Goal: Check status: Check status

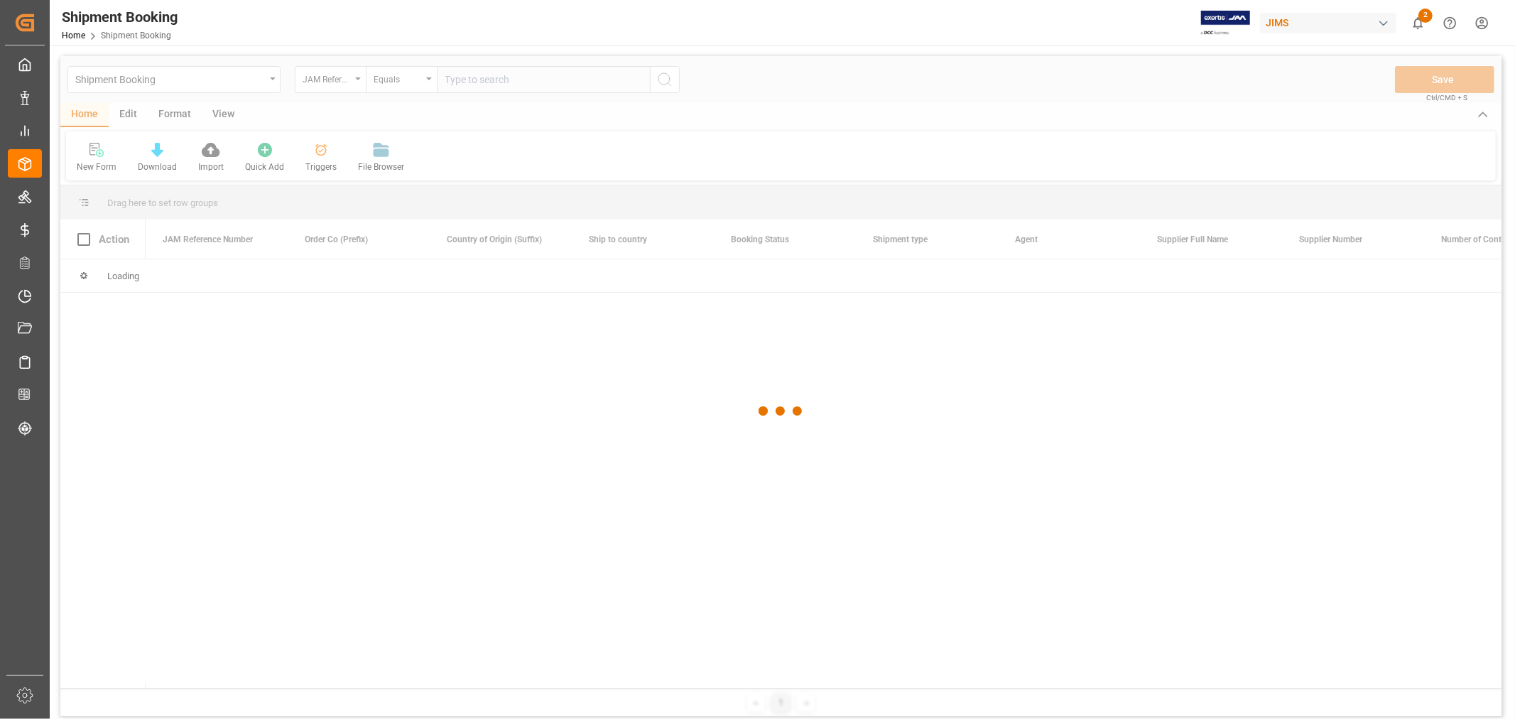
click at [472, 79] on div at bounding box center [781, 411] width 1442 height 710
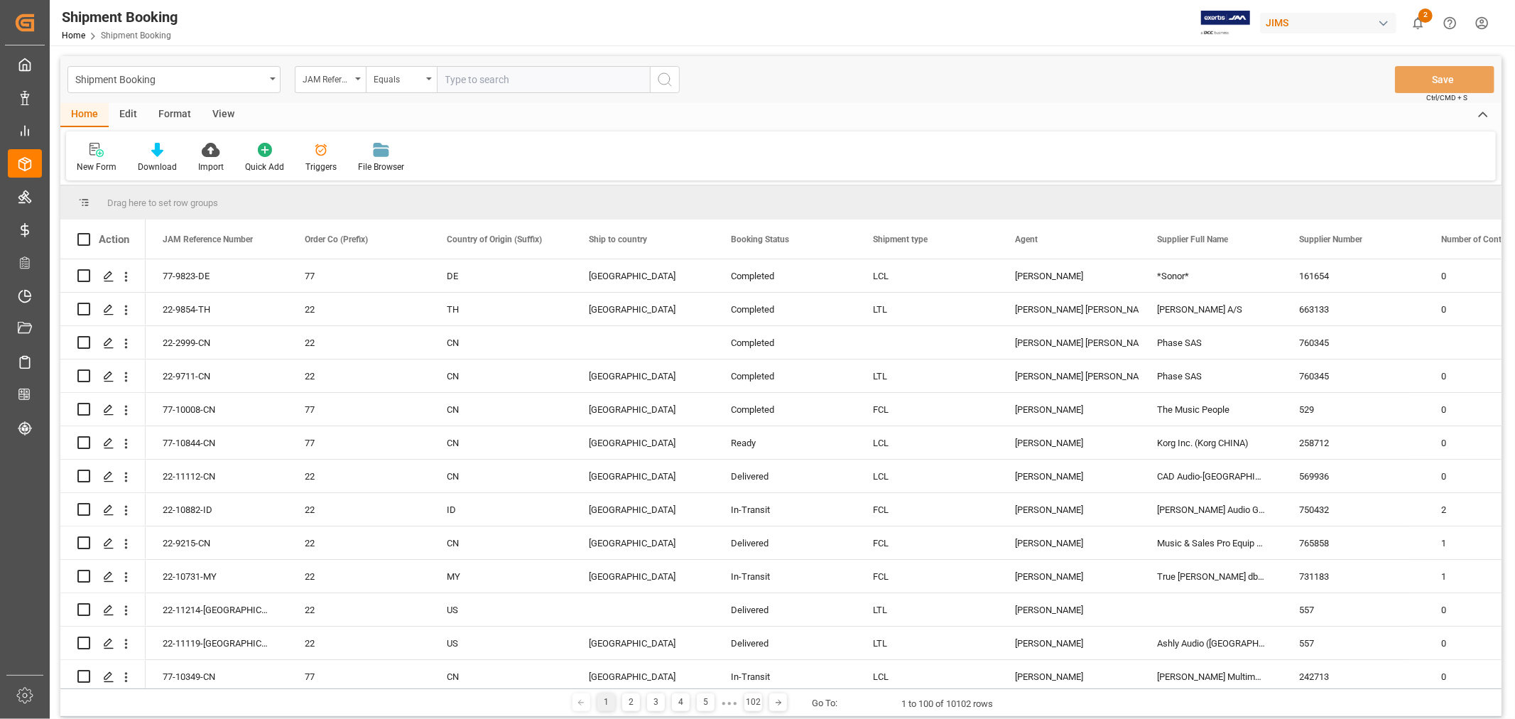
click at [472, 79] on input "text" at bounding box center [543, 79] width 213 height 27
type input "77-10337-cn"
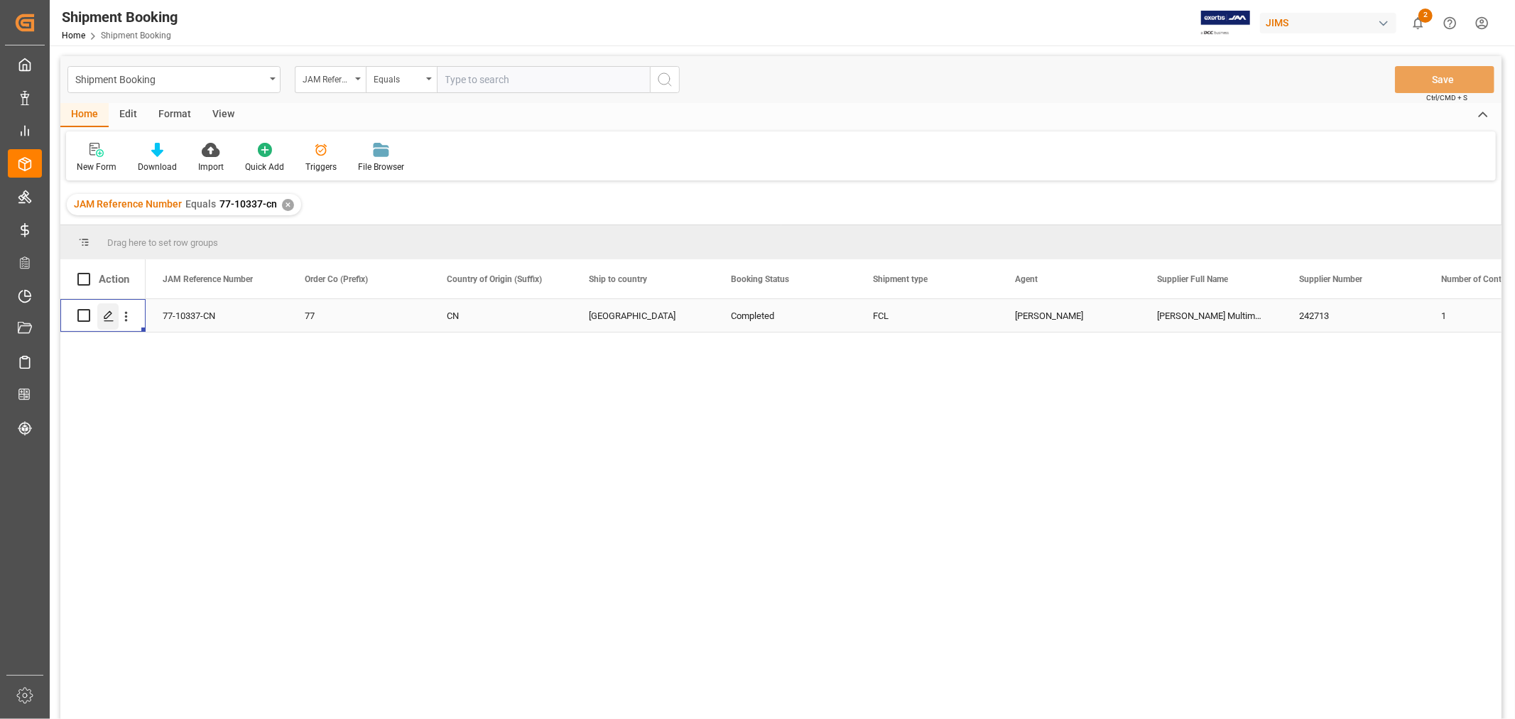
click at [103, 315] on icon "Press SPACE to select this row." at bounding box center [108, 315] width 11 height 11
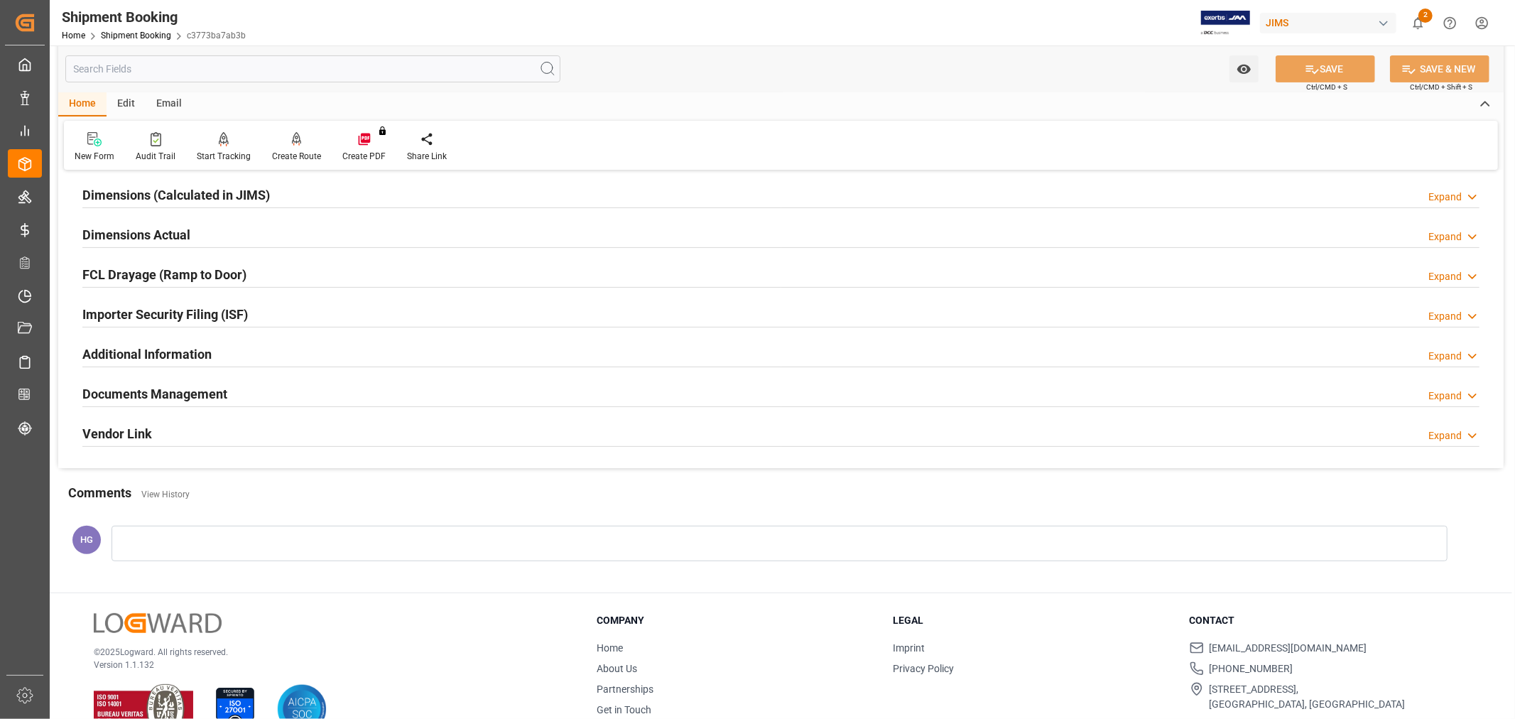
scroll to position [315, 0]
click at [195, 391] on h2 "Documents Management" at bounding box center [154, 391] width 145 height 19
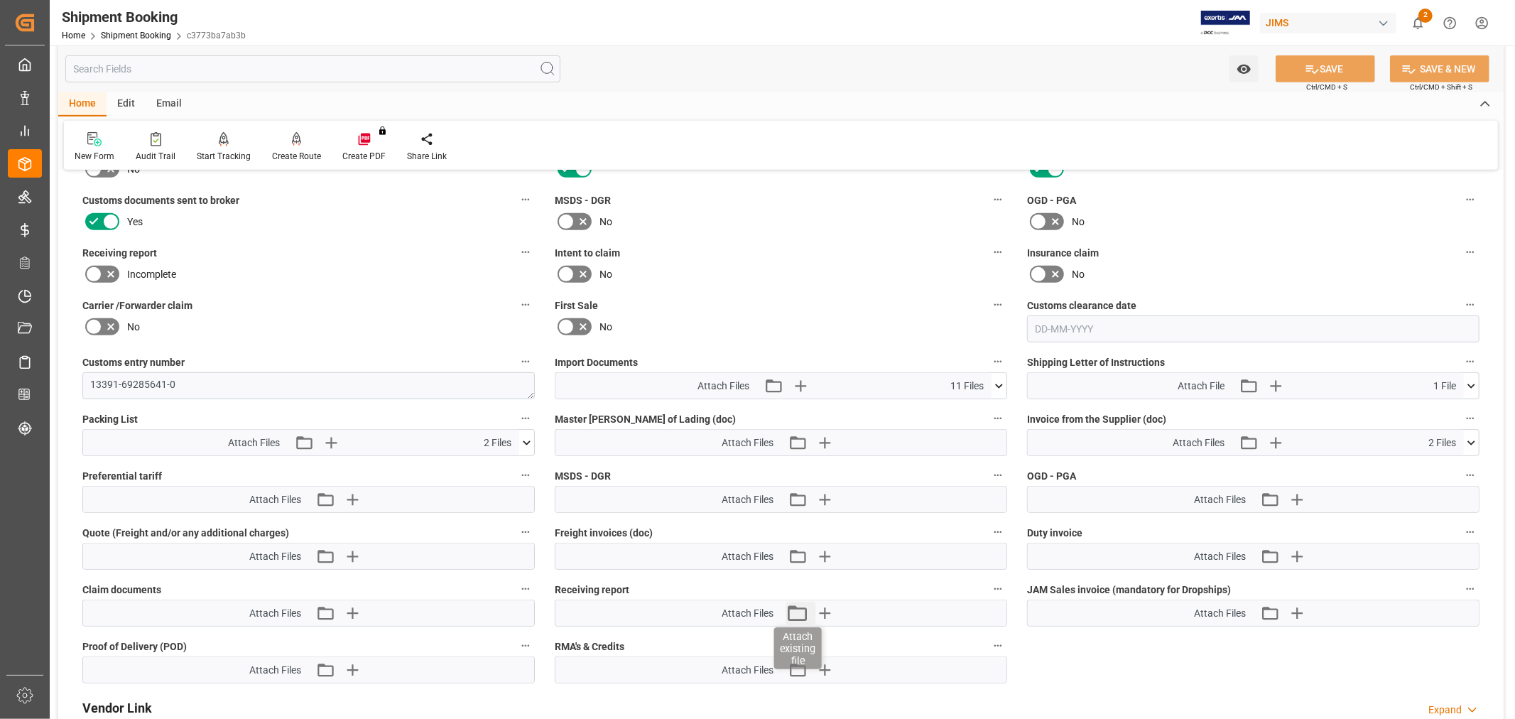
scroll to position [710, 0]
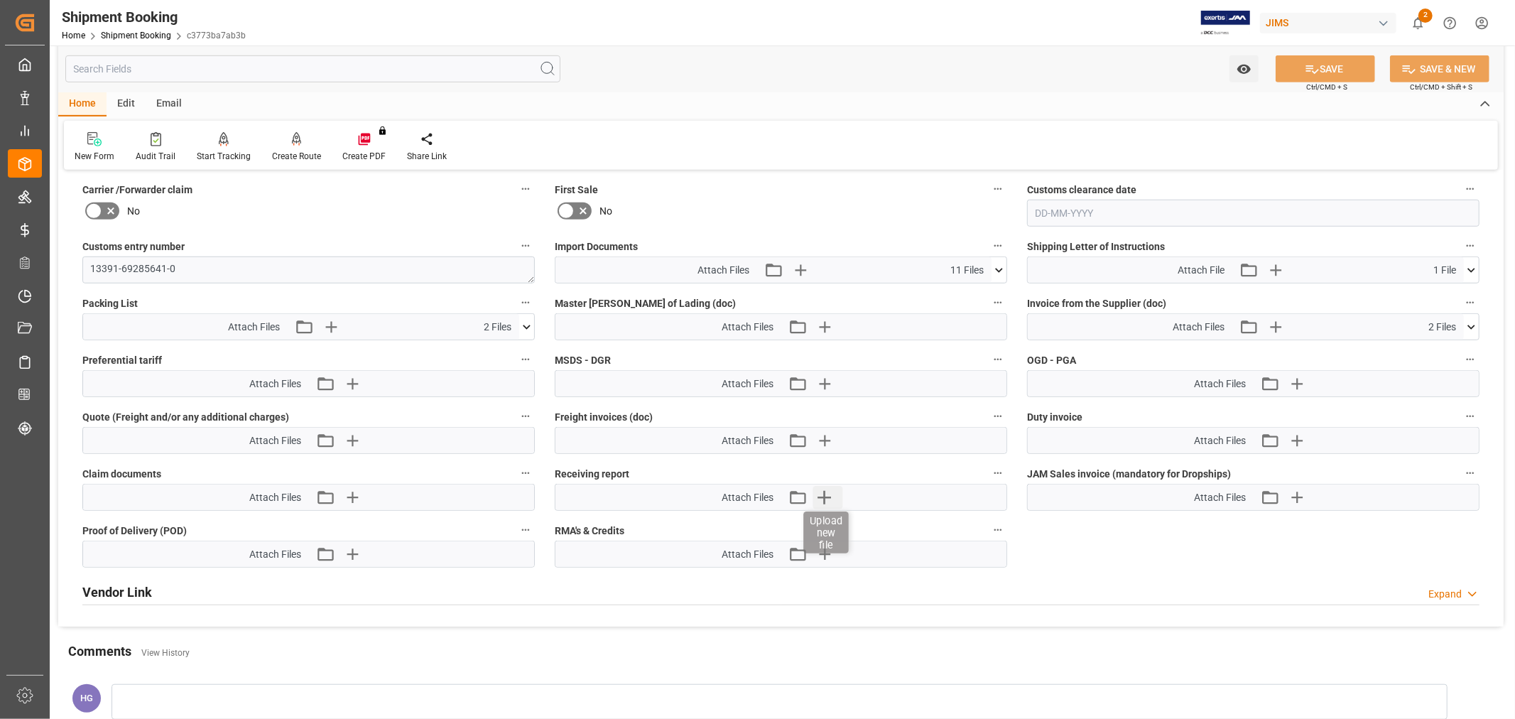
click at [822, 493] on icon "button" at bounding box center [824, 497] width 23 height 23
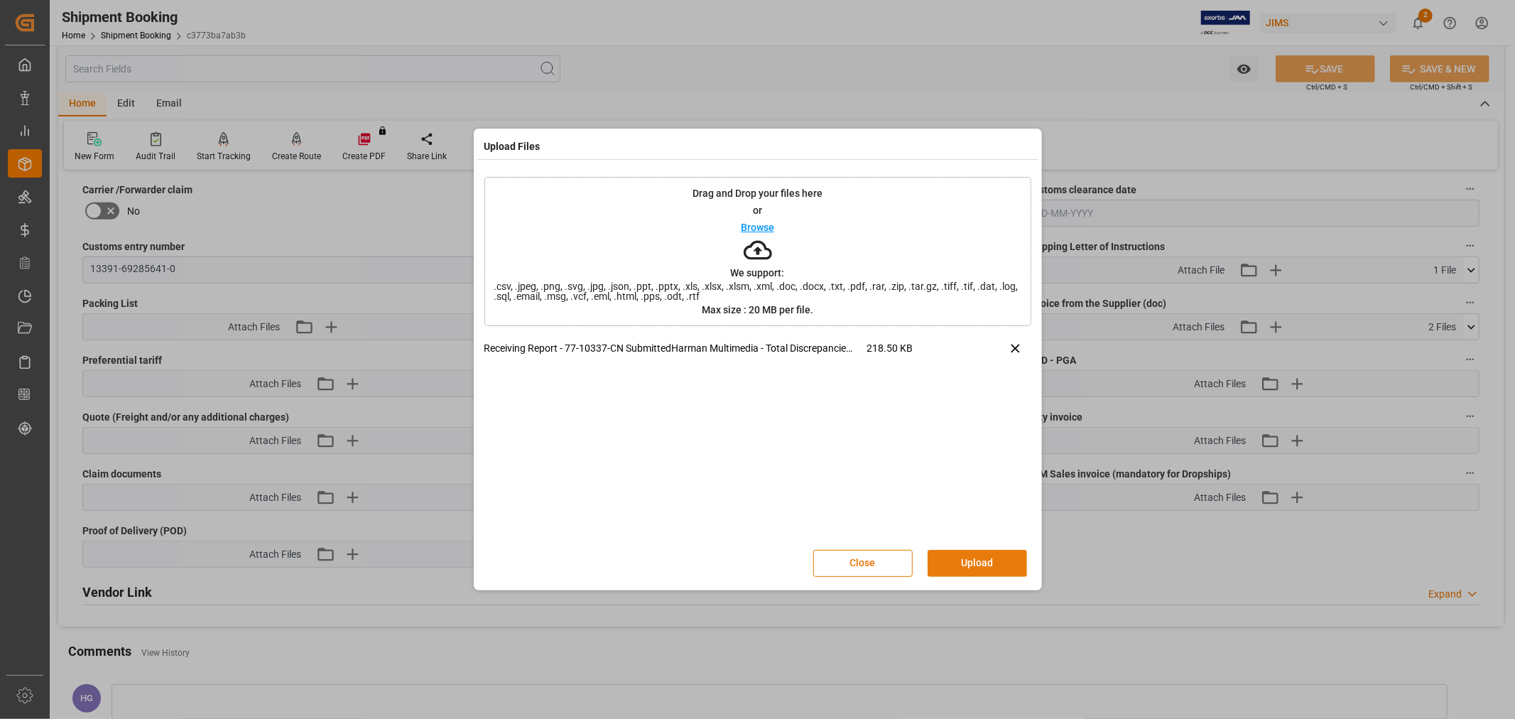
click at [977, 551] on button "Upload" at bounding box center [977, 563] width 99 height 27
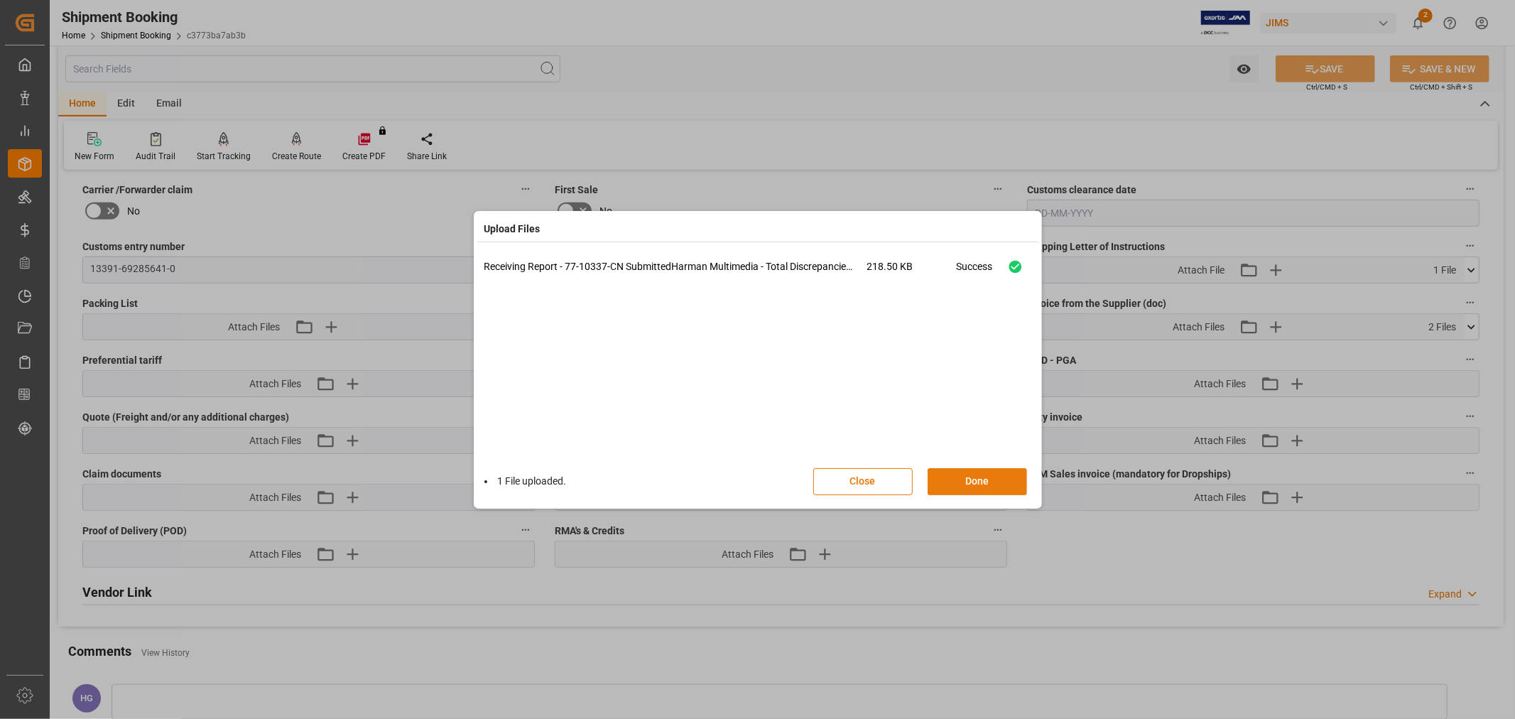
click at [956, 481] on button "Done" at bounding box center [977, 481] width 99 height 27
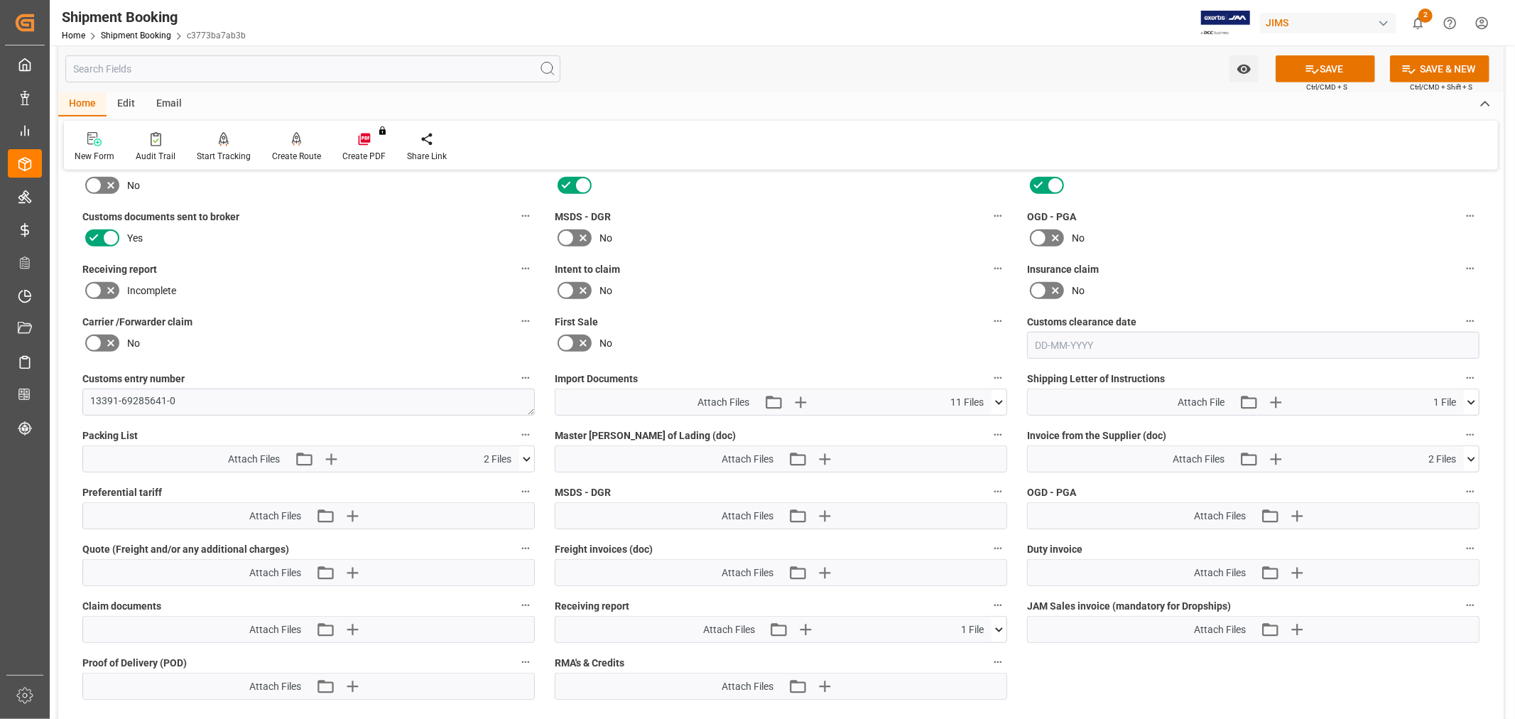
scroll to position [552, 0]
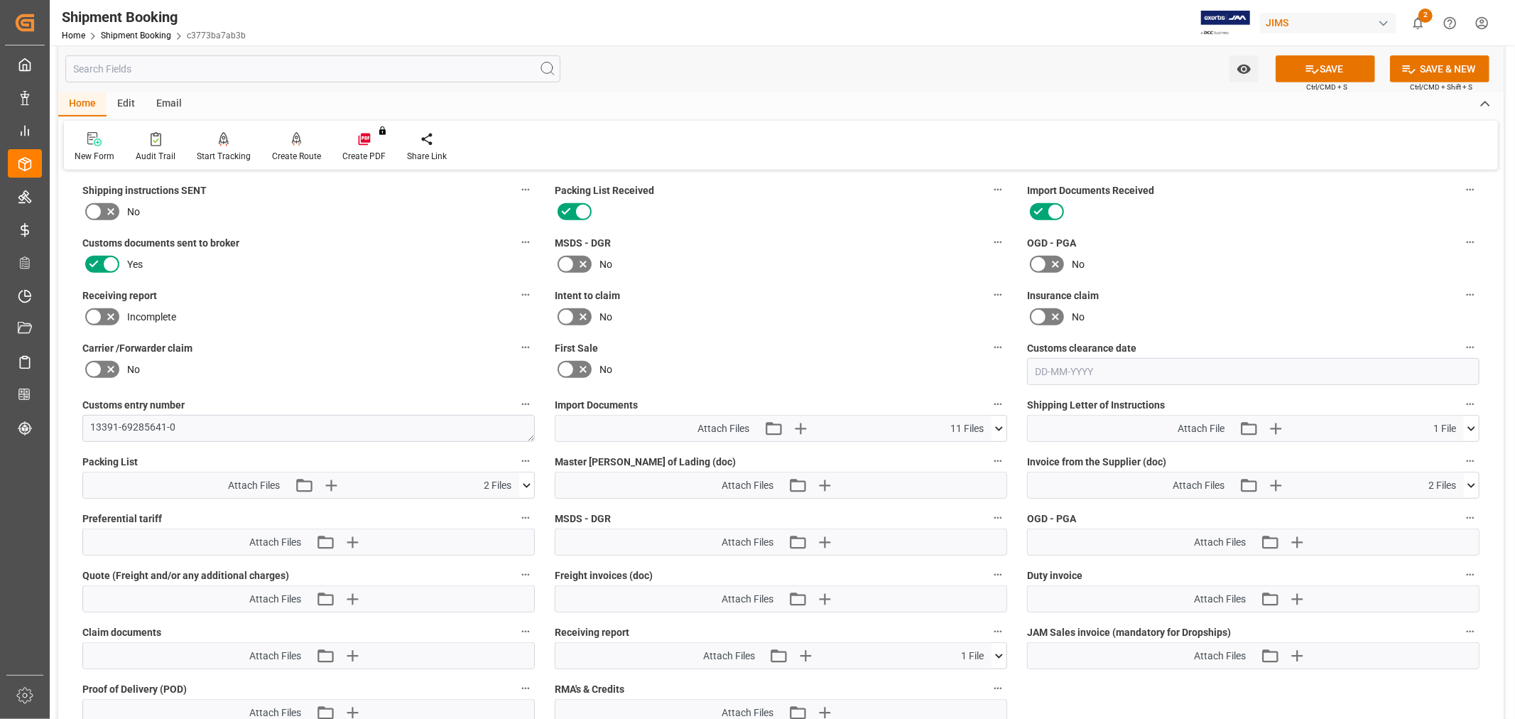
click at [99, 310] on icon at bounding box center [93, 316] width 17 height 17
click at [0, 0] on input "checkbox" at bounding box center [0, 0] width 0 height 0
click at [1319, 67] on button "SAVE" at bounding box center [1325, 68] width 99 height 27
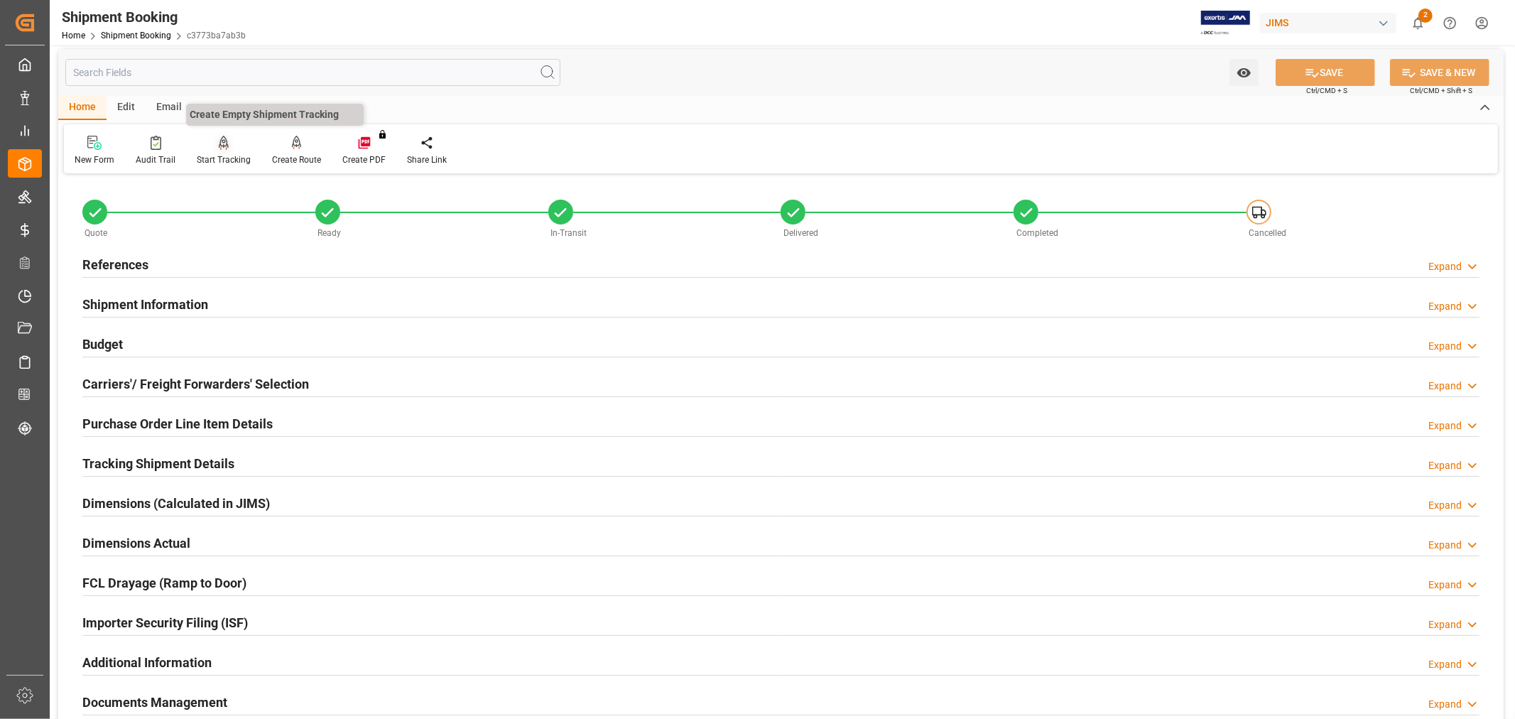
scroll to position [0, 0]
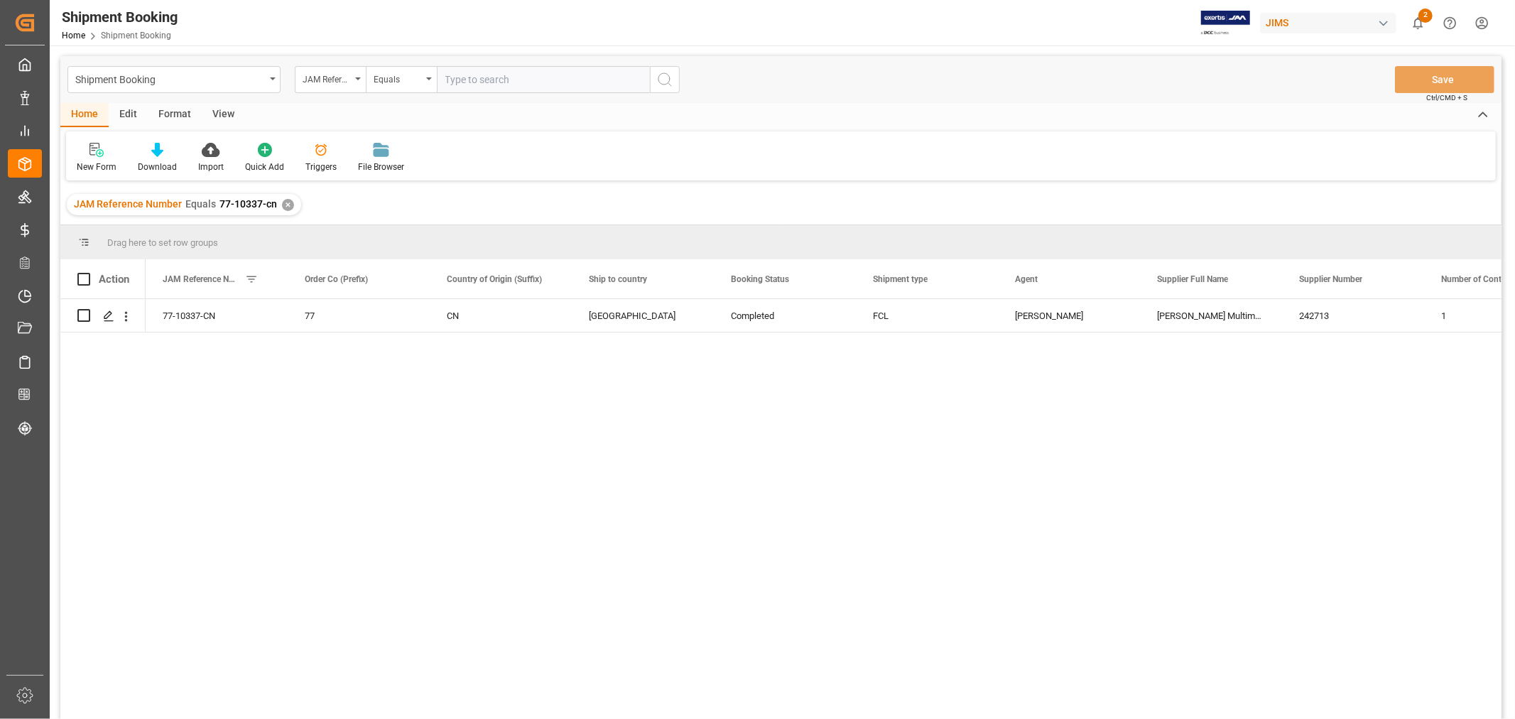
click at [288, 207] on div "✕" at bounding box center [288, 205] width 12 height 12
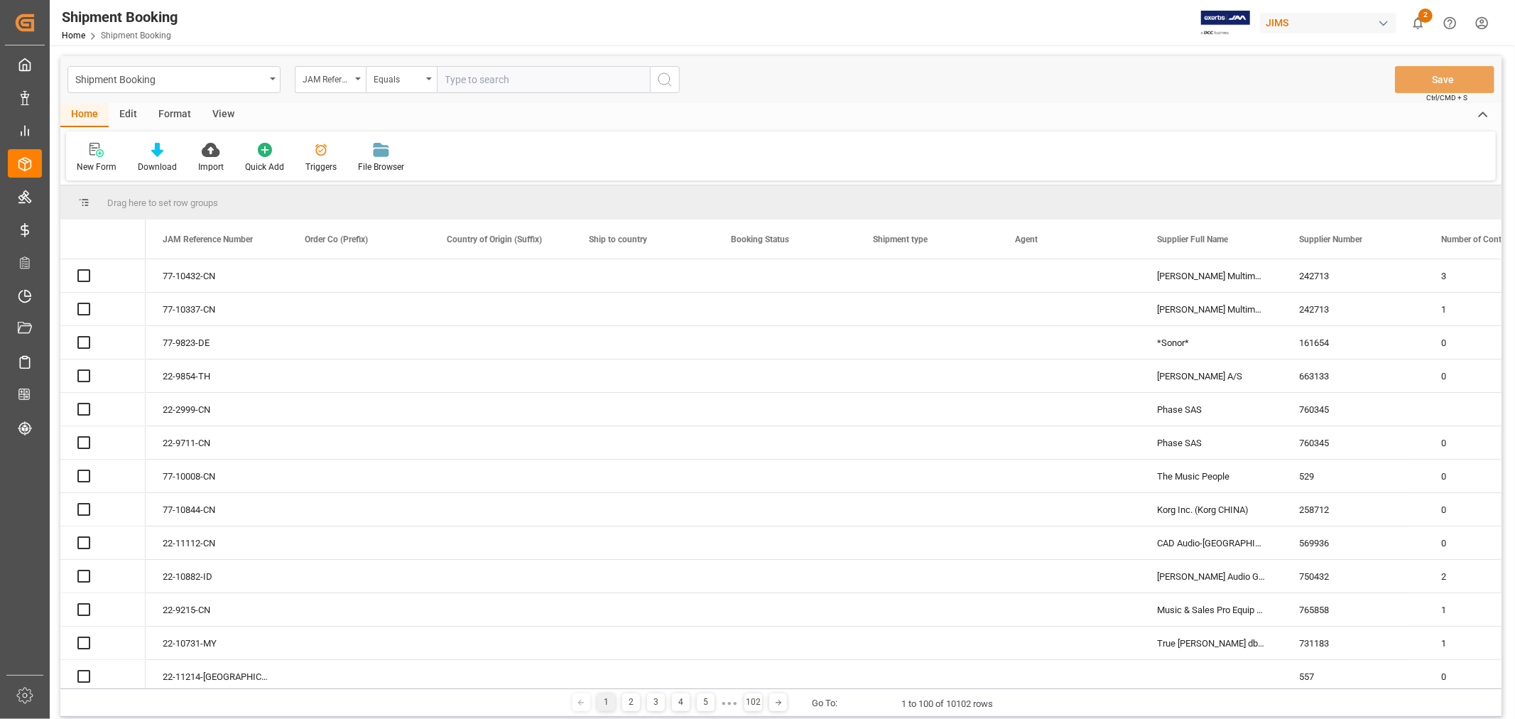
click at [481, 84] on input "text" at bounding box center [543, 79] width 213 height 27
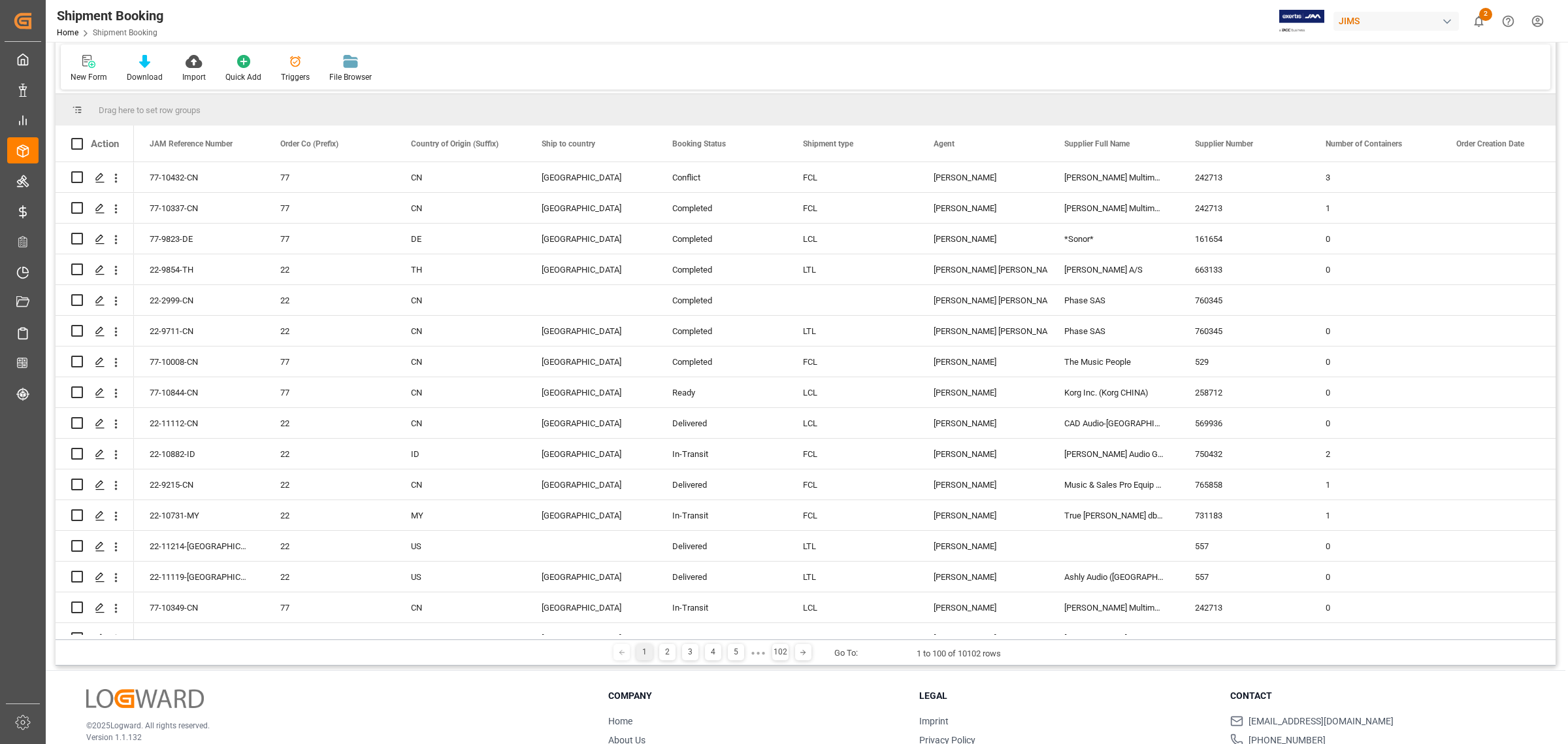
paste input "77-10432-CN"
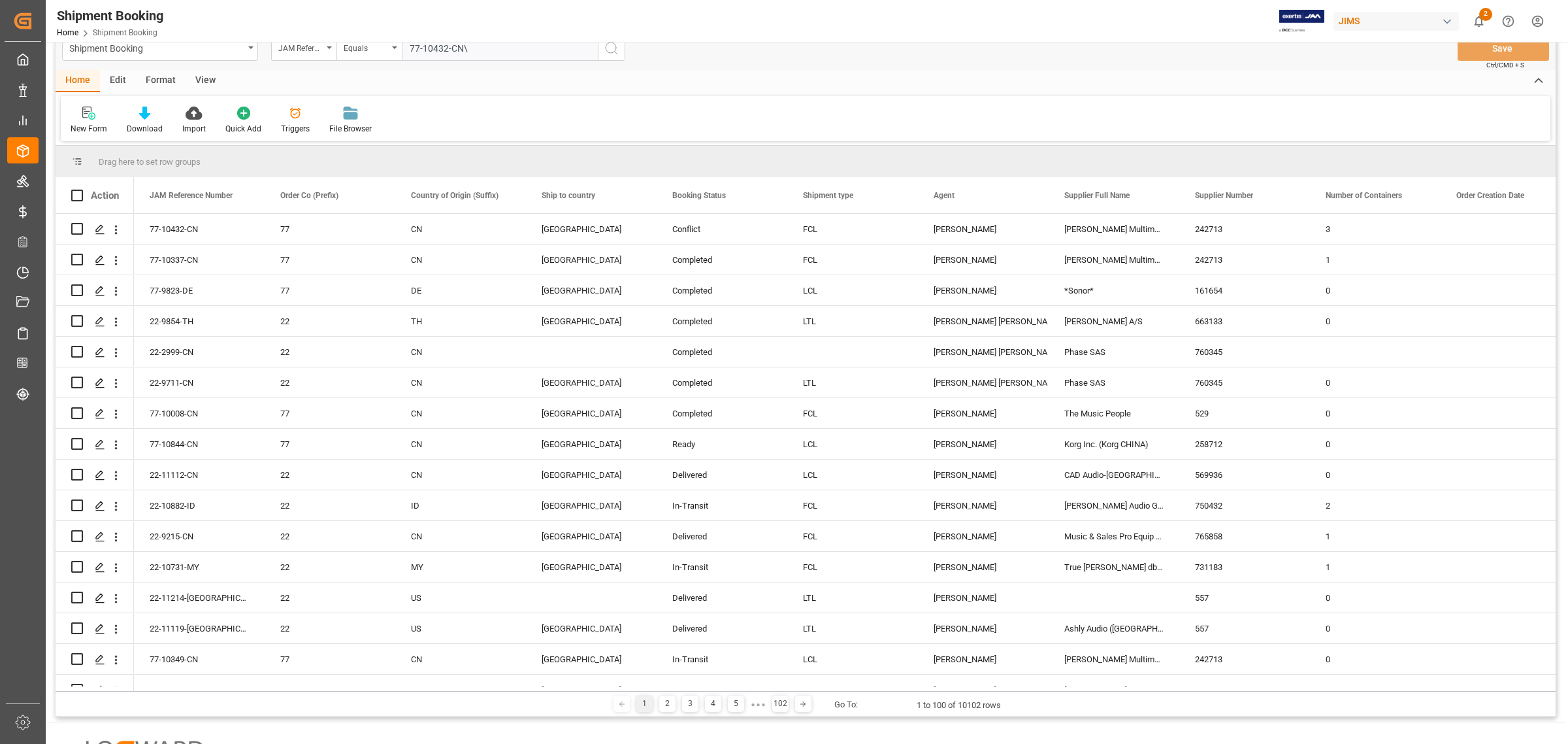
type input "77-10432-CN"
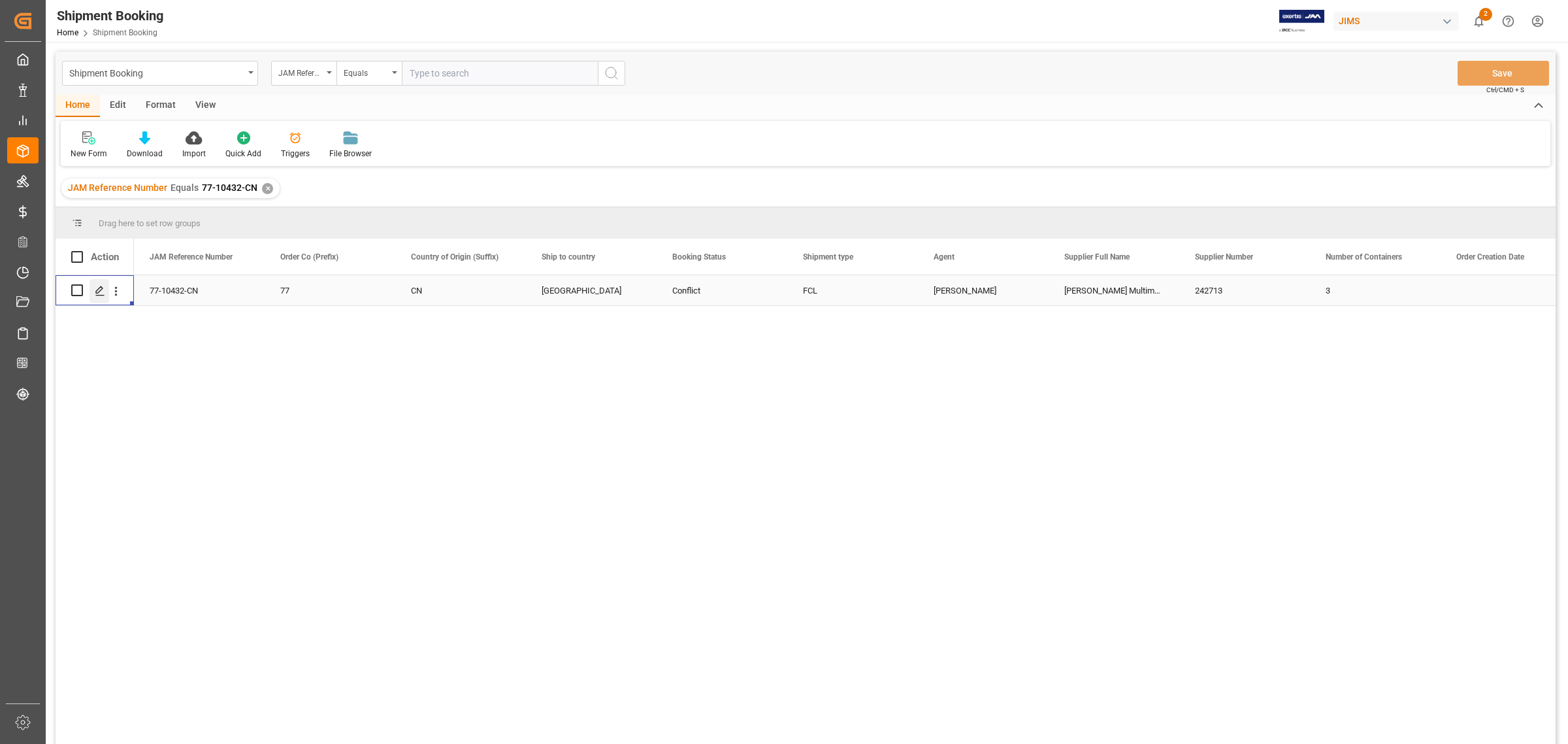
click at [98, 296] on div "Press SPACE to select this row." at bounding box center [98, 291] width 19 height 24
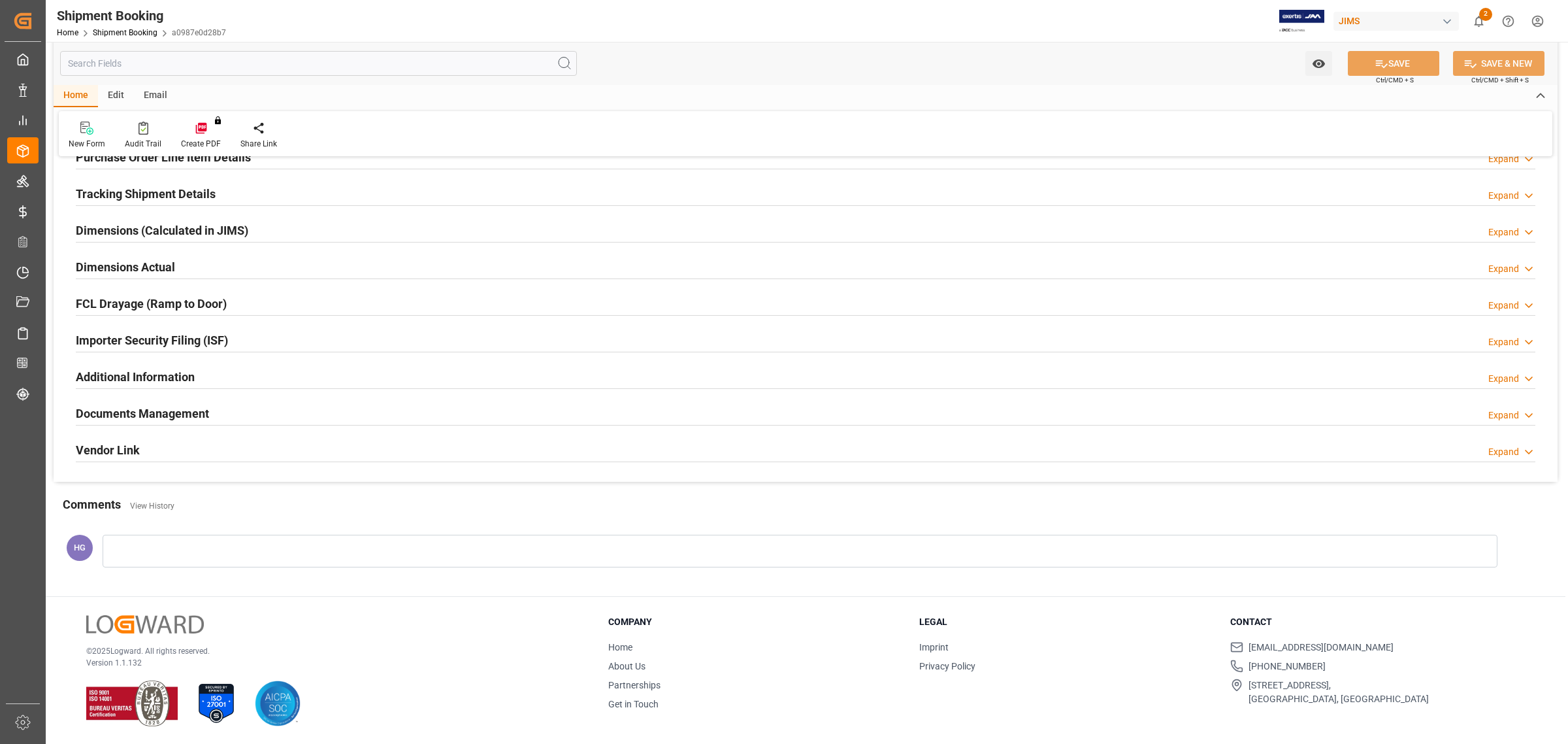
scroll to position [238, 0]
click at [226, 412] on div "Documents Management Expand" at bounding box center [805, 411] width 1459 height 25
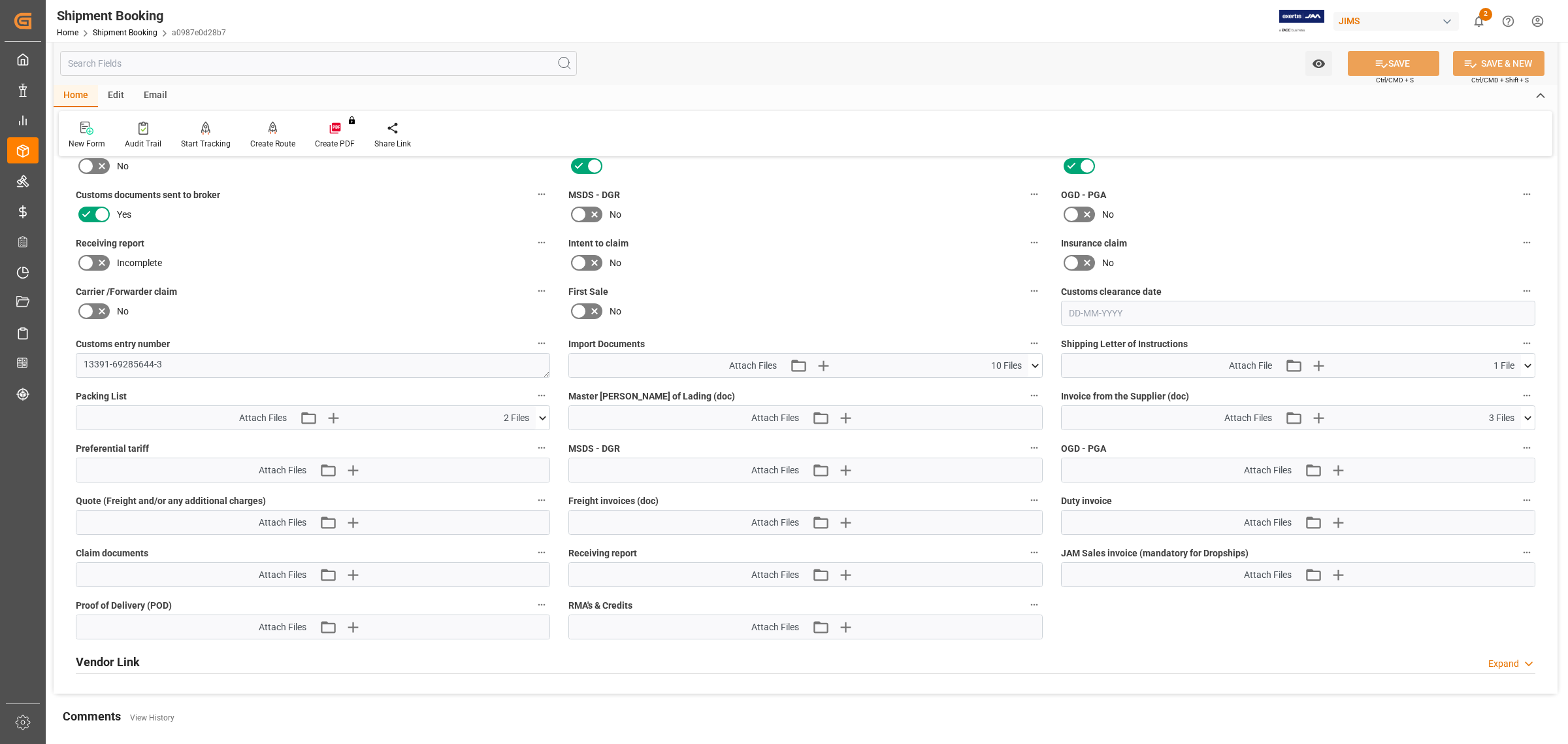
scroll to position [566, 0]
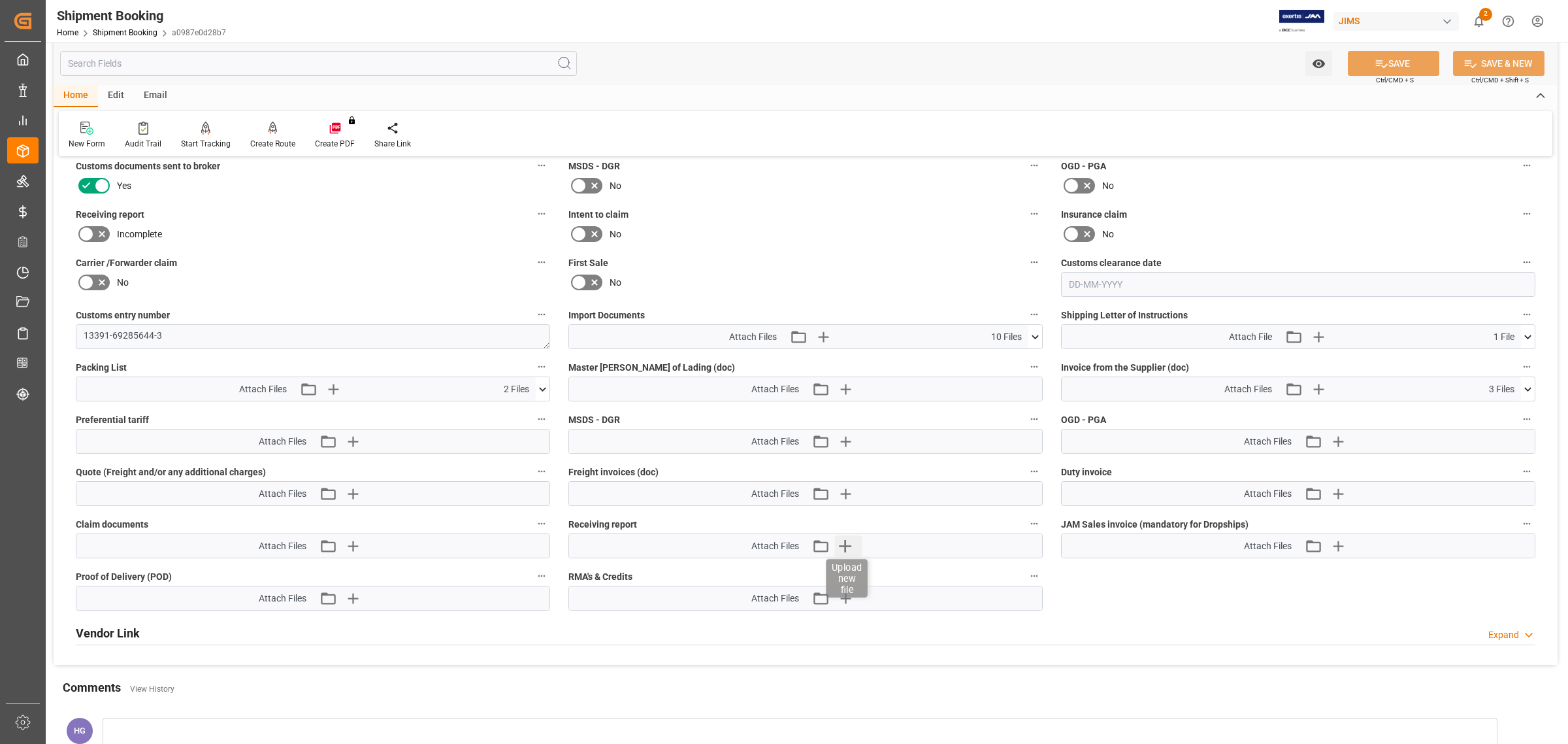
click at [844, 543] on icon "button" at bounding box center [845, 545] width 21 height 21
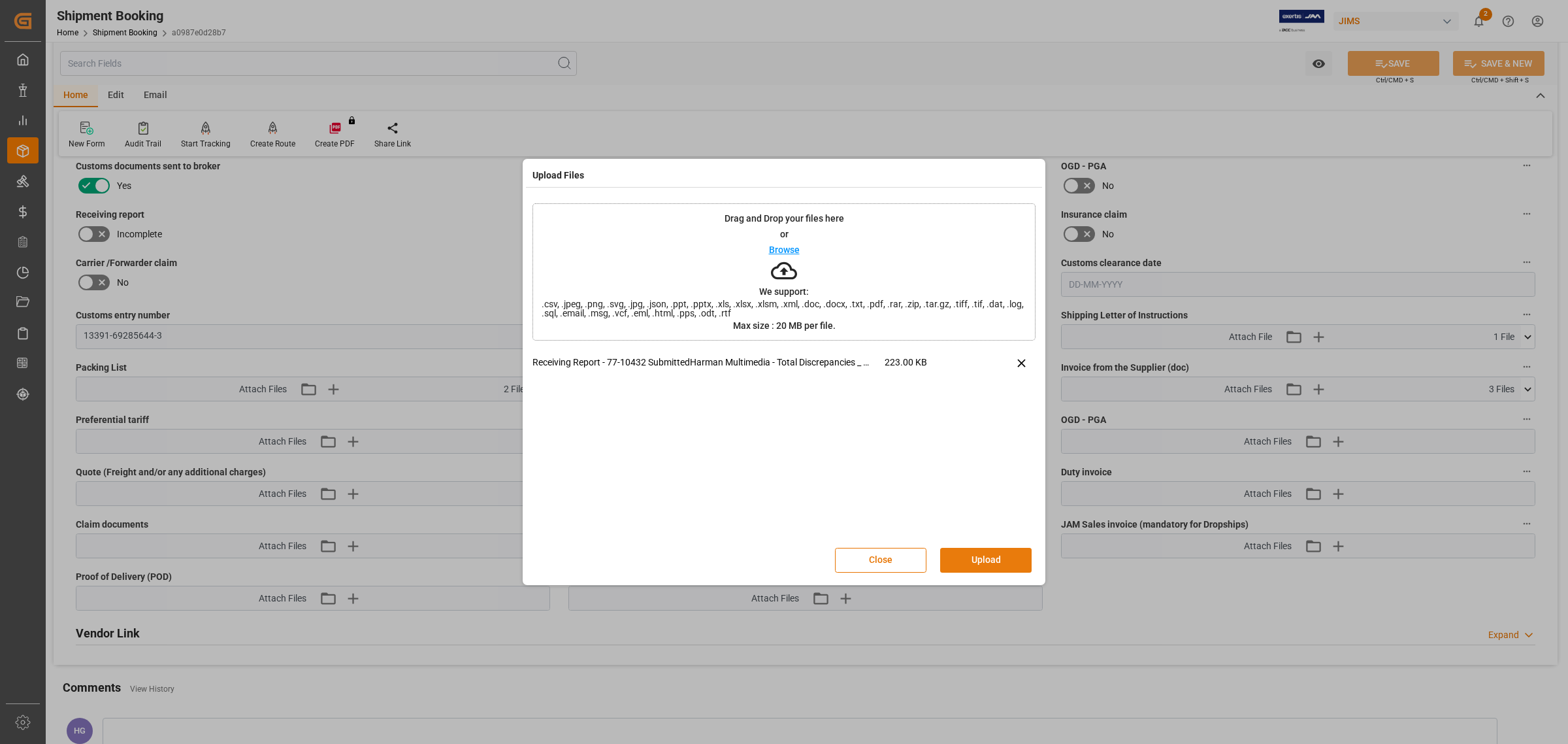
click at [995, 563] on button "Upload" at bounding box center [985, 559] width 91 height 25
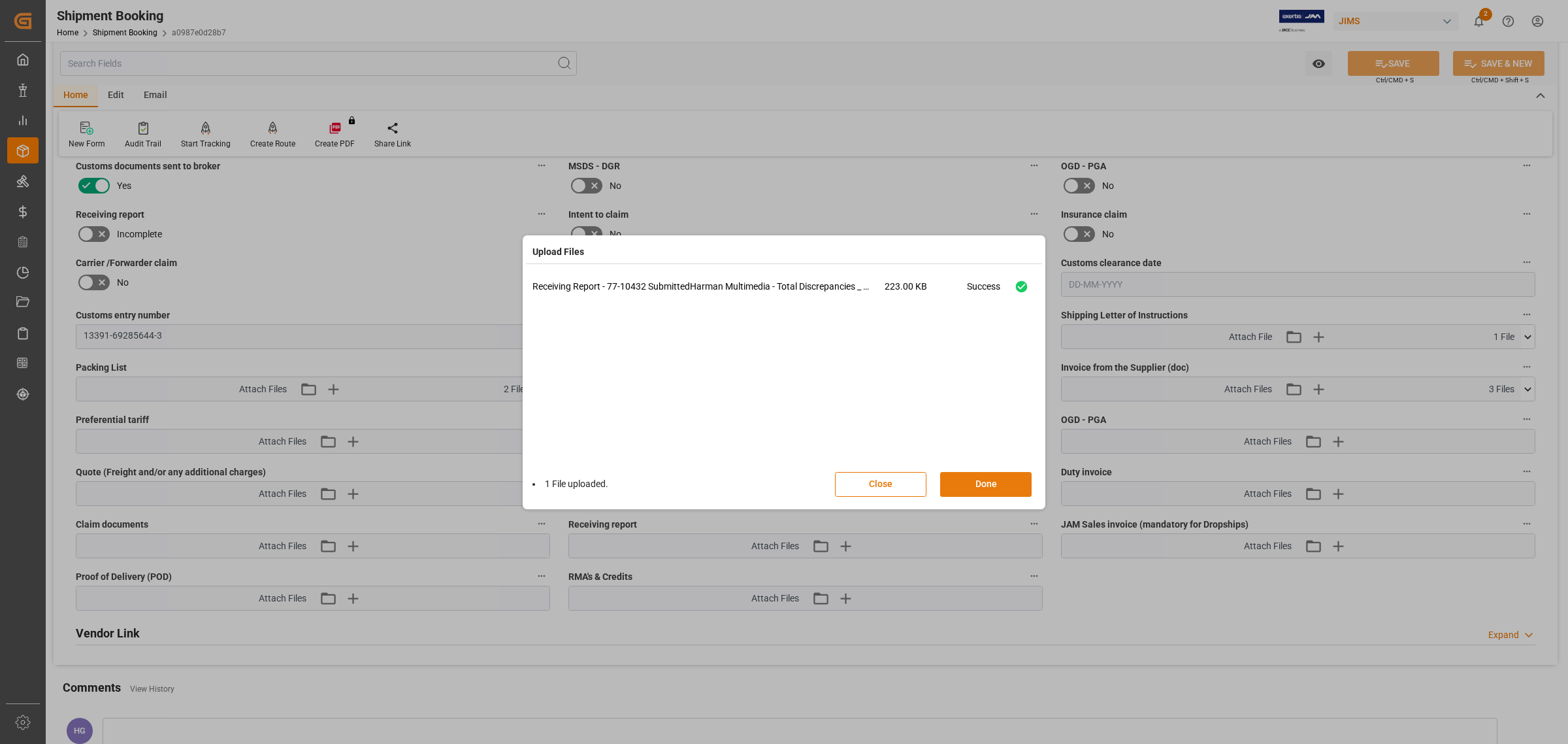
click at [1011, 481] on button "Done" at bounding box center [985, 484] width 91 height 25
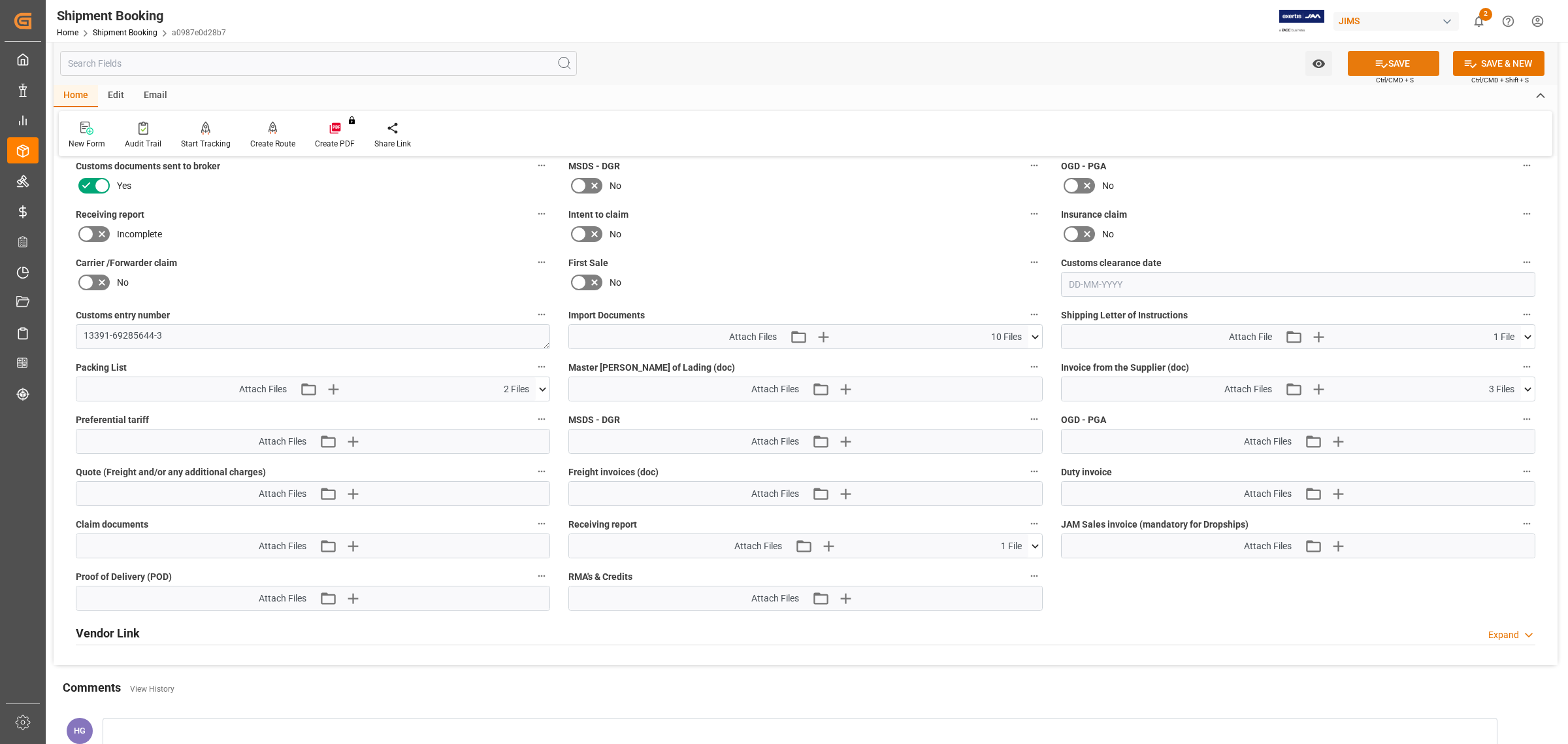
drag, startPoint x: 1390, startPoint y: 60, endPoint x: 1395, endPoint y: 66, distance: 7.8
click at [1390, 60] on button "SAVE" at bounding box center [1393, 63] width 91 height 25
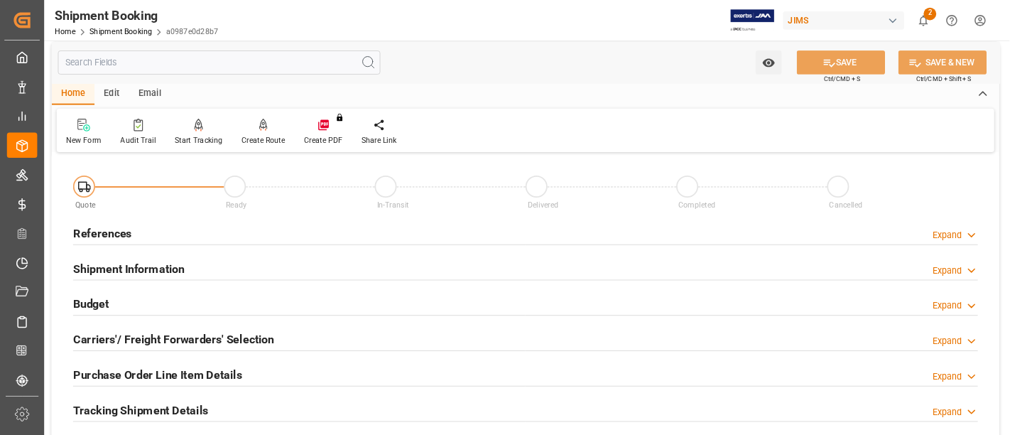
scroll to position [0, 0]
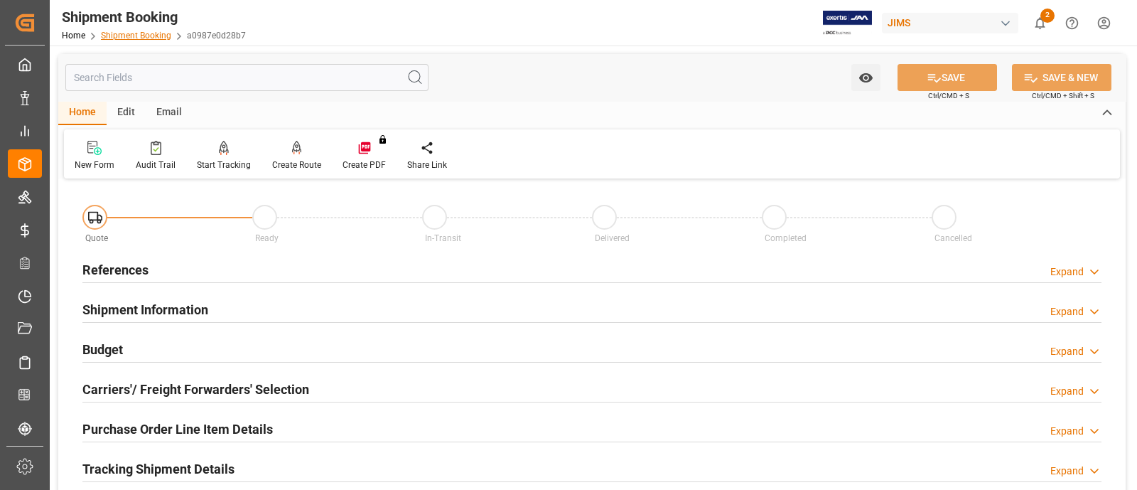
click at [140, 35] on link "Shipment Booking" at bounding box center [136, 36] width 70 height 10
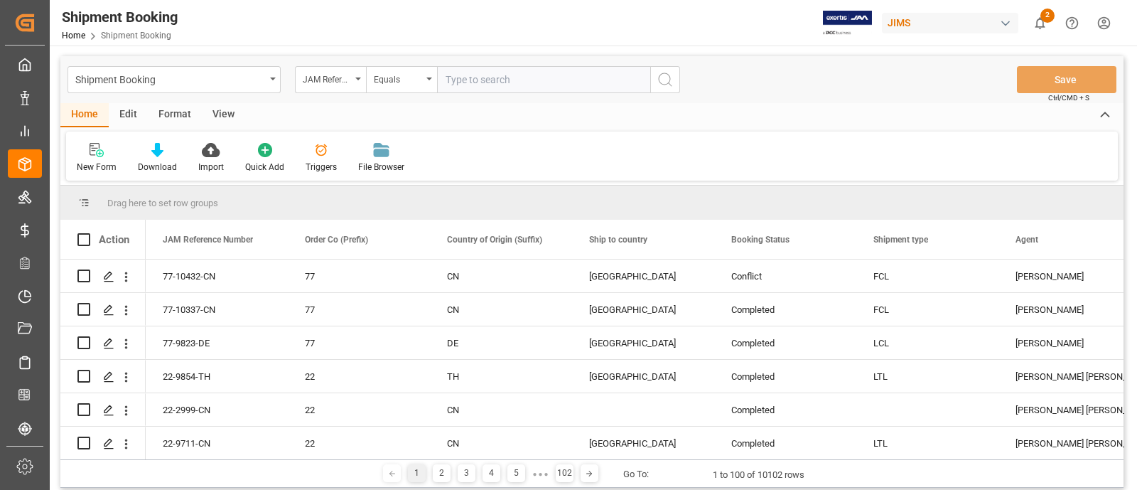
click at [458, 82] on input "text" at bounding box center [543, 79] width 213 height 27
paste input "77-10373-CN"
type input "77-10373-CN"
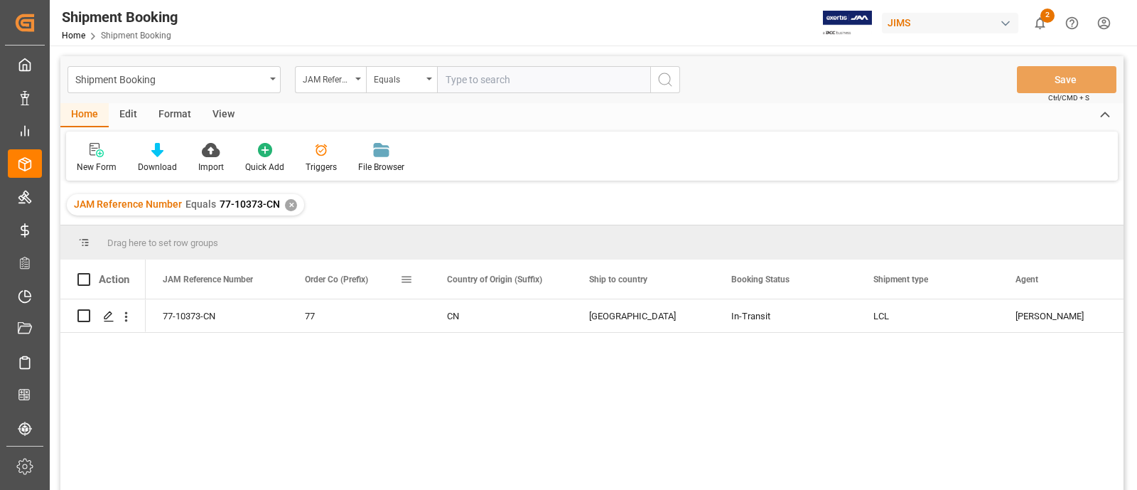
drag, startPoint x: 405, startPoint y: 279, endPoint x: 386, endPoint y: 276, distance: 18.7
click at [386, 276] on div "Order Co (Prefix)" at bounding box center [352, 278] width 95 height 39
click at [407, 279] on span at bounding box center [406, 279] width 13 height 13
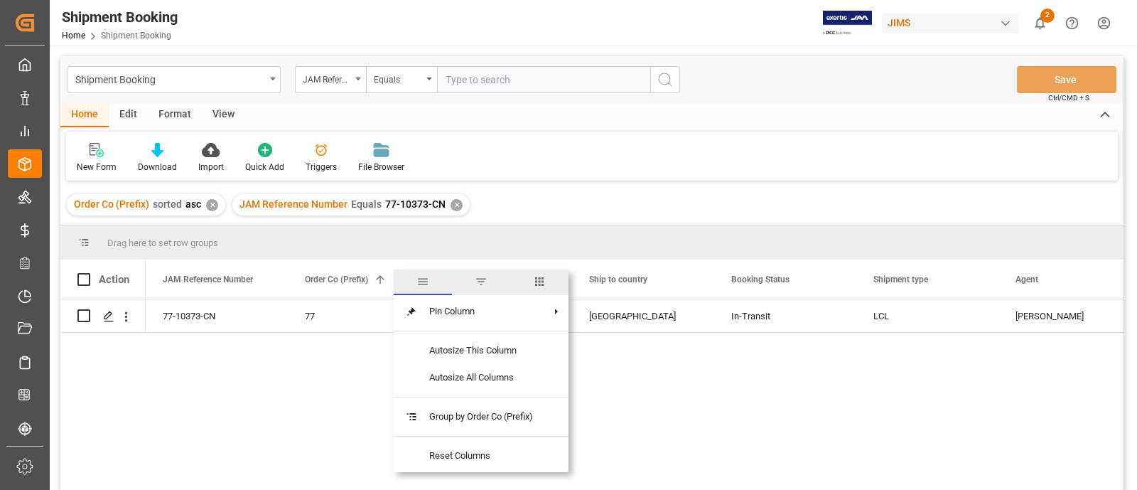
click at [540, 282] on span "columns" at bounding box center [539, 281] width 13 height 13
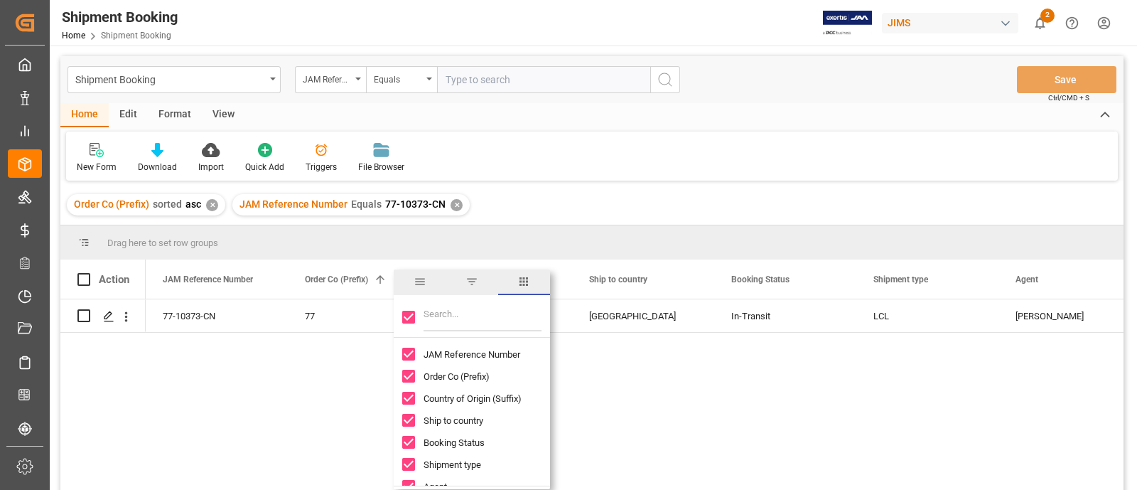
click at [407, 318] on input "Toggle Select All Columns" at bounding box center [408, 316] width 13 height 13
checkbox input "false"
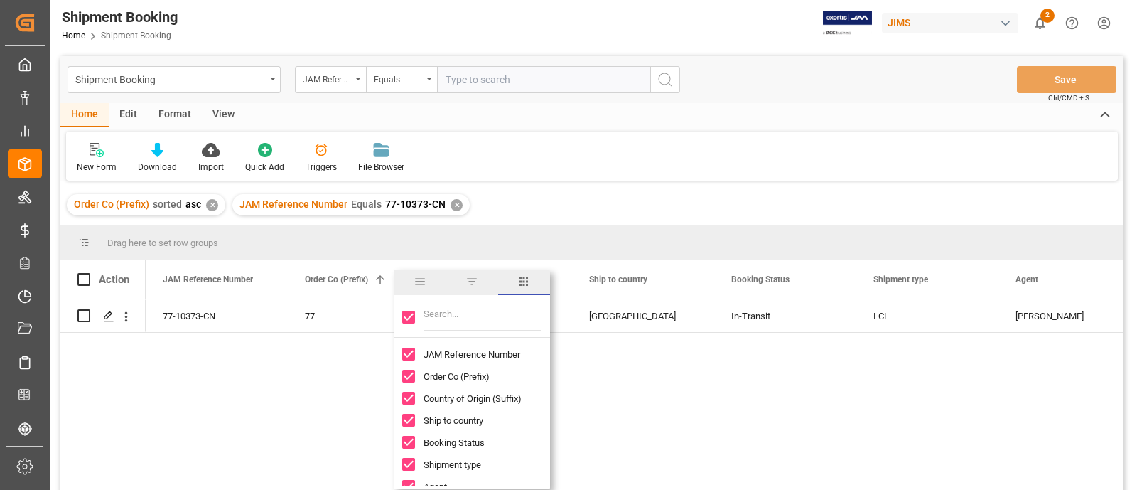
checkbox input "false"
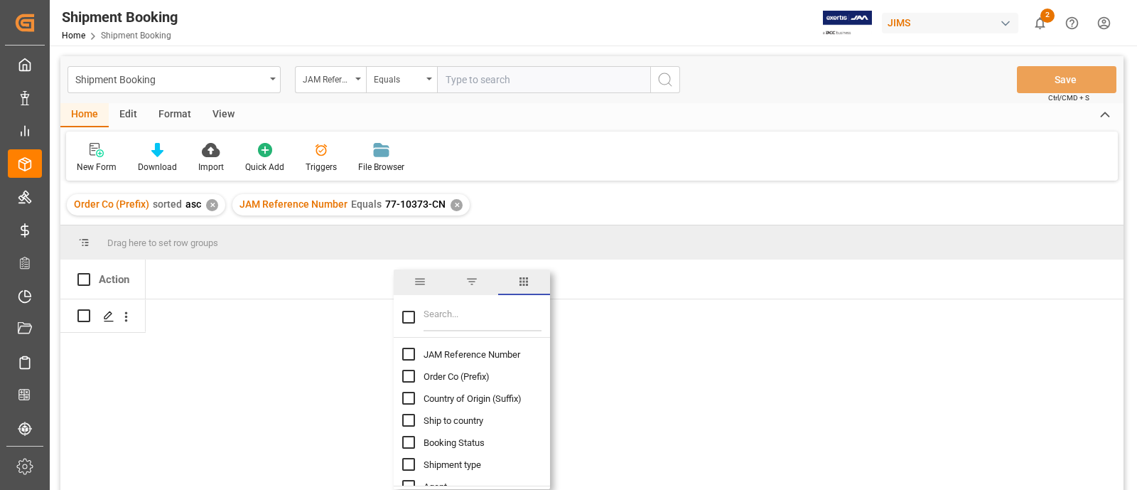
click at [407, 318] on input "Toggle Select All Columns" at bounding box center [408, 316] width 13 height 13
checkbox input "true"
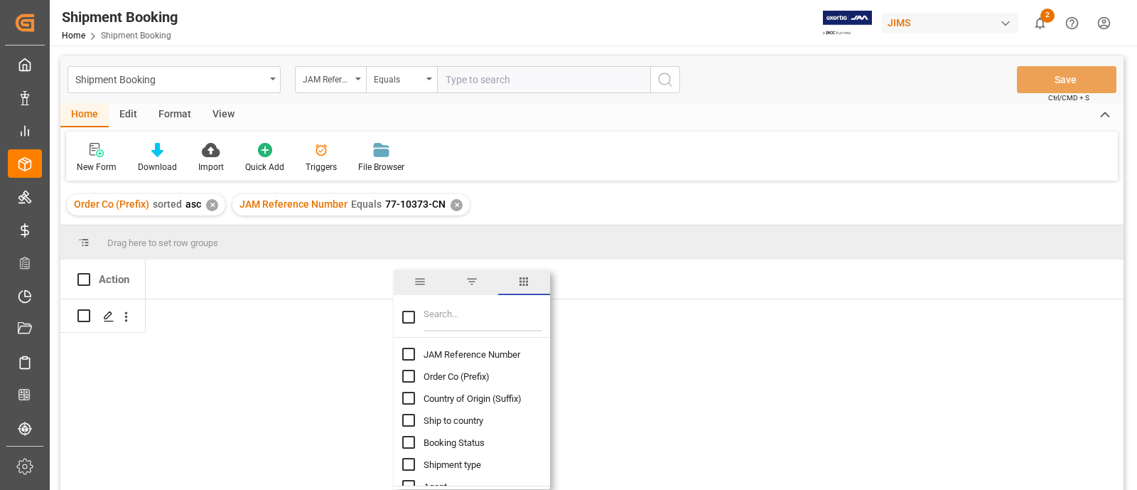
checkbox input "true"
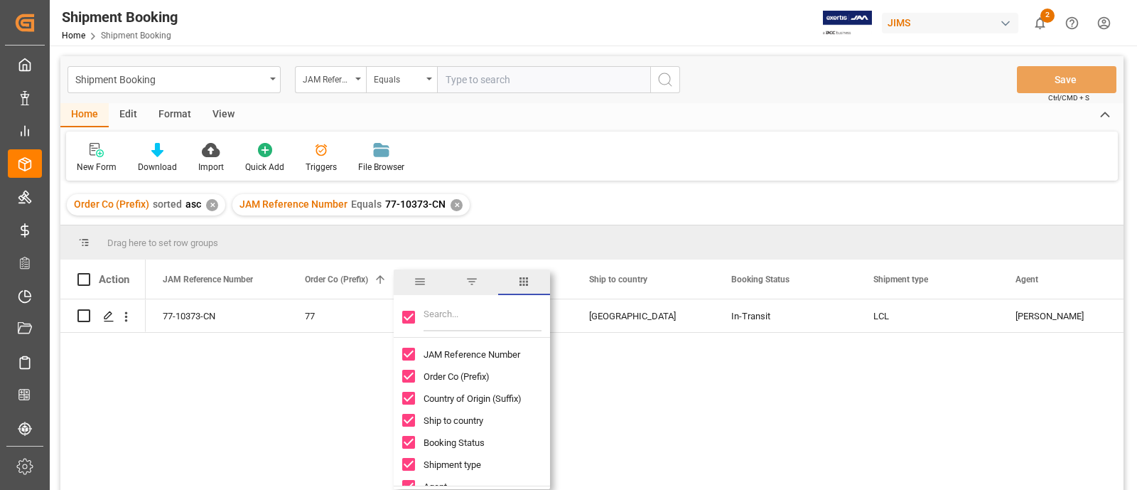
click at [407, 318] on input "Toggle Select All Columns" at bounding box center [408, 316] width 13 height 13
checkbox input "false"
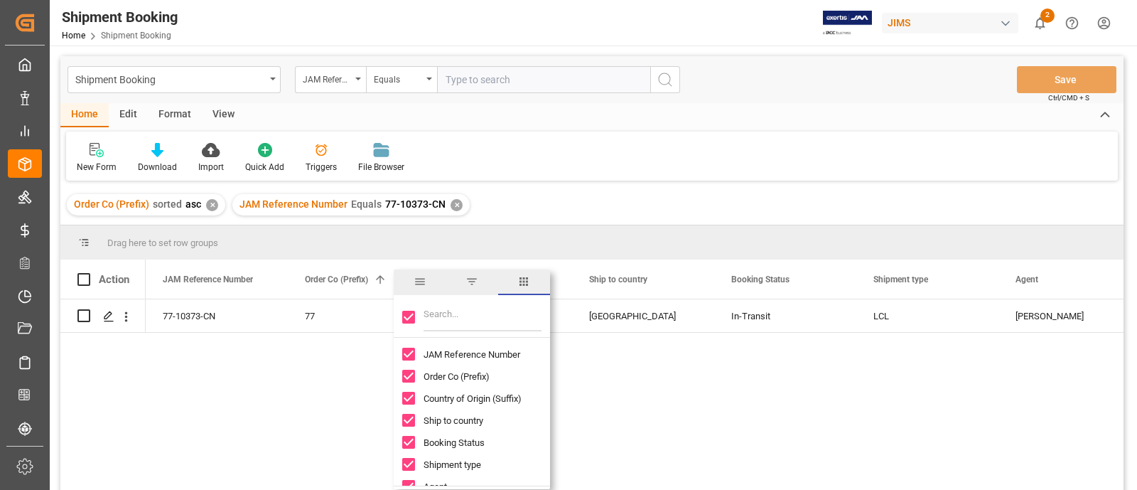
checkbox input "false"
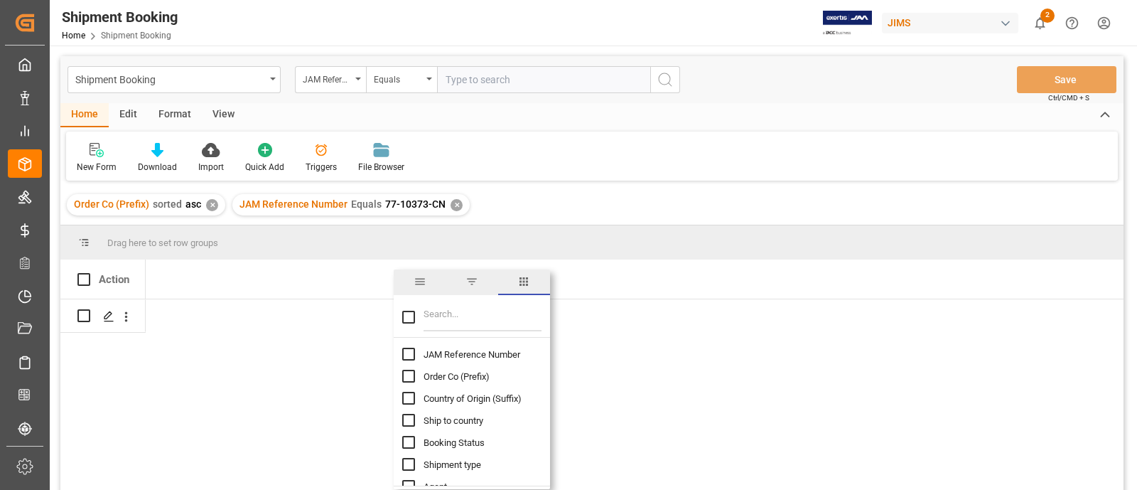
click at [408, 353] on input "JAM Reference Number column toggle visibility (hidden)" at bounding box center [408, 353] width 13 height 13
checkbox input "true"
checkbox input "false"
click at [438, 319] on input "Filter Columns Input" at bounding box center [482, 317] width 118 height 28
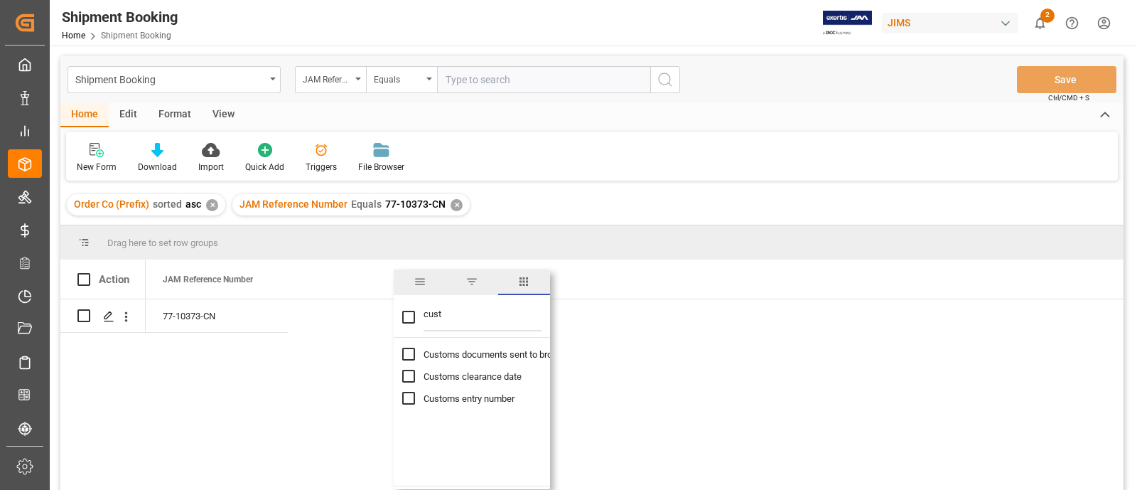
type input "cust"
click at [409, 396] on input "Customs entry number column toggle visibility (hidden)" at bounding box center [408, 397] width 13 height 13
checkbox input "true"
checkbox input "false"
click at [323, 323] on div "Press SPACE to select this row." at bounding box center [359, 315] width 142 height 33
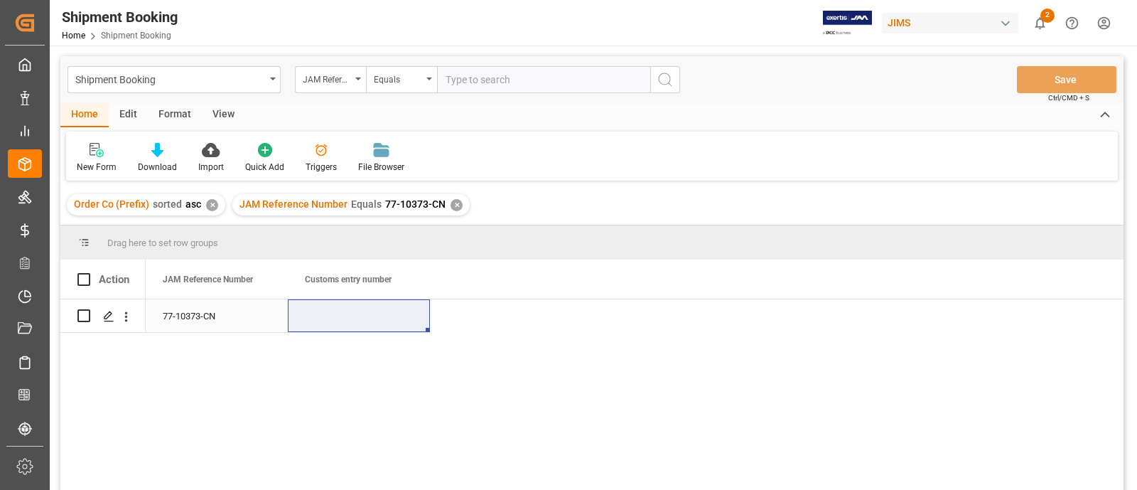
click at [344, 306] on div "Press SPACE to select this row." at bounding box center [359, 315] width 142 height 33
drag, startPoint x: 344, startPoint y: 306, endPoint x: 348, endPoint y: 314, distance: 8.9
click at [348, 311] on div "Press SPACE to select this row." at bounding box center [359, 315] width 142 height 33
click at [348, 316] on input "Press SPACE to select this row." at bounding box center [358, 323] width 119 height 27
paste input "13391-69286808-3"
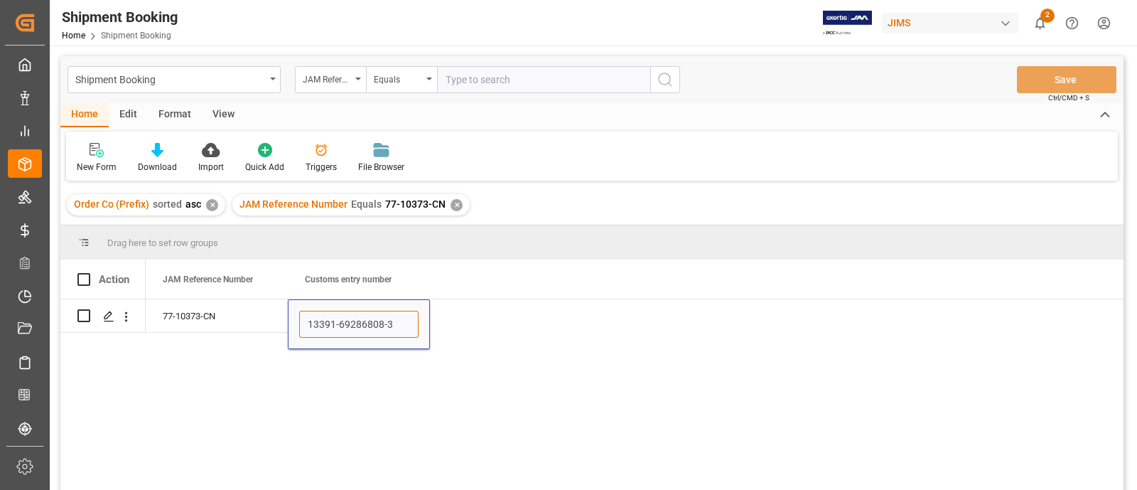
type input "13391-69286808-3"
click at [549, 330] on div "77-10373-CN 13391-69286808-3" at bounding box center [635, 399] width 978 height 200
click at [195, 306] on div "77-10373-CN" at bounding box center [217, 315] width 142 height 33
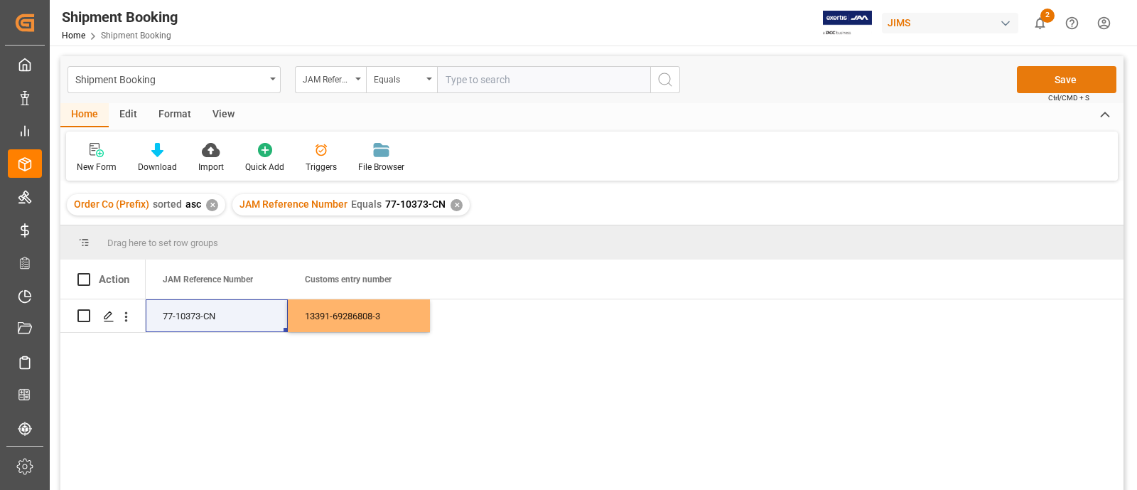
click at [1048, 75] on button "Save" at bounding box center [1066, 79] width 99 height 27
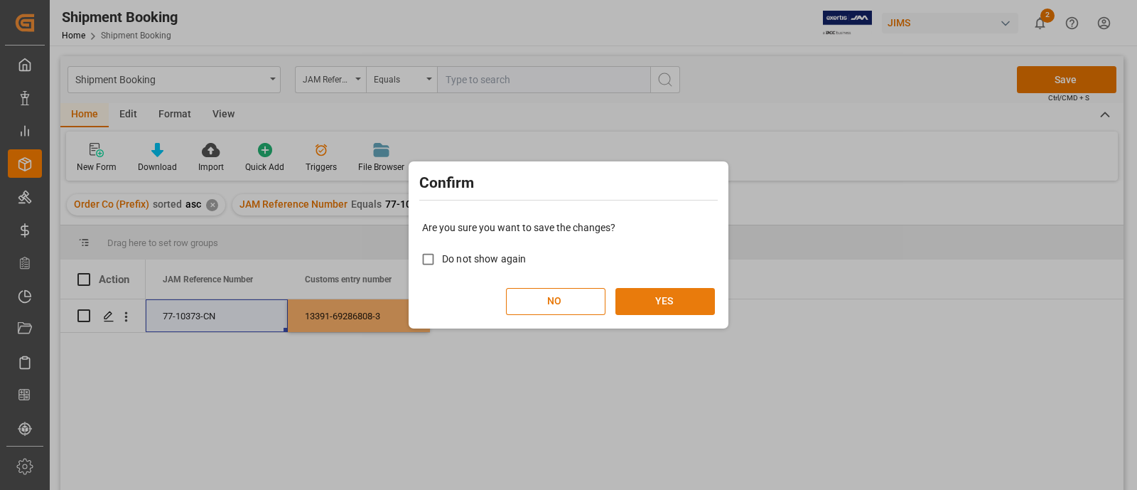
click at [671, 300] on button "YES" at bounding box center [664, 301] width 99 height 27
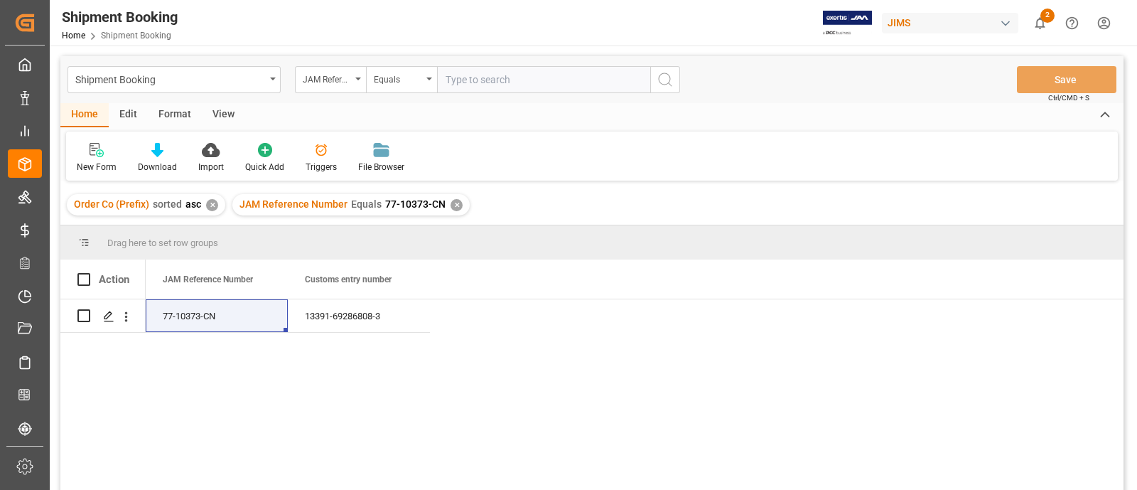
click at [445, 200] on div "JAM Reference Number Equals 77-10373-CN ✕" at bounding box center [350, 204] width 237 height 21
click at [451, 200] on div "✕" at bounding box center [456, 205] width 12 height 12
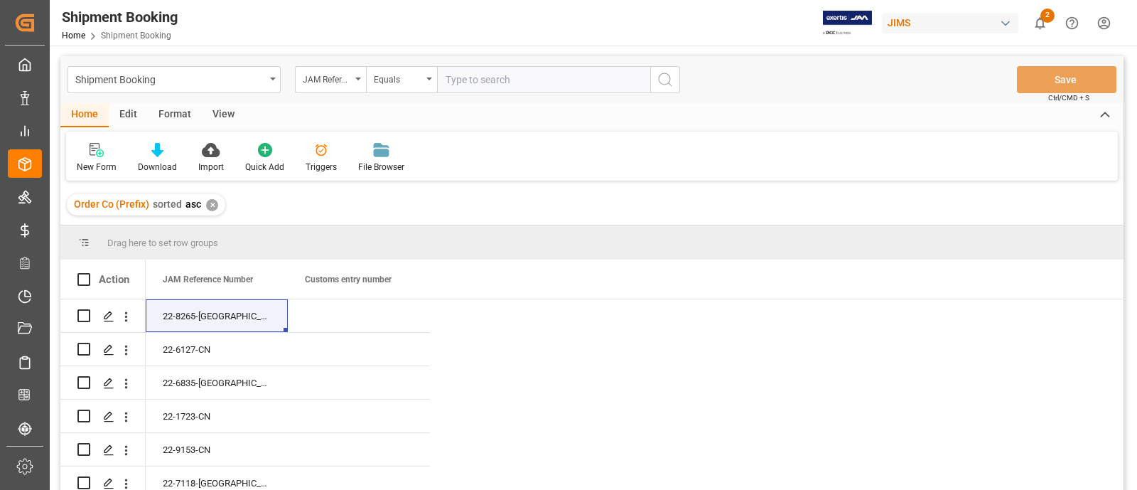
click at [469, 76] on input "text" at bounding box center [543, 79] width 213 height 27
paste input "77-10344-CN"
type input "77-10344-CN"
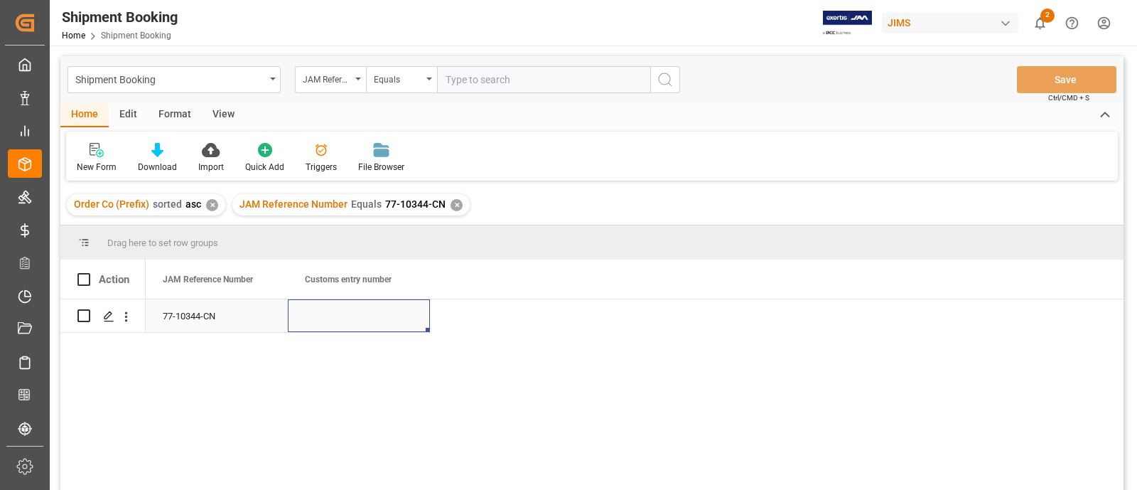
click at [337, 319] on div "Press SPACE to select this row." at bounding box center [359, 315] width 142 height 33
click at [337, 319] on input "Press SPACE to select this row." at bounding box center [358, 323] width 119 height 27
paste input "13391-69287855-3"
type input "13391-69287855-3"
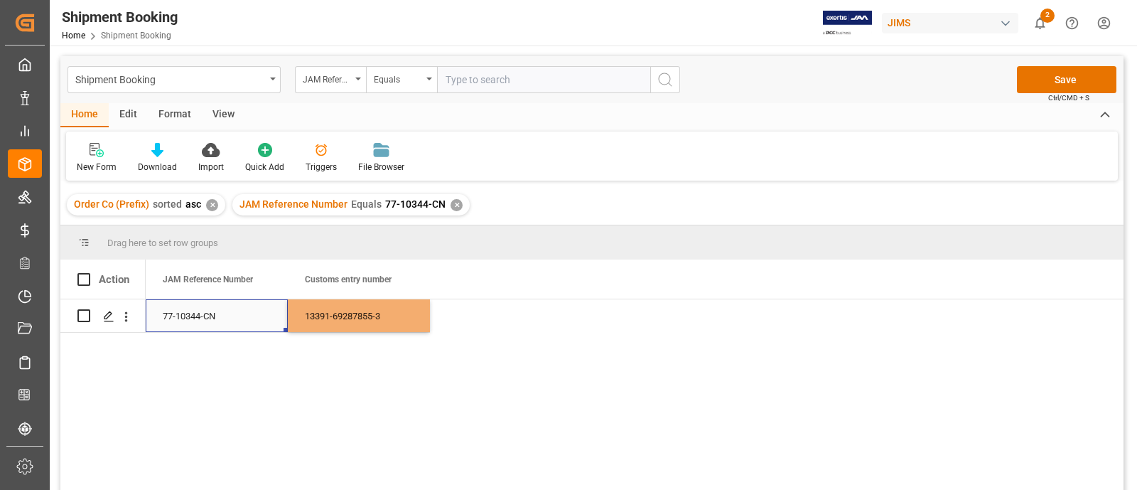
click at [171, 324] on div "77-10344-CN" at bounding box center [217, 315] width 142 height 33
click at [1040, 72] on button "Save" at bounding box center [1066, 79] width 99 height 27
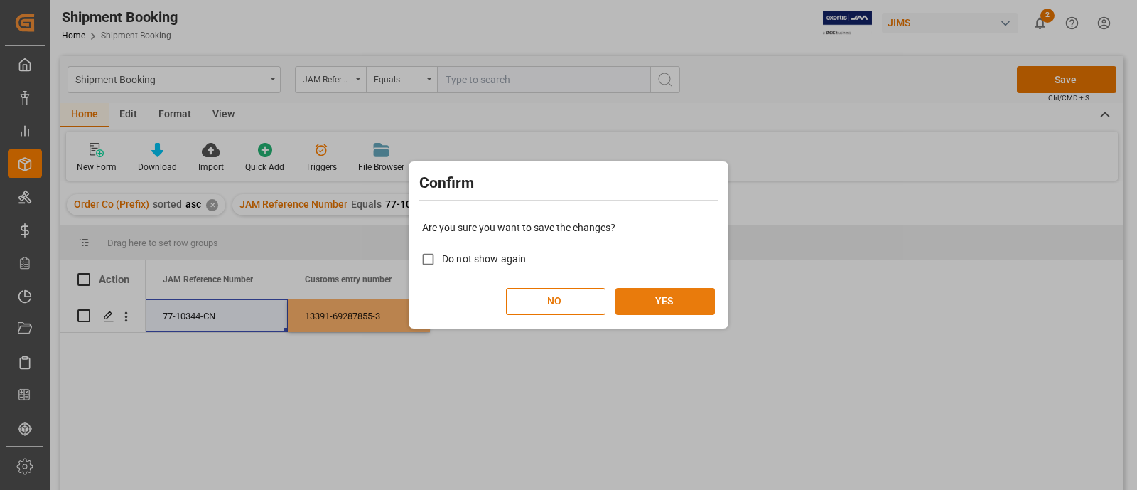
click at [660, 298] on button "YES" at bounding box center [664, 301] width 99 height 27
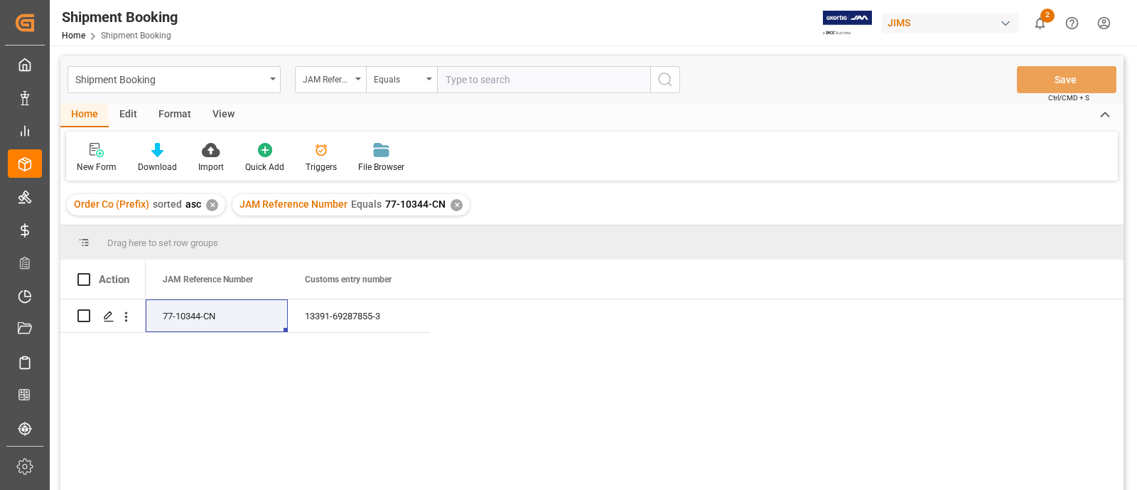
click at [454, 205] on div "✕" at bounding box center [456, 205] width 12 height 12
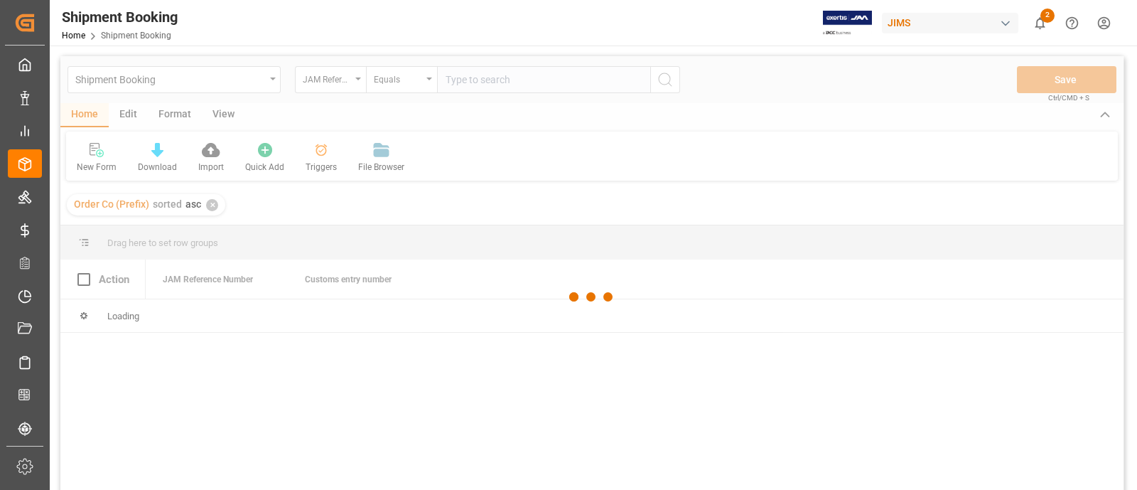
click at [462, 87] on div at bounding box center [591, 296] width 1063 height 481
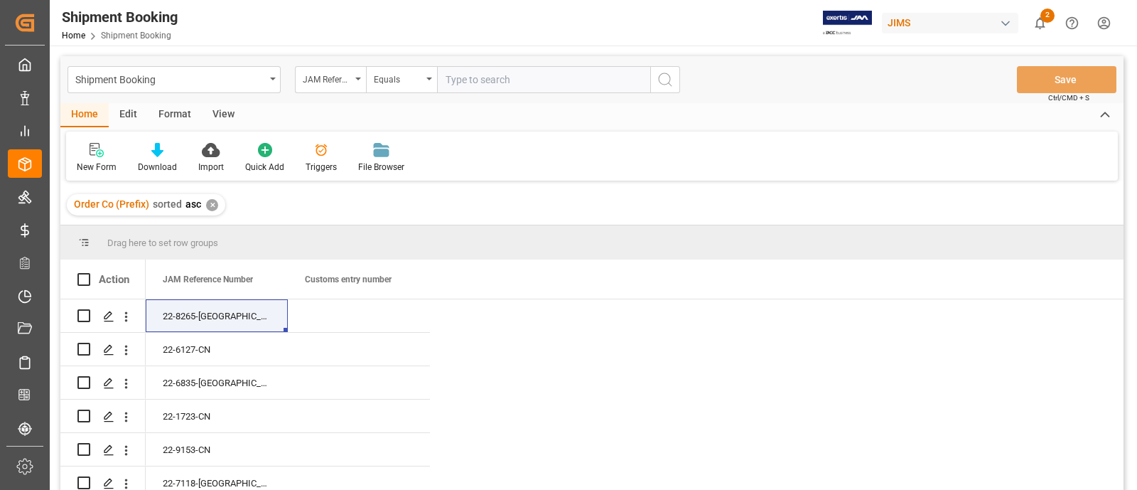
click at [462, 87] on input "text" at bounding box center [543, 79] width 213 height 27
paste input "77-10361-CN"
type input "77-10361-CN"
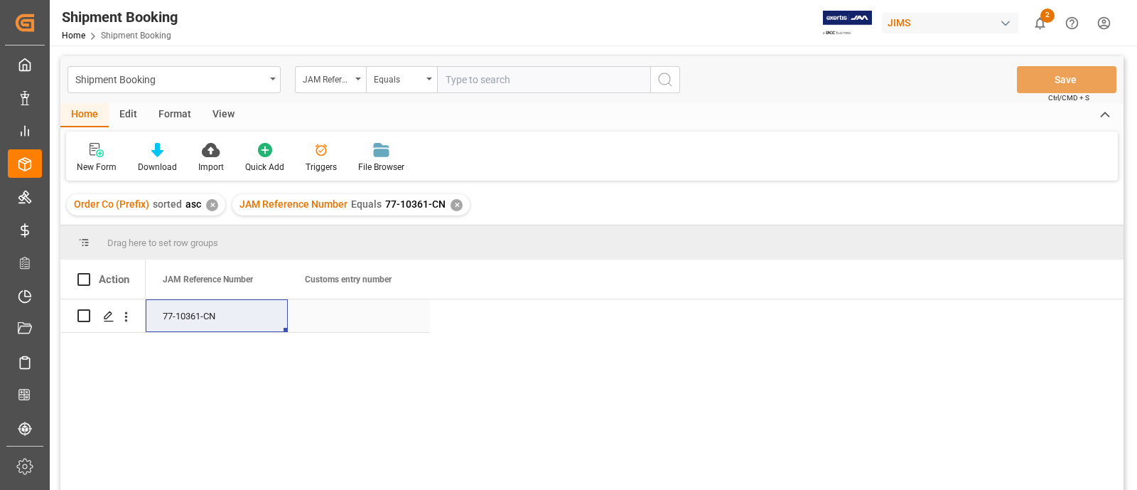
click at [344, 327] on div "Press SPACE to select this row." at bounding box center [359, 315] width 142 height 33
click at [344, 321] on div "Press SPACE to select this row." at bounding box center [359, 315] width 142 height 33
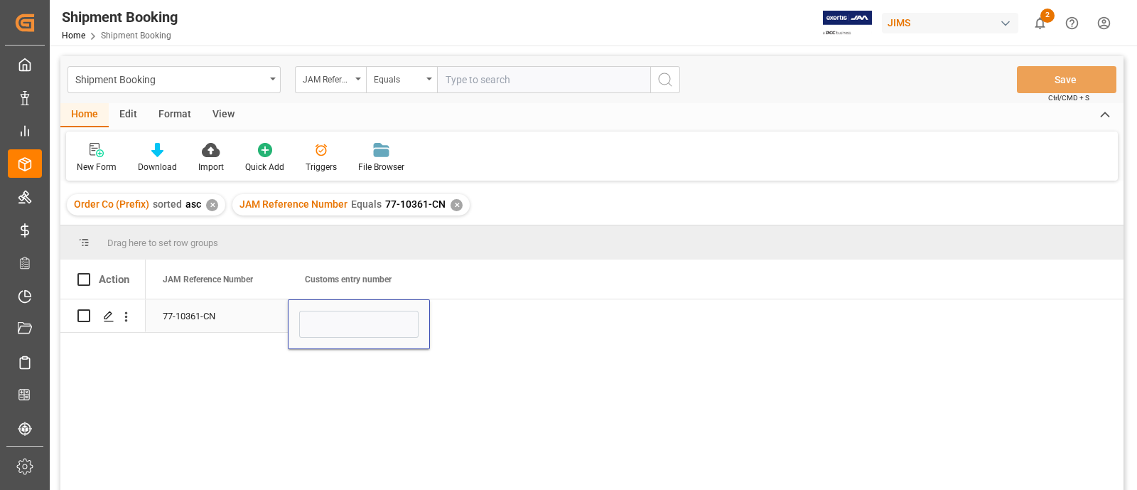
click at [344, 321] on input "Press SPACE to select this row." at bounding box center [358, 323] width 119 height 27
type input "13391-69286791-4"
click at [224, 319] on div "77-10361-CN" at bounding box center [217, 315] width 142 height 33
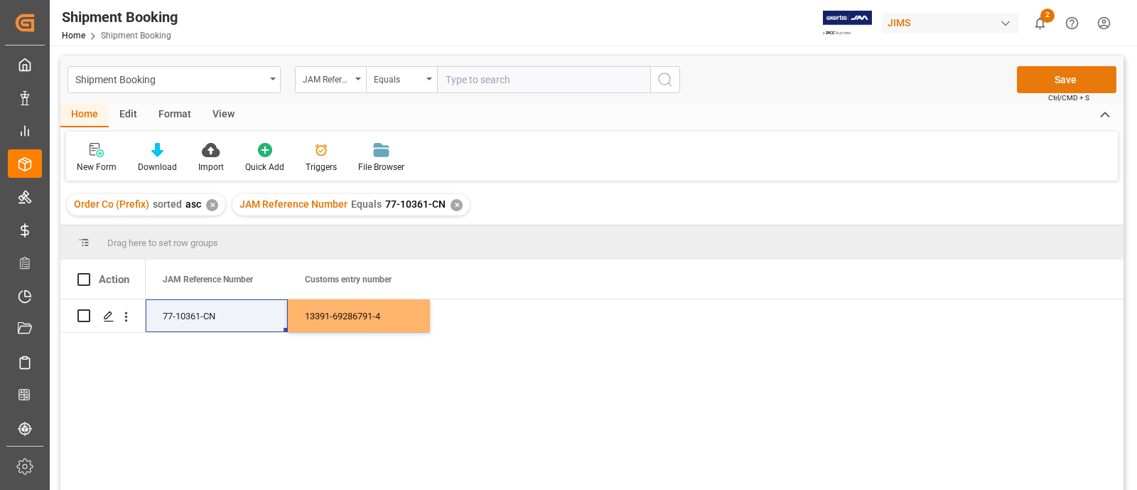
click at [1052, 75] on button "Save" at bounding box center [1066, 79] width 99 height 27
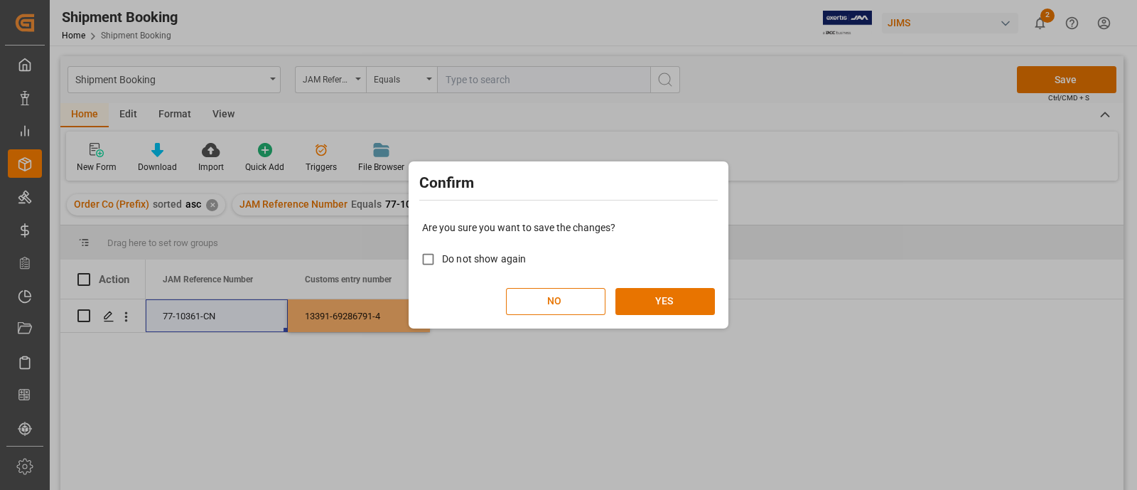
click at [642, 285] on div "Are you sure you want to save the changes? Do not show again NO YES" at bounding box center [568, 267] width 313 height 114
click at [671, 297] on button "YES" at bounding box center [664, 301] width 99 height 27
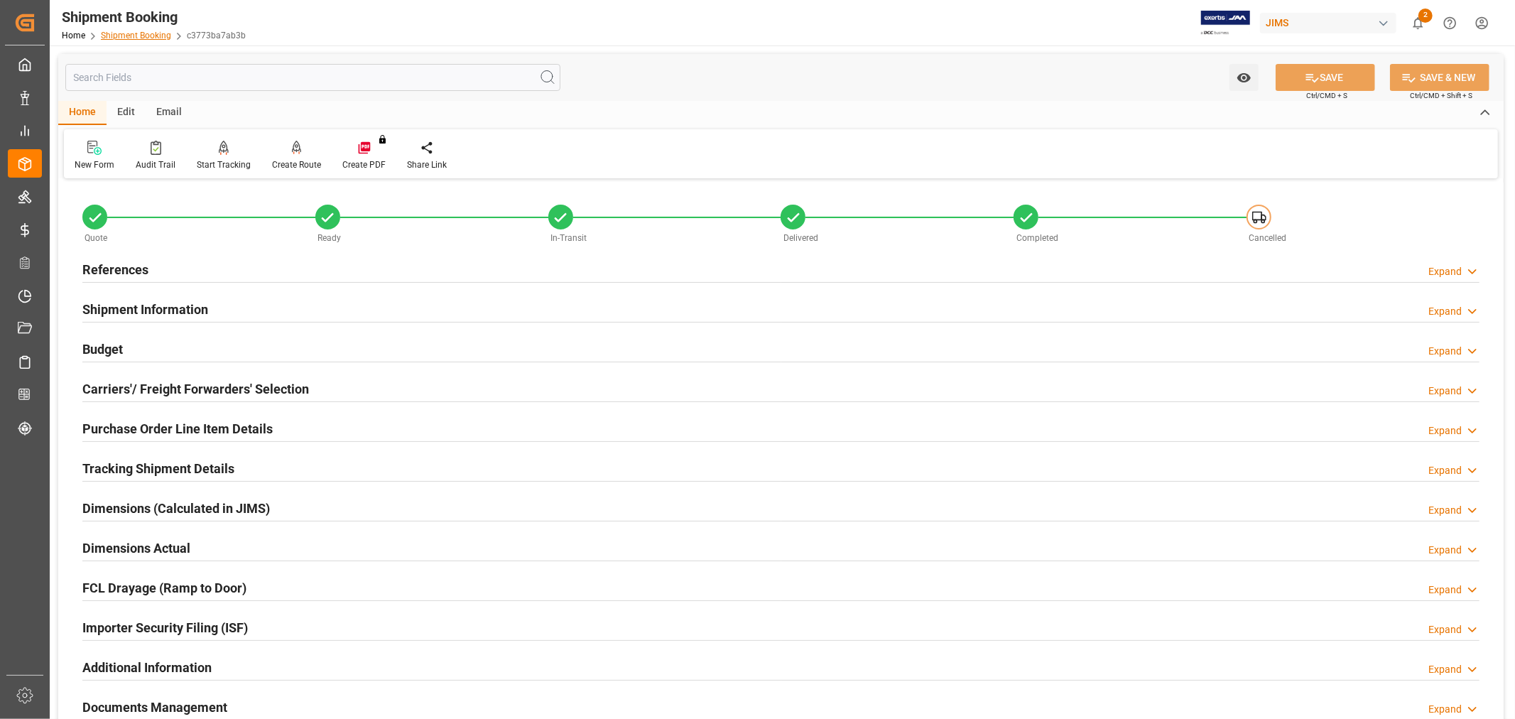
click at [117, 38] on link "Shipment Booking" at bounding box center [136, 36] width 70 height 10
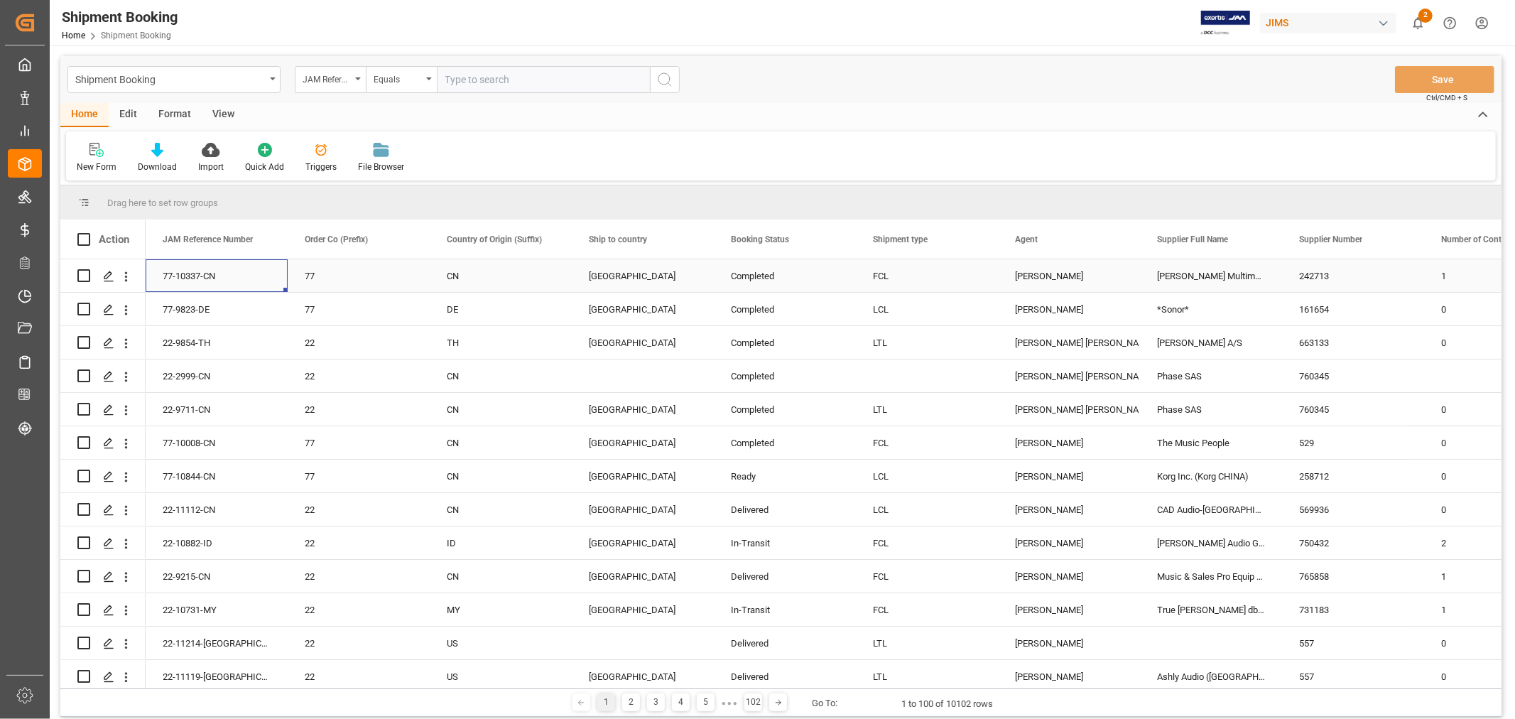
click at [227, 271] on div "77-10337-CN" at bounding box center [217, 275] width 142 height 33
click at [273, 85] on div "Shipment Booking" at bounding box center [173, 79] width 213 height 27
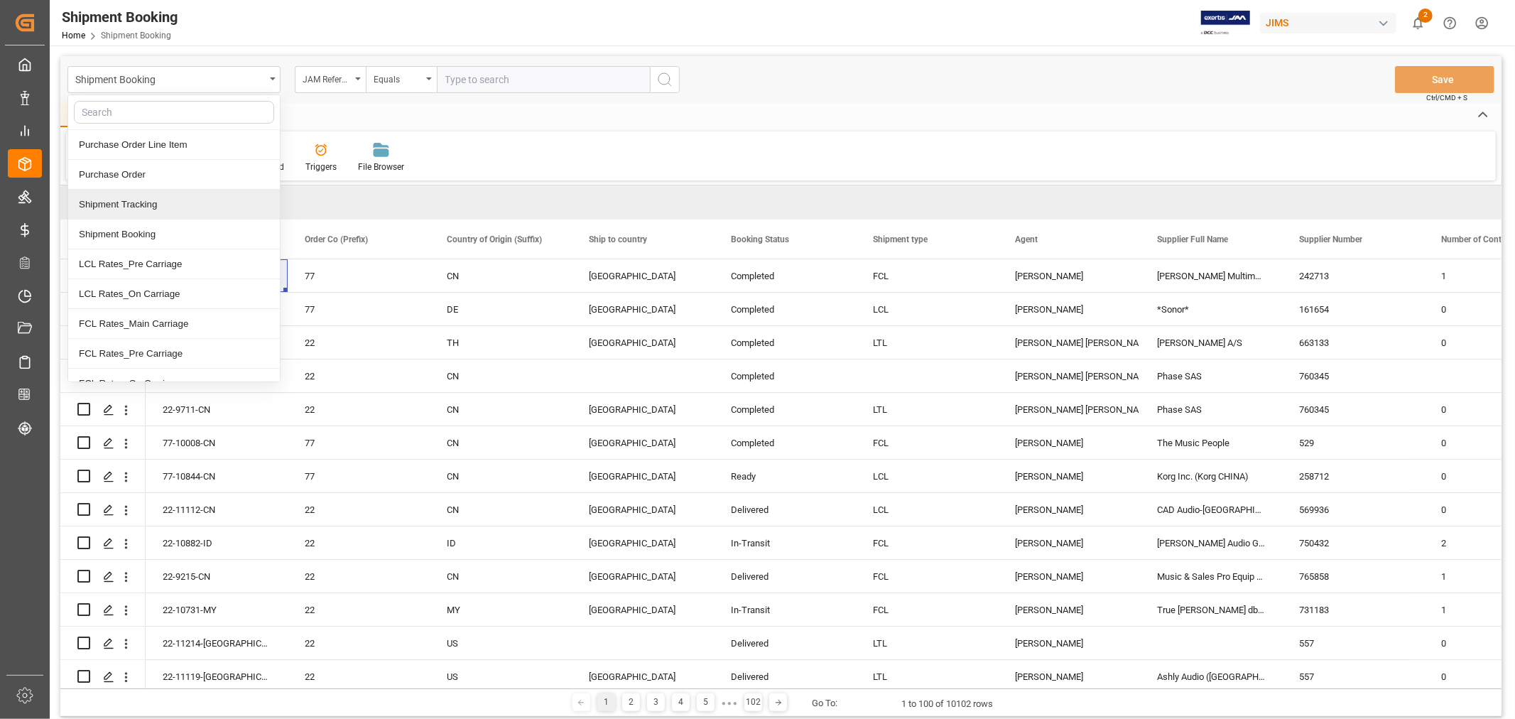
click at [155, 210] on div "Shipment Tracking" at bounding box center [174, 205] width 212 height 30
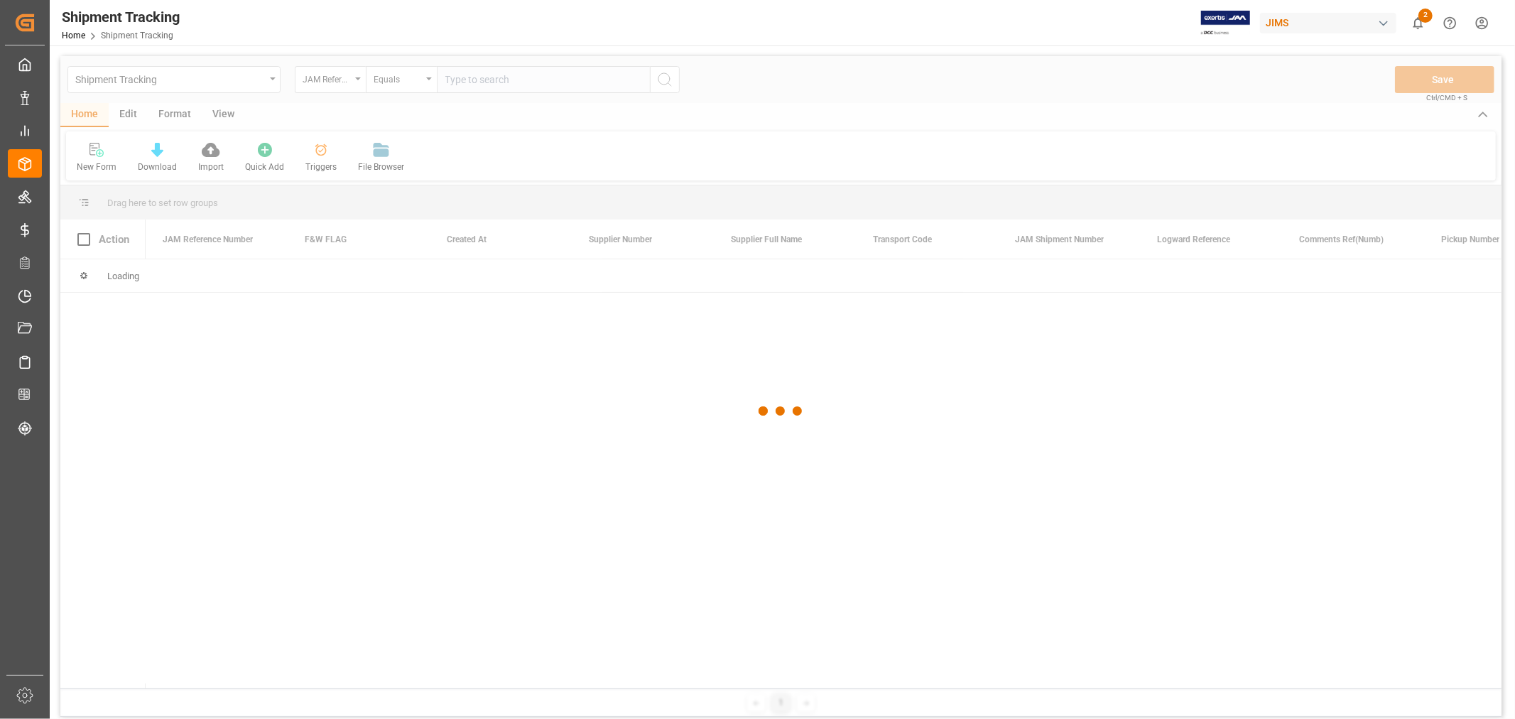
click at [477, 79] on div at bounding box center [781, 411] width 1442 height 710
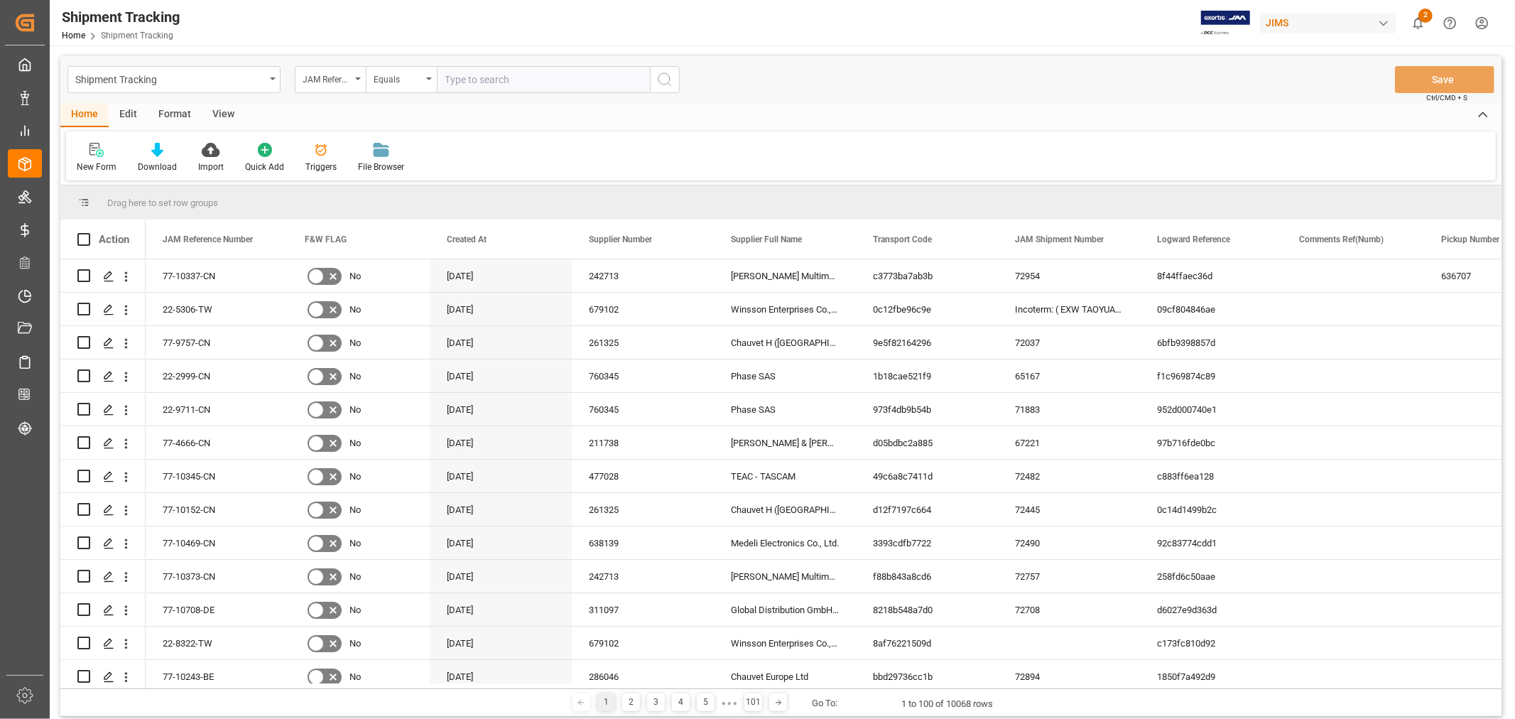
click at [477, 79] on input "text" at bounding box center [543, 79] width 213 height 27
paste input "77-10337-CN"
type input "77-10337-CN"
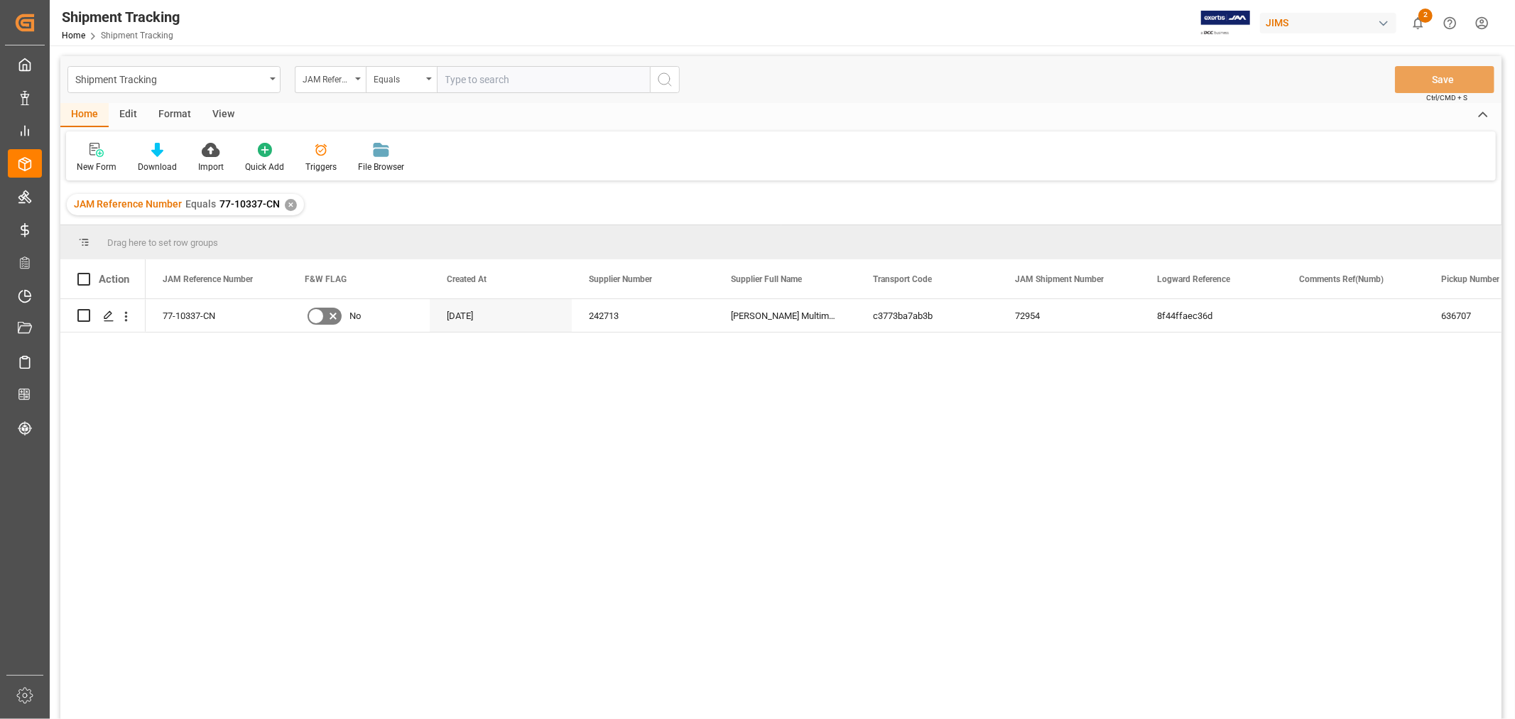
click at [221, 111] on div "View" at bounding box center [223, 115] width 43 height 24
click at [98, 173] on div "Default" at bounding box center [91, 167] width 28 height 13
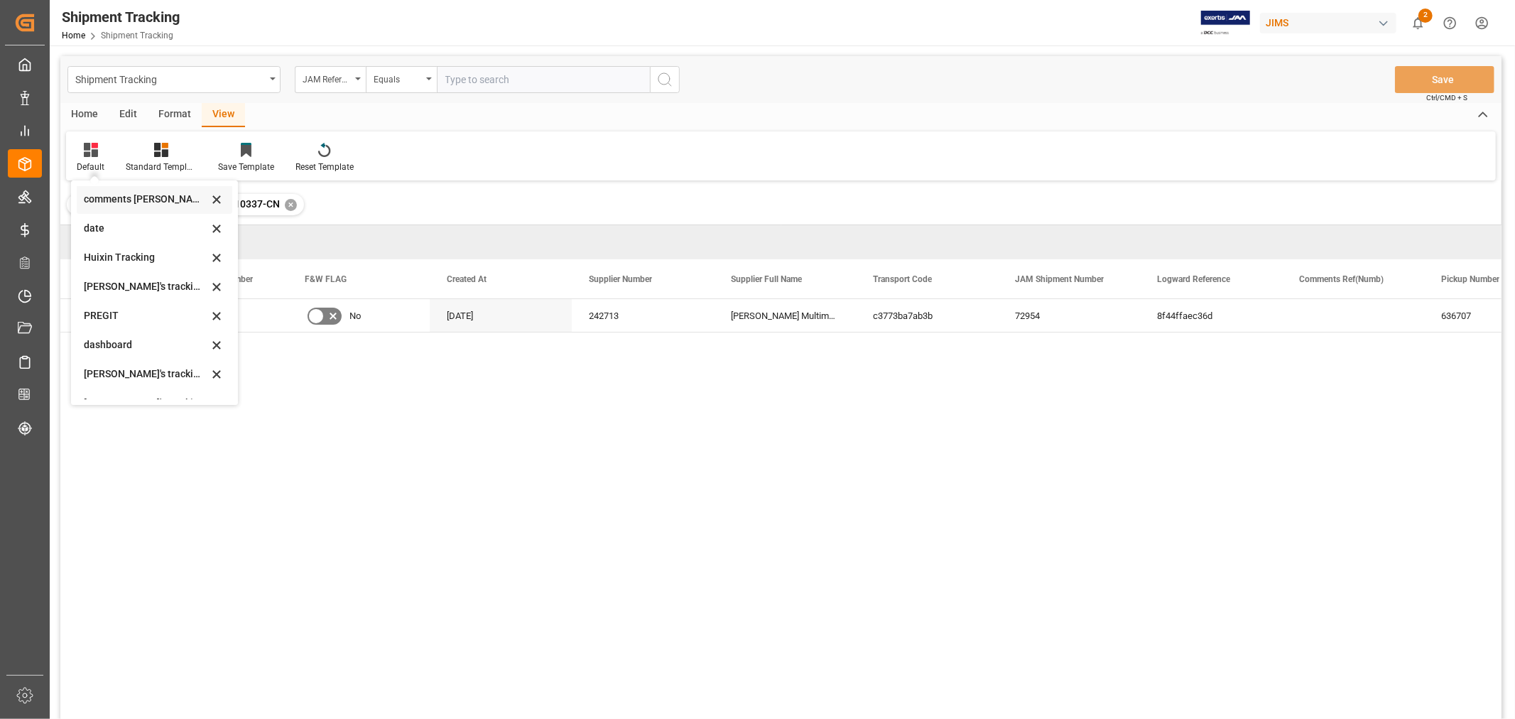
scroll to position [310, 0]
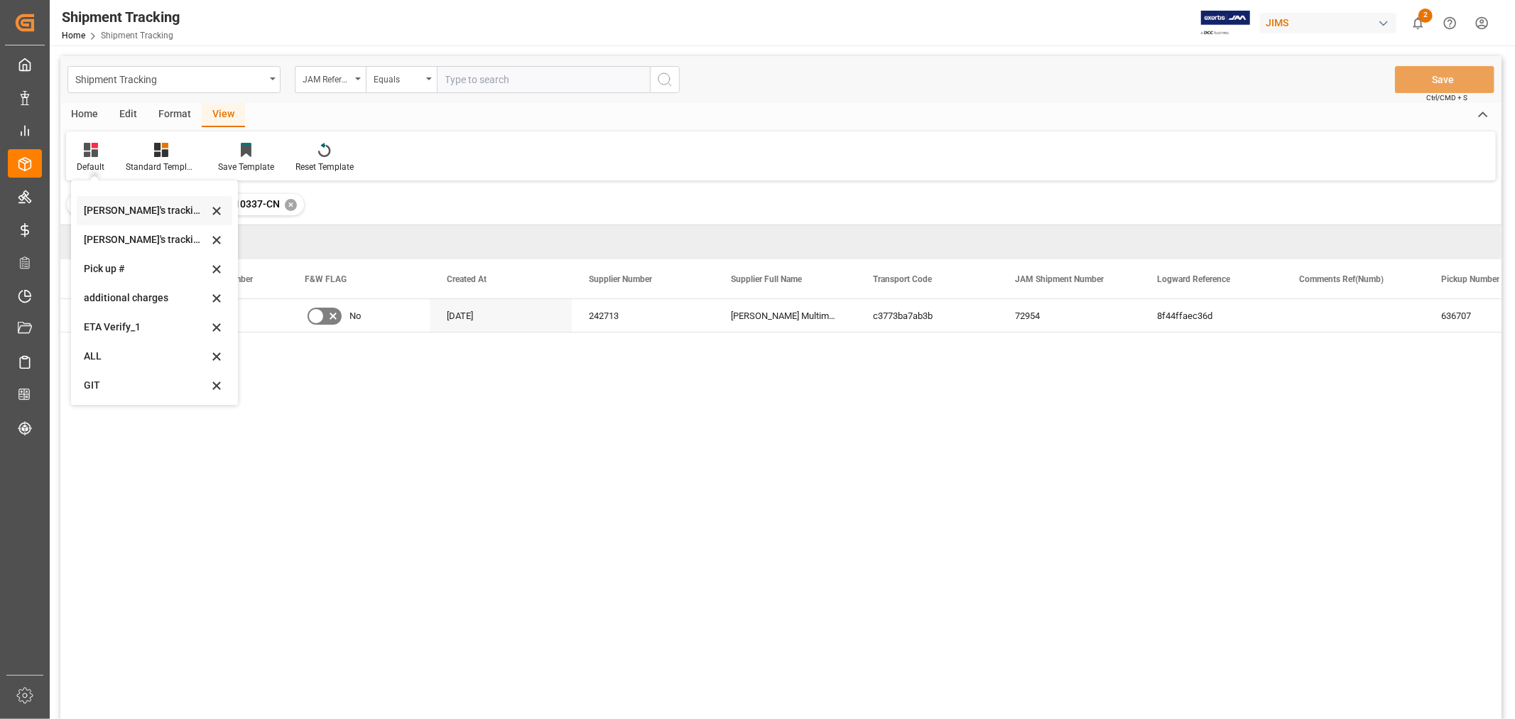
click at [158, 215] on div "Huixin's tracking all # _5" at bounding box center [146, 210] width 124 height 15
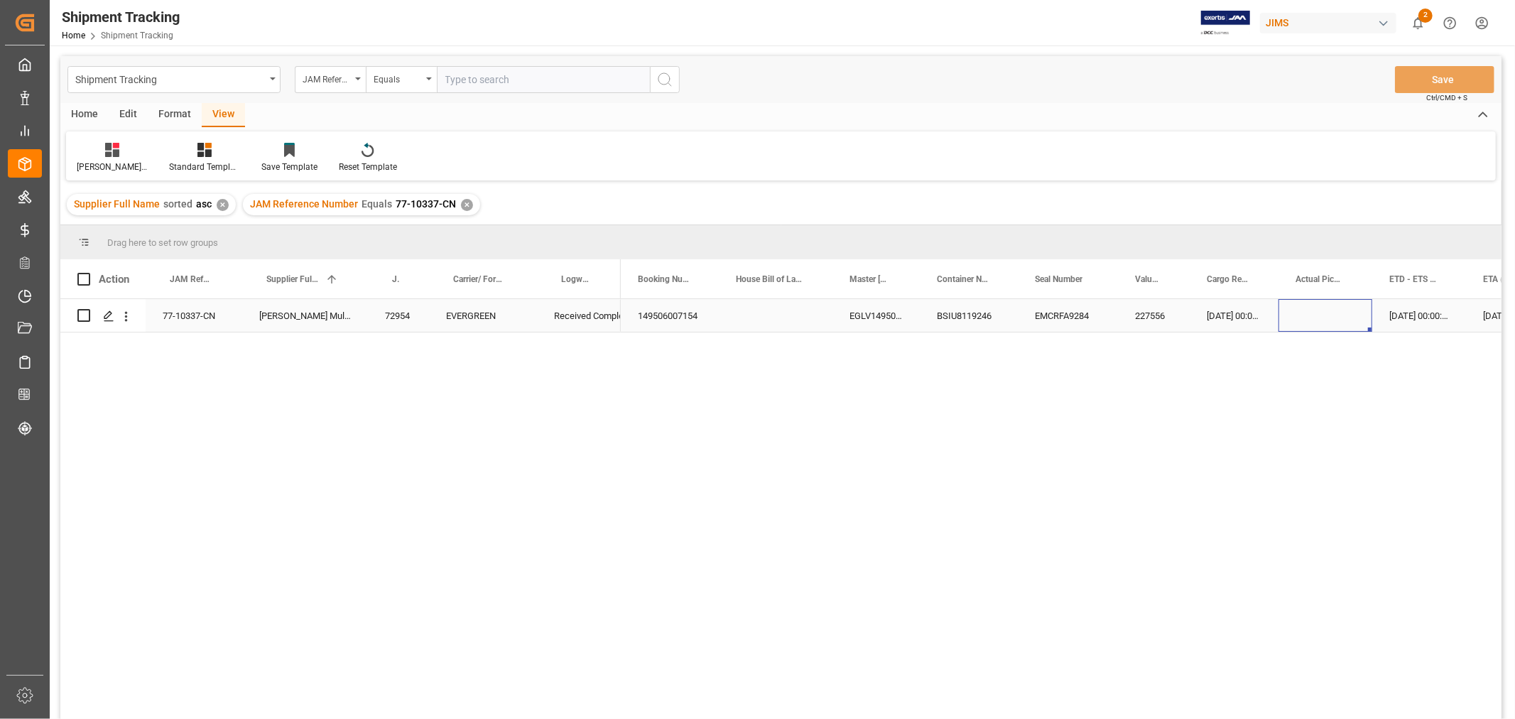
click at [1353, 314] on div "Press SPACE to select this row." at bounding box center [1326, 315] width 94 height 33
click at [1114, 325] on div "Press SPACE to select this row." at bounding box center [1142, 315] width 142 height 33
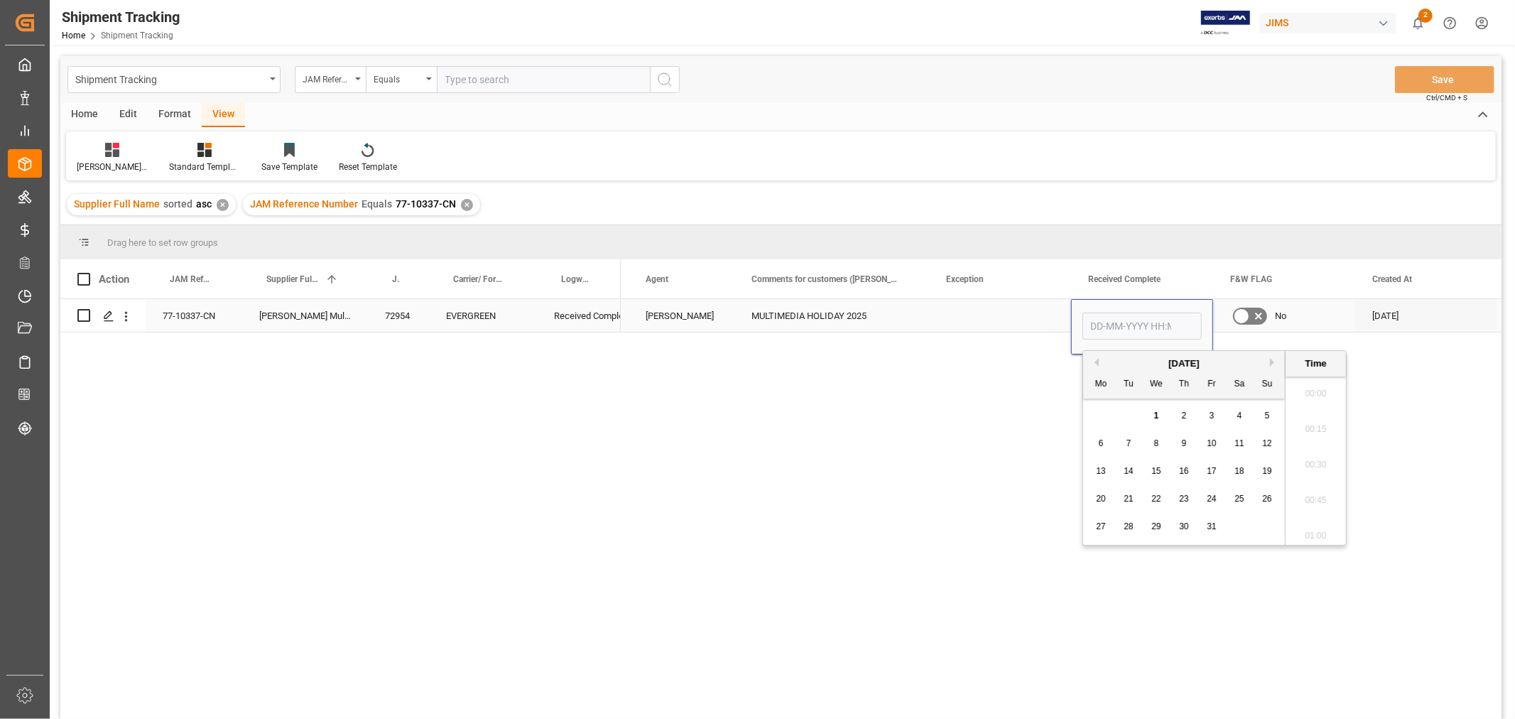
click at [1114, 325] on input "Press SPACE to select this row." at bounding box center [1142, 326] width 119 height 27
click at [1105, 328] on input "Press SPACE to select this row." at bounding box center [1142, 326] width 119 height 27
type input "30-09-2025 00:00"
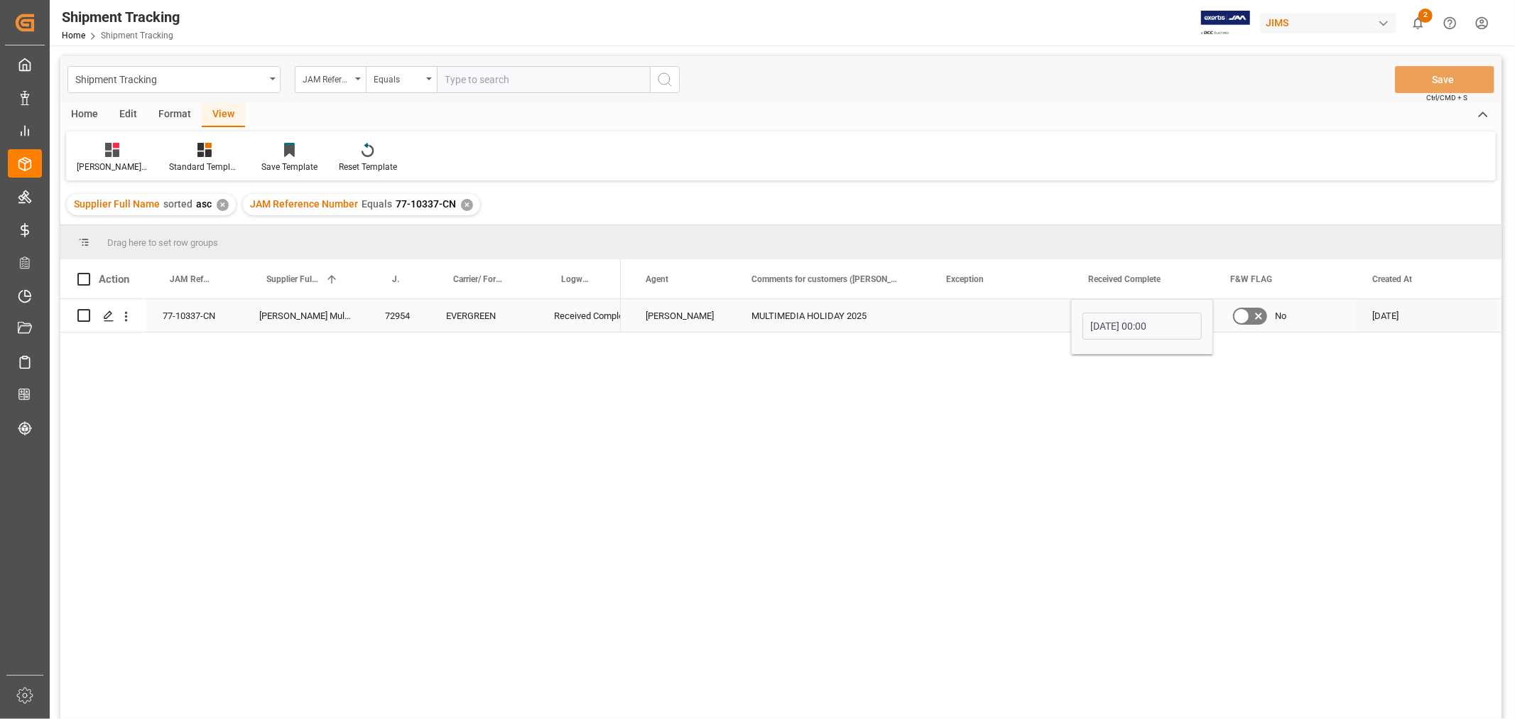
click at [952, 301] on div "Press SPACE to select this row." at bounding box center [1000, 315] width 142 height 33
click at [1424, 78] on button "Save" at bounding box center [1444, 79] width 99 height 27
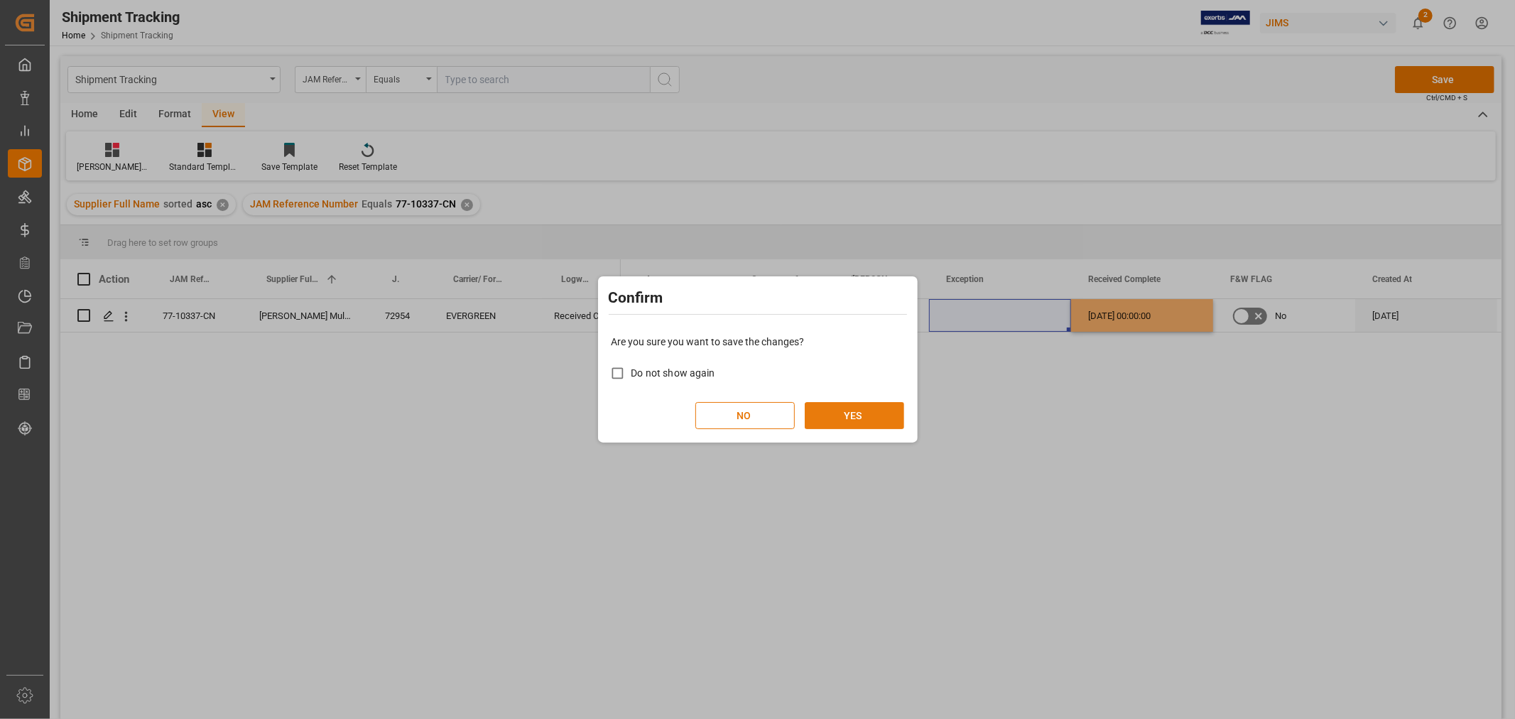
click at [828, 409] on button "YES" at bounding box center [854, 415] width 99 height 27
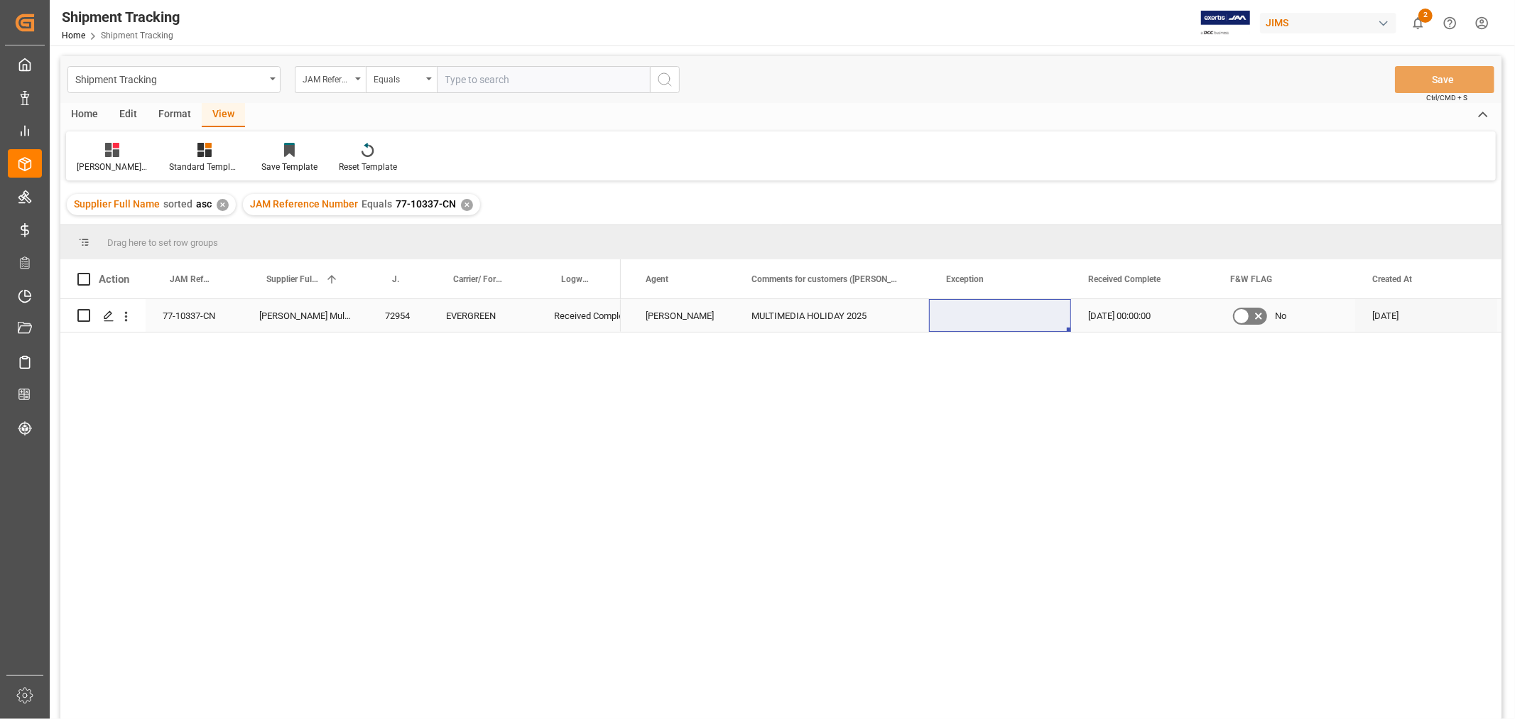
click at [182, 310] on div "77-10337-CN" at bounding box center [194, 315] width 97 height 33
click at [464, 201] on div "✕" at bounding box center [467, 205] width 12 height 12
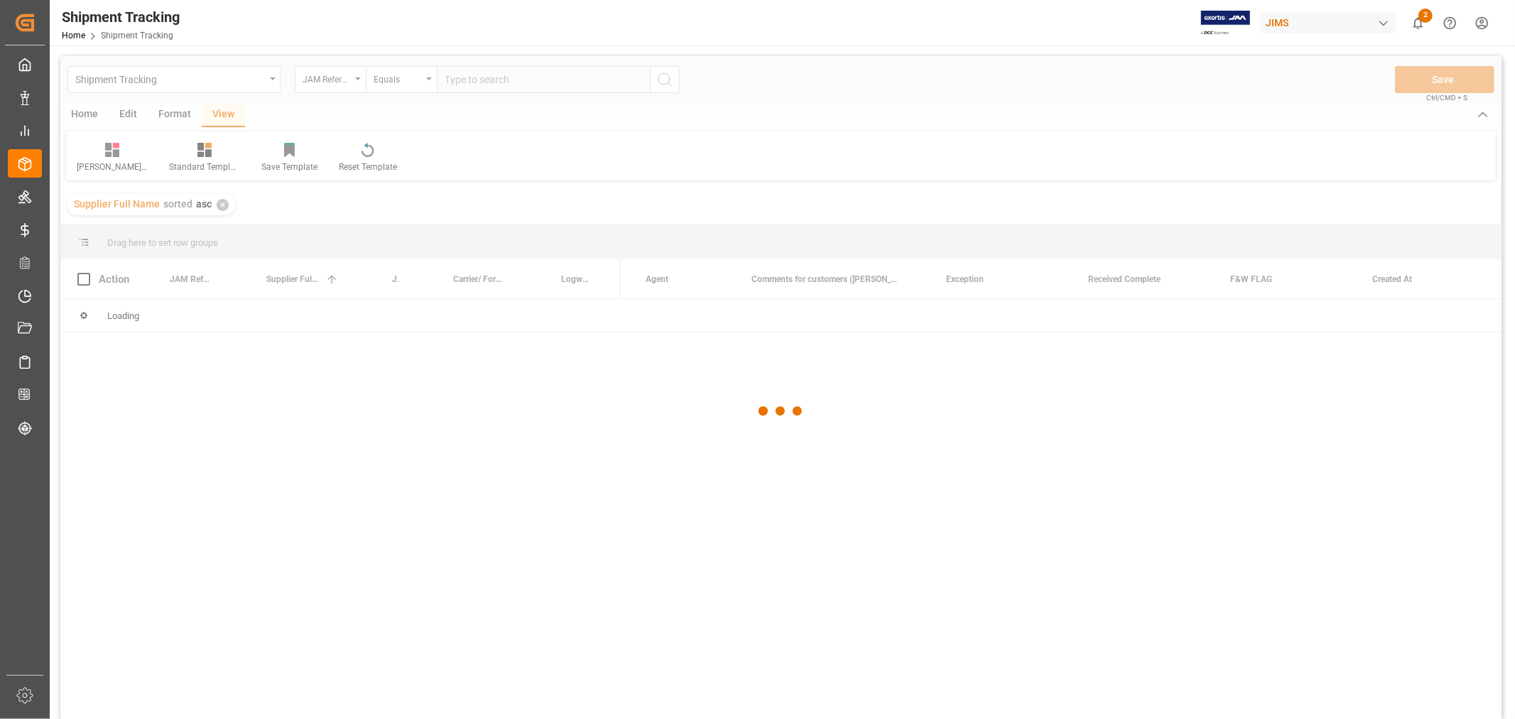
click at [465, 79] on div at bounding box center [781, 411] width 1442 height 710
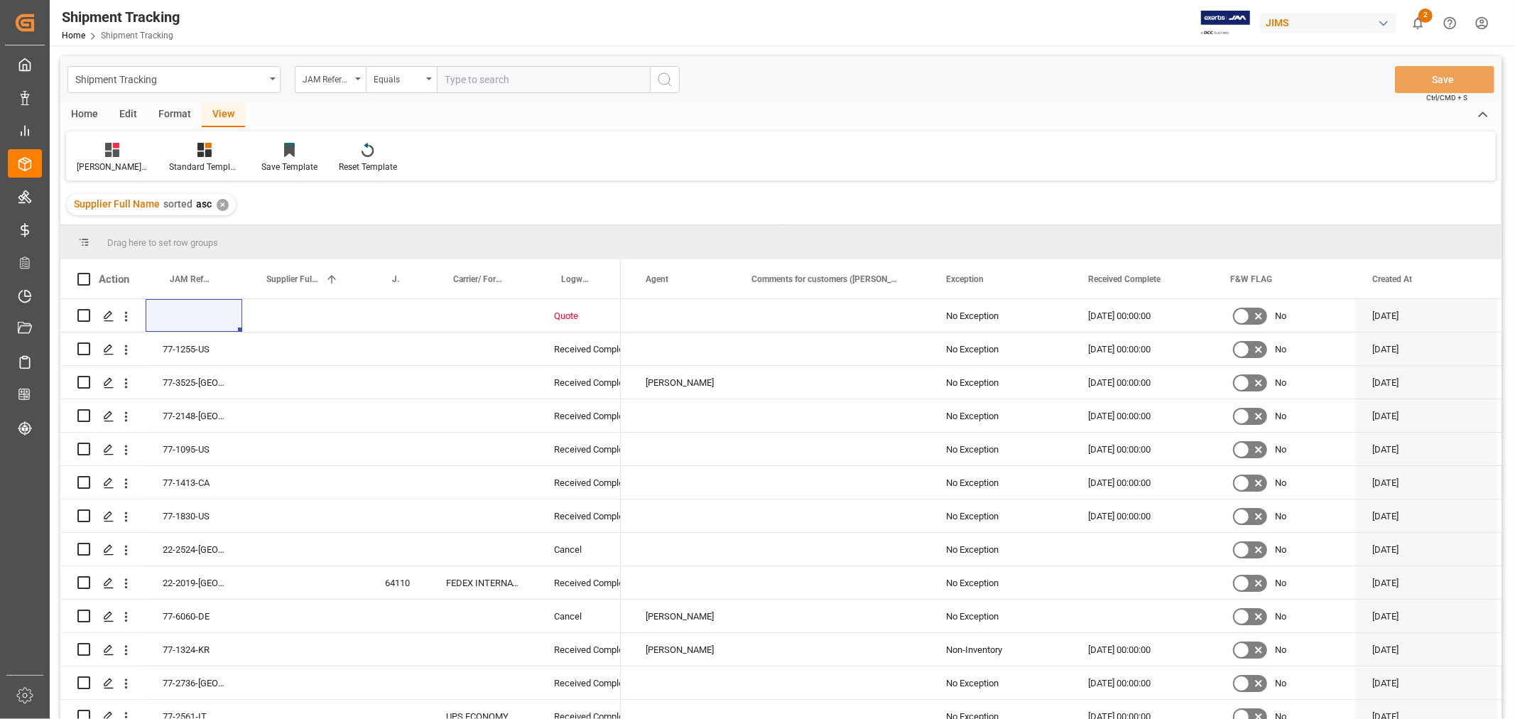
click at [465, 80] on input "text" at bounding box center [543, 79] width 213 height 27
paste input "77-10432-CN"
type input "77-10432-CN"
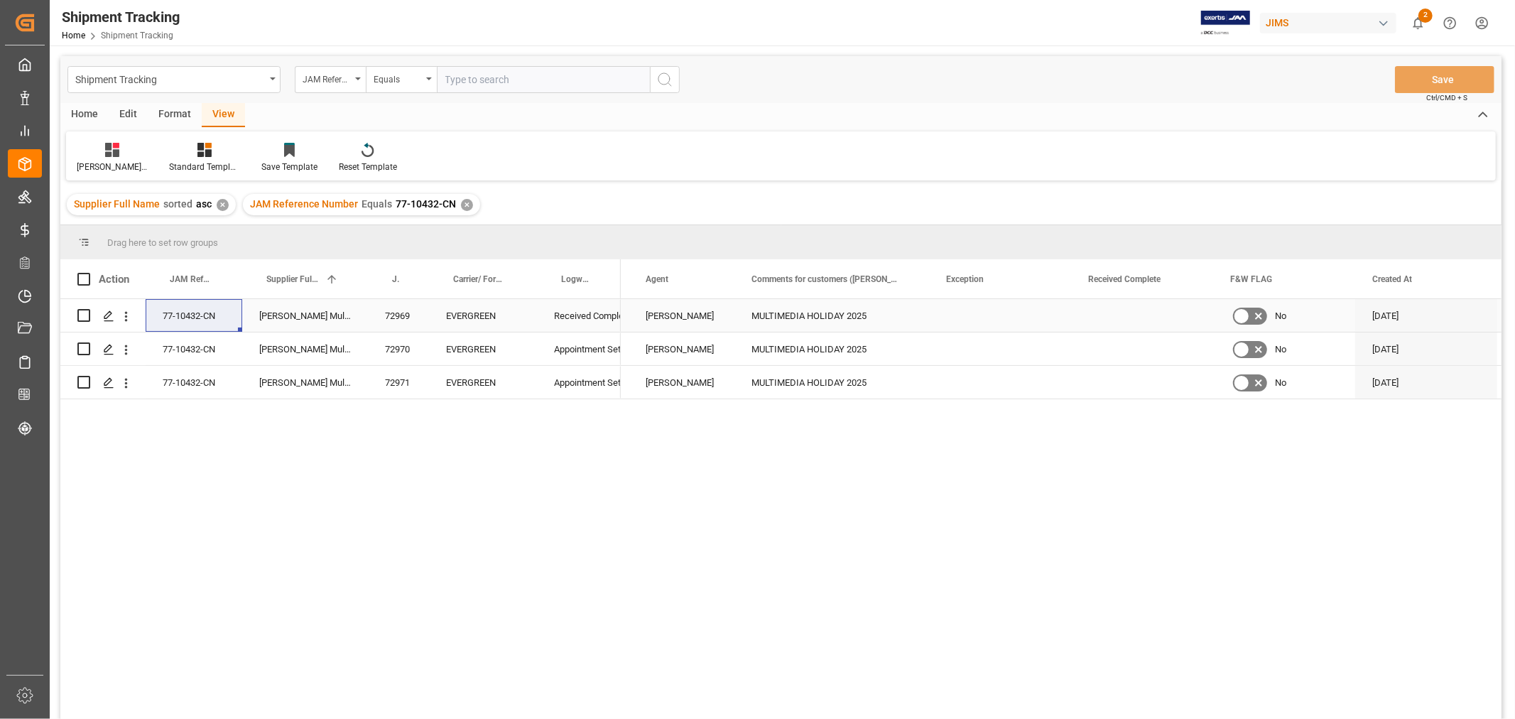
click at [769, 327] on div "MULTIMEDIA HOLIDAY 2025" at bounding box center [832, 315] width 195 height 33
click at [1127, 320] on div "Press SPACE to select this row." at bounding box center [1142, 315] width 142 height 33
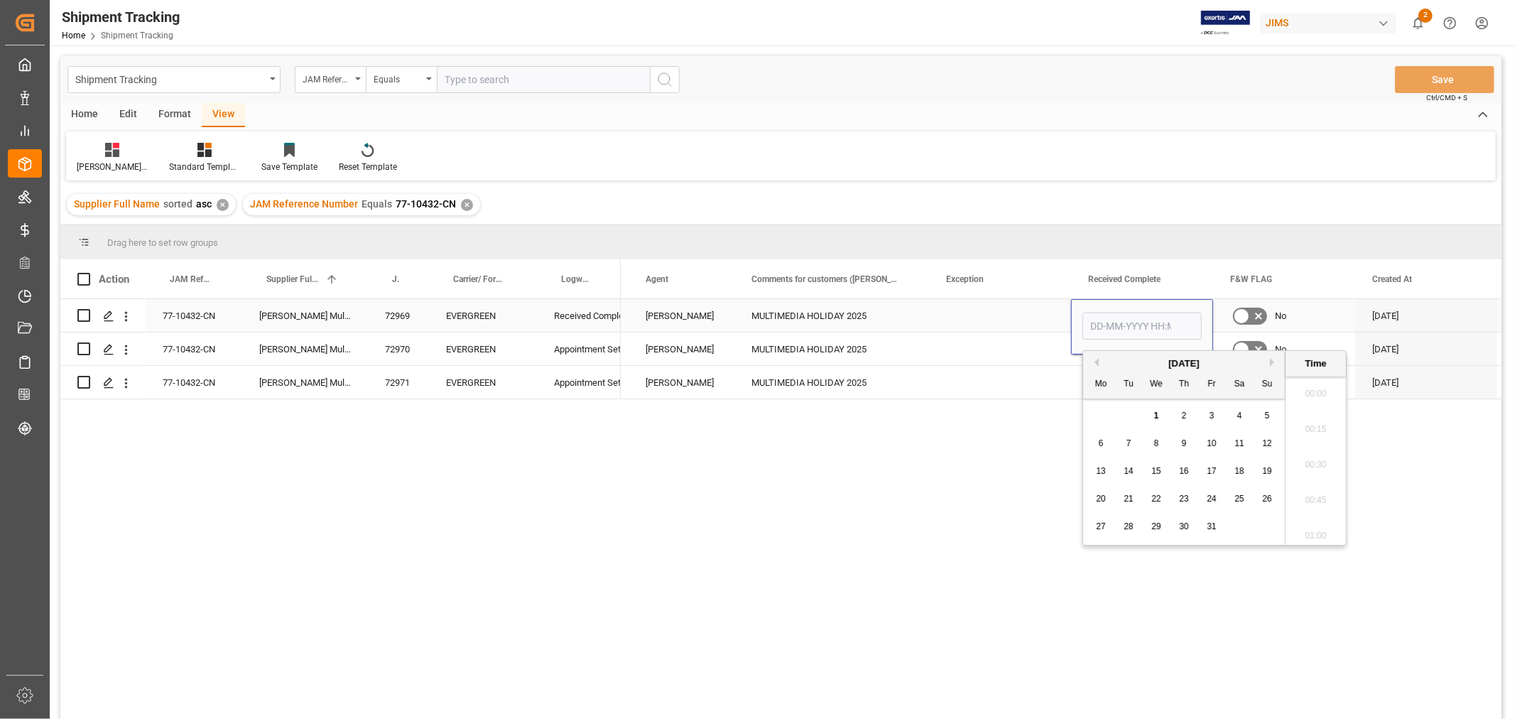
scroll to position [1105, 0]
click at [1127, 320] on input "Press SPACE to select this row." at bounding box center [1142, 326] width 119 height 27
type input "30-09-2025 00:00"
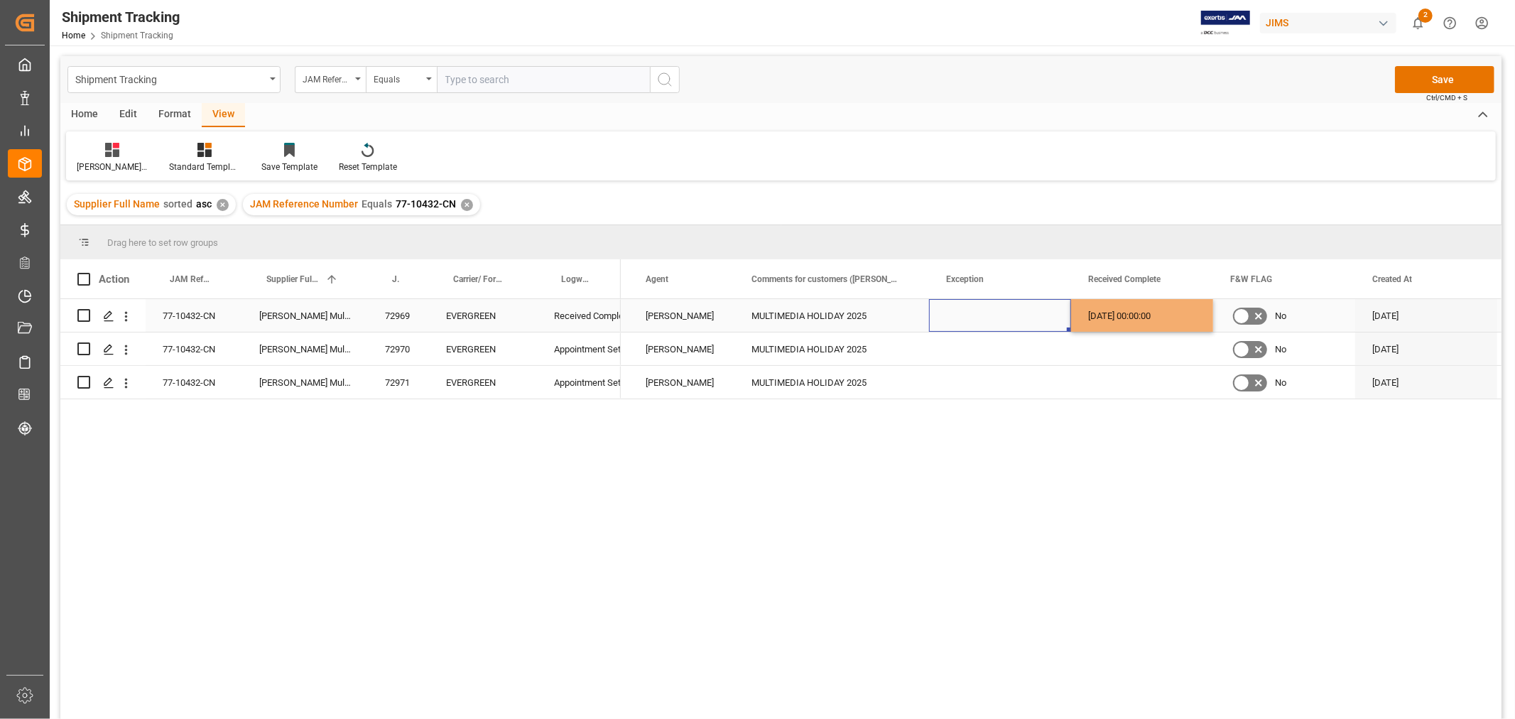
click at [993, 323] on div "Press SPACE to select this row." at bounding box center [1000, 315] width 142 height 33
click at [1415, 75] on button "Save" at bounding box center [1444, 79] width 99 height 27
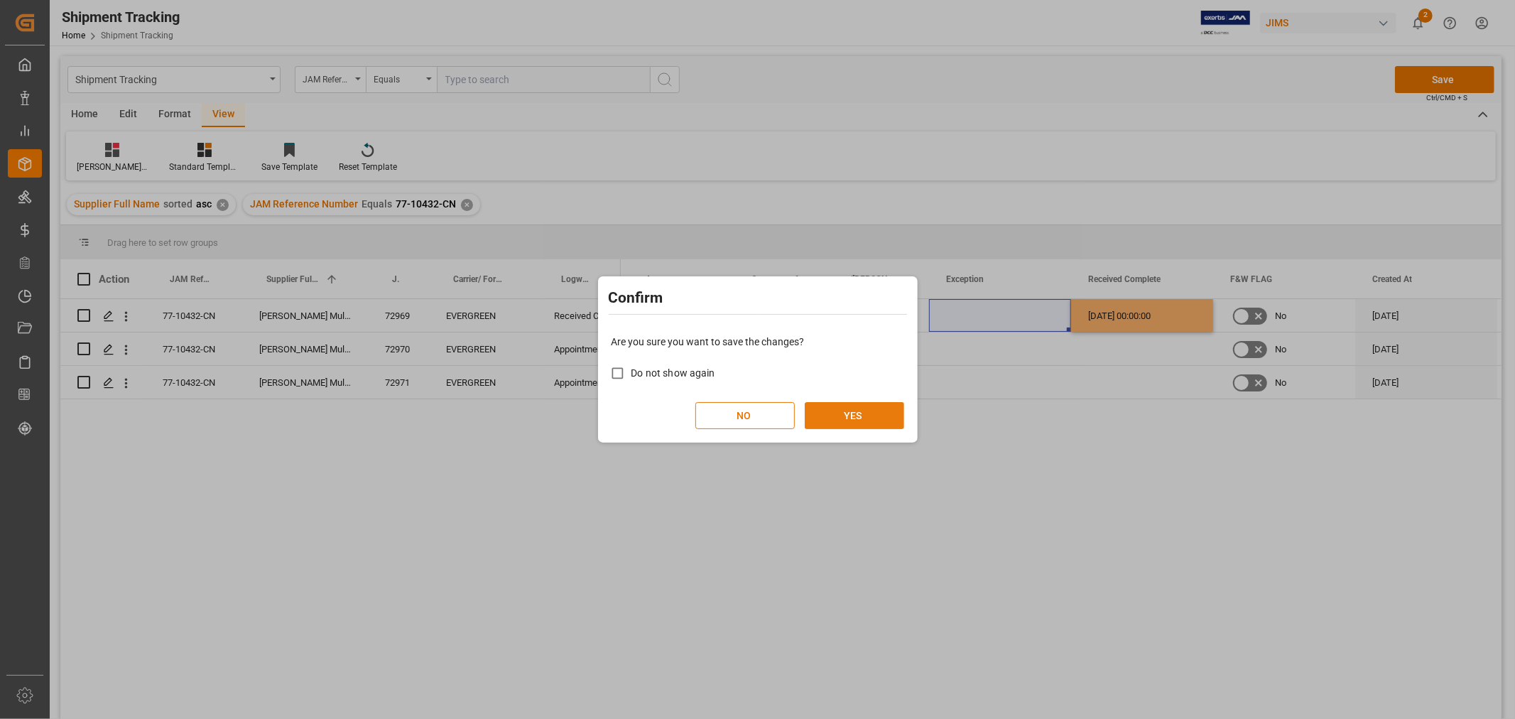
click at [845, 415] on button "YES" at bounding box center [854, 415] width 99 height 27
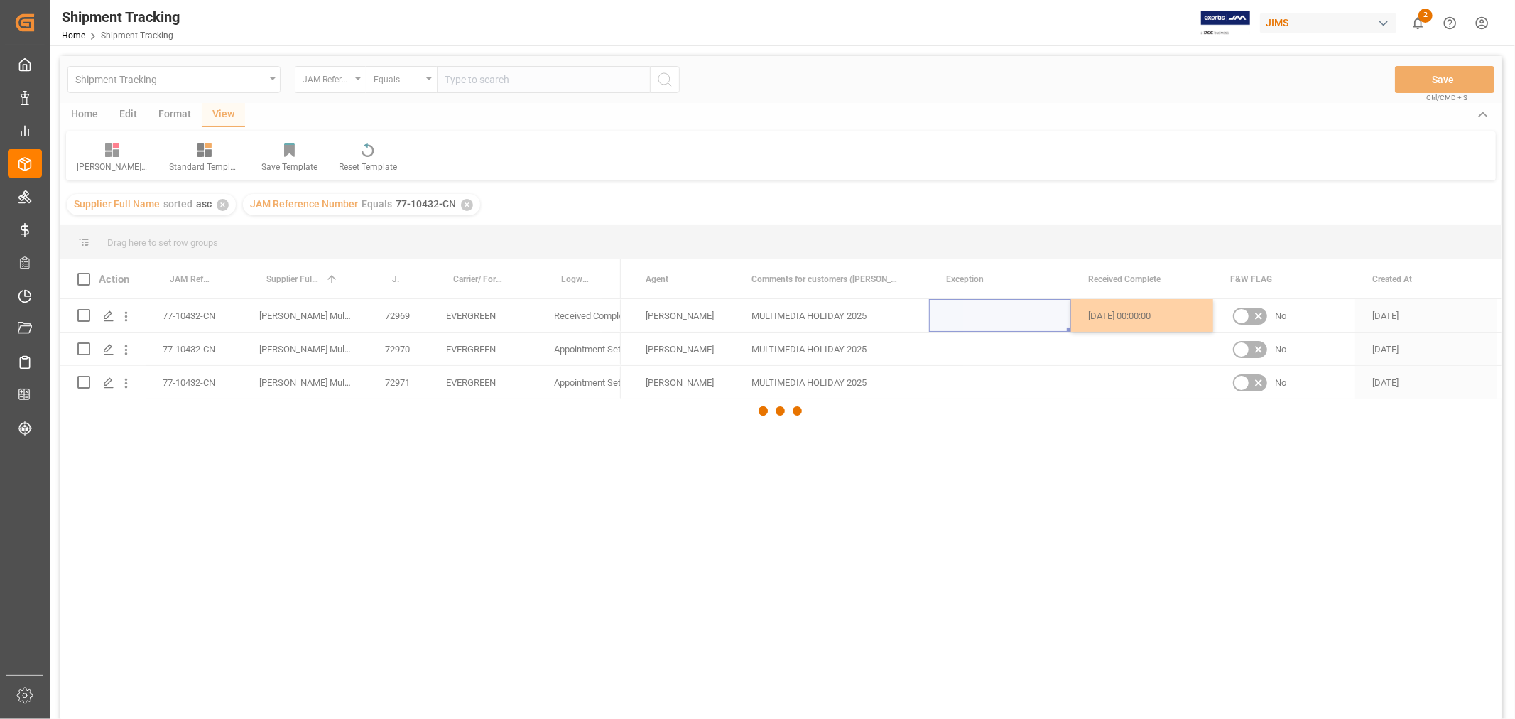
click at [993, 356] on div at bounding box center [781, 411] width 1442 height 710
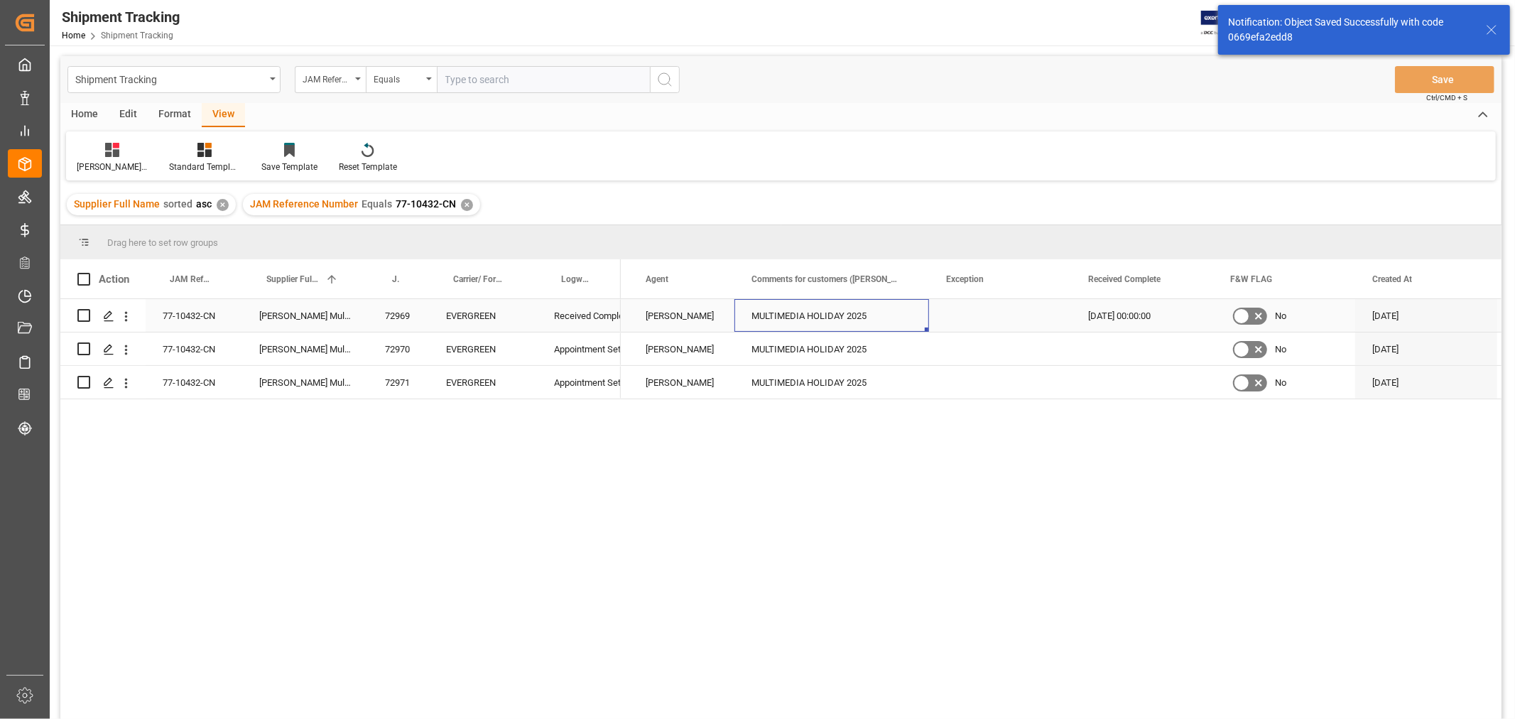
click at [877, 317] on div "MULTIMEDIA HOLIDAY 2025" at bounding box center [832, 315] width 195 height 33
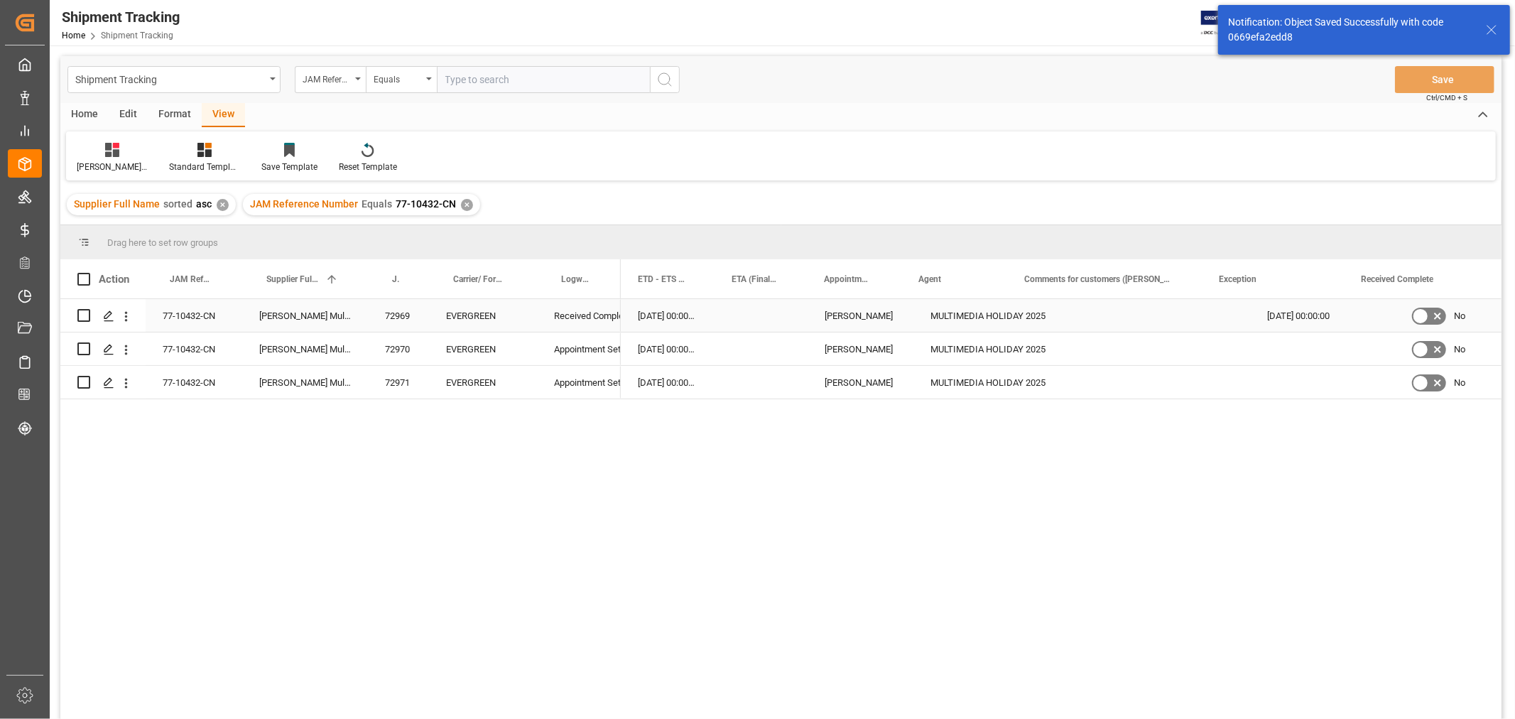
scroll to position [0, 751]
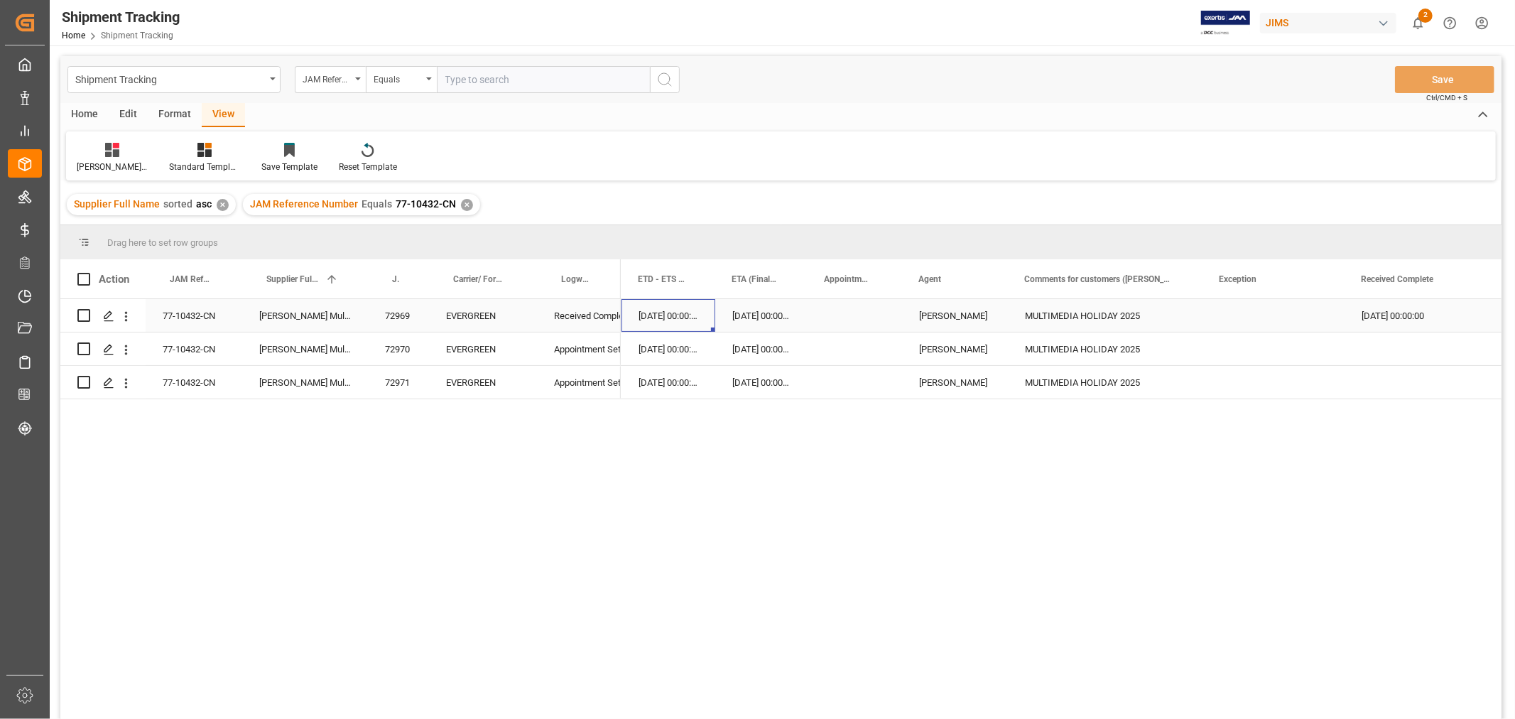
click at [770, 317] on div "02-10-2025 00:00:00" at bounding box center [761, 315] width 92 height 33
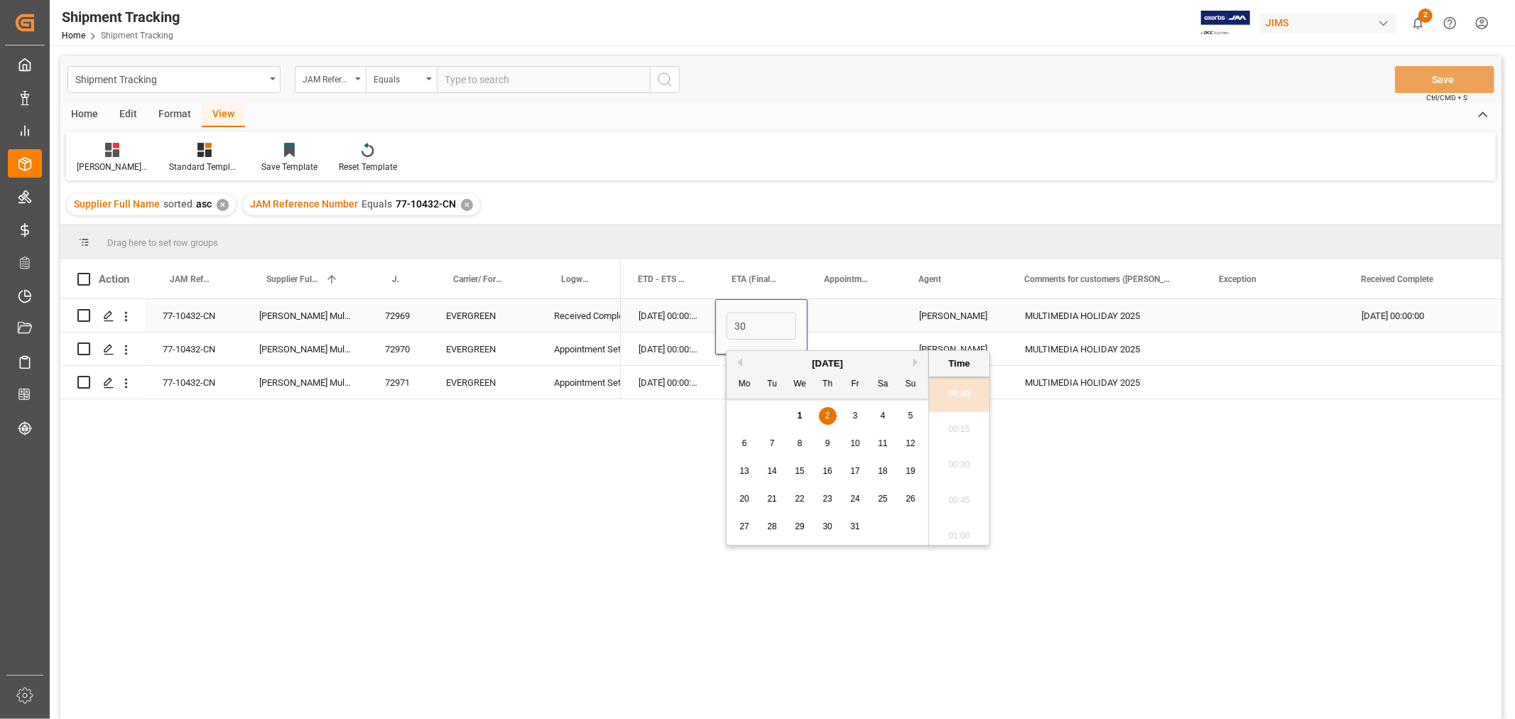
scroll to position [0, 0]
type input "30-09-2025 00:00"
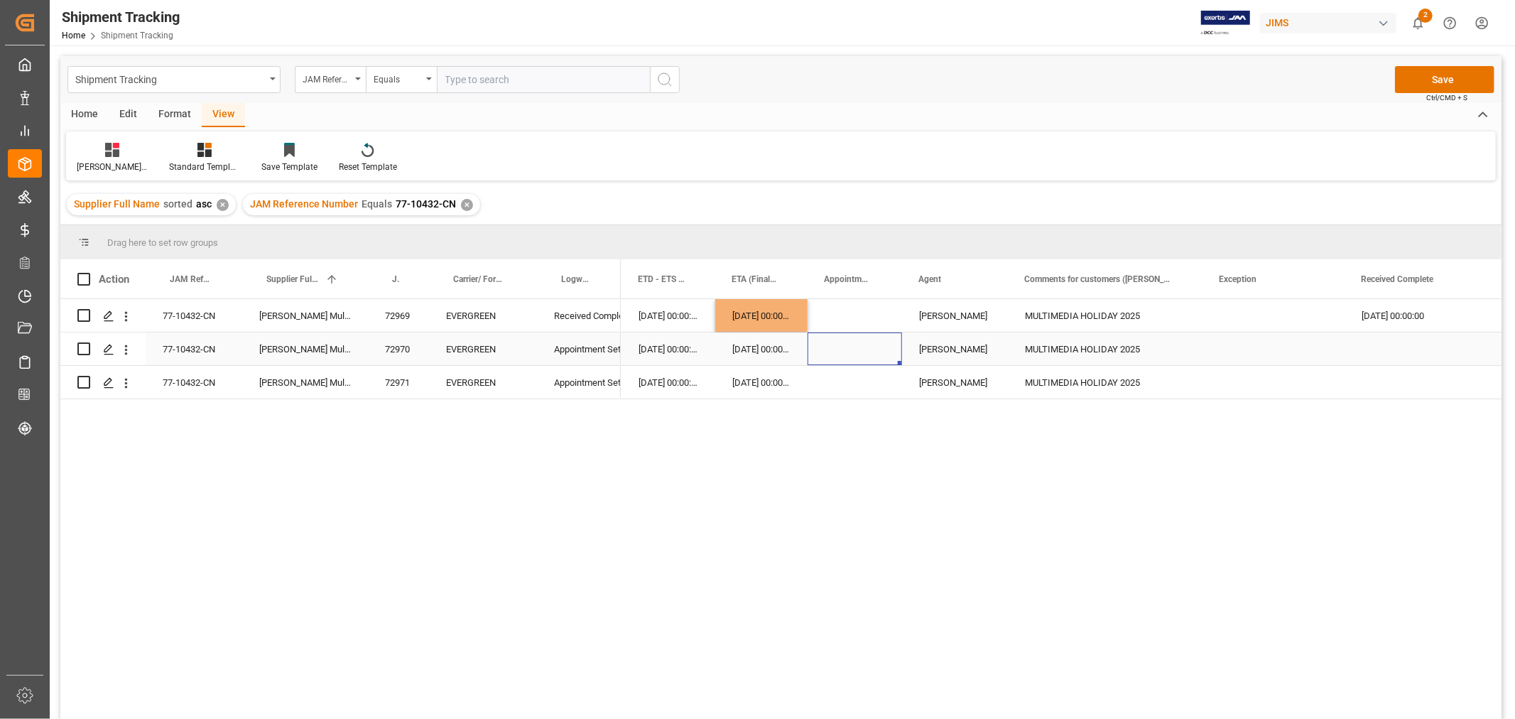
click at [838, 350] on div "Press SPACE to select this row." at bounding box center [855, 348] width 94 height 33
click at [1445, 75] on button "Save" at bounding box center [1444, 79] width 99 height 27
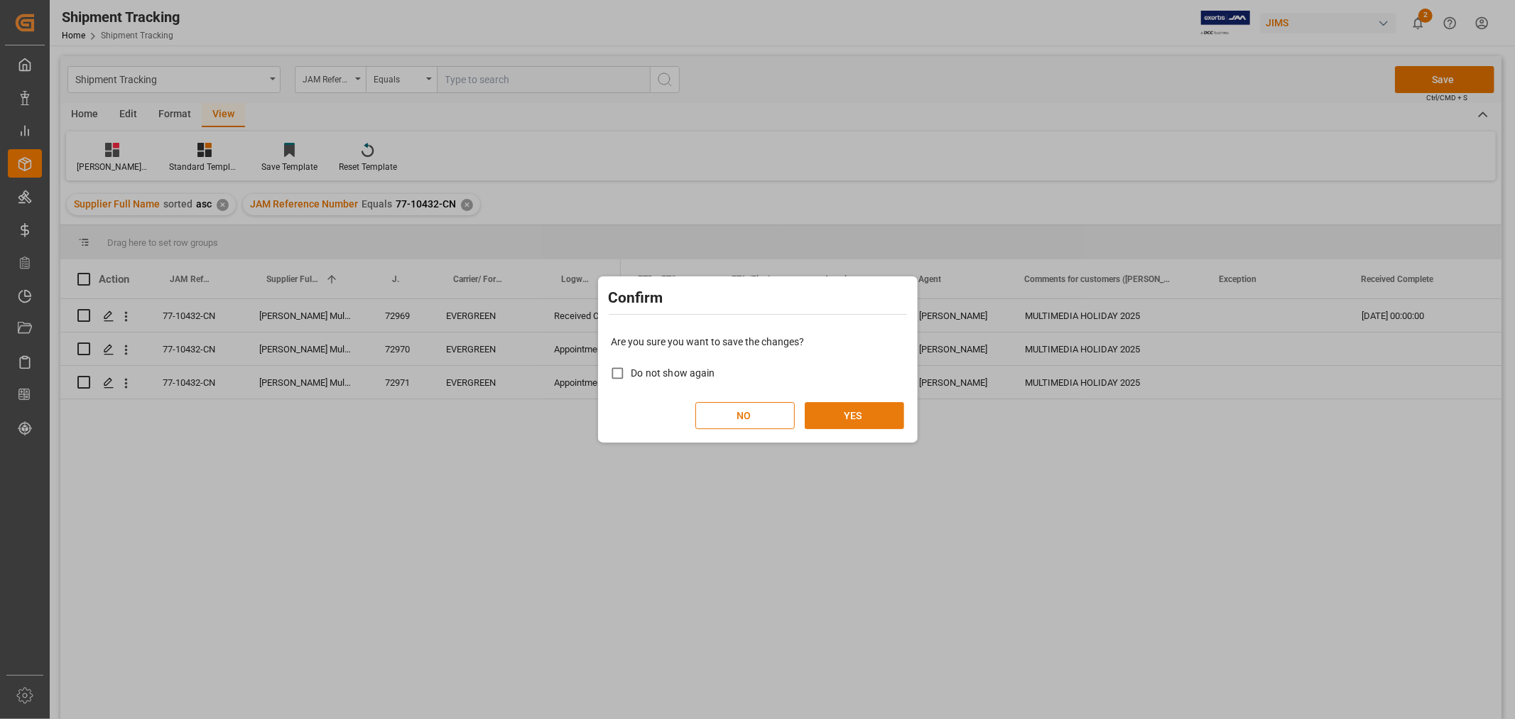
click at [864, 409] on button "YES" at bounding box center [854, 415] width 99 height 27
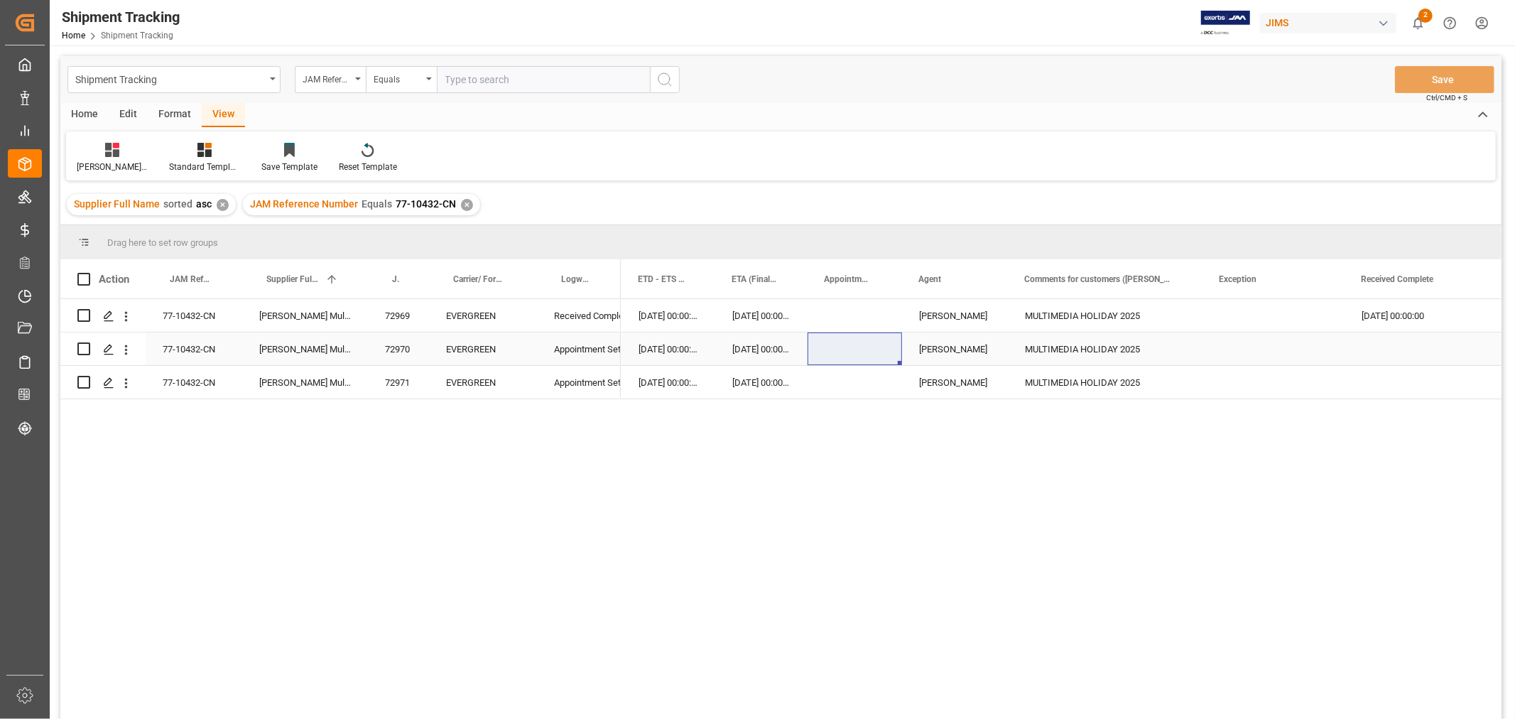
click at [750, 346] on div "02-10-2025 00:00:00" at bounding box center [761, 348] width 92 height 33
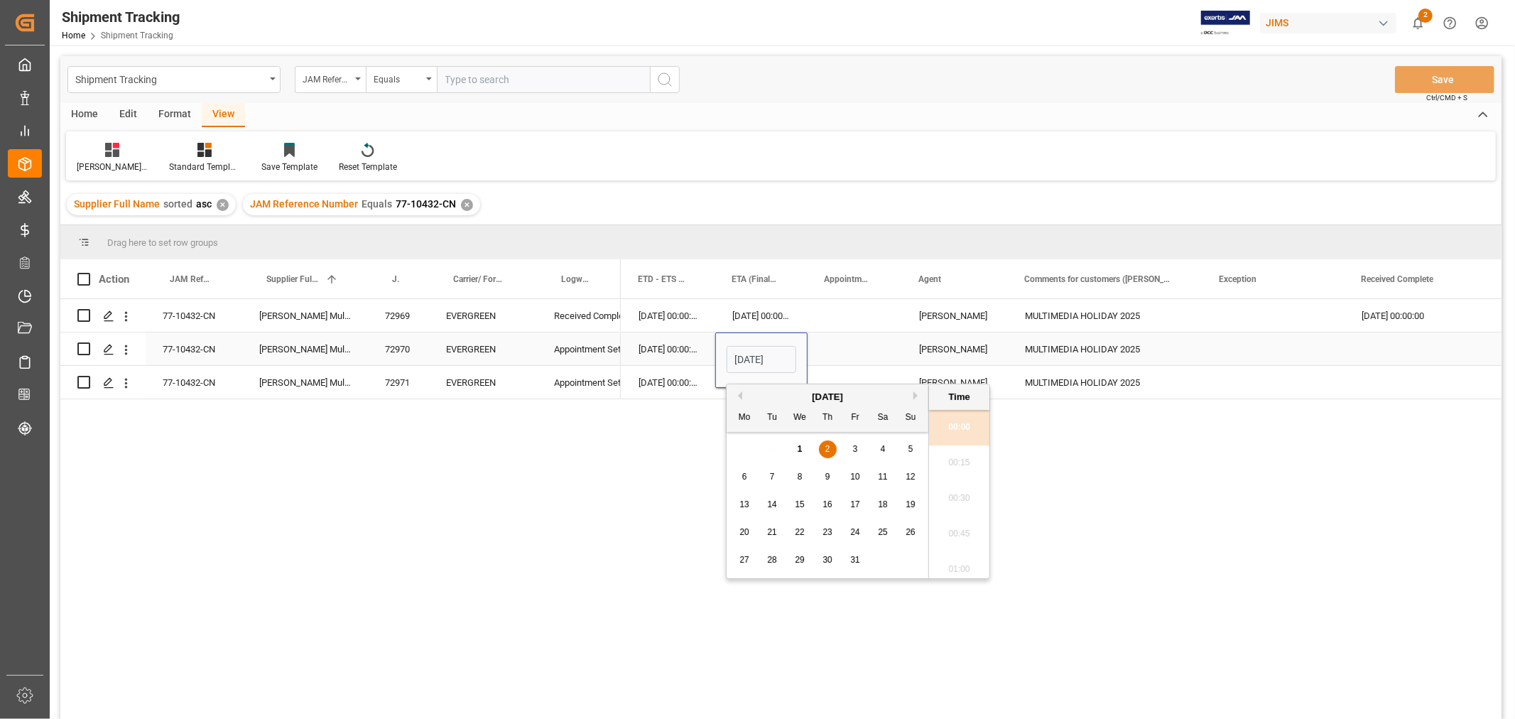
scroll to position [0, 46]
click at [804, 450] on div "1" at bounding box center [800, 449] width 18 height 17
type input "01-10-2025 00:00"
click at [828, 342] on div "Press SPACE to select this row." at bounding box center [855, 348] width 94 height 33
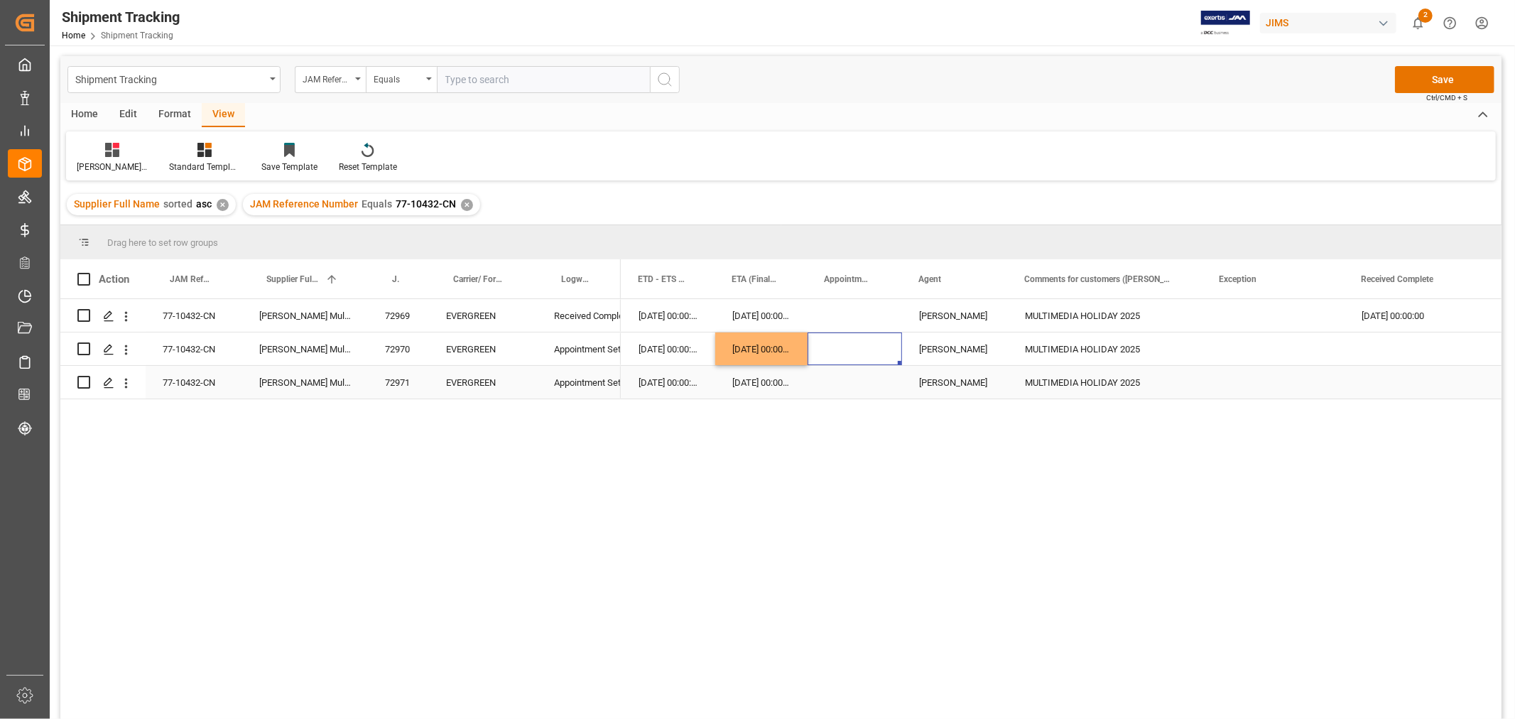
click at [750, 373] on div "02-10-2025 00:00:00" at bounding box center [761, 382] width 92 height 33
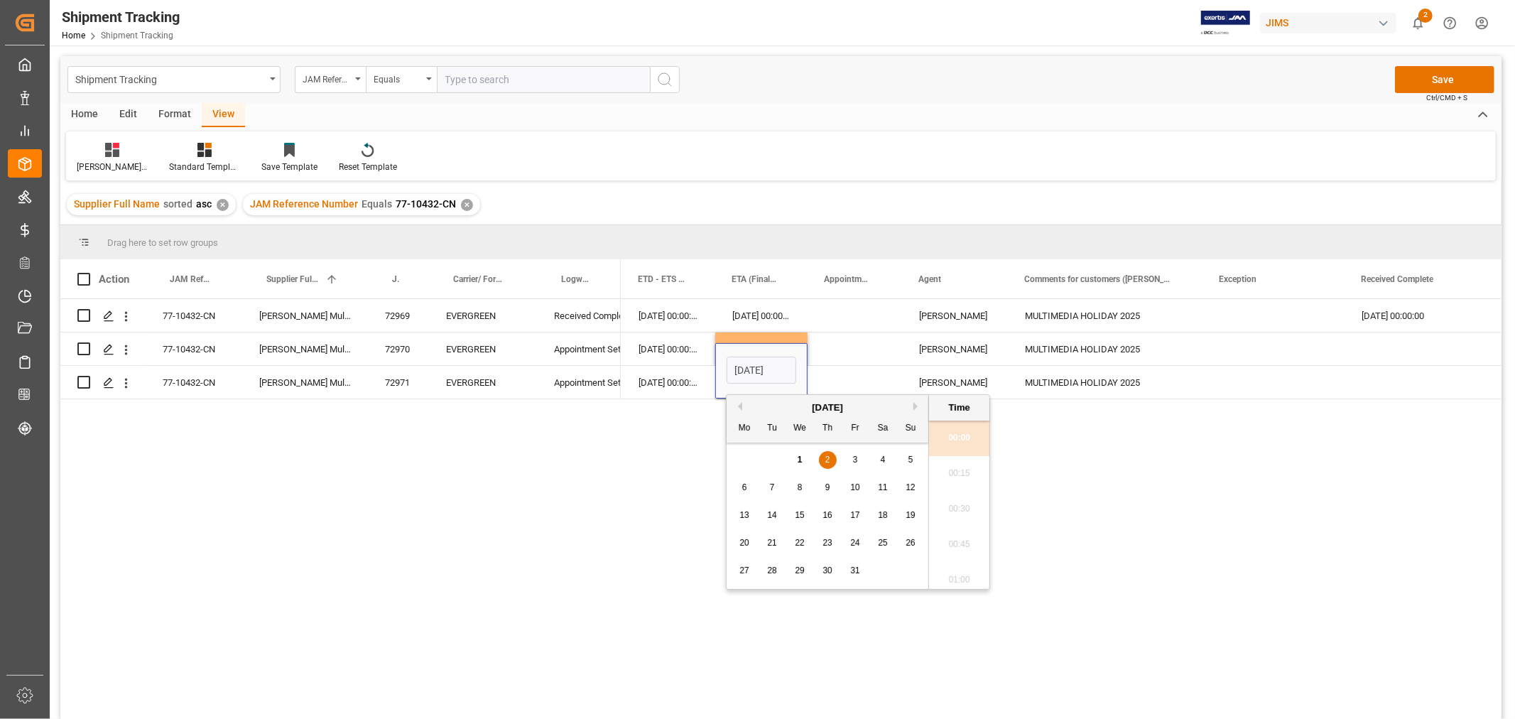
click at [805, 456] on div "1" at bounding box center [800, 460] width 18 height 17
type input "01-10-2025 00:00"
click at [829, 357] on div "Press SPACE to select this row." at bounding box center [855, 348] width 94 height 33
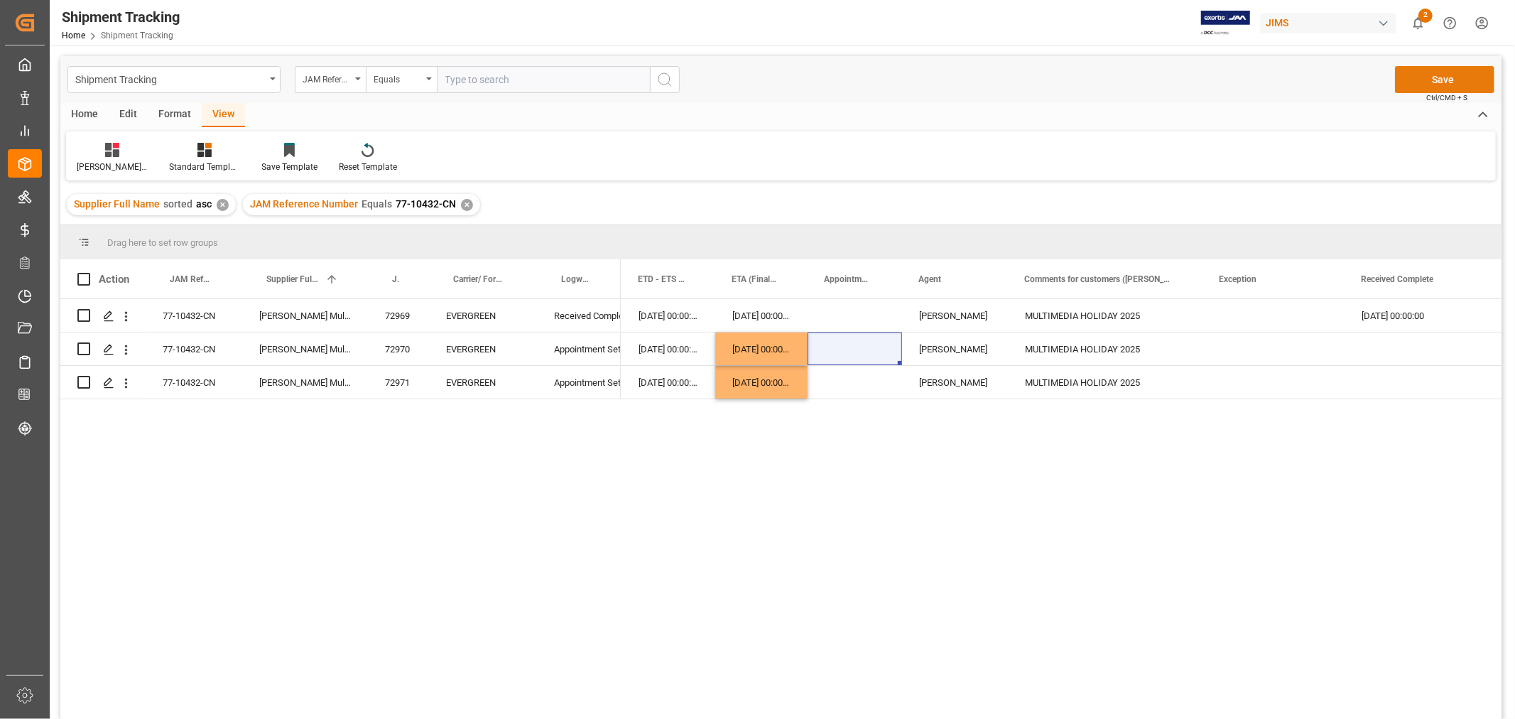
click at [1439, 79] on button "Save" at bounding box center [1444, 79] width 99 height 27
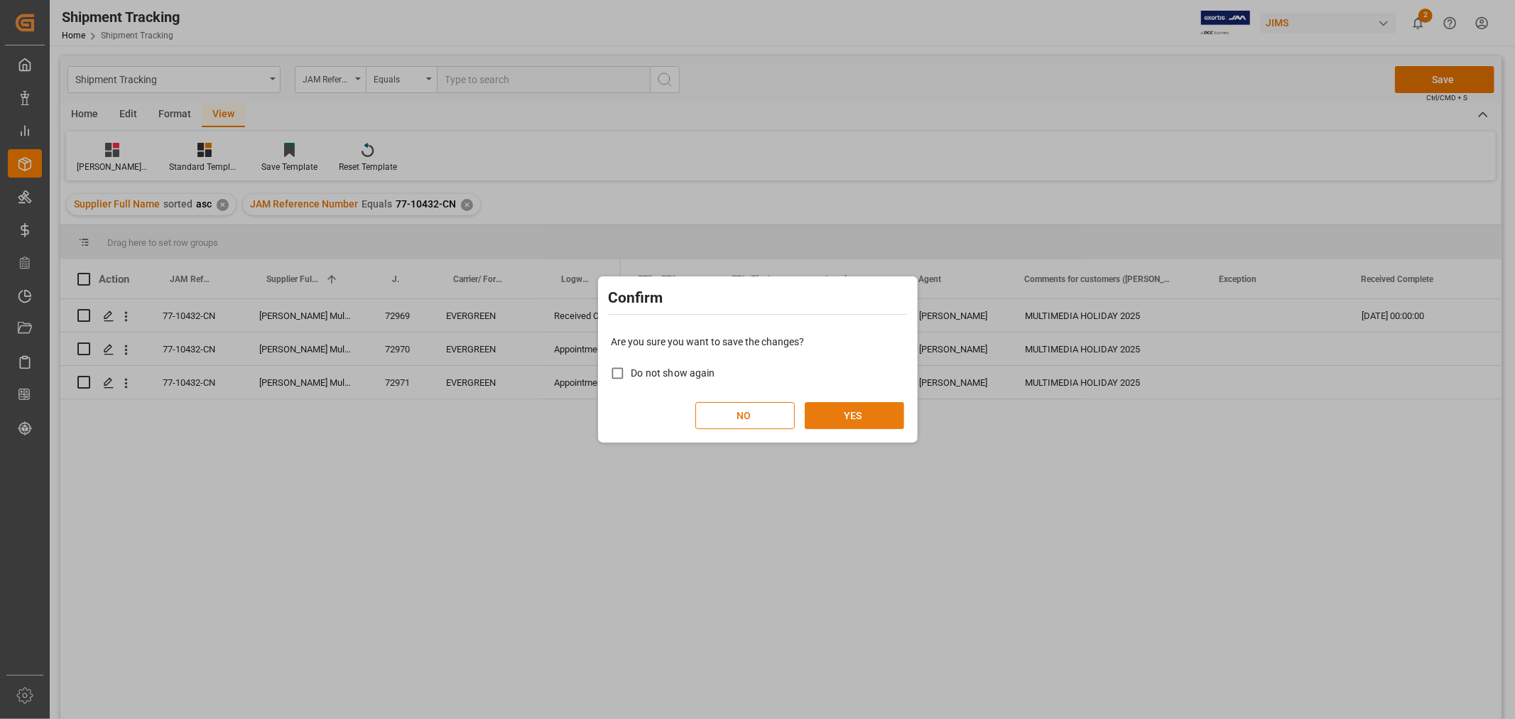
click at [869, 406] on button "YES" at bounding box center [854, 415] width 99 height 27
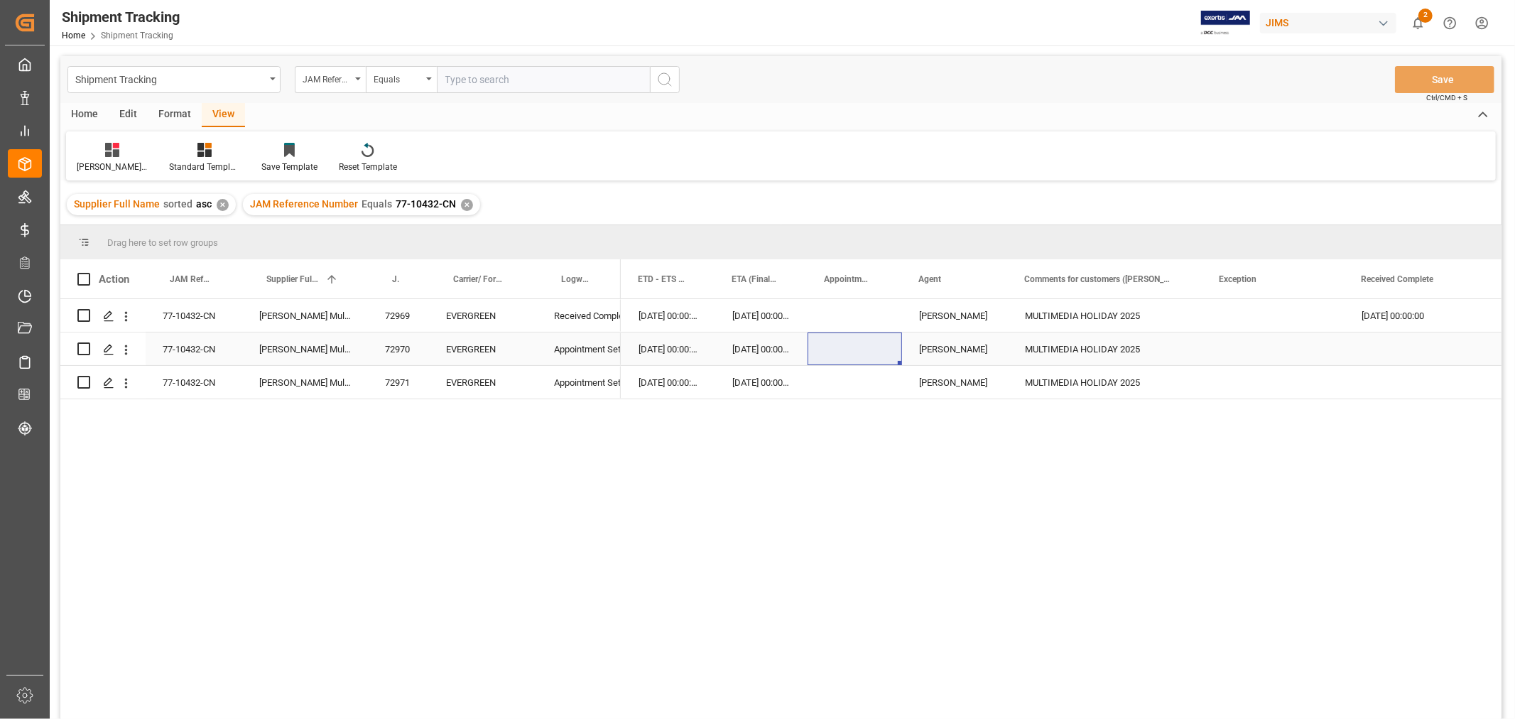
click at [188, 349] on div "77-10432-CN" at bounding box center [194, 348] width 97 height 33
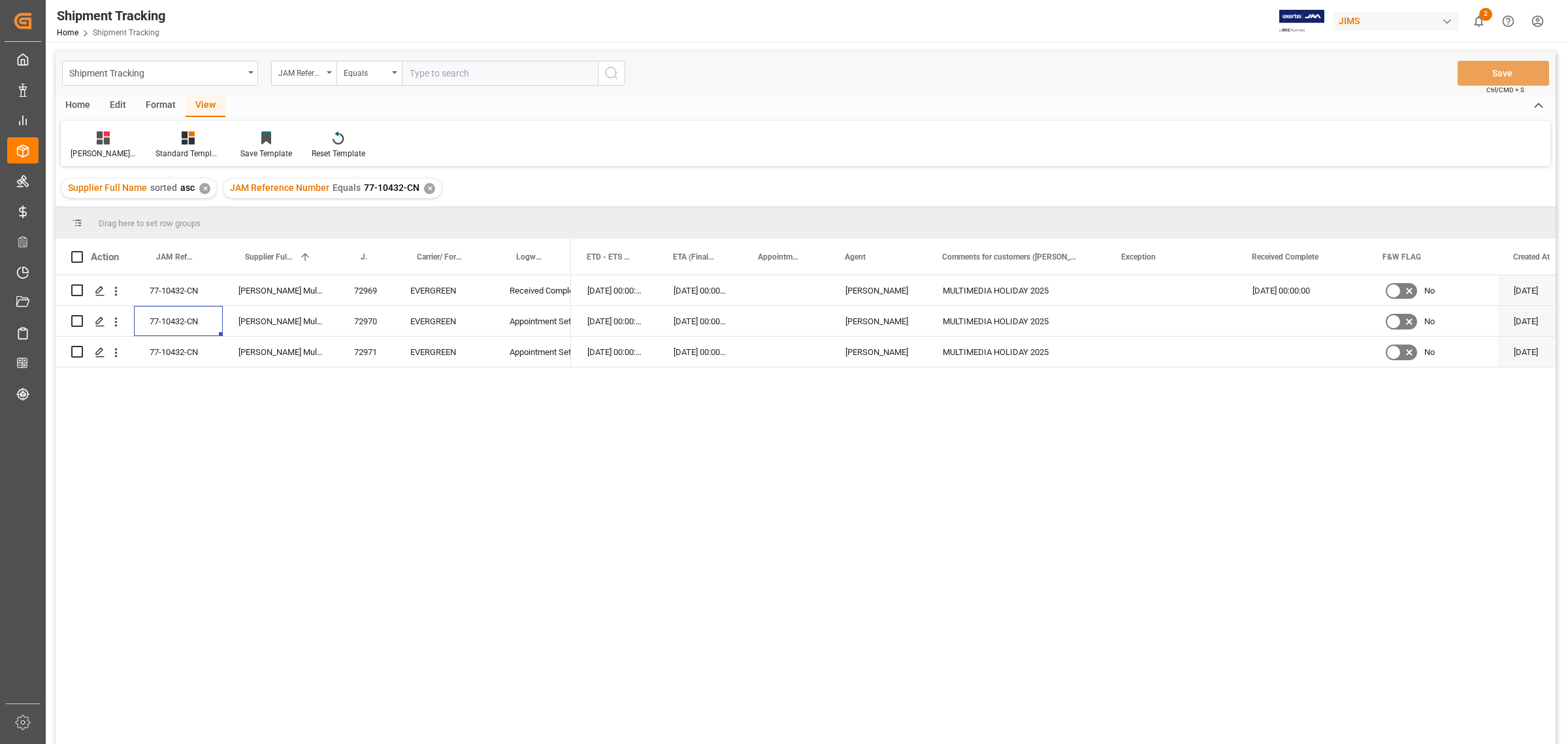
scroll to position [0, 691]
click at [424, 185] on div "✕" at bounding box center [429, 189] width 11 height 11
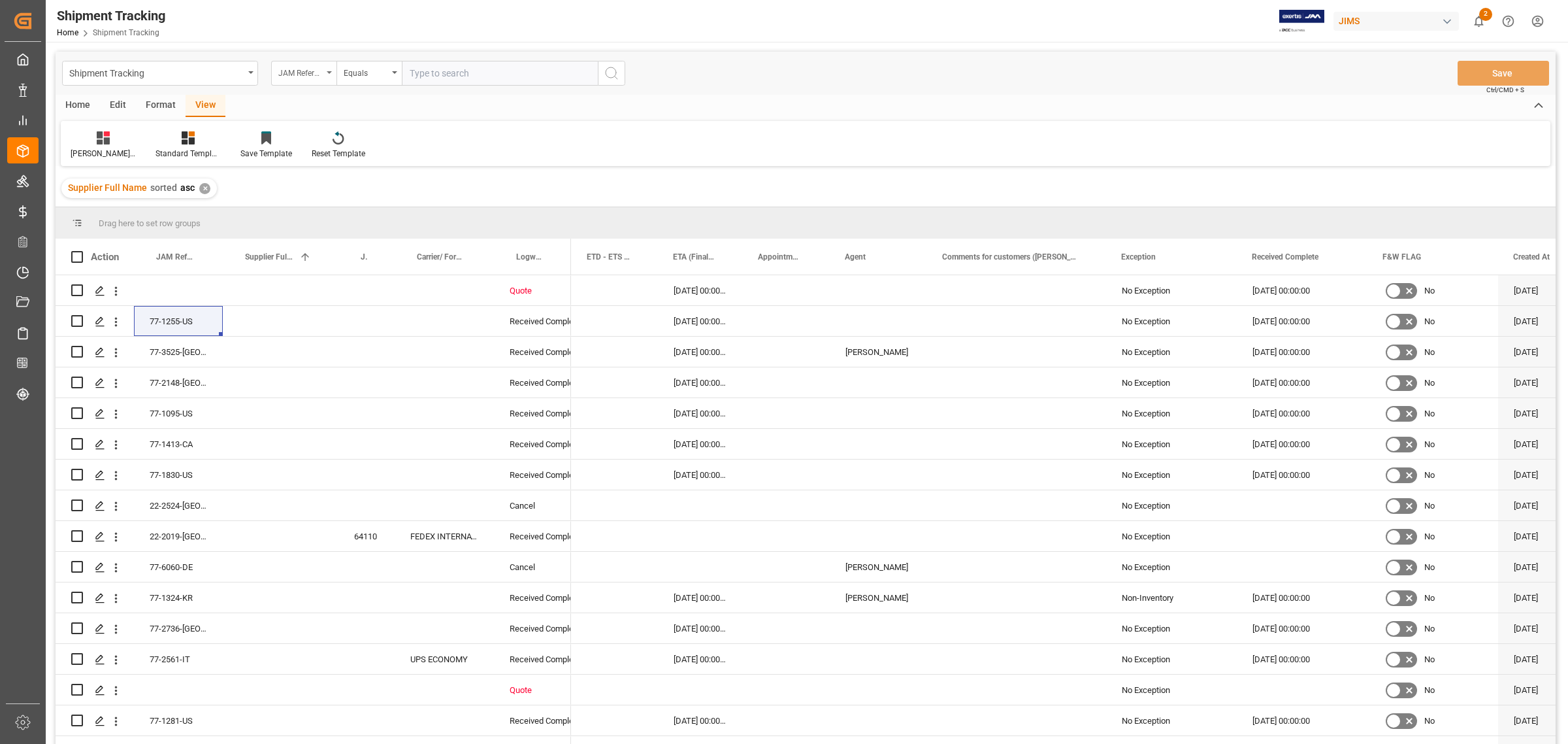
click at [312, 78] on div "JAM Reference Number" at bounding box center [301, 72] width 44 height 15
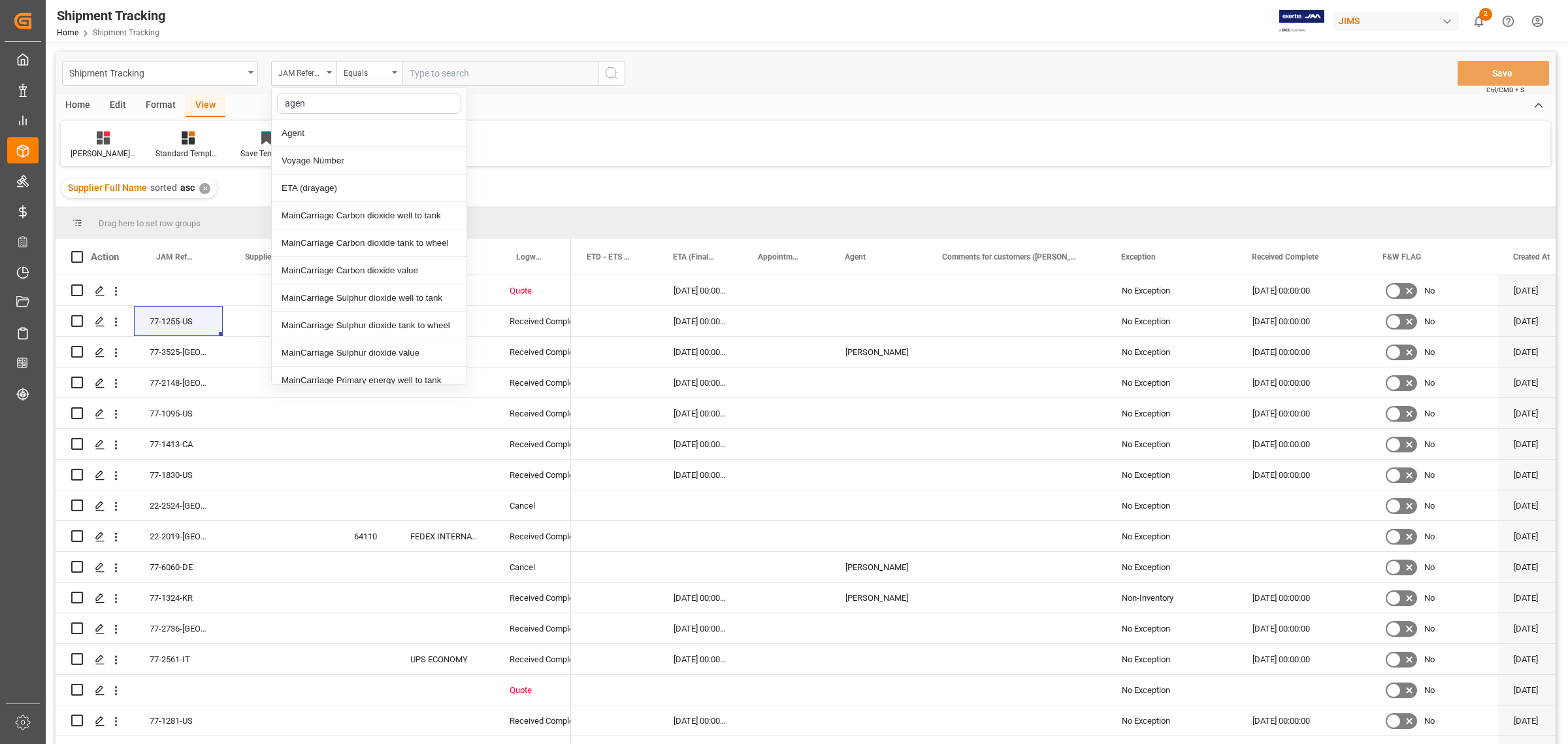
type input "agent"
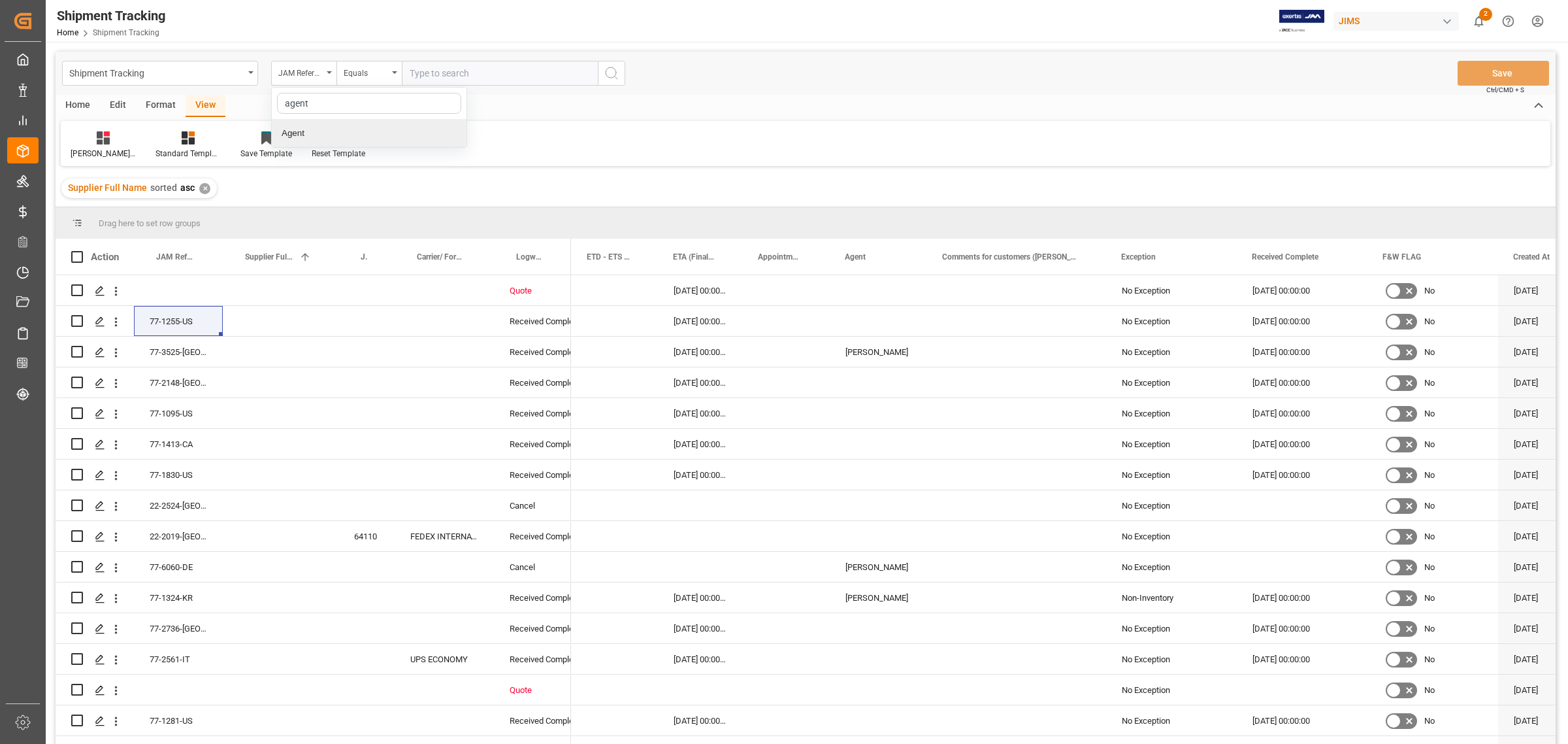
click at [303, 139] on div "Agent" at bounding box center [370, 133] width 195 height 28
click at [446, 74] on span "Select Items" at bounding box center [437, 73] width 55 height 10
type input "hui"
click at [446, 129] on span "HuiXin Gao" at bounding box center [463, 132] width 71 height 10
click at [428, 129] on input "HuiXin Gao" at bounding box center [416, 133] width 26 height 26
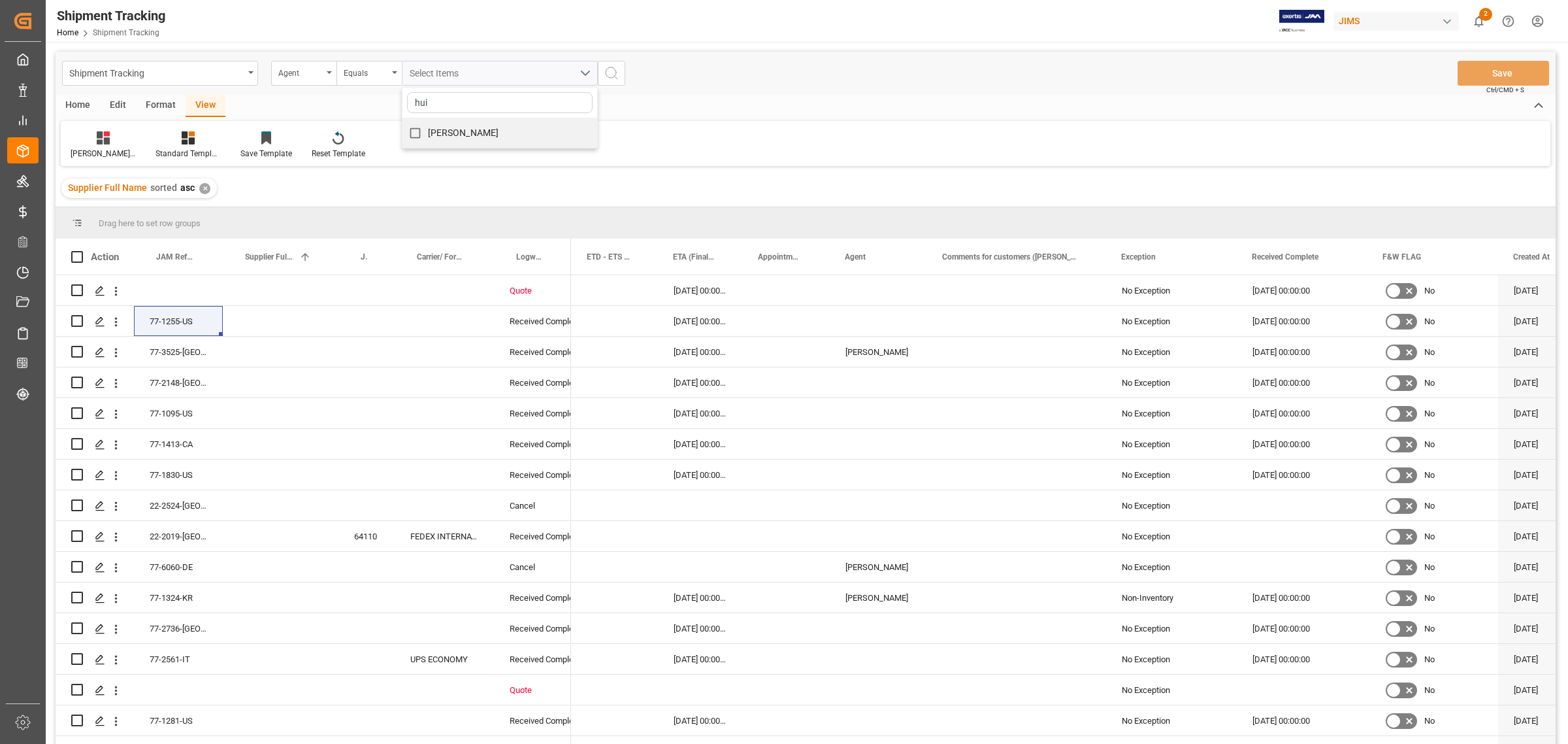
checkbox input "true"
click at [618, 74] on icon "search button" at bounding box center [611, 73] width 16 height 16
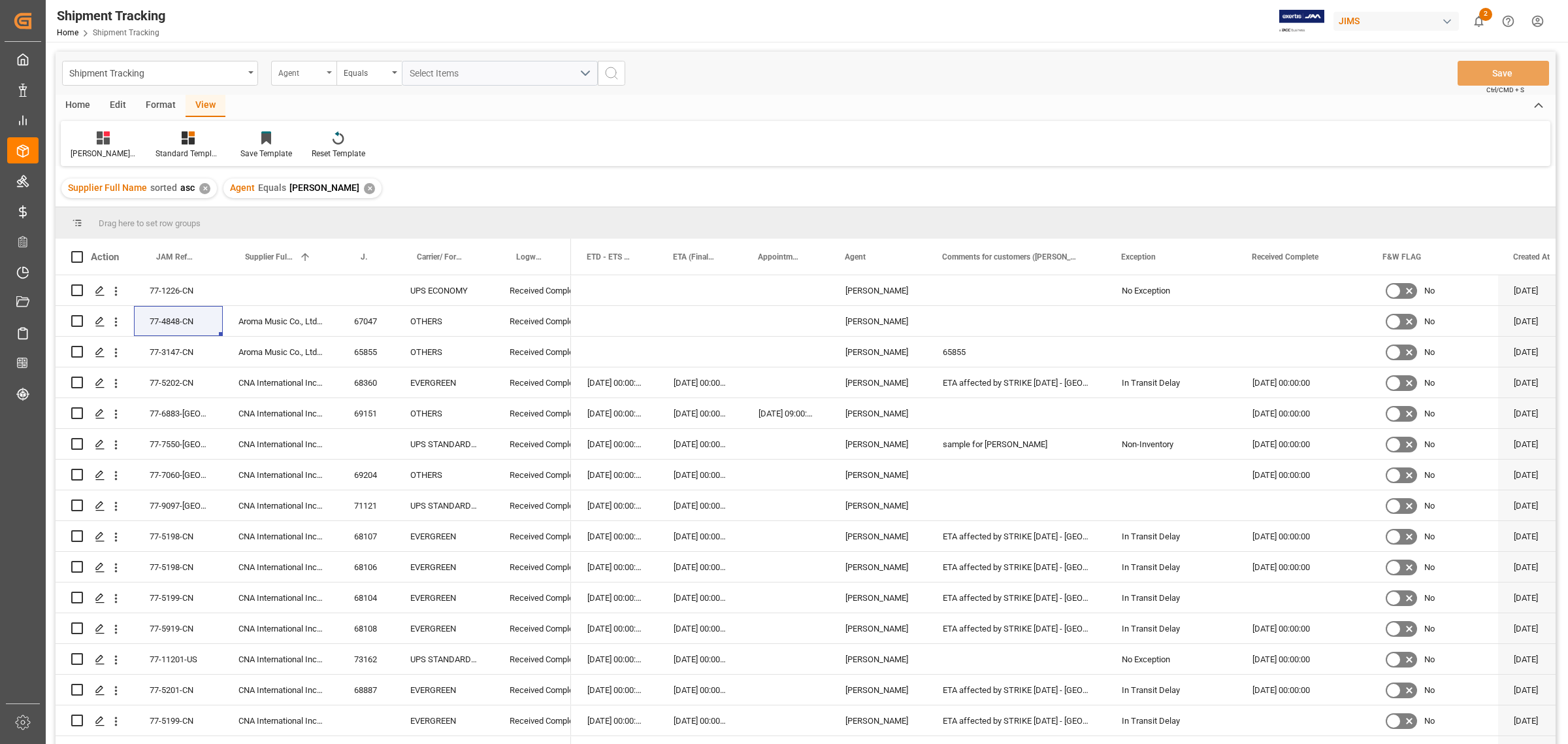
click at [325, 76] on div "Agent" at bounding box center [303, 73] width 65 height 25
type input "statu"
click at [315, 132] on div "Logward Status" at bounding box center [370, 133] width 195 height 28
click at [372, 79] on div "Equals" at bounding box center [369, 73] width 65 height 25
drag, startPoint x: 371, startPoint y: 188, endPoint x: 397, endPoint y: 155, distance: 42.0
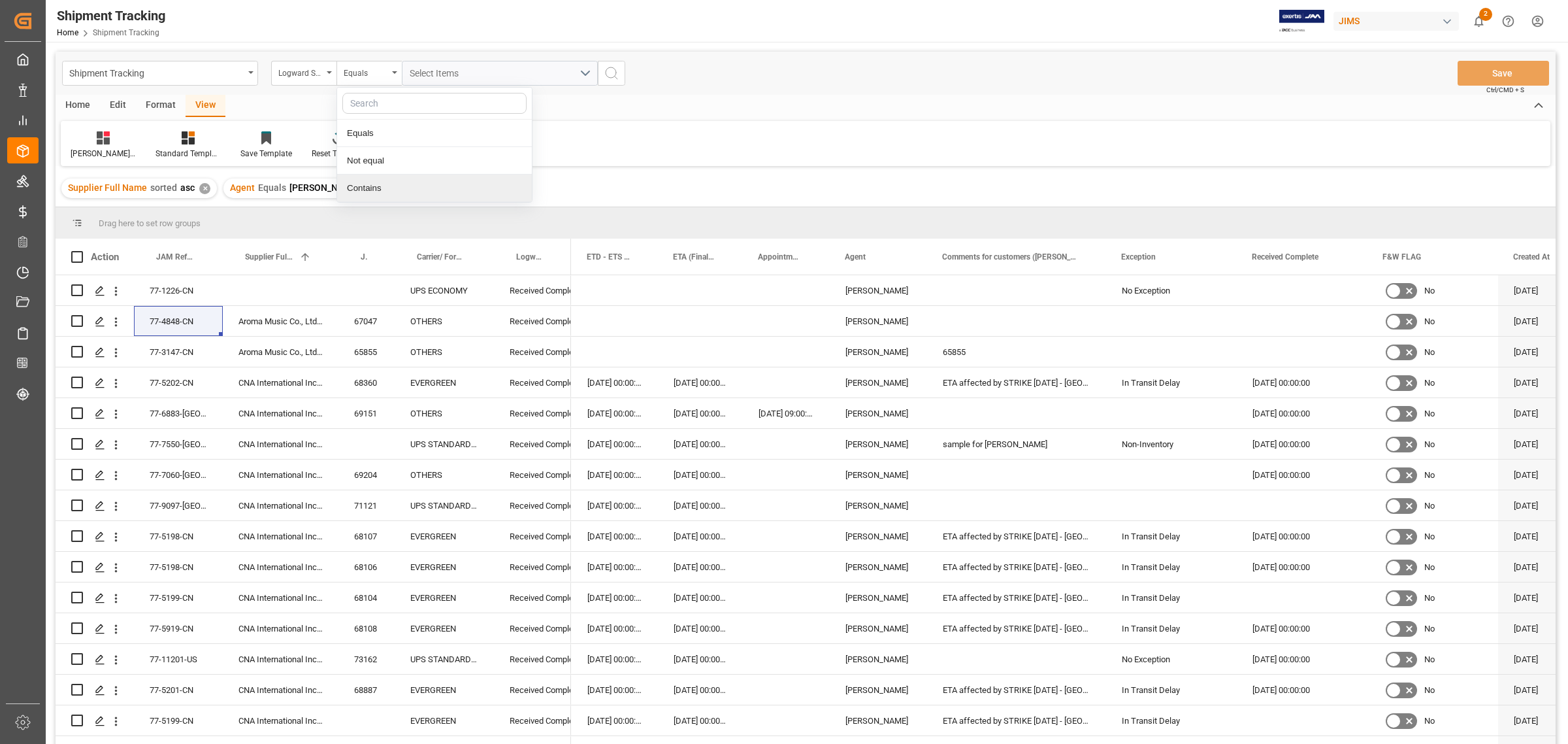
click at [373, 189] on div "Contains" at bounding box center [435, 189] width 195 height 28
click at [556, 71] on div "Select Items" at bounding box center [494, 73] width 170 height 14
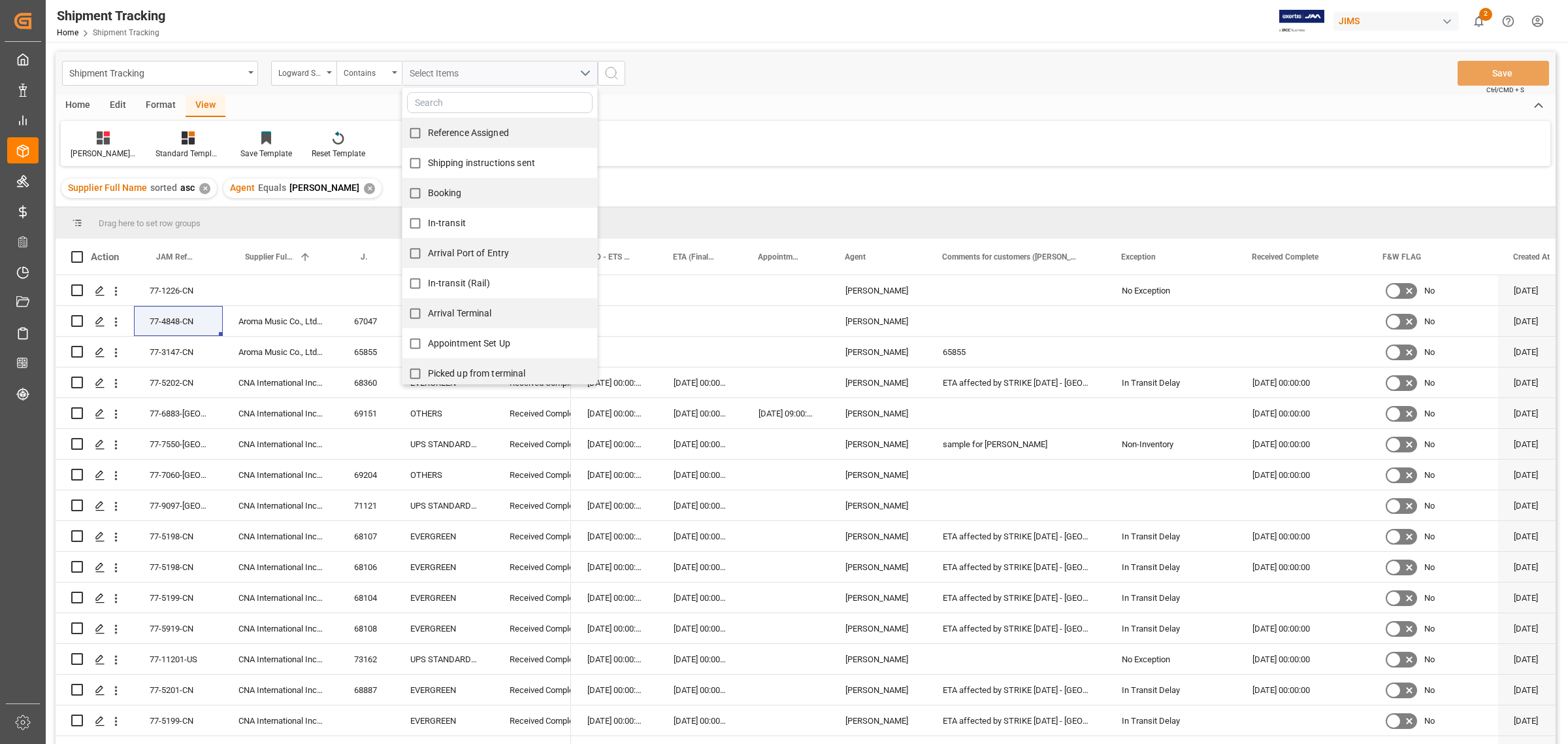
click at [486, 339] on span "Appointment Set Up" at bounding box center [469, 342] width 83 height 10
click at [428, 339] on input "Appointment Set Up" at bounding box center [416, 343] width 26 height 26
checkbox input "true"
click at [616, 76] on icon "search button" at bounding box center [611, 73] width 16 height 16
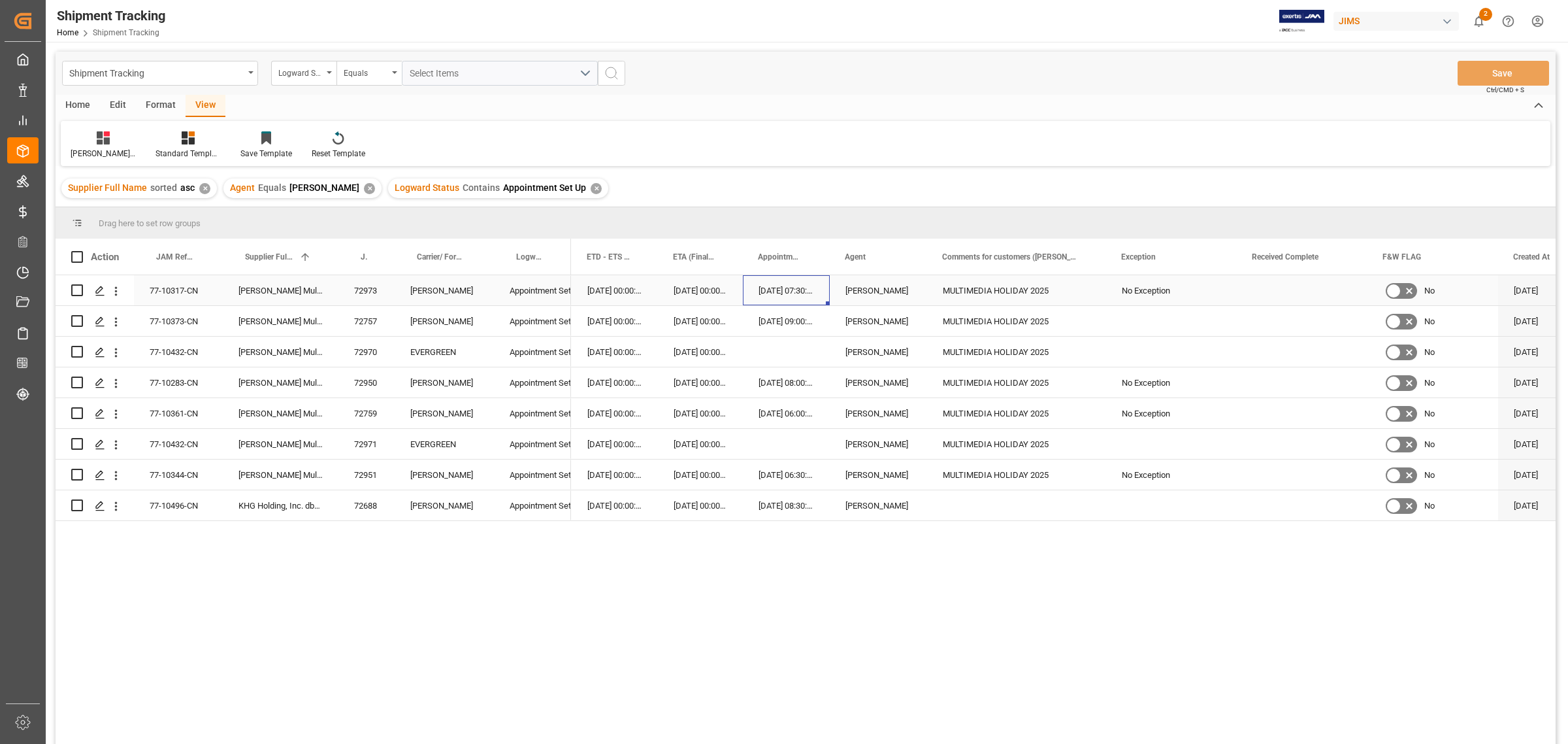
click at [761, 290] on div "02-10-2025 07:30:00" at bounding box center [786, 290] width 86 height 30
click at [703, 289] on div "03-10-2025 00:00:00" at bounding box center [700, 290] width 85 height 30
drag, startPoint x: 710, startPoint y: 289, endPoint x: 710, endPoint y: 314, distance: 25.0
click at [710, 314] on div "22-08-2025 00:00:00 21-08-2025 00:00:00 29-08-2025 00:00:00 02-10-2025 07:30:00…" at bounding box center [950, 397] width 2140 height 246
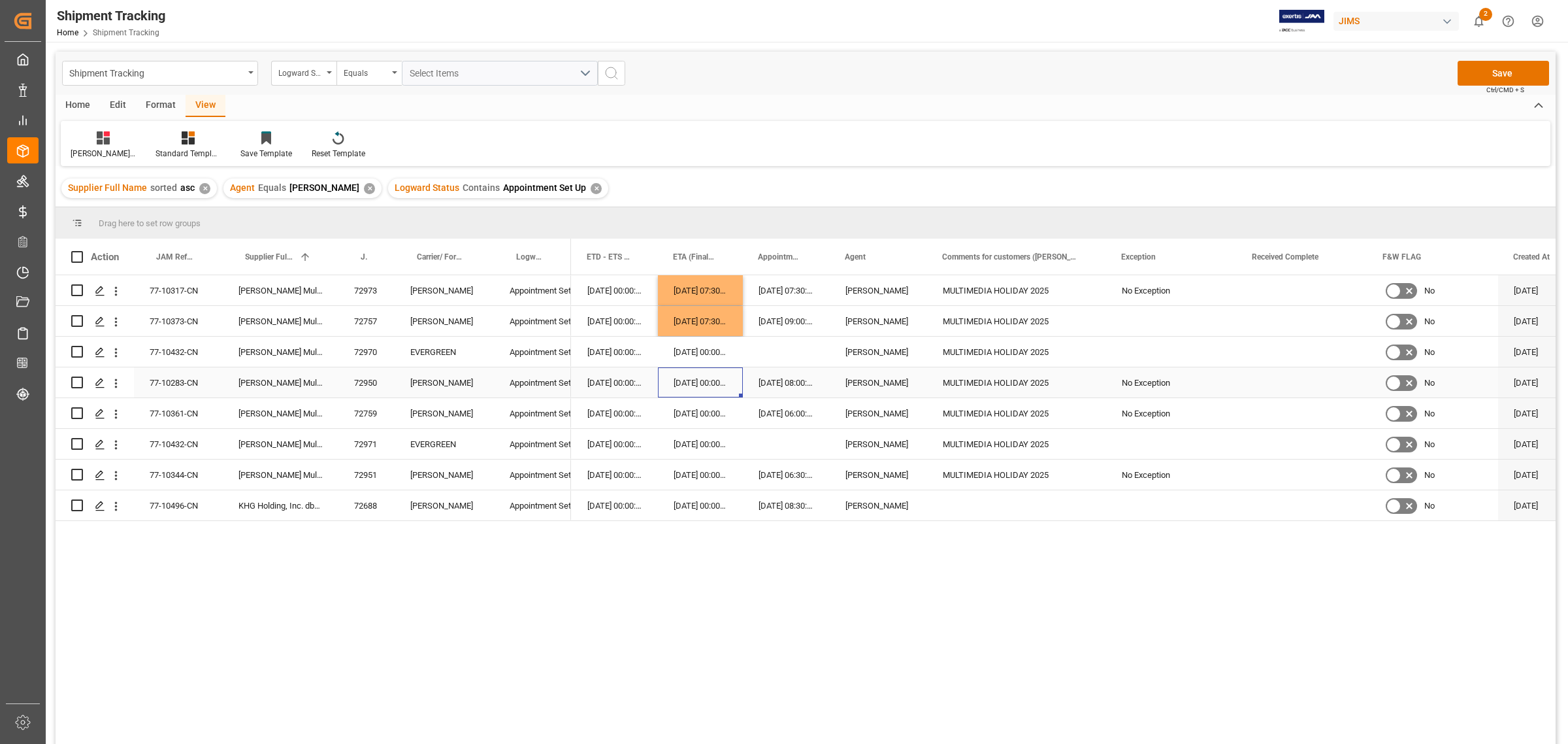
click at [710, 383] on div "03-10-2025 00:00:00" at bounding box center [700, 382] width 85 height 30
click at [730, 425] on div "03-10-2025 00:00:00" at bounding box center [700, 413] width 85 height 30
click at [729, 492] on div "03-10-2025 00:00:00" at bounding box center [700, 505] width 85 height 30
click at [861, 315] on div "HuiXin Gao" at bounding box center [878, 321] width 66 height 30
click at [1393, 75] on button "Save" at bounding box center [1503, 73] width 91 height 25
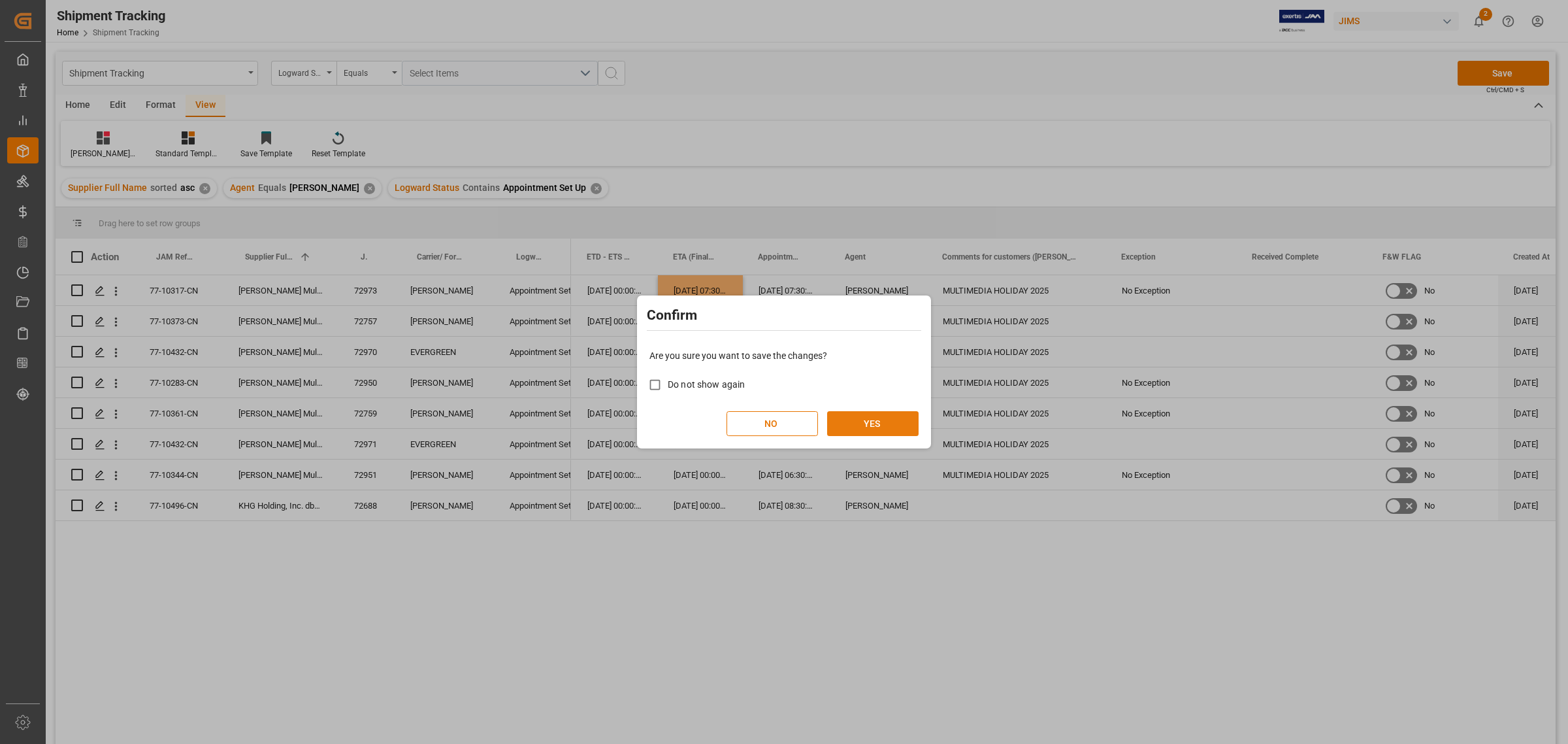
click at [876, 422] on button "YES" at bounding box center [872, 423] width 91 height 25
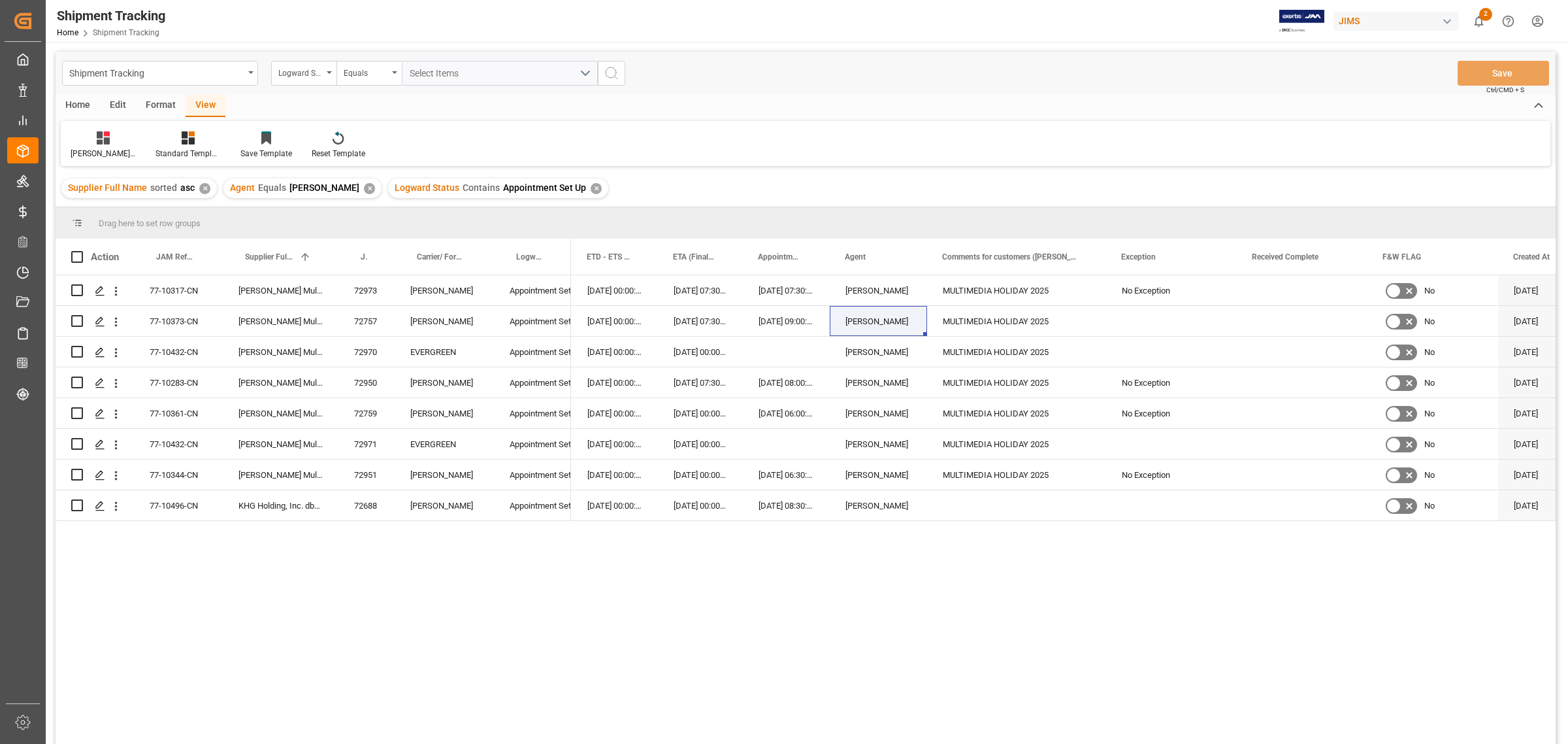
click at [590, 183] on div "✕" at bounding box center [596, 189] width 11 height 11
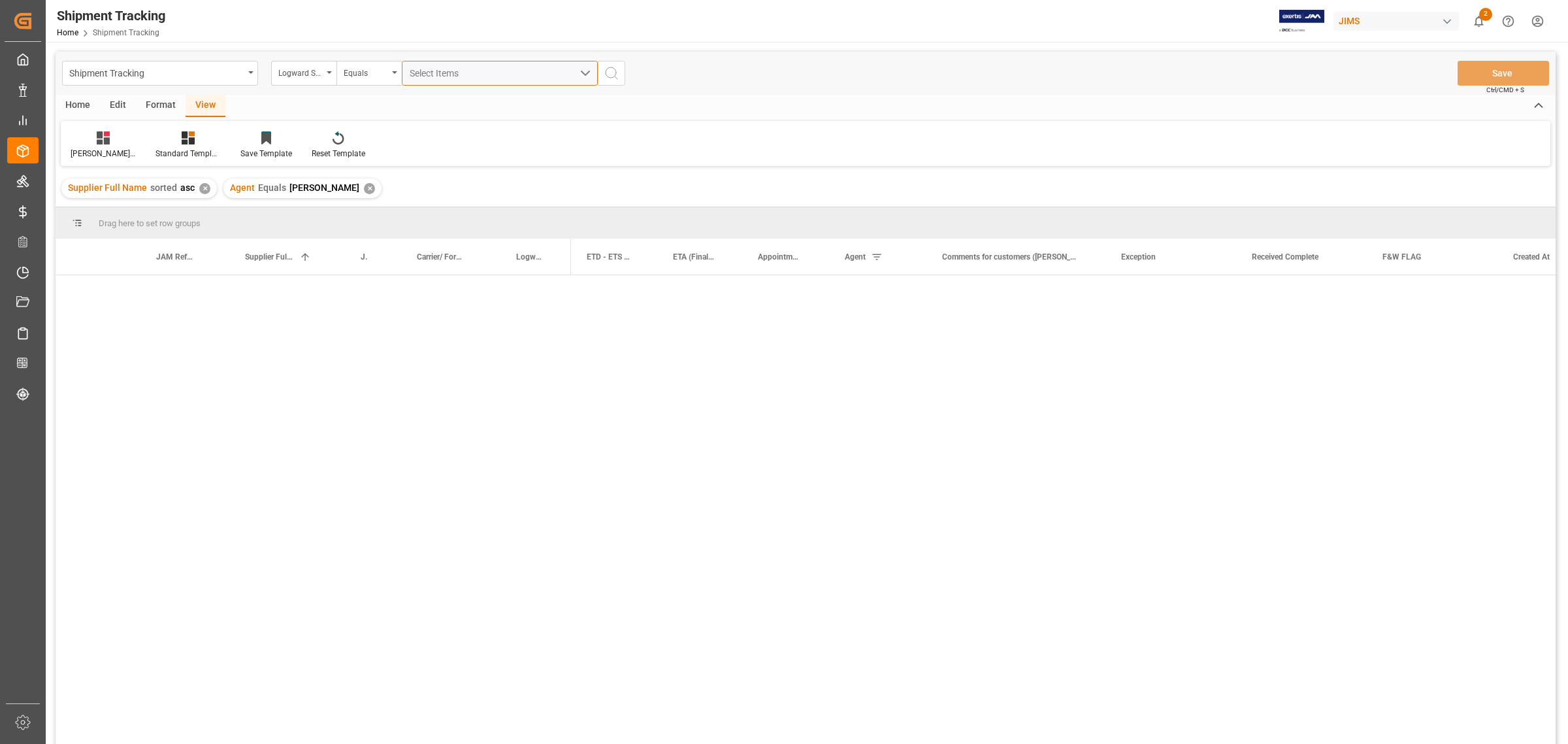
click at [587, 71] on button "Select Items" at bounding box center [499, 73] width 196 height 25
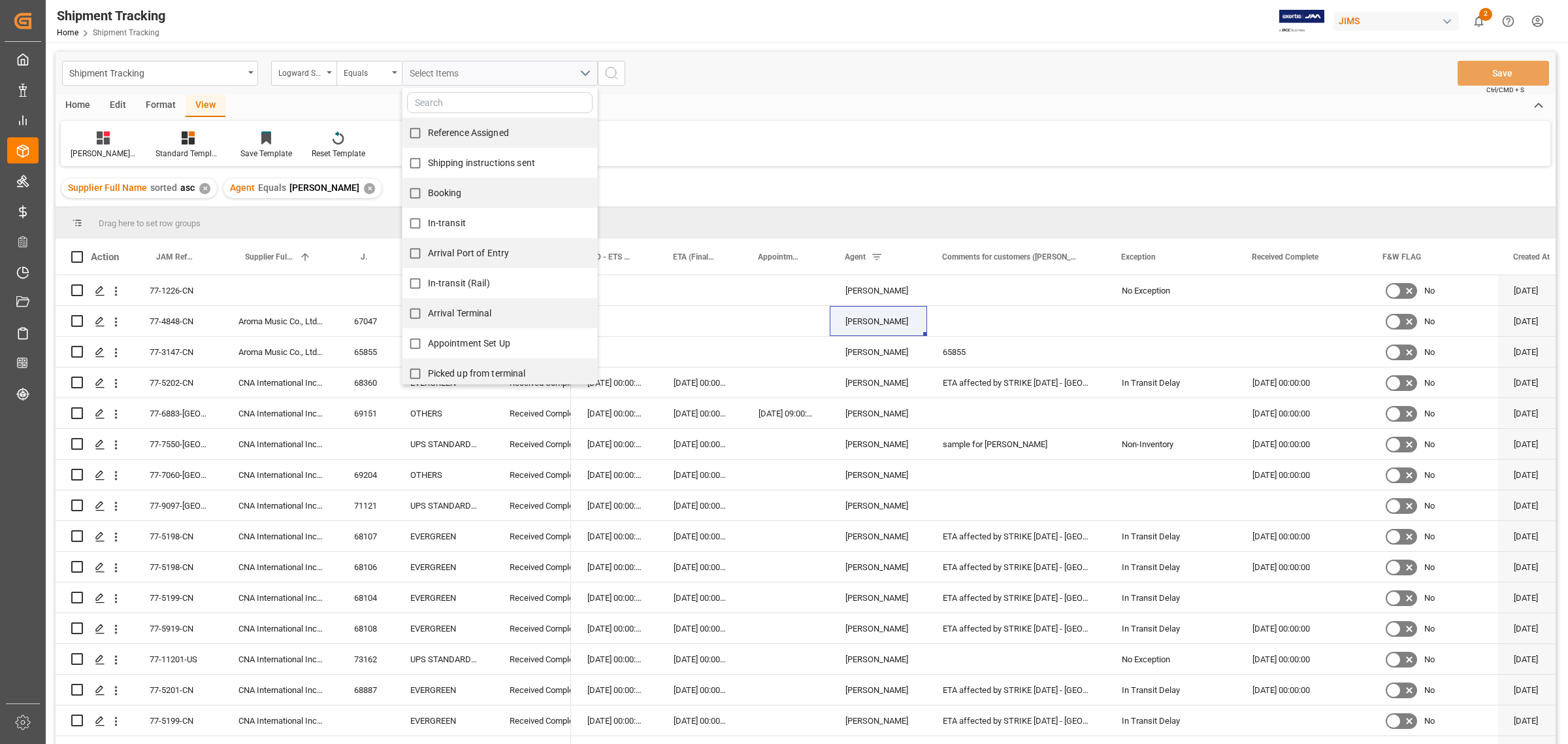
click at [410, 315] on input "Arrival Terminal" at bounding box center [416, 314] width 26 height 26
checkbox input "true"
click at [416, 281] on input "In-transit (Rail)" at bounding box center [416, 283] width 26 height 26
checkbox input "true"
click at [617, 67] on icon "search button" at bounding box center [611, 73] width 16 height 16
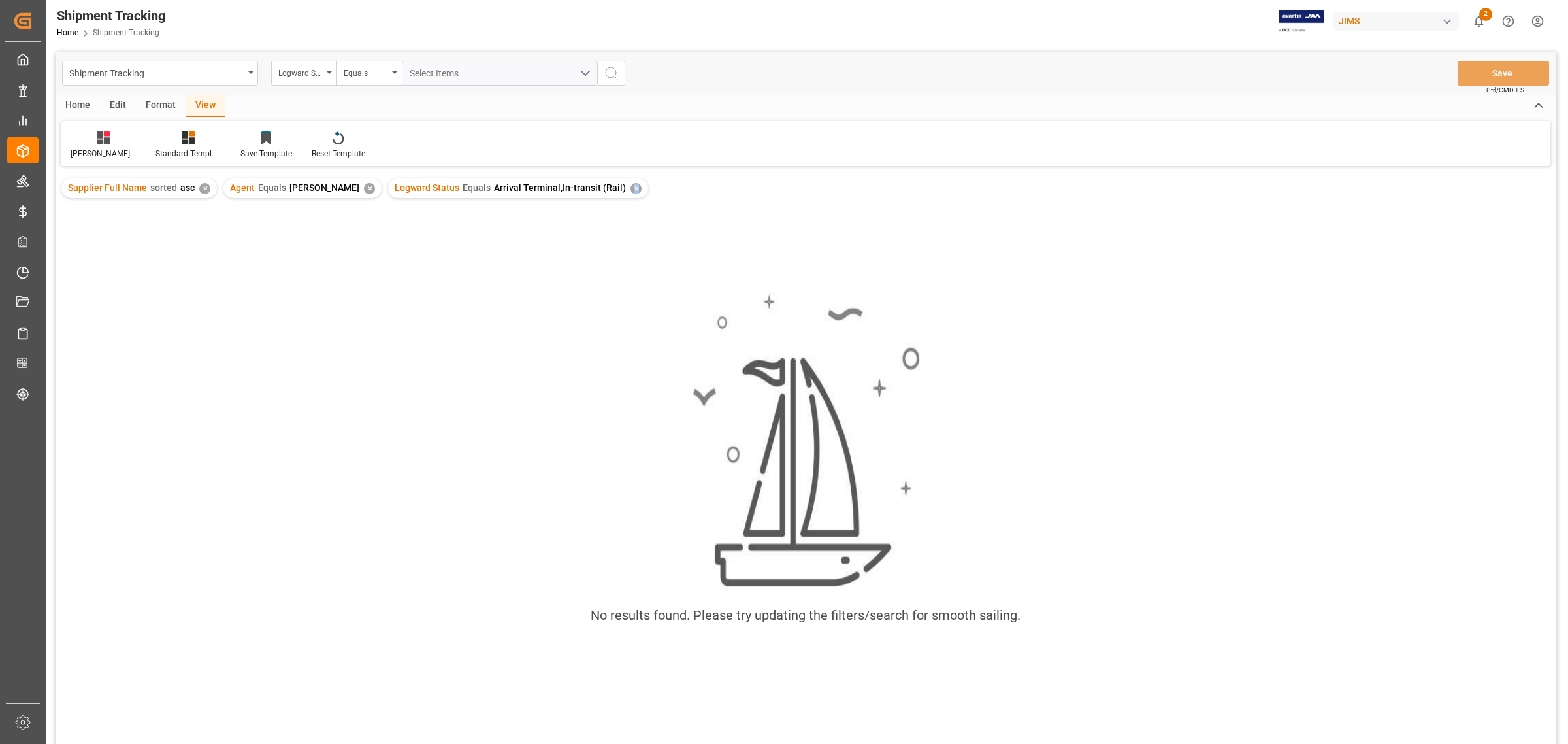
click at [631, 190] on div "✕" at bounding box center [636, 189] width 11 height 11
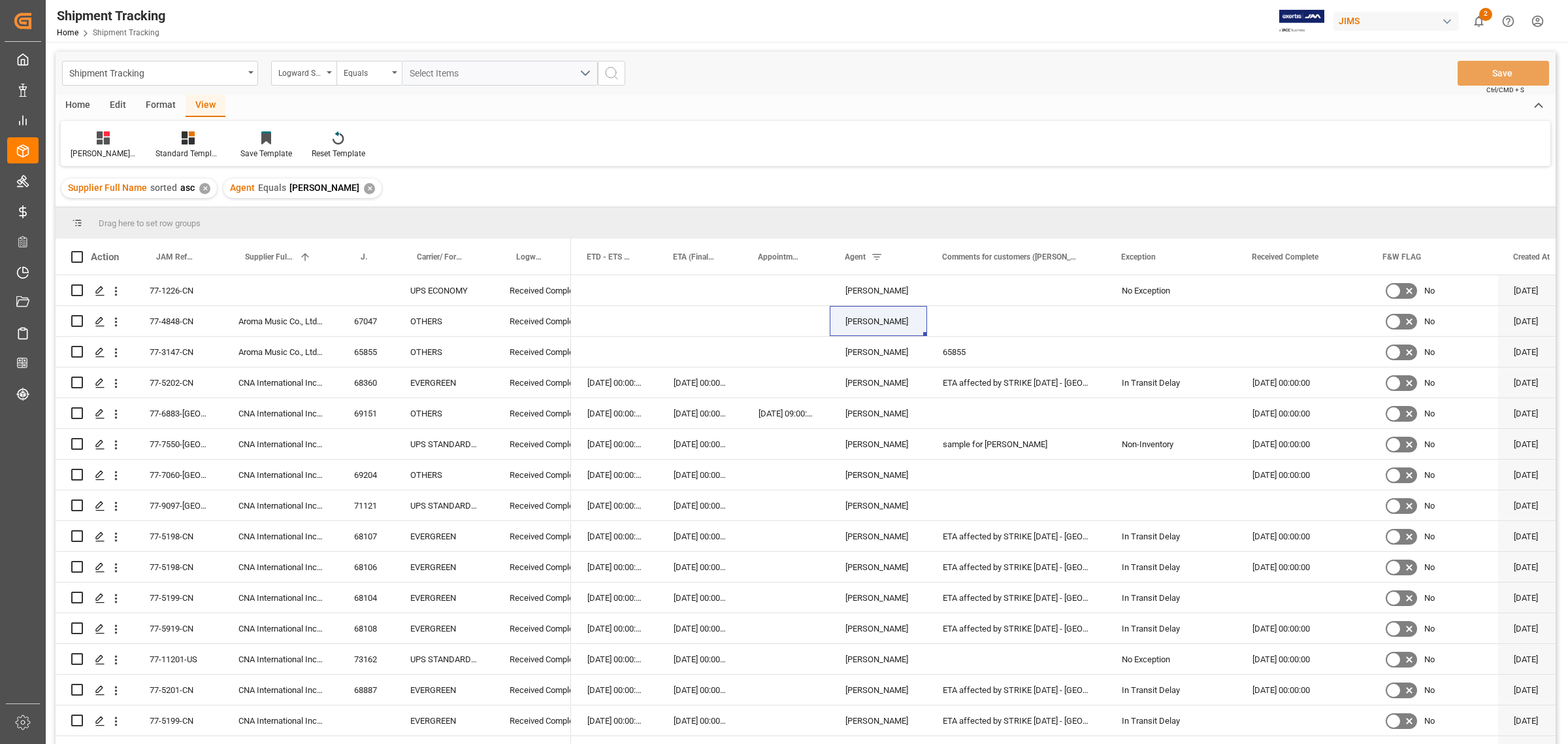
click at [829, 120] on div "Huixin's tracking all # _5 Standard Templates Save Template Reset Template" at bounding box center [806, 143] width 1490 height 45
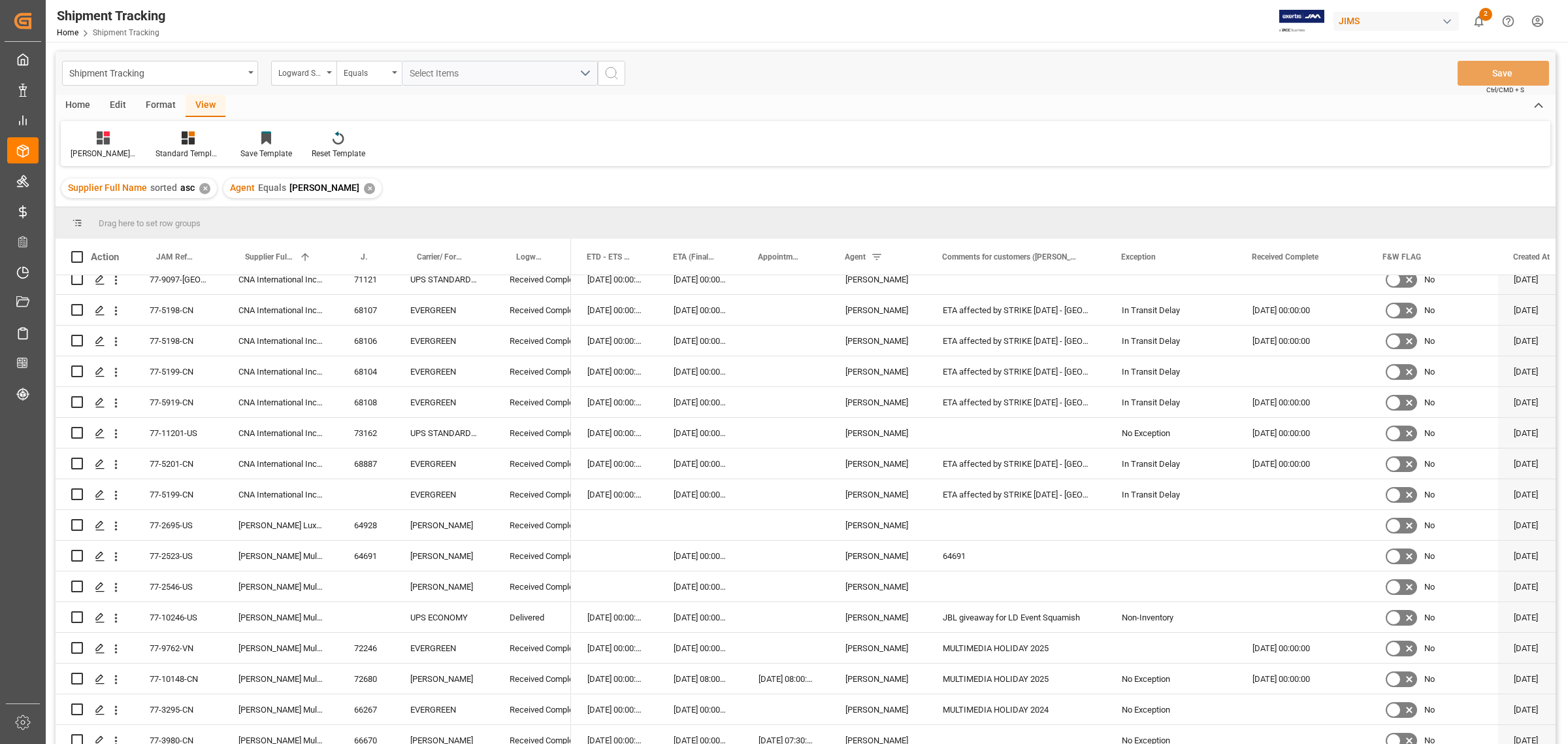
scroll to position [245, 0]
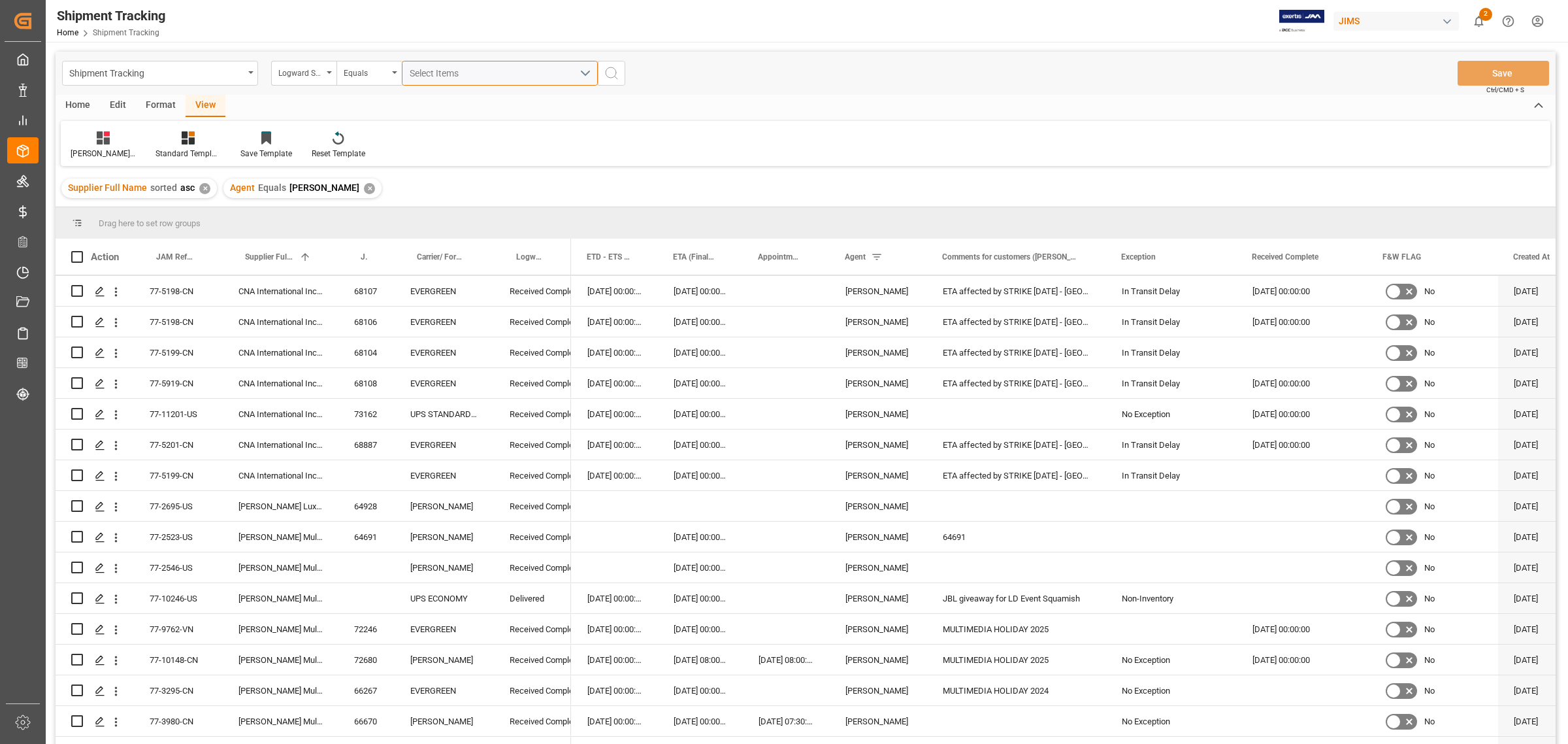
click at [475, 77] on div "Select Items" at bounding box center [494, 73] width 170 height 14
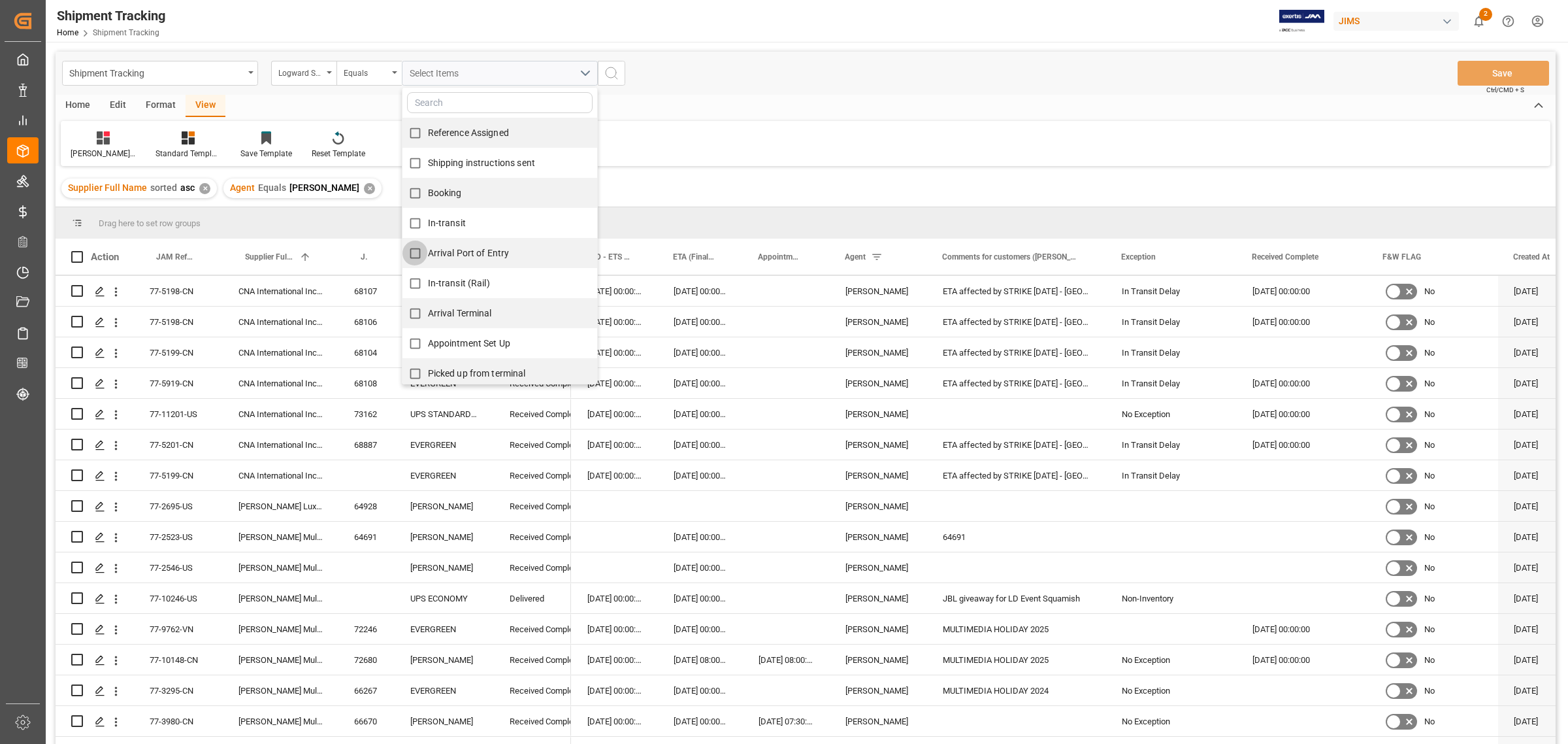
click at [419, 252] on input "Arrival Port of Entry" at bounding box center [416, 253] width 26 height 26
checkbox input "true"
click at [620, 74] on button "search button" at bounding box center [612, 73] width 28 height 25
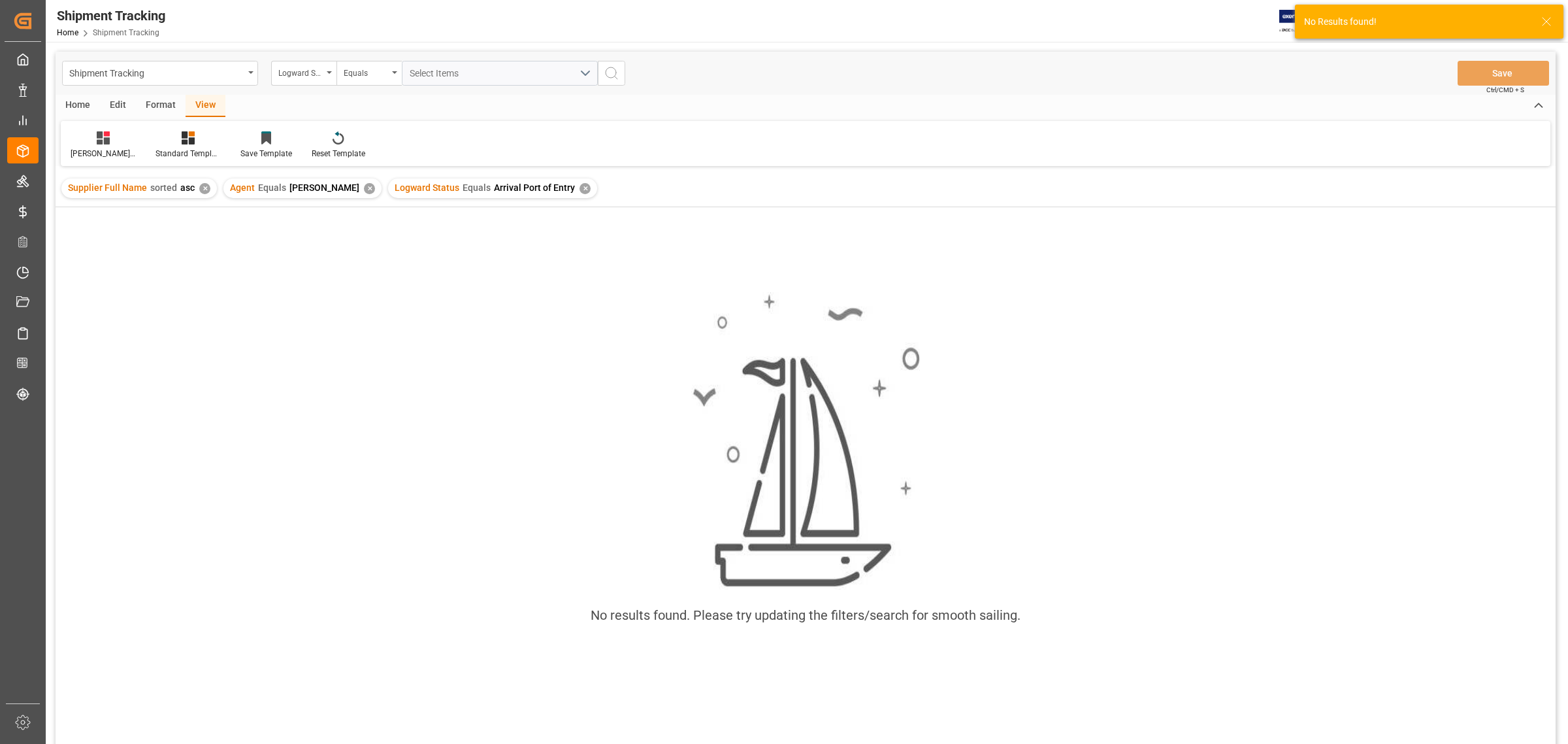
click at [579, 187] on div "✕" at bounding box center [585, 189] width 11 height 11
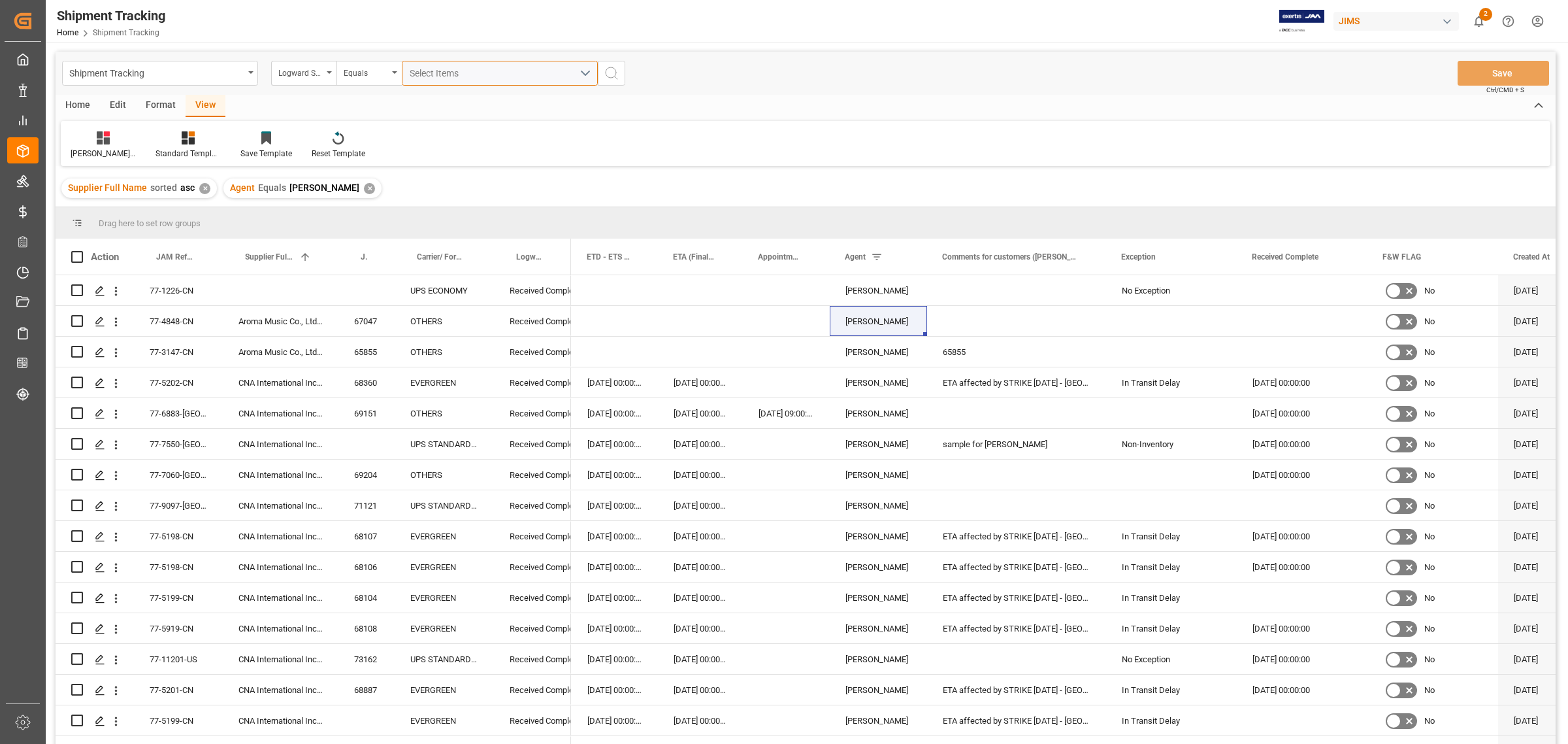
click at [580, 74] on button "Select Items" at bounding box center [499, 73] width 196 height 25
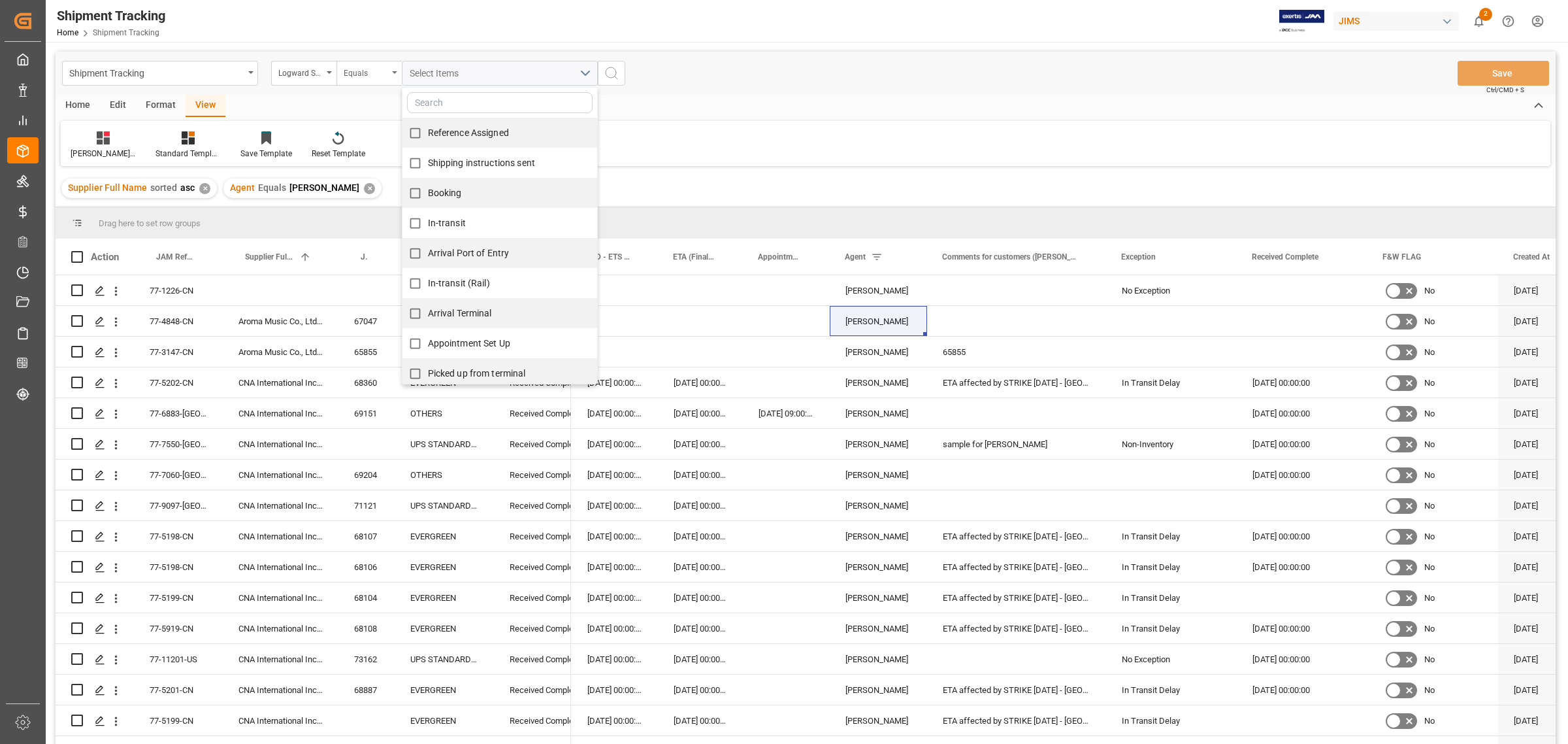
click at [374, 67] on div "Equals" at bounding box center [366, 72] width 44 height 15
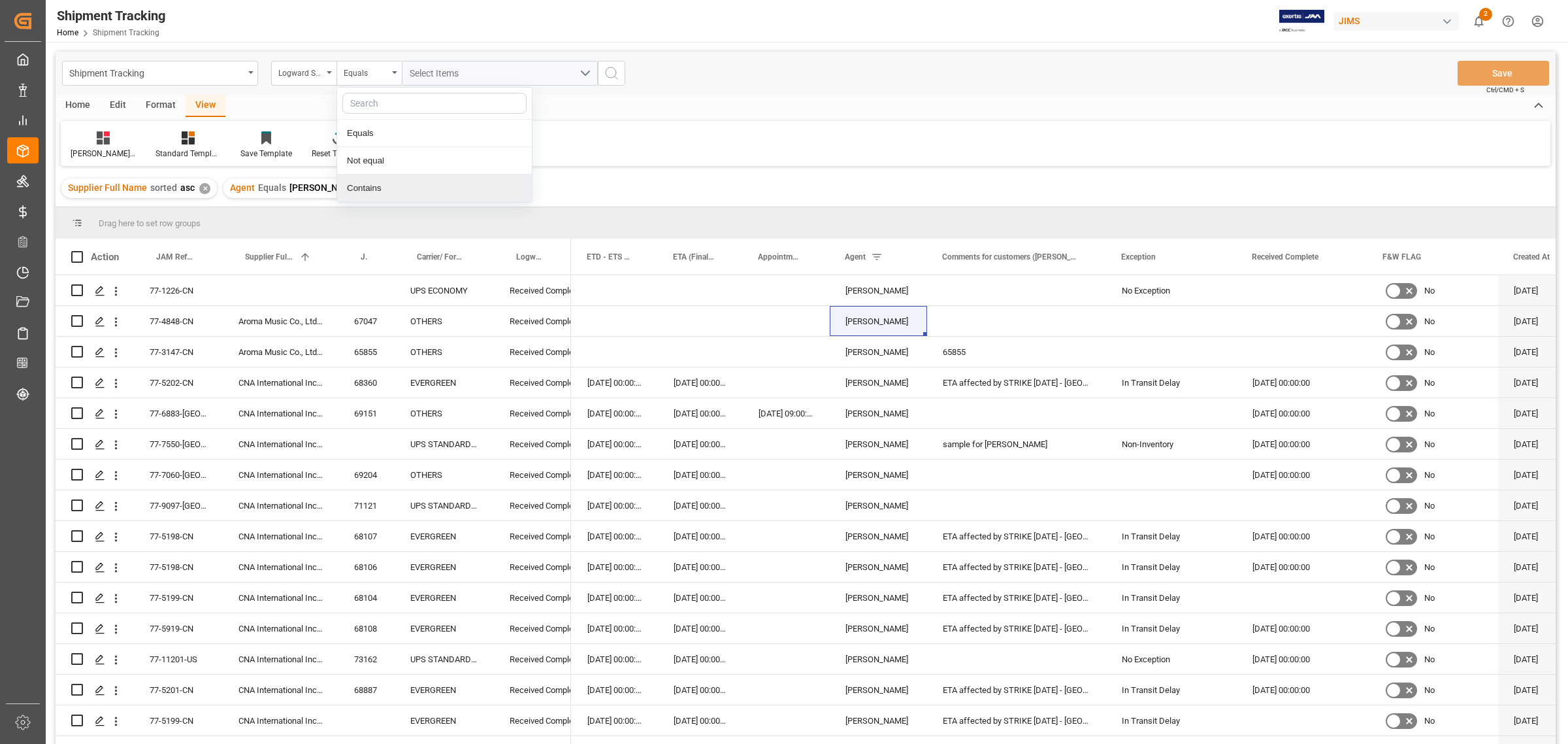
click at [356, 181] on div "Contains" at bounding box center [435, 189] width 195 height 28
click at [493, 72] on div "Select Items" at bounding box center [494, 73] width 170 height 14
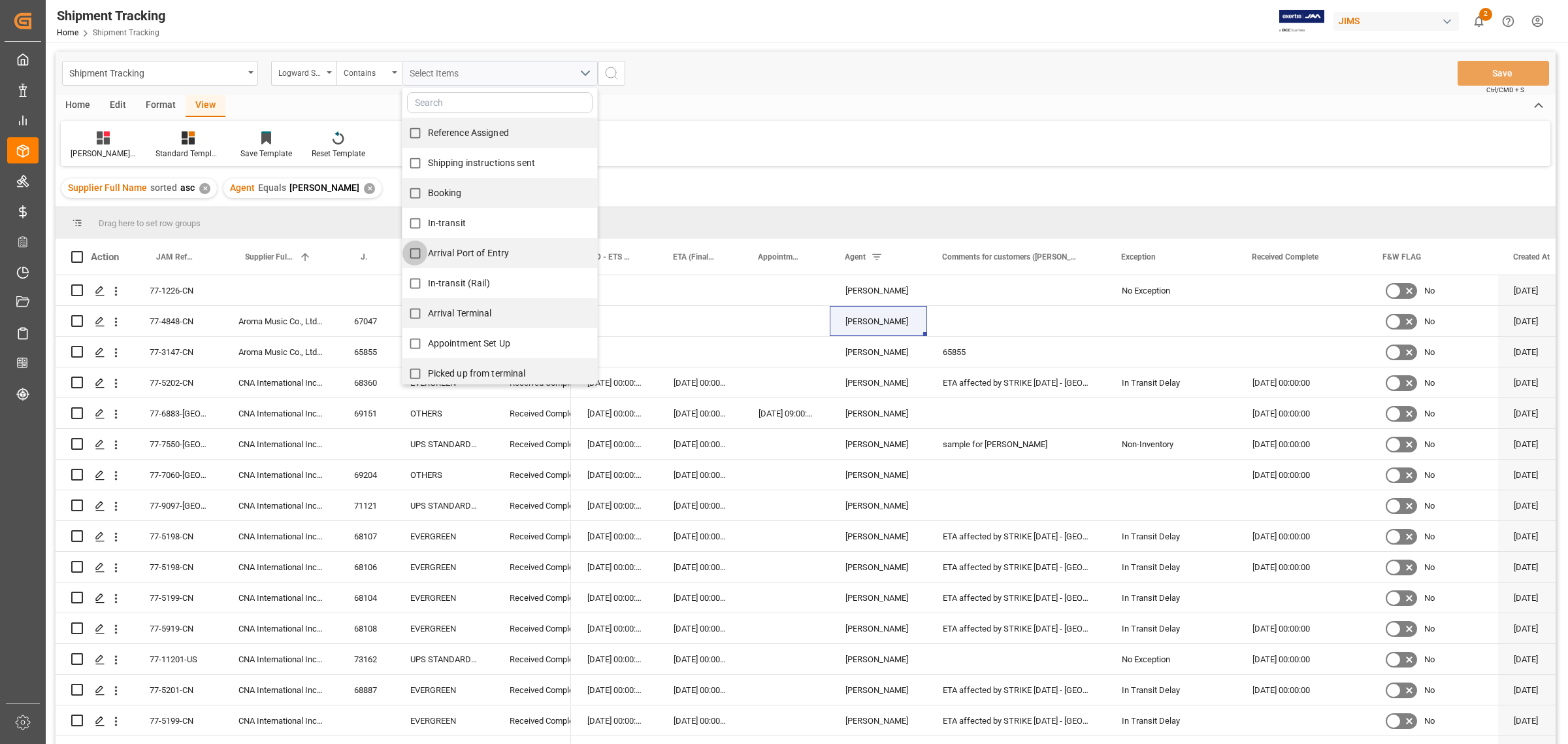
click at [417, 252] on input "Arrival Port of Entry" at bounding box center [416, 253] width 26 height 26
checkbox input "true"
click at [409, 283] on input "In-transit (Rail)" at bounding box center [416, 283] width 26 height 26
checkbox input "true"
click at [414, 315] on input "Arrival Terminal" at bounding box center [416, 314] width 26 height 26
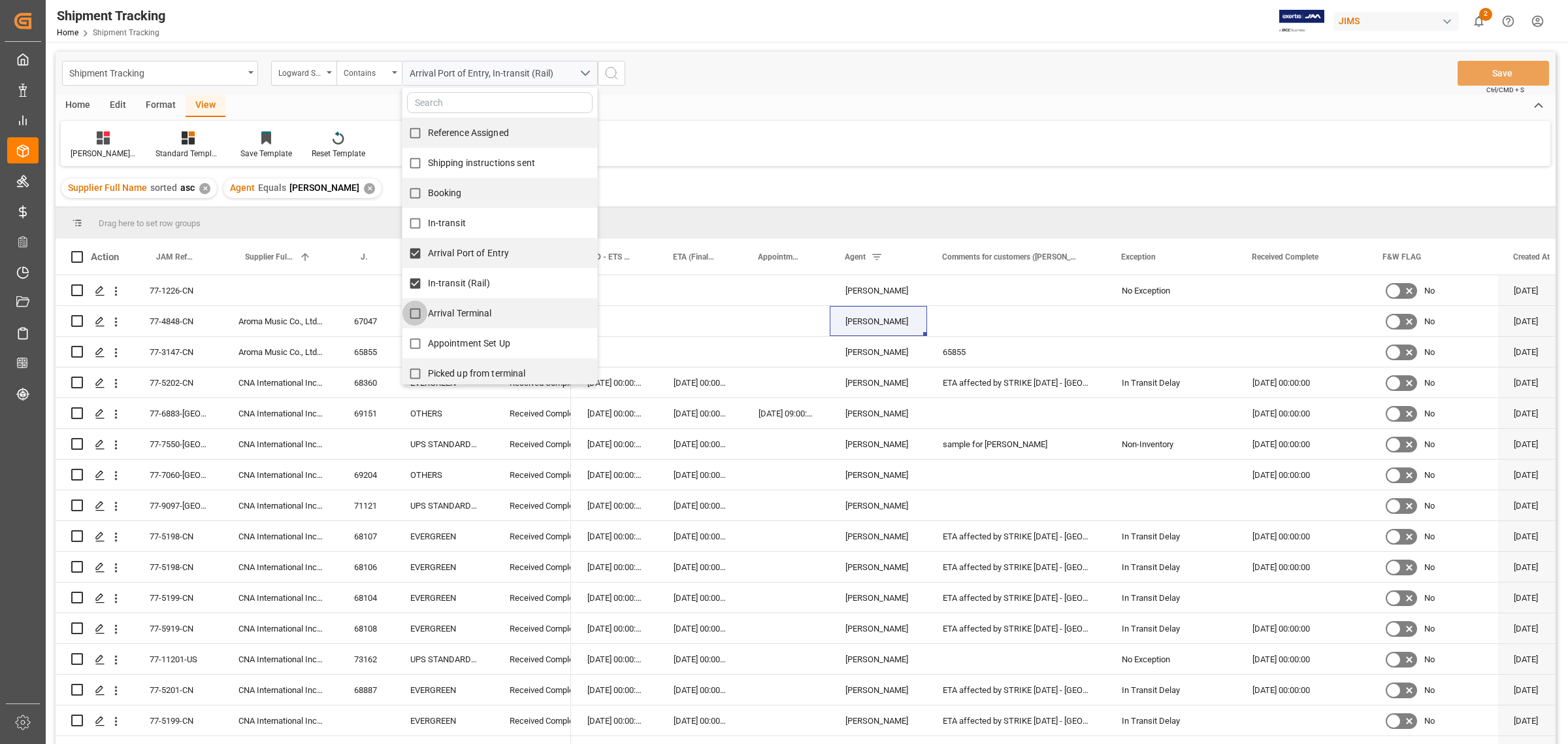
checkbox input "true"
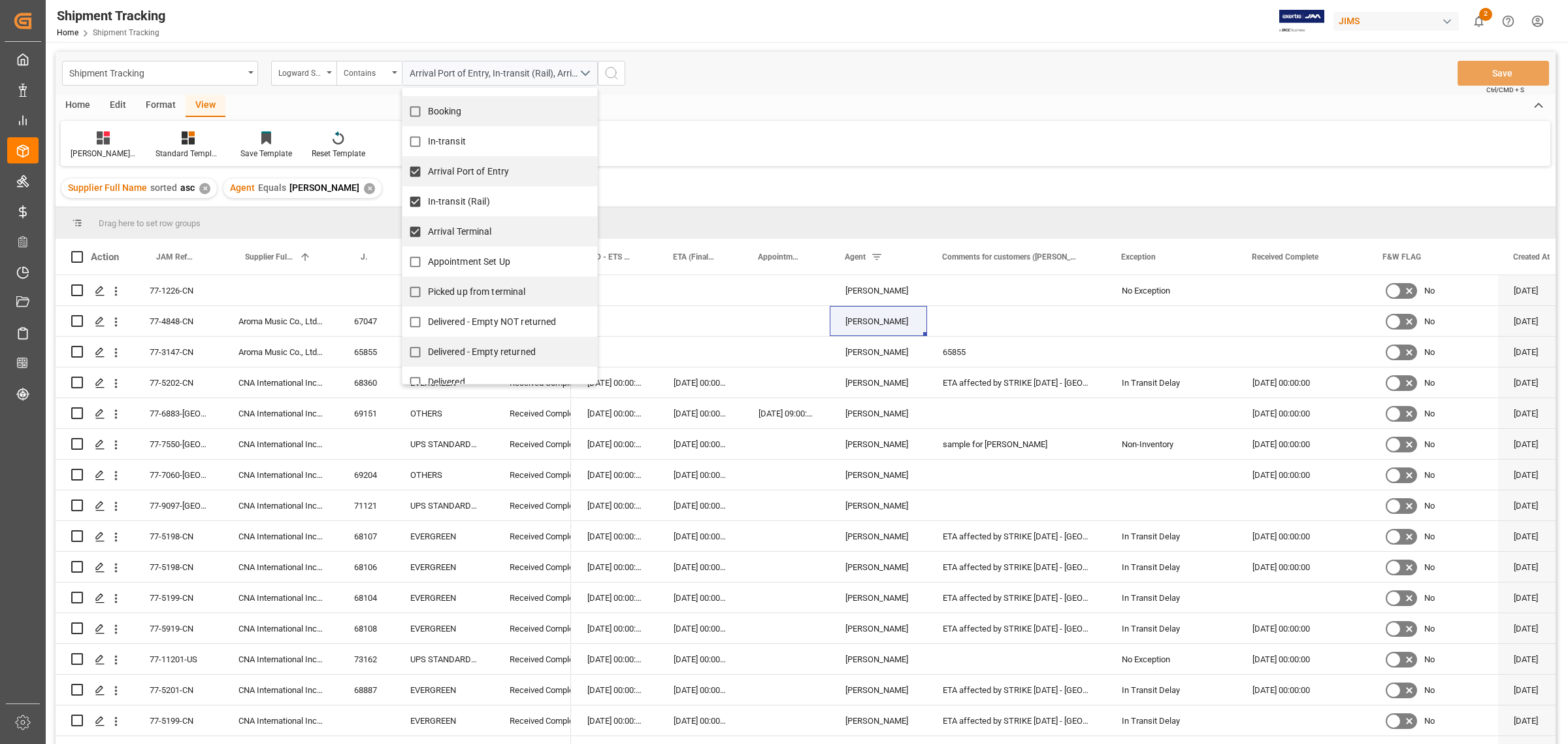
click at [611, 70] on icon "search button" at bounding box center [611, 73] width 16 height 16
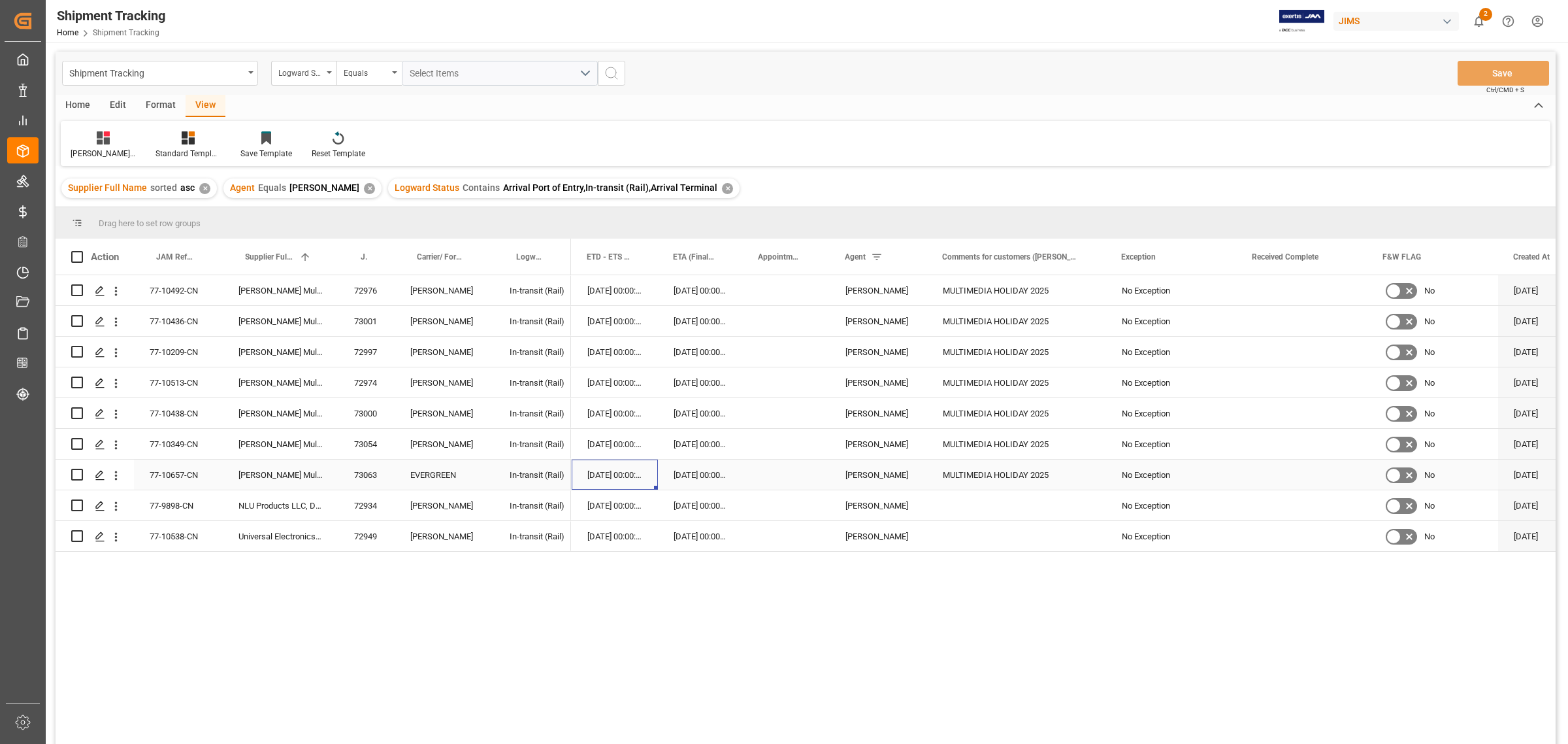
click at [624, 477] on div "07-09-2025 00:00:00" at bounding box center [615, 474] width 86 height 30
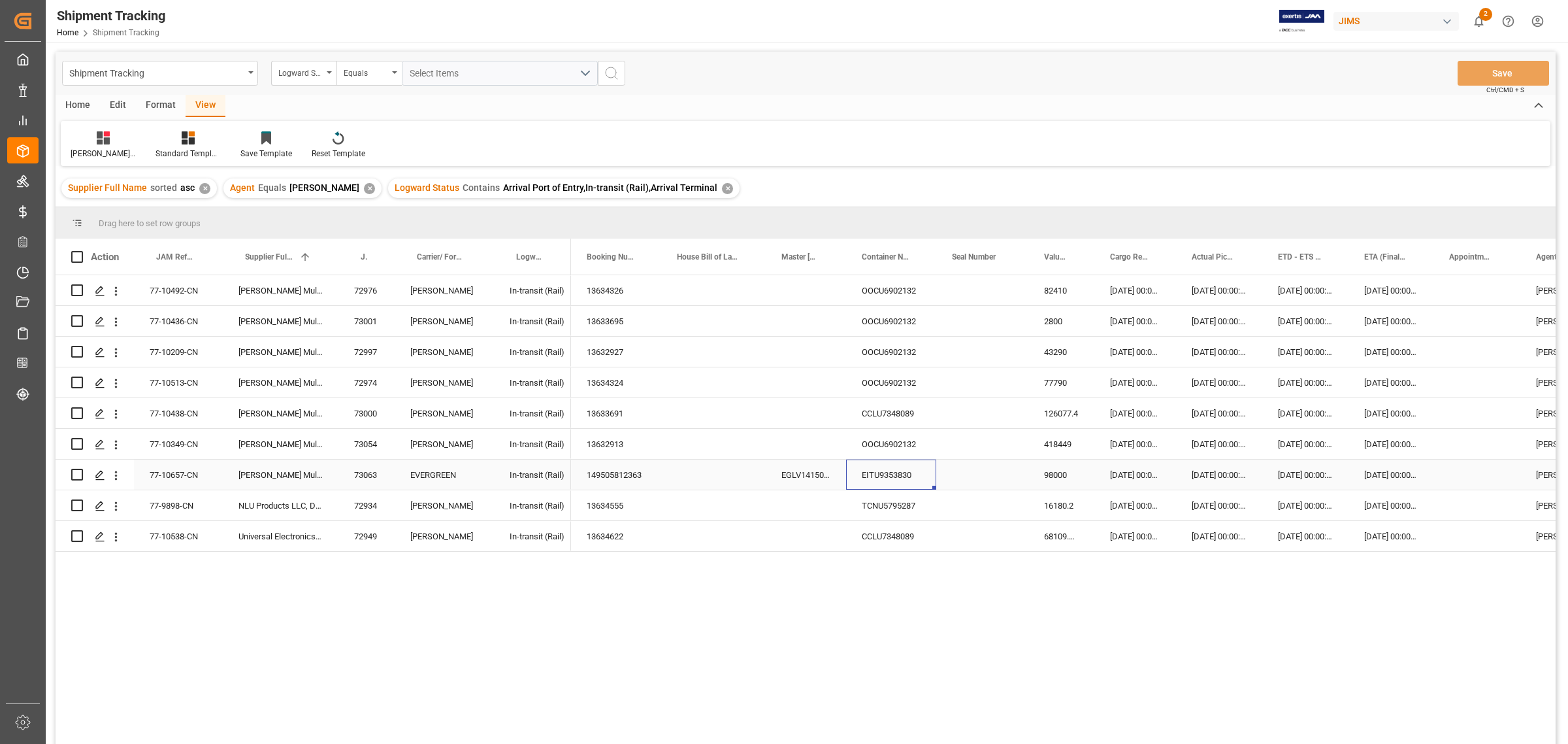
click at [886, 471] on div "EITU9353830" at bounding box center [891, 474] width 90 height 30
click at [1383, 477] on div "22-10-2025 00:00:00" at bounding box center [1391, 474] width 85 height 30
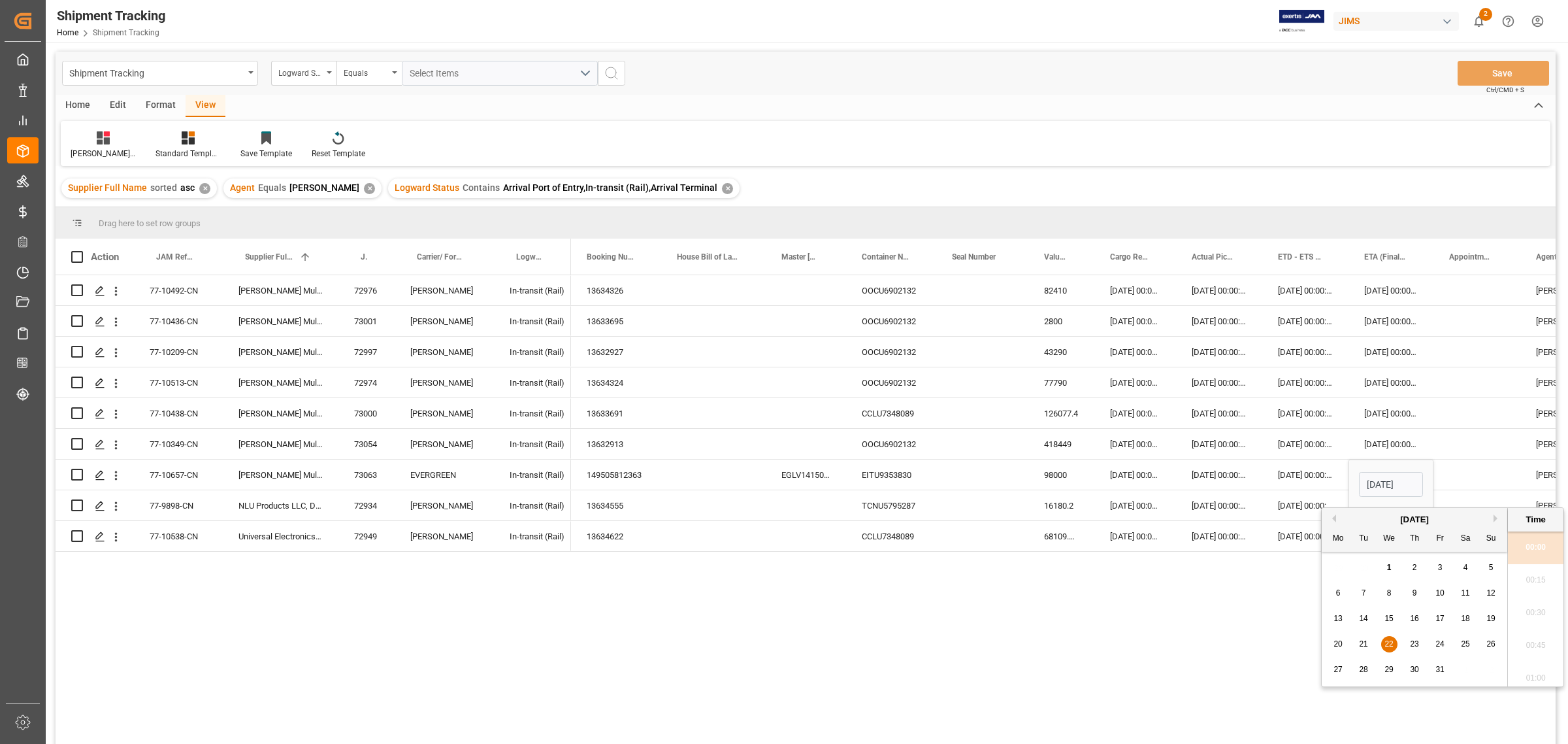
click at [1338, 618] on span "13" at bounding box center [1337, 618] width 8 height 9
type input "13-10-2025 00:00"
click at [1393, 471] on div "Press SPACE to select this row." at bounding box center [1477, 474] width 86 height 30
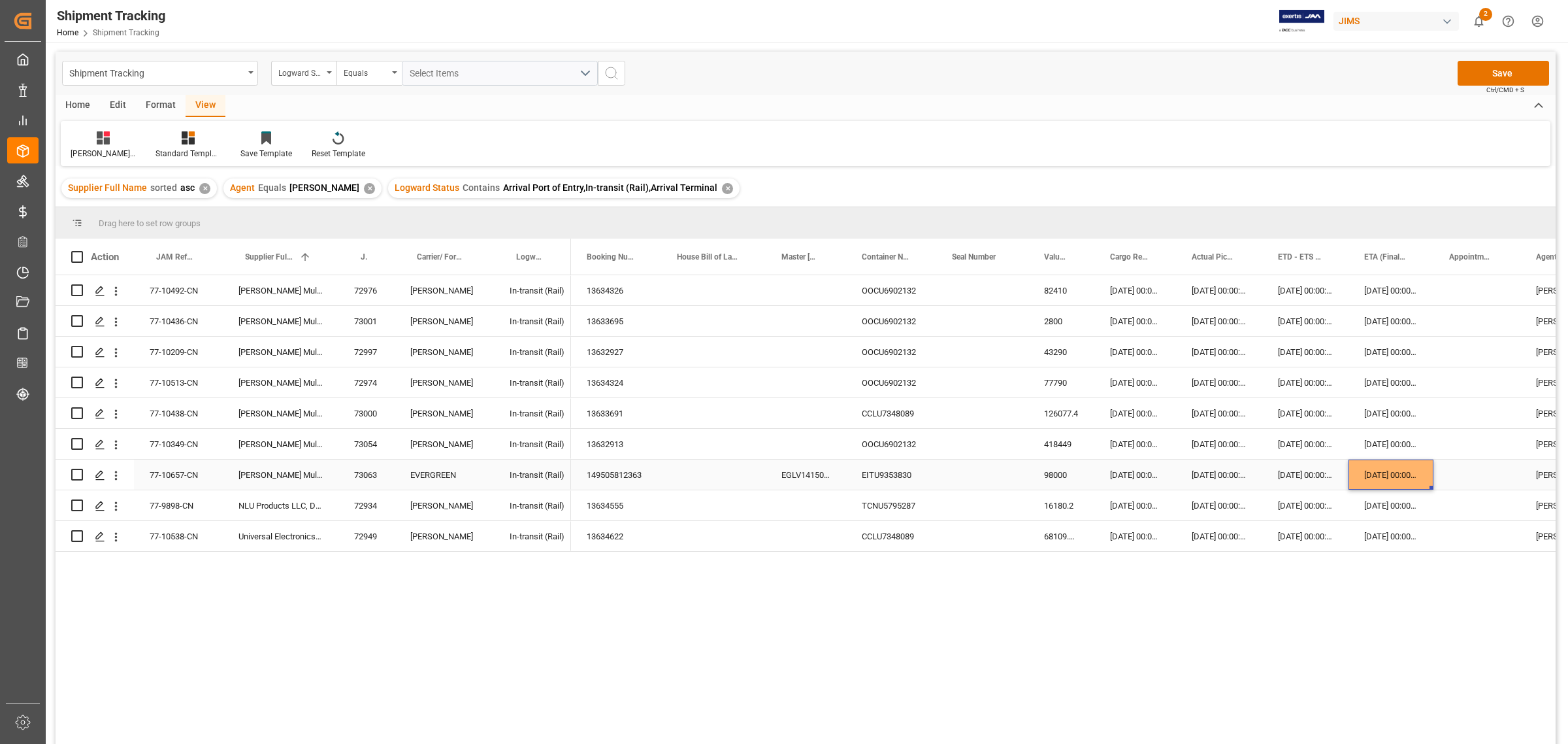
click at [1364, 469] on div "13-10-2025 00:00:00" at bounding box center [1391, 474] width 85 height 30
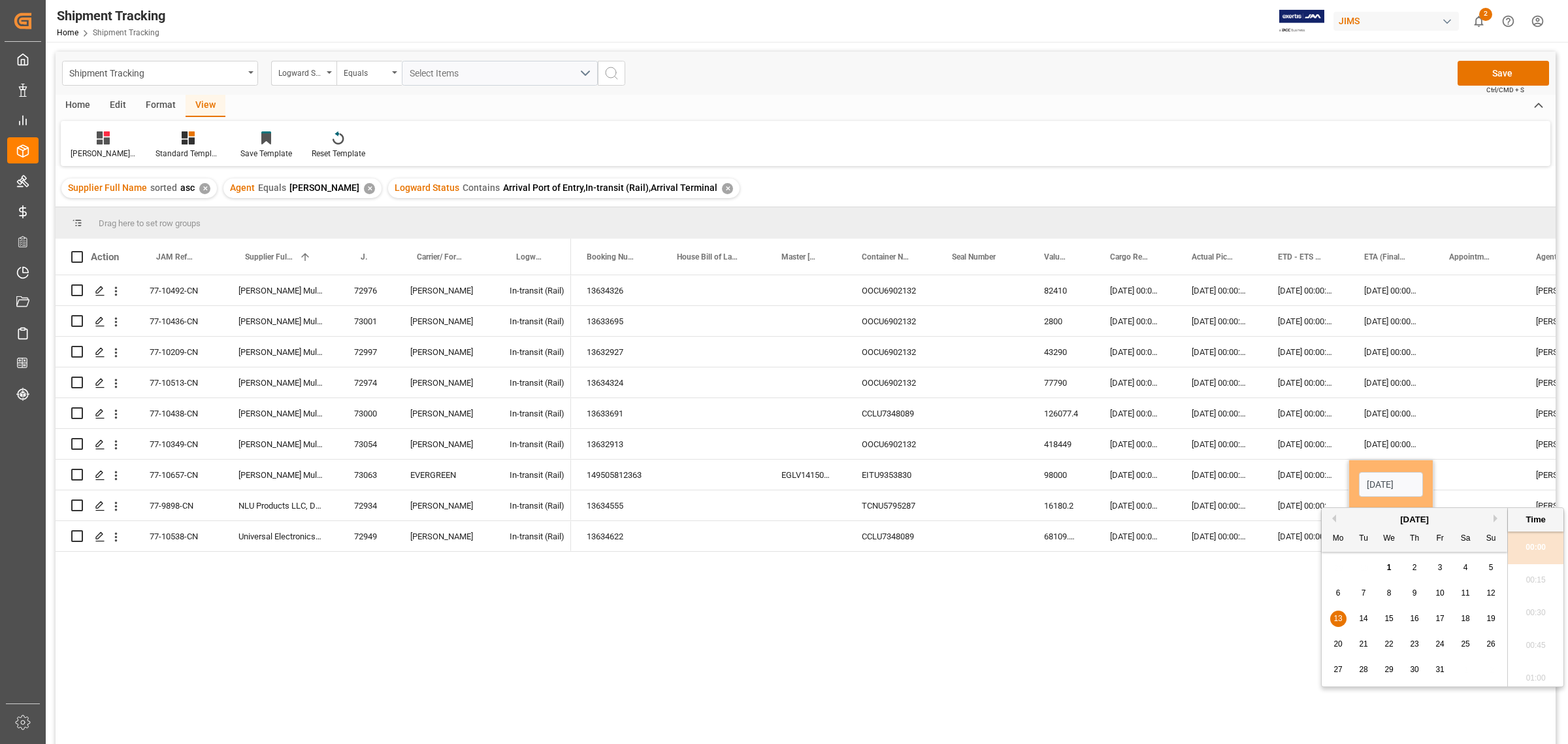
click at [1363, 619] on span "14" at bounding box center [1363, 618] width 8 height 9
type input "14-10-2025 00:00"
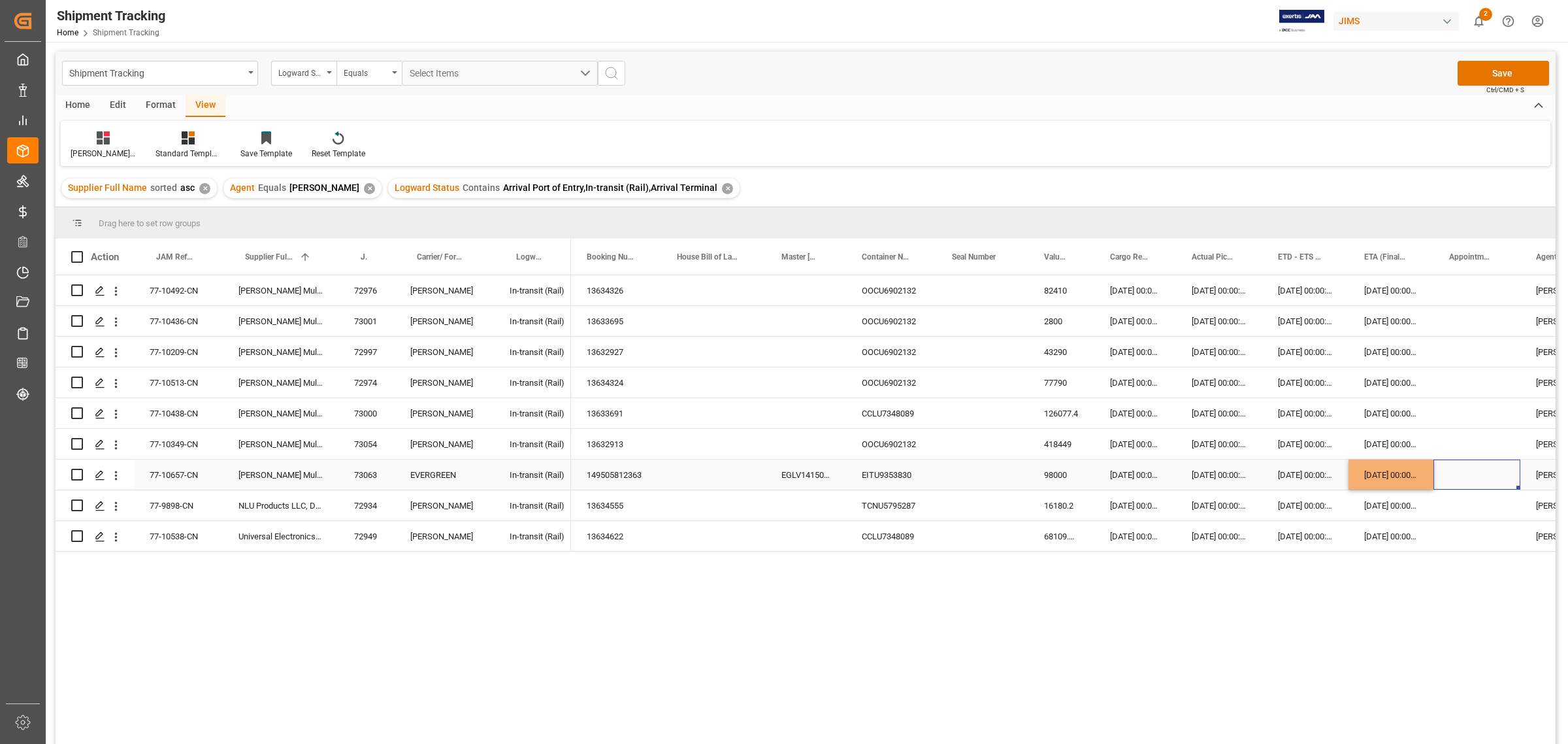
click at [1393, 471] on div "Press SPACE to select this row." at bounding box center [1477, 474] width 86 height 30
click at [1393, 69] on button "Save" at bounding box center [1503, 73] width 91 height 25
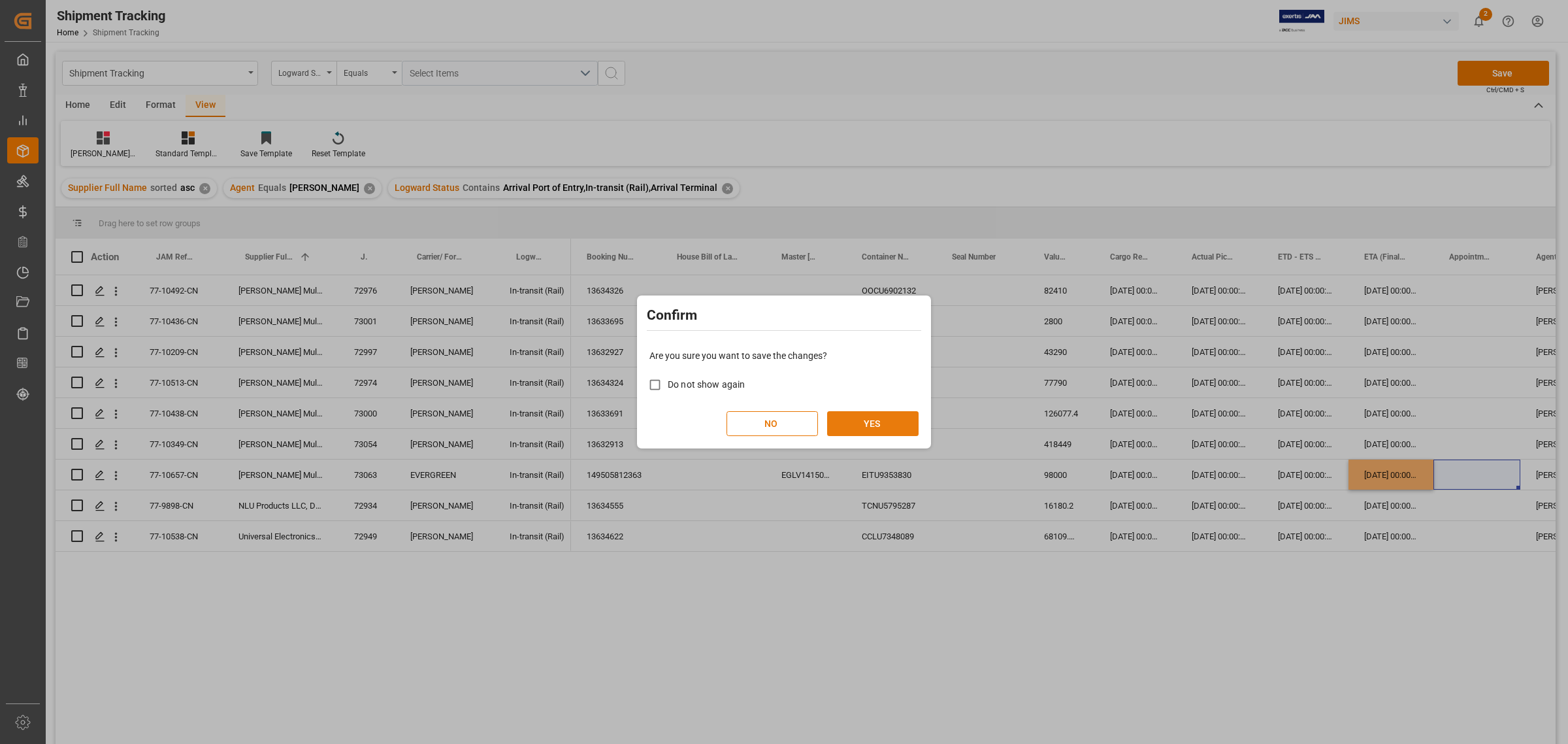
click at [858, 422] on button "YES" at bounding box center [872, 423] width 91 height 25
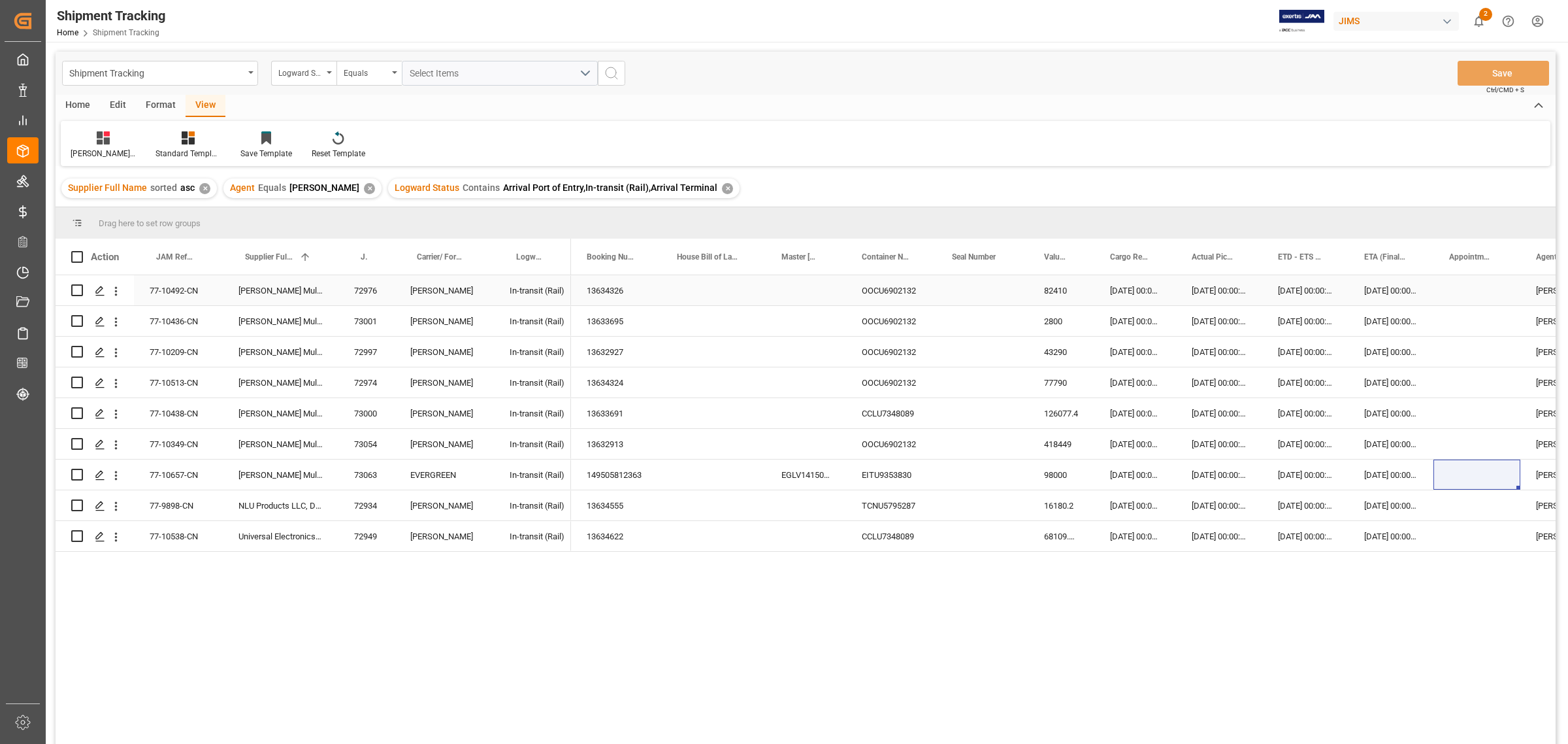
click at [892, 288] on div "OOCU6902132" at bounding box center [891, 290] width 90 height 30
drag, startPoint x: 1384, startPoint y: 324, endPoint x: 1384, endPoint y: 372, distance: 48.0
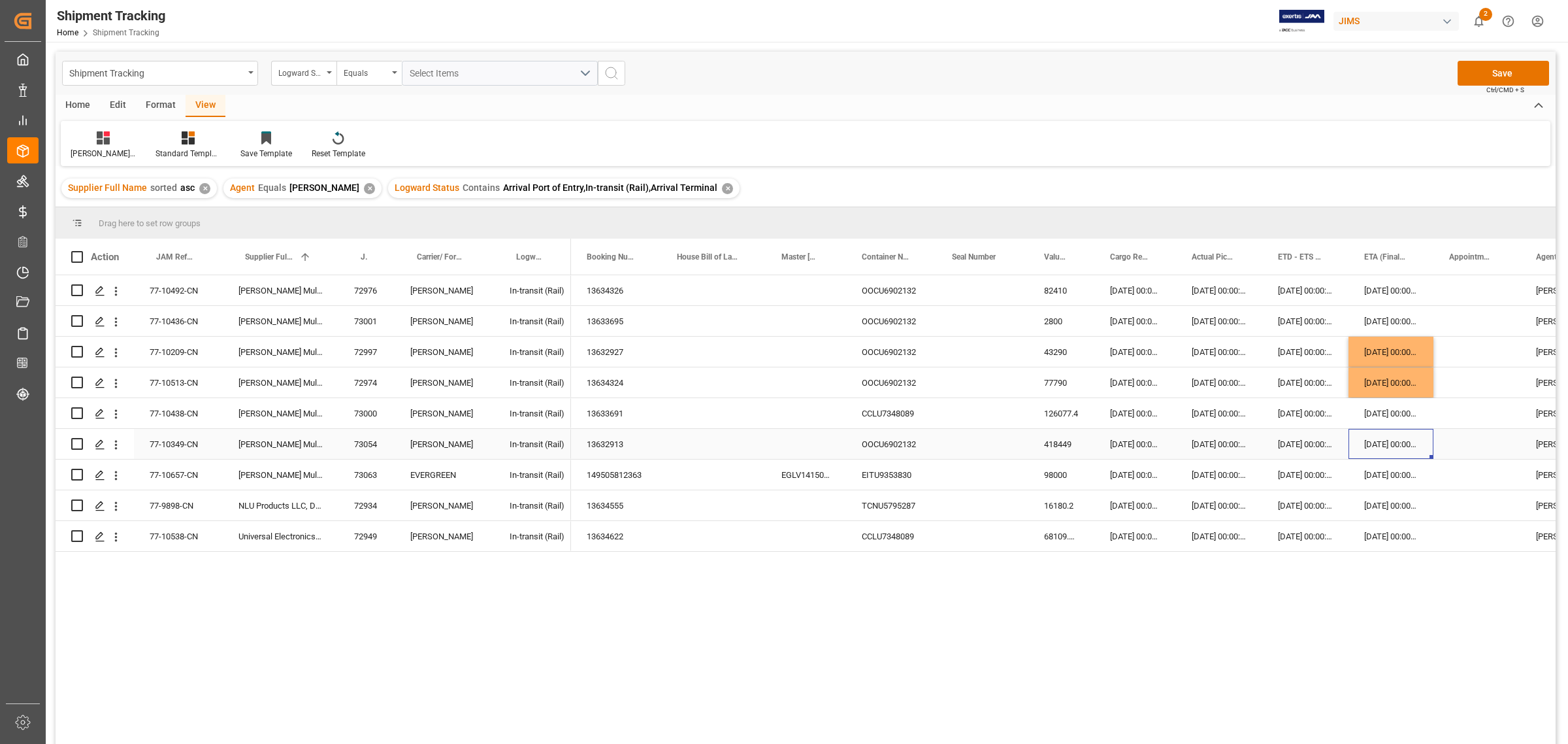
click at [1393, 439] on div "14-10-2025 00:00:00" at bounding box center [1391, 443] width 85 height 30
click at [1387, 439] on div "14-10-2025 00:00:00" at bounding box center [1391, 443] width 85 height 30
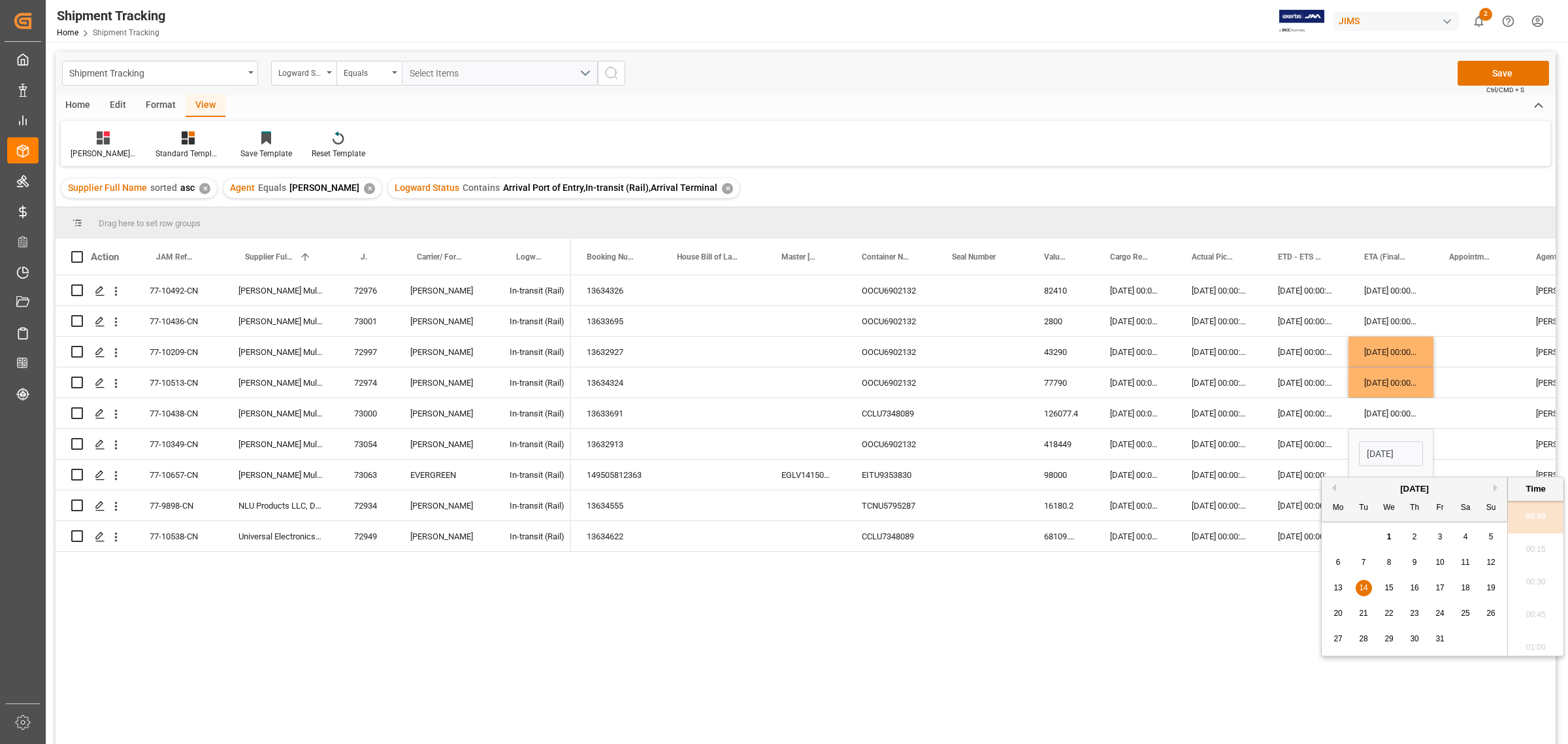
click at [1393, 564] on div "10" at bounding box center [1440, 562] width 17 height 16
type input "10-10-2025 00:00"
click at [1393, 448] on div "Press SPACE to select this row." at bounding box center [1477, 443] width 86 height 30
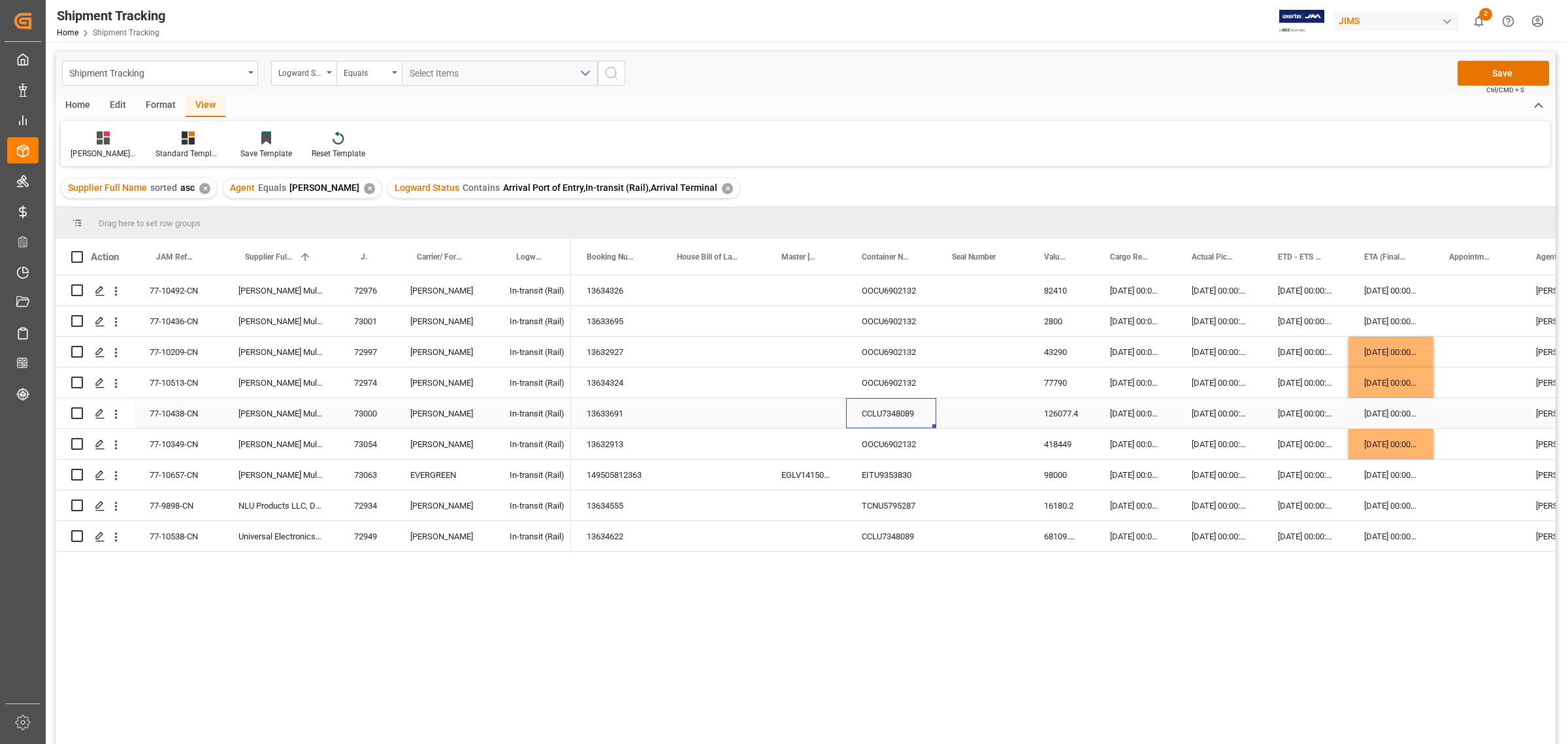
click at [906, 409] on div "CCLU7348089" at bounding box center [891, 413] width 90 height 30
click at [611, 415] on div "13633691" at bounding box center [616, 413] width 90 height 30
click at [621, 504] on div "13634555" at bounding box center [616, 505] width 90 height 30
click at [892, 513] on div "TCNU5795287" at bounding box center [891, 505] width 90 height 30
click at [623, 507] on div "13634555" at bounding box center [616, 505] width 90 height 30
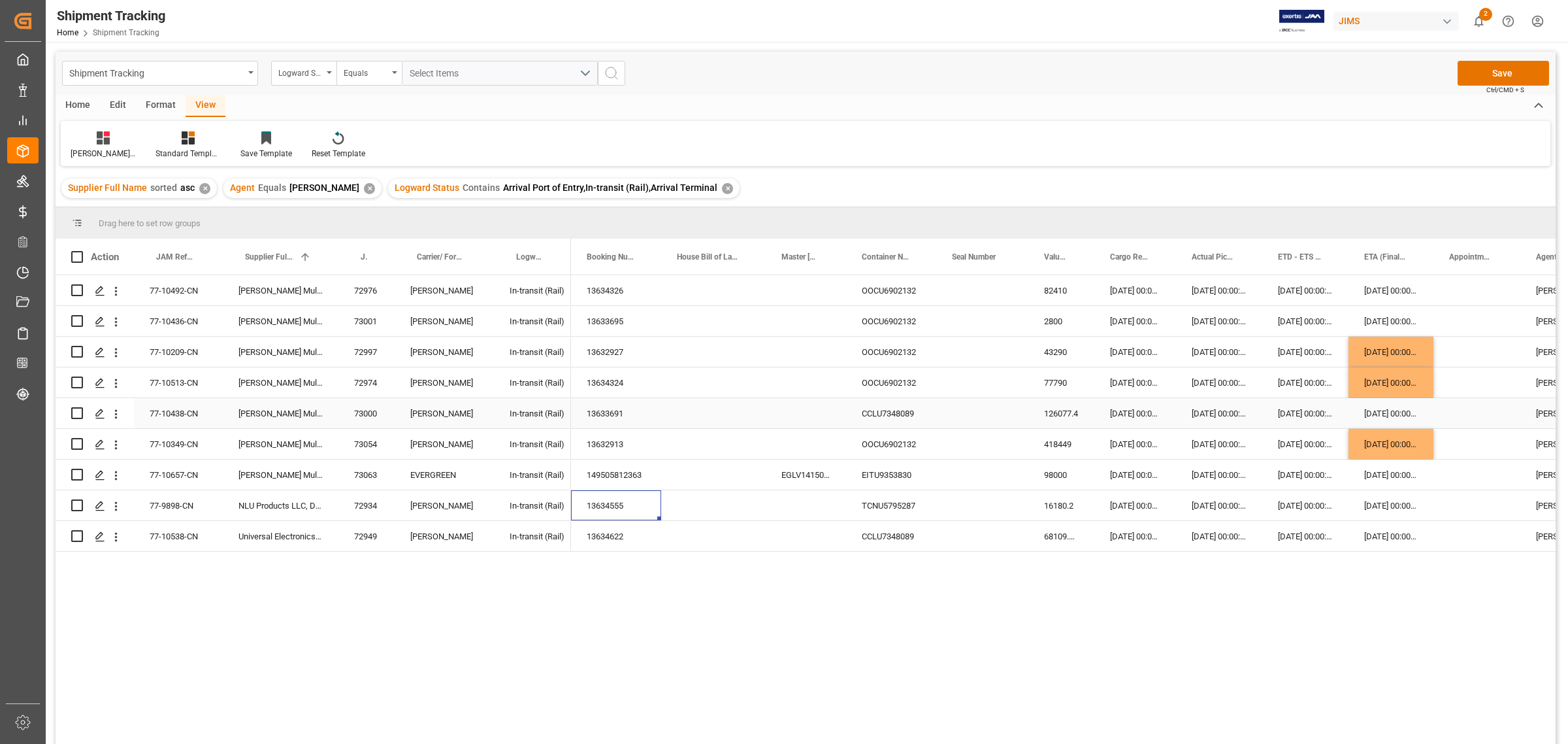
click at [1393, 404] on div "11-10-2025 00:00:00" at bounding box center [1391, 413] width 85 height 30
drag, startPoint x: 1402, startPoint y: 380, endPoint x: 1402, endPoint y: 402, distance: 22.0
click at [1219, 403] on div "28-08-2025 00:00:00" at bounding box center [1219, 413] width 86 height 30
click at [1393, 74] on button "Save" at bounding box center [1503, 73] width 91 height 25
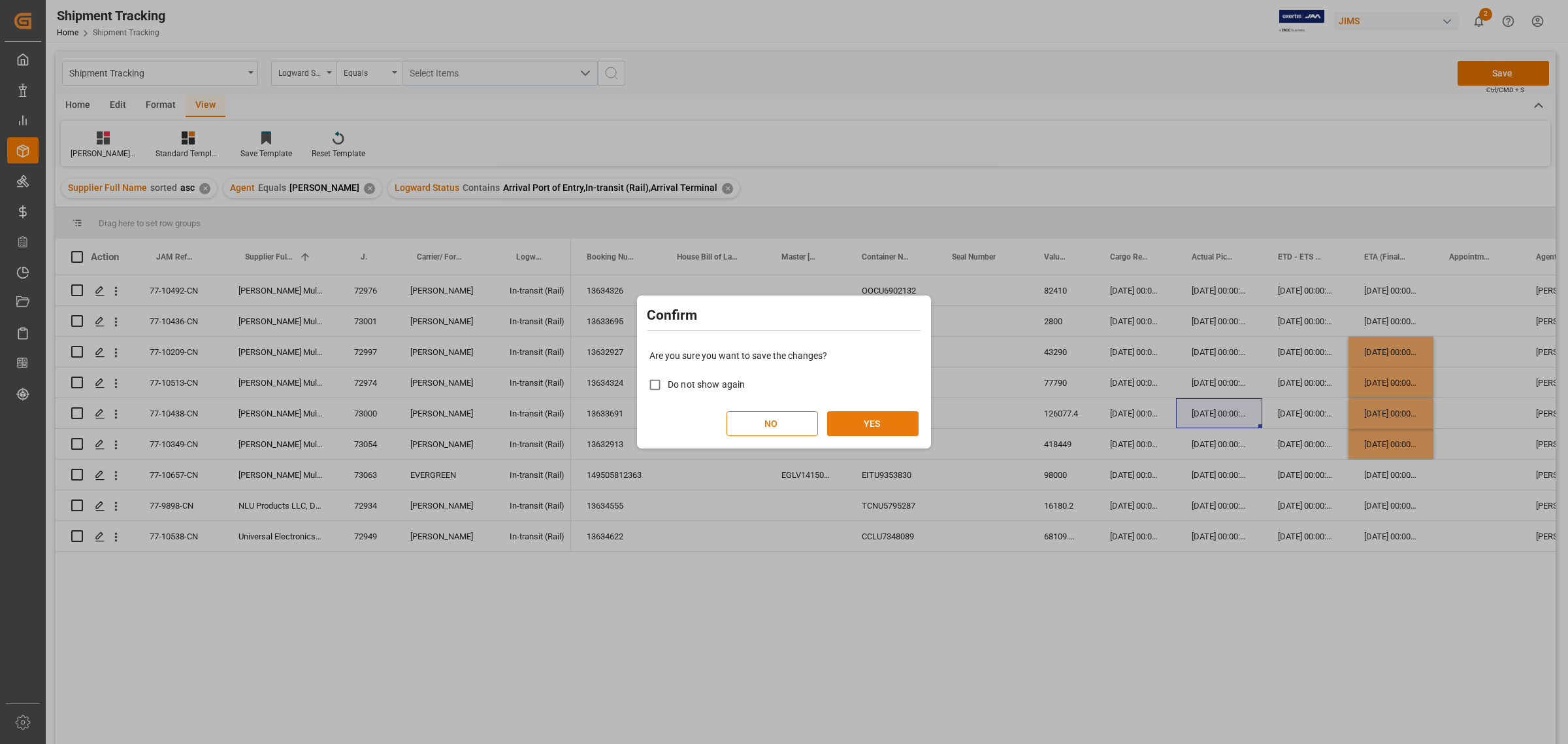
click at [876, 417] on button "YES" at bounding box center [872, 423] width 91 height 25
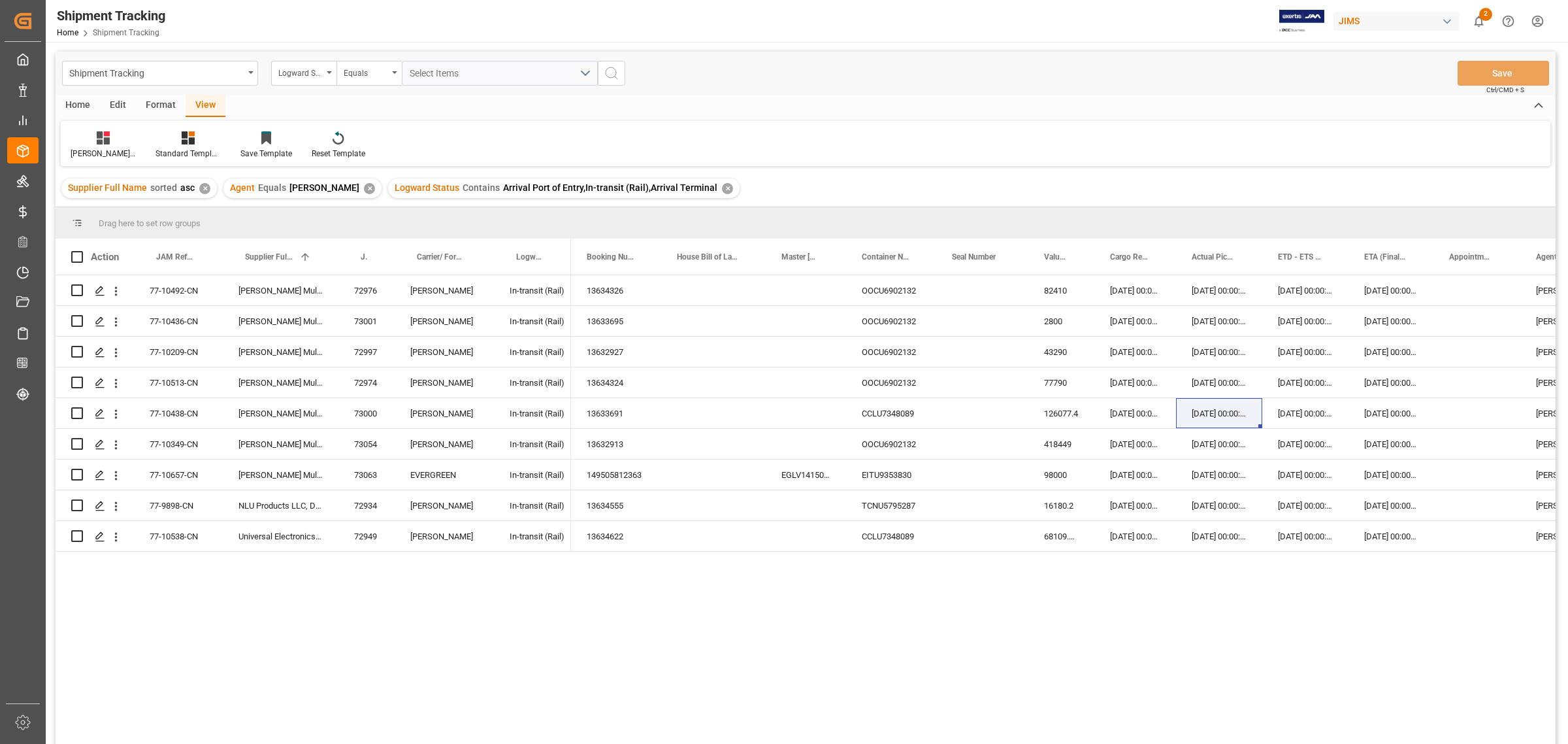
click at [722, 184] on div "✕" at bounding box center [727, 189] width 11 height 11
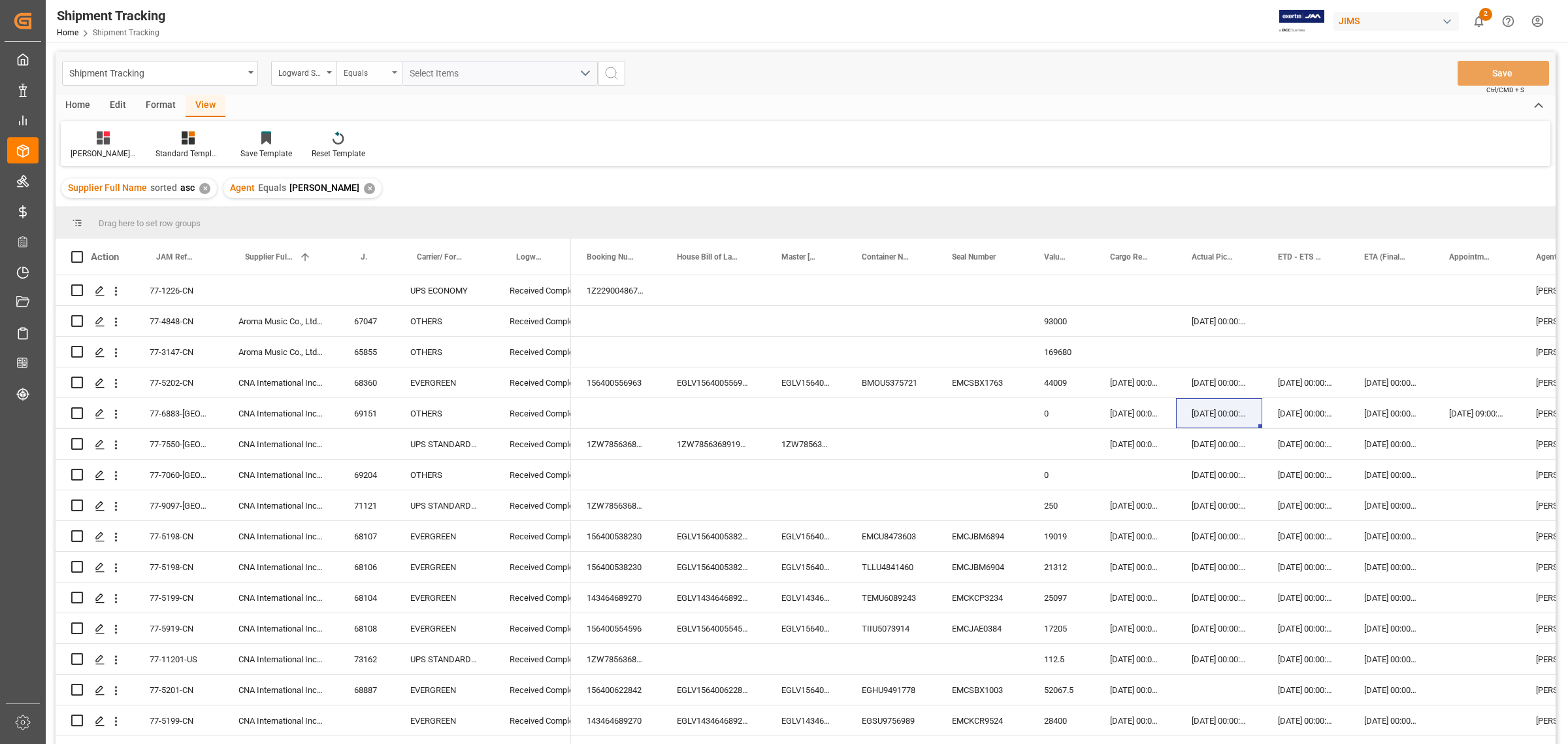
click at [392, 69] on div "Equals" at bounding box center [369, 73] width 65 height 25
click at [586, 65] on button "Select Items" at bounding box center [499, 73] width 196 height 25
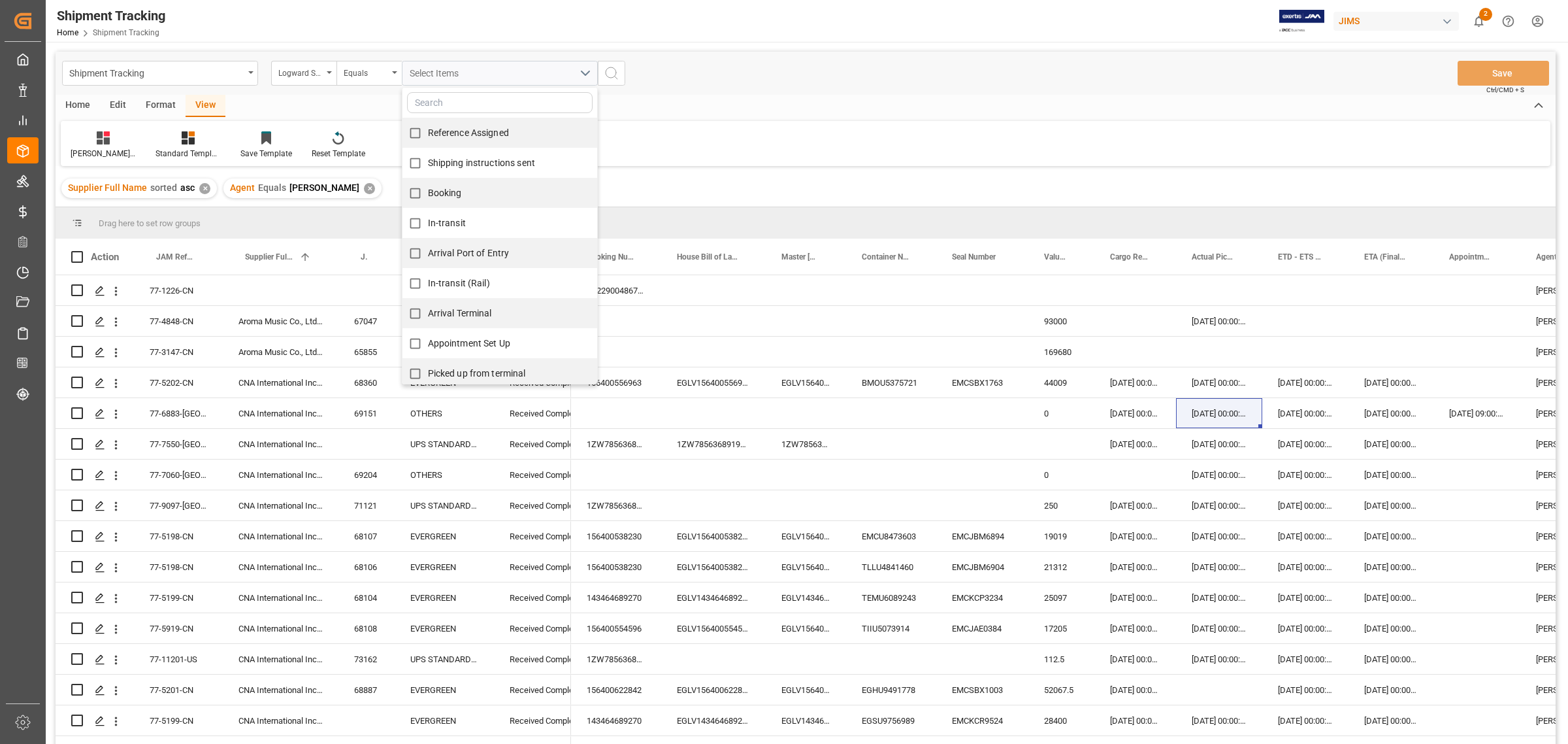
click at [409, 220] on input "In-transit" at bounding box center [416, 223] width 26 height 26
checkbox input "true"
click at [417, 190] on input "Booking" at bounding box center [416, 193] width 26 height 26
checkbox input "true"
click at [616, 75] on icon "search button" at bounding box center [611, 73] width 16 height 16
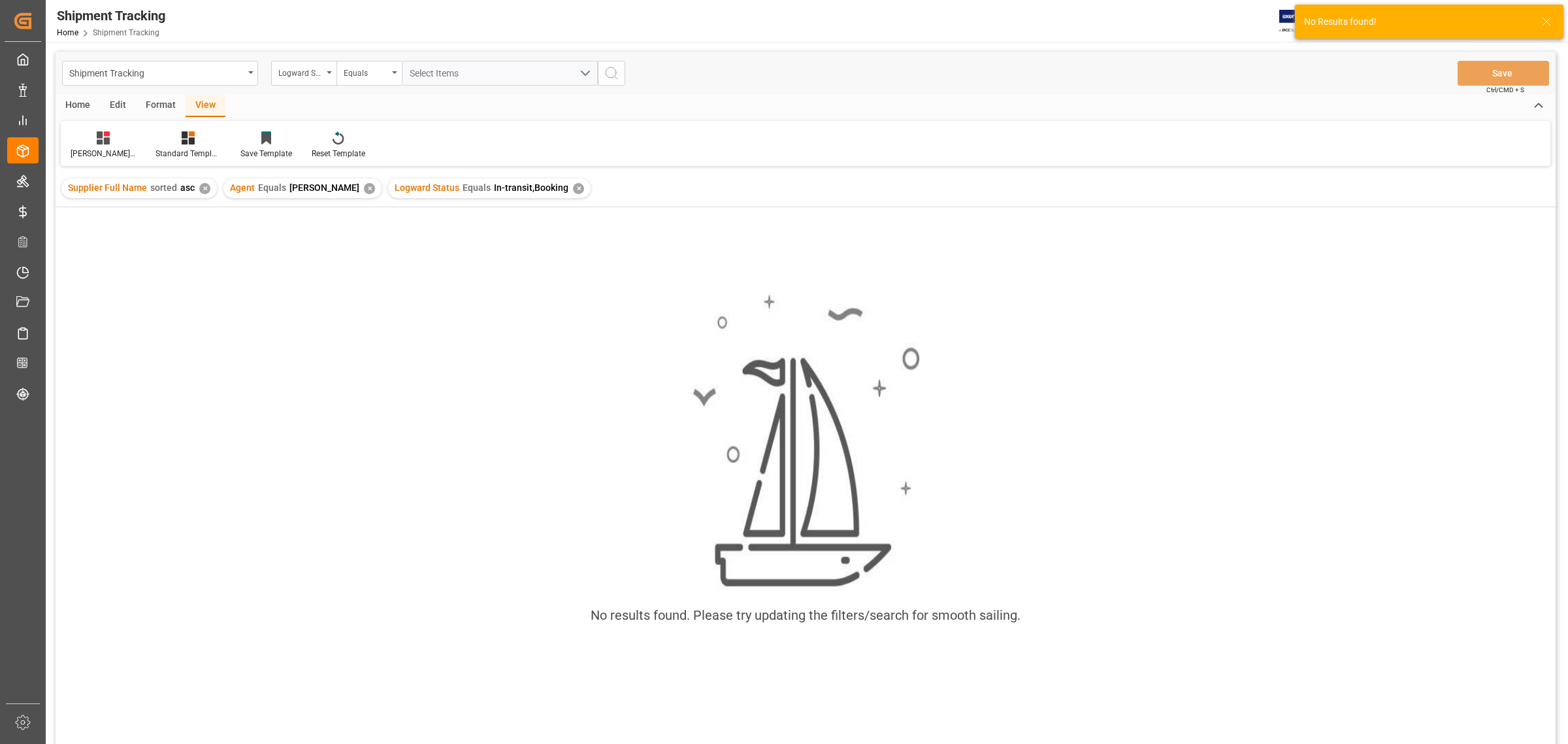
click at [573, 187] on div "✕" at bounding box center [578, 189] width 11 height 11
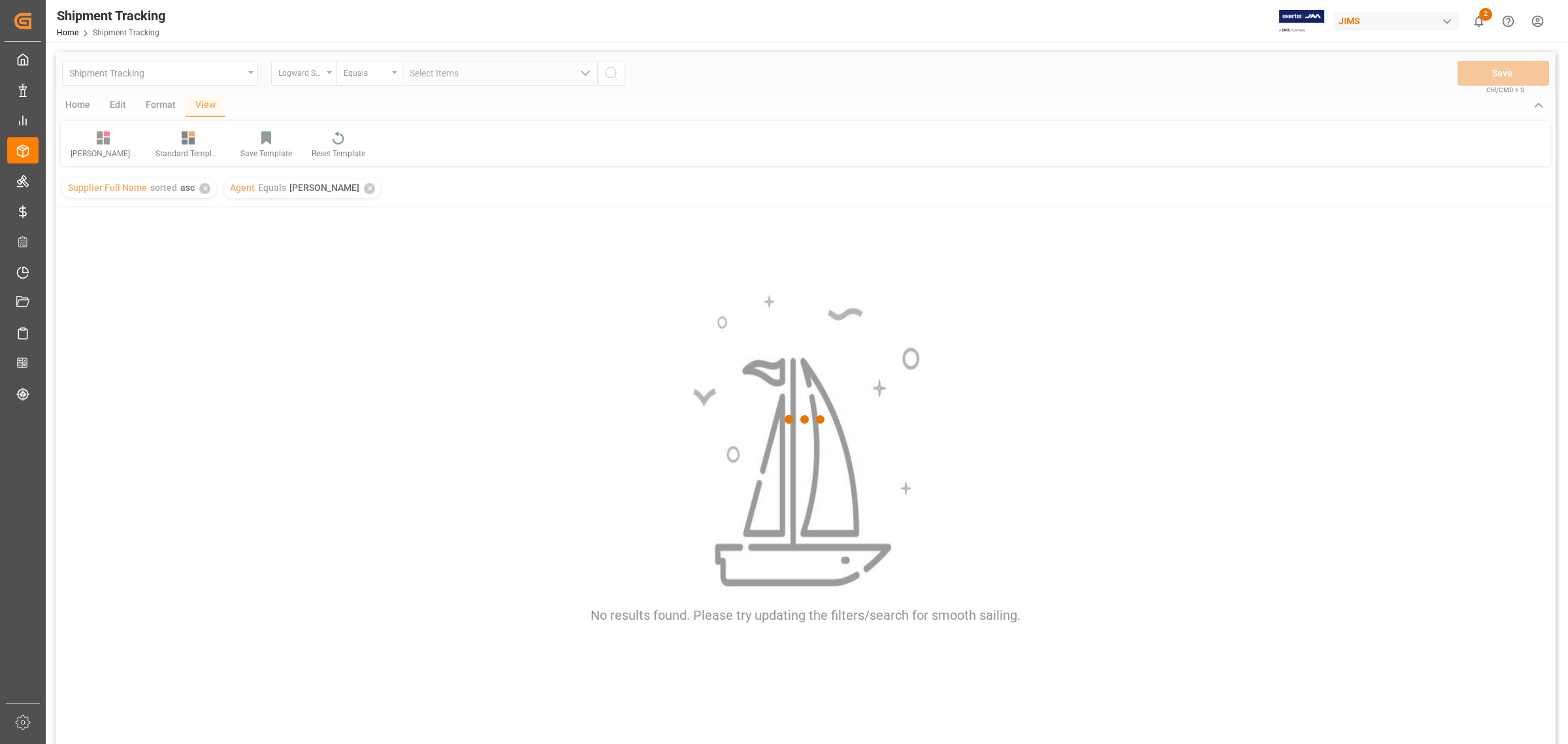
click at [389, 75] on div at bounding box center [805, 419] width 1500 height 736
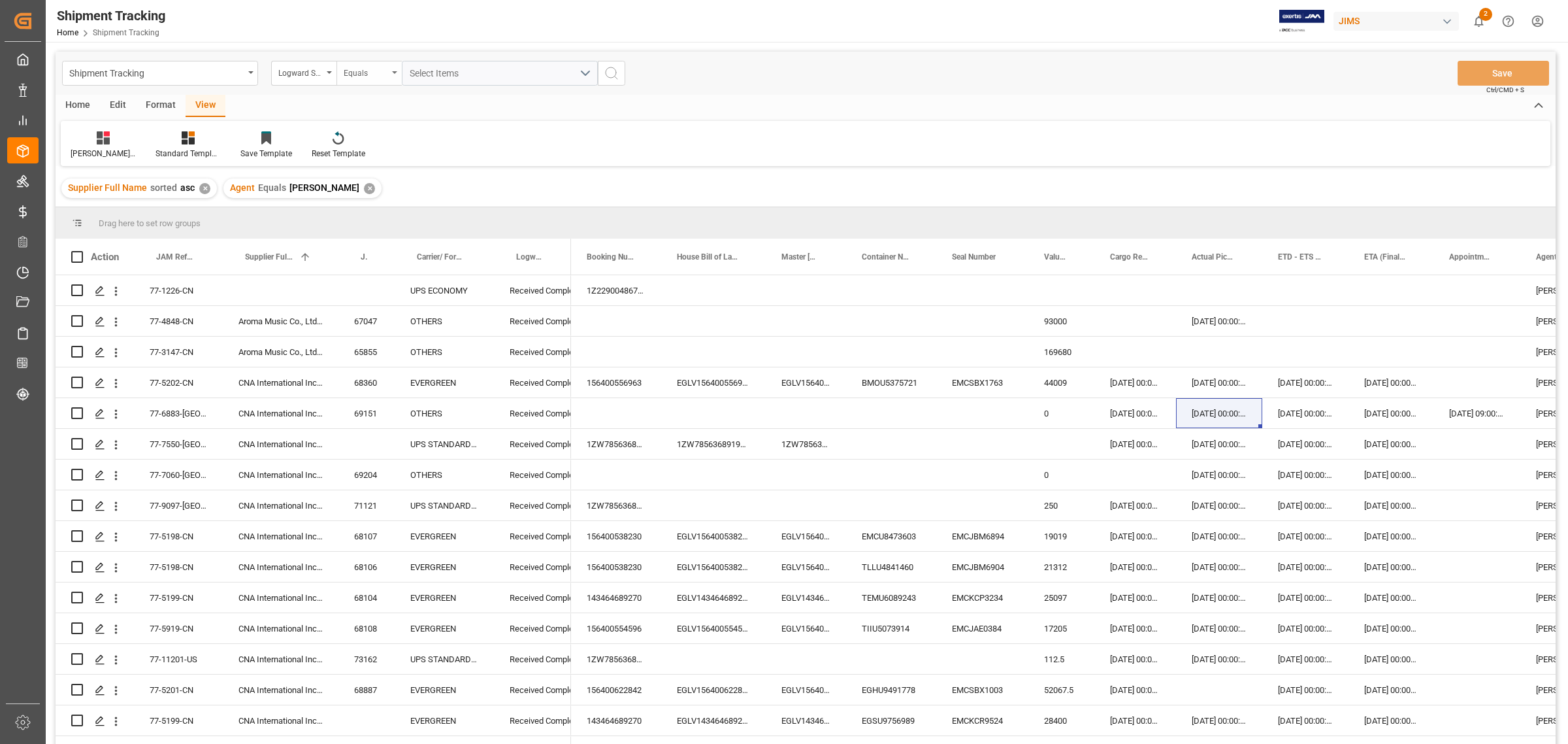
click at [396, 75] on div "Equals" at bounding box center [369, 73] width 65 height 25
click at [391, 184] on div "Contains" at bounding box center [435, 189] width 195 height 28
click at [428, 74] on span "Select Items" at bounding box center [437, 73] width 55 height 10
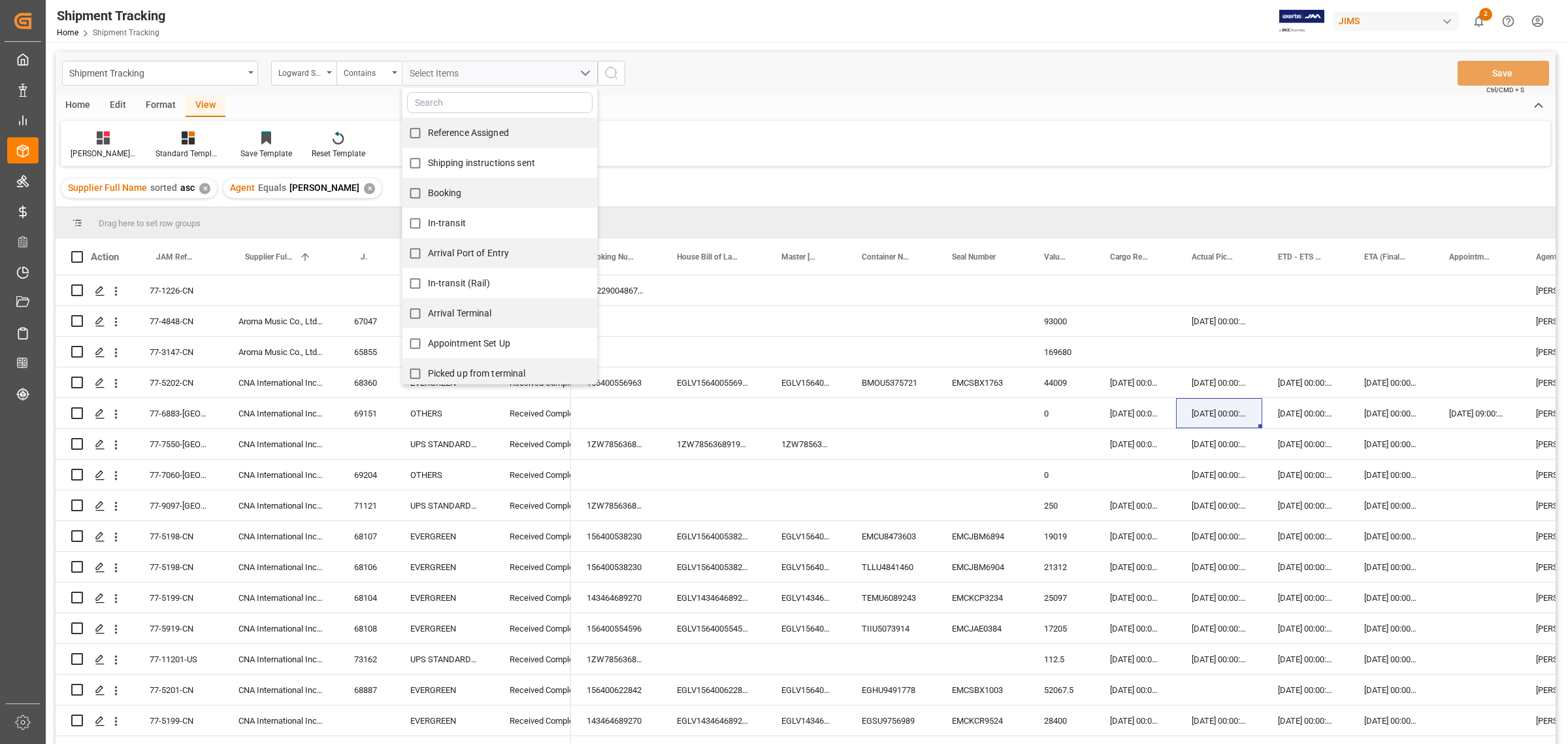
click at [418, 214] on input "In-transit" at bounding box center [416, 223] width 26 height 26
checkbox input "true"
click at [413, 195] on input "Booking" at bounding box center [416, 193] width 26 height 26
checkbox input "true"
click at [610, 69] on icon "search button" at bounding box center [611, 73] width 16 height 16
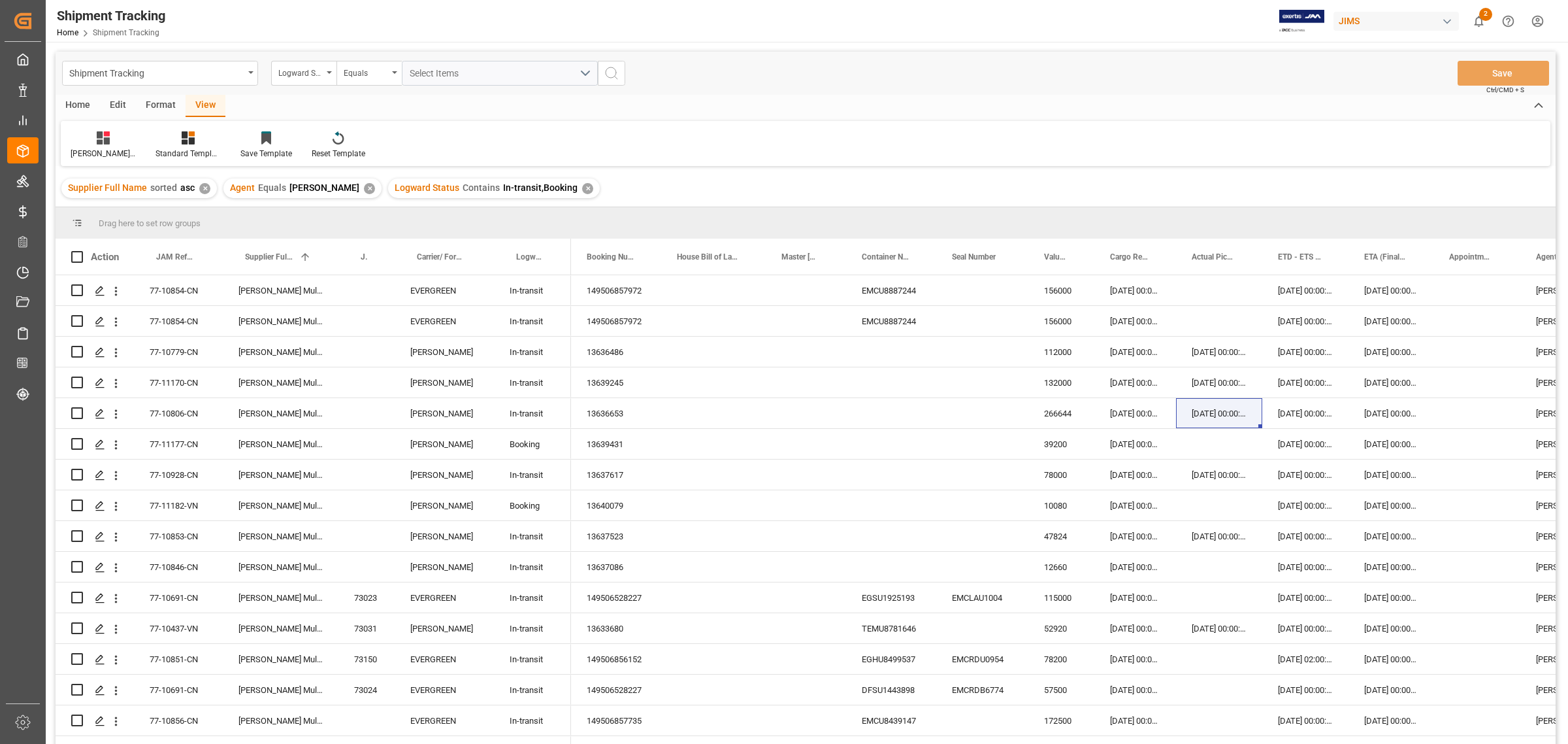
click at [1013, 139] on div "Huixin's tracking all # _5 Standard Templates Save Template Reset Template" at bounding box center [806, 143] width 1490 height 45
click at [1001, 144] on div "Huixin's tracking all # _5 Standard Templates Save Template Reset Template" at bounding box center [806, 143] width 1490 height 45
click at [582, 189] on div "✕" at bounding box center [588, 189] width 11 height 11
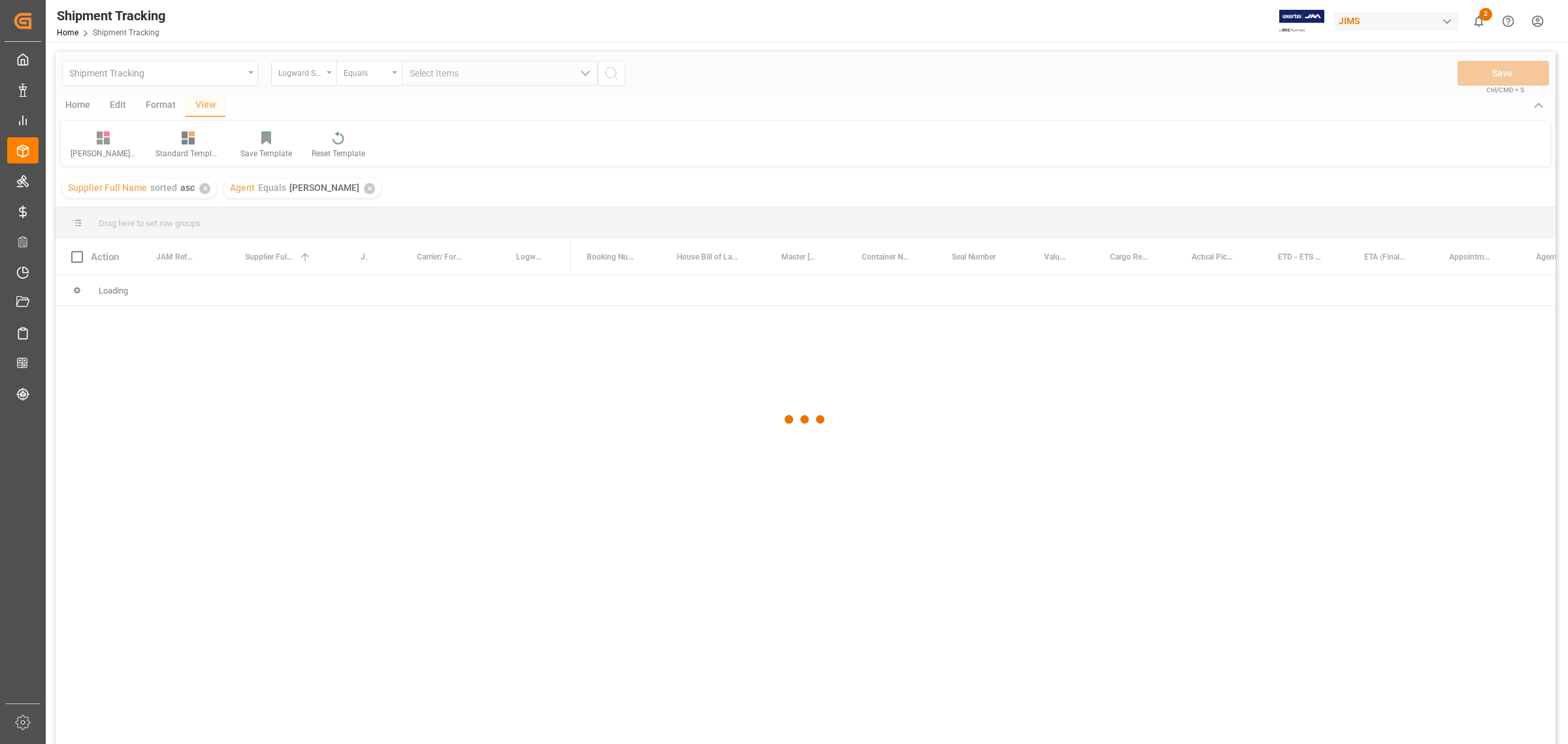
click at [330, 80] on div at bounding box center [805, 419] width 1500 height 736
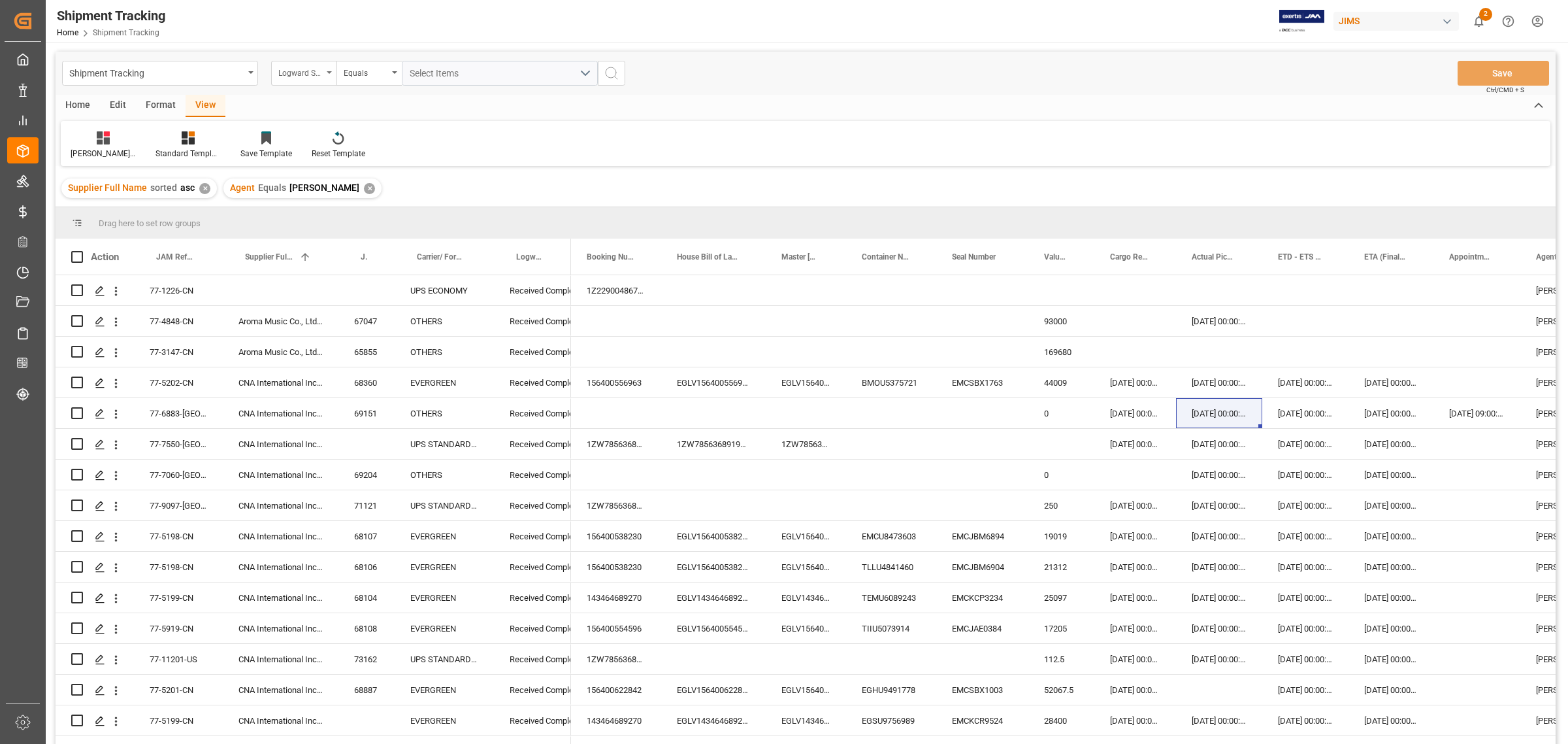
click at [326, 74] on div "Logward Status" at bounding box center [303, 73] width 65 height 25
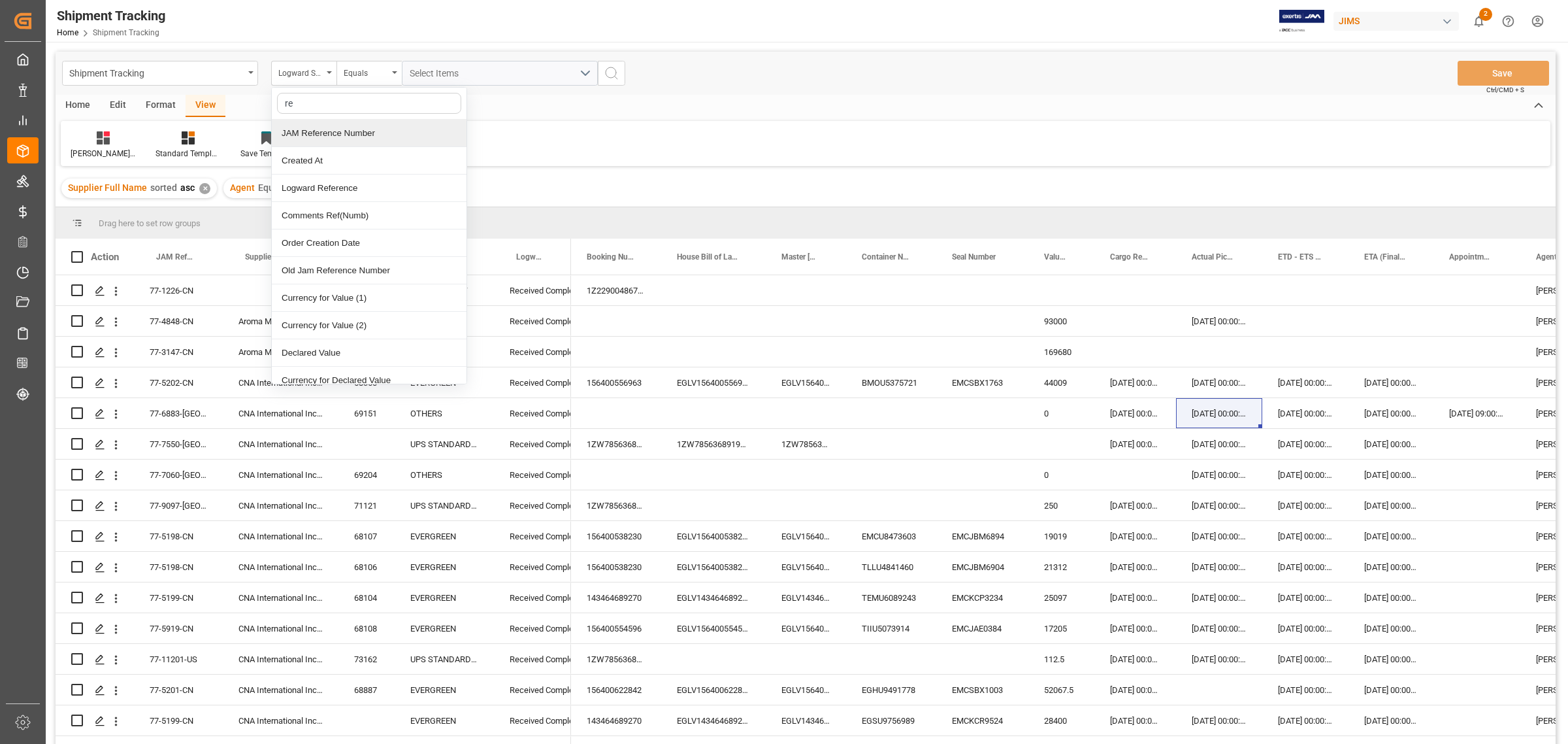
type input "ref"
click at [315, 141] on div "JAM Reference Number" at bounding box center [370, 133] width 195 height 28
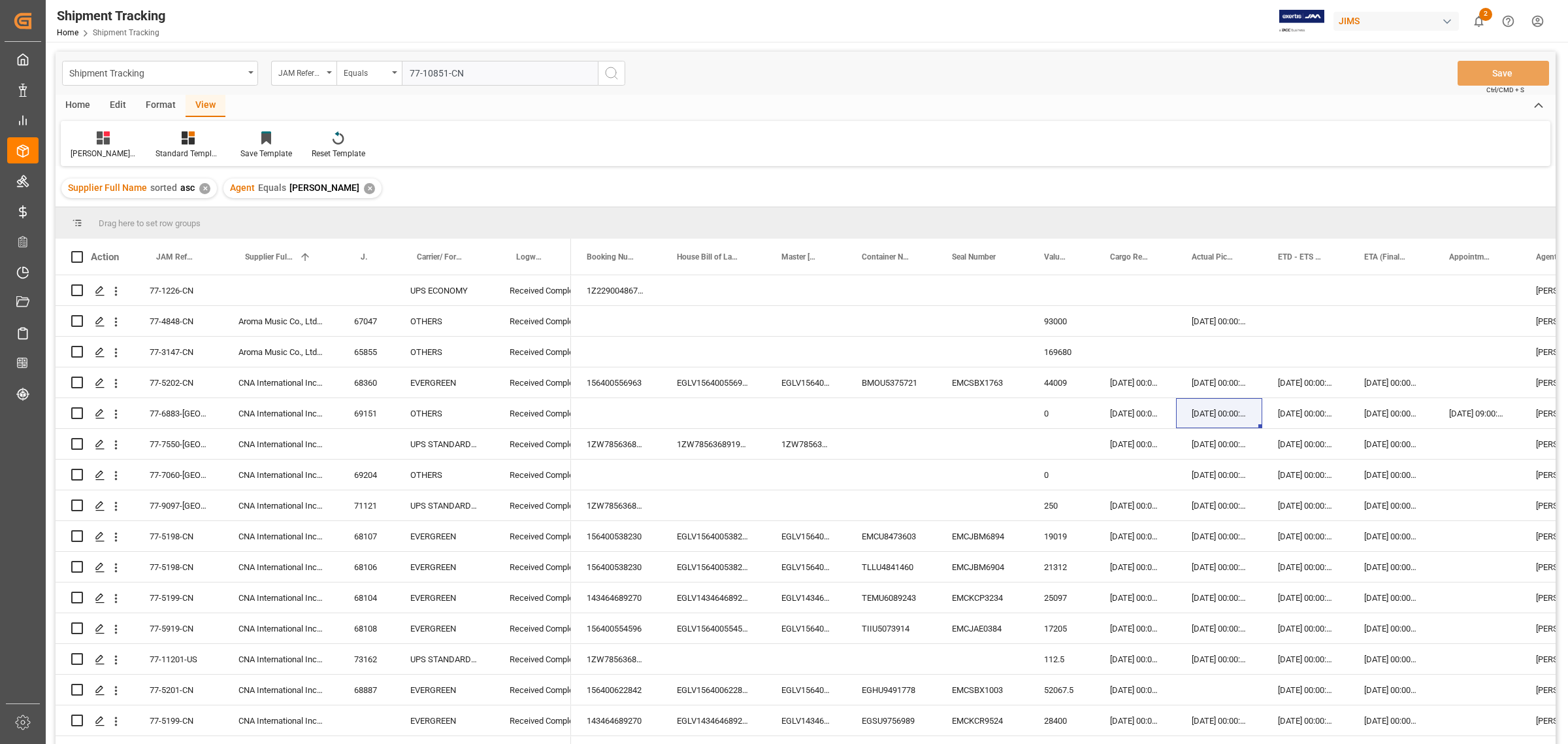
type input "77-10851-CN"
click at [612, 75] on icon "search button" at bounding box center [611, 73] width 16 height 16
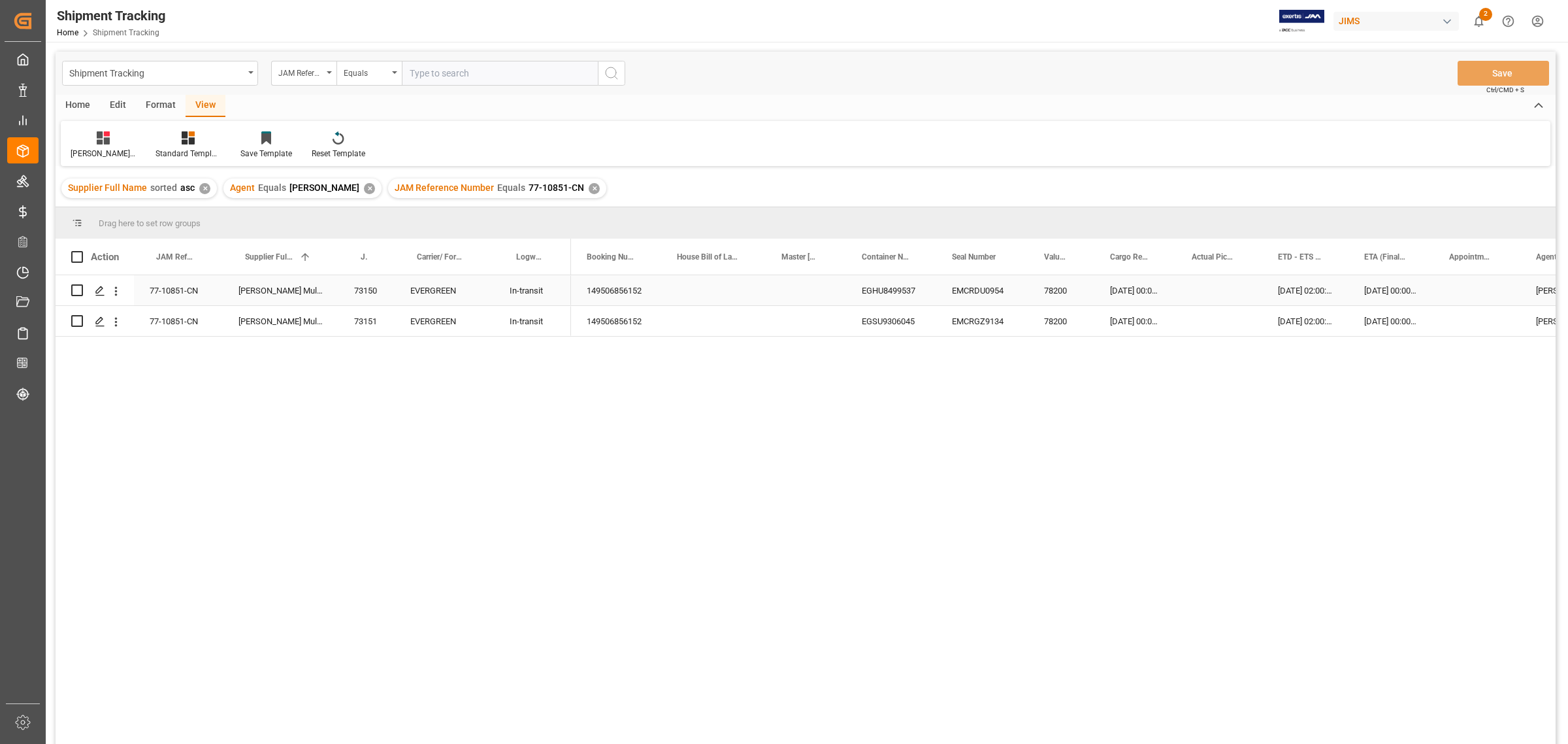
click at [634, 286] on div "149506856152" at bounding box center [616, 290] width 90 height 30
click at [1380, 290] on div "03-11-2025 00:00:00" at bounding box center [1391, 290] width 85 height 30
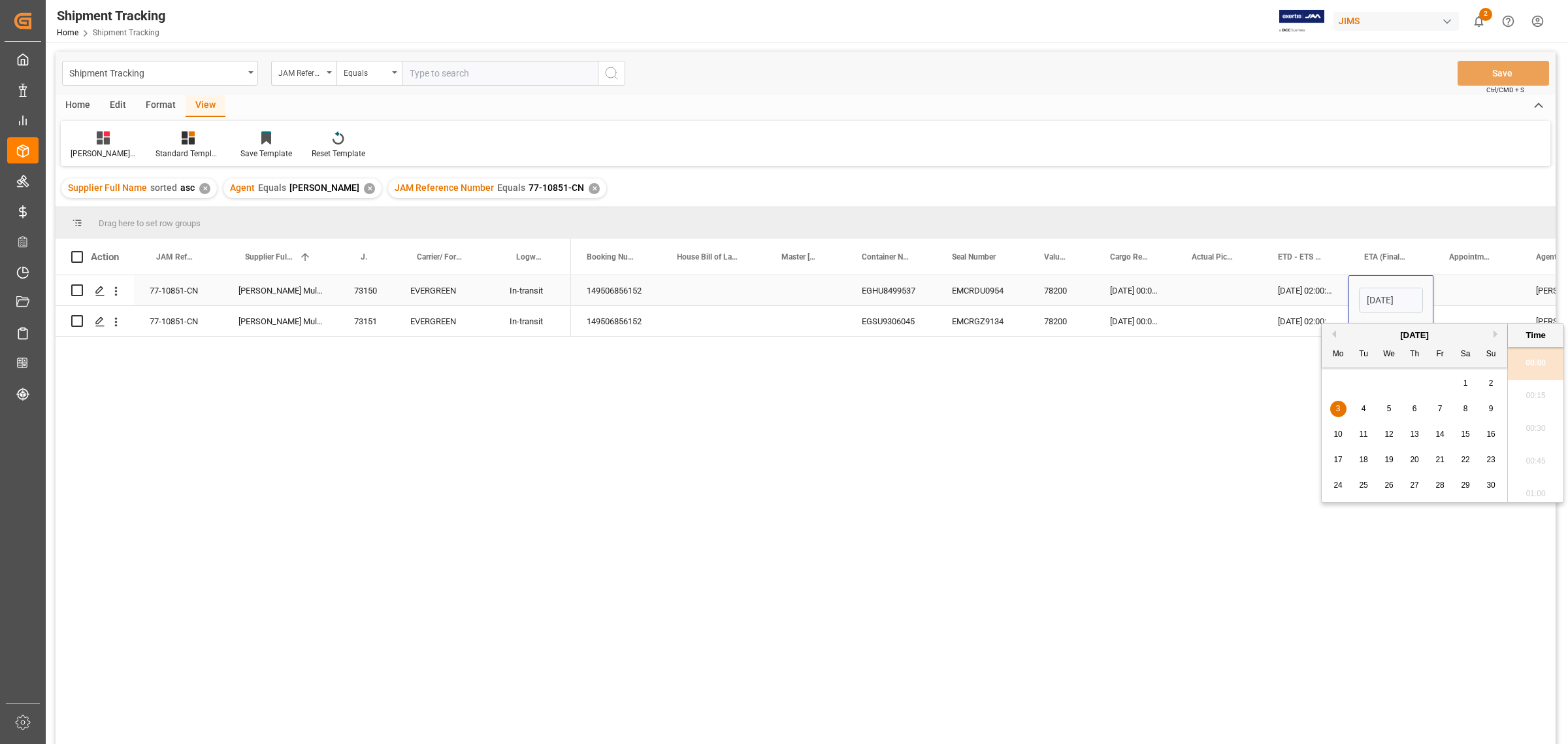
scroll to position [0, 43]
click at [1344, 433] on div "10" at bounding box center [1339, 434] width 17 height 16
type input "10-11-2025 00:00"
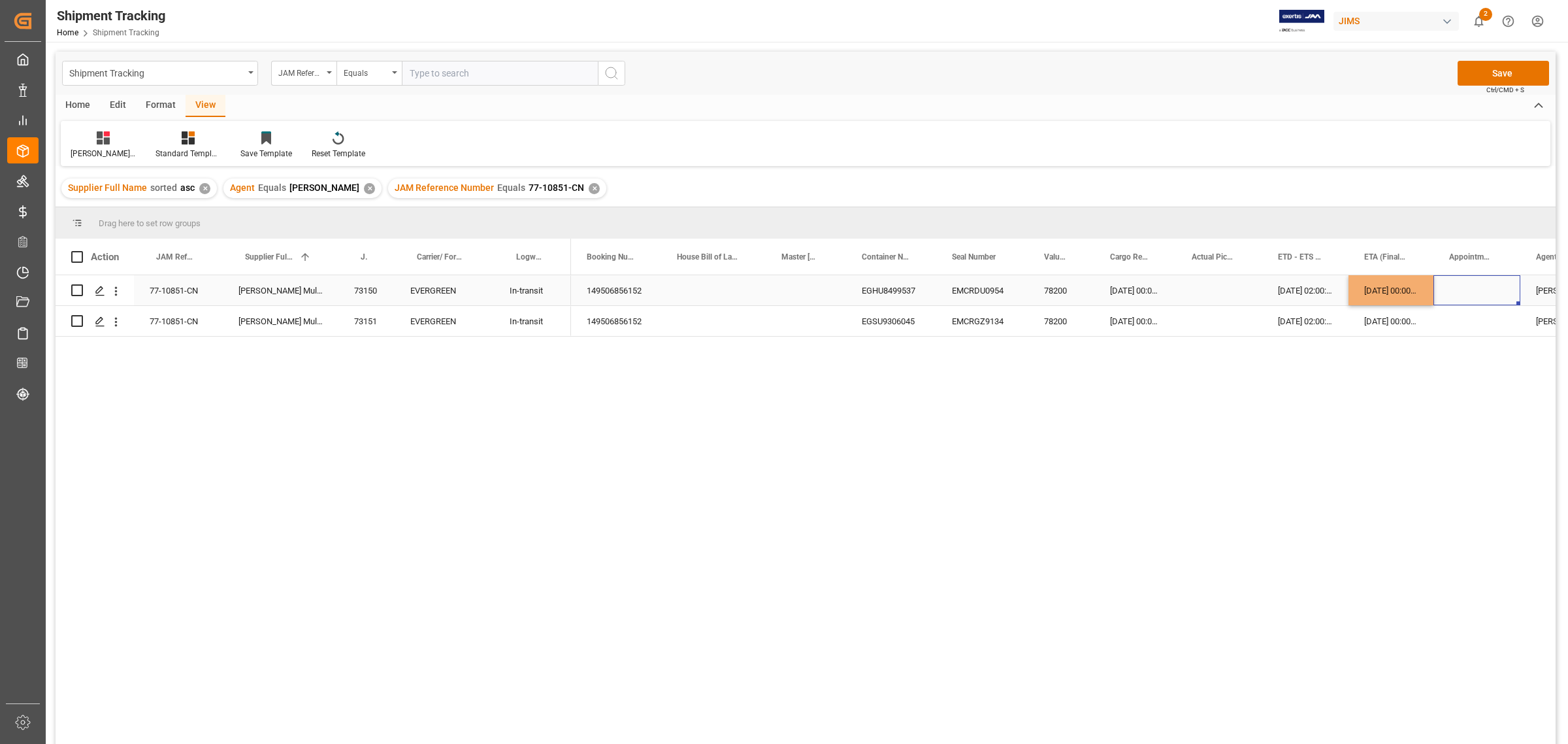
click at [1393, 292] on div "Press SPACE to select this row." at bounding box center [1477, 290] width 86 height 30
drag, startPoint x: 1389, startPoint y: 292, endPoint x: 1391, endPoint y: 321, distance: 29.1
click at [1225, 302] on div "Press SPACE to select this row." at bounding box center [1219, 290] width 86 height 30
click at [1393, 72] on button "Save" at bounding box center [1503, 73] width 91 height 25
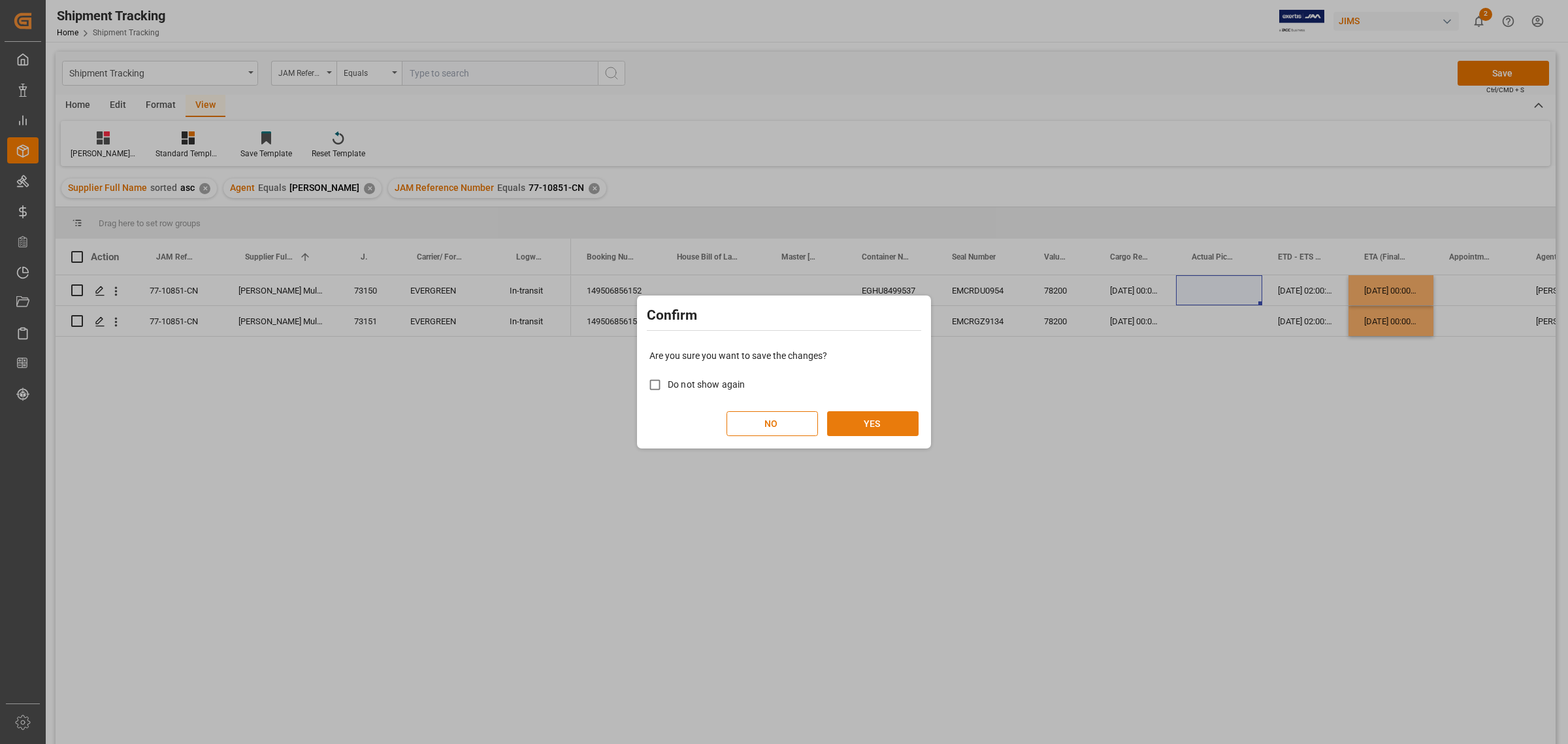
click at [887, 413] on button "YES" at bounding box center [872, 423] width 91 height 25
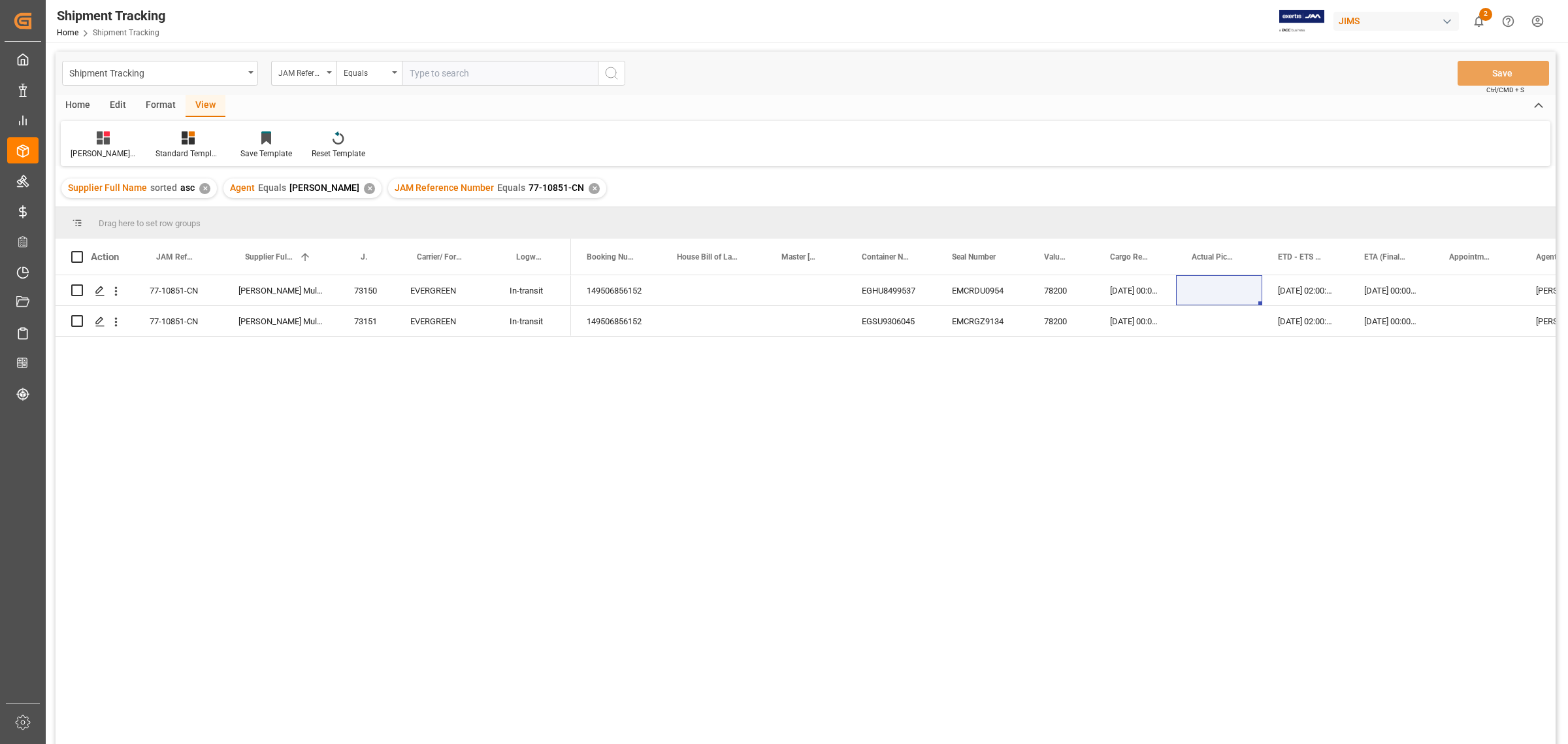
click at [589, 184] on div "✕" at bounding box center [594, 189] width 11 height 11
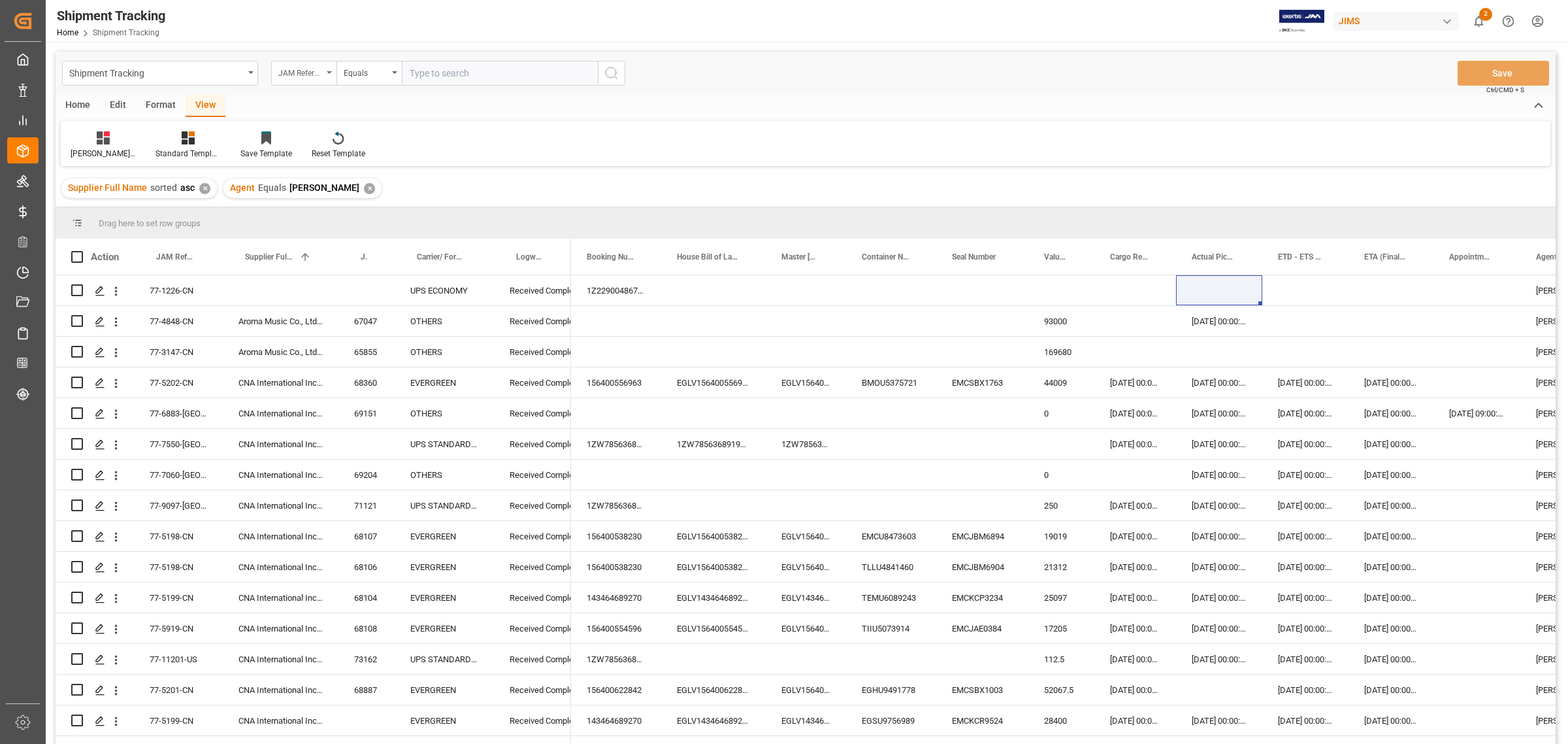
click at [326, 74] on div "JAM Reference Number" at bounding box center [303, 73] width 65 height 25
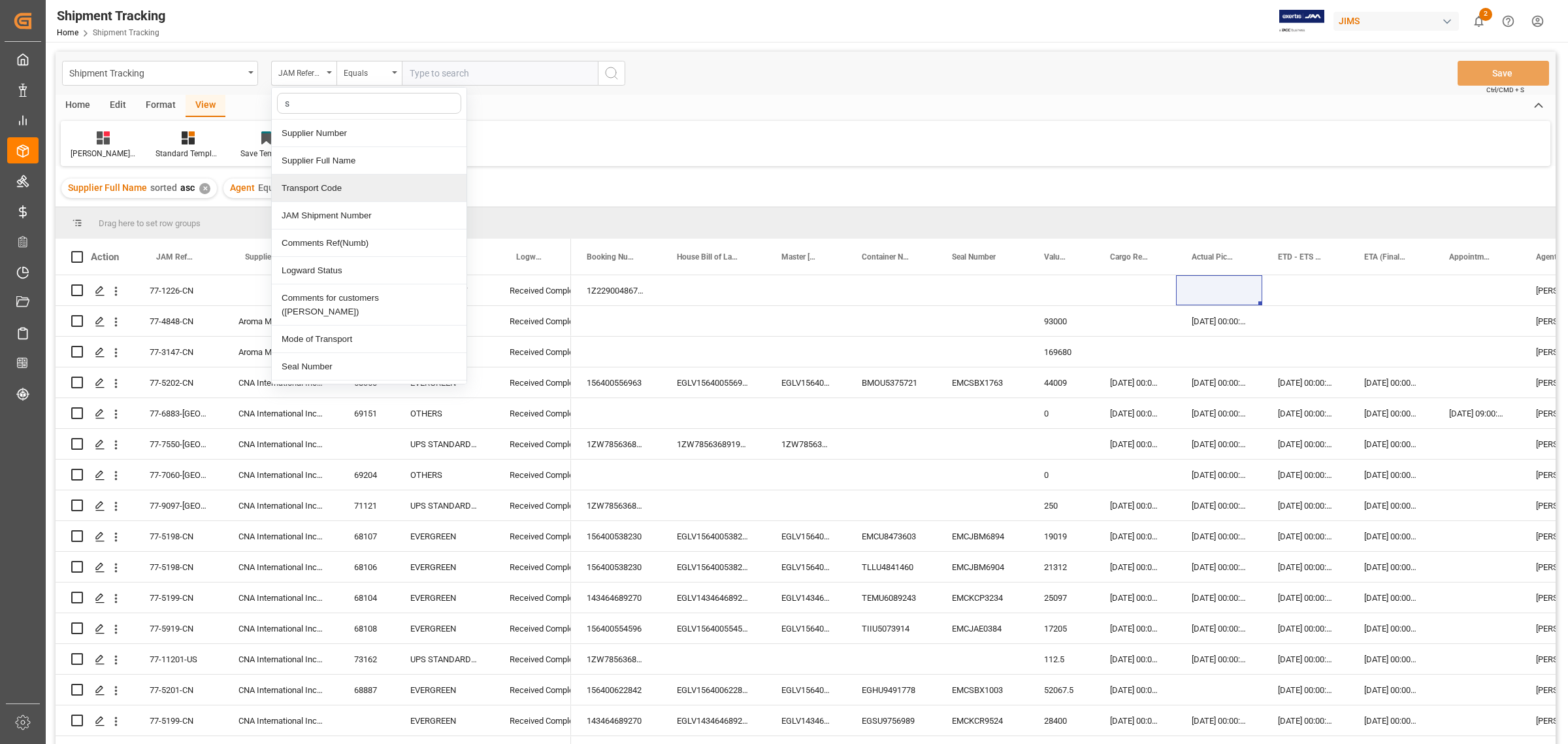
type input "st"
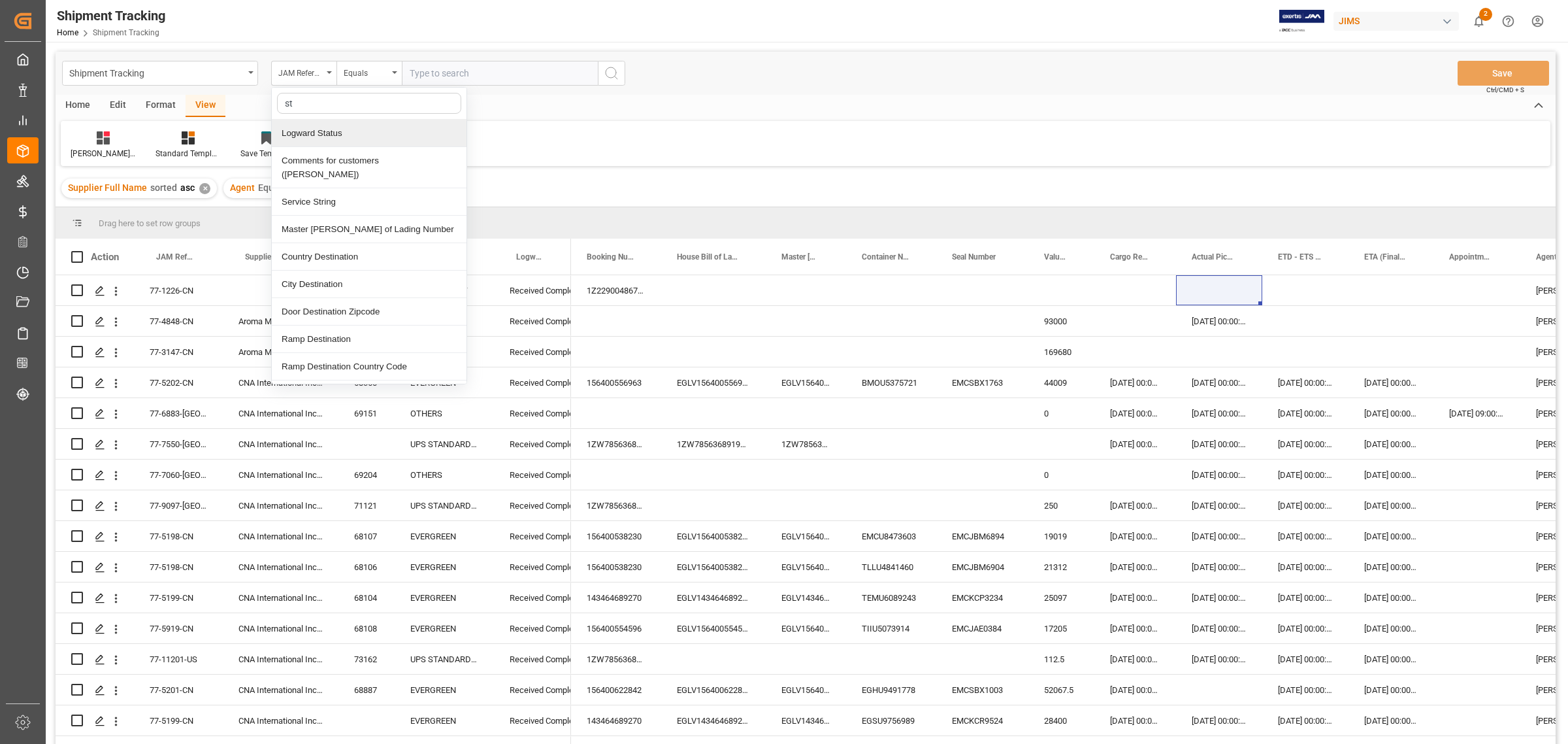
click at [315, 134] on div "Logward Status" at bounding box center [370, 133] width 195 height 28
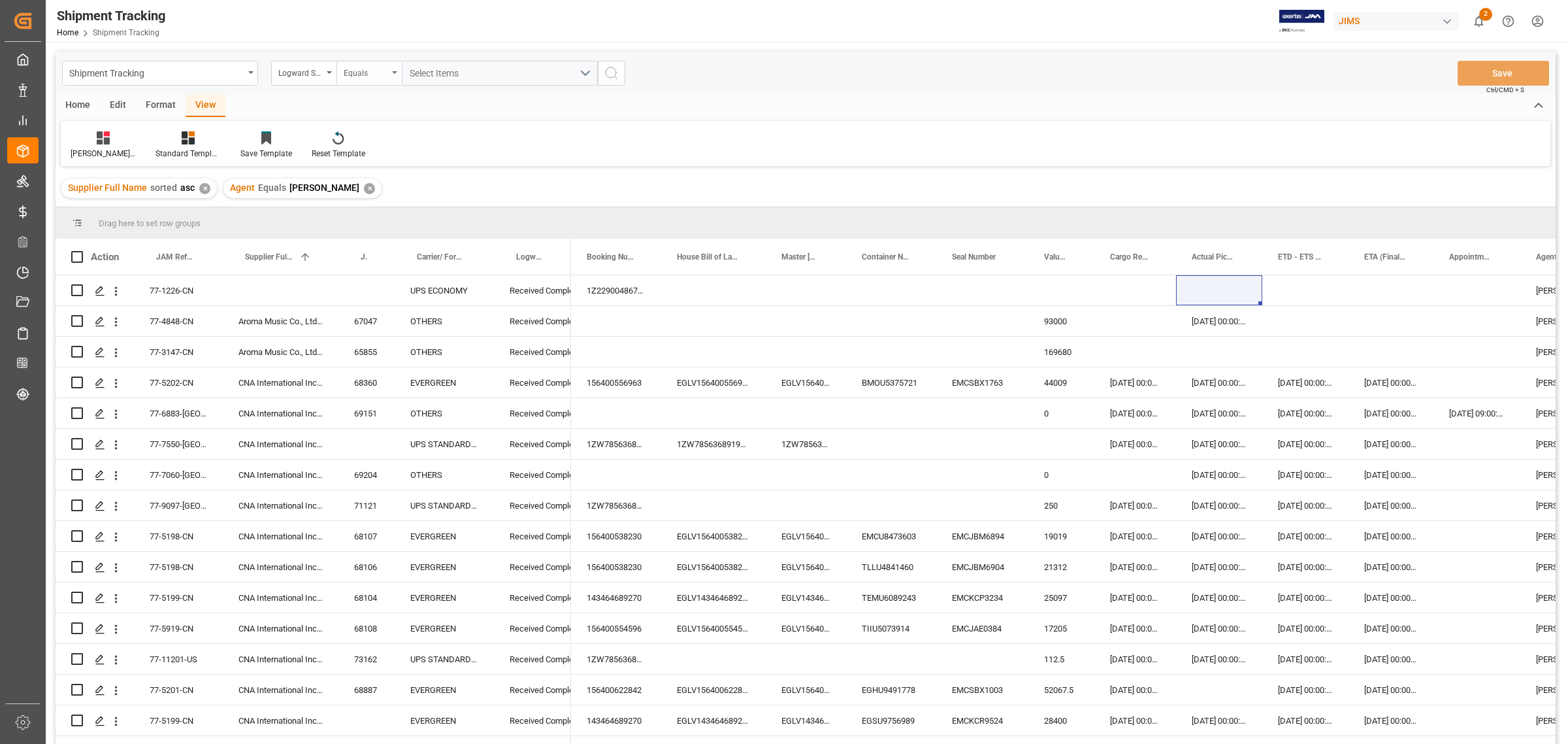
click at [396, 75] on div "Equals" at bounding box center [369, 73] width 65 height 25
click at [366, 188] on div "Contains" at bounding box center [435, 189] width 195 height 28
click at [461, 62] on button "Select Items" at bounding box center [499, 73] width 196 height 25
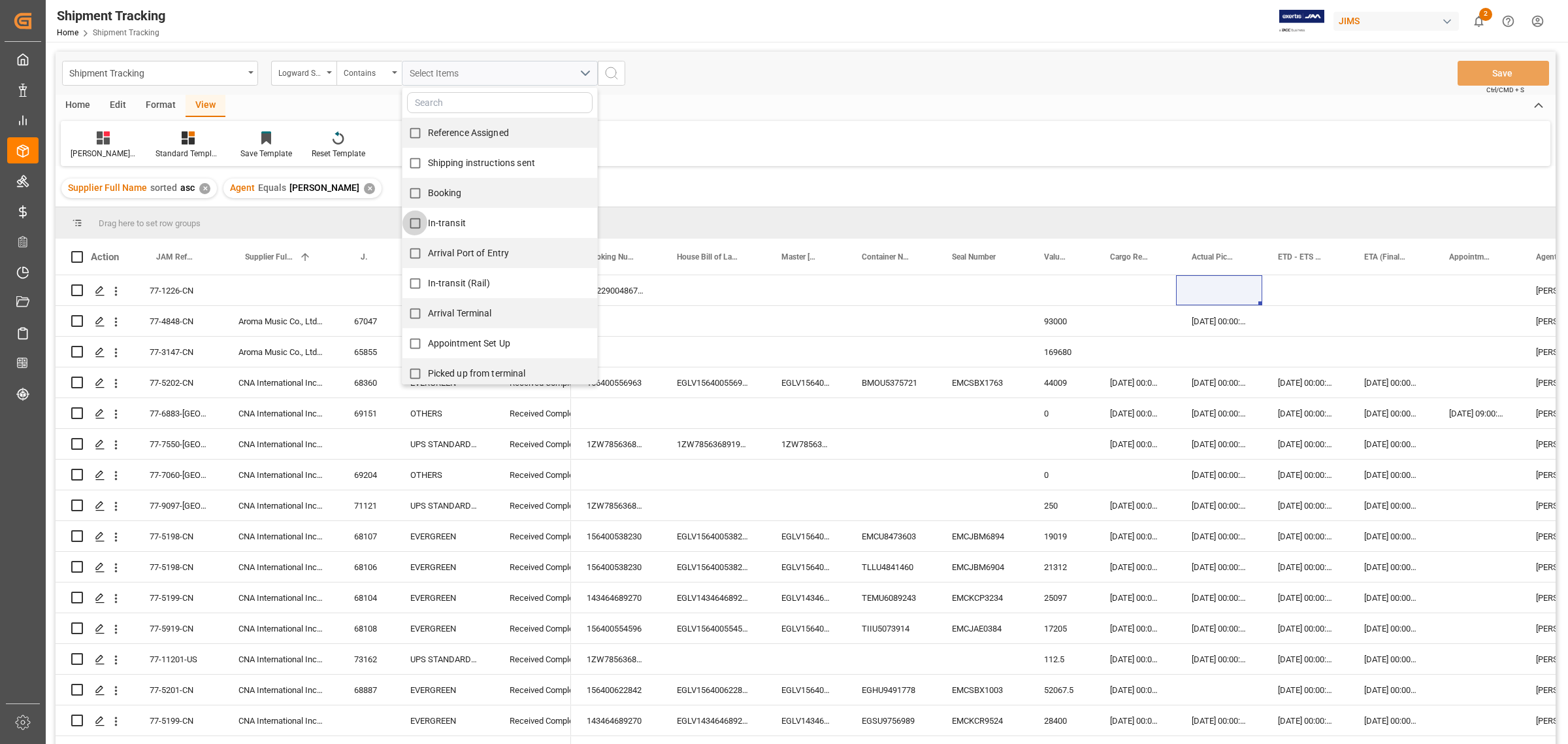
click at [414, 216] on input "In-transit" at bounding box center [416, 223] width 26 height 26
checkbox input "true"
click at [414, 252] on input "Arrival Port of Entry" at bounding box center [416, 253] width 26 height 26
click at [412, 249] on input "Arrival Port of Entry" at bounding box center [416, 253] width 26 height 26
checkbox input "false"
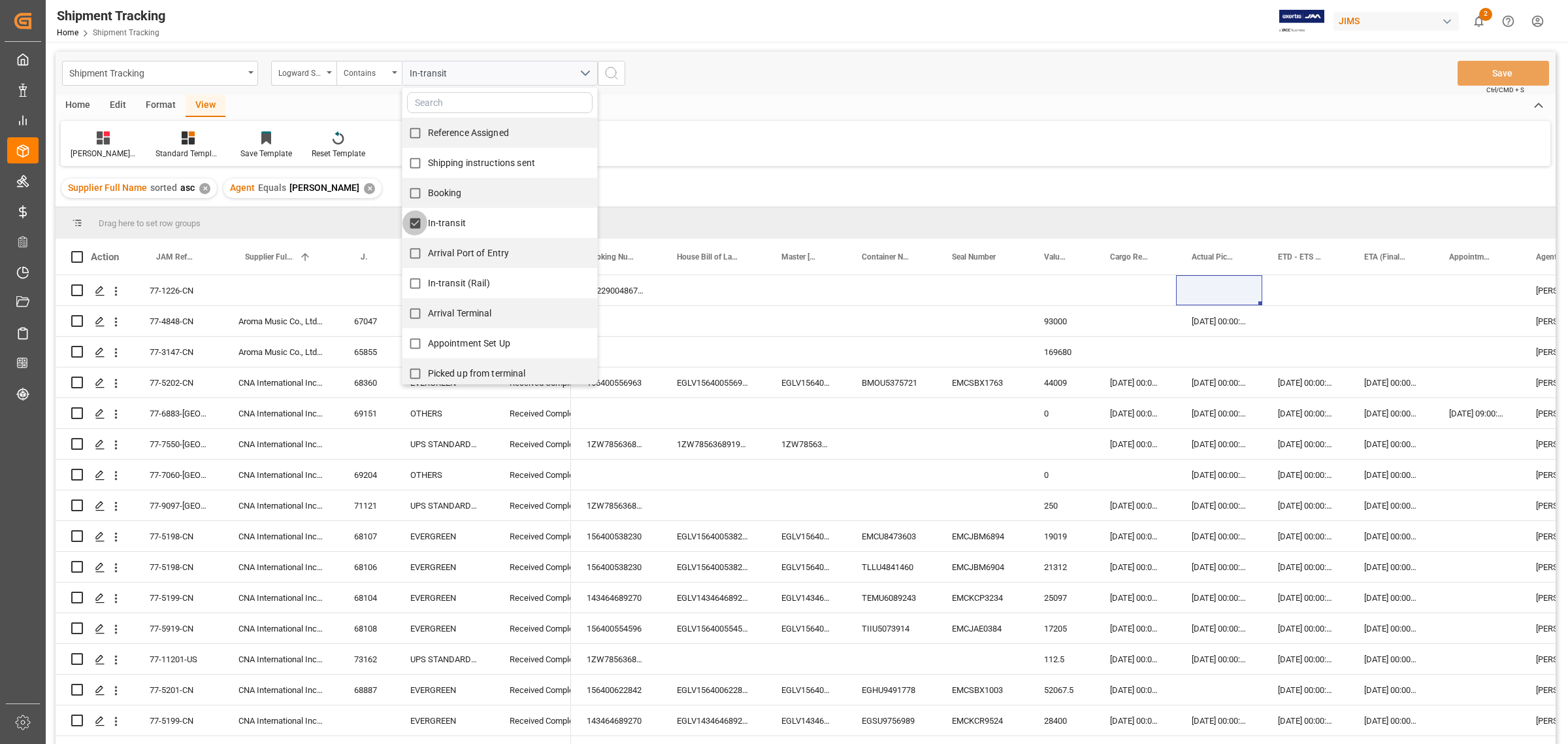
click at [414, 227] on input "In-transit" at bounding box center [416, 223] width 26 height 26
checkbox input "false"
click at [438, 278] on span "In-transit (Rail)" at bounding box center [458, 282] width 62 height 10
click at [428, 278] on input "In-transit (Rail)" at bounding box center [416, 283] width 26 height 26
checkbox input "true"
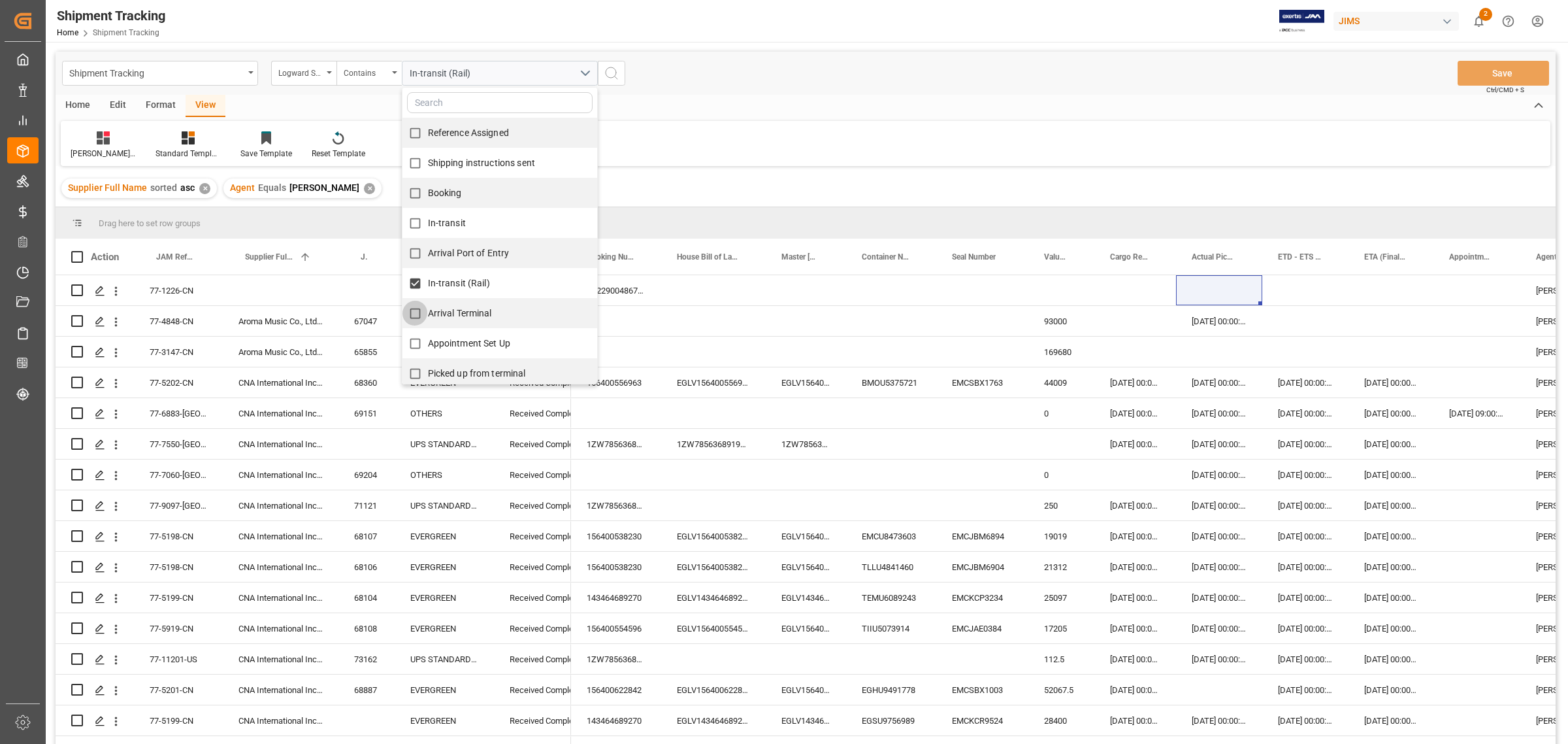
click at [413, 309] on input "Arrival Terminal" at bounding box center [416, 314] width 26 height 26
checkbox input "true"
click at [615, 73] on circle "search button" at bounding box center [611, 72] width 10 height 10
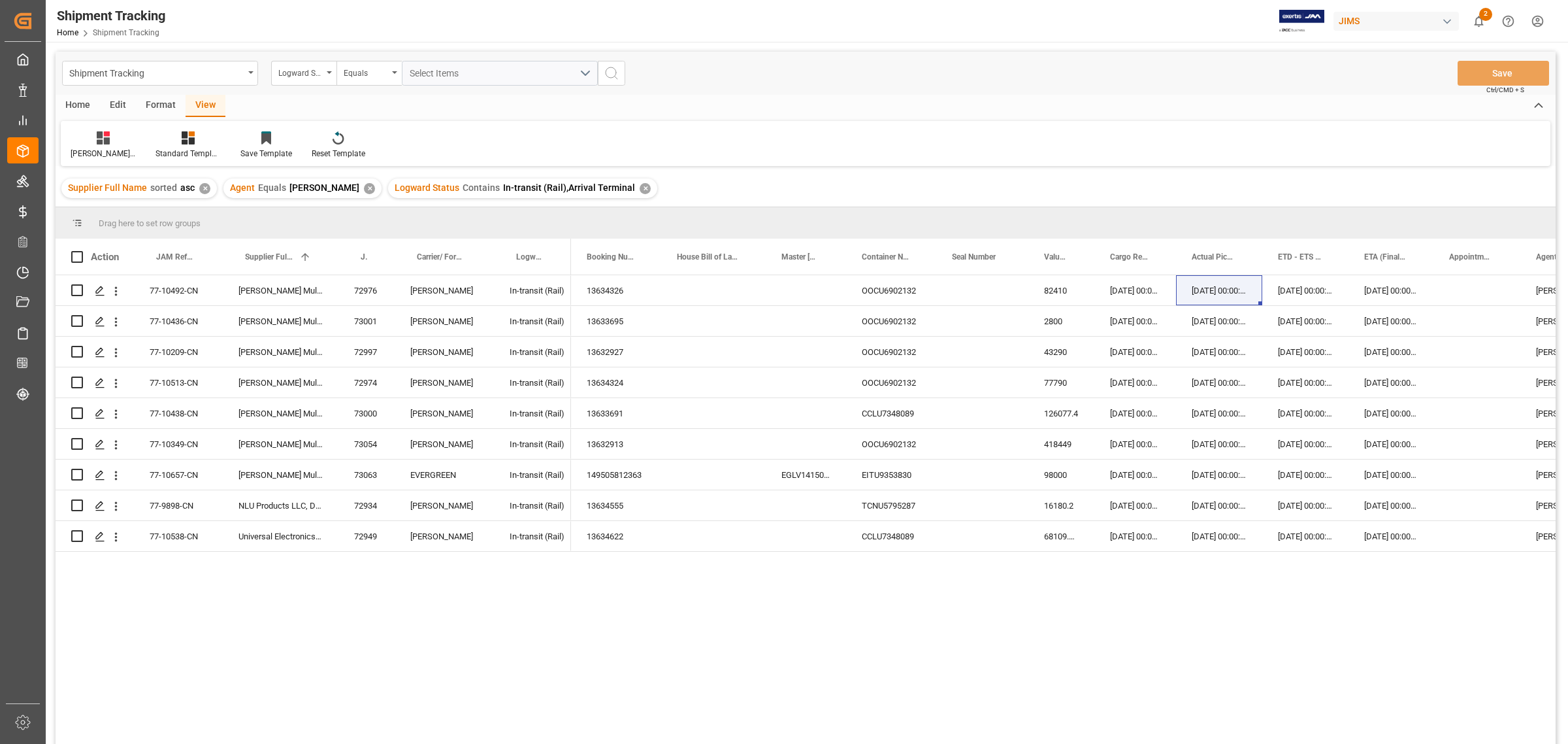
click at [640, 189] on div "✕" at bounding box center [646, 189] width 11 height 11
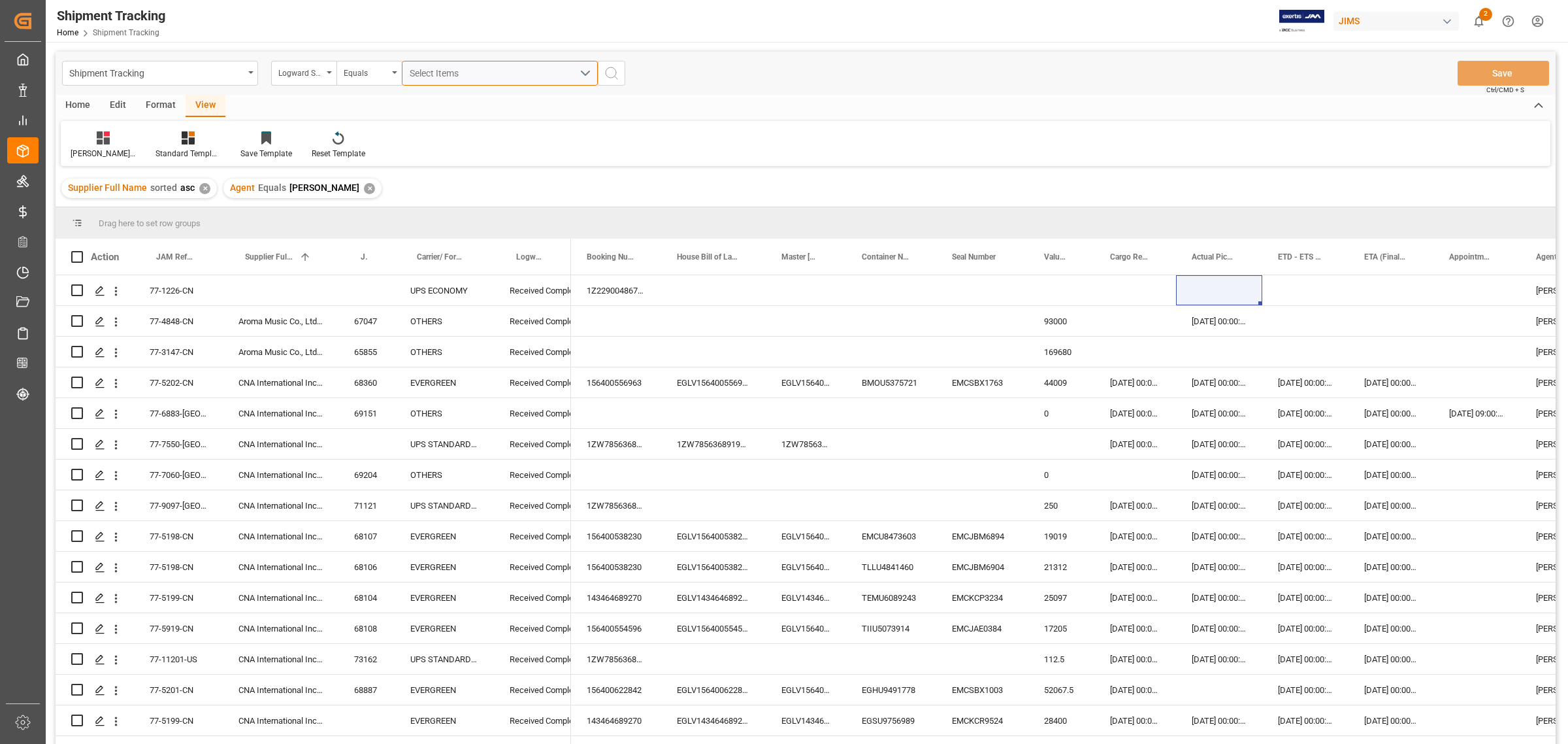
click at [458, 74] on span "Select Items" at bounding box center [437, 73] width 55 height 10
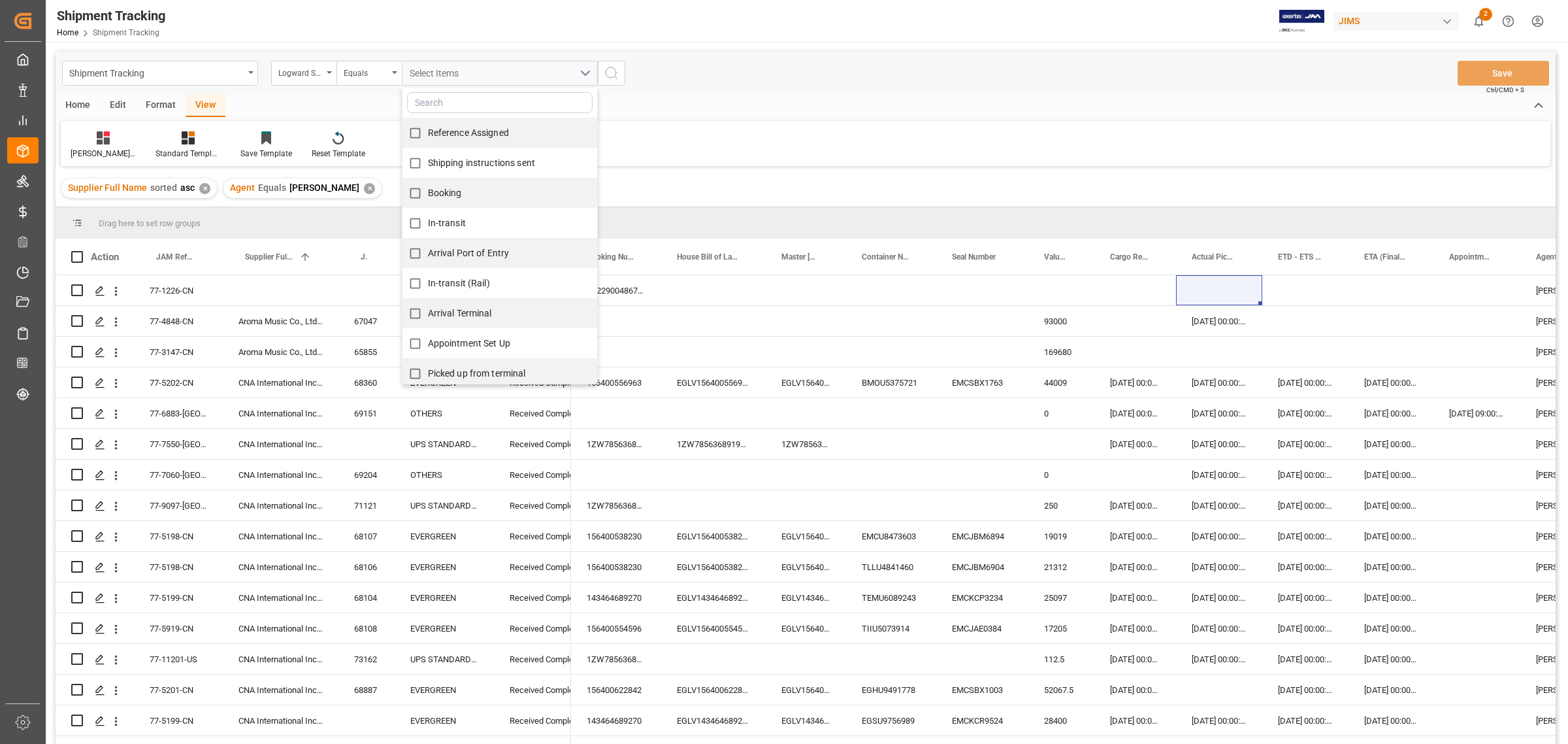
click at [439, 218] on span "In-transit" at bounding box center [446, 223] width 38 height 10
click at [428, 218] on input "In-transit" at bounding box center [416, 223] width 26 height 26
checkbox input "true"
click at [609, 69] on icon "search button" at bounding box center [611, 73] width 16 height 16
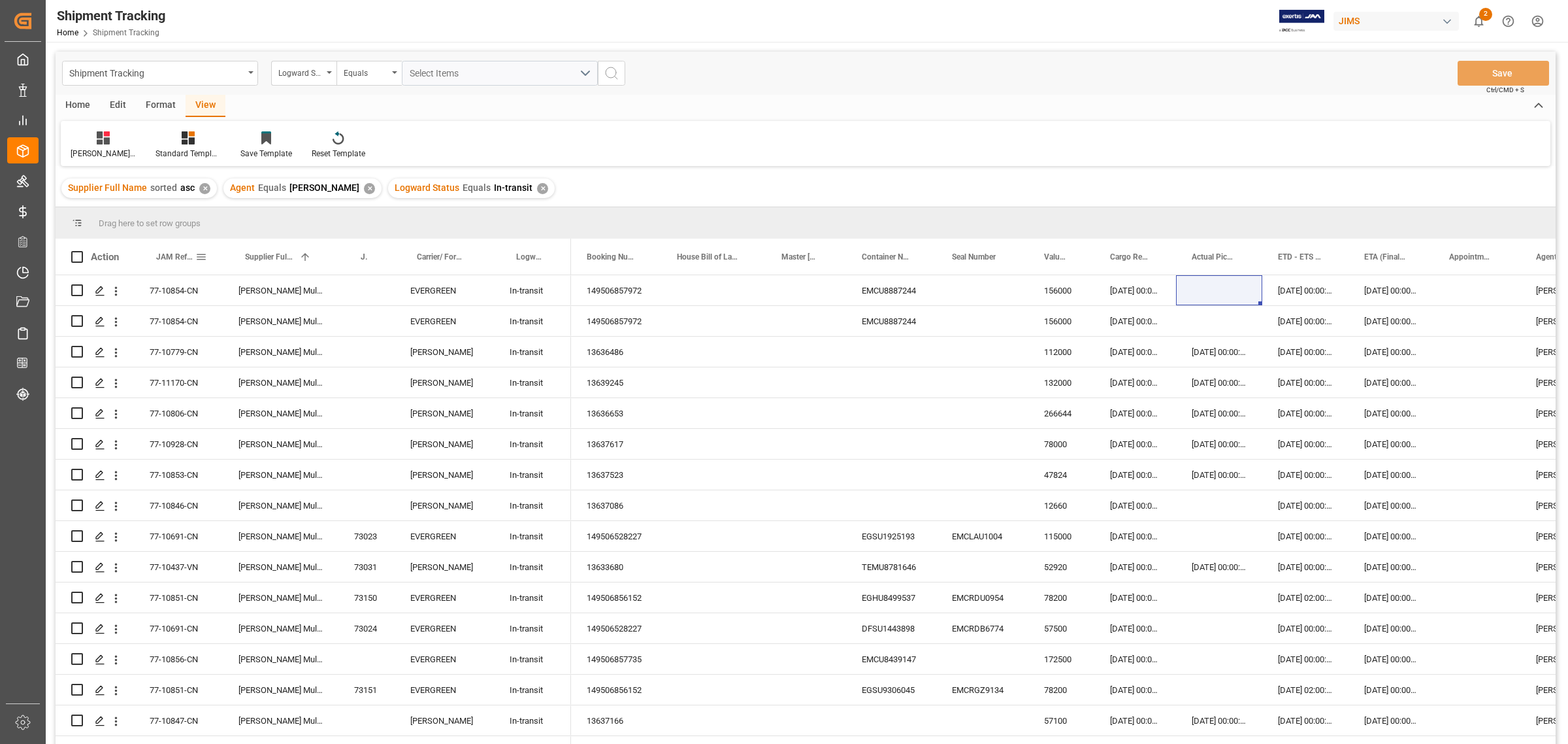
click at [178, 258] on span "JAM Reference Number" at bounding box center [176, 257] width 40 height 9
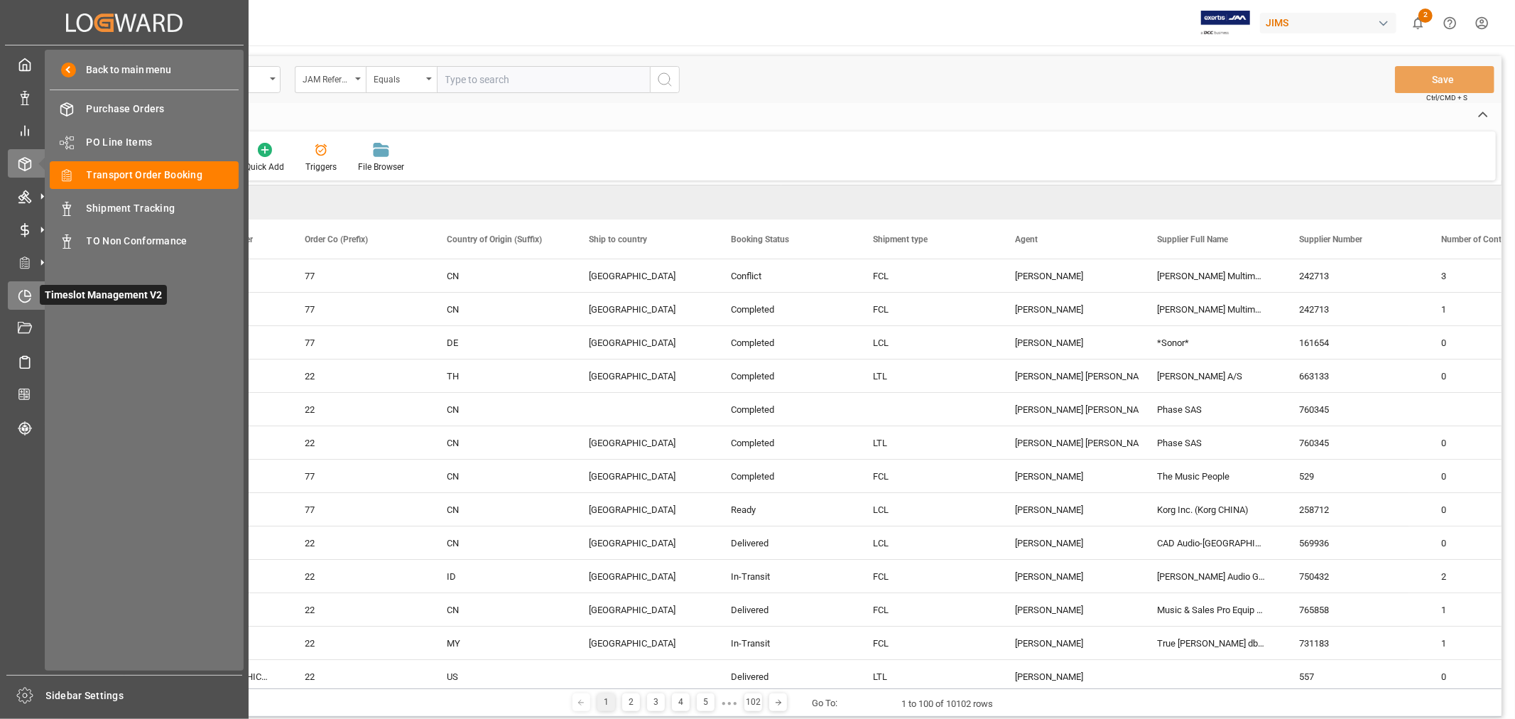
click at [23, 293] on icon at bounding box center [25, 296] width 14 height 14
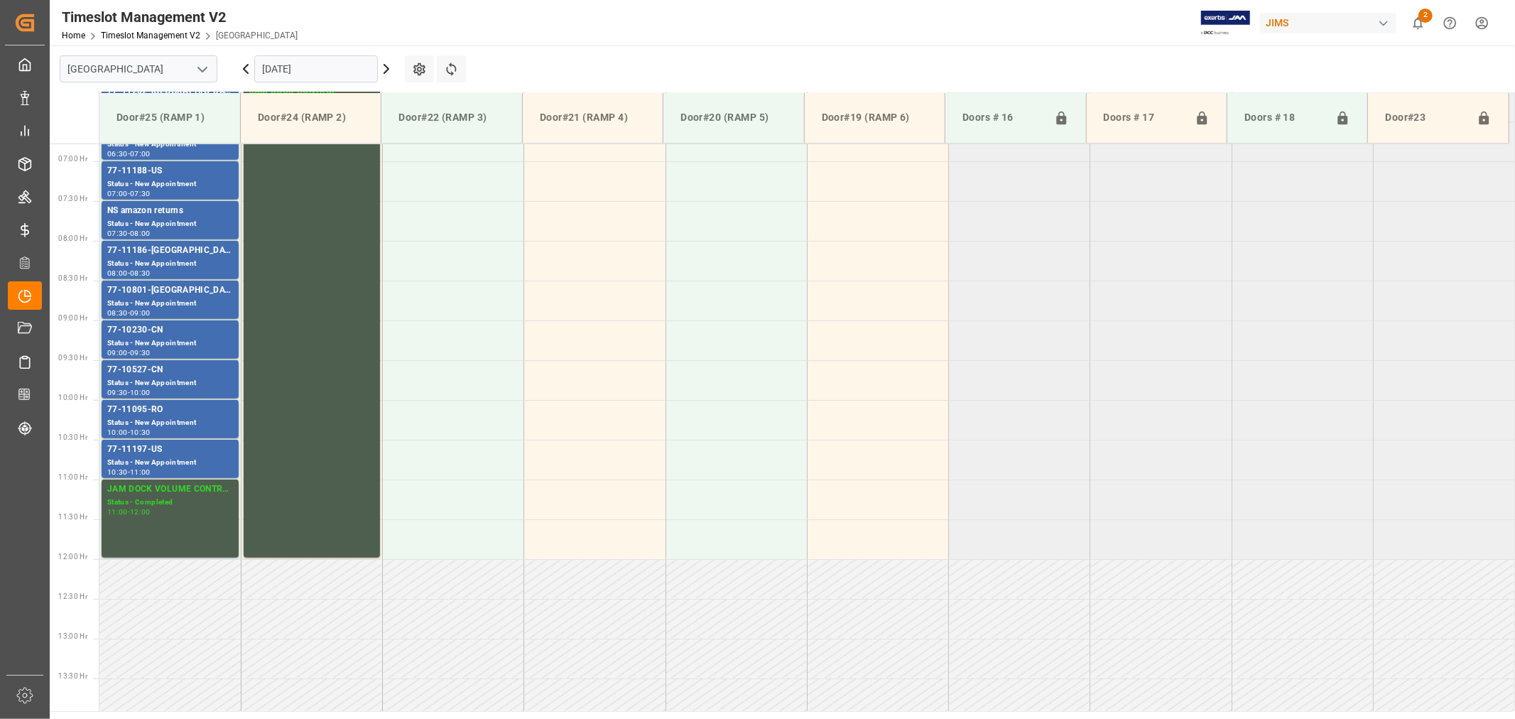
scroll to position [548, 0]
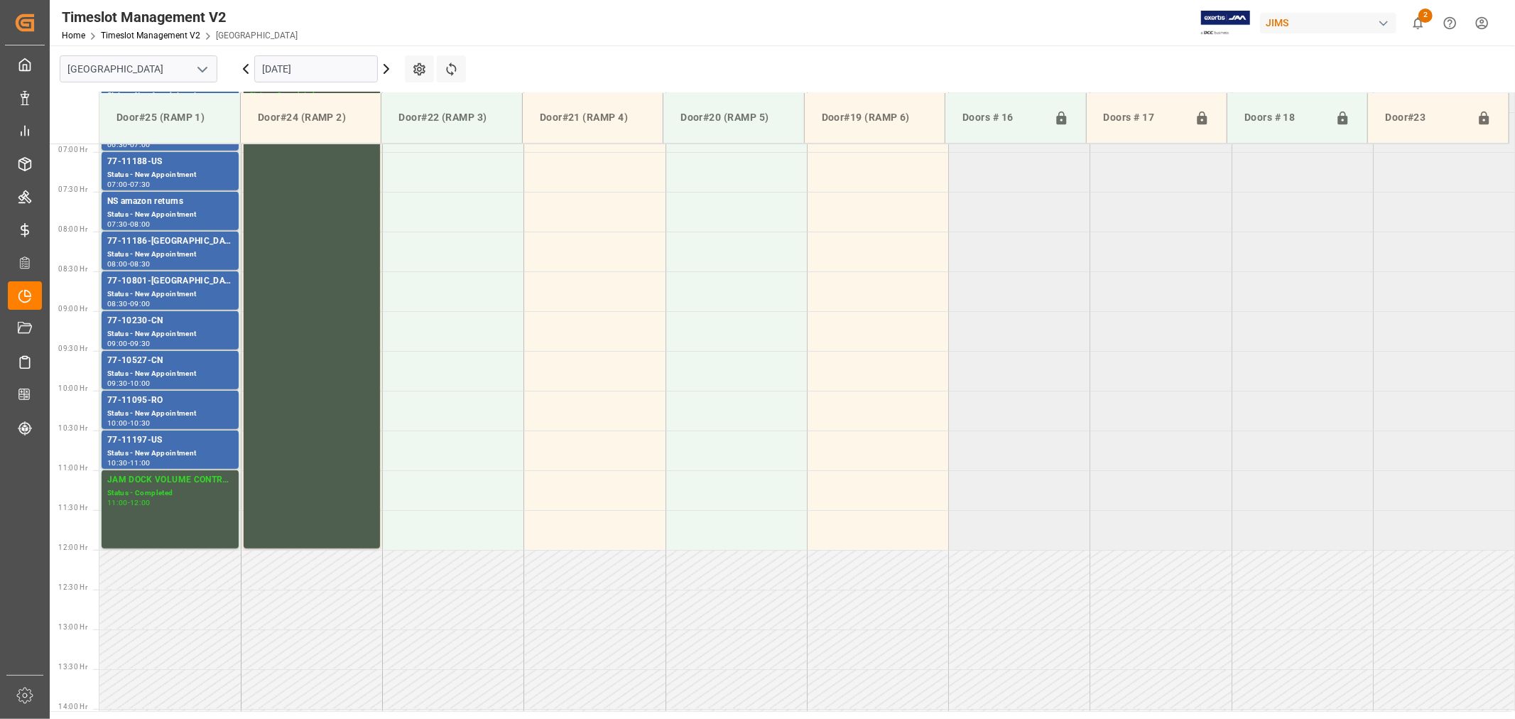
click at [209, 65] on icon "open menu" at bounding box center [202, 69] width 17 height 17
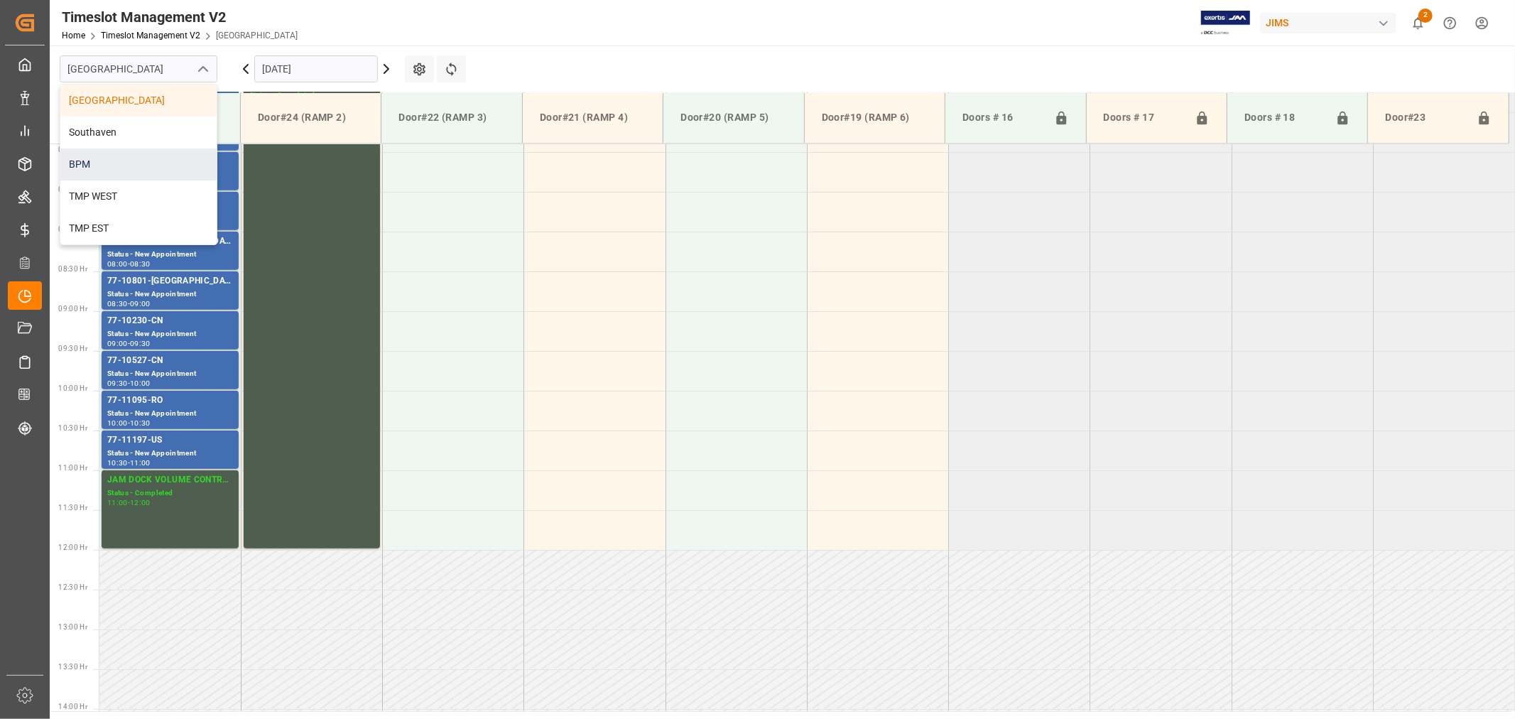
click at [123, 160] on div "BPM" at bounding box center [138, 164] width 156 height 32
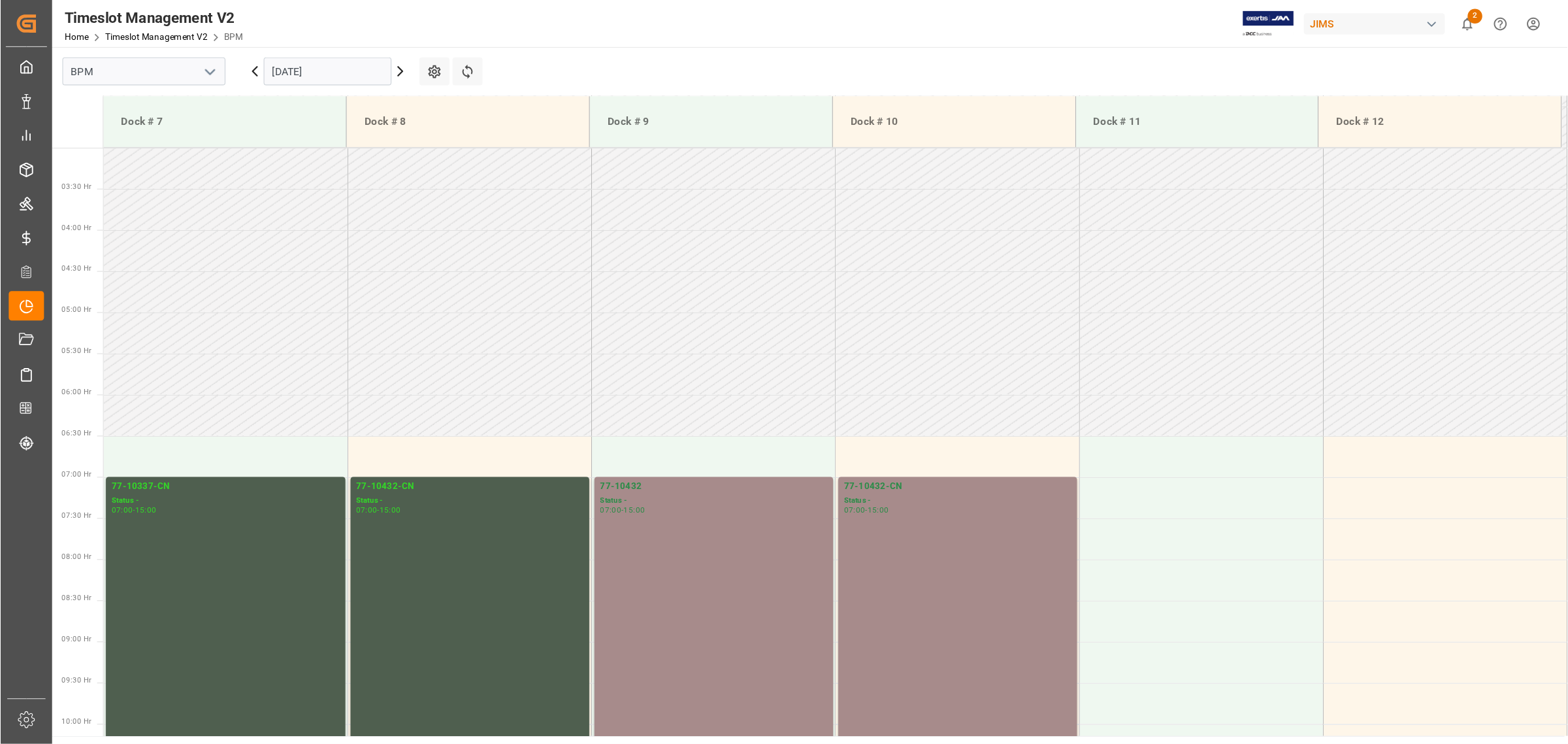
scroll to position [213, 0]
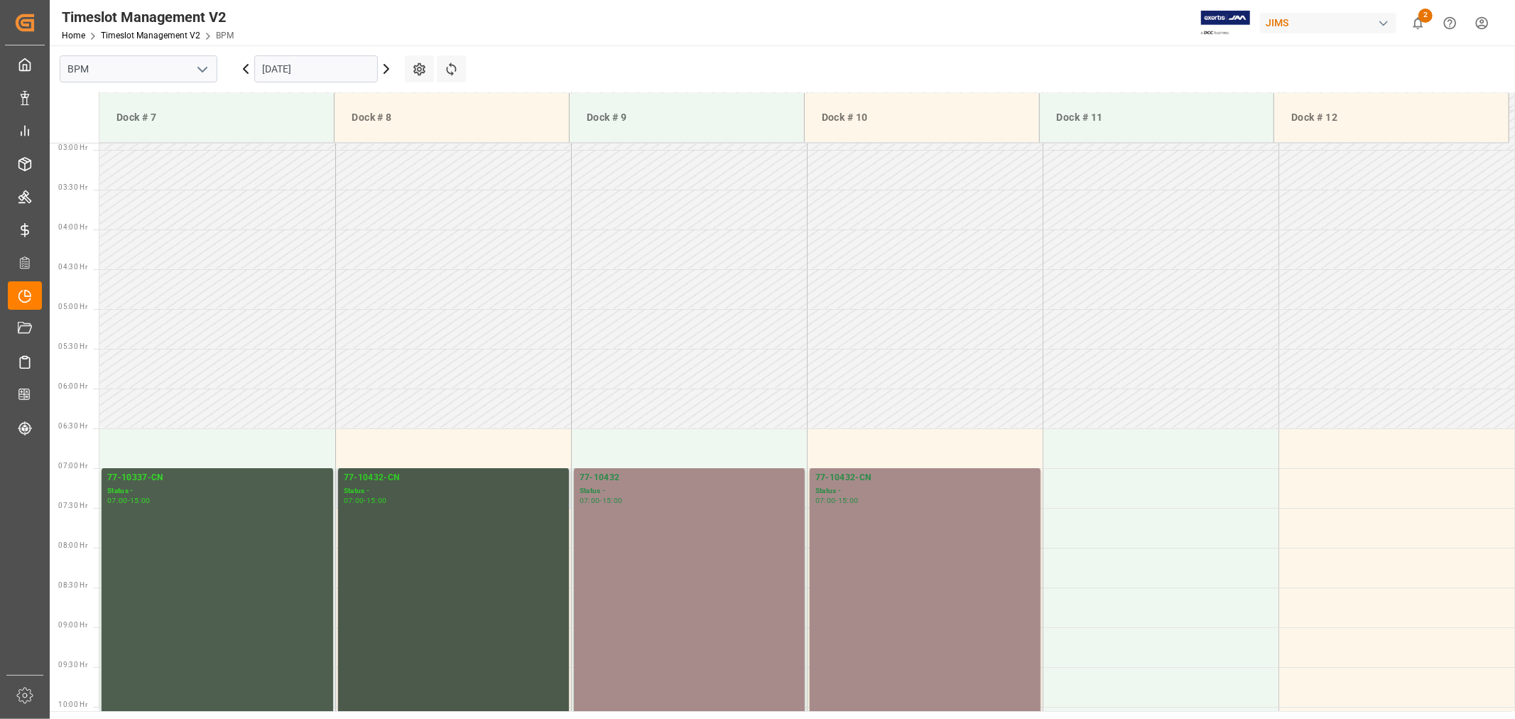
click at [365, 487] on div "Status -" at bounding box center [454, 491] width 220 height 12
click at [844, 490] on div "Status -" at bounding box center [926, 491] width 220 height 12
drag, startPoint x: 871, startPoint y: 477, endPoint x: 809, endPoint y: 480, distance: 62.6
drag, startPoint x: 647, startPoint y: 474, endPoint x: 574, endPoint y: 474, distance: 72.5
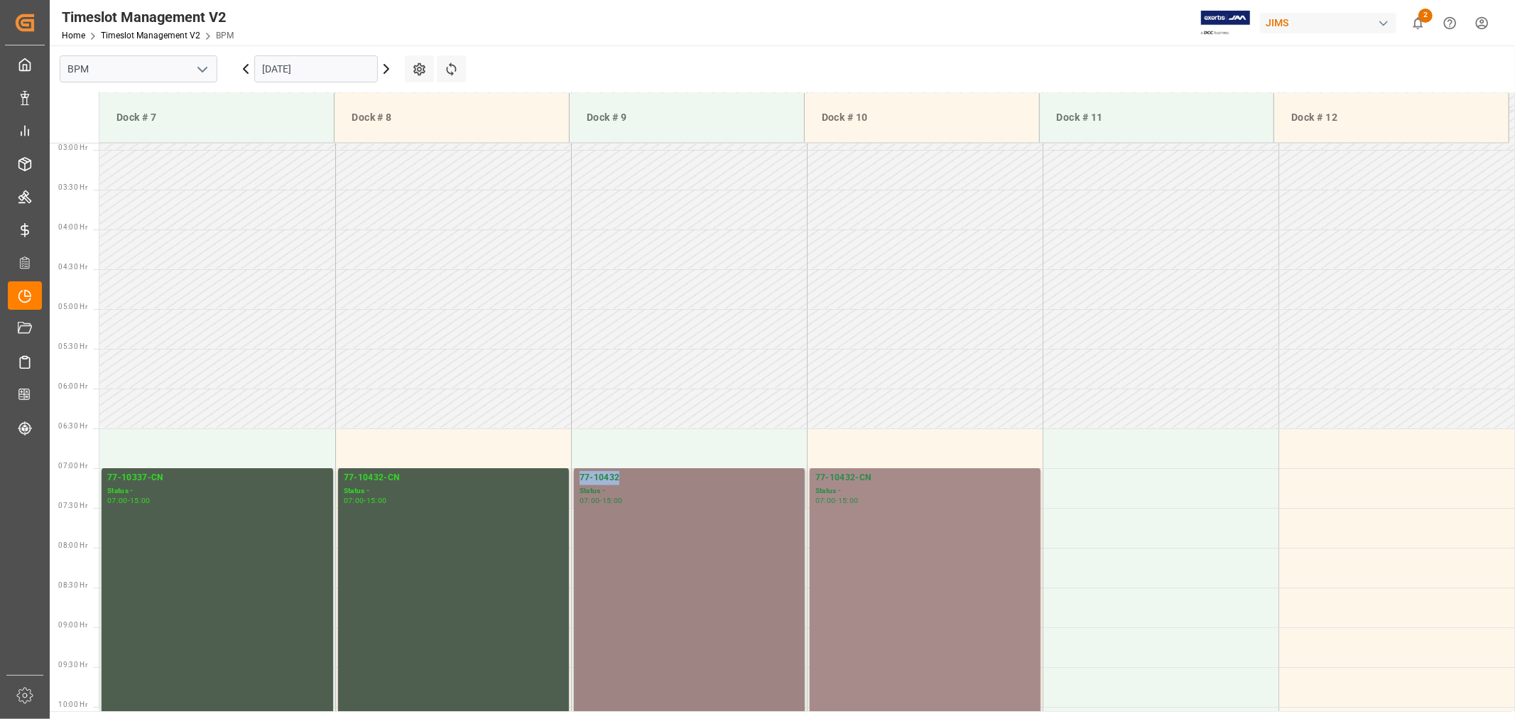
drag, startPoint x: 621, startPoint y: 479, endPoint x: 573, endPoint y: 479, distance: 48.3
drag, startPoint x: 409, startPoint y: 474, endPoint x: 313, endPoint y: 470, distance: 96.0
click at [182, 478] on div "77-10337-CN" at bounding box center [217, 478] width 220 height 14
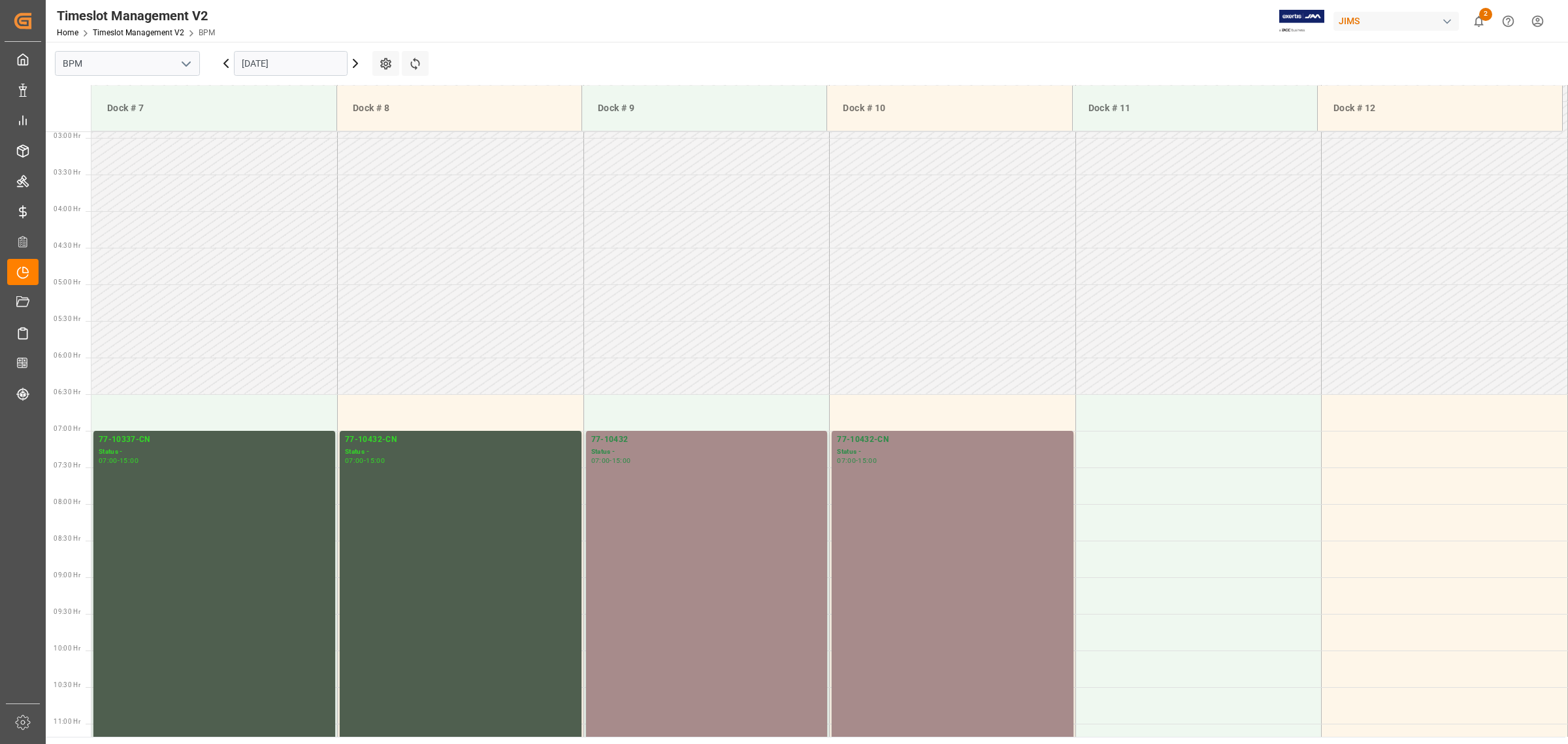
click at [358, 64] on icon at bounding box center [355, 63] width 16 height 16
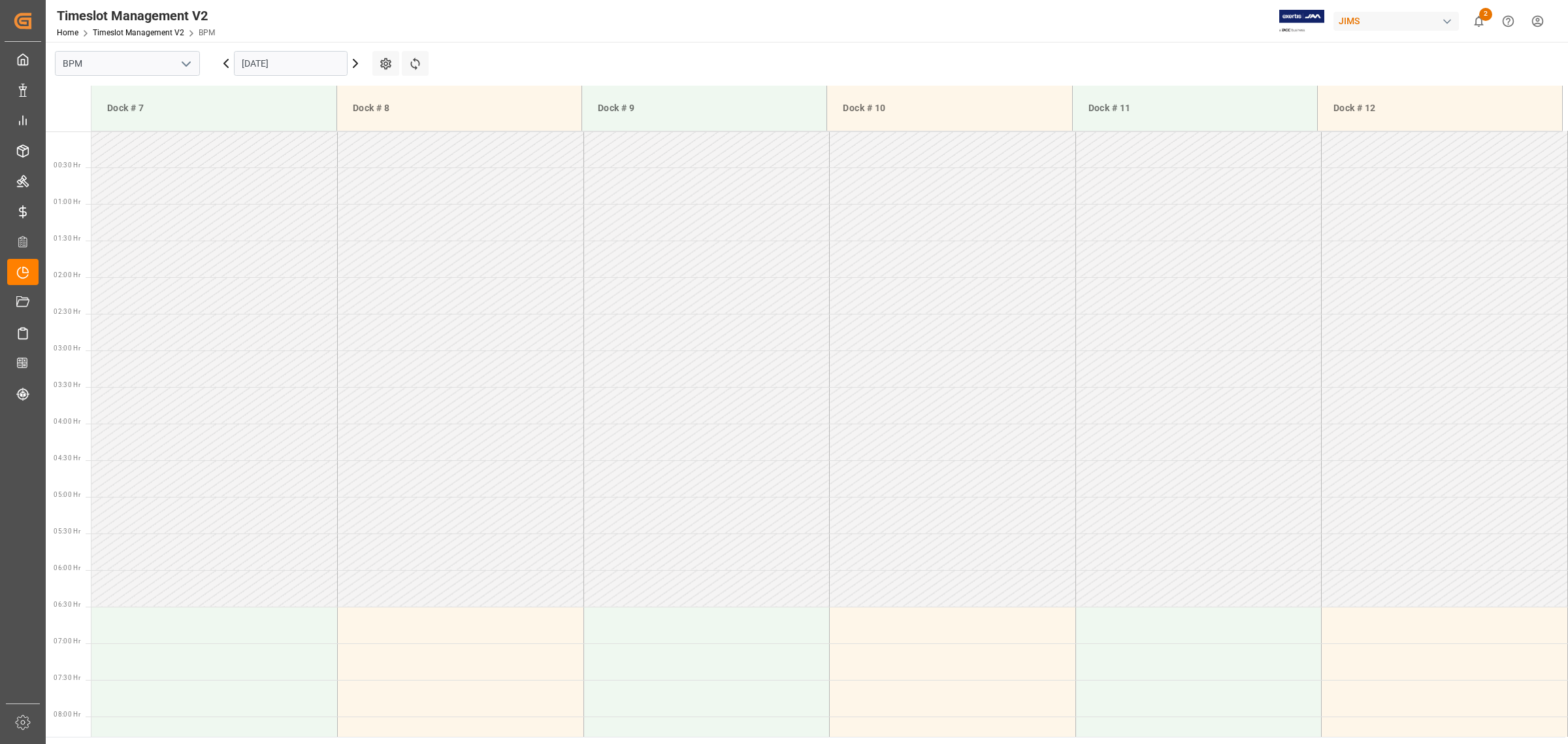
scroll to position [0, 0]
click at [351, 63] on icon at bounding box center [355, 63] width 16 height 16
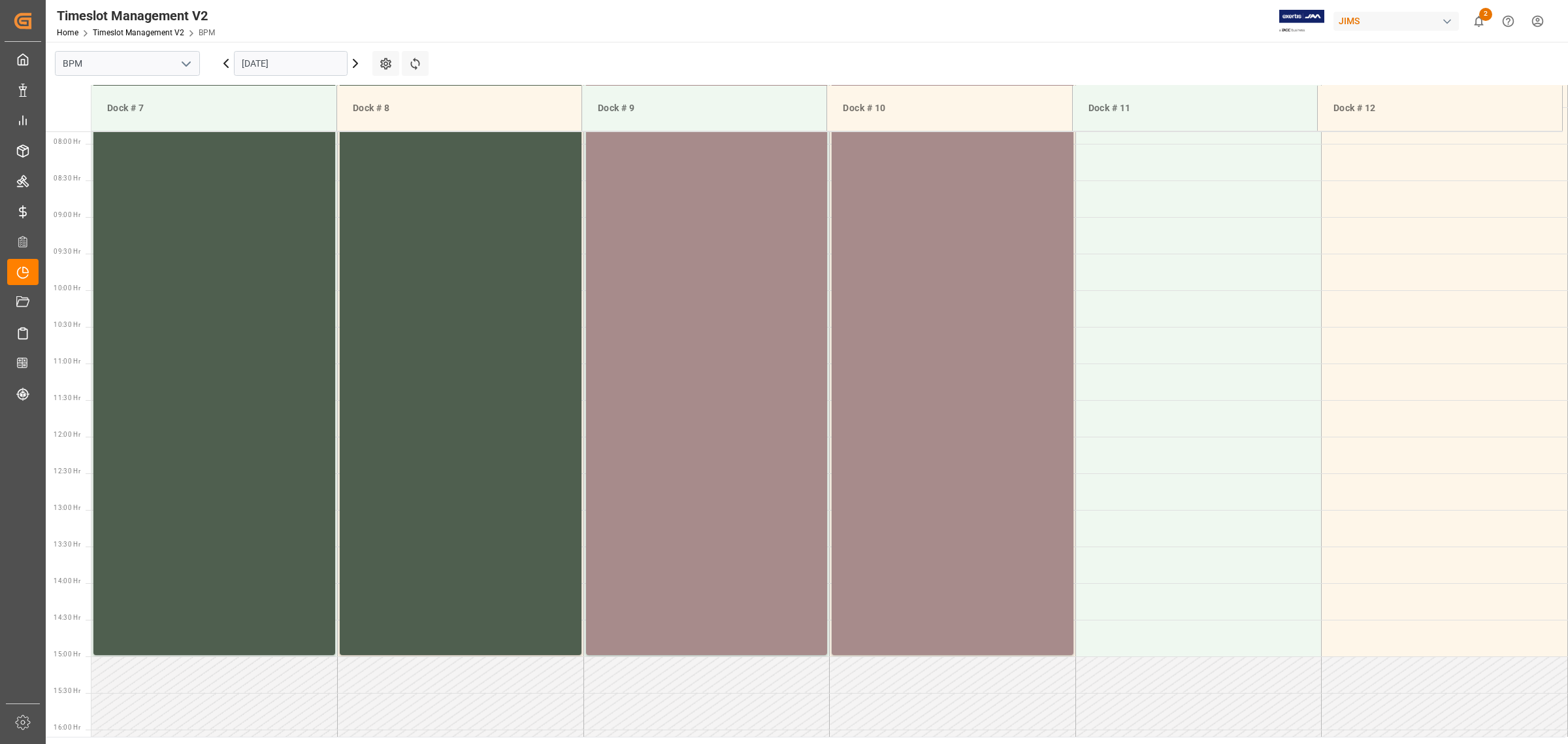
scroll to position [577, 0]
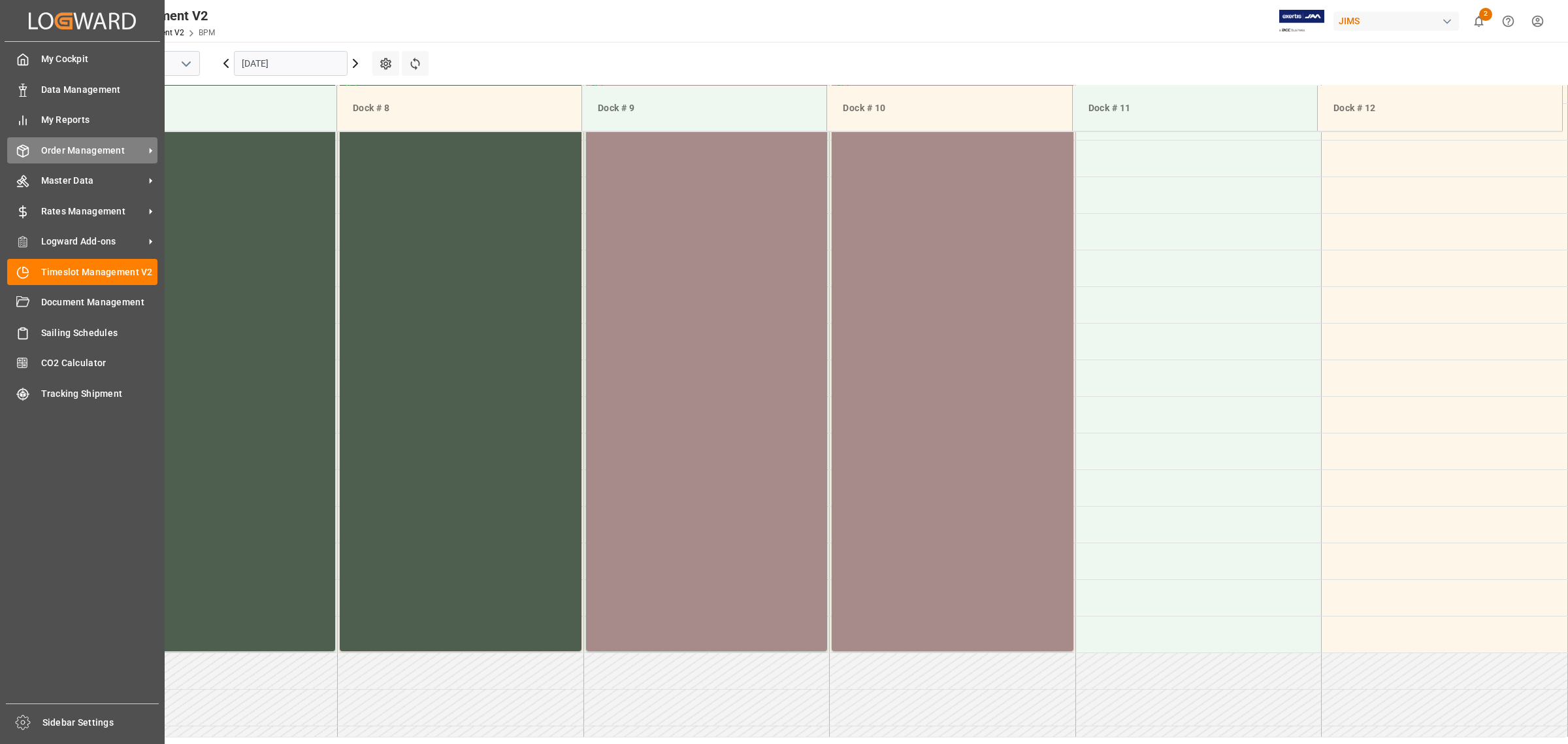
click at [75, 155] on span "Order Management" at bounding box center [93, 150] width 103 height 14
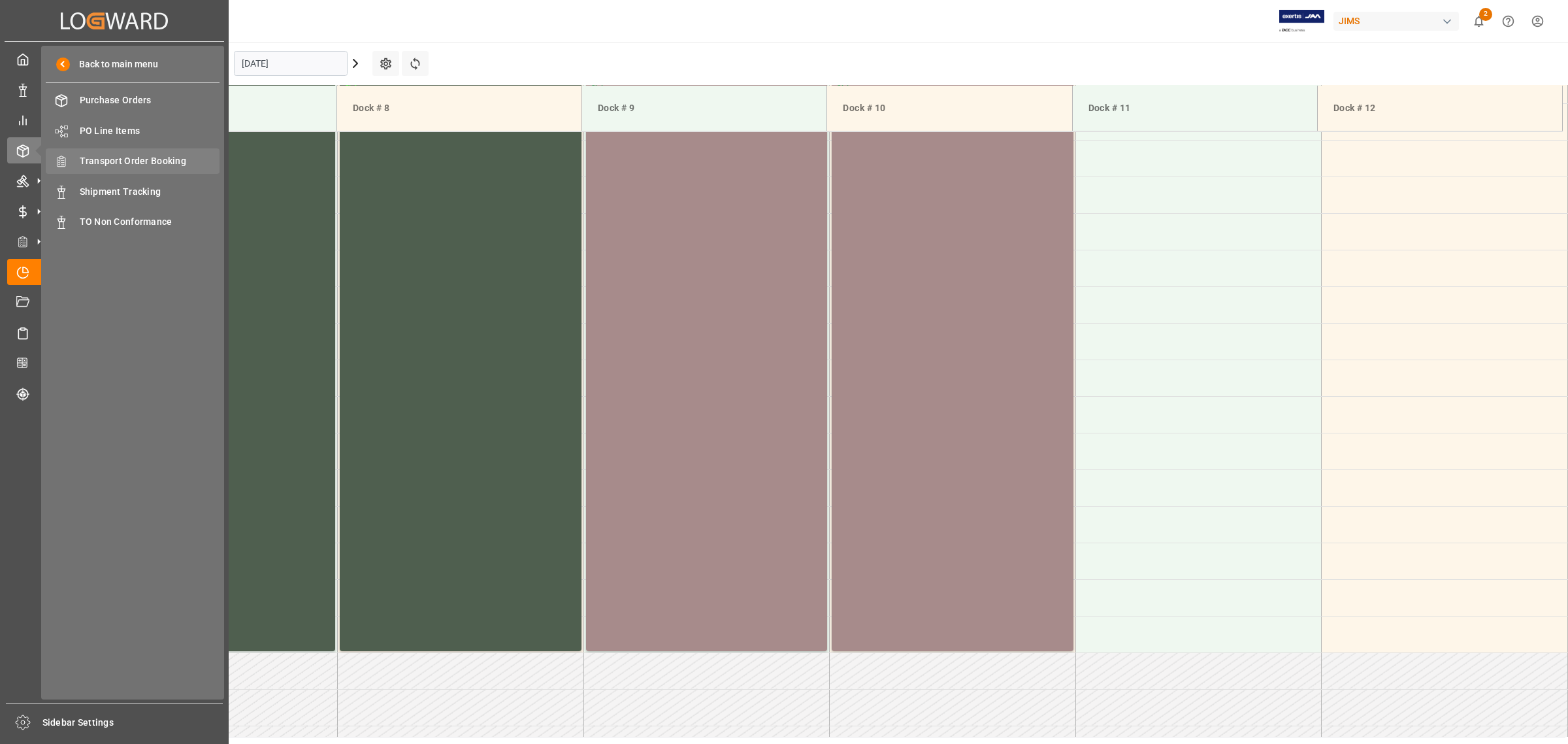
click at [155, 160] on span "Transport Order Booking" at bounding box center [150, 161] width 141 height 14
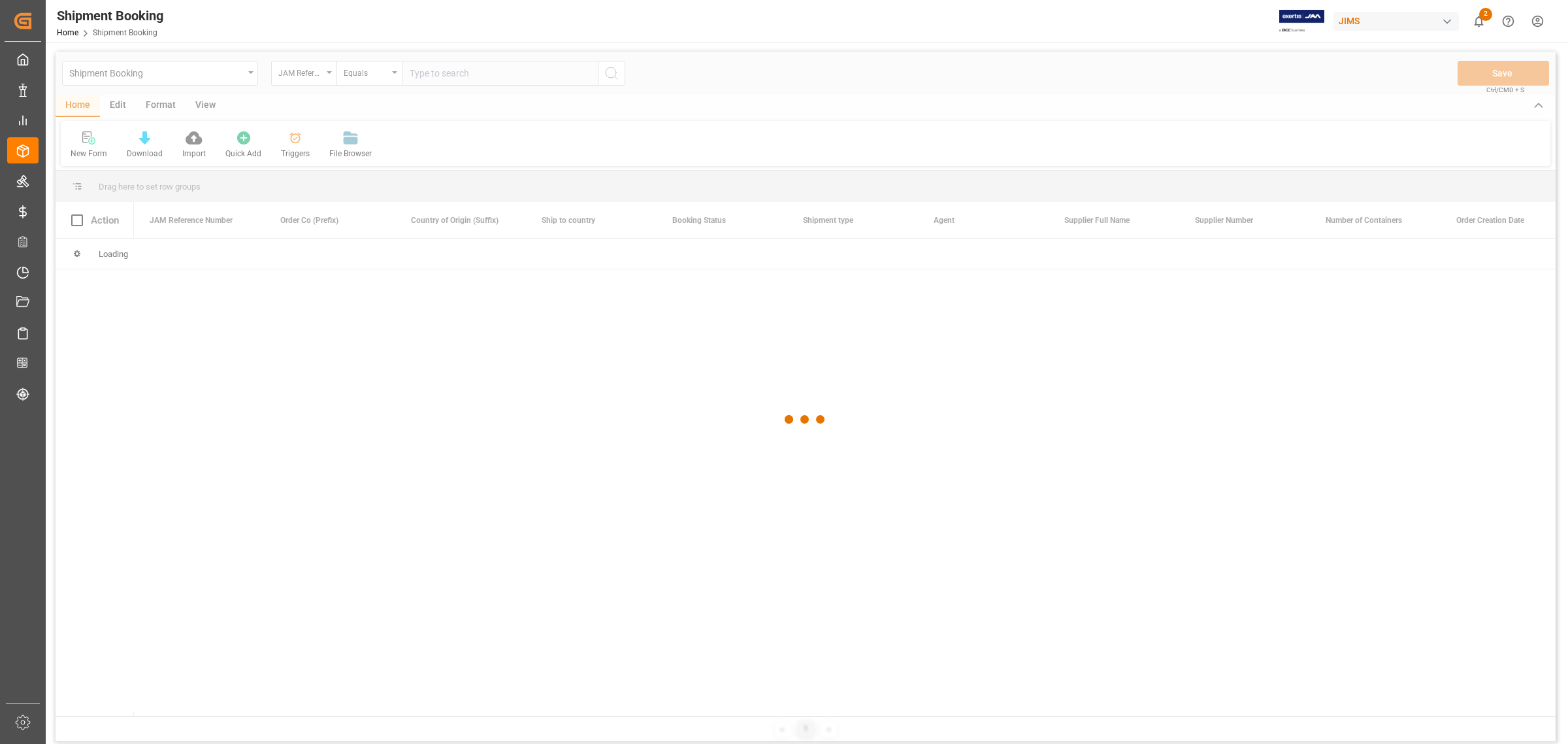
click at [485, 77] on div at bounding box center [805, 419] width 1500 height 736
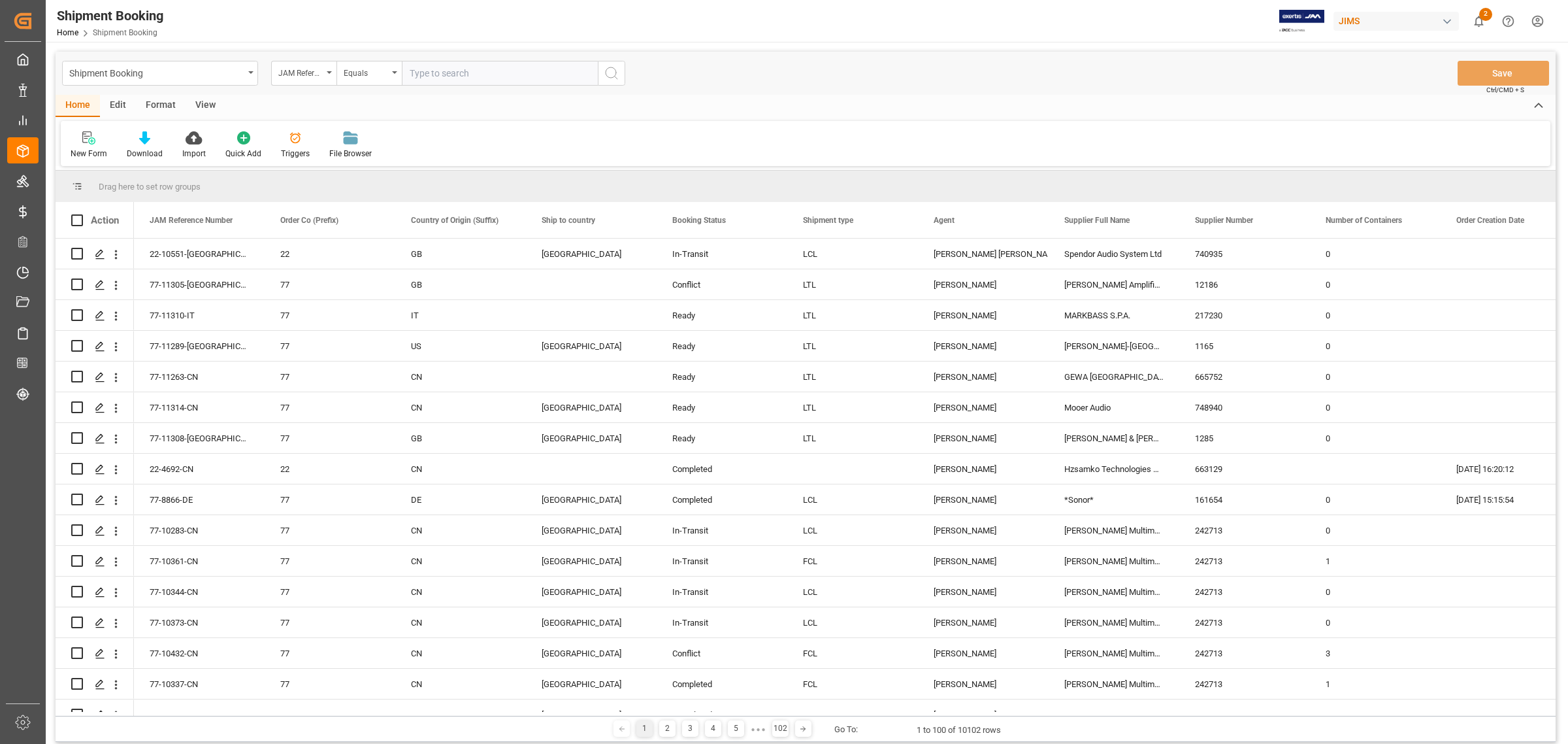
click at [482, 70] on input "text" at bounding box center [499, 73] width 196 height 25
paste input "77-10854-CN"
type input "77-10854-CN"
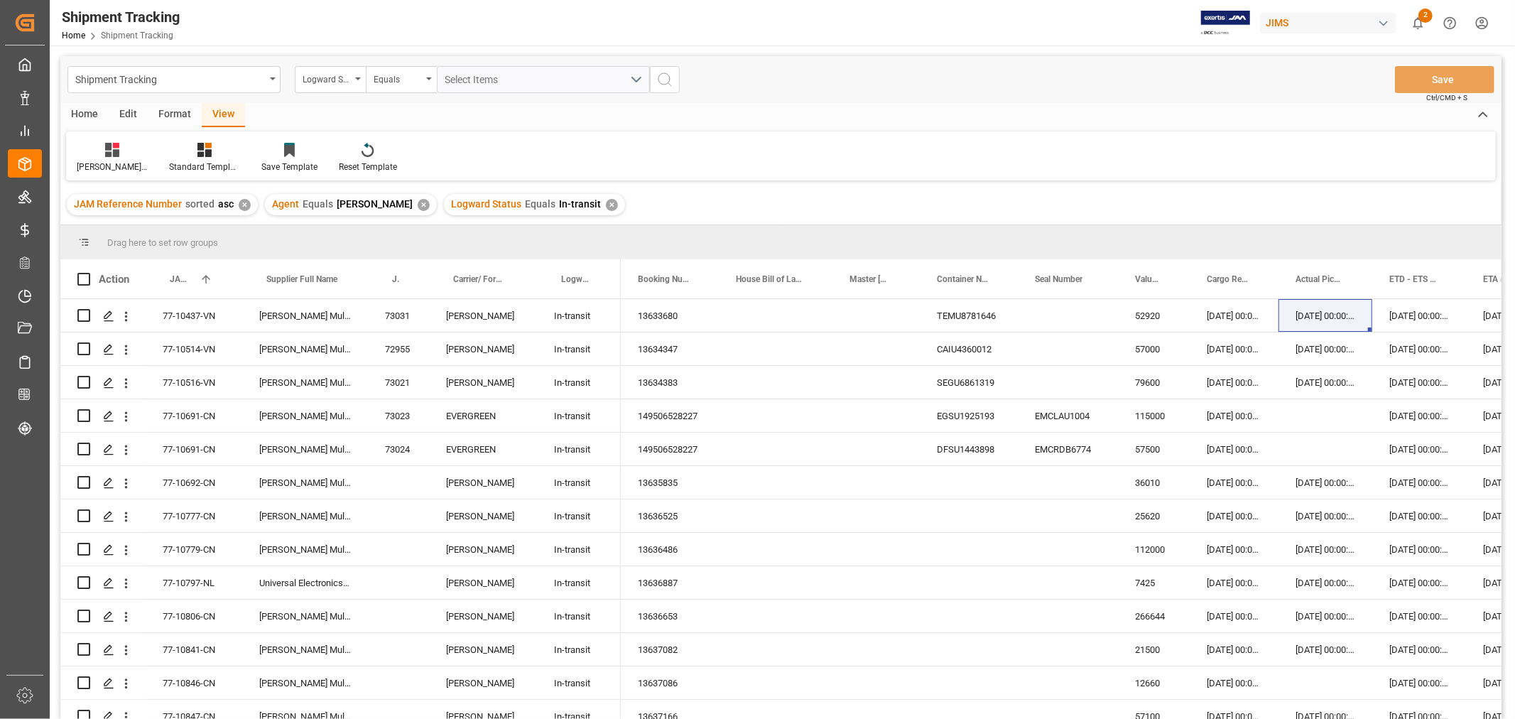
click at [606, 204] on div "✕" at bounding box center [612, 205] width 12 height 12
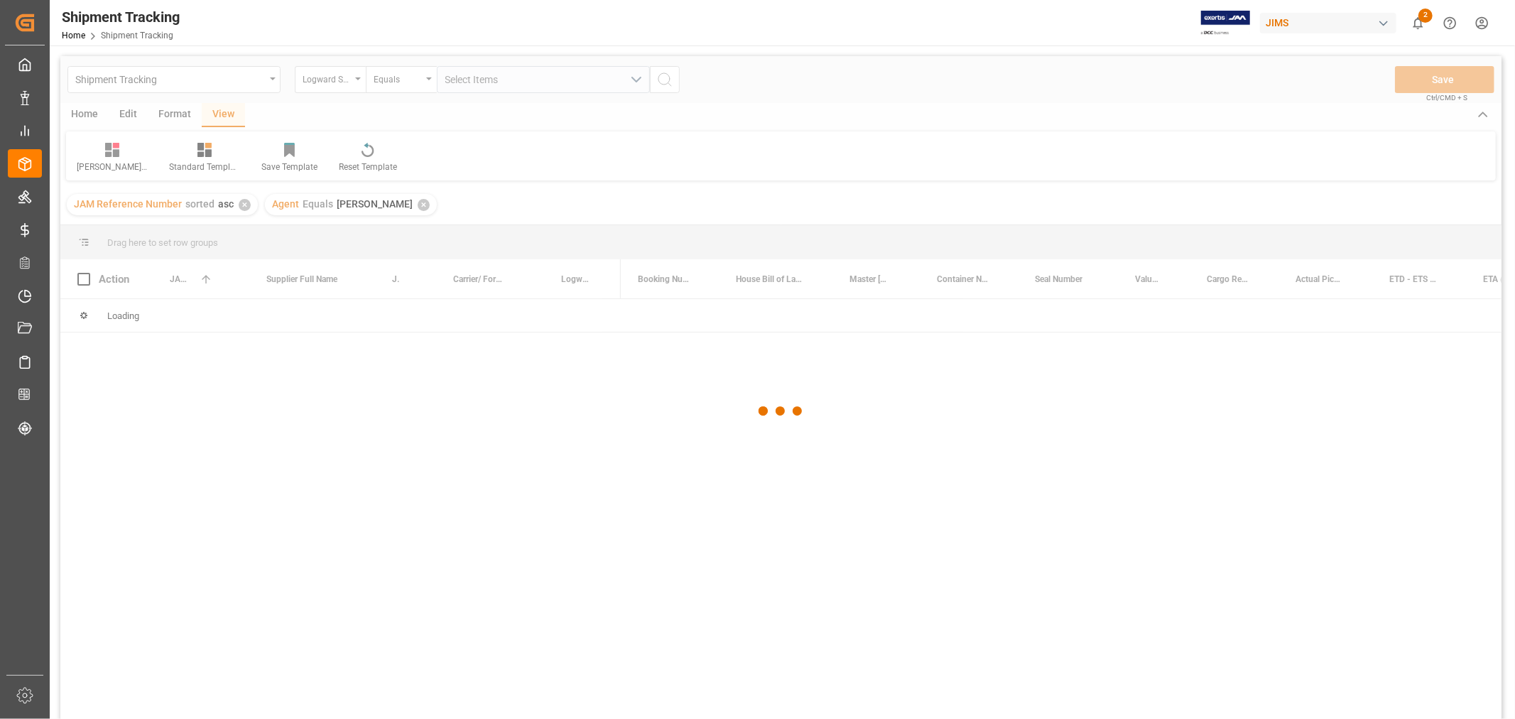
click at [355, 86] on div at bounding box center [781, 411] width 1442 height 710
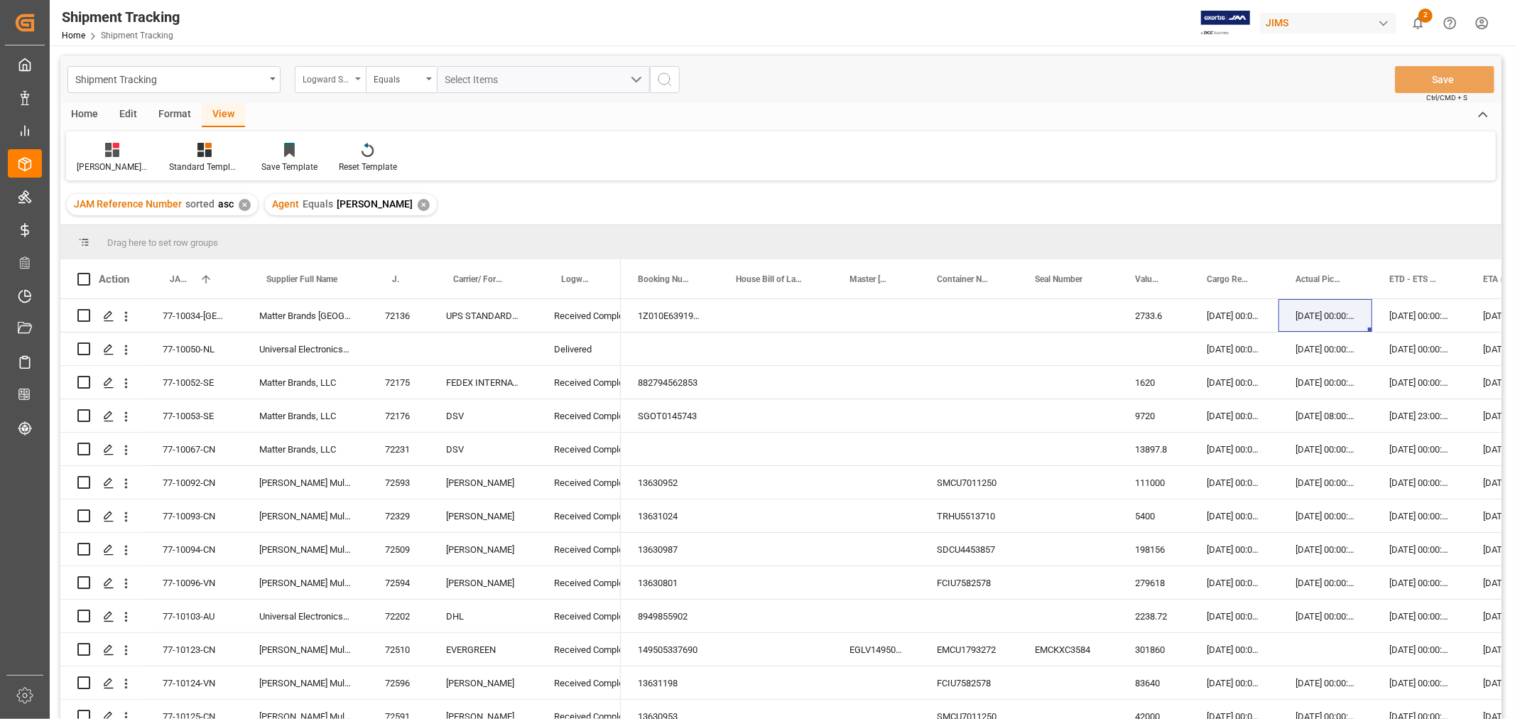
click at [355, 80] on div "Logward Status" at bounding box center [330, 79] width 71 height 27
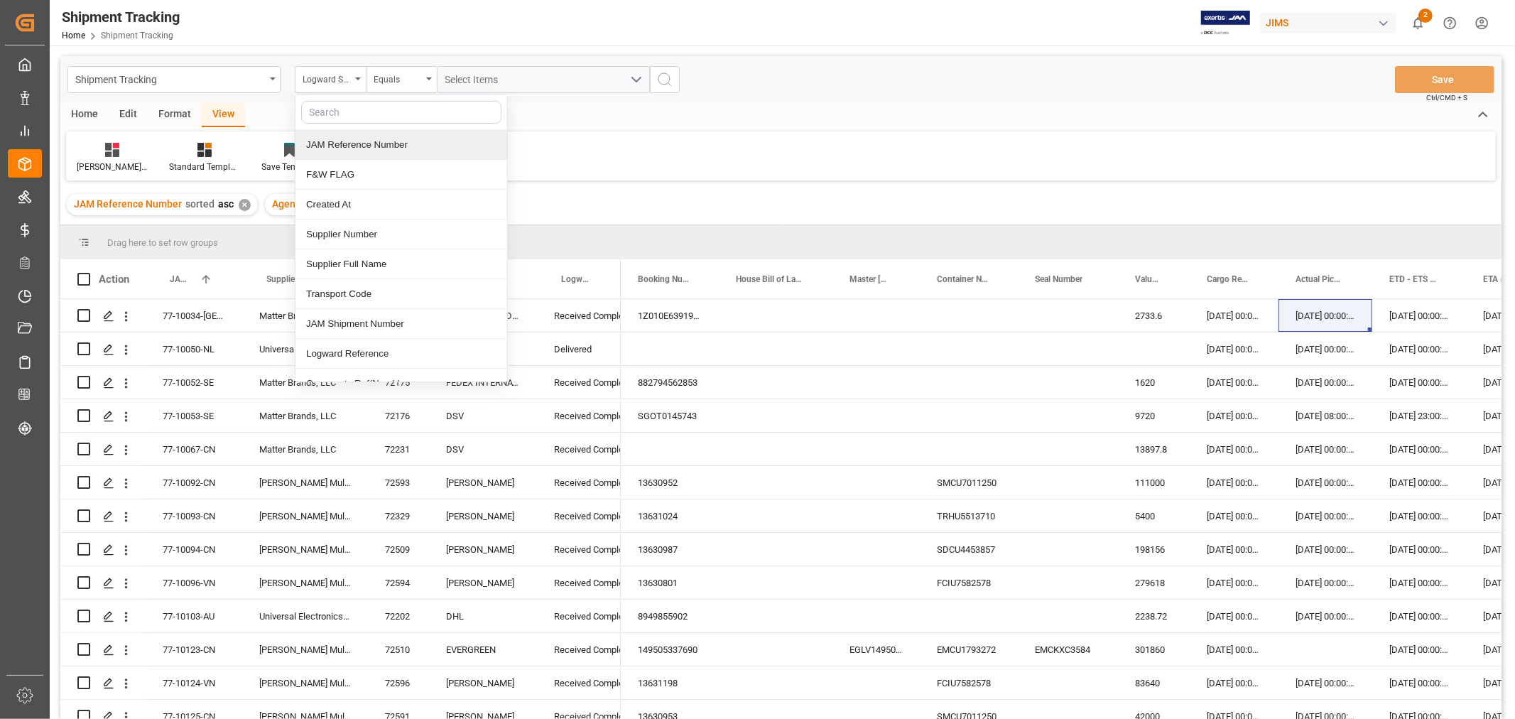
click at [353, 141] on div "JAM Reference Number" at bounding box center [402, 145] width 212 height 30
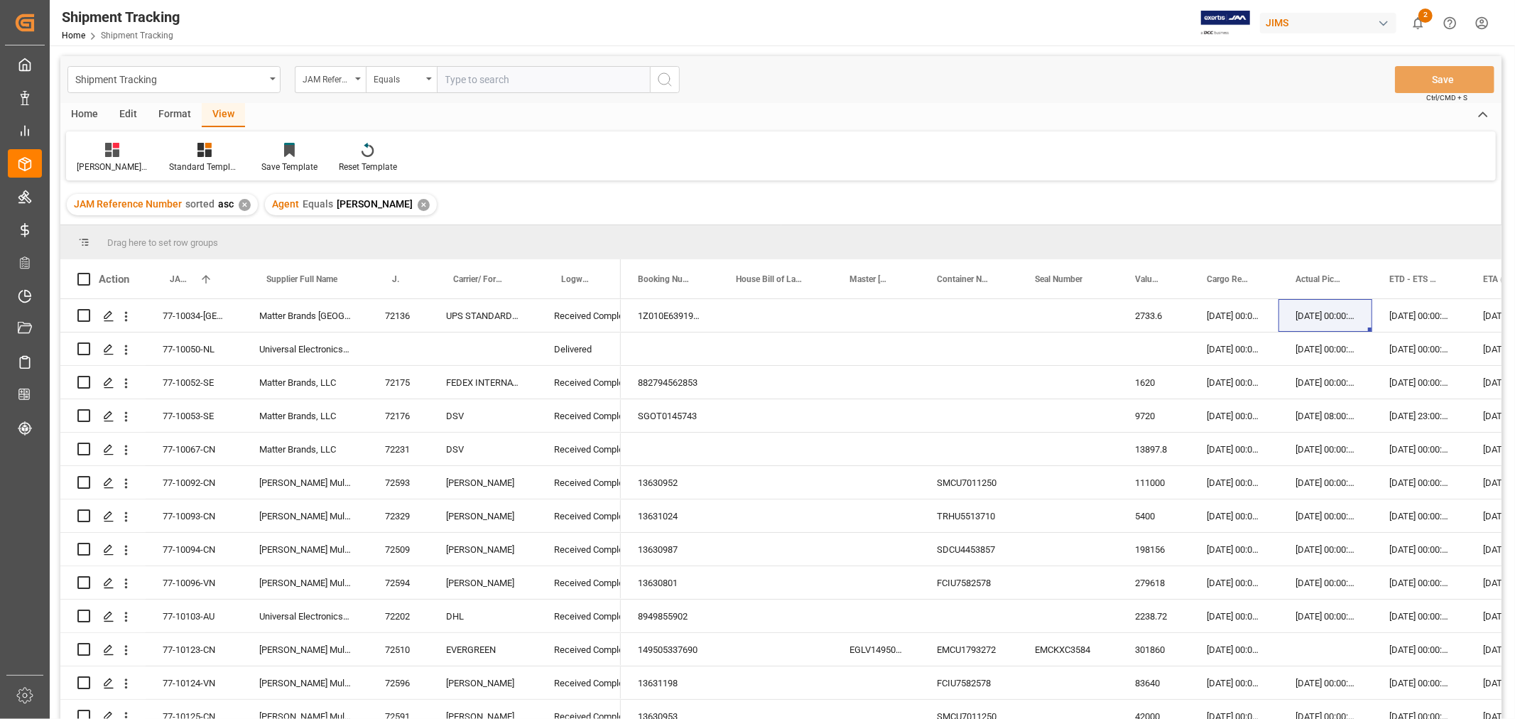
click at [449, 79] on input "text" at bounding box center [543, 79] width 213 height 27
type input "77-10317-CN"
click at [665, 78] on icon "search button" at bounding box center [664, 79] width 17 height 17
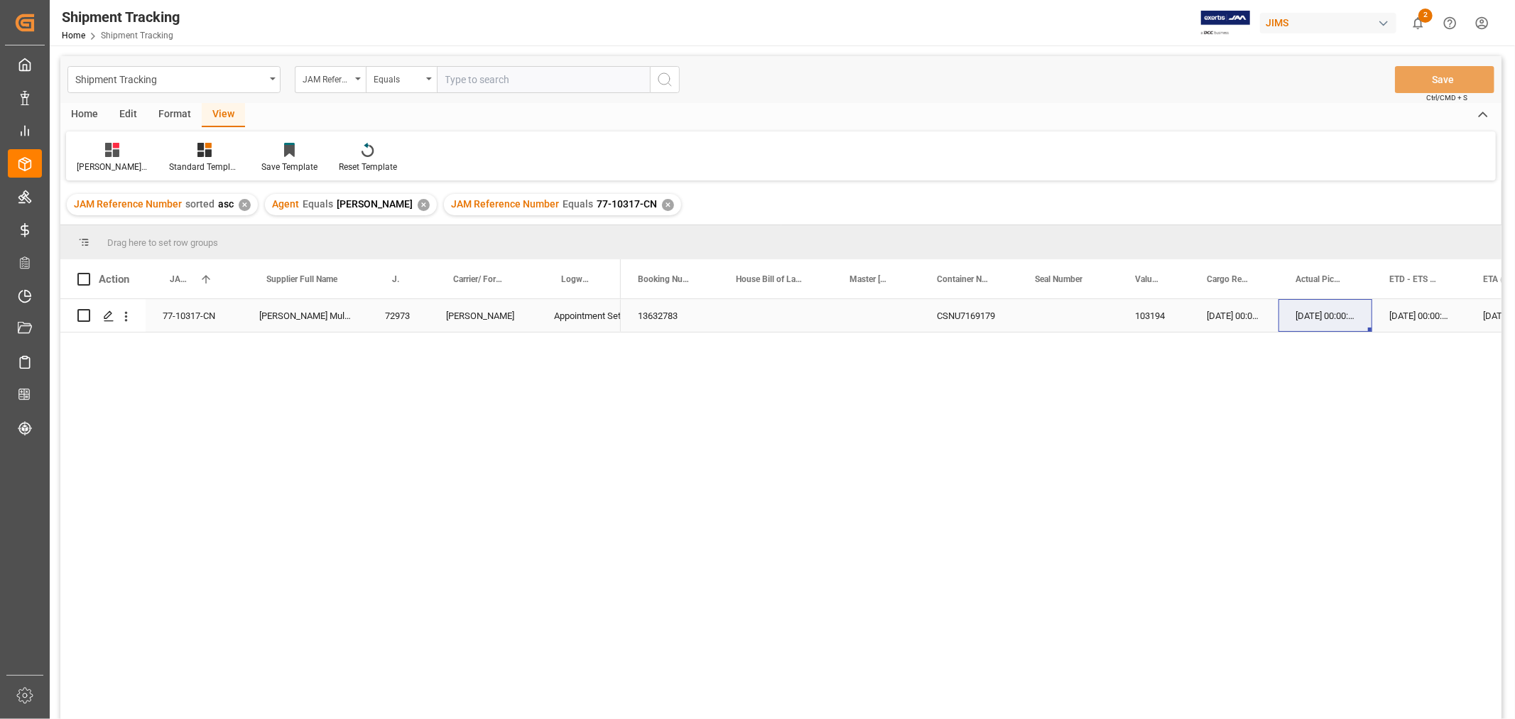
click at [1391, 315] on div "29-08-2025 00:00:00" at bounding box center [1420, 315] width 94 height 33
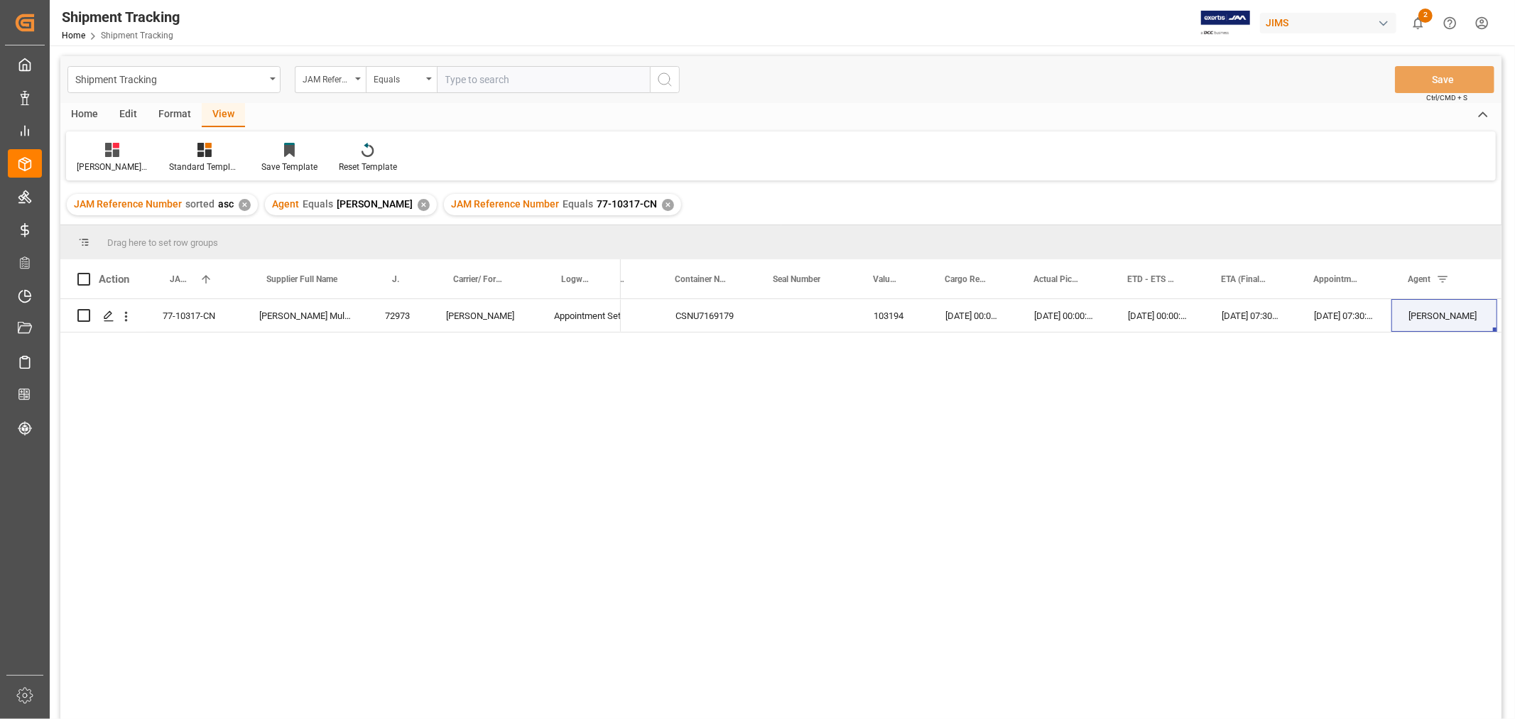
click at [662, 205] on div "✕" at bounding box center [668, 205] width 12 height 12
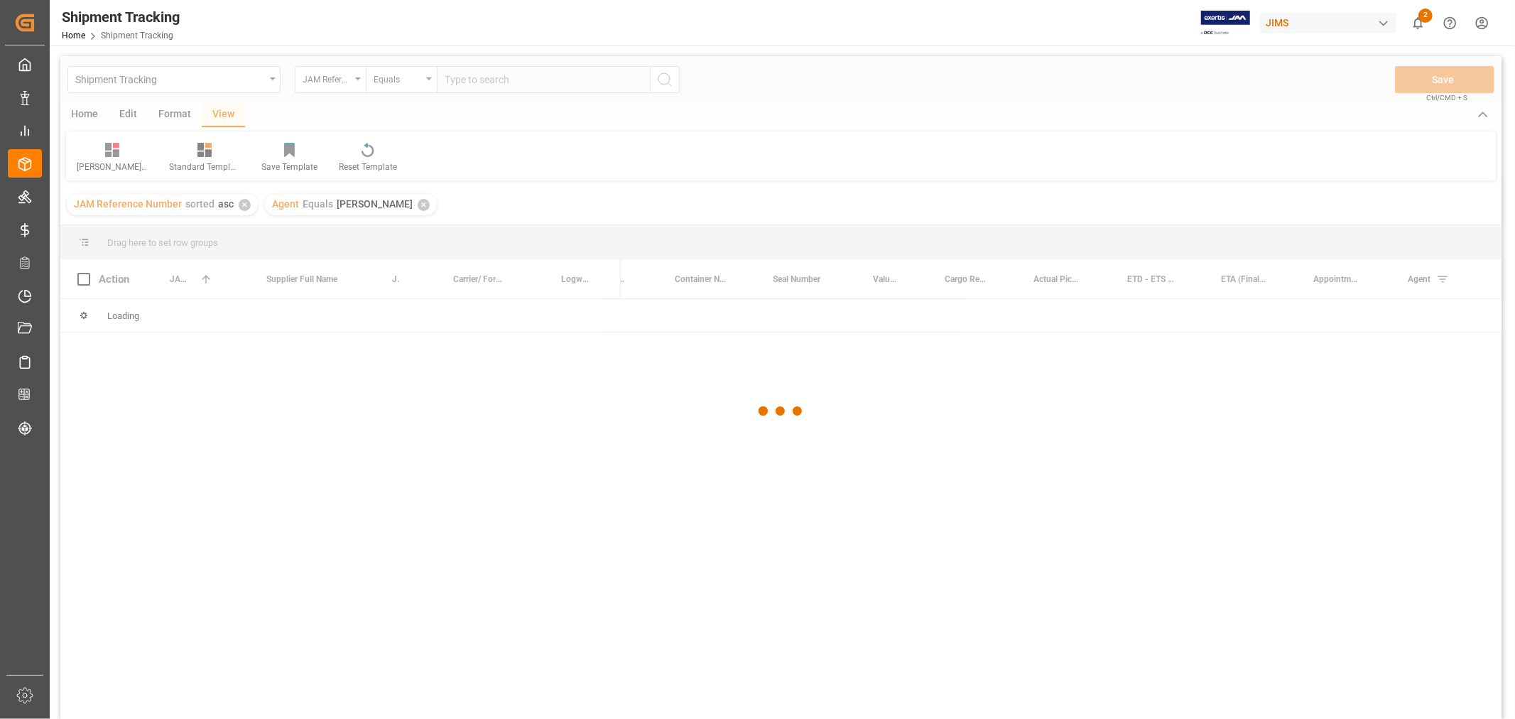
click at [504, 81] on div at bounding box center [781, 411] width 1442 height 710
click at [504, 80] on div at bounding box center [781, 411] width 1442 height 710
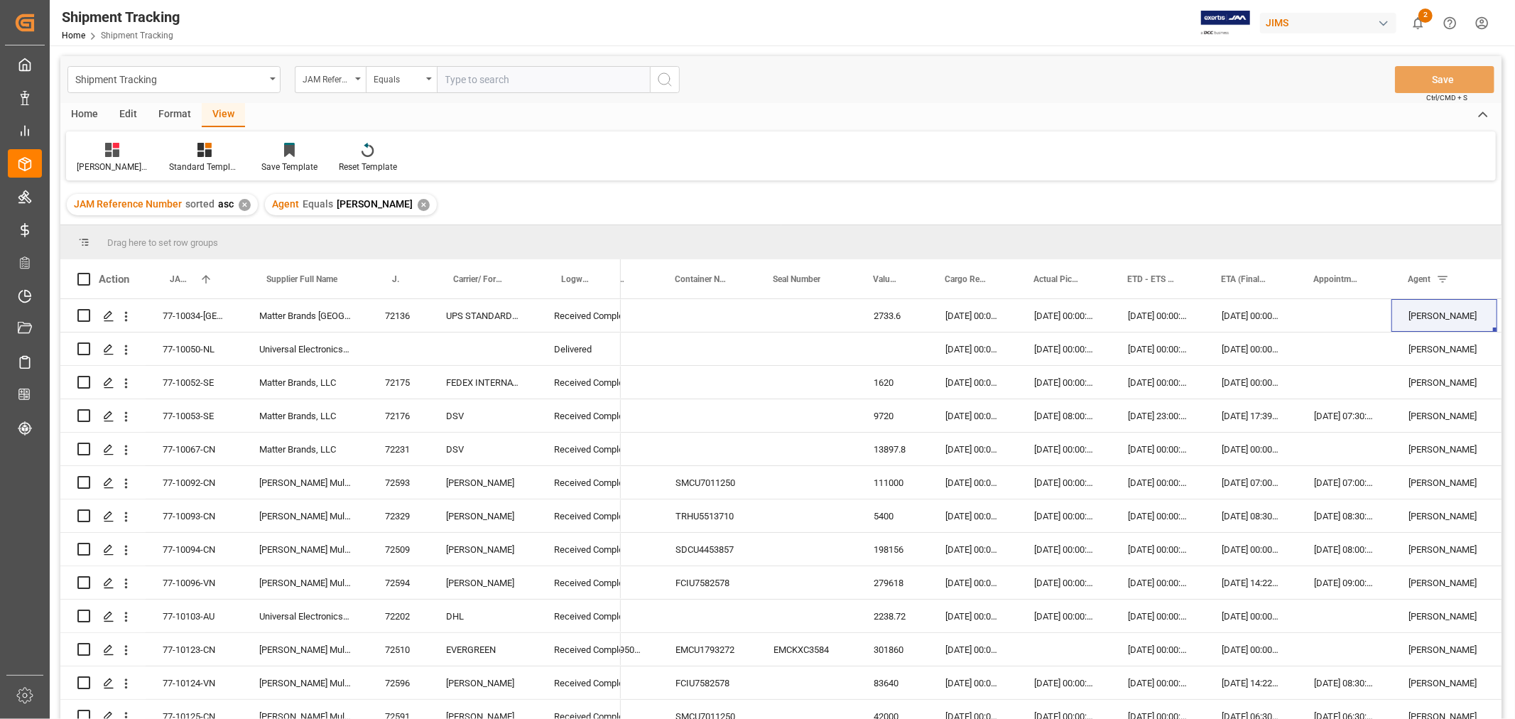
click at [505, 79] on input "text" at bounding box center [543, 79] width 213 height 27
paste input "77-10438-CN"
type input "77-10438-CN"
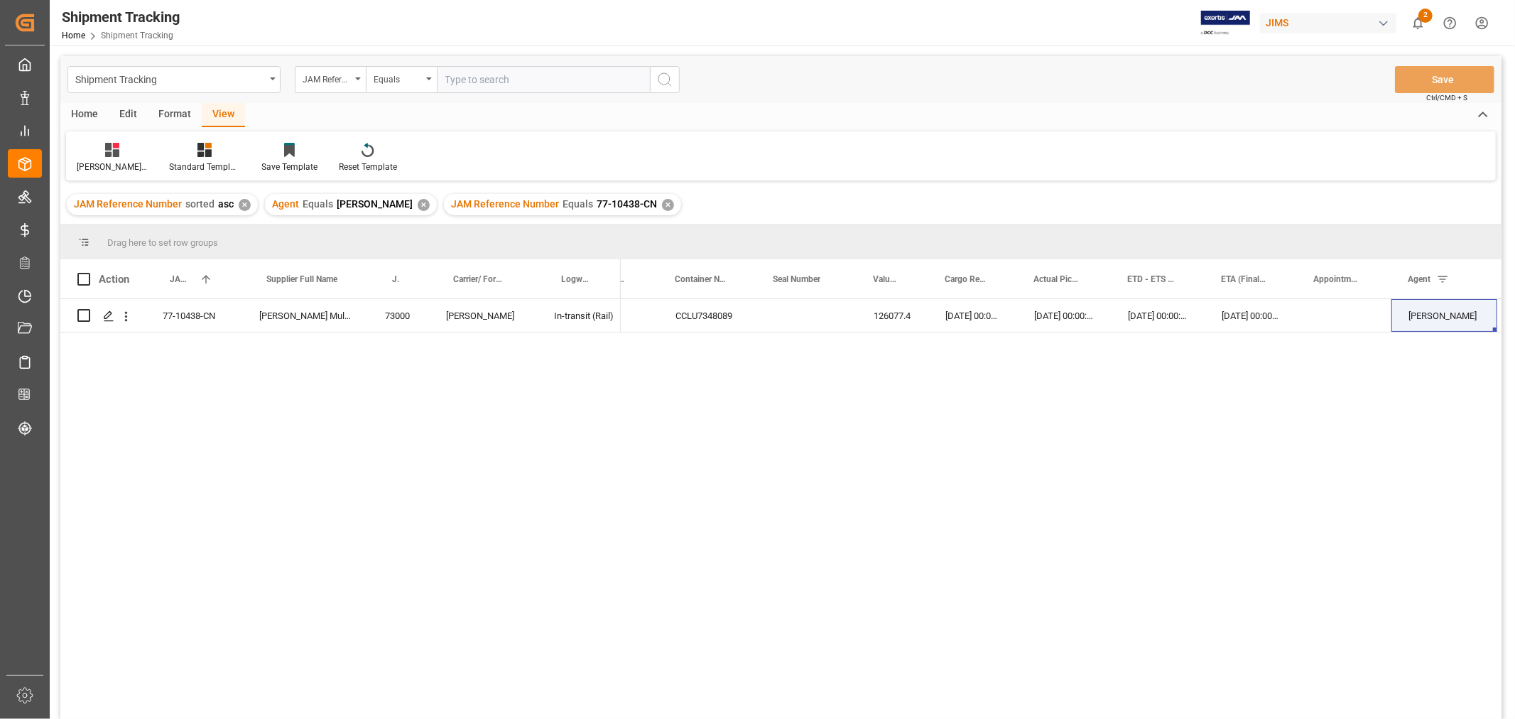
click at [644, 205] on div "JAM Reference Number Equals 77-10438-CN ✕" at bounding box center [562, 204] width 237 height 21
click at [662, 203] on div "✕" at bounding box center [668, 205] width 12 height 12
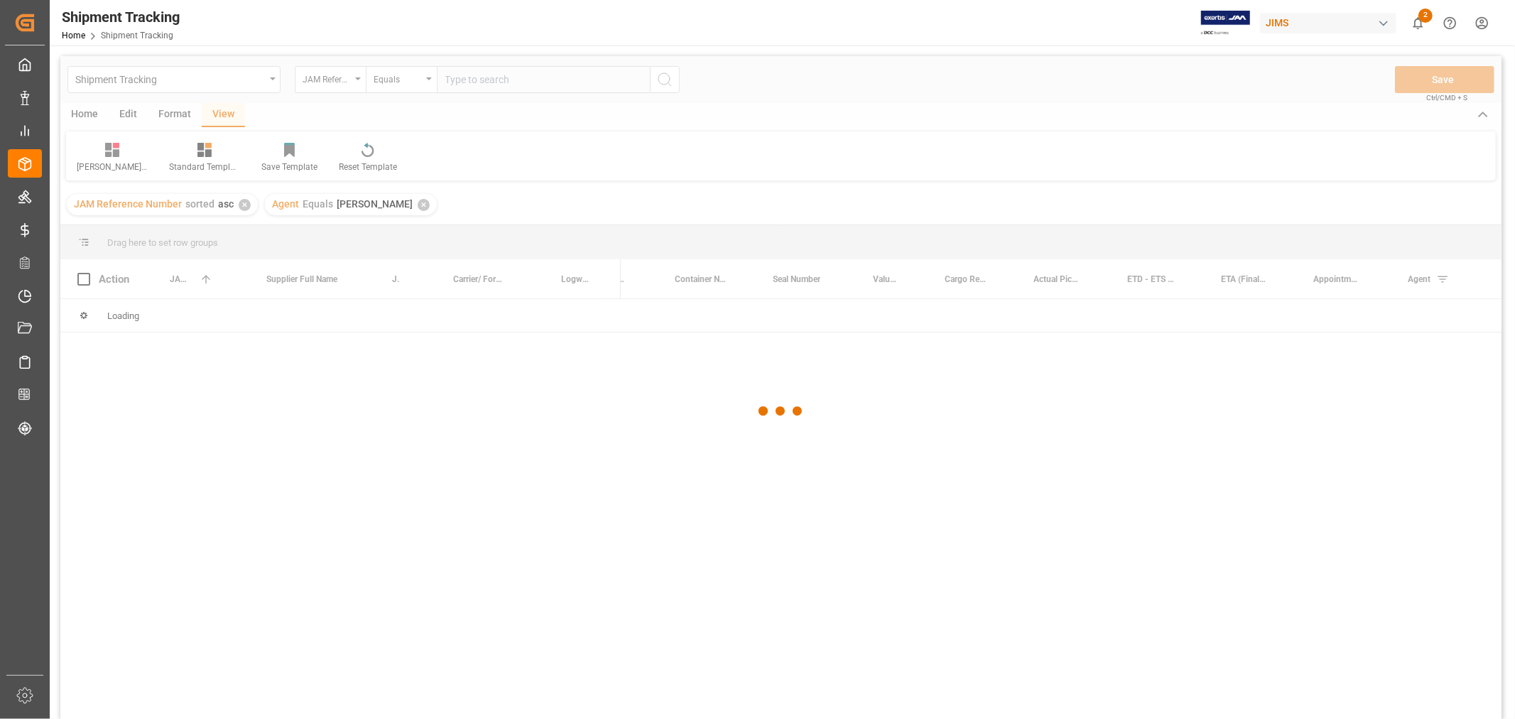
click at [483, 81] on div at bounding box center [781, 411] width 1442 height 710
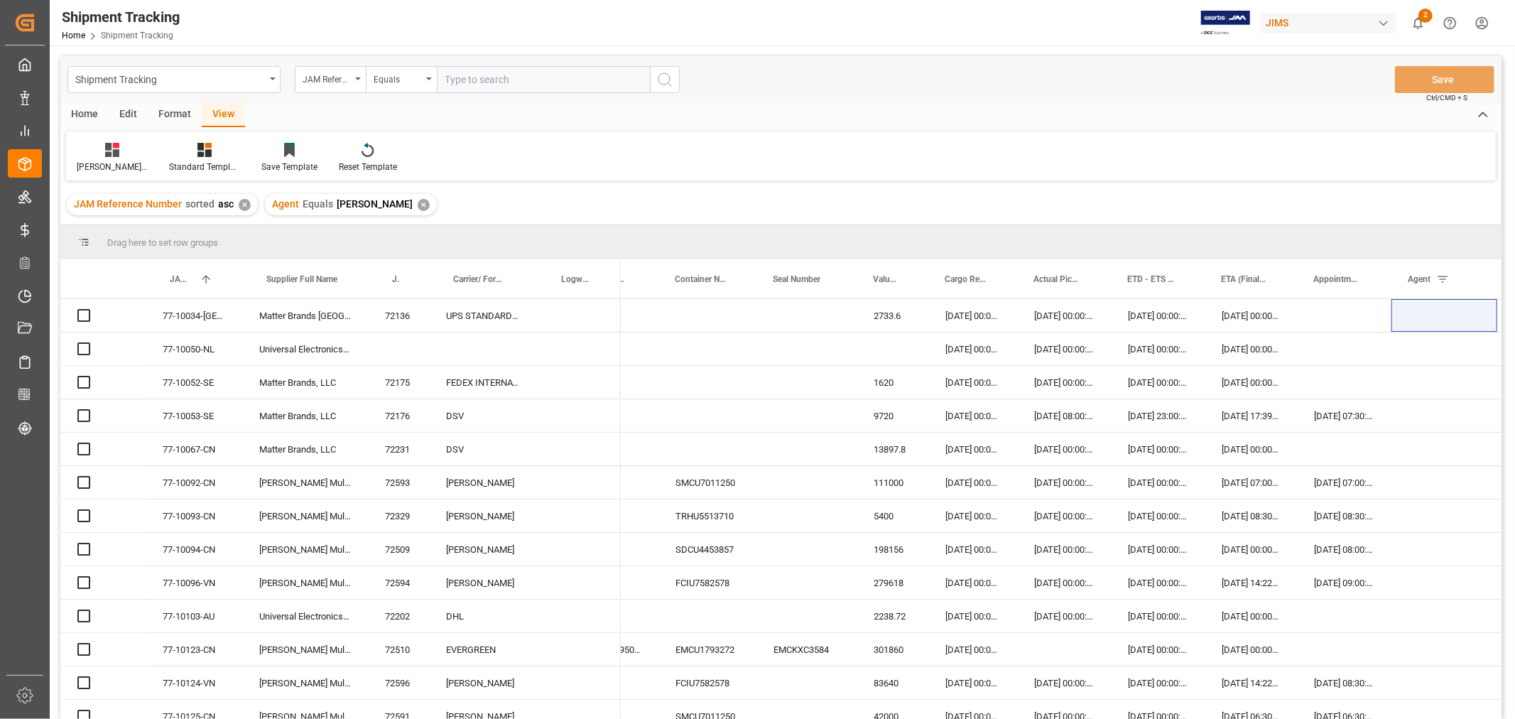
click at [483, 77] on input "text" at bounding box center [543, 79] width 213 height 27
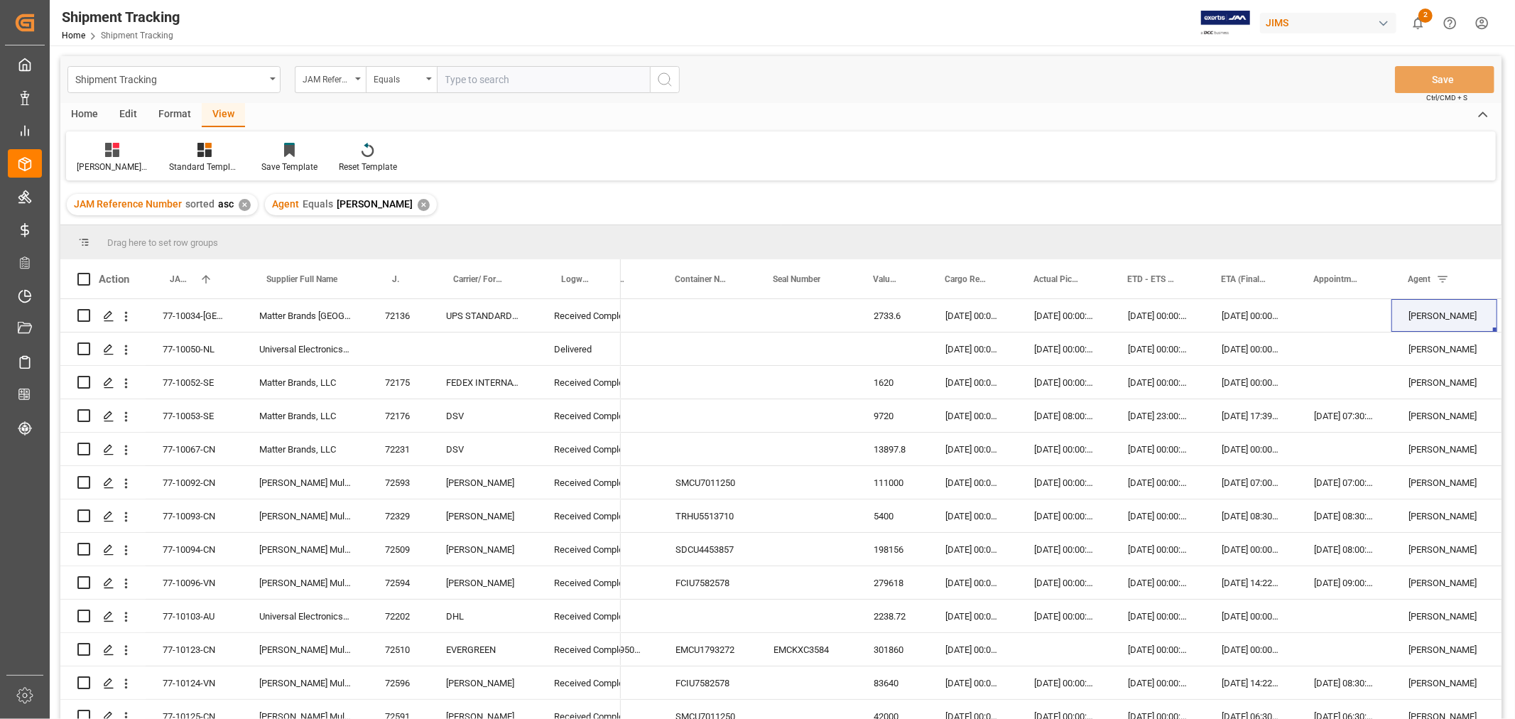
paste input "77-10691-CN"
type input "77-10691-CN"
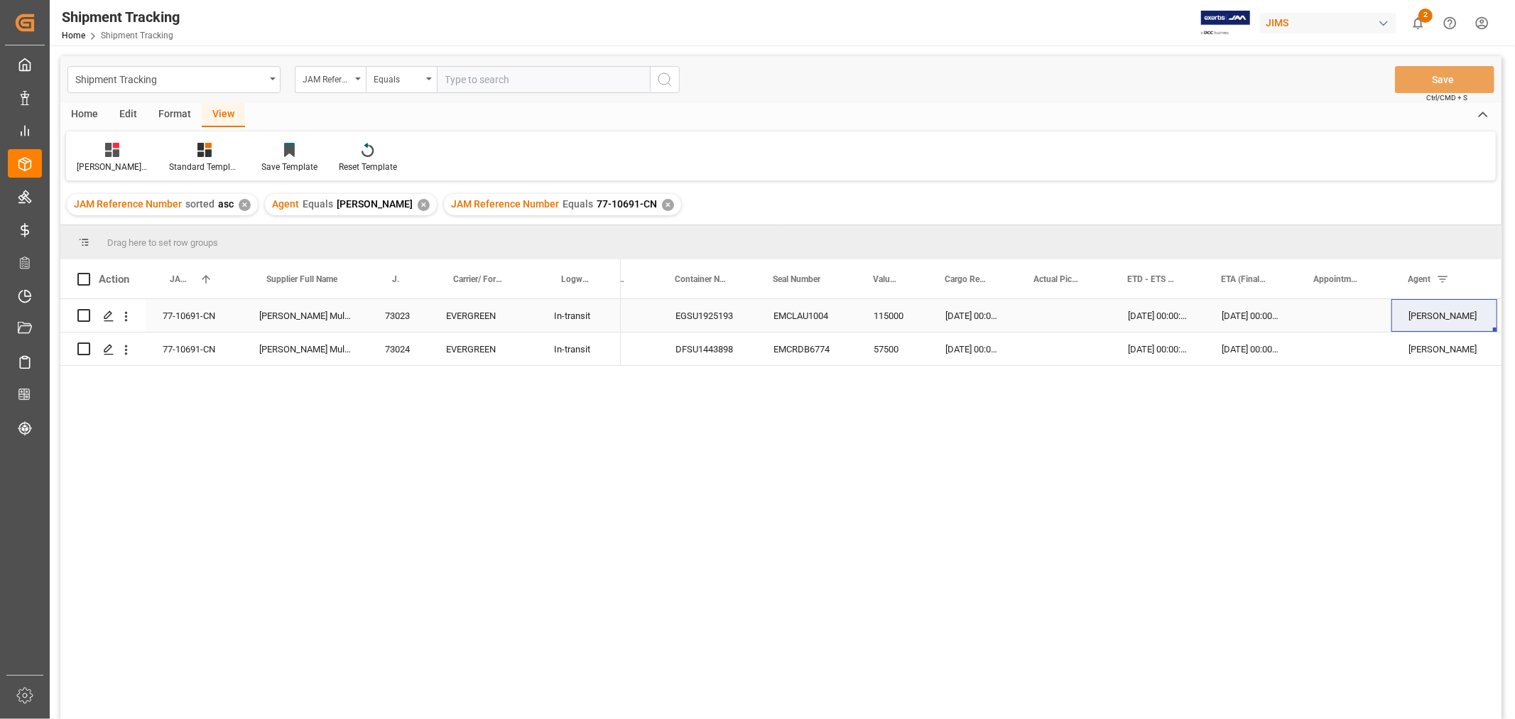
click at [665, 309] on div "EGSU1925193" at bounding box center [708, 315] width 98 height 33
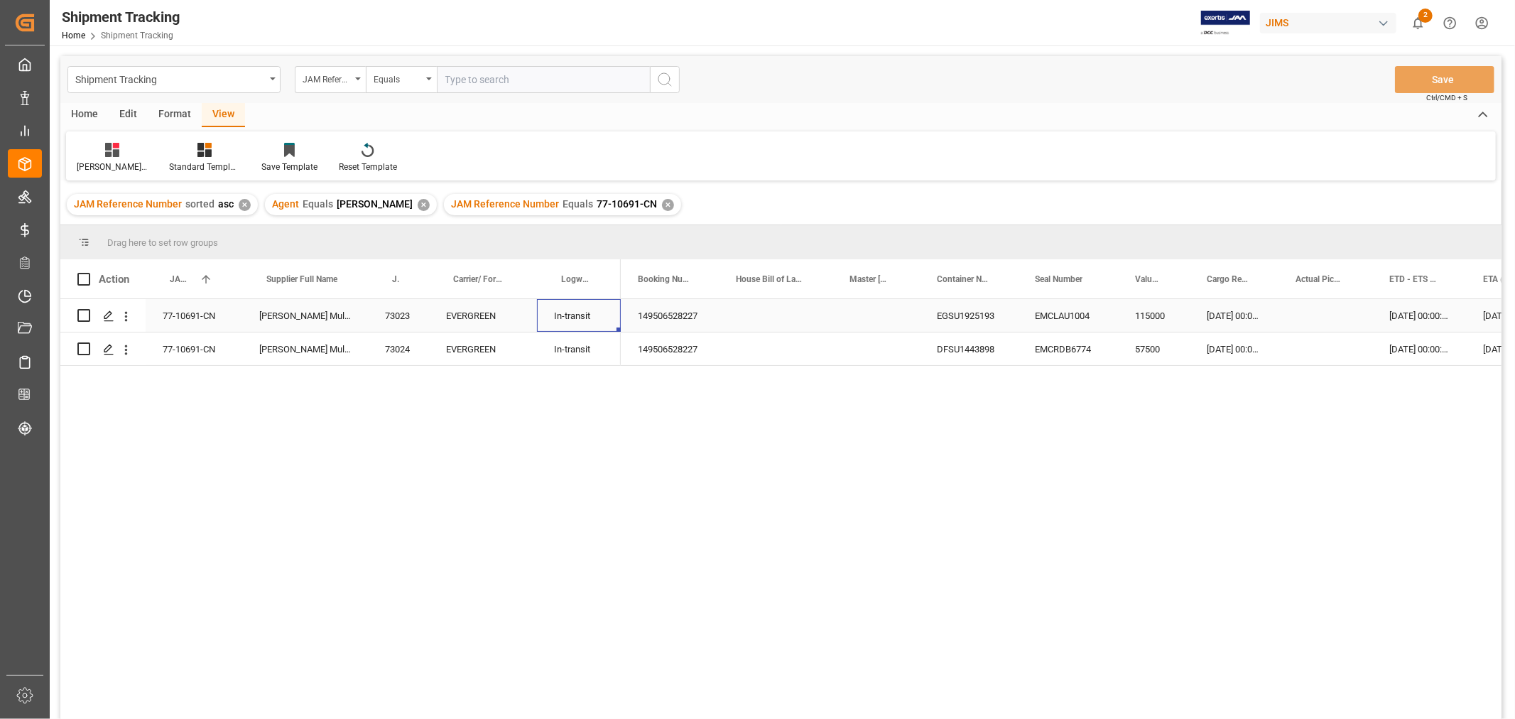
click at [675, 314] on div "149506528227" at bounding box center [670, 315] width 98 height 33
click at [1375, 320] on div "21-09-2025 00:00:00" at bounding box center [1420, 315] width 94 height 33
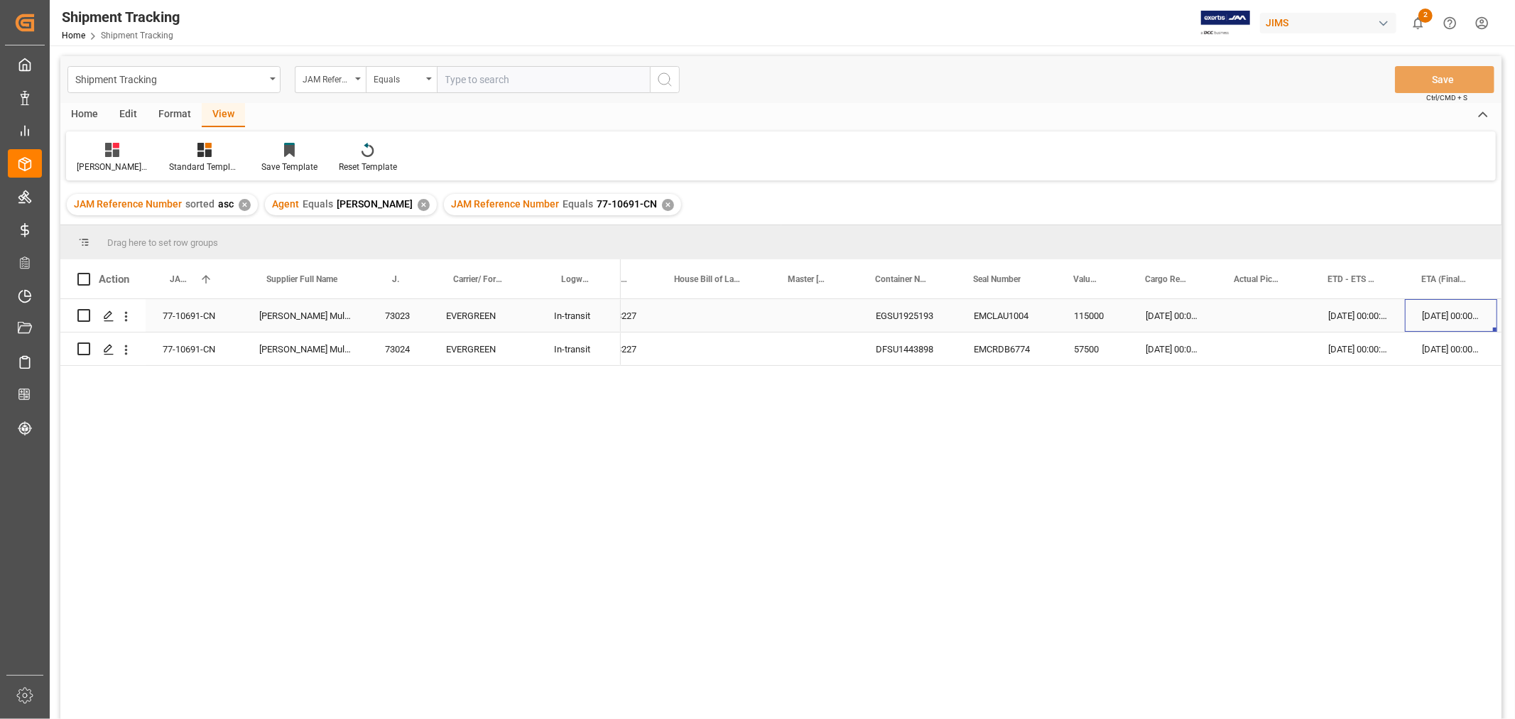
click at [1351, 320] on div "21-09-2025 00:00:00" at bounding box center [1359, 315] width 94 height 33
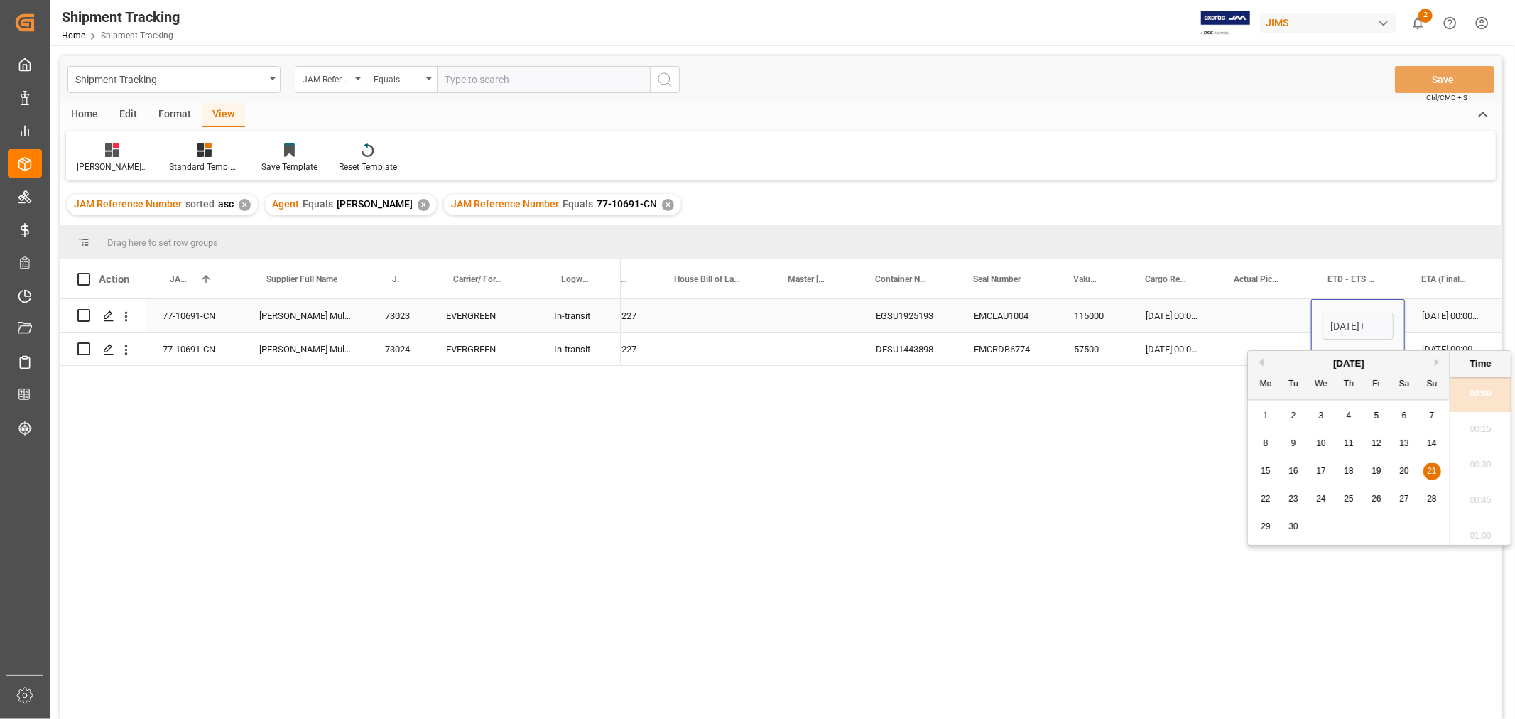
scroll to position [0, 45]
click at [1435, 499] on span "28" at bounding box center [1431, 499] width 9 height 10
type input "28-09-2025 00:00"
click at [1447, 325] on div "03-11-2025 00:00:00" at bounding box center [1451, 315] width 92 height 33
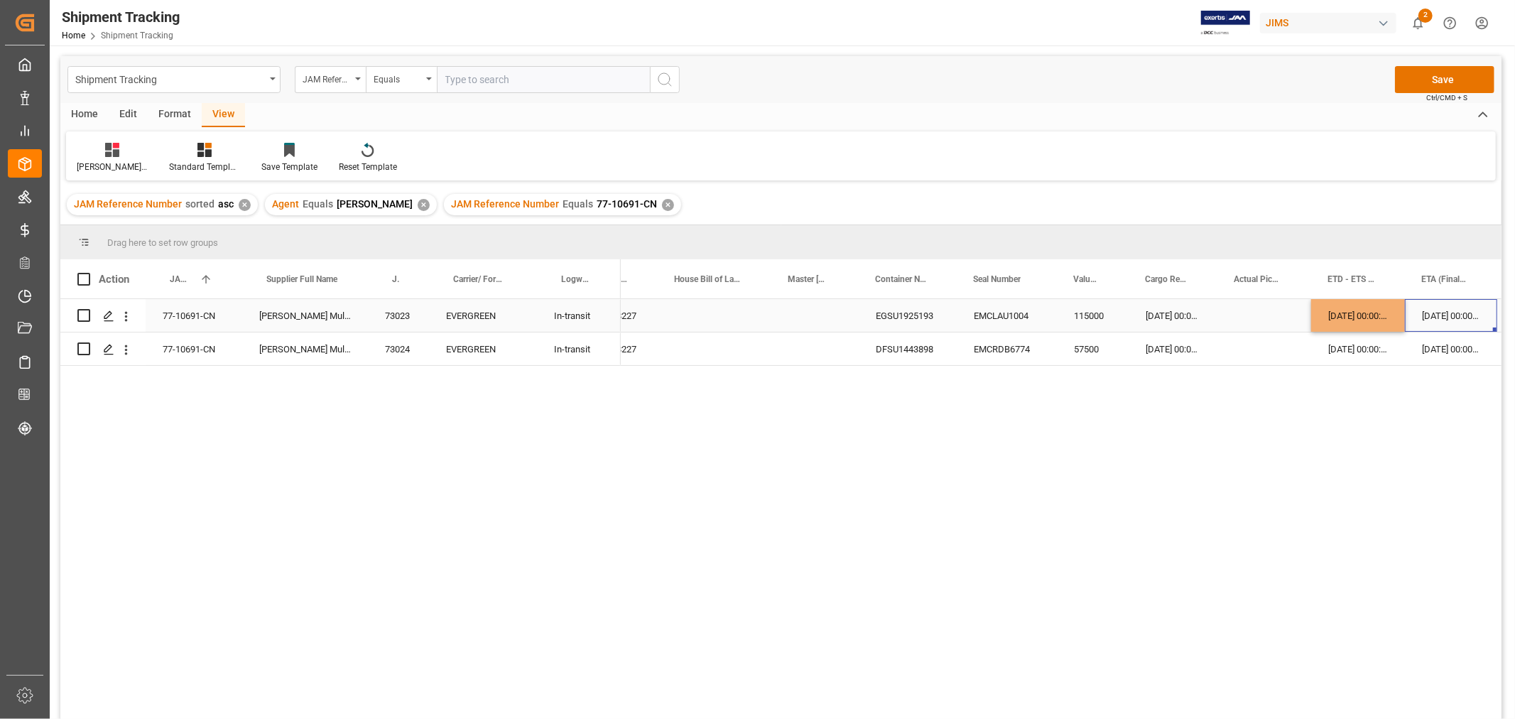
click at [1447, 325] on div "03-11-2025 00:00:00" at bounding box center [1451, 315] width 92 height 33
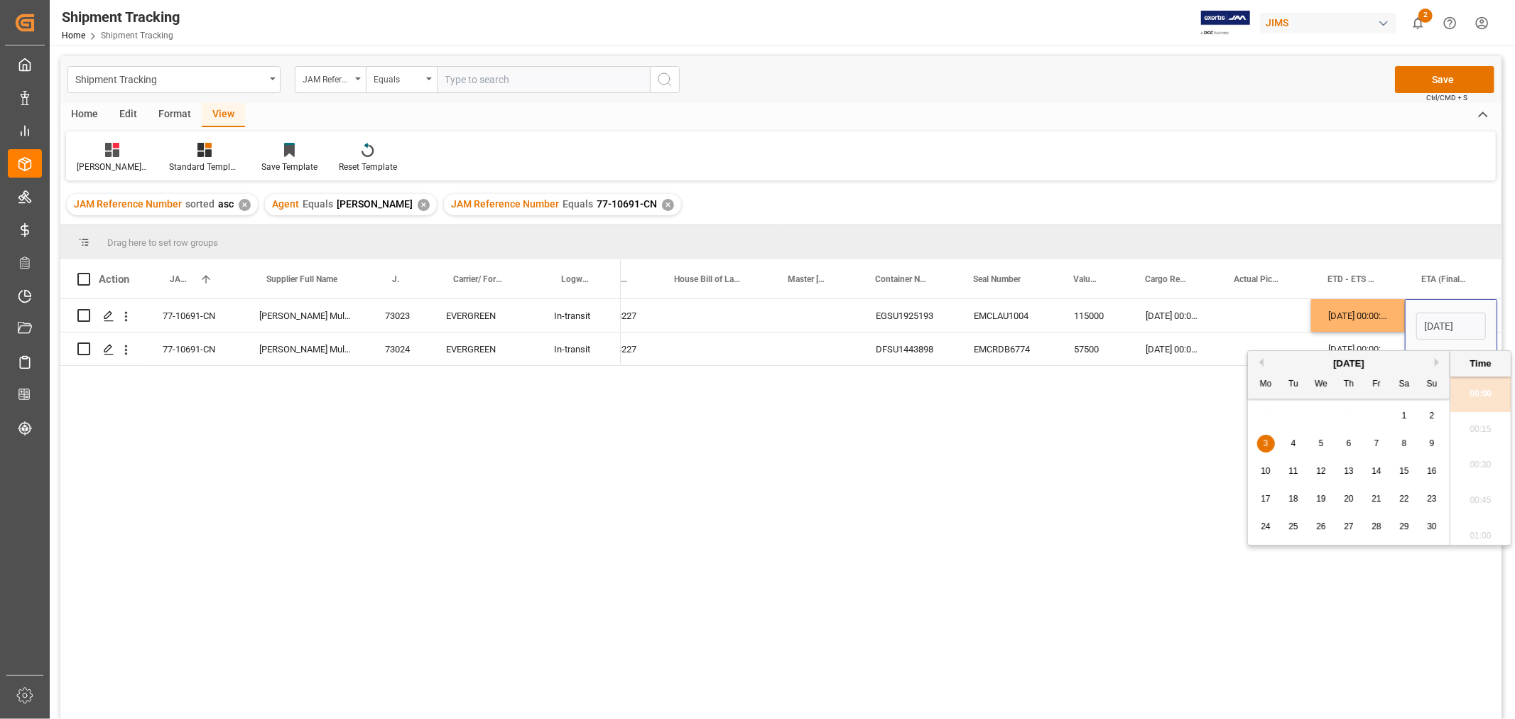
click at [1270, 475] on span "10" at bounding box center [1265, 471] width 9 height 10
type input "10-11-2025 00:00"
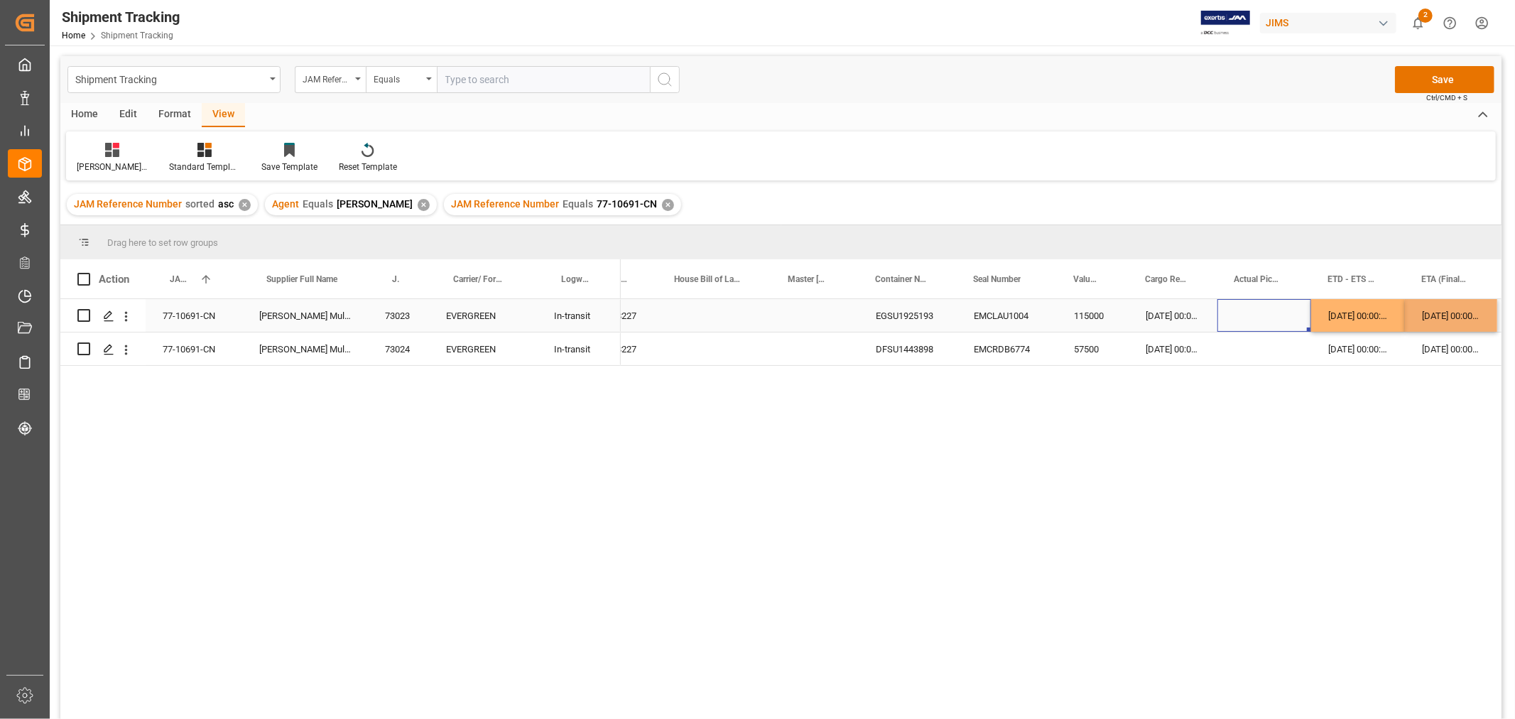
click at [1240, 313] on div "Press SPACE to select this row." at bounding box center [1265, 315] width 94 height 33
drag, startPoint x: 1336, startPoint y: 322, endPoint x: 1346, endPoint y: 337, distance: 18.3
drag, startPoint x: 1428, startPoint y: 311, endPoint x: 1428, endPoint y: 340, distance: 28.4
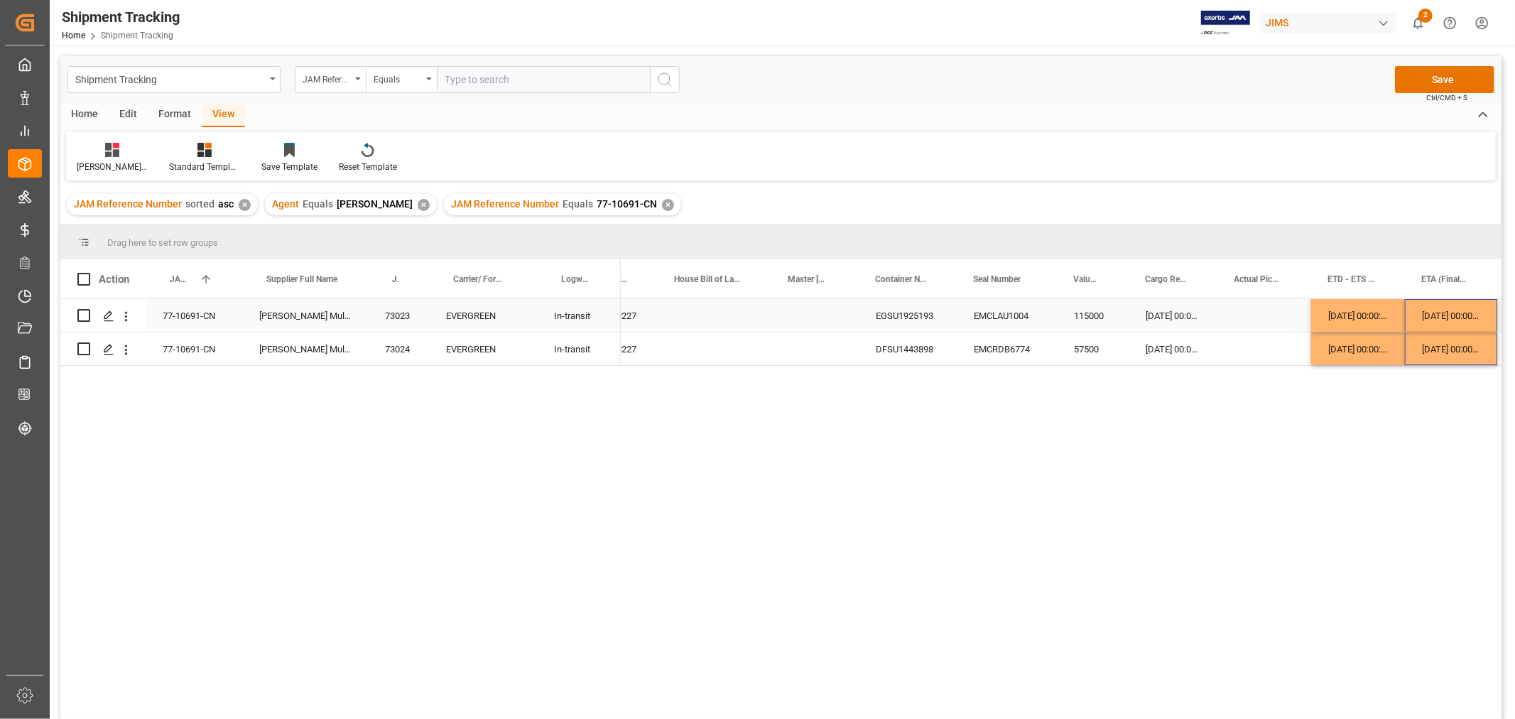
click at [1275, 315] on div "Press SPACE to select this row." at bounding box center [1265, 315] width 94 height 33
click at [1410, 82] on button "Save" at bounding box center [1444, 79] width 99 height 27
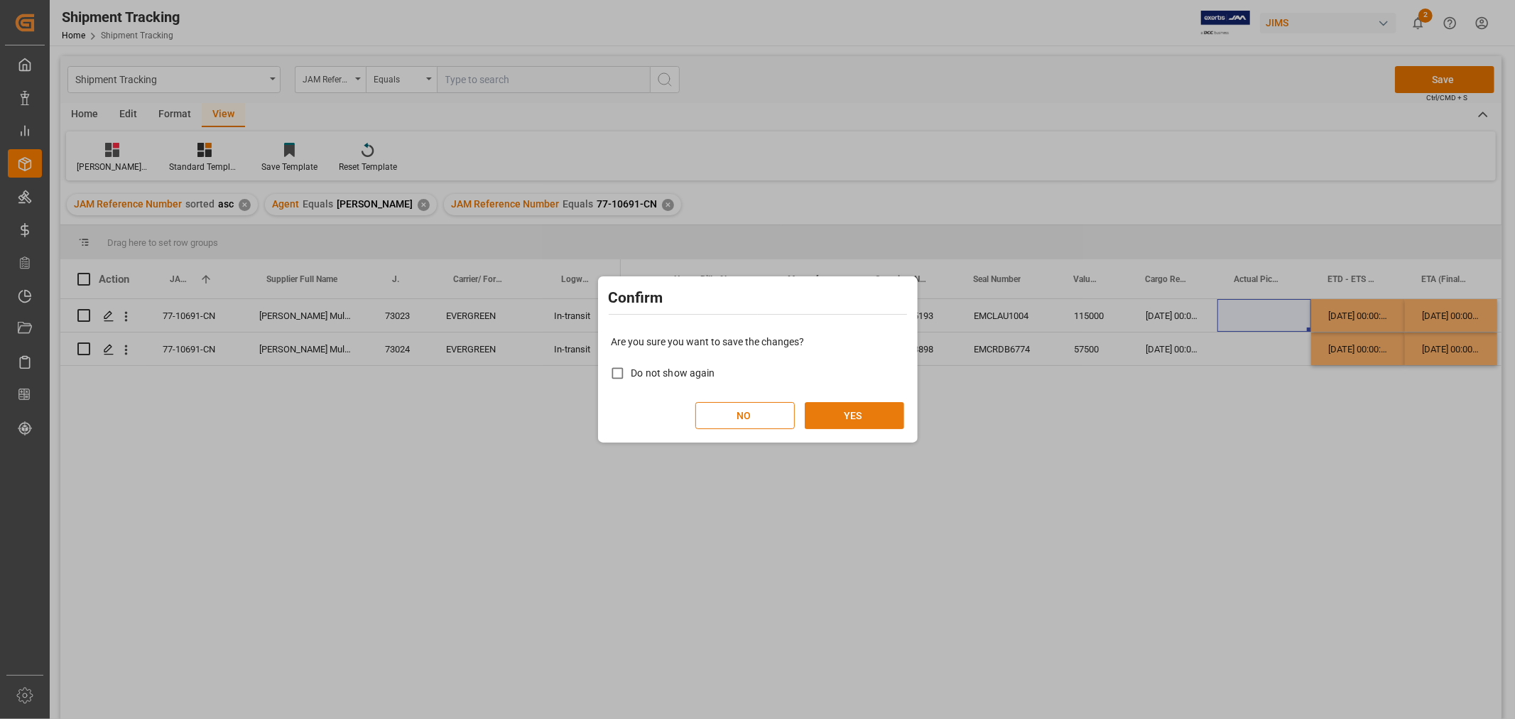
click at [874, 417] on button "YES" at bounding box center [854, 415] width 99 height 27
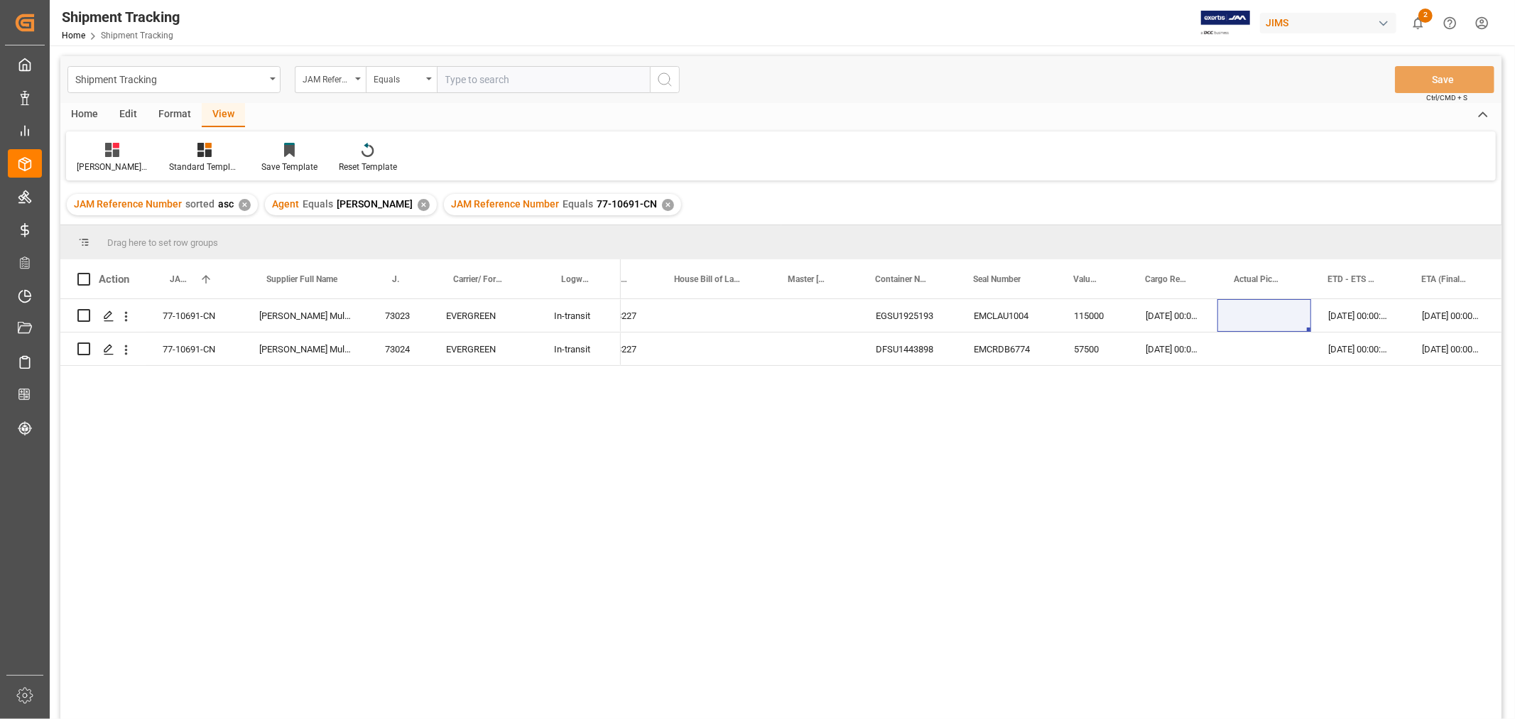
click at [662, 200] on div "✕" at bounding box center [668, 205] width 12 height 12
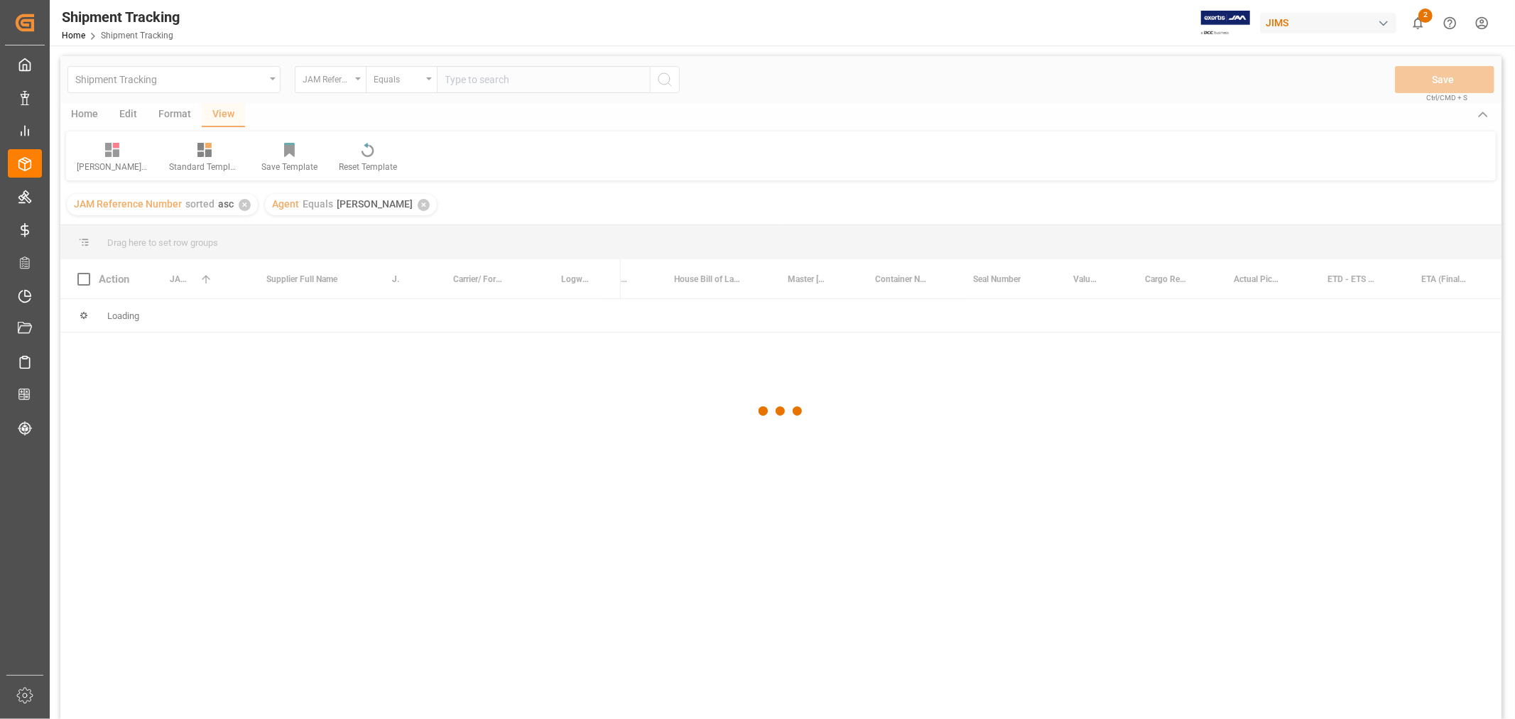
click at [513, 81] on div at bounding box center [781, 411] width 1442 height 710
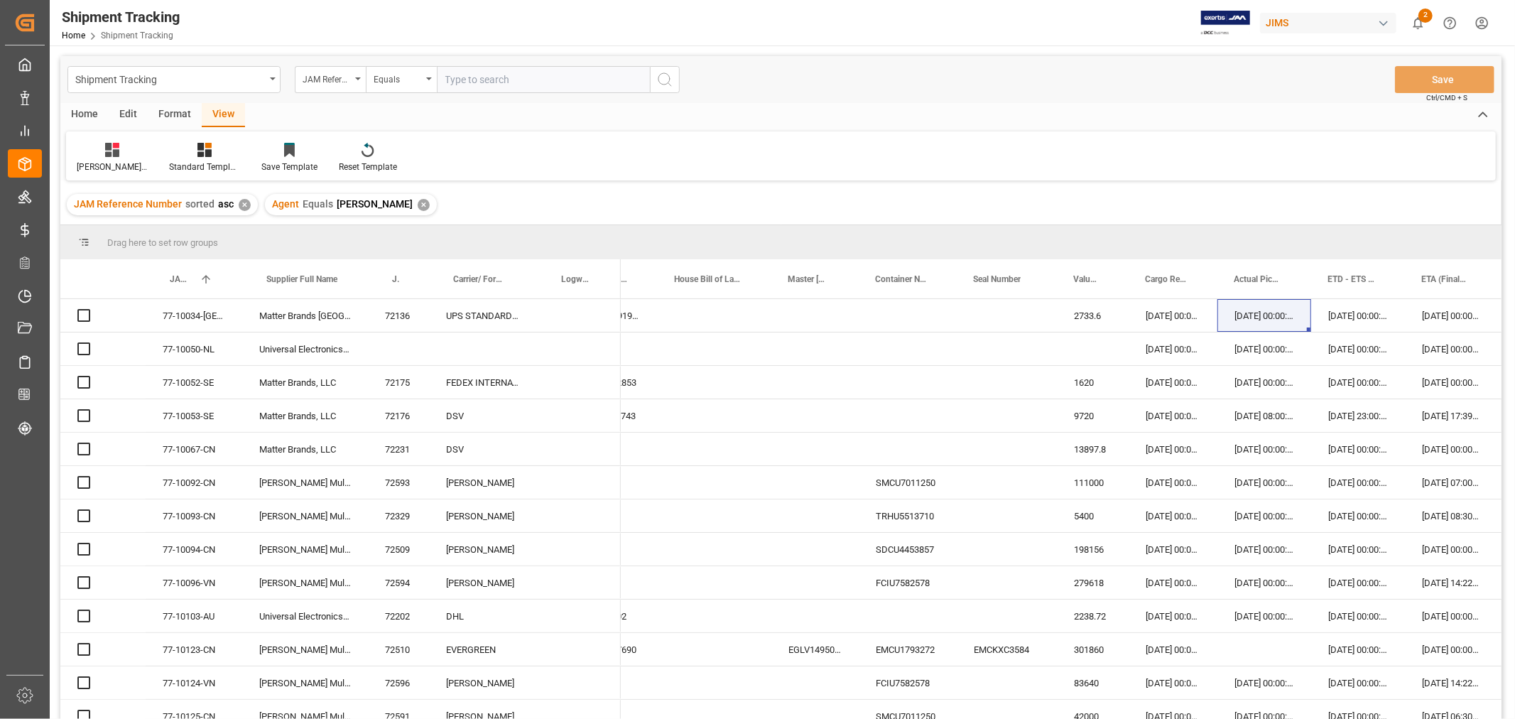
click at [515, 77] on input "text" at bounding box center [543, 79] width 213 height 27
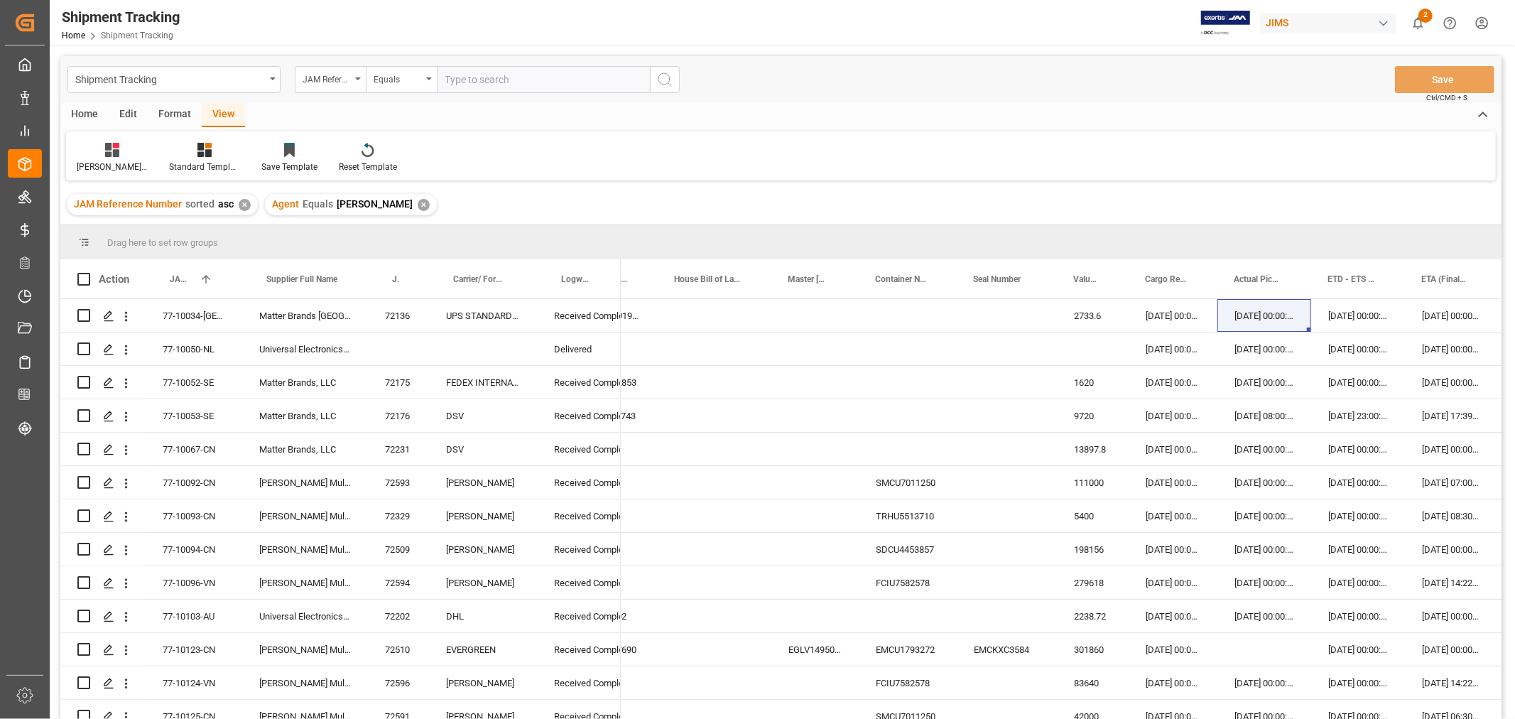
paste input "77-10806-CN"
type input "77-10806-CN"
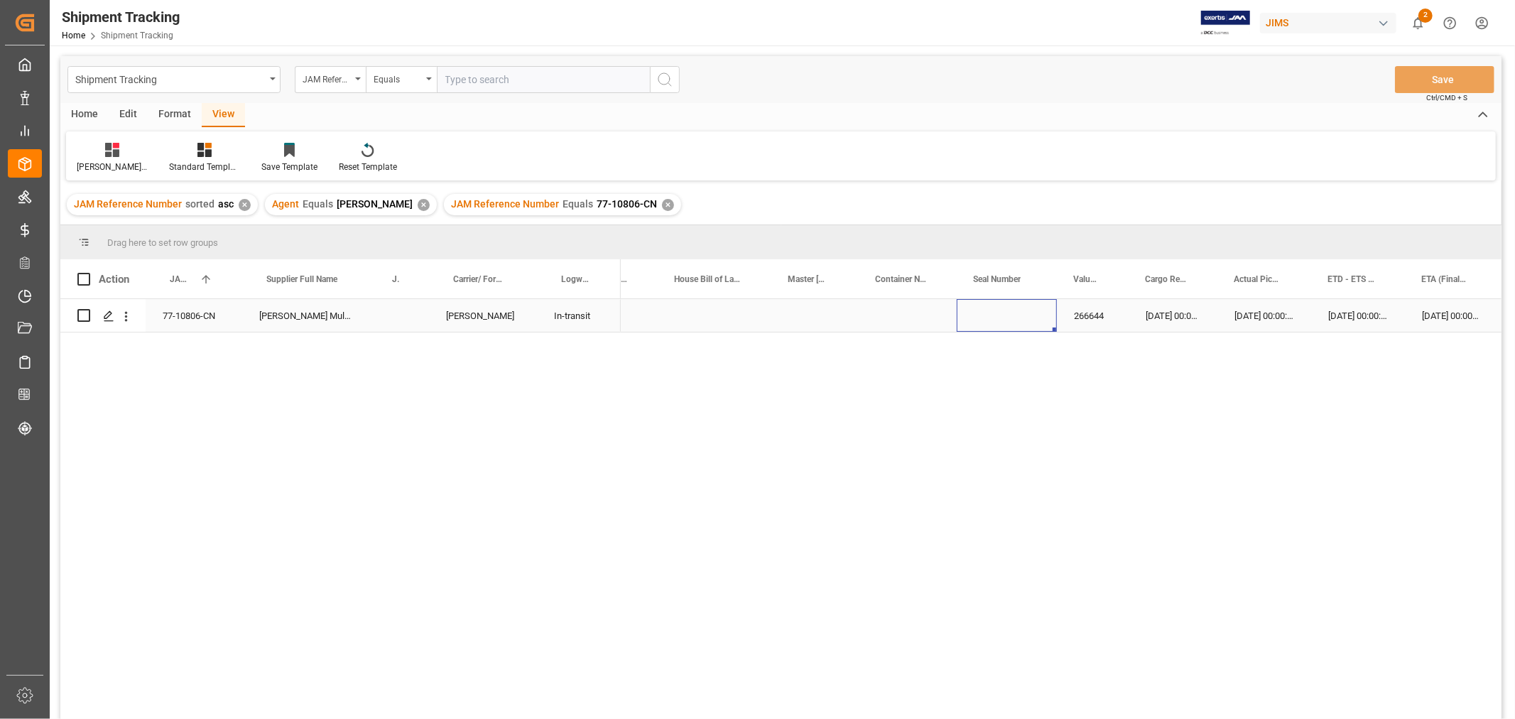
click at [985, 318] on div "Press SPACE to select this row." at bounding box center [1007, 315] width 100 height 33
click at [1167, 317] on div "25-09-2025 00:00:00" at bounding box center [1173, 315] width 89 height 33
click at [977, 199] on div "JAM Reference Number sorted asc ✕ Agent Equals HuiXin Gao ✕ JAM Reference Numbe…" at bounding box center [781, 205] width 1442 height 40
click at [696, 317] on div "Press SPACE to select this row." at bounding box center [715, 315] width 114 height 33
click at [799, 318] on div "Press SPACE to select this row." at bounding box center [815, 315] width 87 height 33
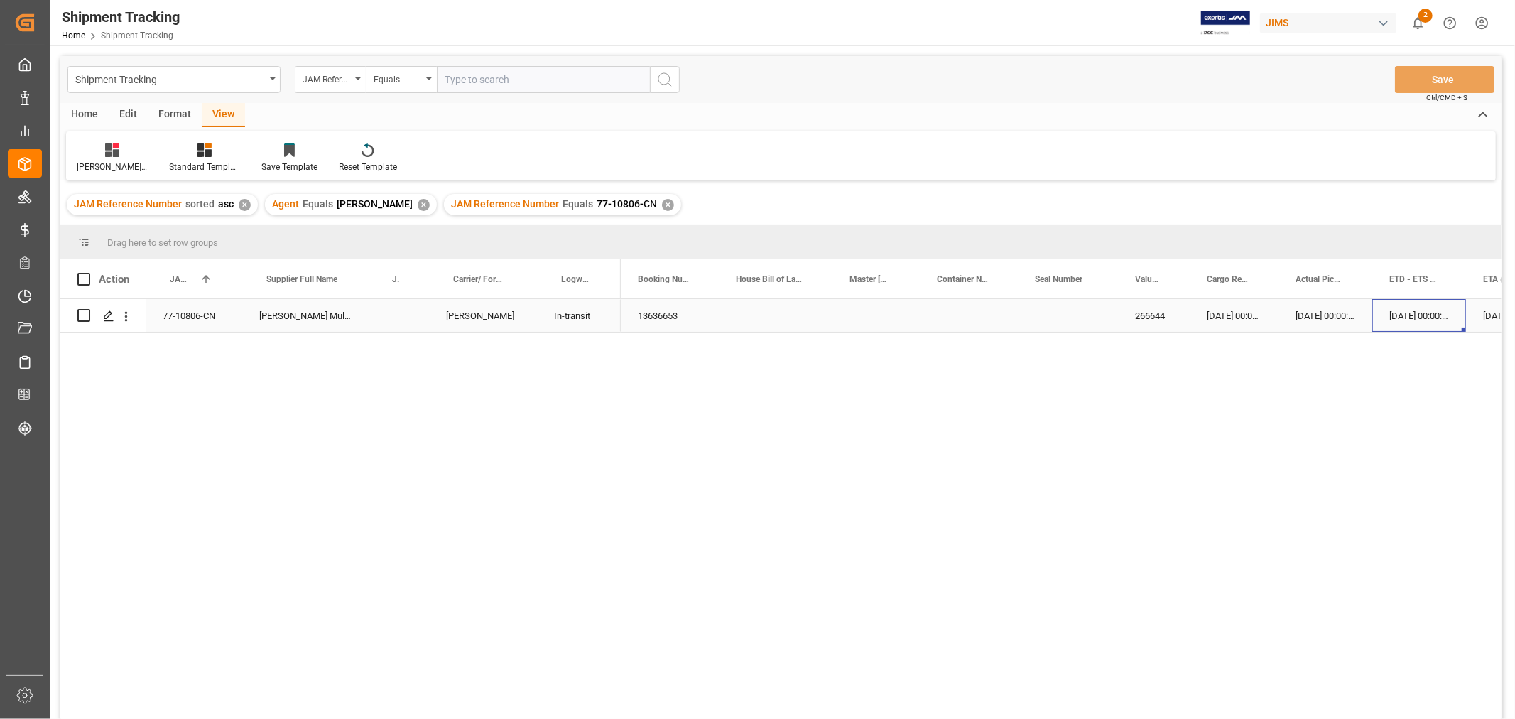
scroll to position [0, 61]
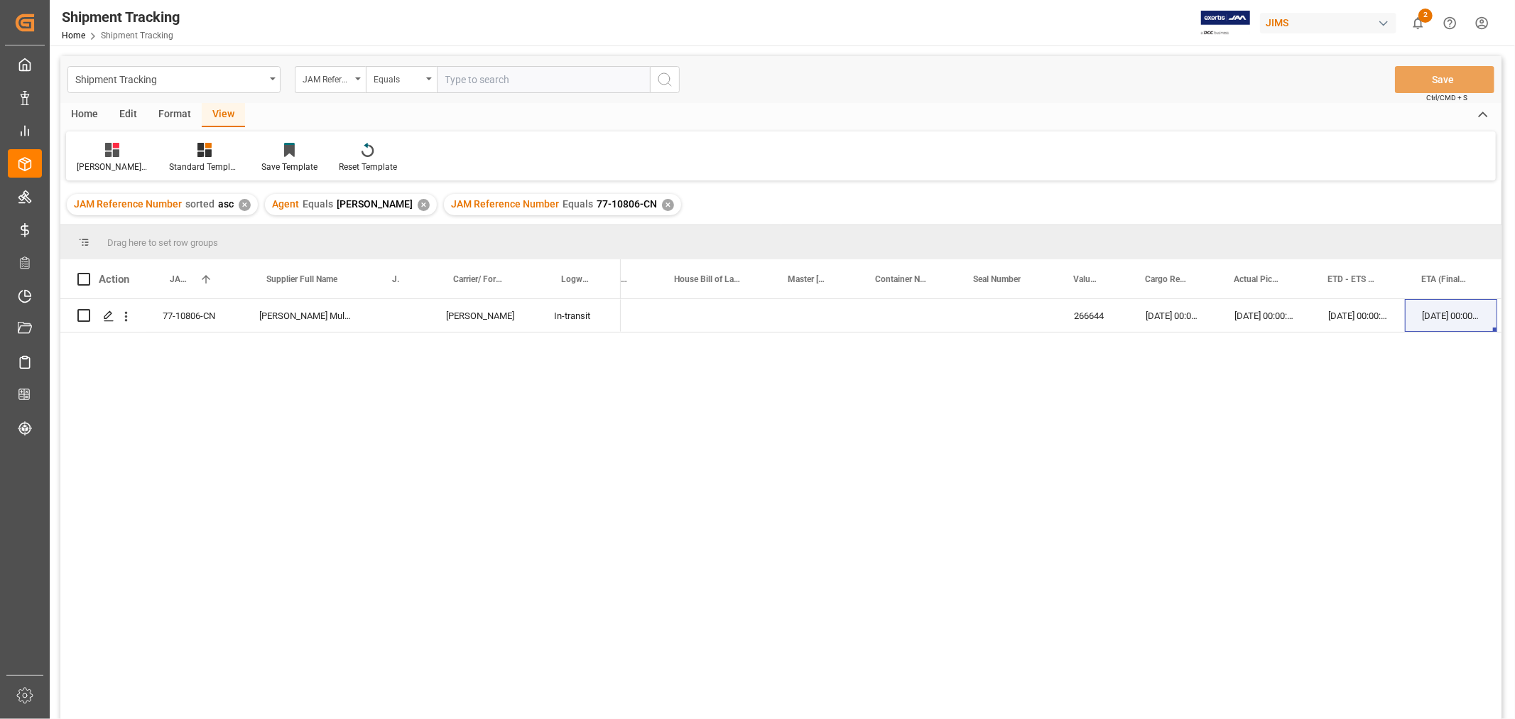
click at [662, 202] on div "✕" at bounding box center [668, 205] width 12 height 12
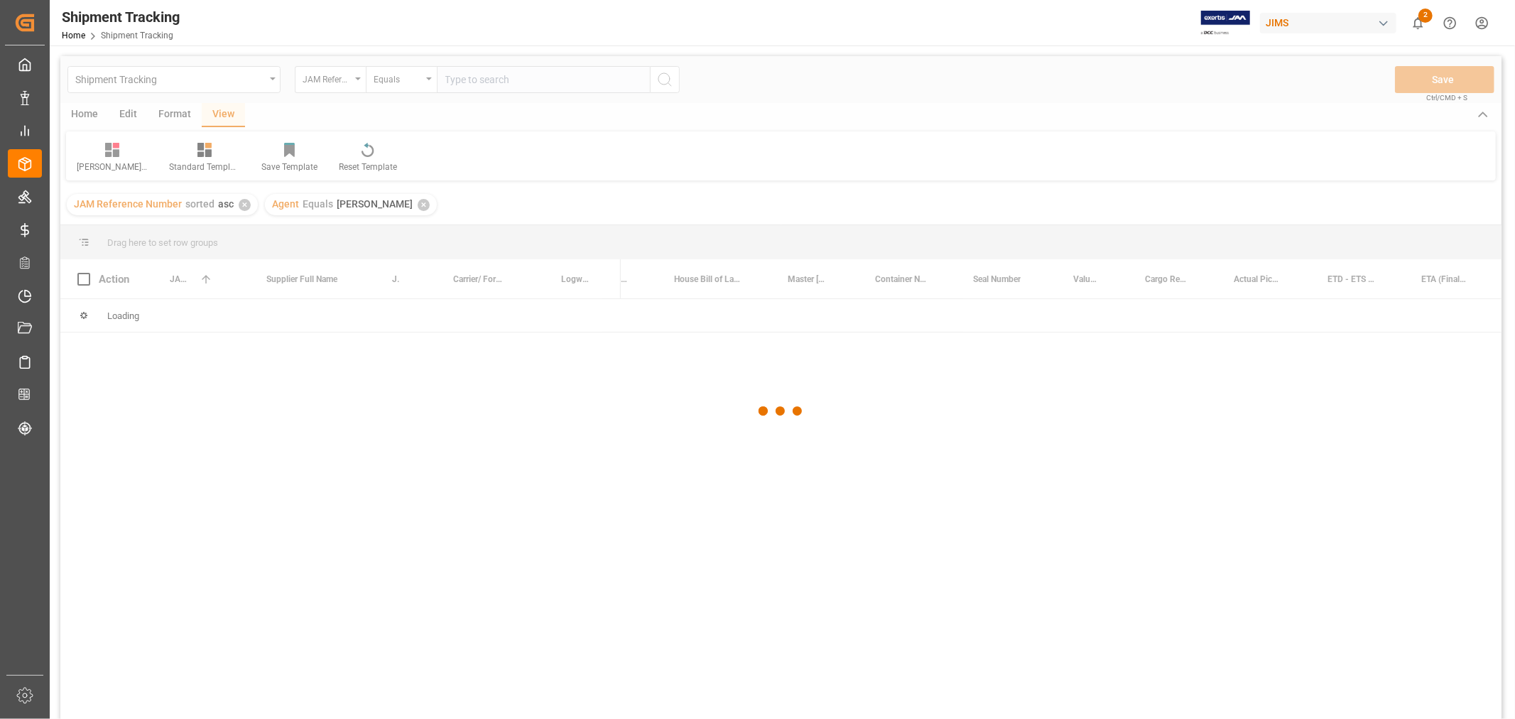
click at [509, 85] on div at bounding box center [781, 411] width 1442 height 710
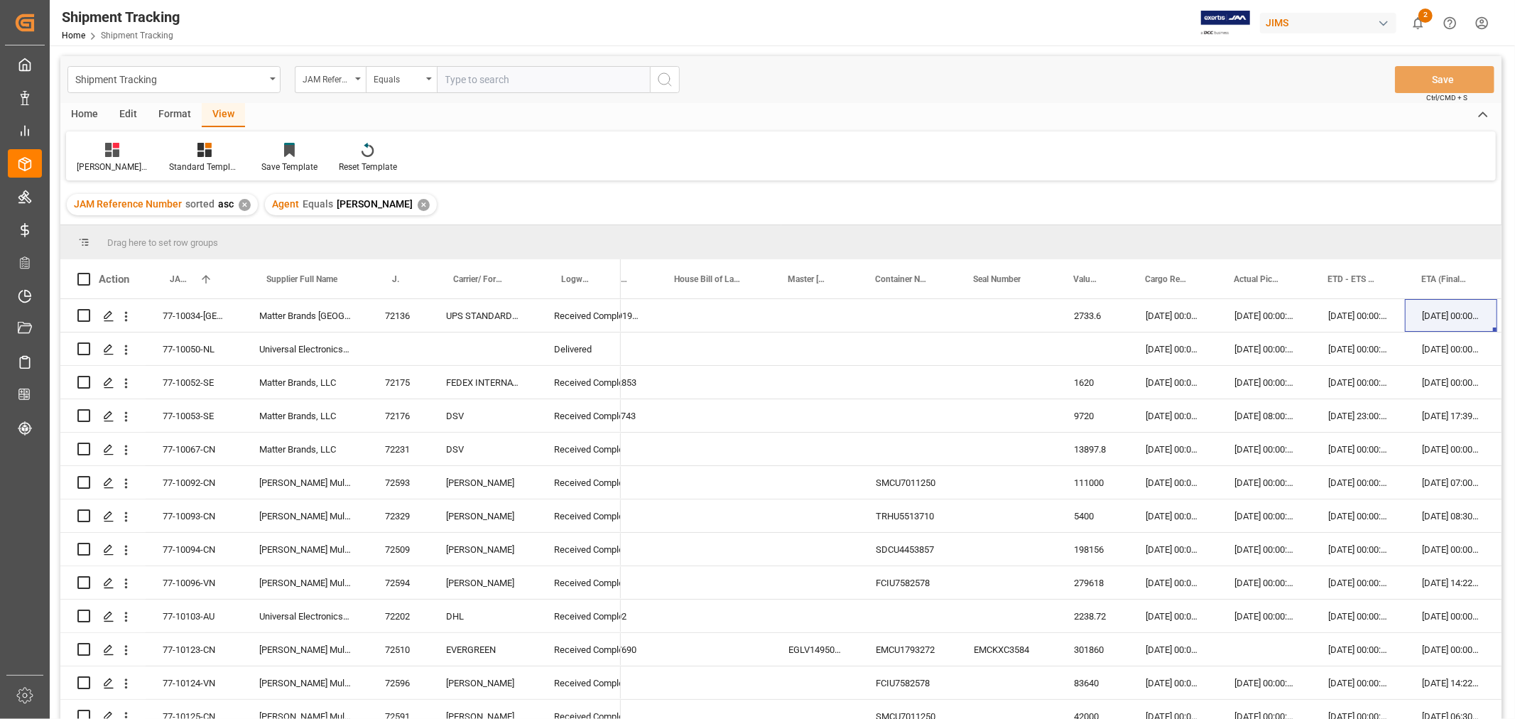
click at [512, 82] on input "text" at bounding box center [543, 79] width 213 height 27
paste input "77-10847-CN"
type input "77-10847-CN"
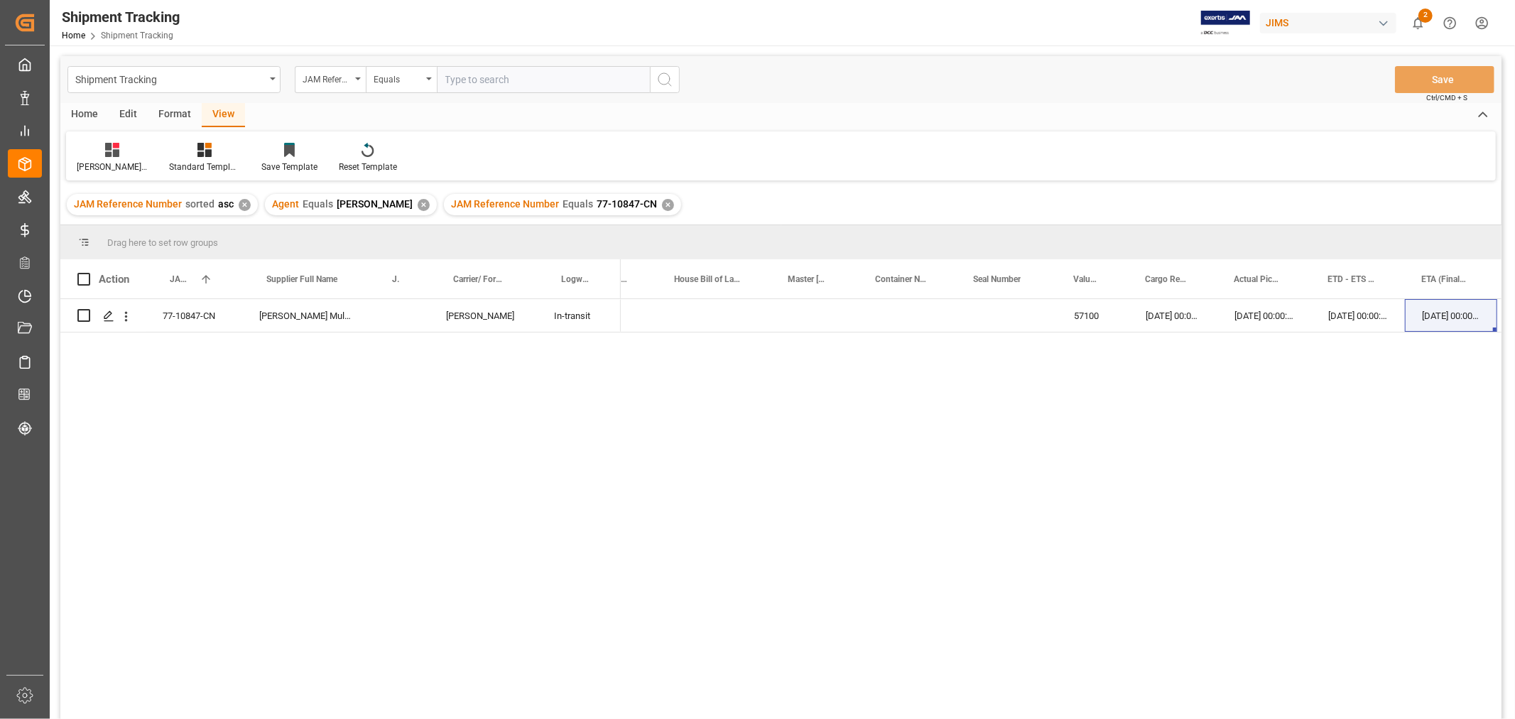
click at [662, 200] on div "✕" at bounding box center [668, 205] width 12 height 12
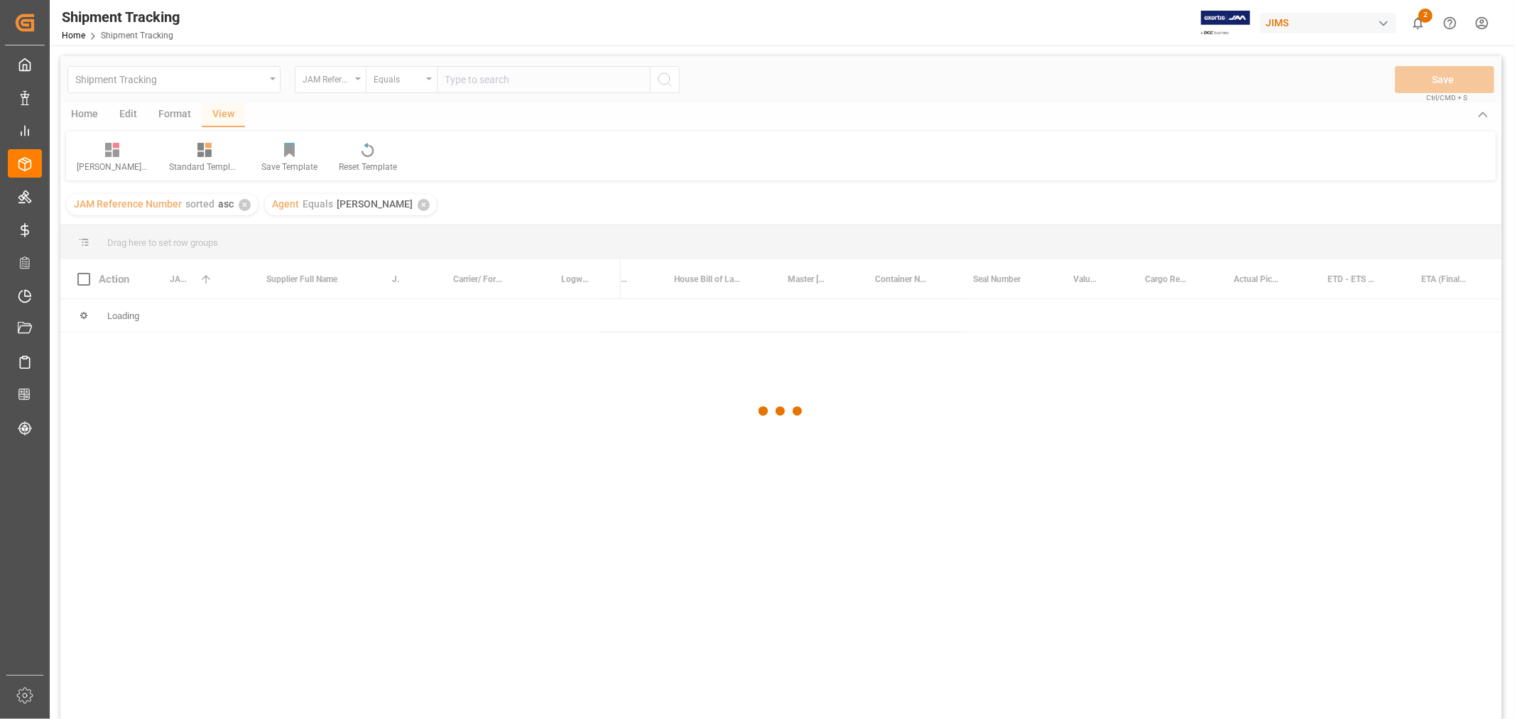
click at [563, 82] on div at bounding box center [781, 411] width 1442 height 710
click at [563, 80] on div at bounding box center [781, 411] width 1442 height 710
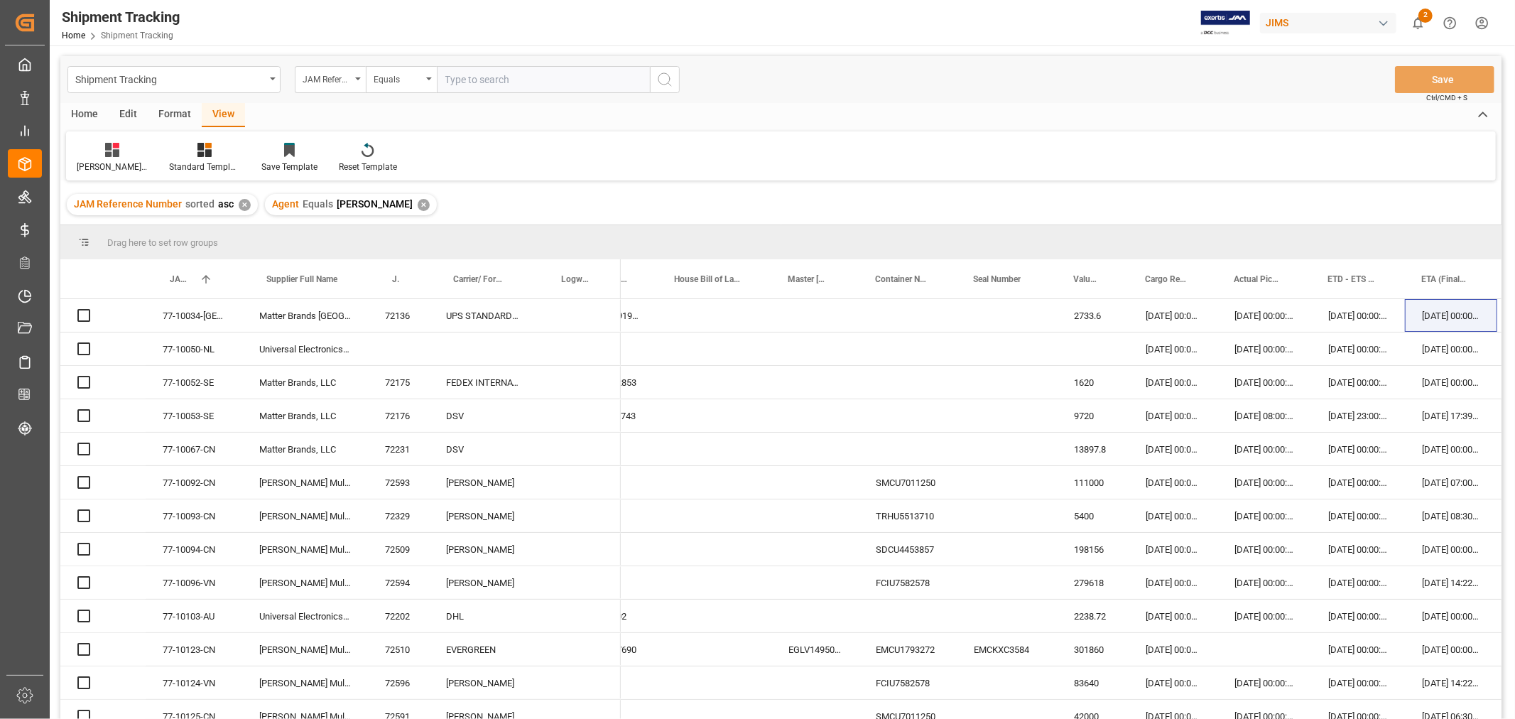
click at [563, 80] on input "text" at bounding box center [543, 79] width 213 height 27
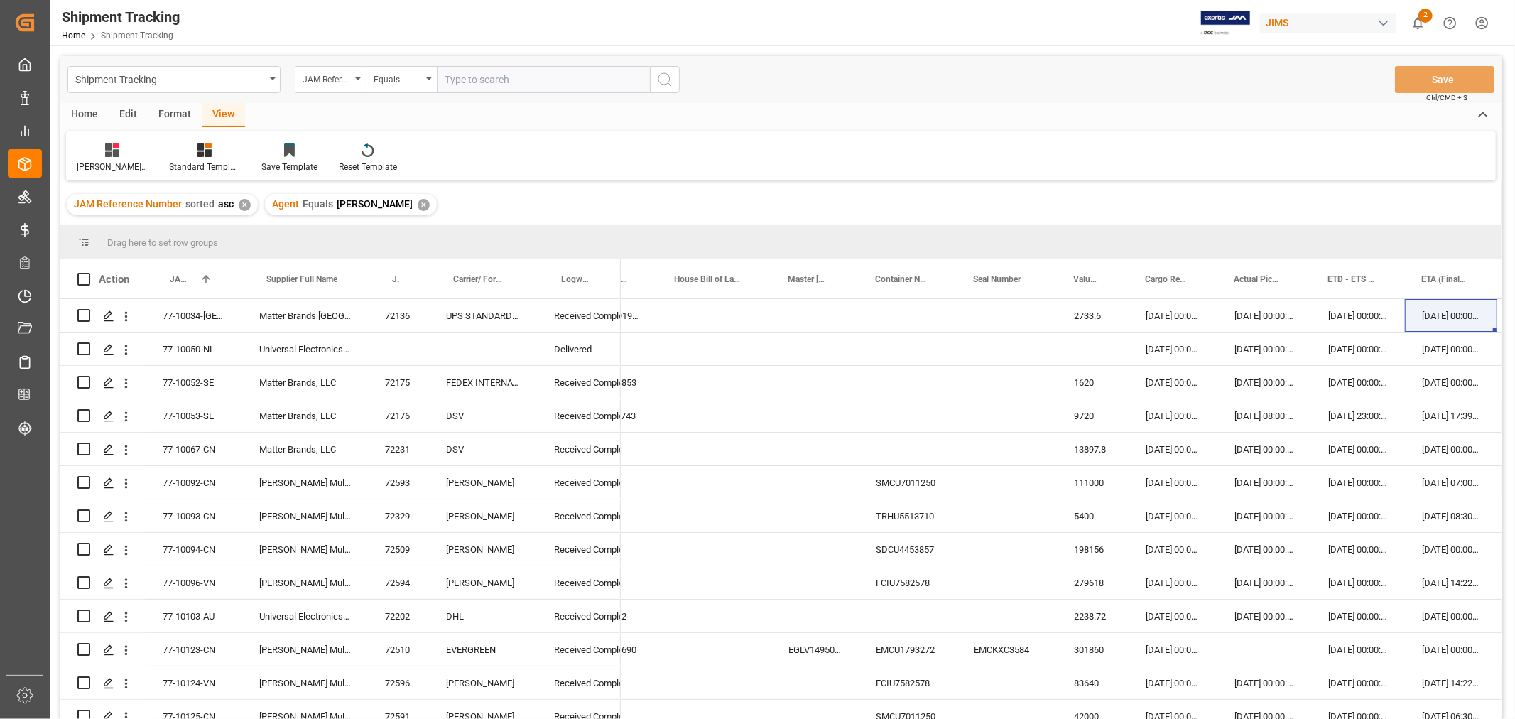
paste input "77-10851-CN"
type input "77-10851-CN"
click at [663, 85] on icon "search button" at bounding box center [664, 79] width 17 height 17
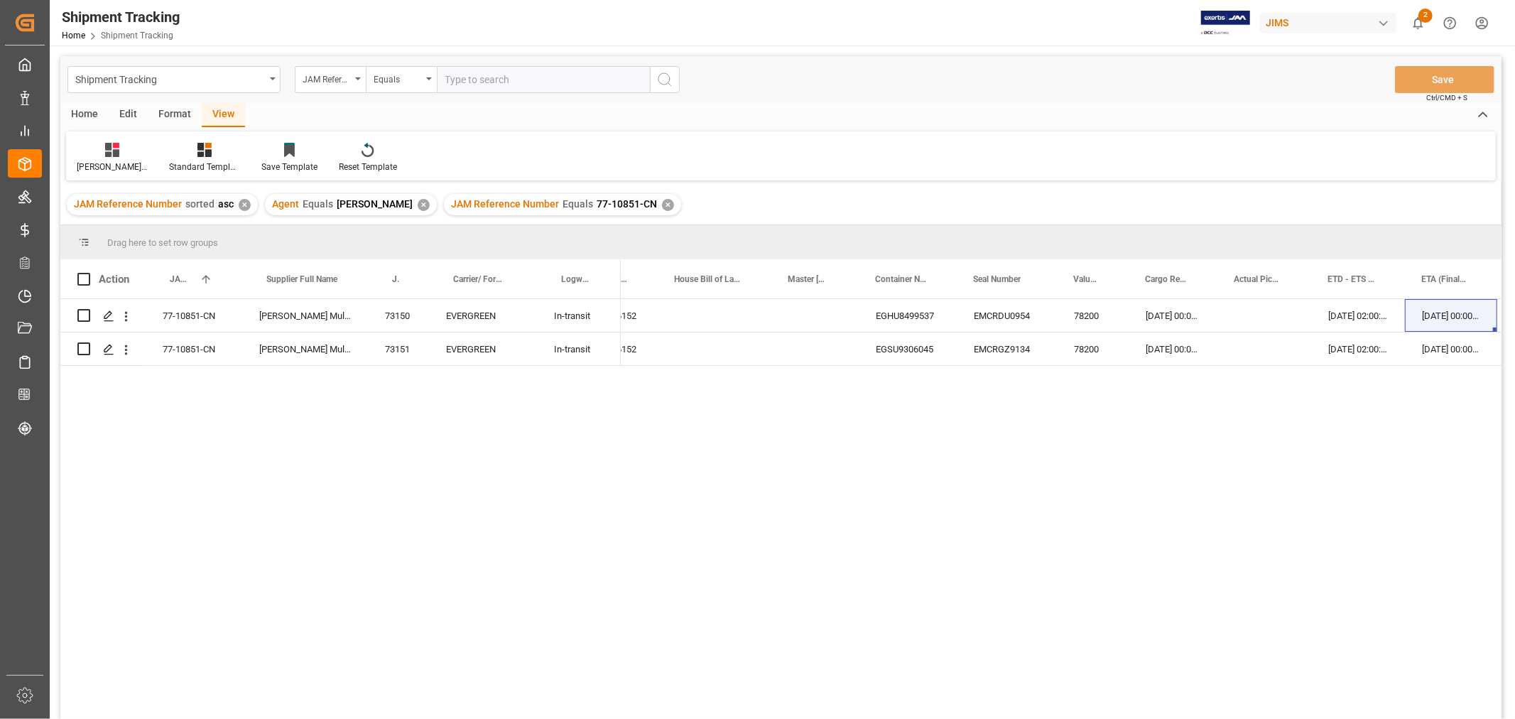
drag, startPoint x: 189, startPoint y: 440, endPoint x: 264, endPoint y: 467, distance: 79.8
click at [189, 440] on div "77-10851-CN Harman Multimedia China 73150 EVERGREEN In-transit 77-10851-CN Harm…" at bounding box center [781, 511] width 1442 height 424
click at [662, 201] on div "✕" at bounding box center [668, 205] width 12 height 12
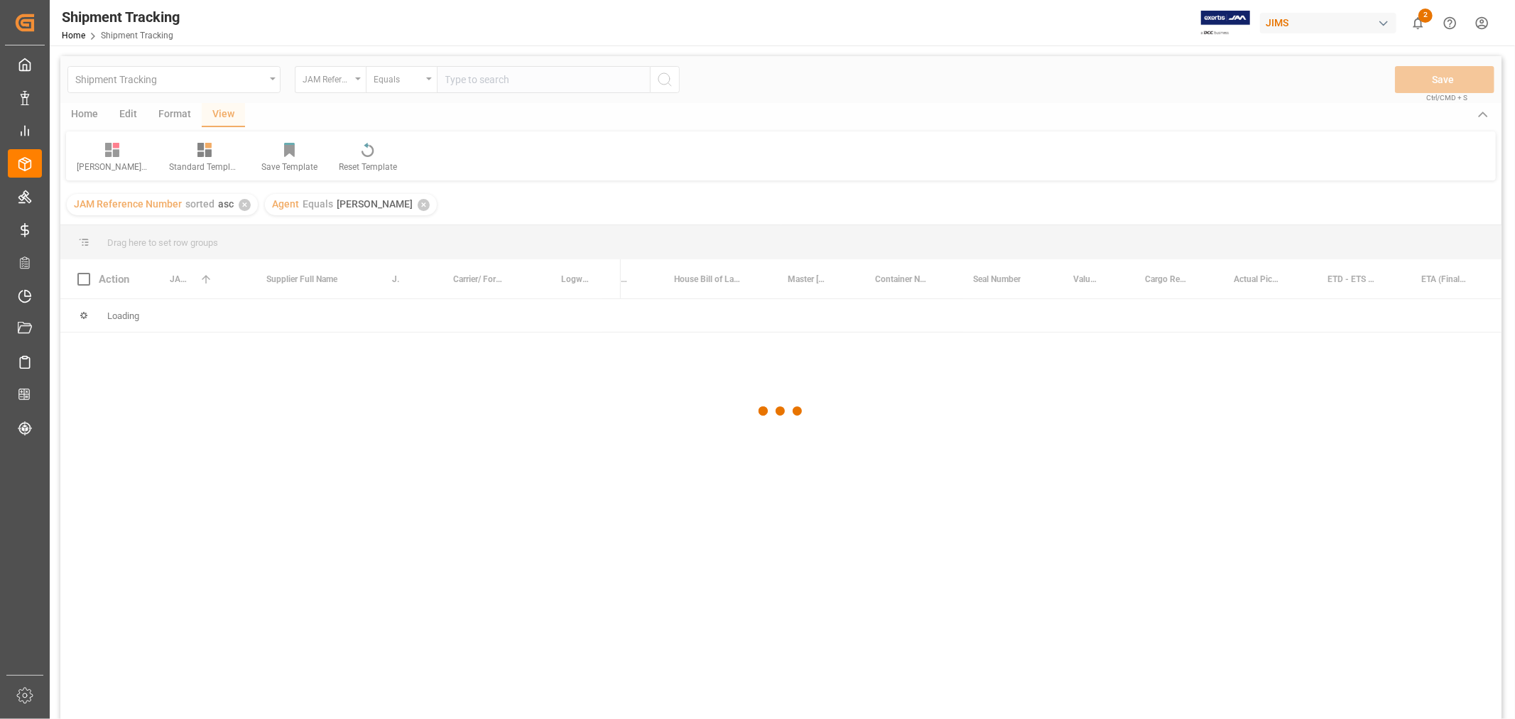
click at [540, 79] on div at bounding box center [781, 411] width 1442 height 710
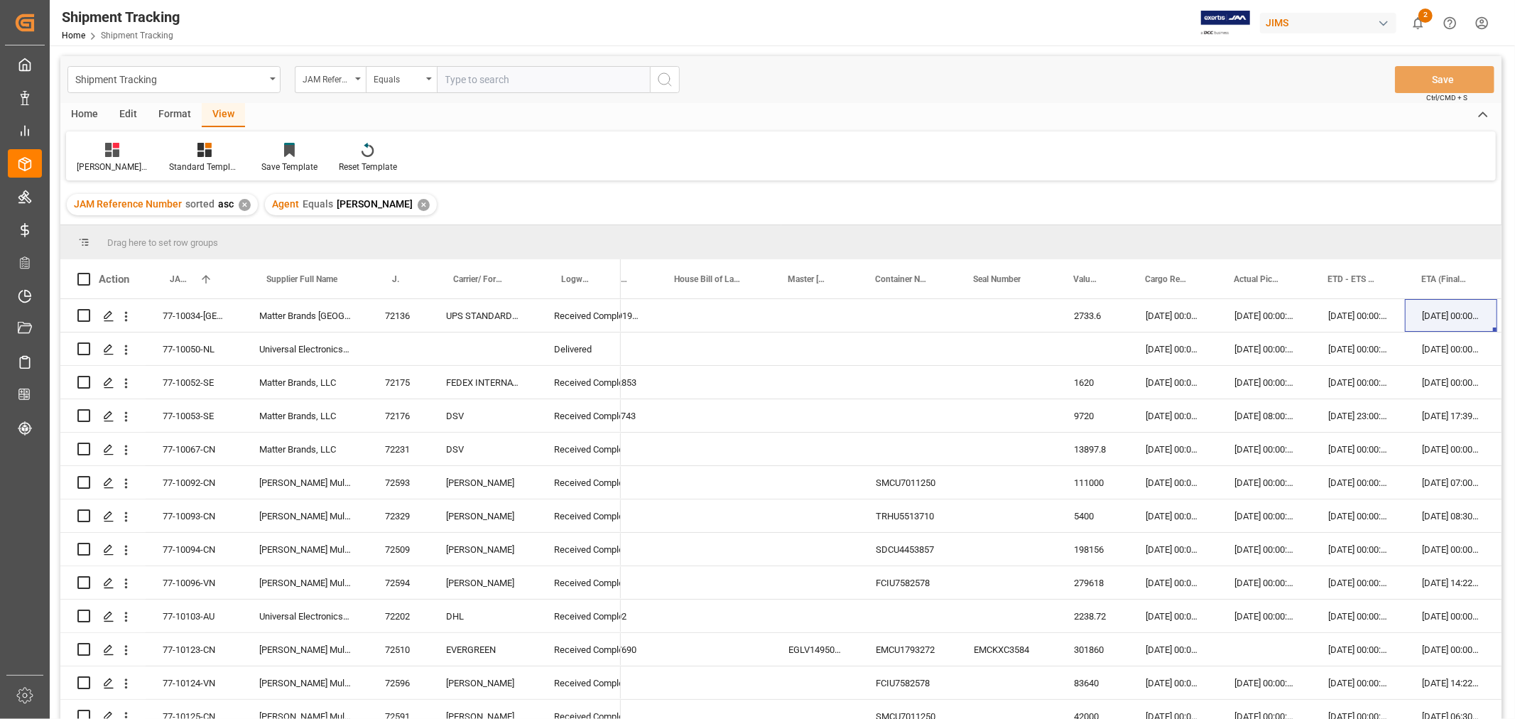
click at [544, 78] on input "text" at bounding box center [543, 79] width 213 height 27
paste input "77-10854-CN"
type input "77-10854-CN"
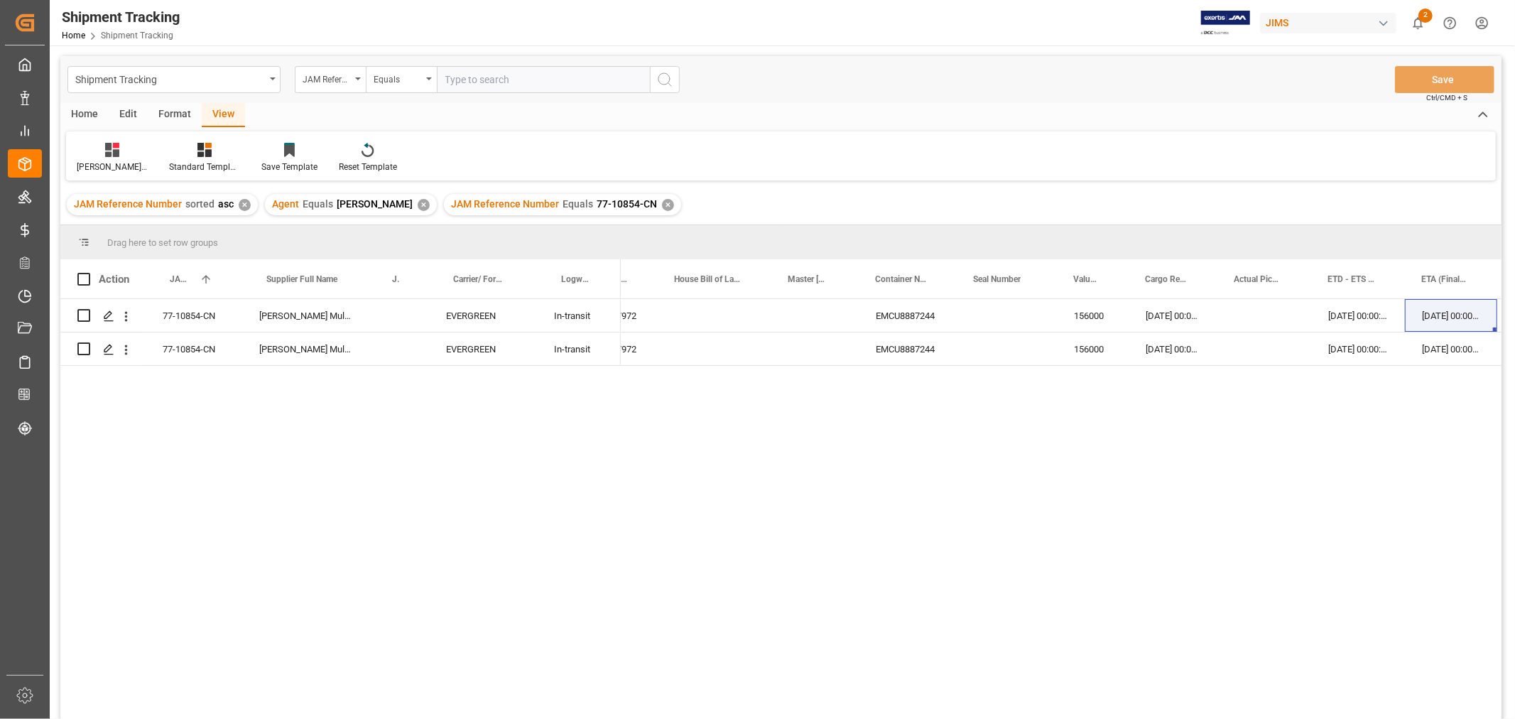
drag, startPoint x: 205, startPoint y: 413, endPoint x: 215, endPoint y: 415, distance: 10.2
click at [206, 413] on div "77-10854-CN Harman Multimedia China EVERGREEN In-transit 77-10854-CN Harman Mul…" at bounding box center [781, 511] width 1442 height 424
click at [662, 206] on div "✕" at bounding box center [668, 205] width 12 height 12
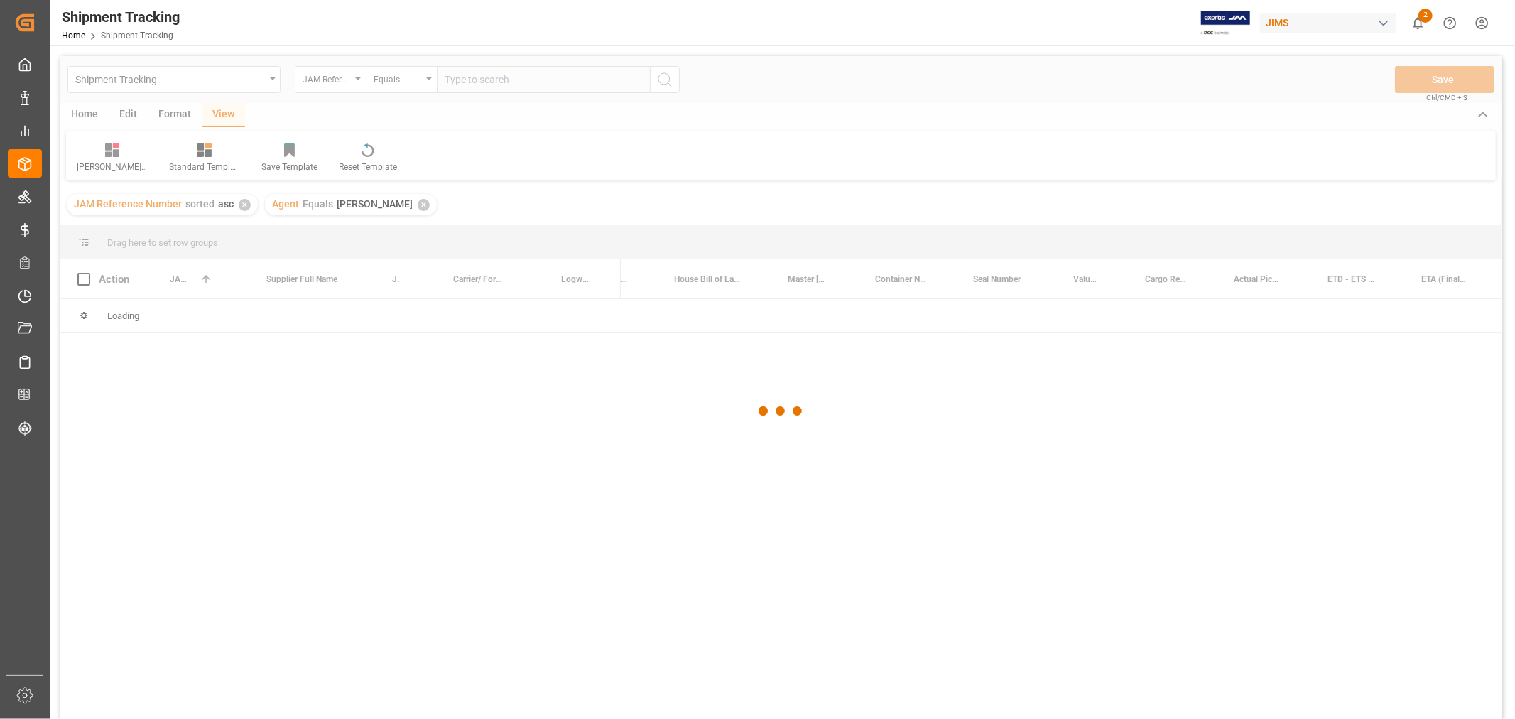
click at [543, 81] on div at bounding box center [781, 411] width 1442 height 710
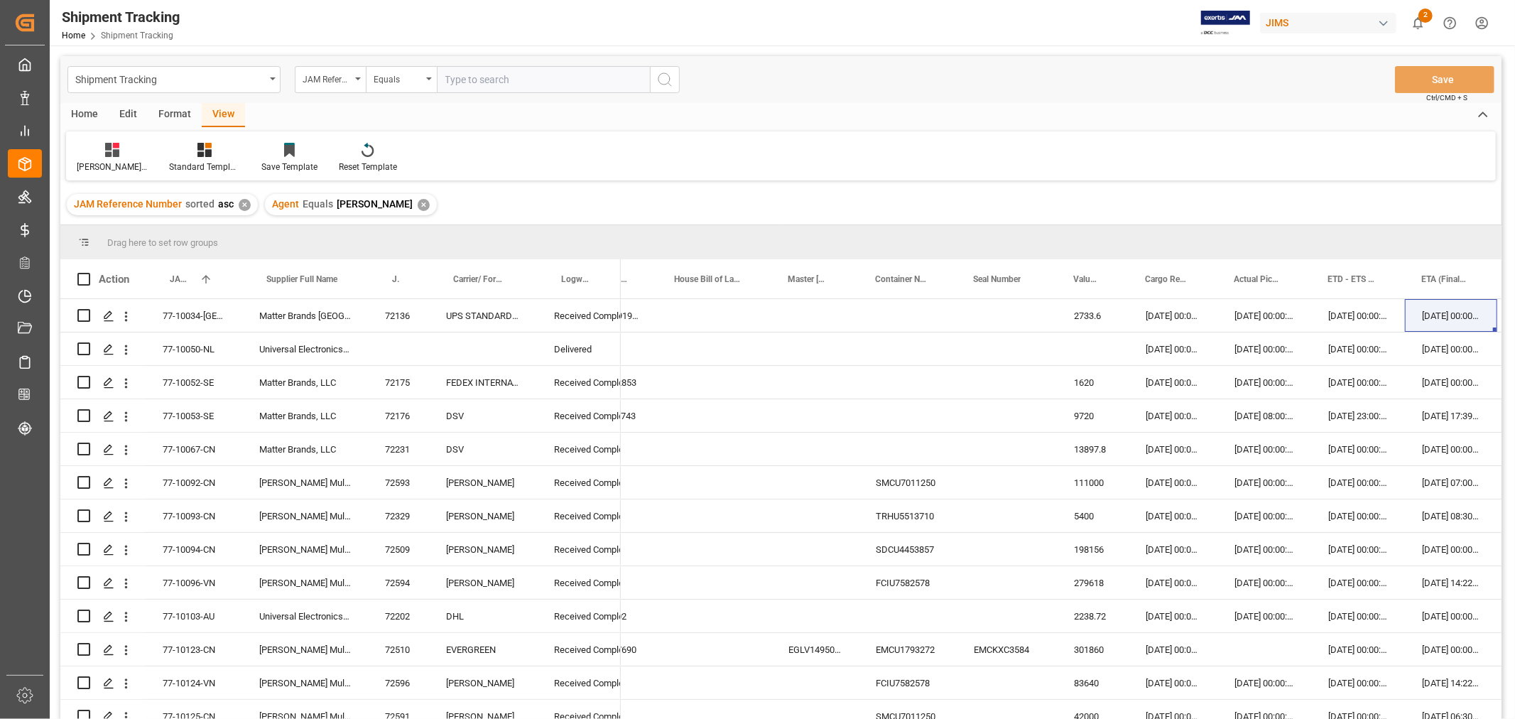
click at [544, 77] on input "text" at bounding box center [543, 79] width 213 height 27
paste input "77-10928-CN"
type input "77-10928-CN"
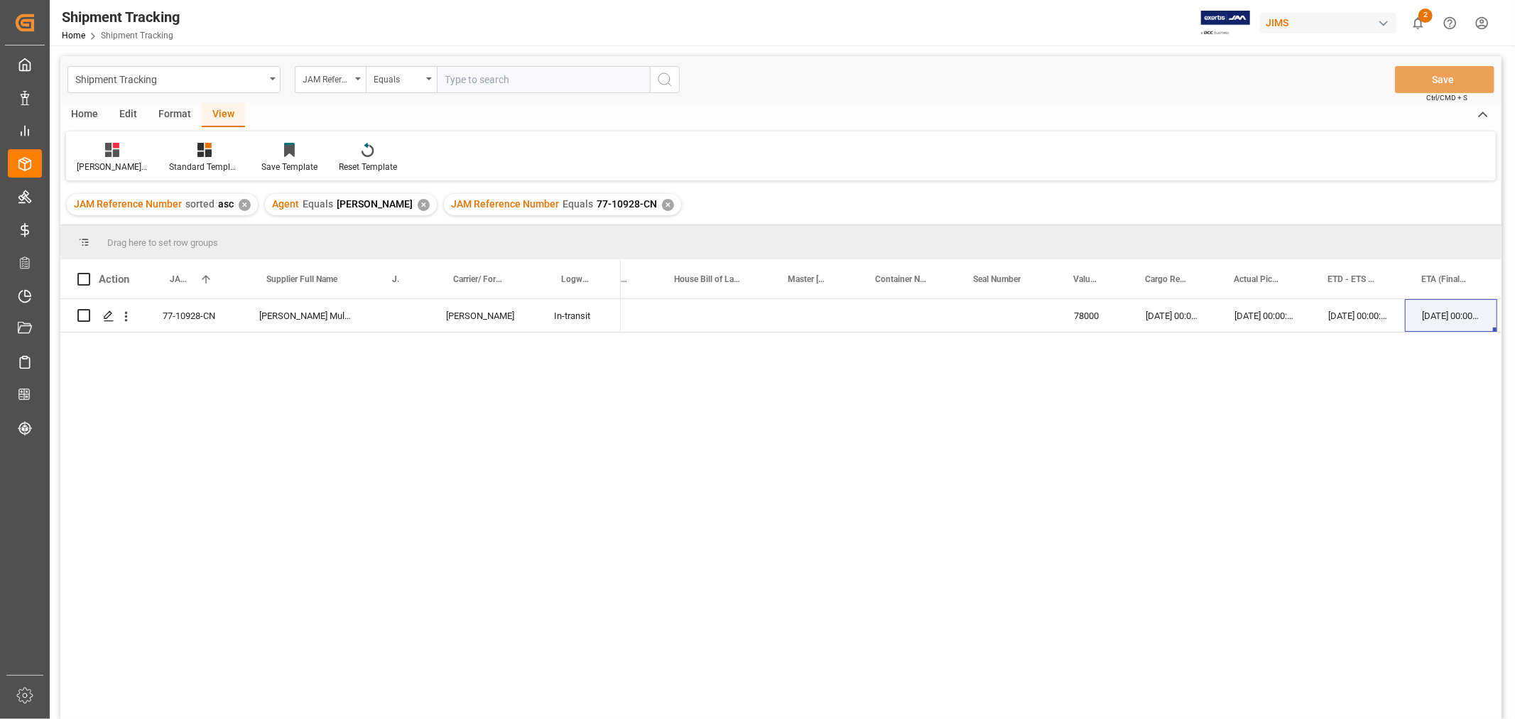
scroll to position [0, 61]
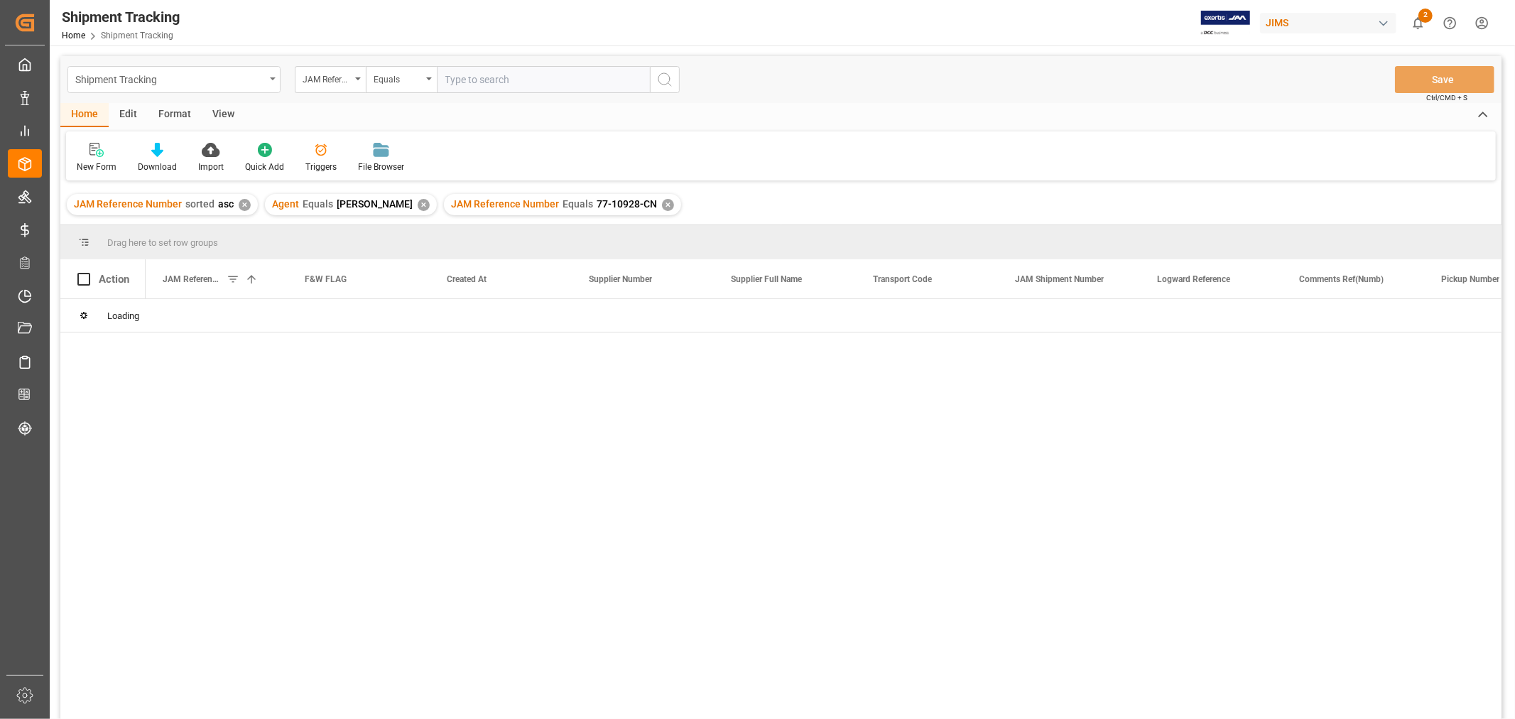
click at [232, 82] on div "Shipment Tracking" at bounding box center [170, 79] width 190 height 18
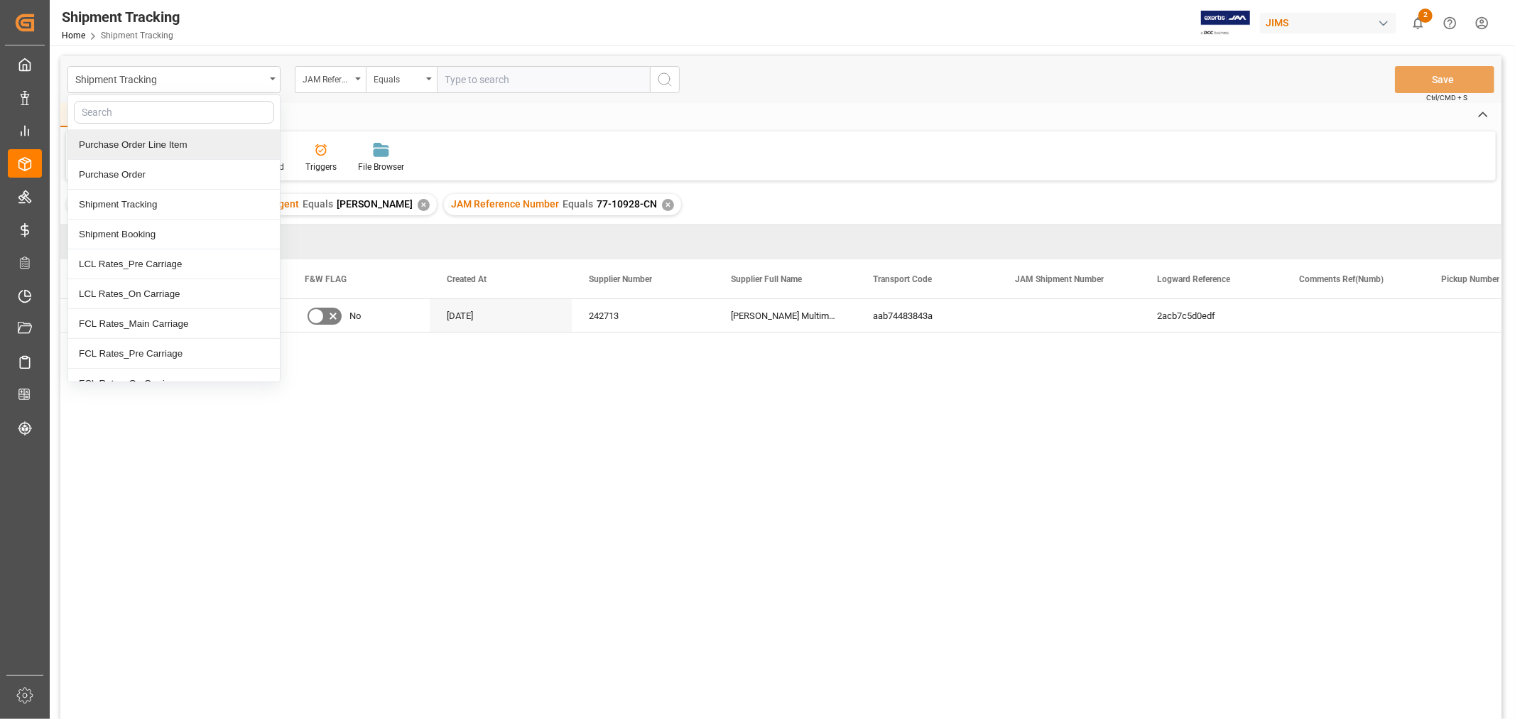
click at [167, 151] on div "Purchase Order Line Item" at bounding box center [174, 145] width 212 height 30
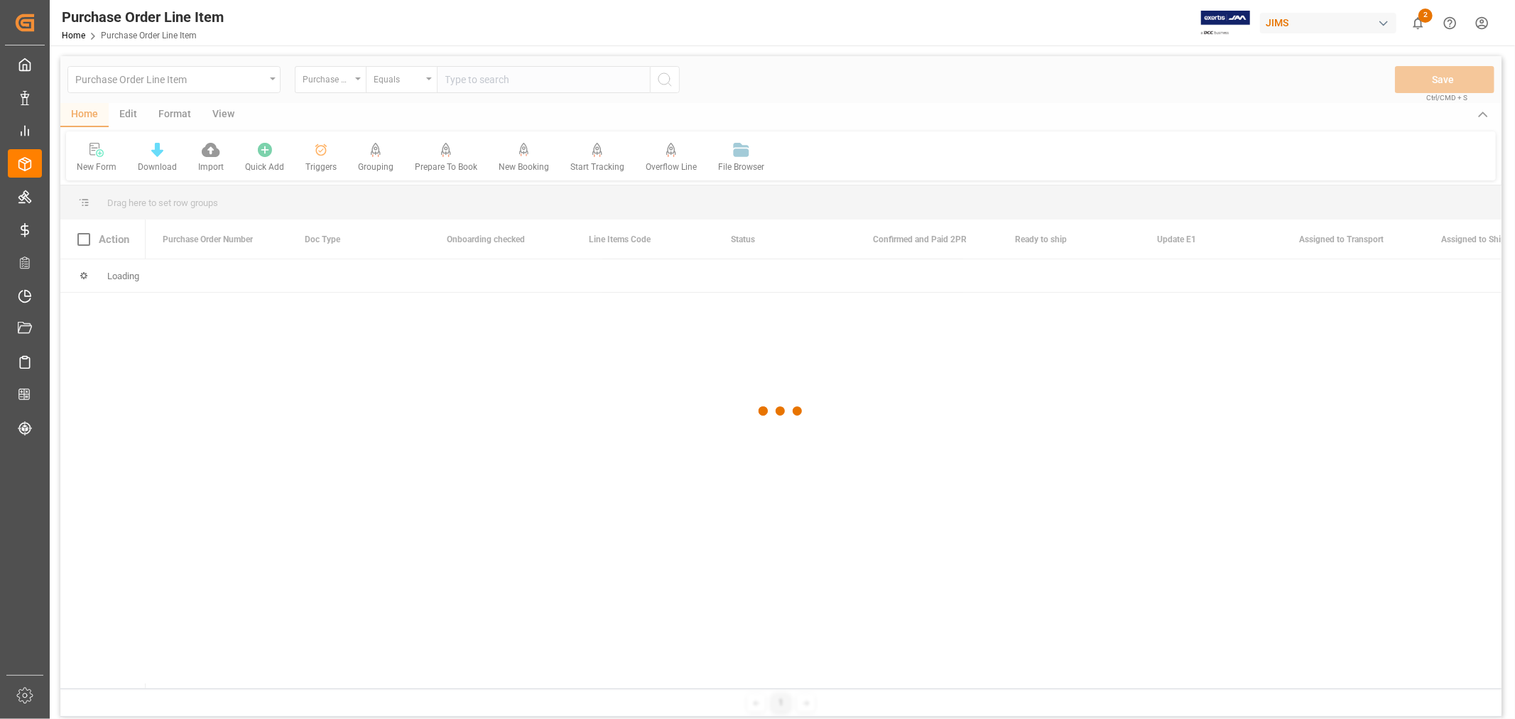
click at [331, 86] on div at bounding box center [781, 411] width 1442 height 710
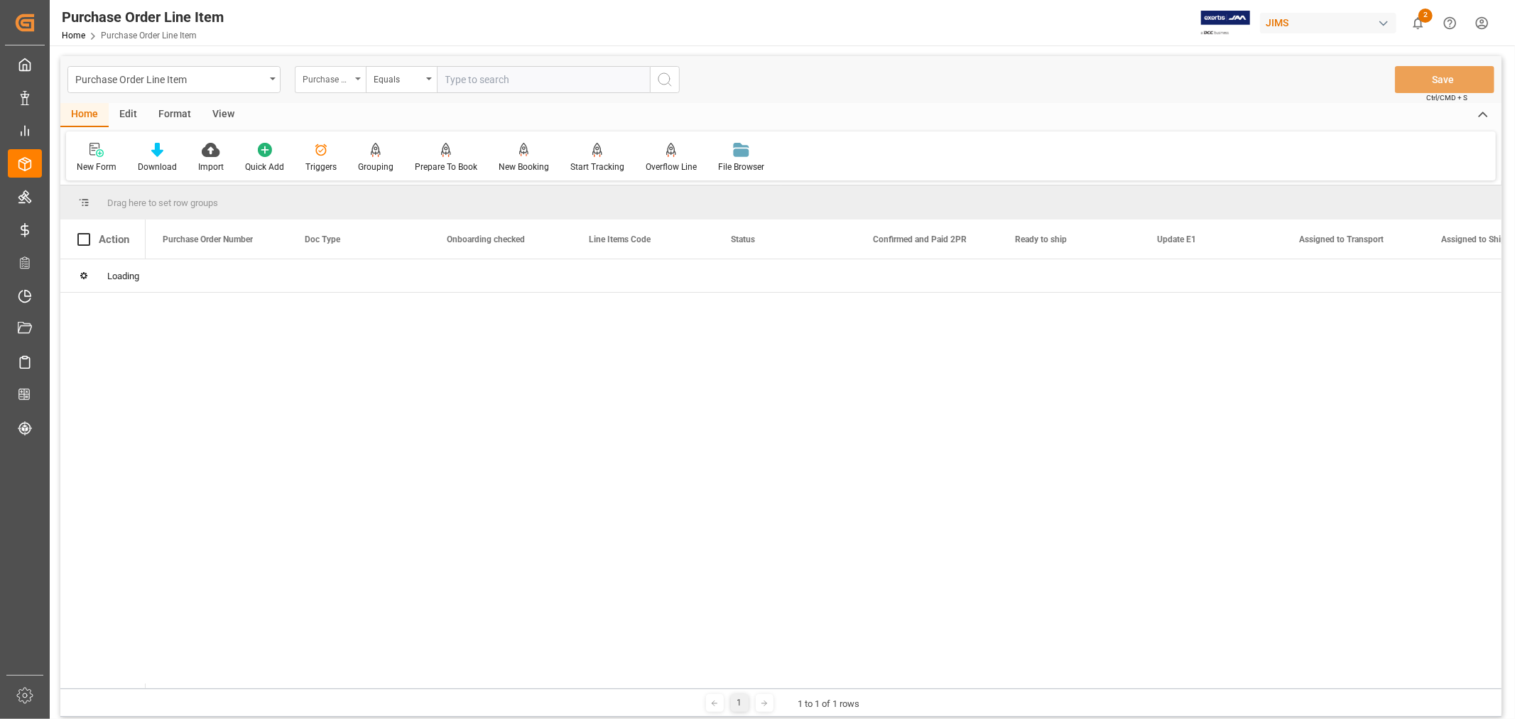
click at [329, 83] on div "Purchase Order Number" at bounding box center [327, 78] width 48 height 16
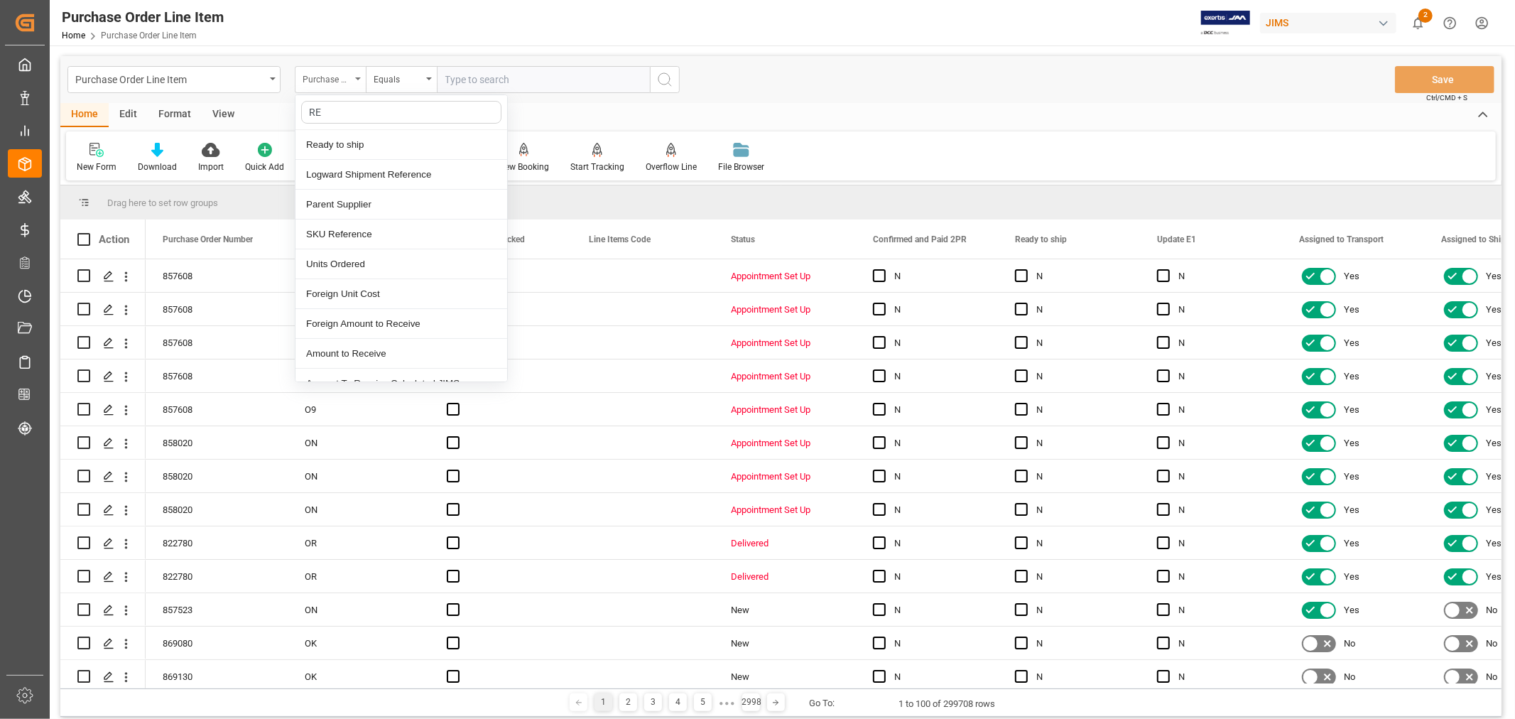
type input "REF"
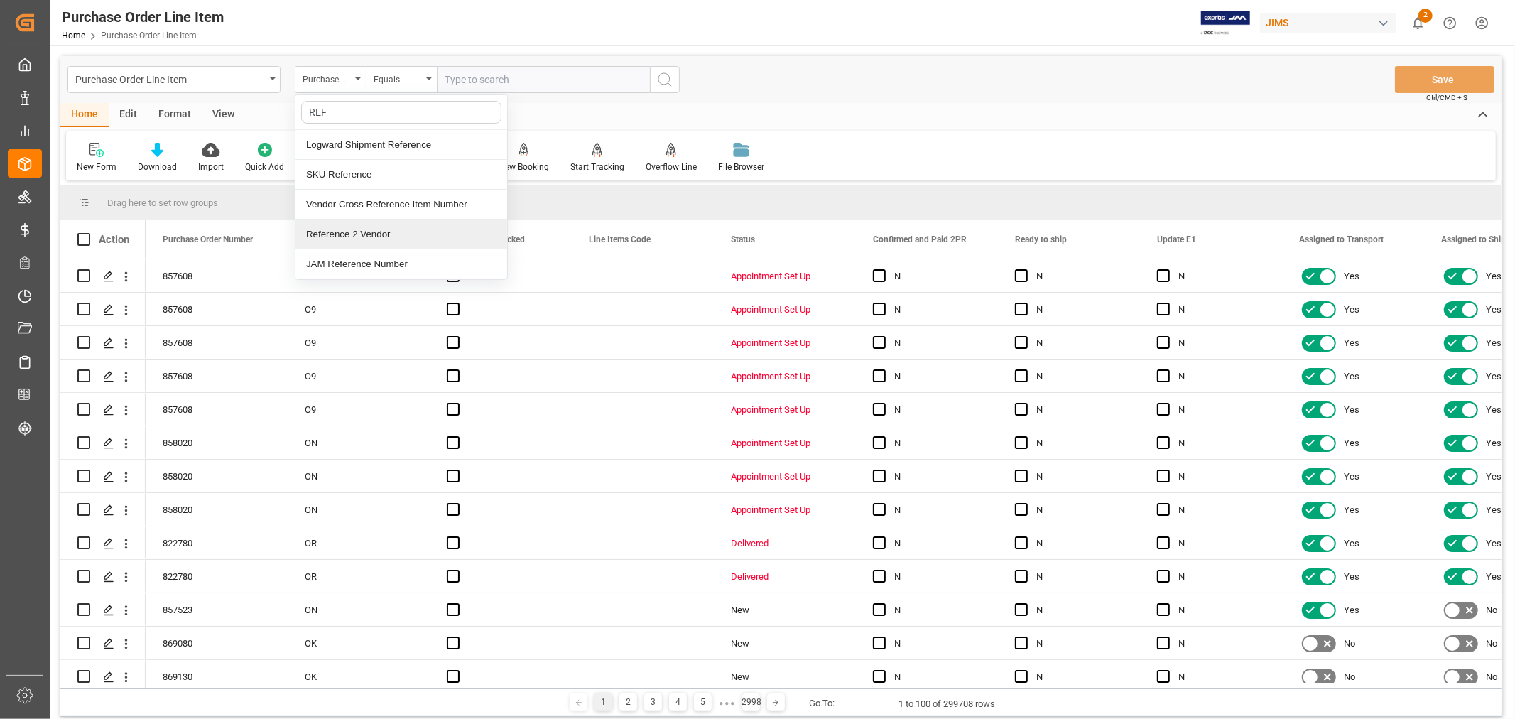
click at [335, 236] on div "Reference 2 Vendor" at bounding box center [402, 235] width 212 height 30
click at [480, 75] on input "text" at bounding box center [543, 79] width 213 height 27
paste input "77-10854-CN"
type input "77-10854-CN"
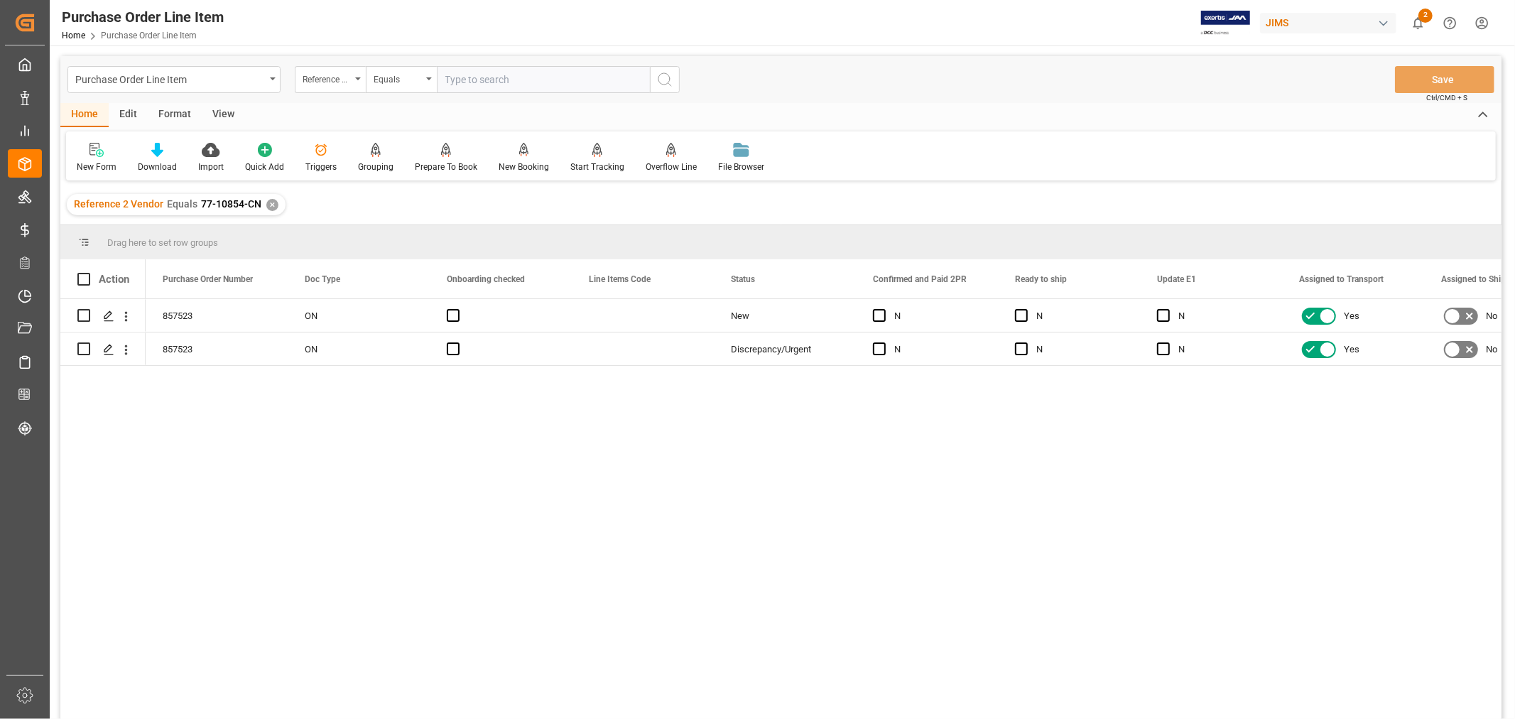
click at [227, 114] on div "View" at bounding box center [223, 115] width 43 height 24
click at [94, 161] on div "Default" at bounding box center [91, 167] width 28 height 13
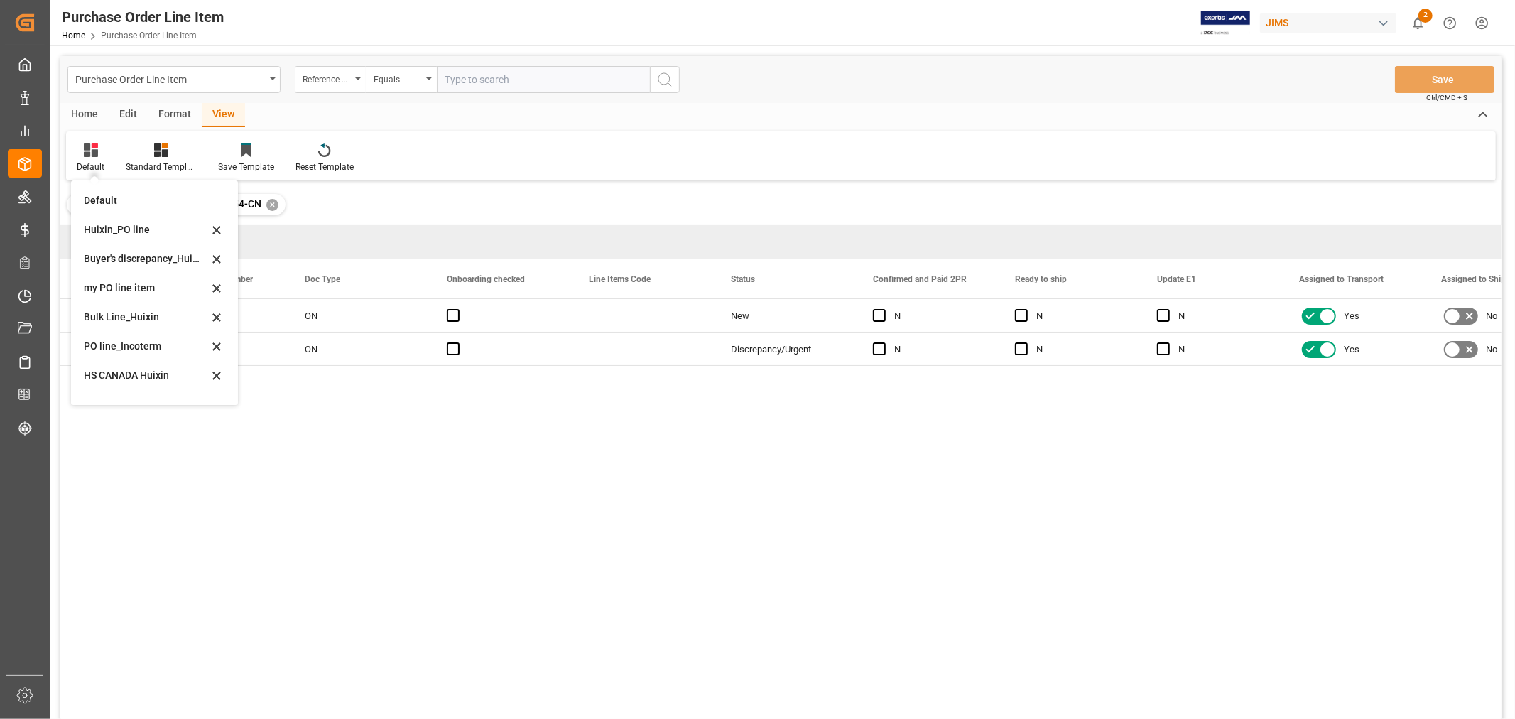
click at [147, 253] on div "Buyer's discrepancy_Huixin" at bounding box center [146, 259] width 124 height 15
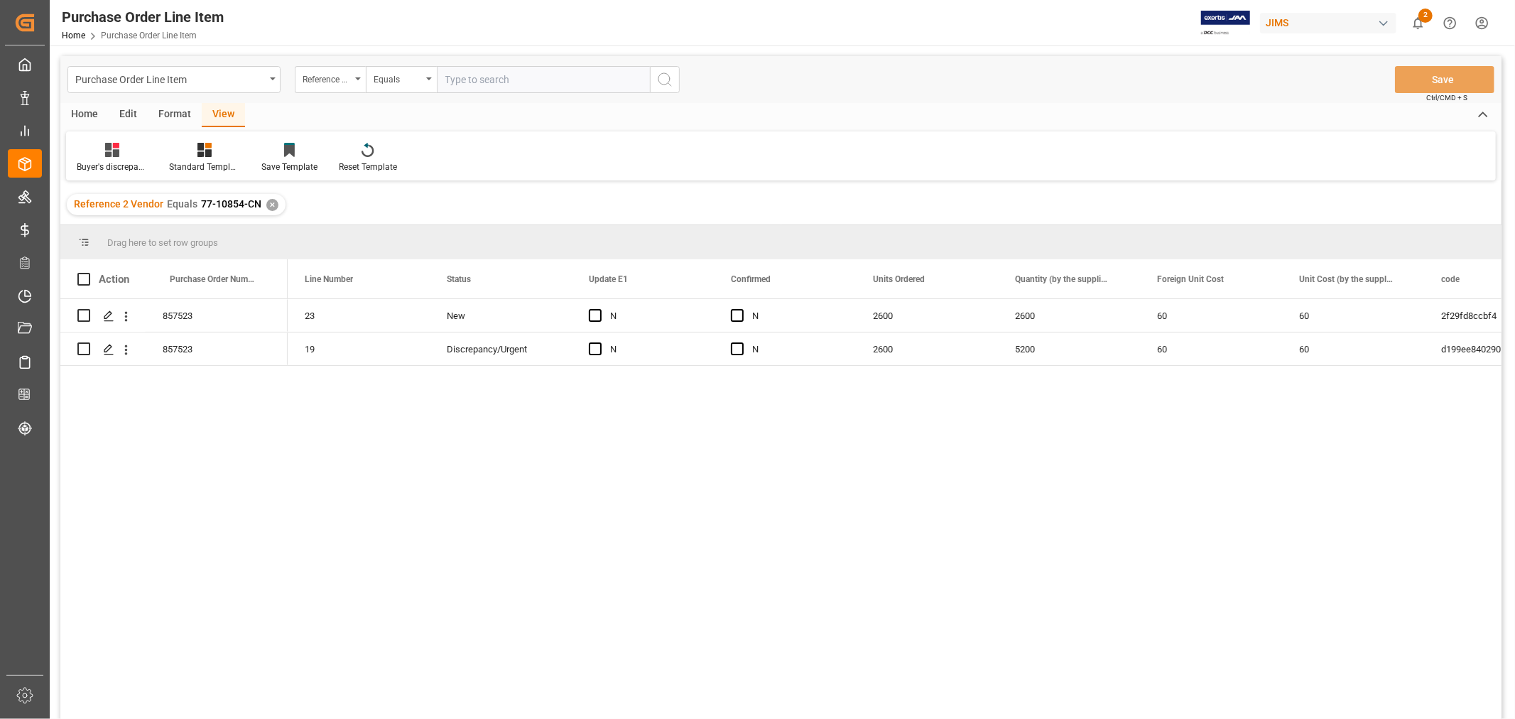
click at [1057, 460] on div "23 New N N 2600 2600 60 60 2f29fd8ccbf4 JBLSB510BLKAM 19 Discrepancy/Urgent N N…" at bounding box center [895, 513] width 1214 height 429
click at [1017, 346] on div "5200" at bounding box center [1069, 348] width 142 height 33
click at [903, 348] on div "2600" at bounding box center [927, 348] width 142 height 33
click at [1034, 352] on div "5200" at bounding box center [1069, 348] width 142 height 33
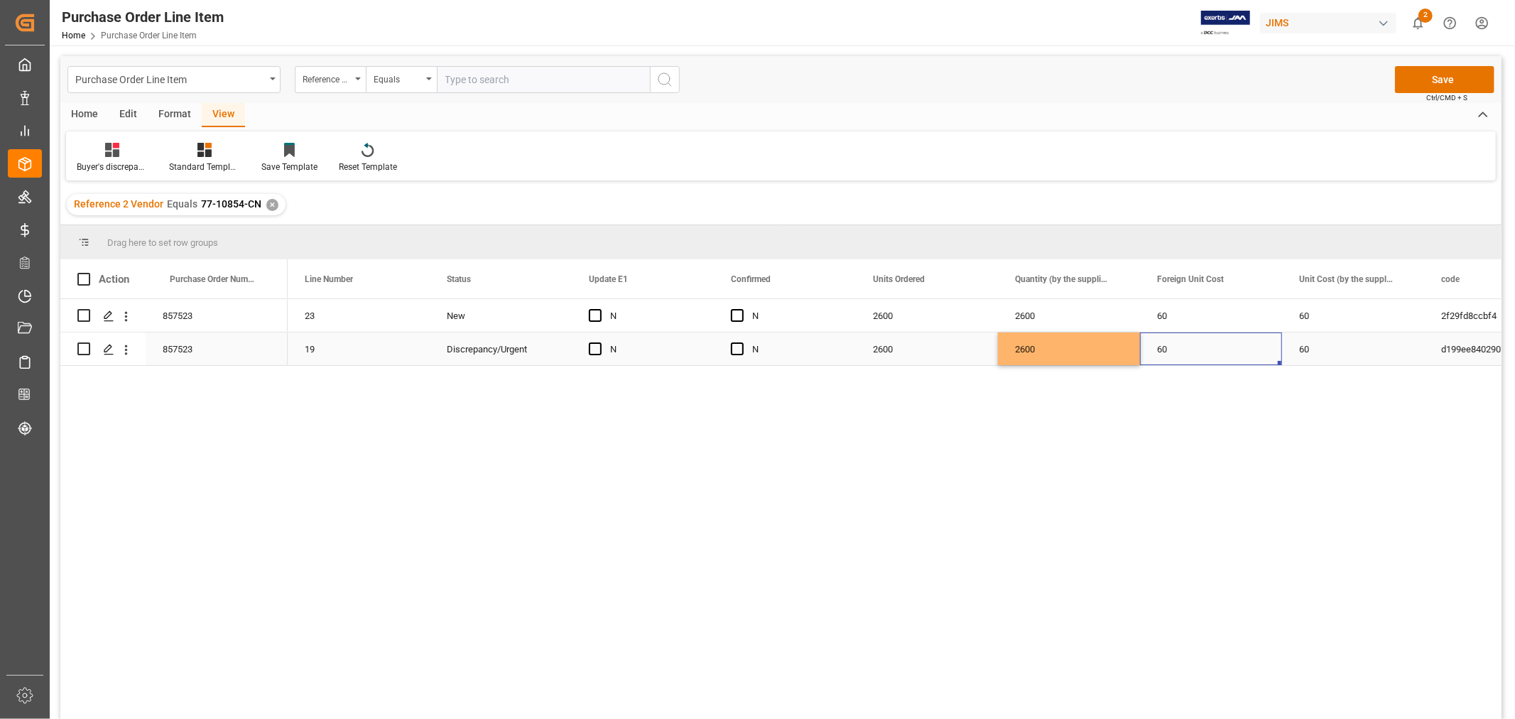
click at [1162, 351] on div "60" at bounding box center [1211, 348] width 142 height 33
click at [1438, 83] on button "Save" at bounding box center [1444, 79] width 99 height 27
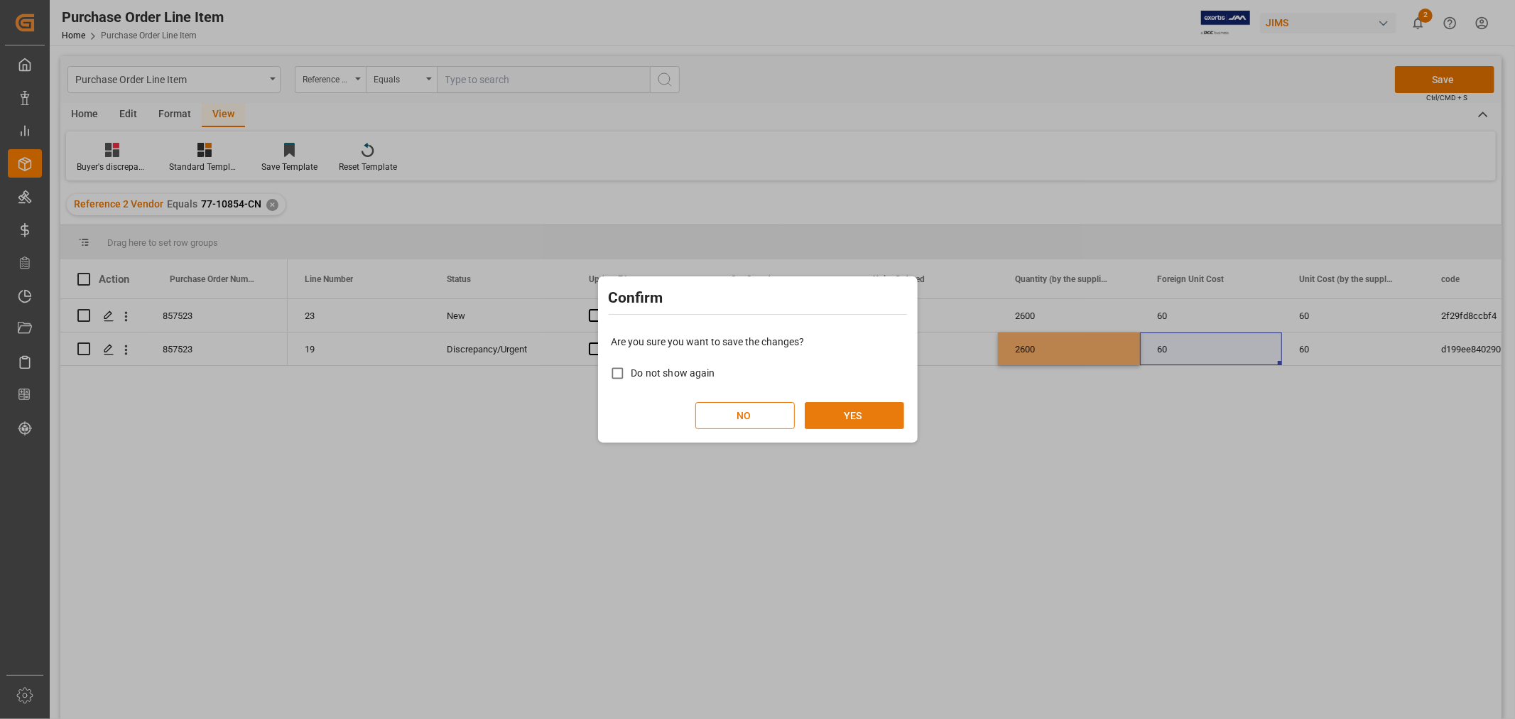
click at [858, 419] on button "YES" at bounding box center [854, 415] width 99 height 27
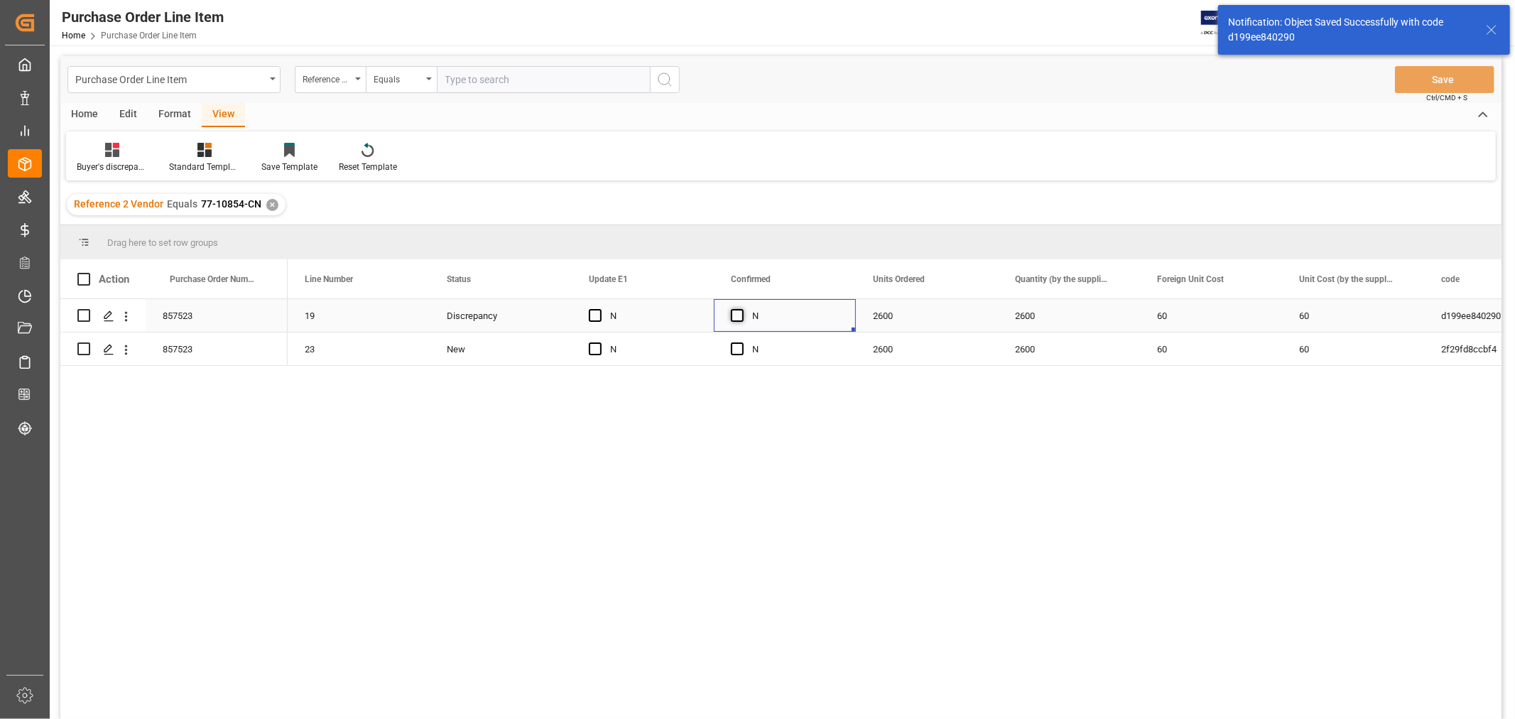
click at [737, 311] on span "Press SPACE to select this row." at bounding box center [737, 315] width 13 height 13
click at [742, 309] on input "Press SPACE to select this row." at bounding box center [742, 309] width 0 height 0
click at [745, 347] on div "Press SPACE to select this row." at bounding box center [741, 349] width 21 height 33
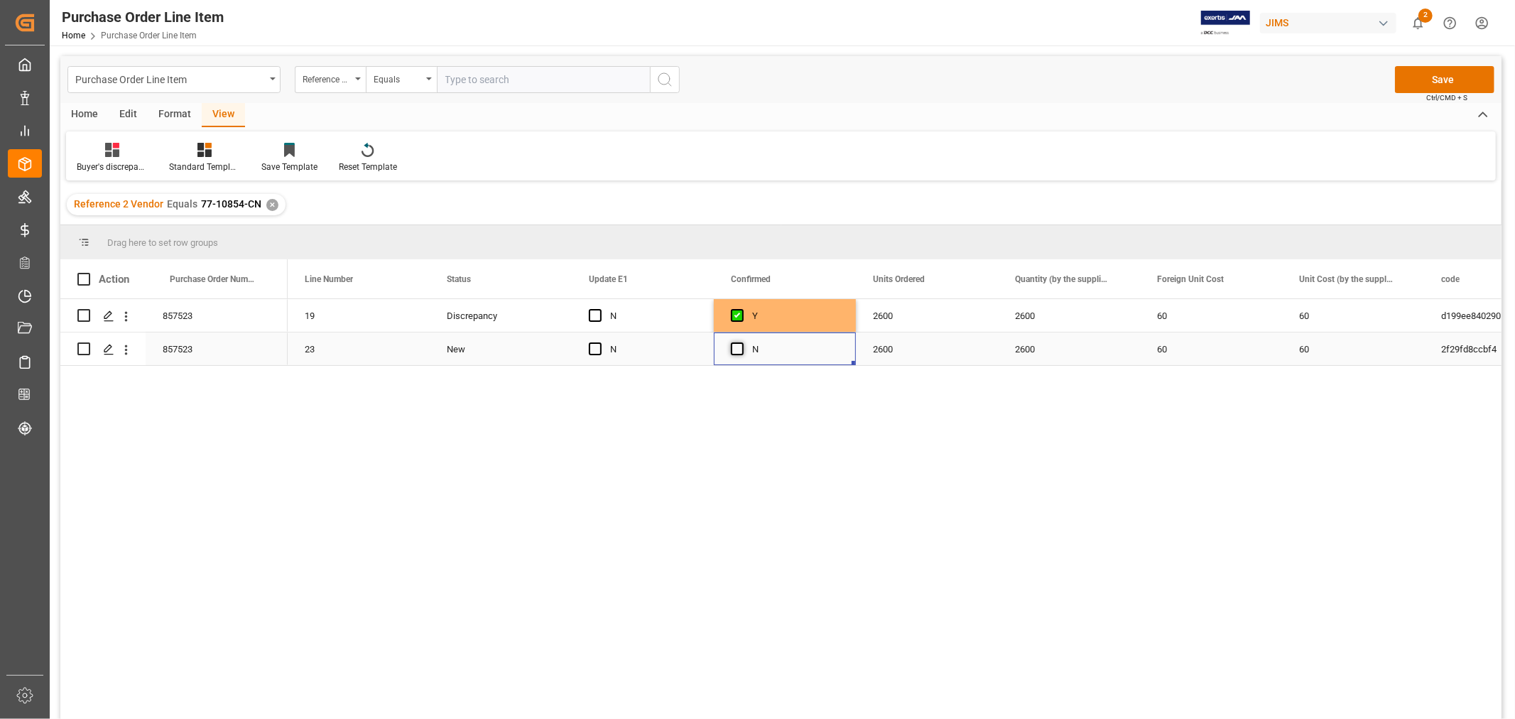
click at [735, 350] on span "Press SPACE to select this row." at bounding box center [737, 348] width 13 height 13
click at [742, 342] on input "Press SPACE to select this row." at bounding box center [742, 342] width 0 height 0
click at [924, 345] on div "2600" at bounding box center [927, 348] width 142 height 33
click at [1430, 79] on button "Save" at bounding box center [1444, 79] width 99 height 27
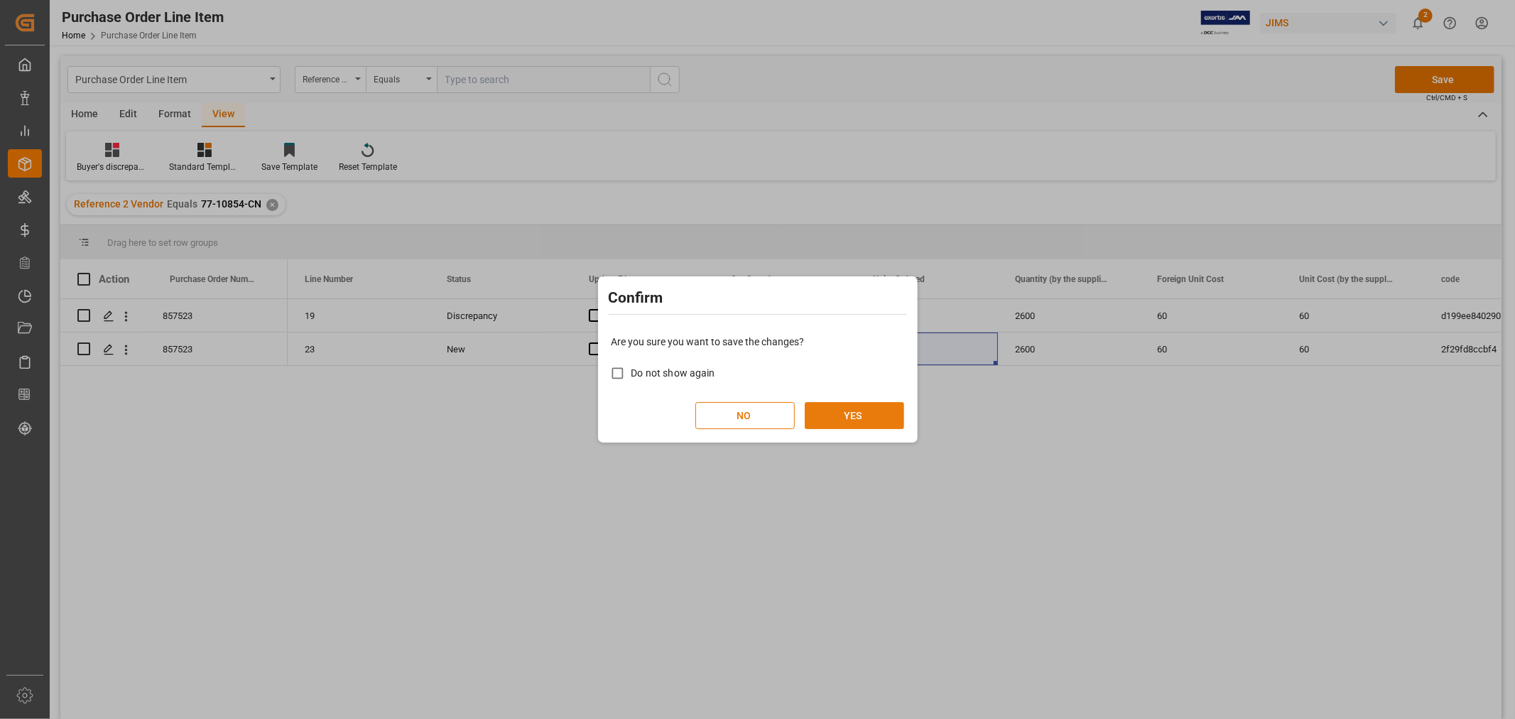
click at [856, 411] on button "YES" at bounding box center [854, 415] width 99 height 27
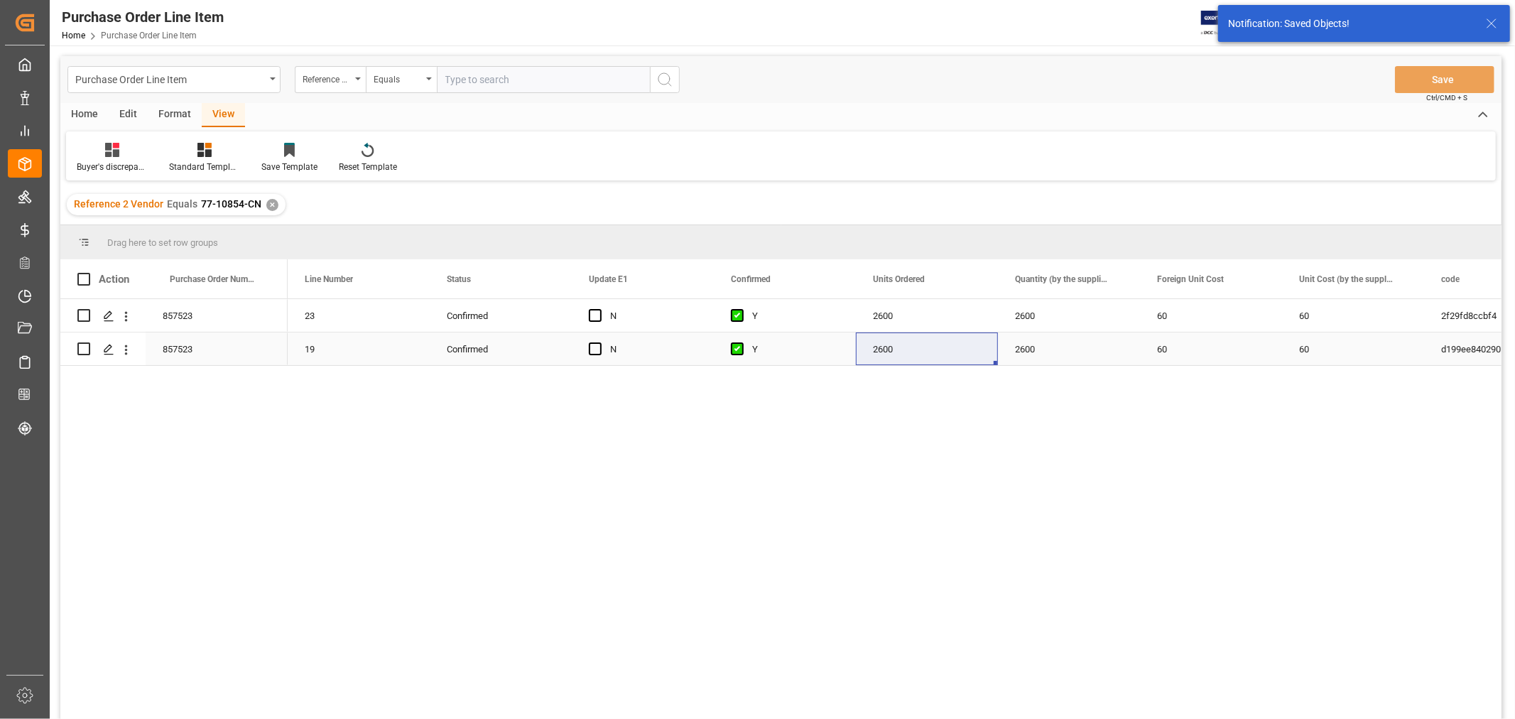
click at [1103, 332] on div "2600" at bounding box center [1069, 315] width 142 height 33
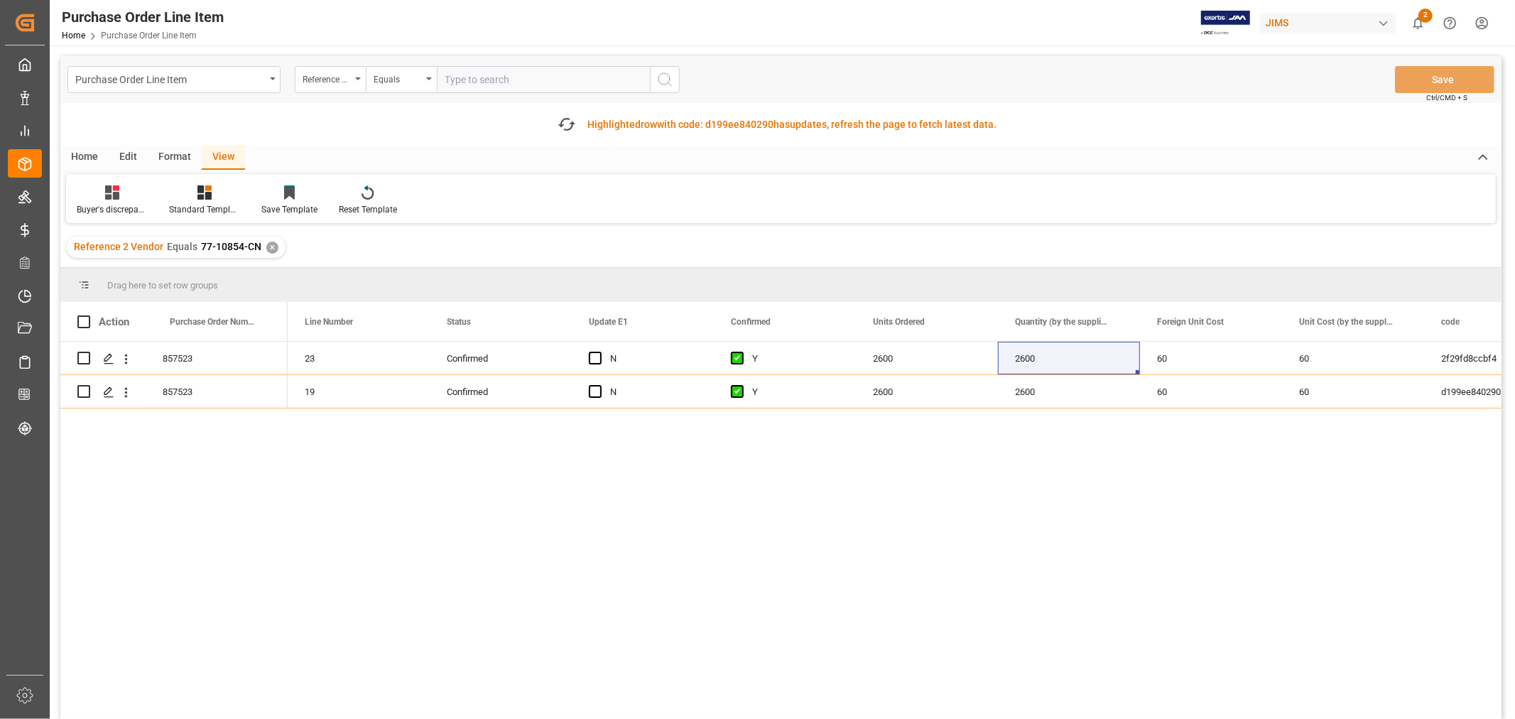
click at [112, 160] on div "Edit" at bounding box center [128, 158] width 39 height 24
click at [80, 152] on div "Home" at bounding box center [84, 158] width 48 height 24
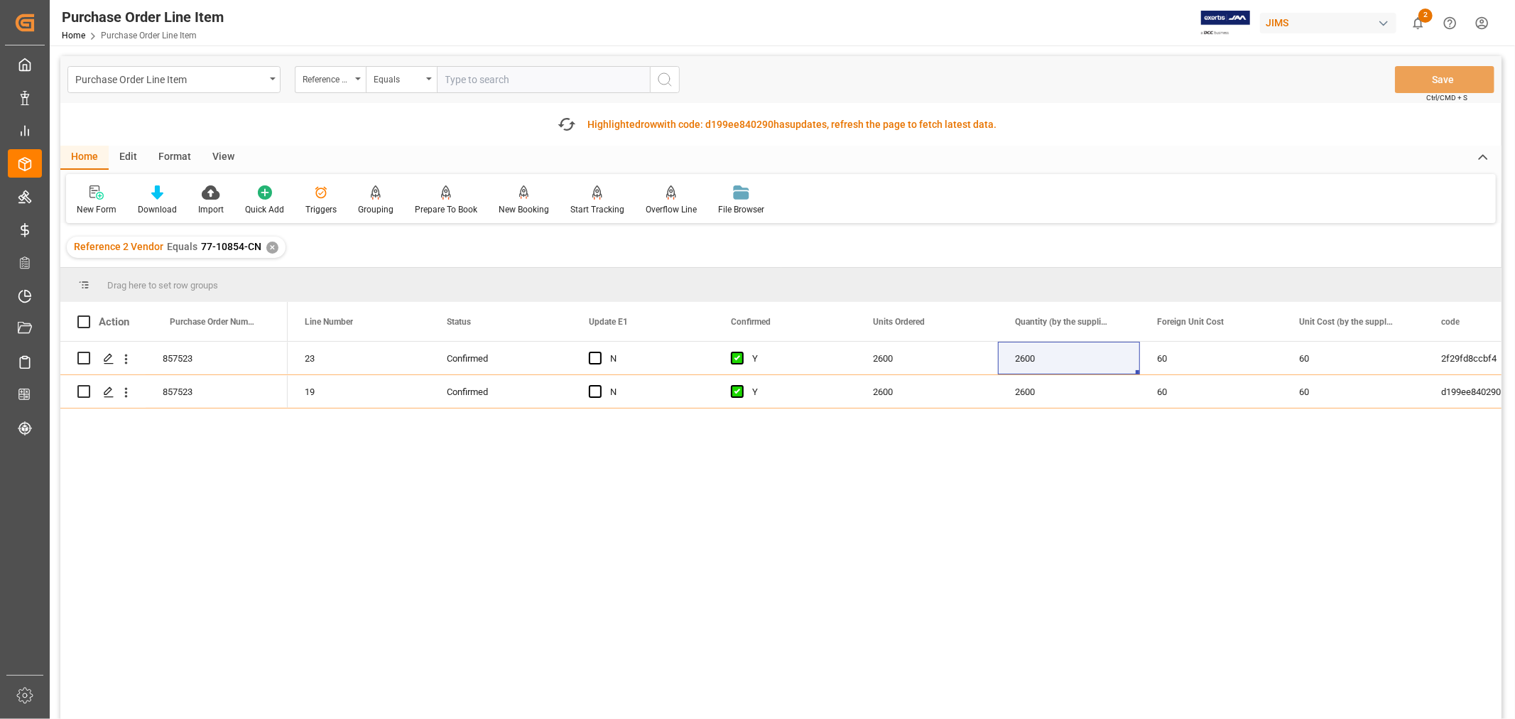
click at [218, 158] on div "View" at bounding box center [223, 158] width 43 height 24
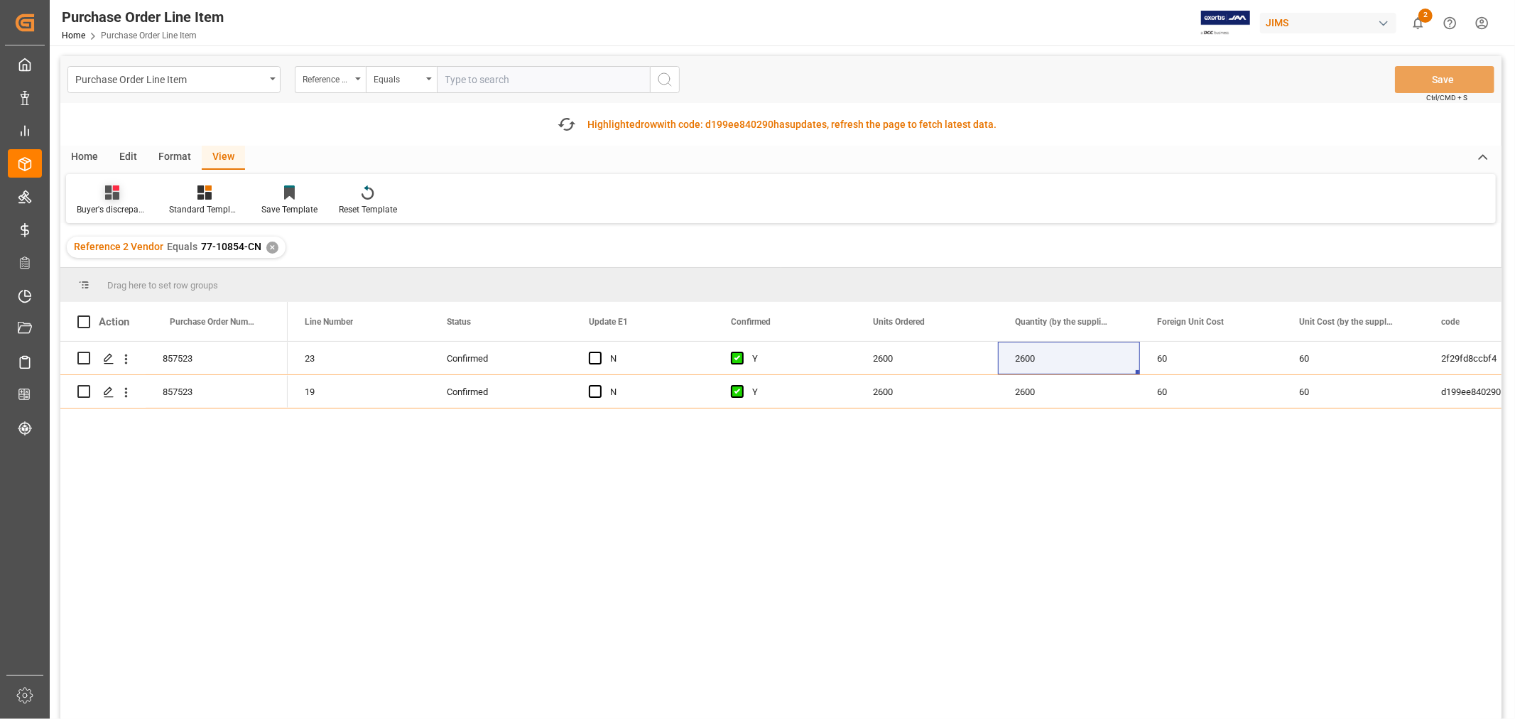
click at [114, 200] on div "Buyer's discrepancy_Huixin" at bounding box center [112, 200] width 92 height 31
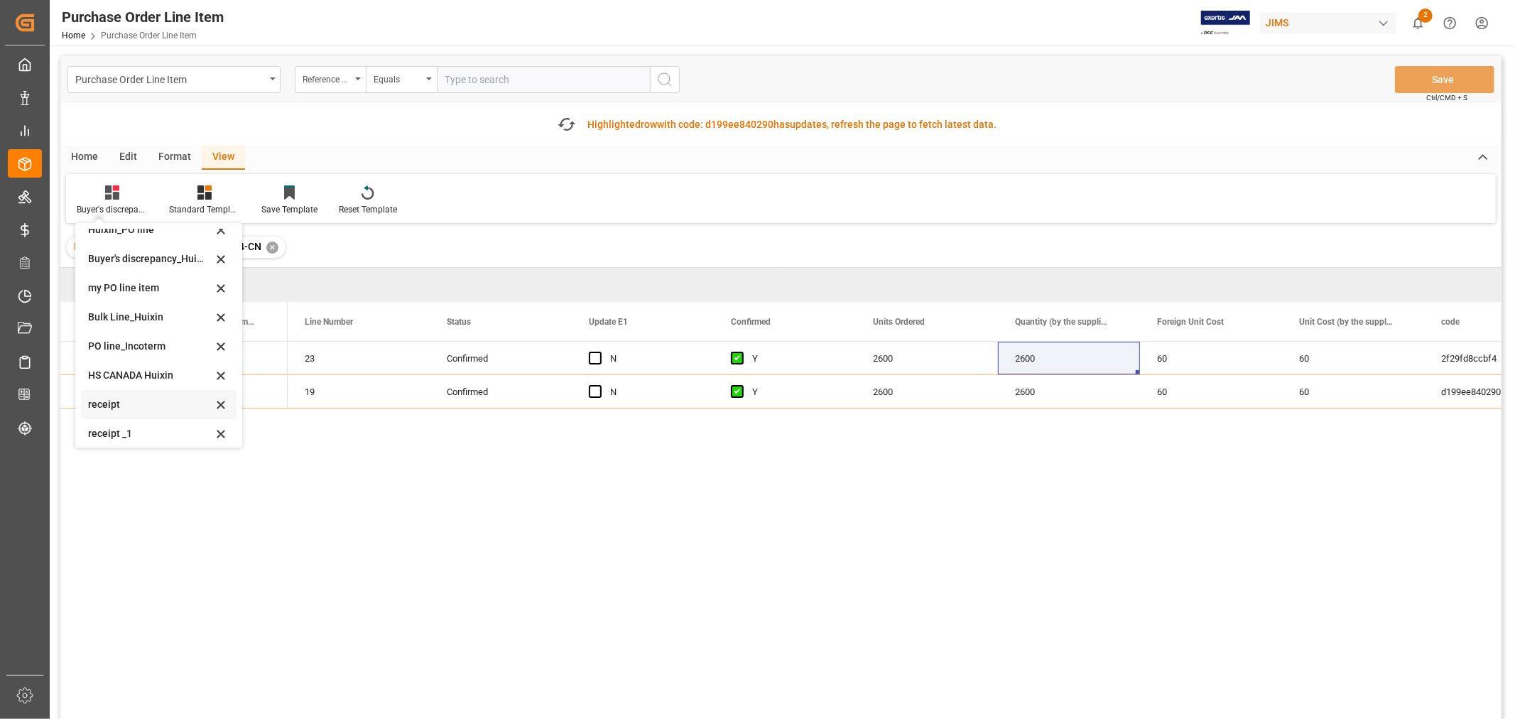
scroll to position [78, 0]
click at [126, 338] on div "HS CANADA Huixin" at bounding box center [150, 339] width 124 height 15
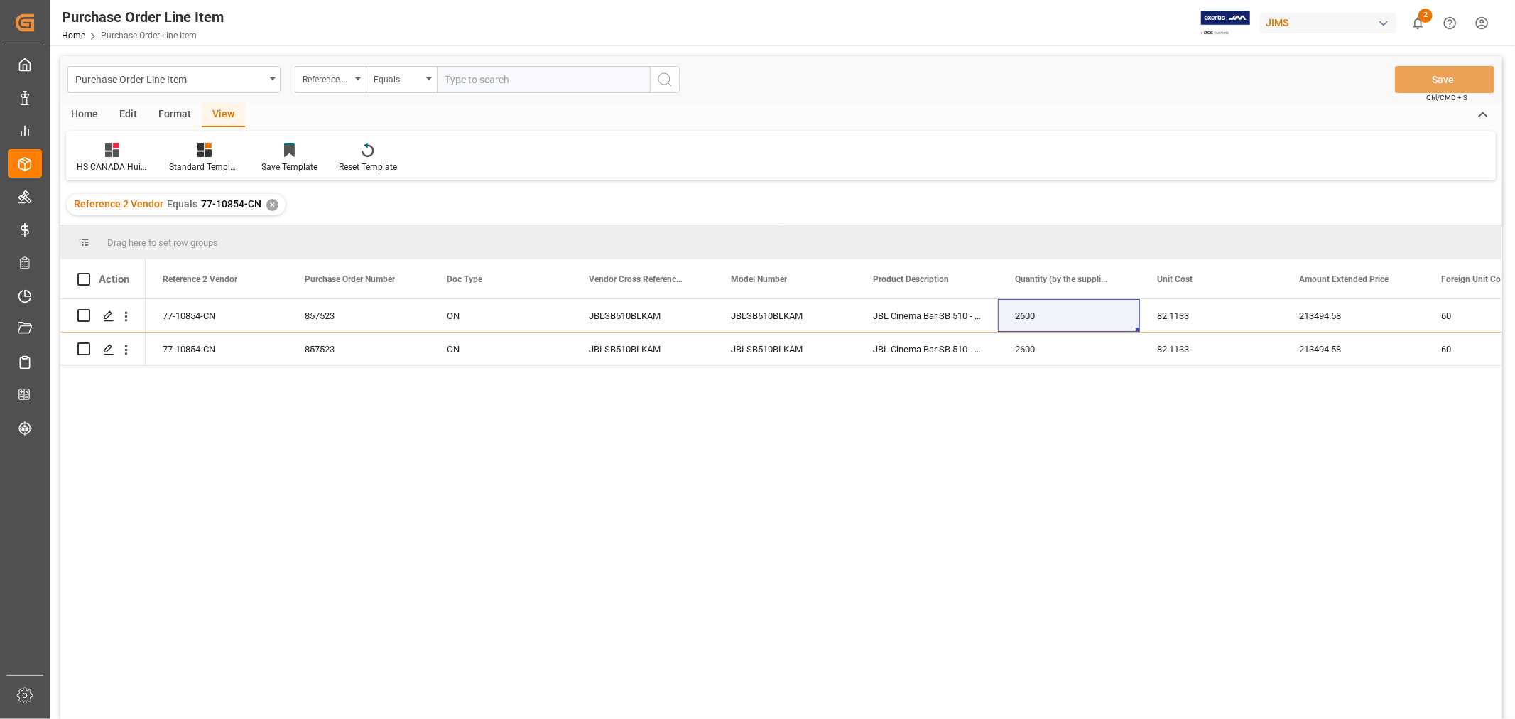
click at [322, 444] on div "77-10854-CN 857523 ON JBLSB510BLKAM JBLSB510BLKAM JBL Cinema Bar SB 510 - black…" at bounding box center [824, 513] width 1356 height 429
click at [983, 357] on div "JBL Cinema Bar SB 510 - black" at bounding box center [927, 348] width 142 height 33
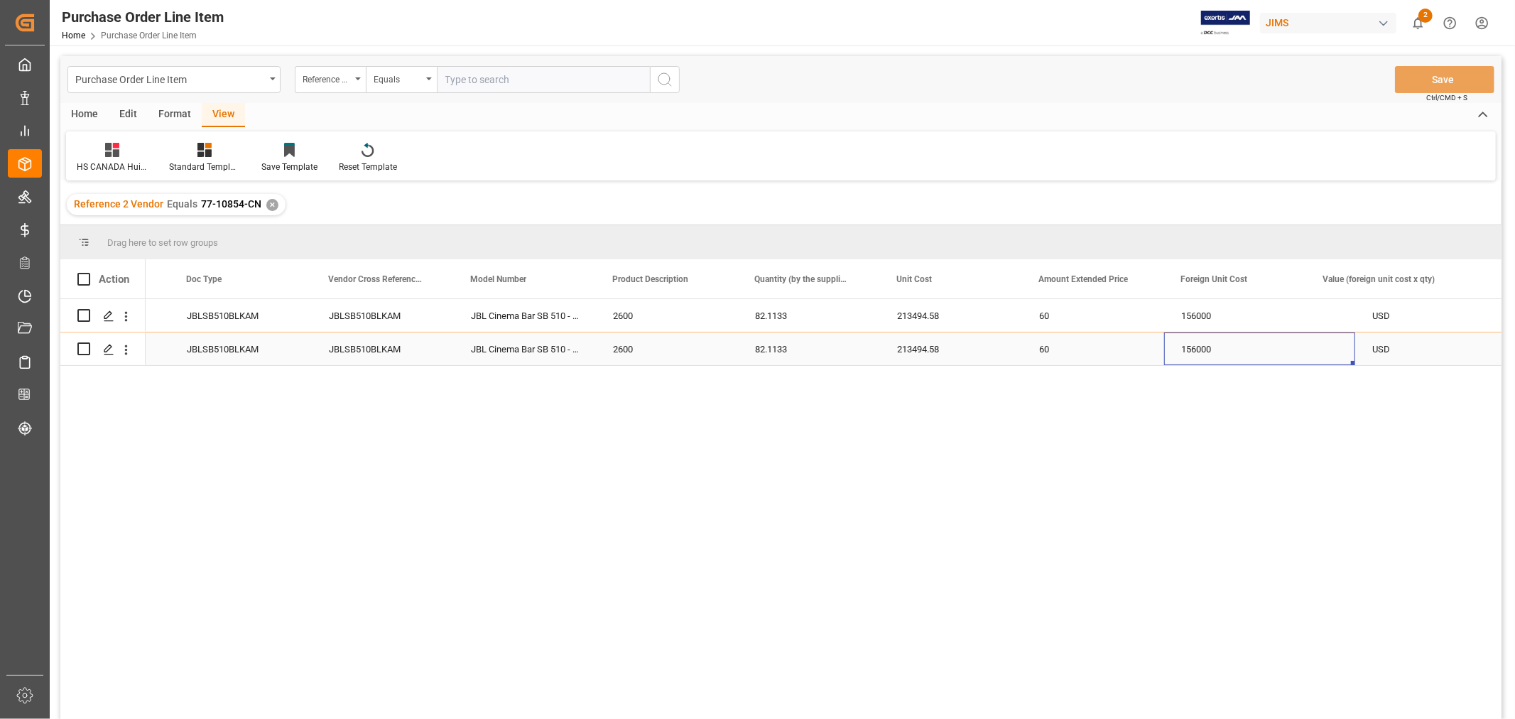
scroll to position [0, 966]
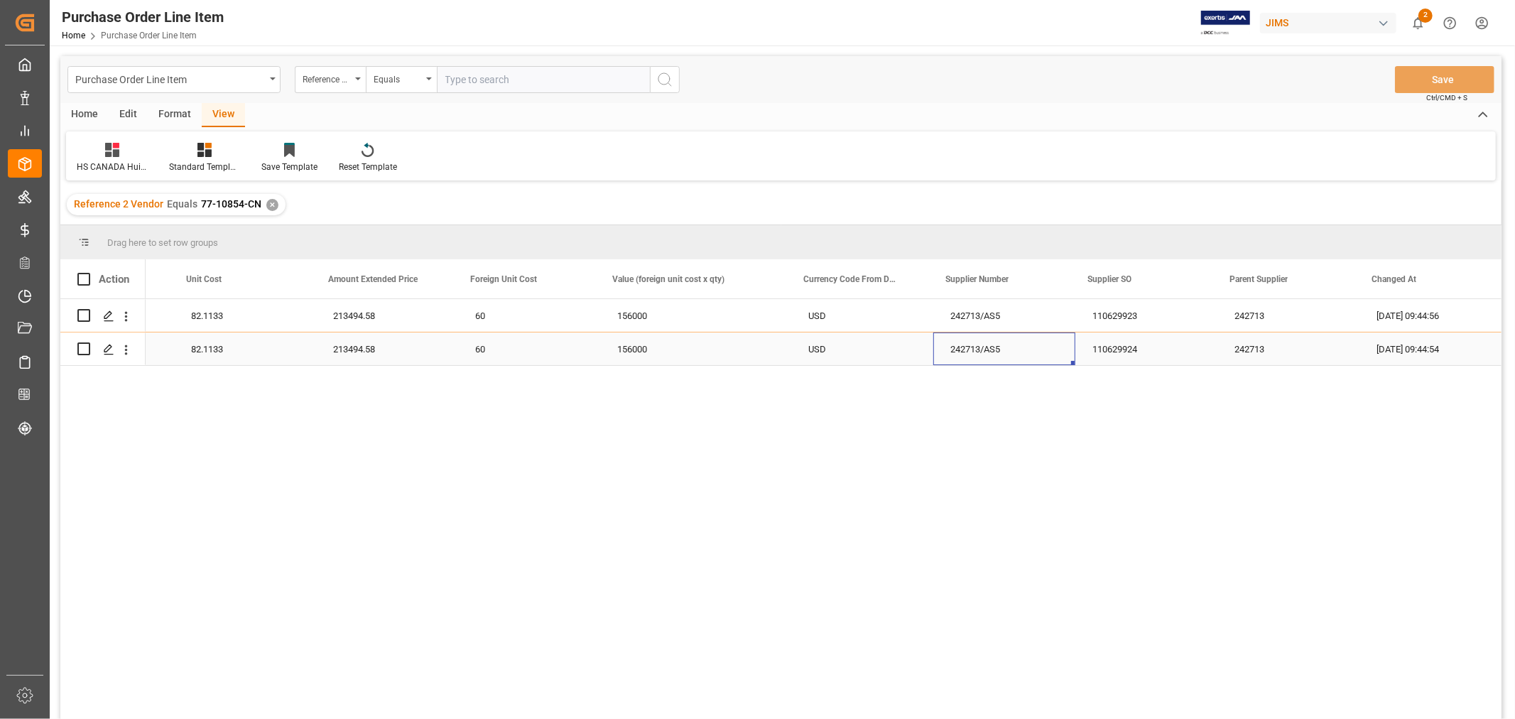
click at [982, 345] on div "242713/AS5" at bounding box center [1005, 348] width 142 height 33
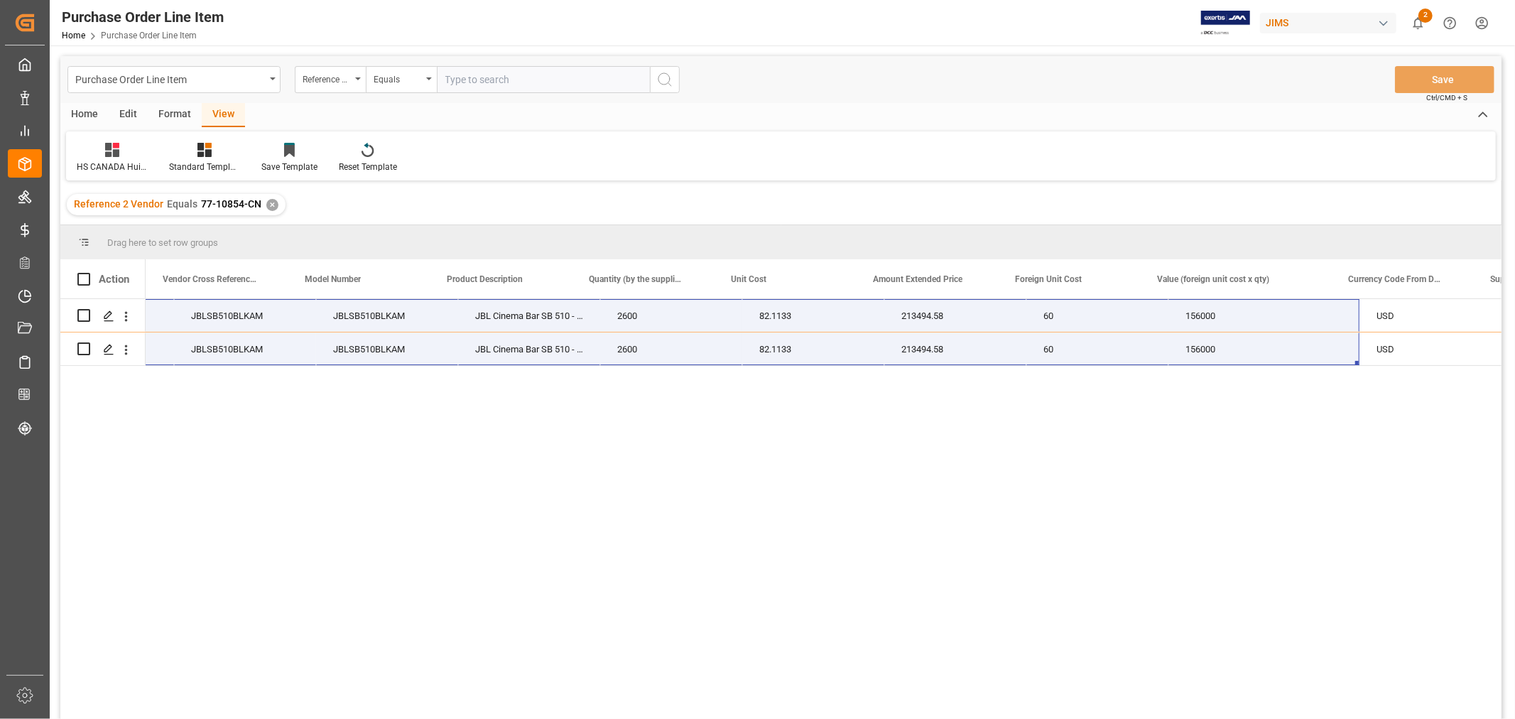
scroll to position [0, 0]
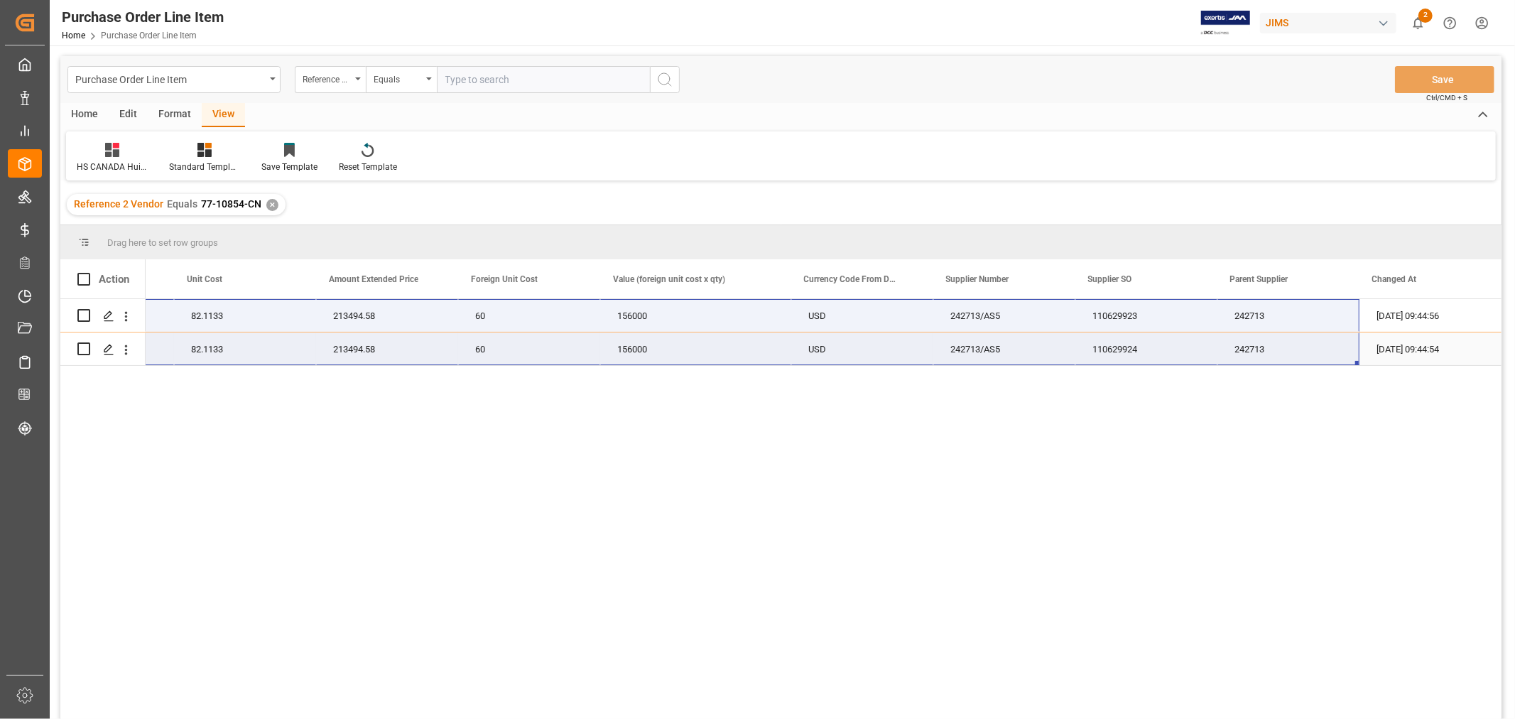
drag, startPoint x: 174, startPoint y: 314, endPoint x: 1218, endPoint y: 360, distance: 1045.4
click at [1218, 360] on div "JBL Cinema Bar SB 510 - black 2600 82.1133 213494.58 60 156000 77-10854-CN USD …" at bounding box center [340, 332] width 2323 height 67
click at [926, 534] on div "JBL Cinema Bar SB 510 - black 2600 82.1133 213494.58 60 156000 77-10854-CN USD …" at bounding box center [824, 513] width 1356 height 429
click at [272, 208] on div "✕" at bounding box center [272, 205] width 12 height 12
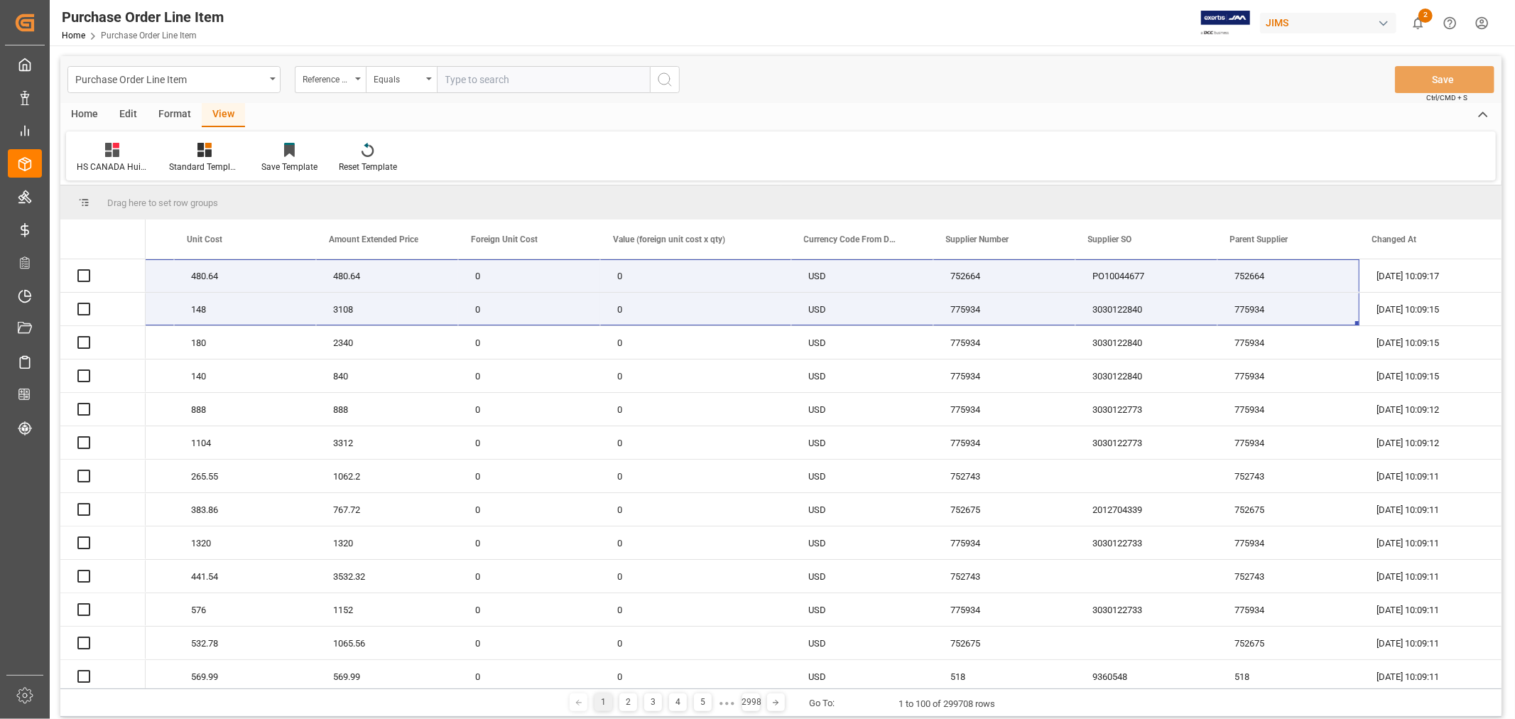
click at [485, 76] on input "text" at bounding box center [543, 79] width 213 height 27
type input "77-11170-CN"
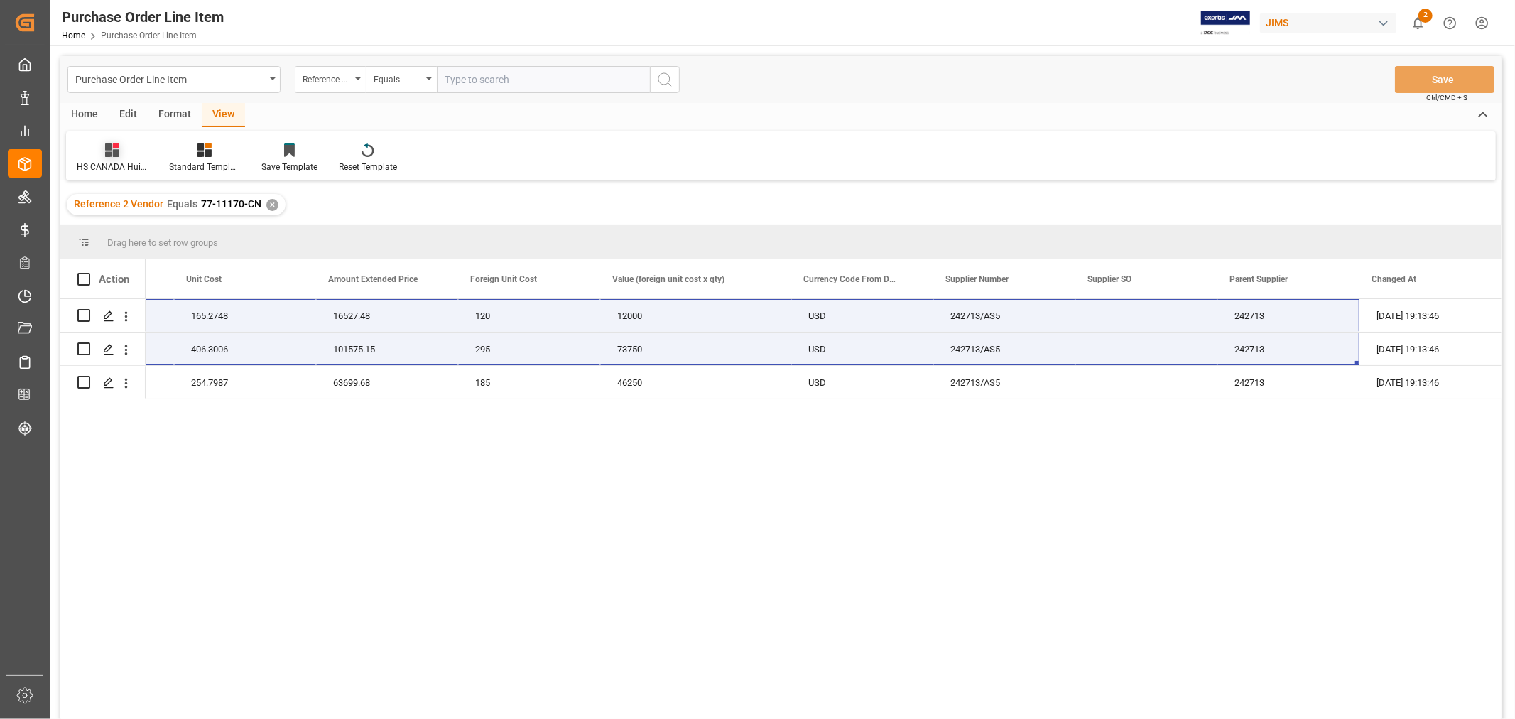
click at [115, 158] on div "HS CANADA Huixin" at bounding box center [112, 157] width 92 height 31
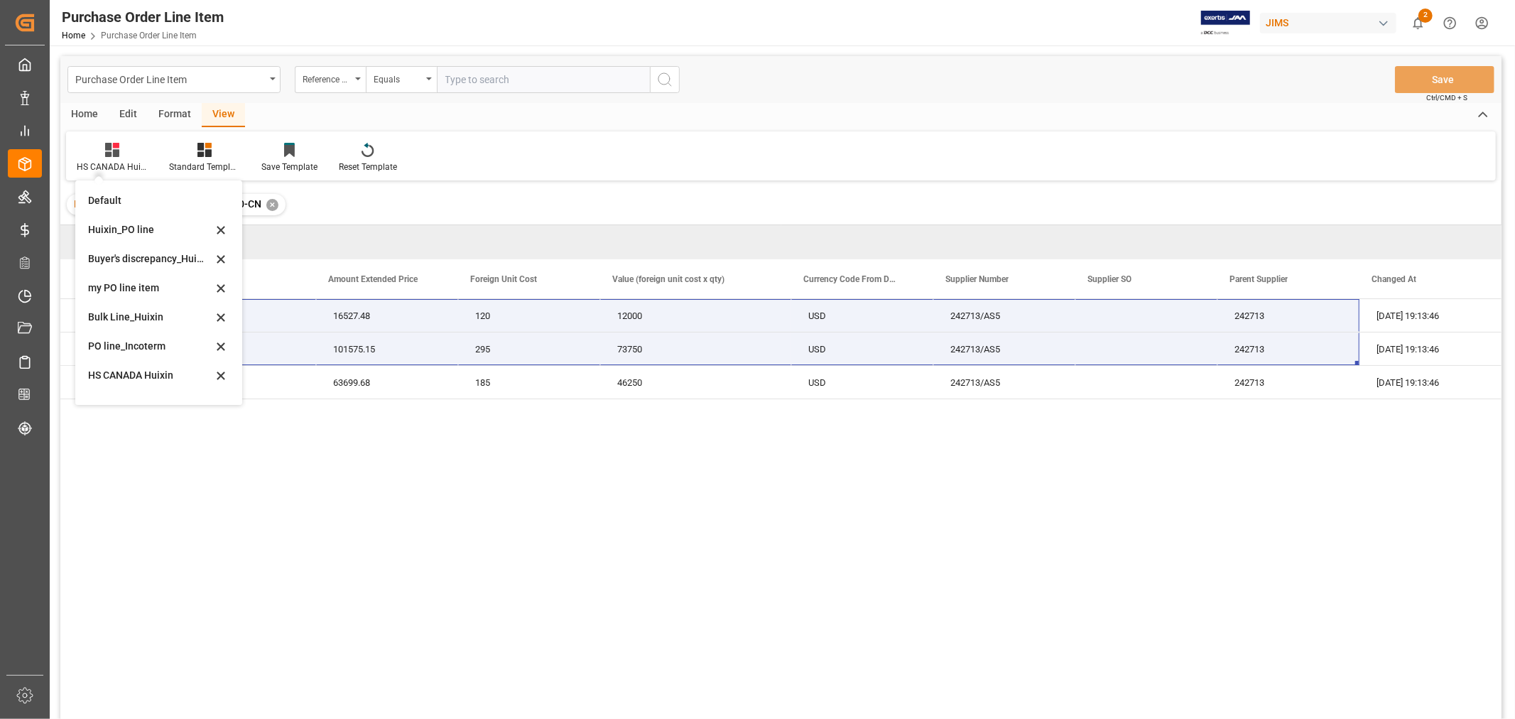
click at [144, 261] on div "Buyer's discrepancy_Huixin" at bounding box center [150, 259] width 124 height 15
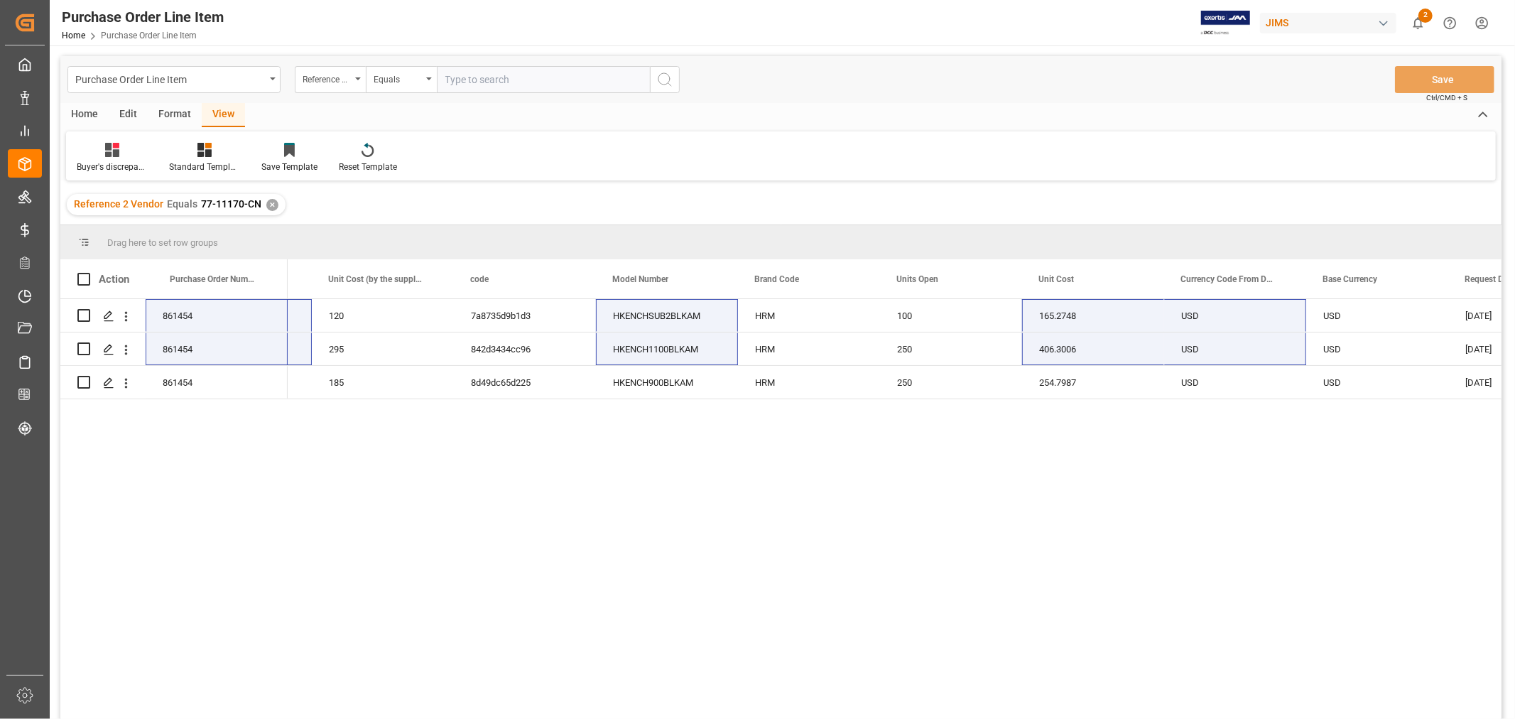
click at [480, 408] on div "100 120 120 7a8735d9b1d3 HKENCHSUB2BLKAM HRM 100 165.2748 USD USD [DATE] [DATE]…" at bounding box center [895, 513] width 1214 height 429
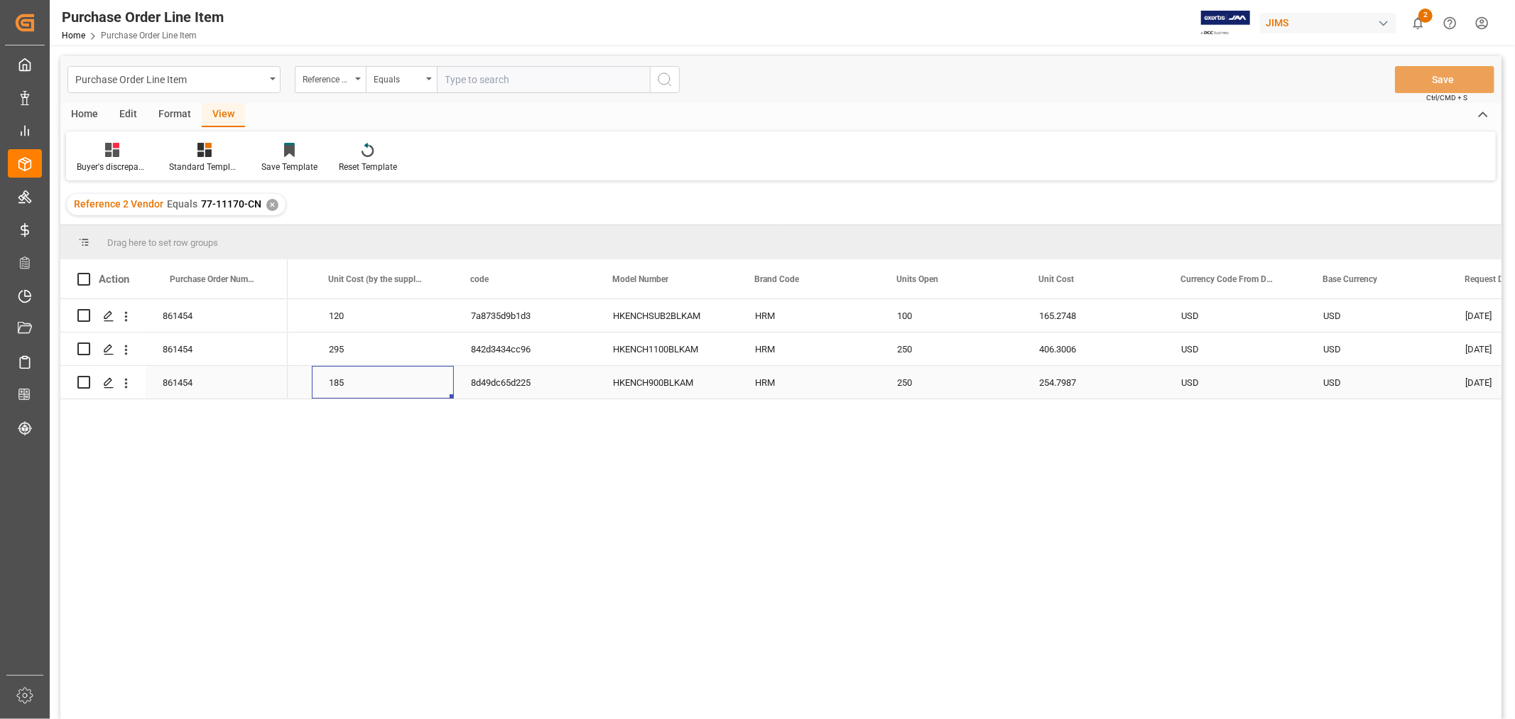
click at [401, 382] on div "185" at bounding box center [383, 382] width 142 height 33
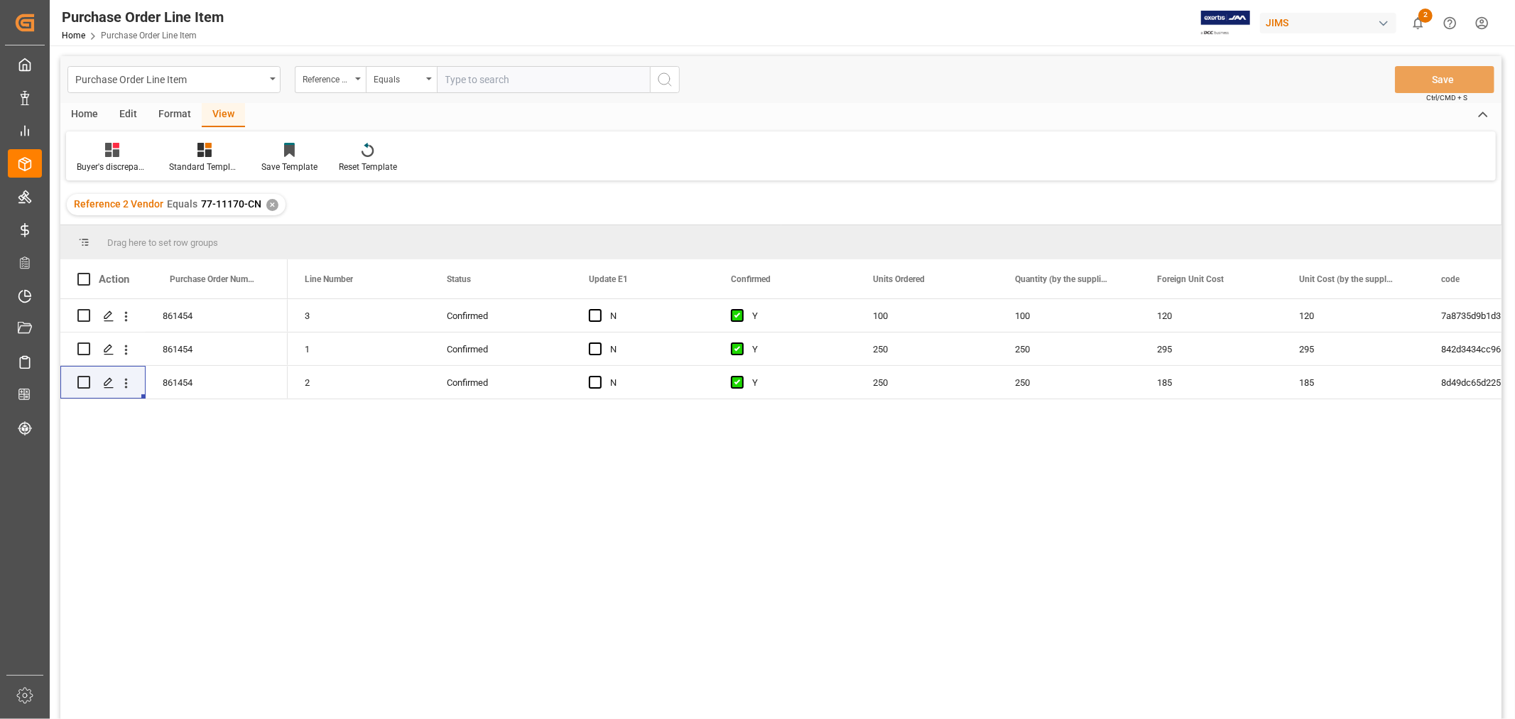
click at [228, 117] on div "View" at bounding box center [223, 115] width 43 height 24
click at [121, 155] on div at bounding box center [112, 149] width 71 height 15
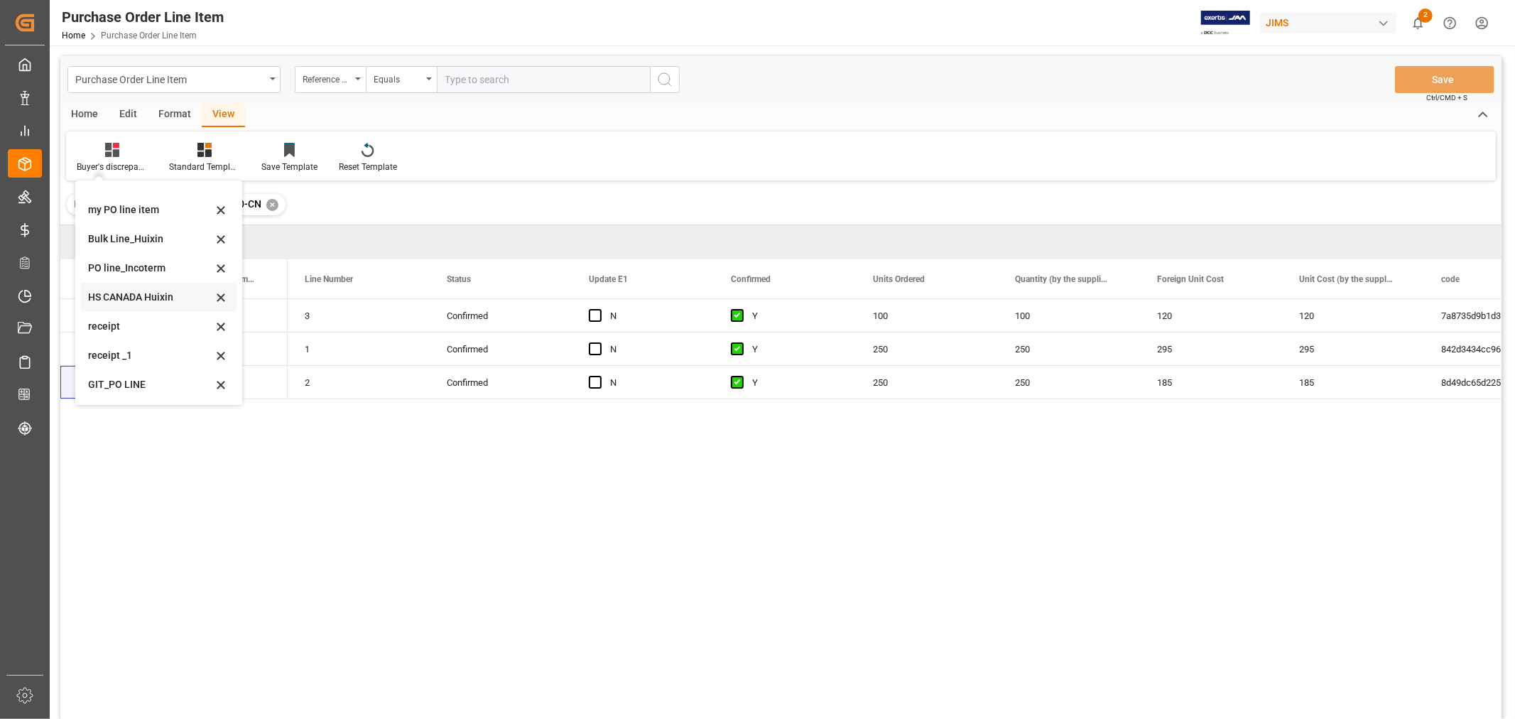
click at [146, 300] on div "HS CANADA Huixin" at bounding box center [150, 297] width 124 height 15
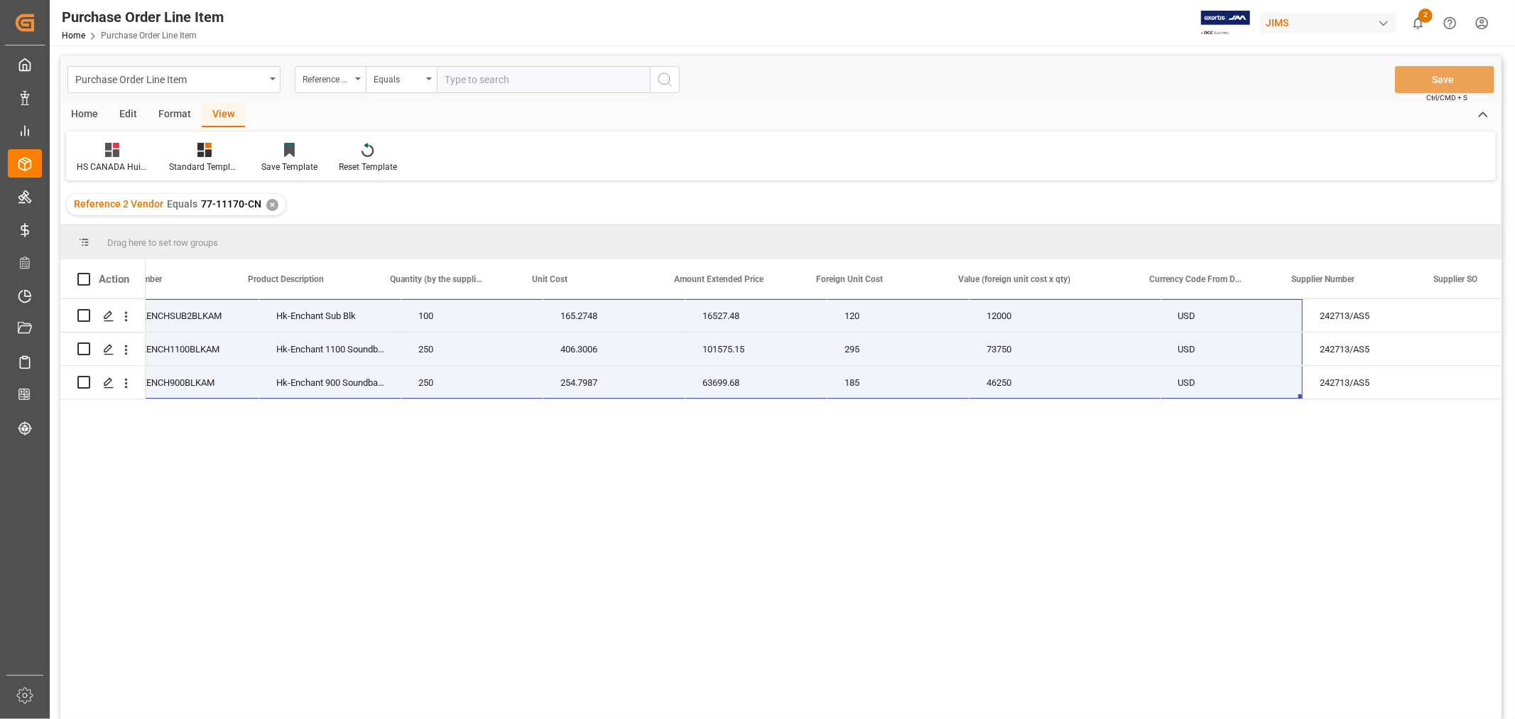
scroll to position [0, 654]
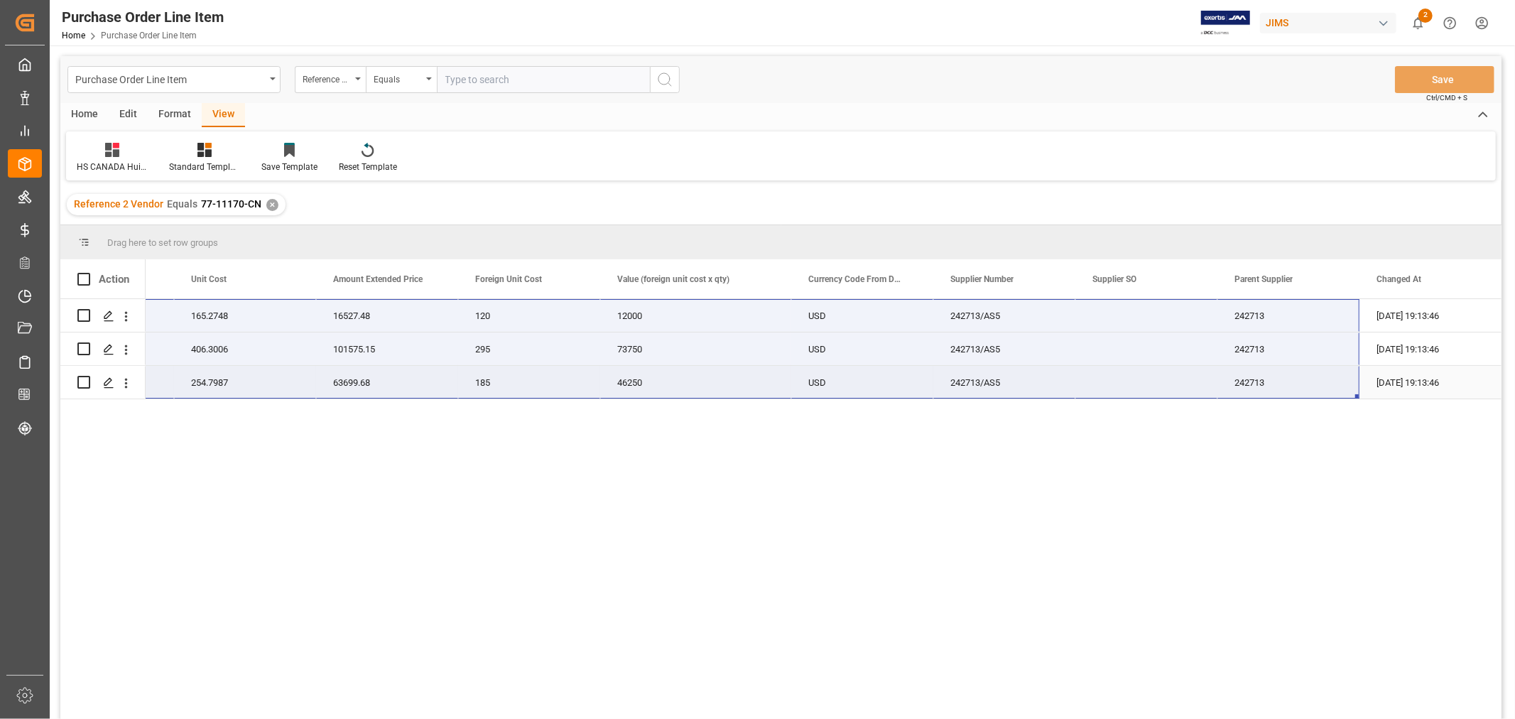
drag, startPoint x: 175, startPoint y: 307, endPoint x: 1324, endPoint y: 380, distance: 1150.4
click at [1339, 377] on div "77-11170-CN Hk-Enchant Sub Blk 100 165.2748 16527.48 120 12000 USD 242713/AS5 2…" at bounding box center [340, 349] width 2323 height 100
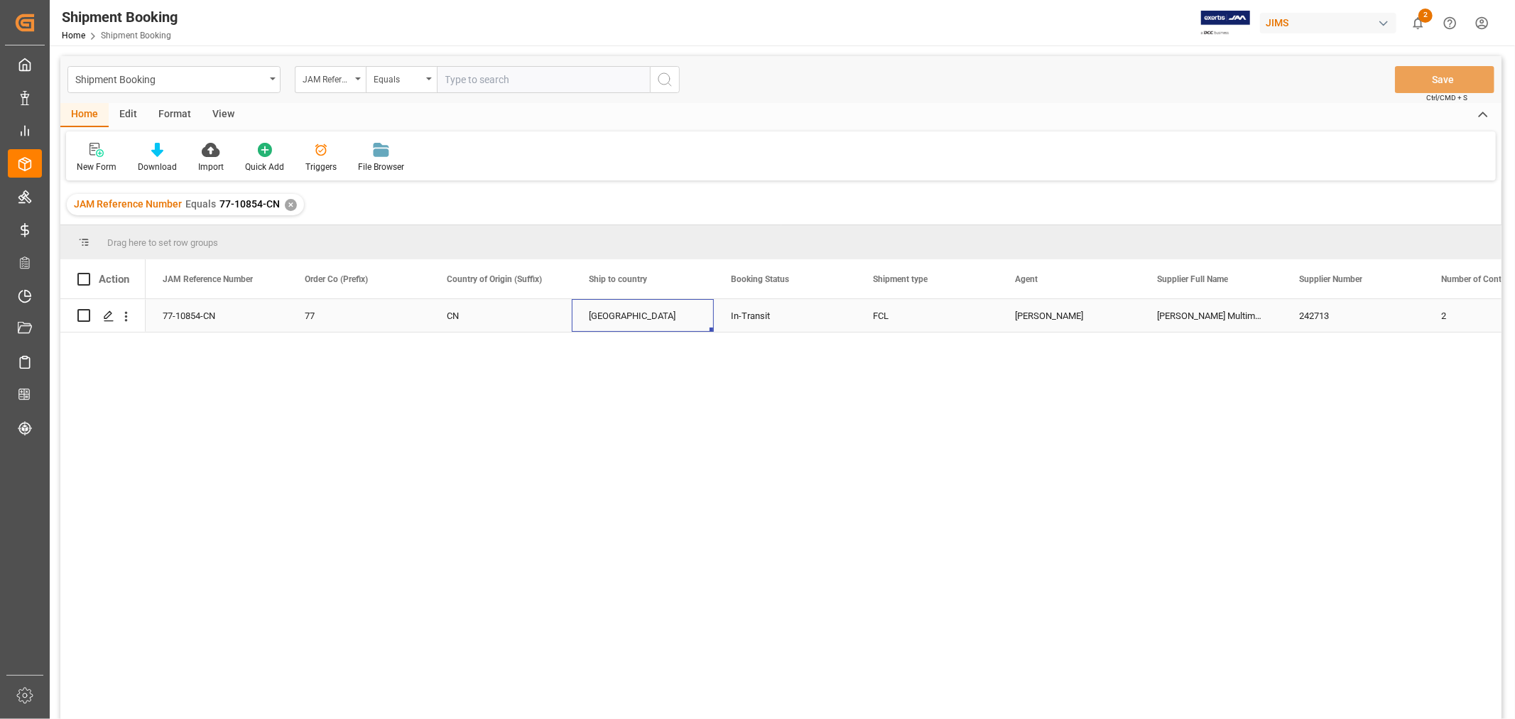
click at [572, 322] on div "[GEOGRAPHIC_DATA]" at bounding box center [643, 315] width 142 height 33
click at [385, 321] on div "77" at bounding box center [359, 316] width 108 height 33
click at [218, 116] on div "View" at bounding box center [223, 115] width 43 height 24
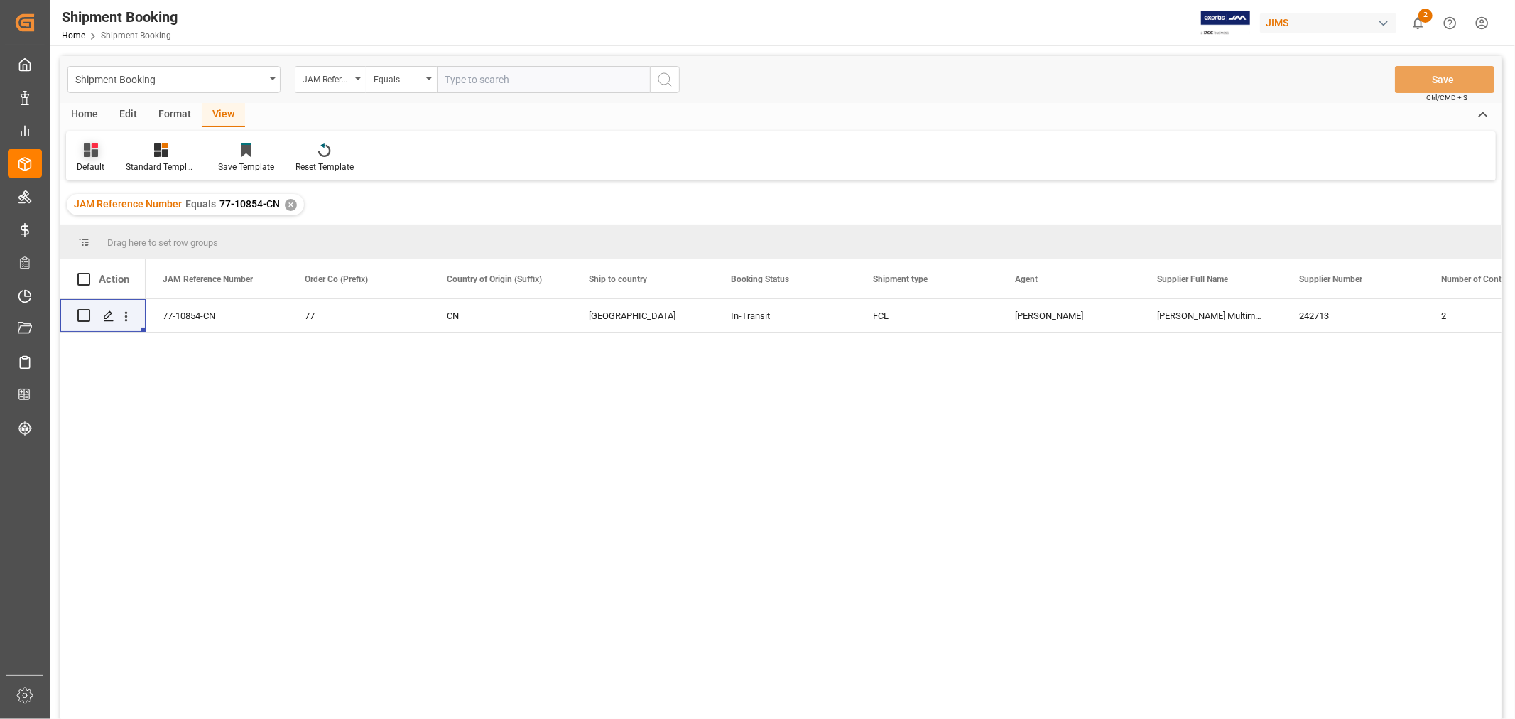
click at [94, 158] on div "Default" at bounding box center [90, 157] width 49 height 31
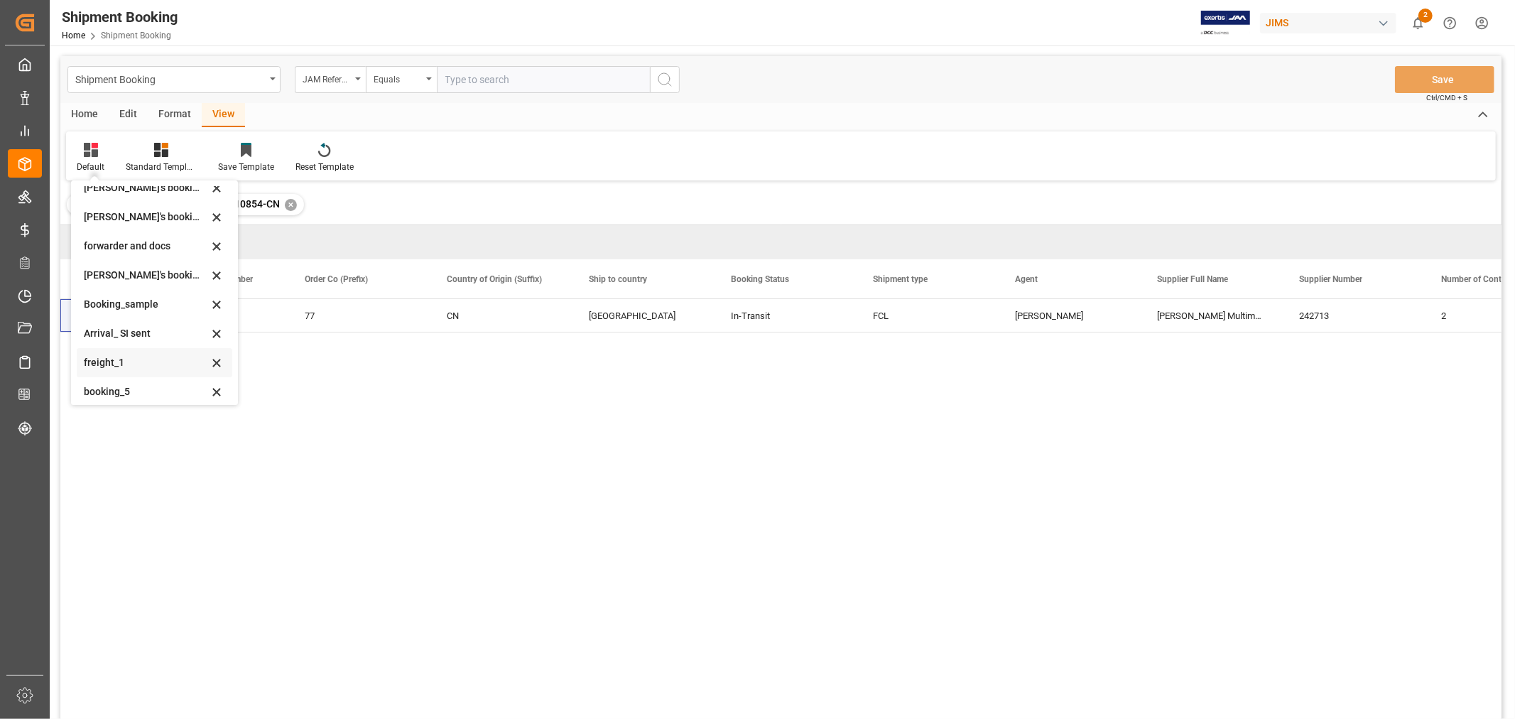
scroll to position [136, 0]
click at [101, 379] on div "booking_5" at bounding box center [146, 385] width 124 height 15
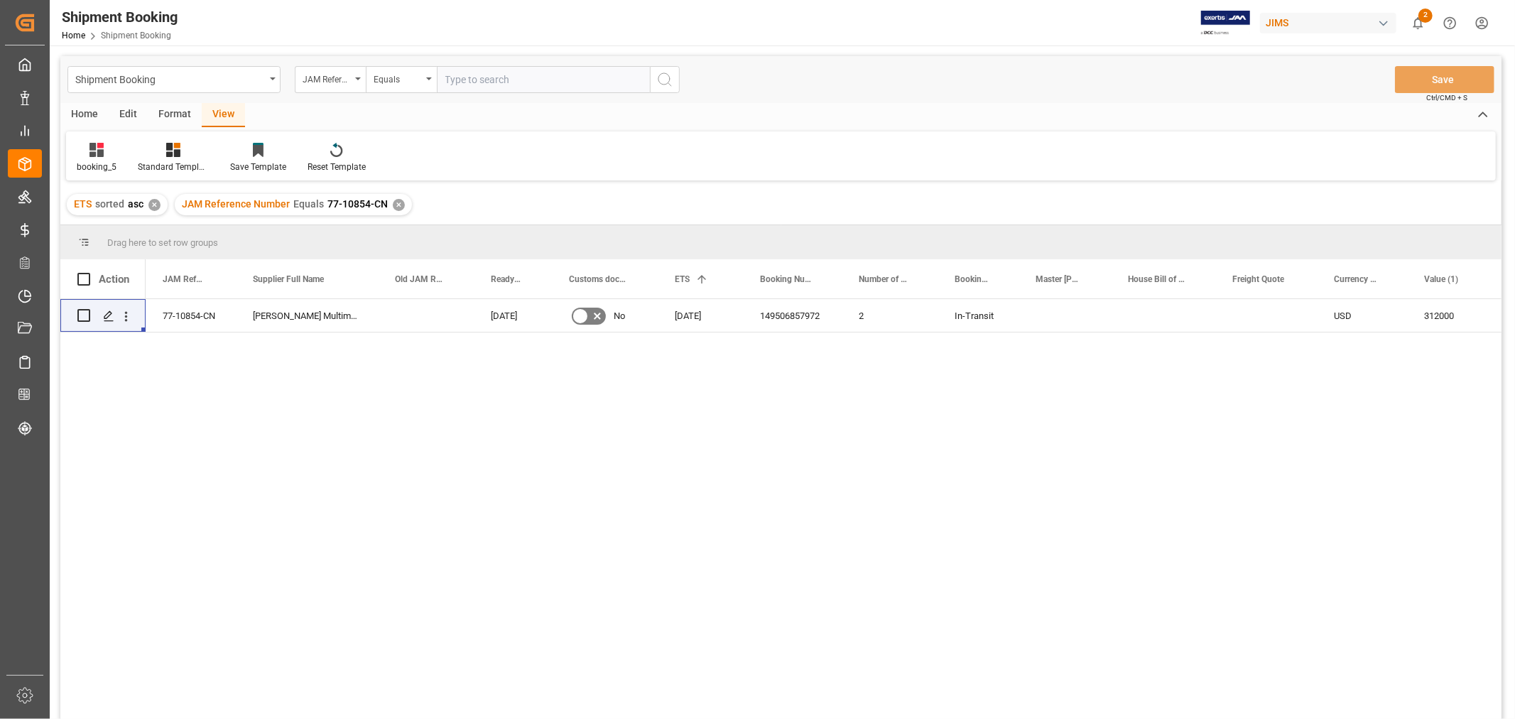
click at [585, 358] on div "77-10854-CN [PERSON_NAME] Multimedia [GEOGRAPHIC_DATA] [DATE] No [DATE] 1495068…" at bounding box center [824, 513] width 1356 height 429
click at [783, 316] on div "149506857972" at bounding box center [792, 315] width 99 height 33
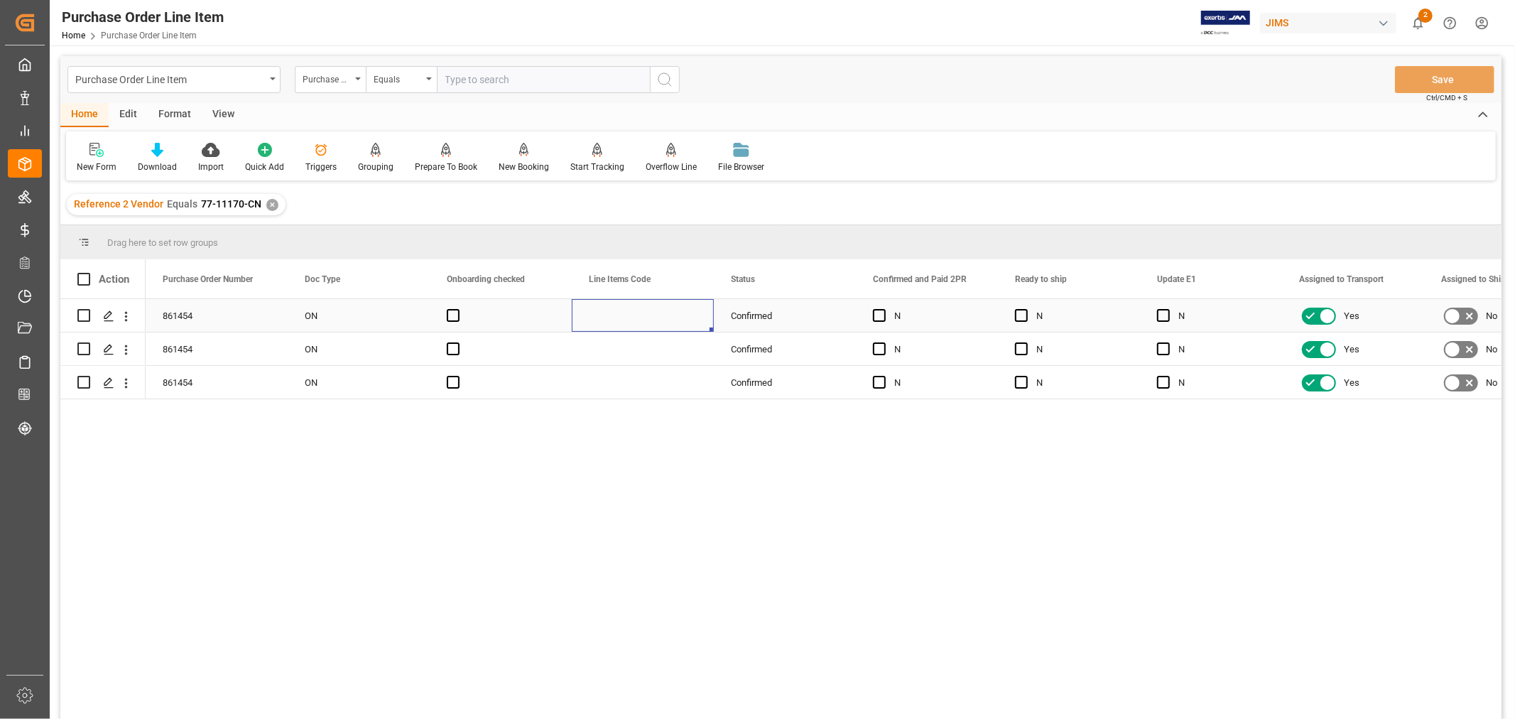
click at [599, 323] on div "Press SPACE to select this row." at bounding box center [643, 315] width 142 height 33
click at [601, 539] on div "861454 ON Confirmed N N N Yes No 3 861454 ON Confirmed N N N Yes No 1 861454 ON…" at bounding box center [824, 513] width 1356 height 429
click at [528, 584] on div "861454 ON Confirmed N N N Yes No 3 861454 ON Confirmed N N N Yes No 1 861454 ON…" at bounding box center [824, 513] width 1356 height 429
click at [202, 307] on div "861454" at bounding box center [217, 315] width 142 height 33
click at [231, 110] on div "View" at bounding box center [223, 115] width 43 height 24
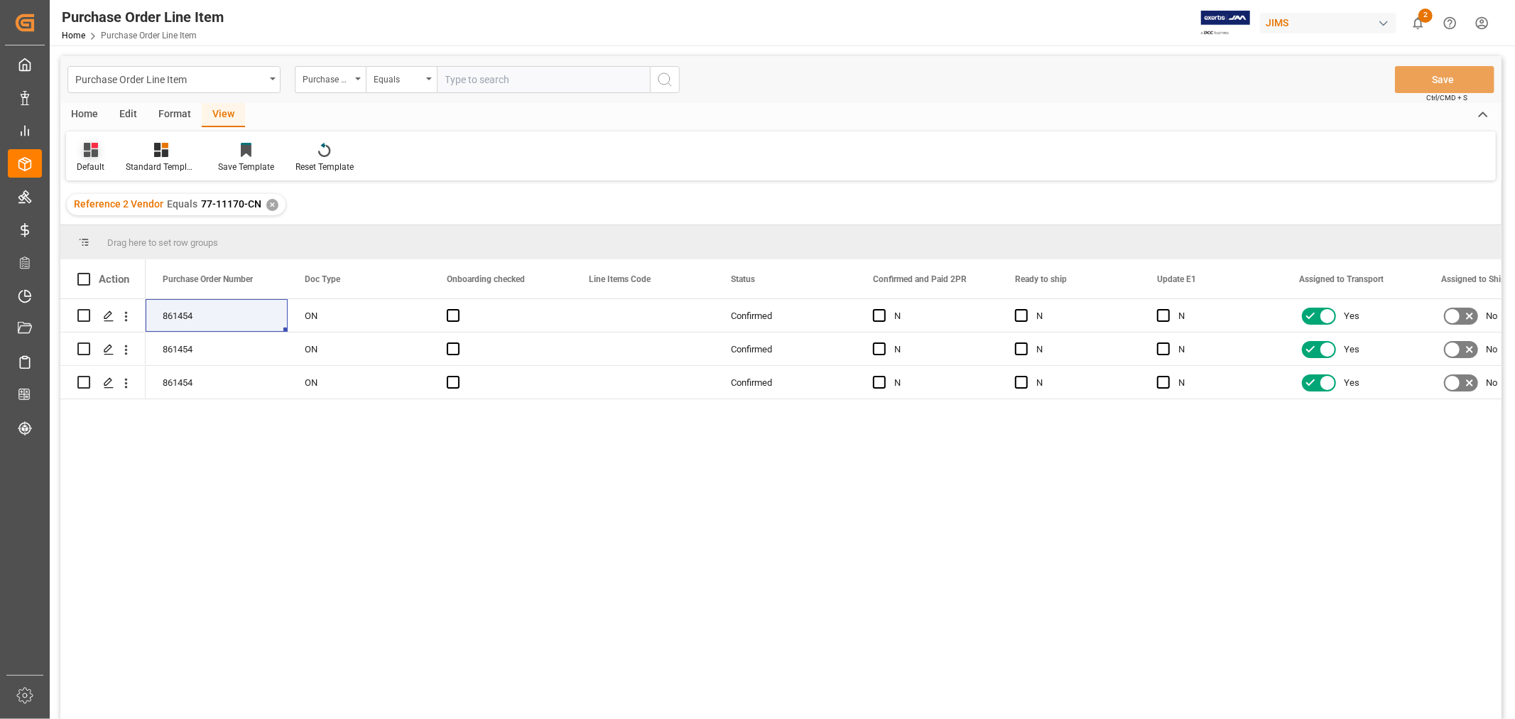
click at [94, 156] on icon at bounding box center [91, 150] width 14 height 14
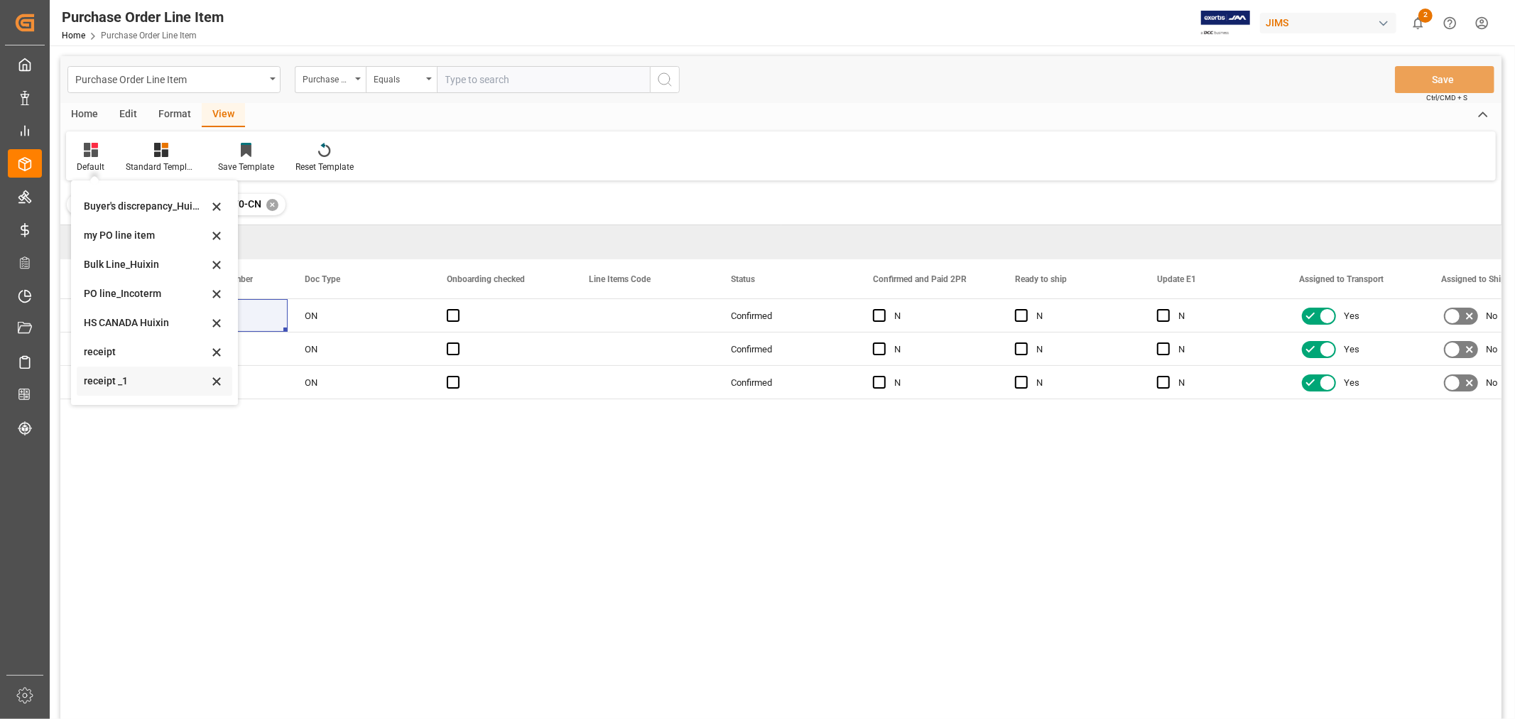
scroll to position [78, 0]
click at [140, 293] on div "HS CANADA Huixin" at bounding box center [146, 297] width 124 height 15
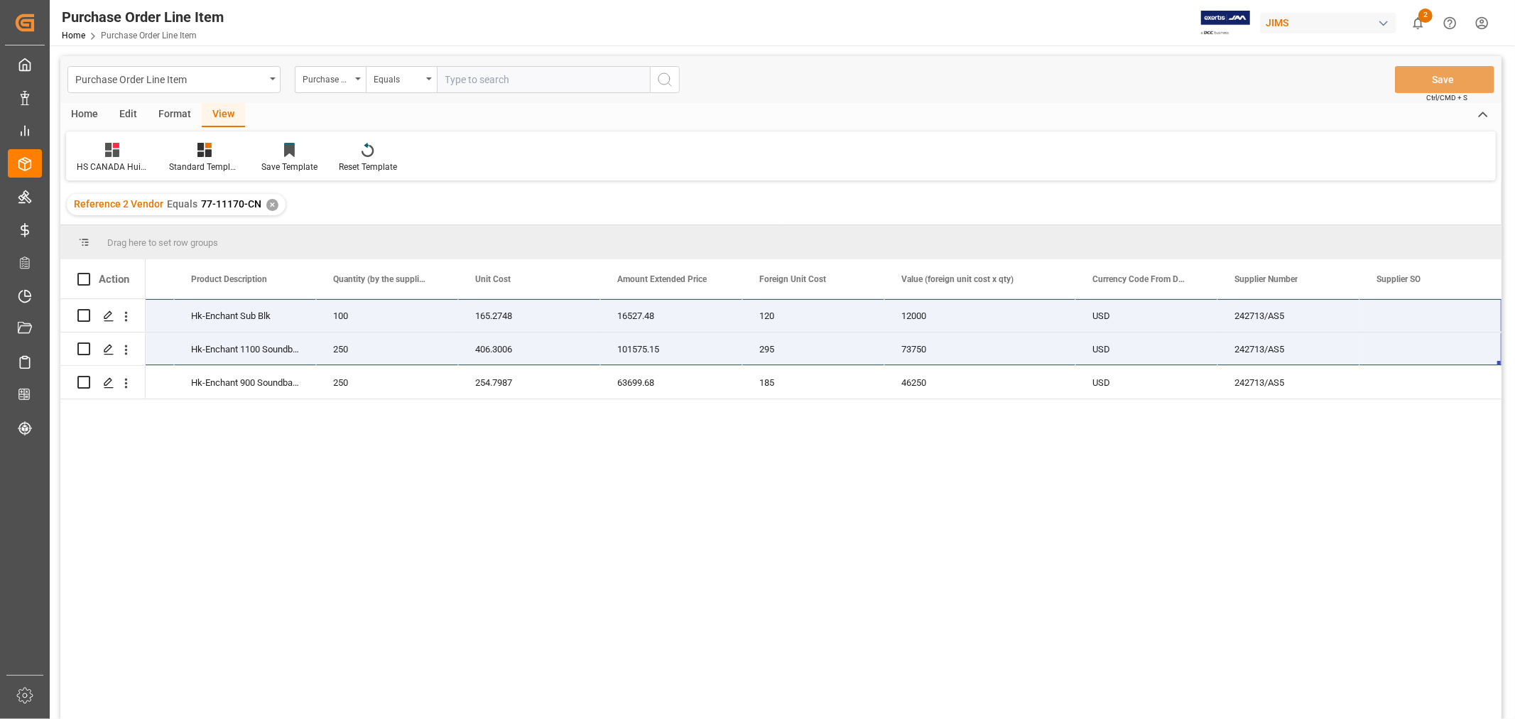
scroll to position [0, 739]
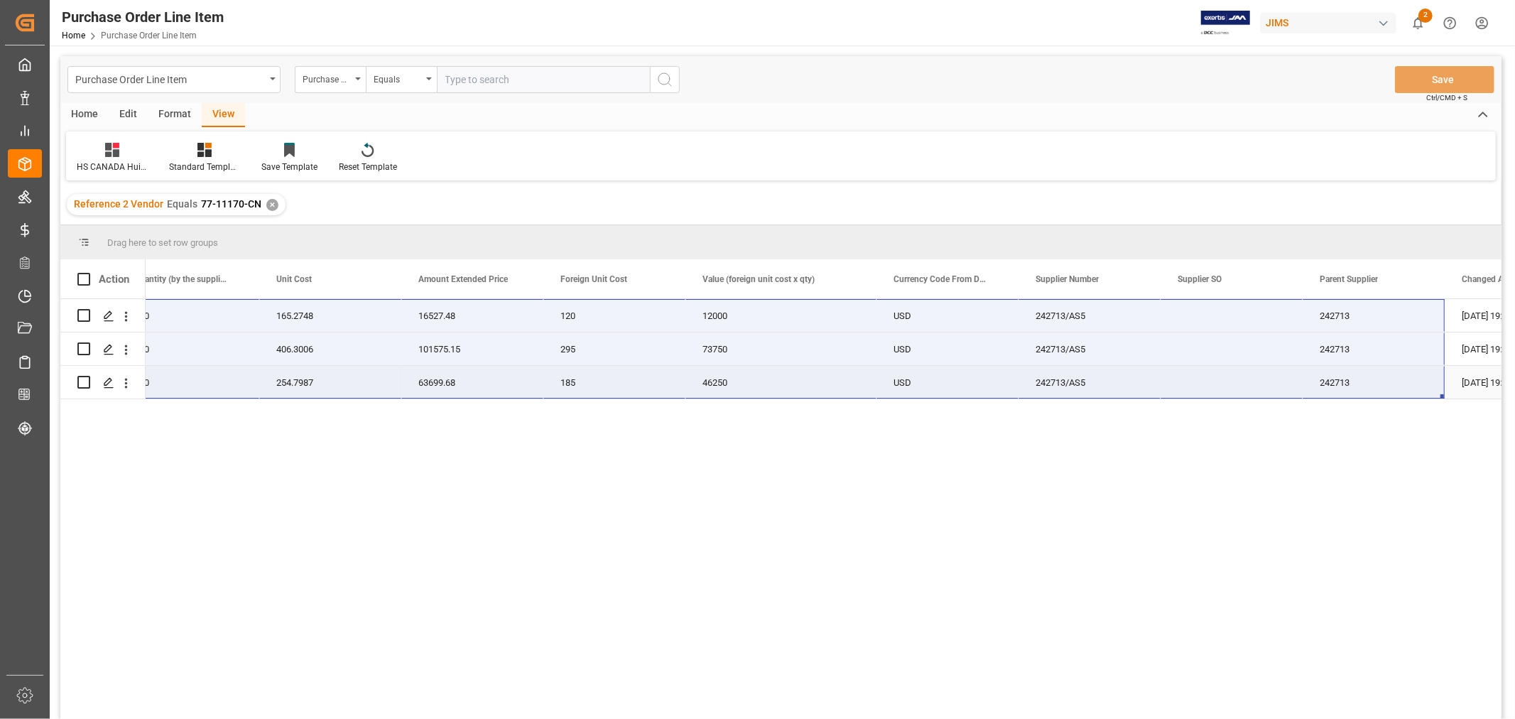
drag, startPoint x: 217, startPoint y: 316, endPoint x: 1339, endPoint y: 392, distance: 1125.1
click at [1339, 392] on div "77-11170-CN Hk-Enchant Sub Blk 100 165.2748 16527.48 120 12000 USD 242713/AS5 2…" at bounding box center [426, 349] width 2323 height 100
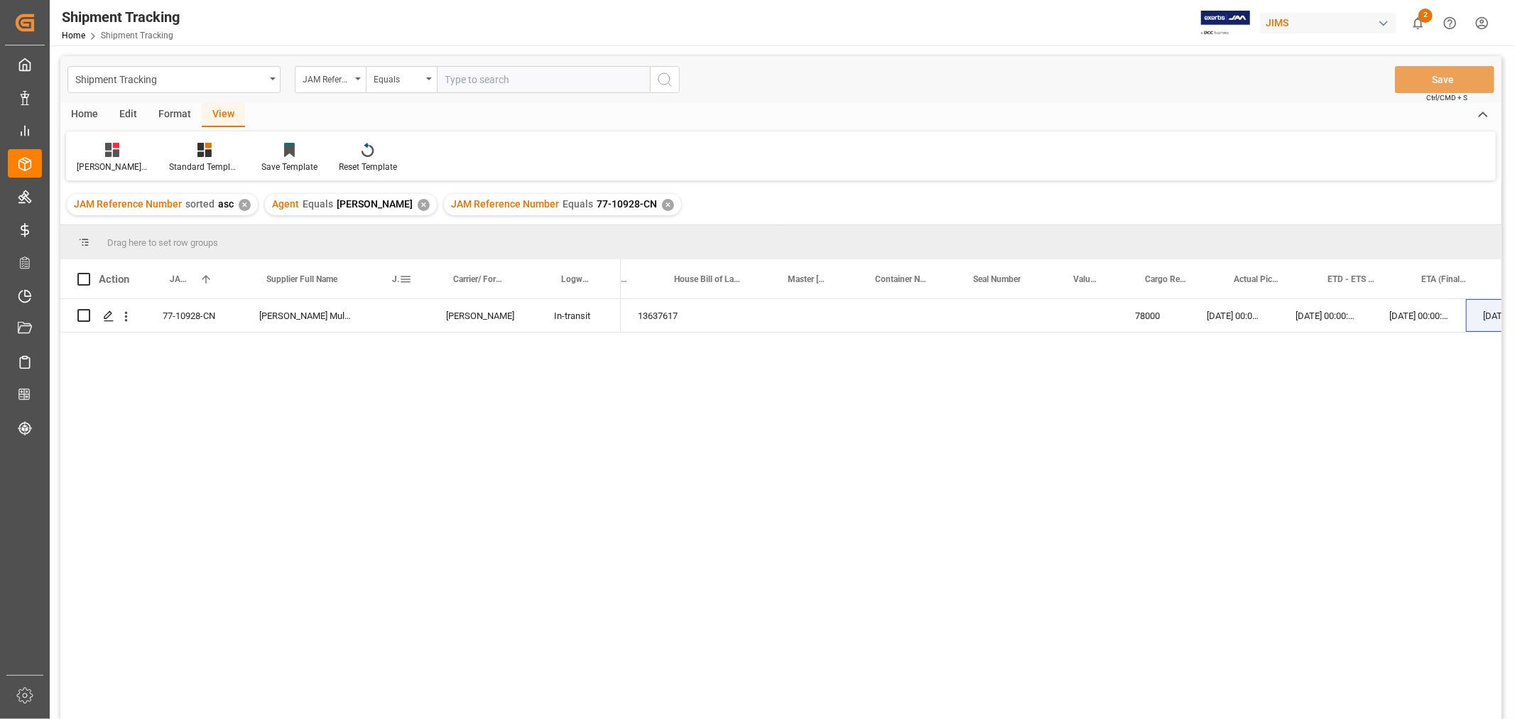
scroll to position [0, 61]
click at [627, 198] on div "JAM Reference Number Equals 77-10928-CN ✕" at bounding box center [562, 204] width 237 height 21
click at [662, 202] on div "✕" at bounding box center [668, 205] width 12 height 12
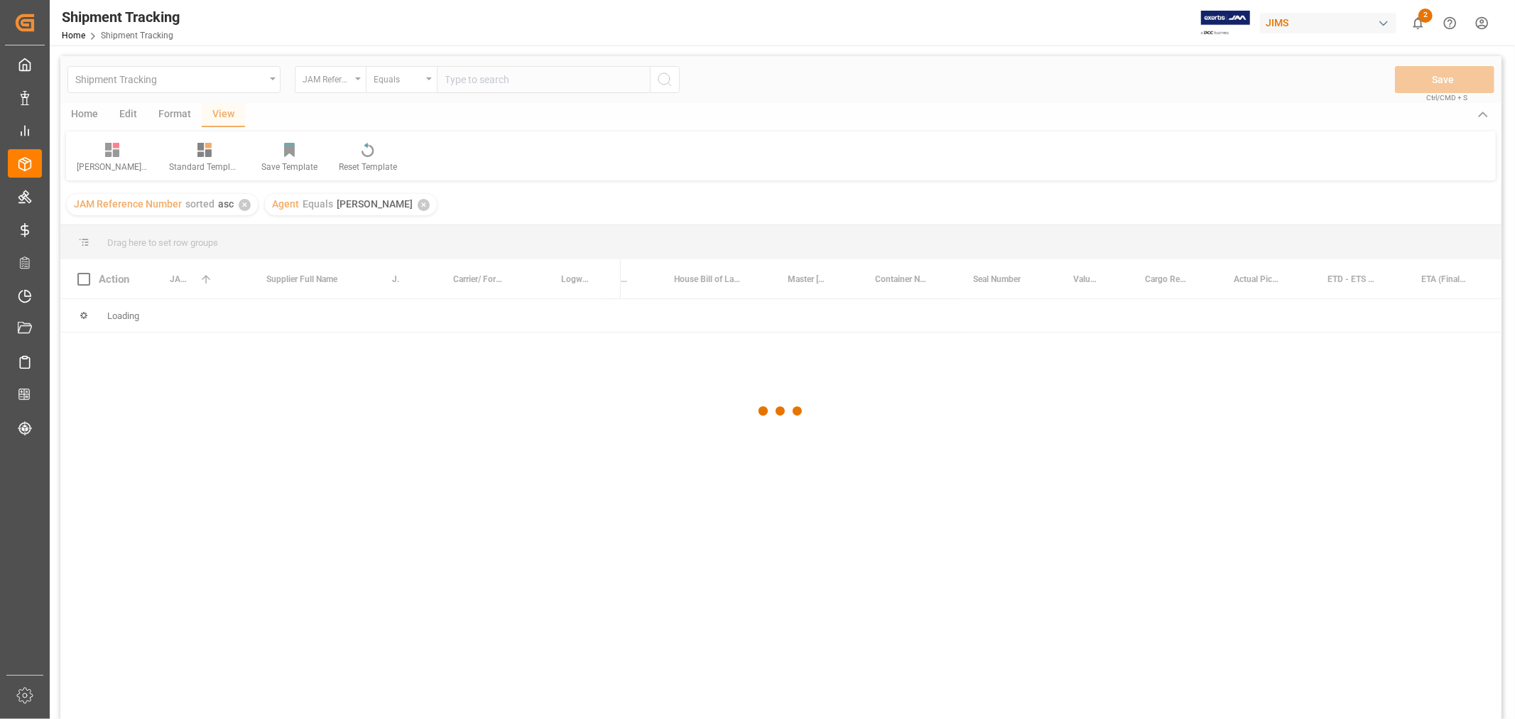
click at [502, 71] on div at bounding box center [781, 411] width 1442 height 710
click at [498, 82] on div at bounding box center [781, 411] width 1442 height 710
click at [499, 79] on div at bounding box center [781, 411] width 1442 height 710
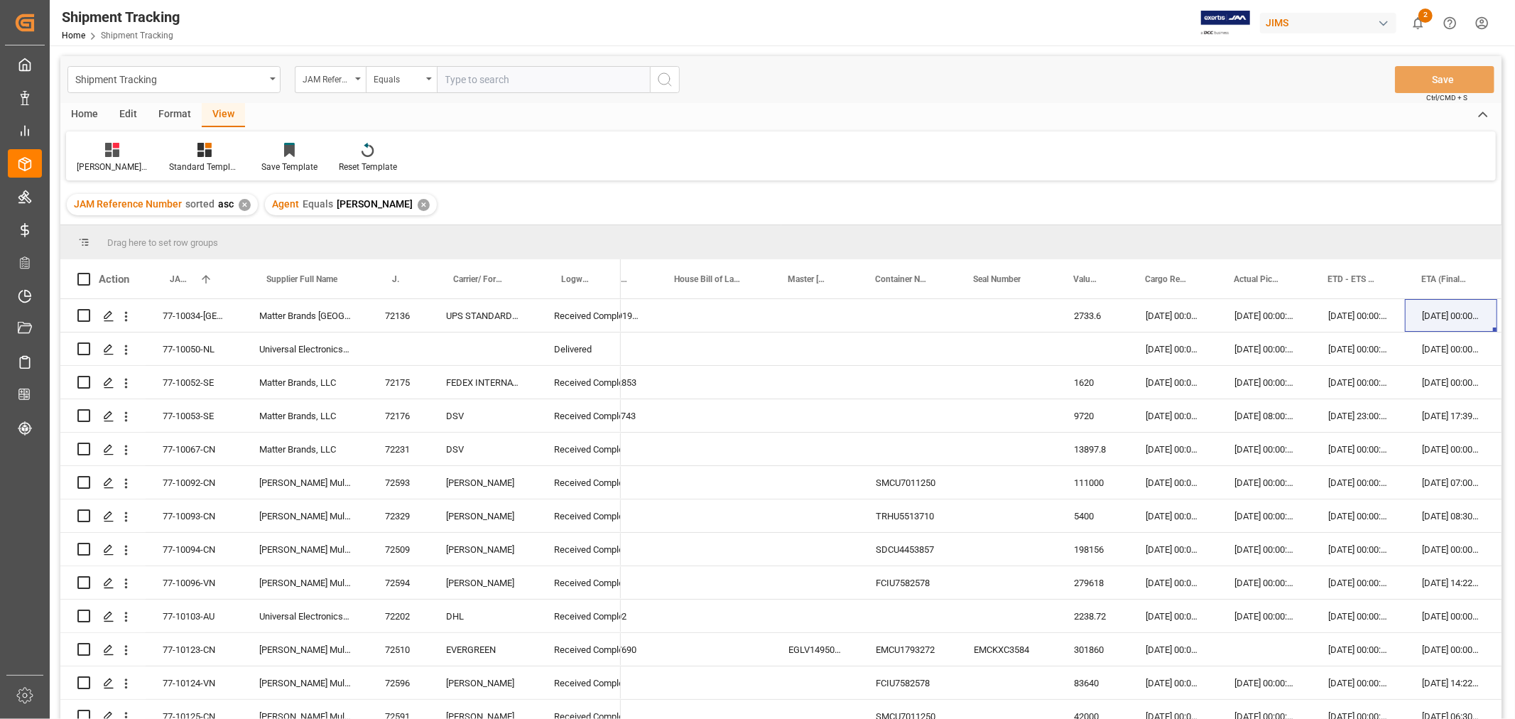
click at [499, 79] on input "text" at bounding box center [543, 79] width 213 height 27
paste input "77-10209-CN"
type input "77-10209-CN"
click at [663, 80] on icon "search button" at bounding box center [664, 79] width 17 height 17
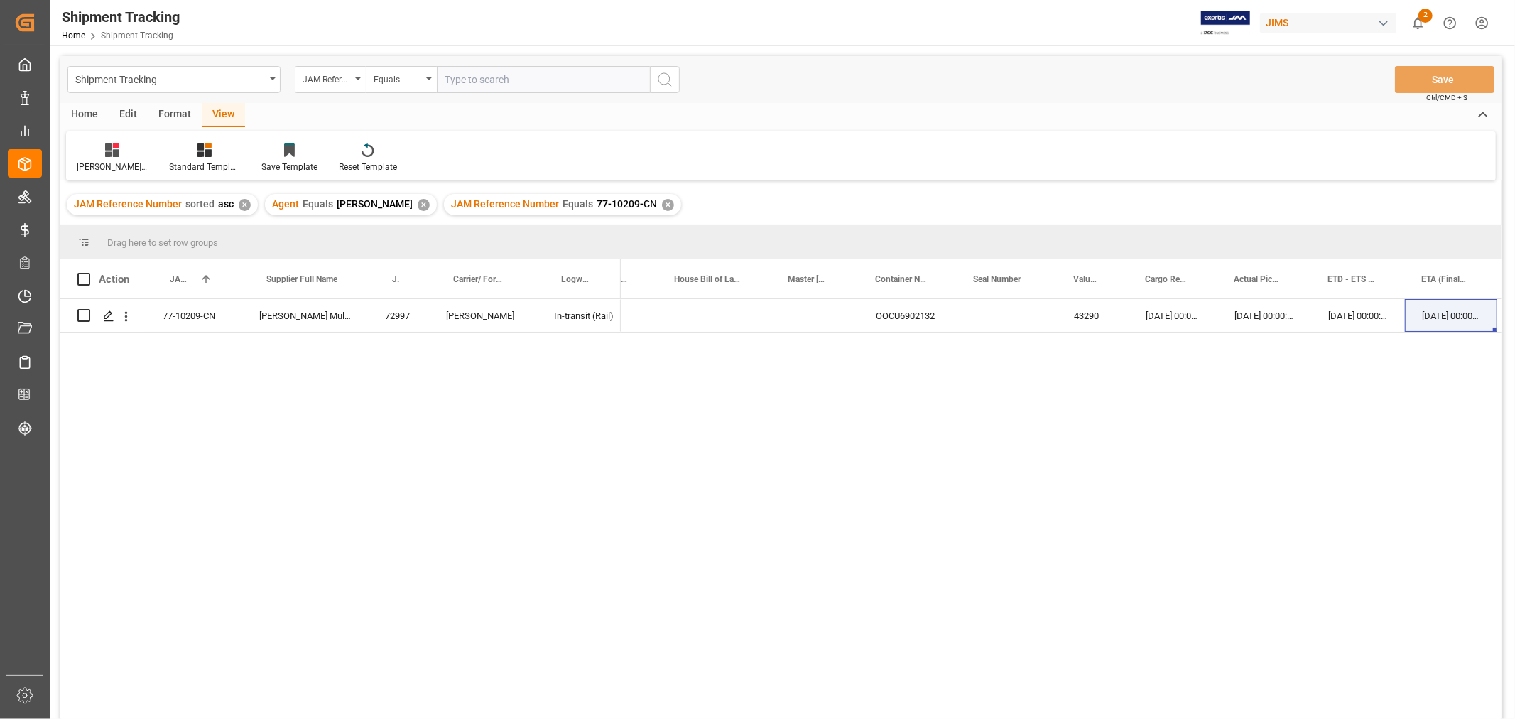
click at [1010, 564] on div "13632927 OOCU6902132 43290 [DATE] 00:00:00 [DATE] 00:00:00 [DATE] 00:00:00 [DAT…" at bounding box center [1061, 513] width 881 height 429
click at [1055, 661] on div "13632927 OOCU6902132 43290 23-08-2025 00:00:00 21-08-2025 00:00:00 03-09-2025 0…" at bounding box center [1061, 513] width 881 height 429
click at [756, 608] on div "13632927 OOCU6902132 43290 23-08-2025 00:00:00 21-08-2025 00:00:00 03-09-2025 0…" at bounding box center [1061, 513] width 881 height 429
click at [782, 601] on div "13632927 OOCU6902132 43290 23-08-2025 00:00:00 21-08-2025 00:00:00 03-09-2025 0…" at bounding box center [1061, 513] width 881 height 429
click at [662, 202] on div "✕" at bounding box center [668, 205] width 12 height 12
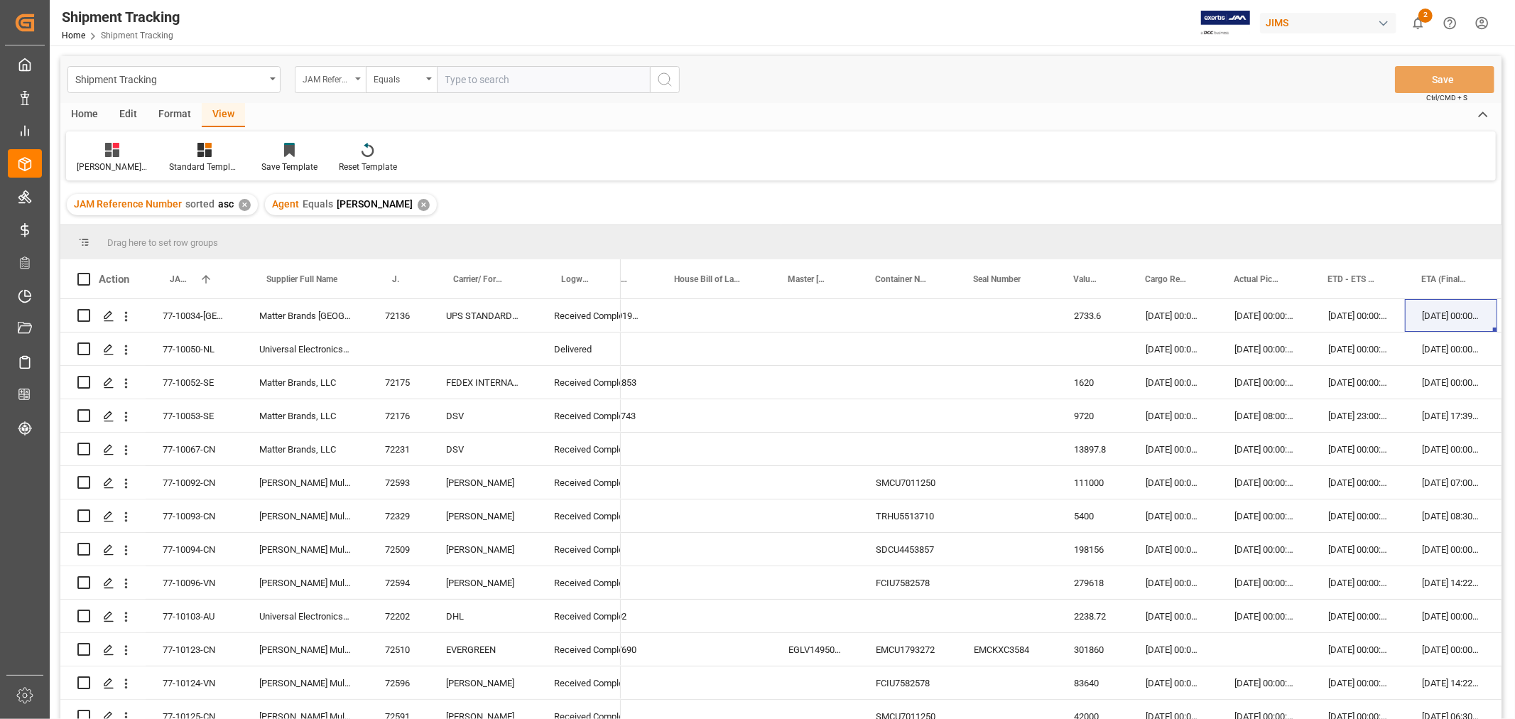
click at [335, 83] on div "JAM Reference Number" at bounding box center [327, 78] width 48 height 16
type input "logwar"
click at [378, 173] on div "Logward Status" at bounding box center [402, 175] width 212 height 30
click at [419, 77] on div "Equals" at bounding box center [398, 78] width 48 height 16
click at [406, 204] on div "Contains" at bounding box center [473, 205] width 212 height 30
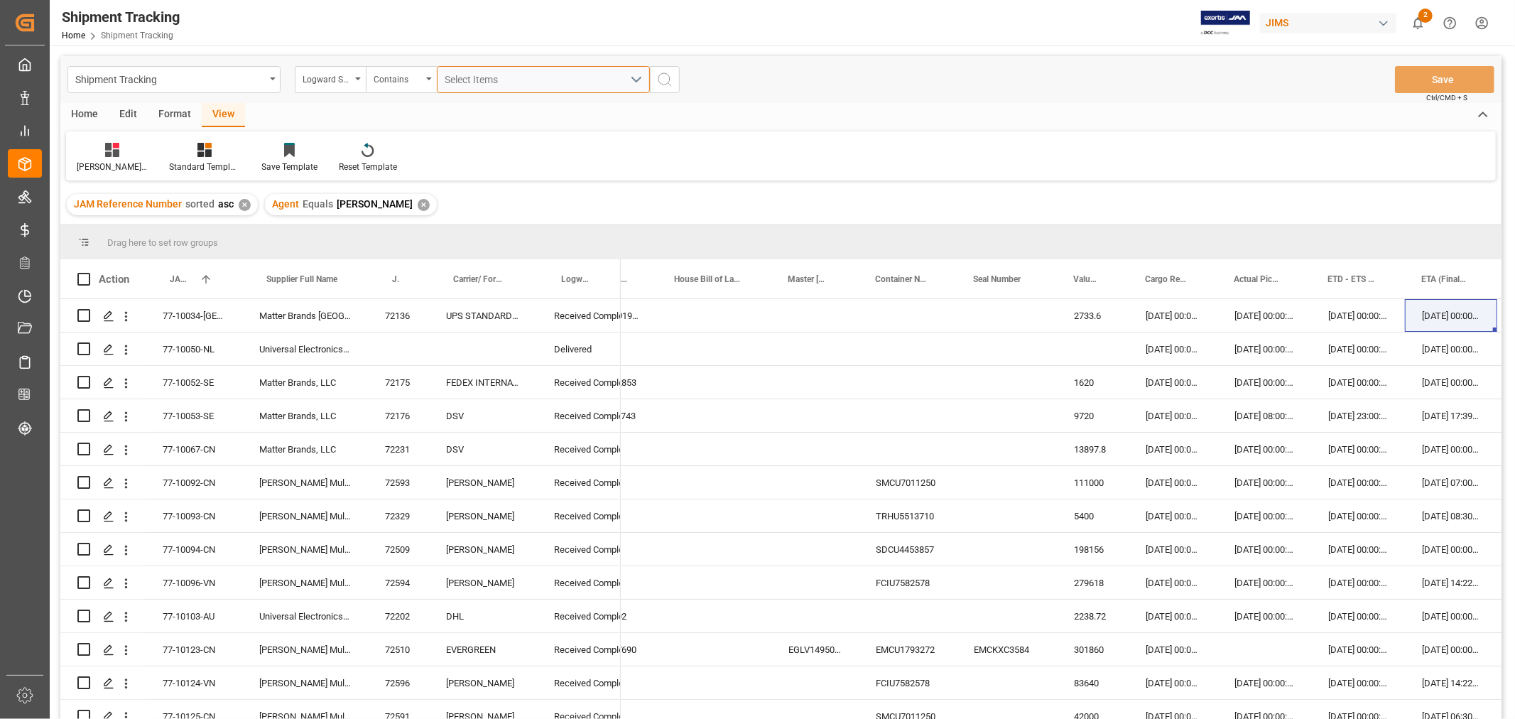
click at [481, 79] on span "Select Items" at bounding box center [475, 79] width 60 height 11
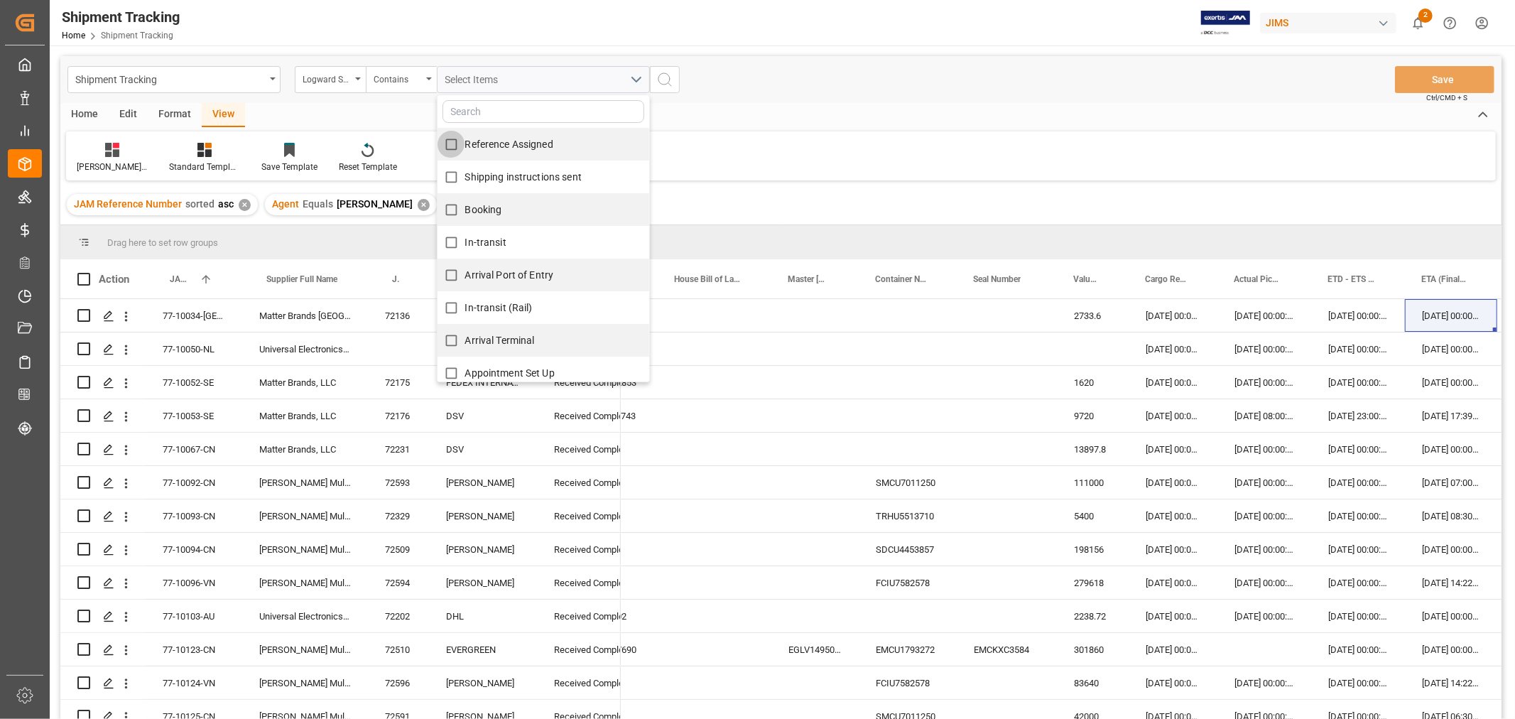
click at [453, 139] on input "Reference Assigned" at bounding box center [452, 145] width 28 height 28
checkbox input "true"
click at [445, 173] on input "Shipping instructions sent" at bounding box center [452, 177] width 28 height 28
checkbox input "true"
click at [456, 213] on input "Booking" at bounding box center [452, 210] width 28 height 28
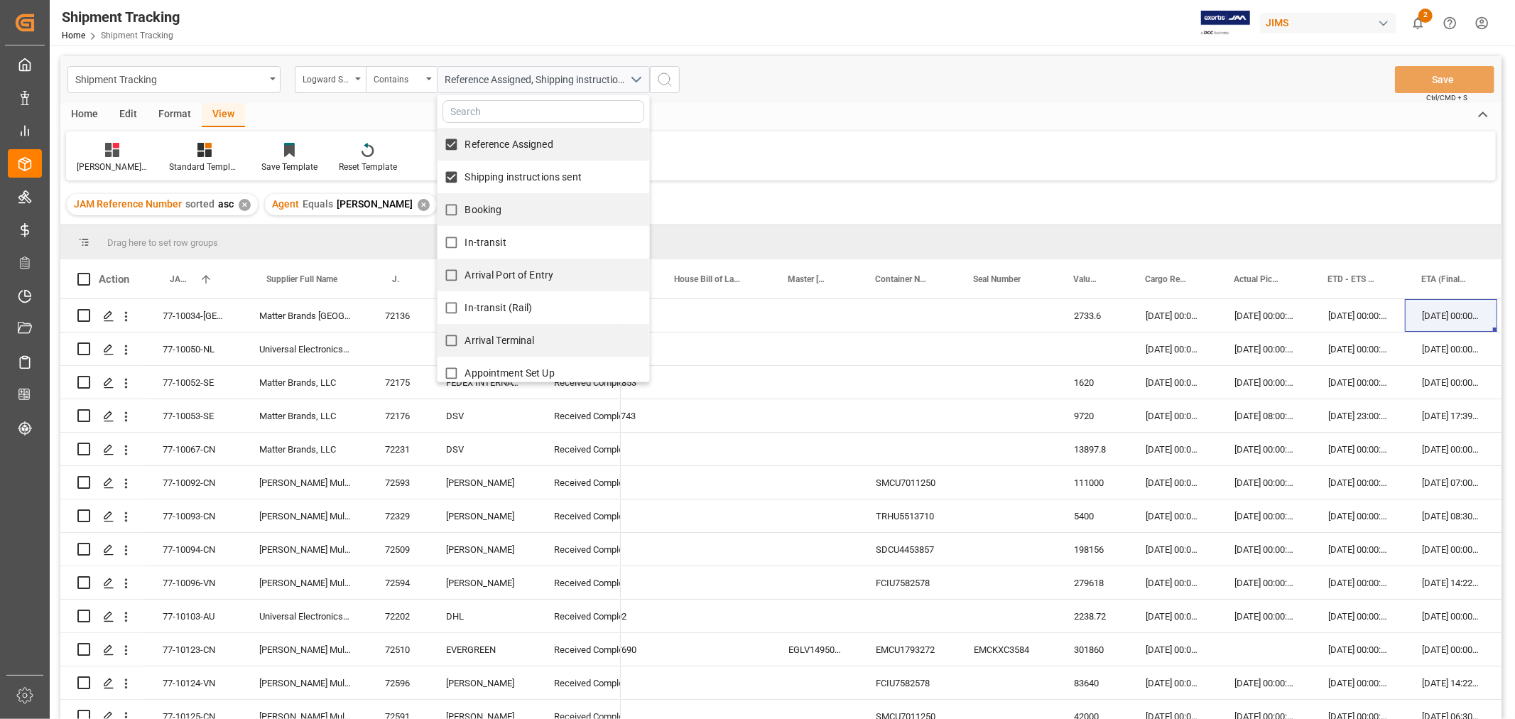
checkbox input "true"
click at [451, 242] on input "In-transit" at bounding box center [452, 243] width 28 height 28
checkbox input "true"
click at [448, 272] on input "Arrival Port of Entry" at bounding box center [452, 275] width 28 height 28
checkbox input "true"
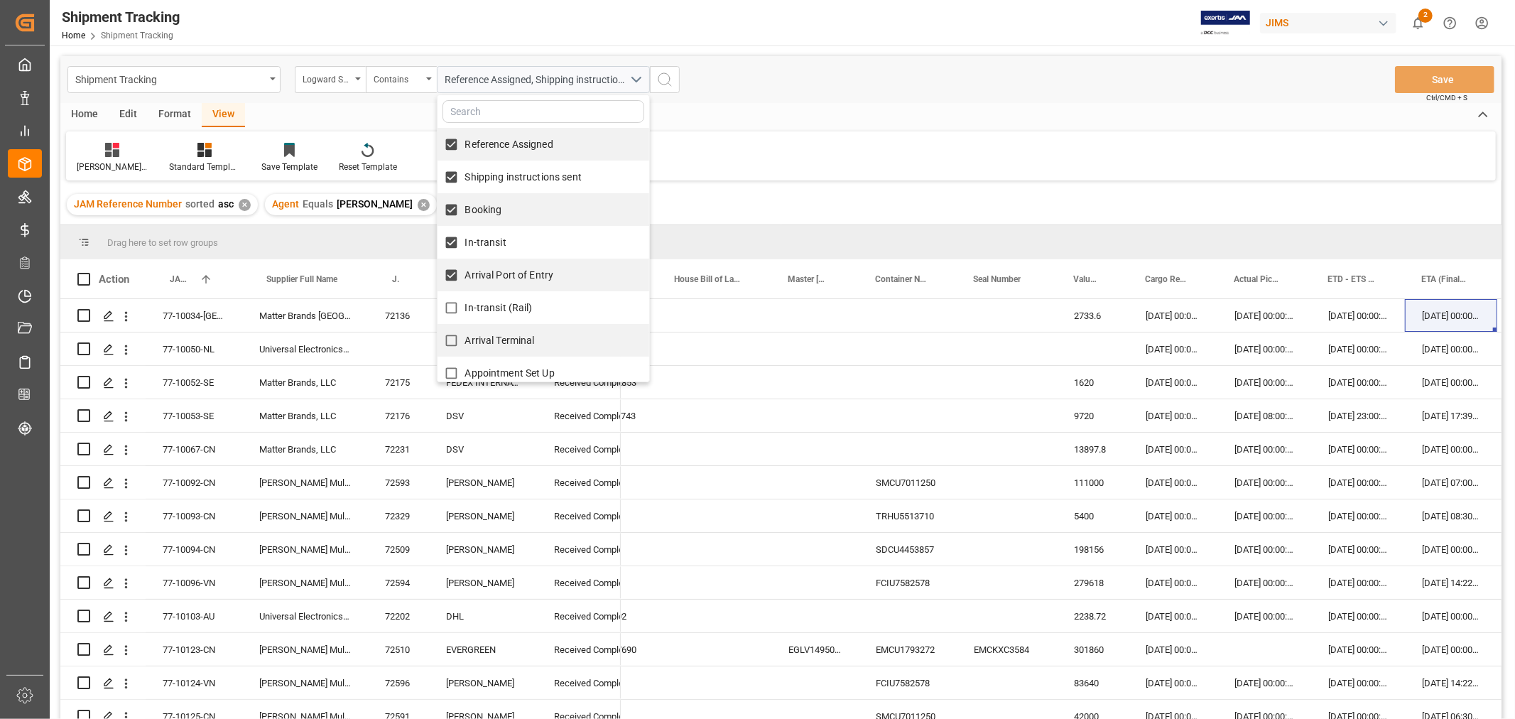
click at [453, 315] on input "In-transit (Rail)" at bounding box center [452, 308] width 28 height 28
checkbox input "true"
click at [450, 340] on input "Arrival Terminal" at bounding box center [452, 341] width 28 height 28
checkbox input "true"
click at [449, 371] on input "Appointment Set Up" at bounding box center [452, 373] width 28 height 28
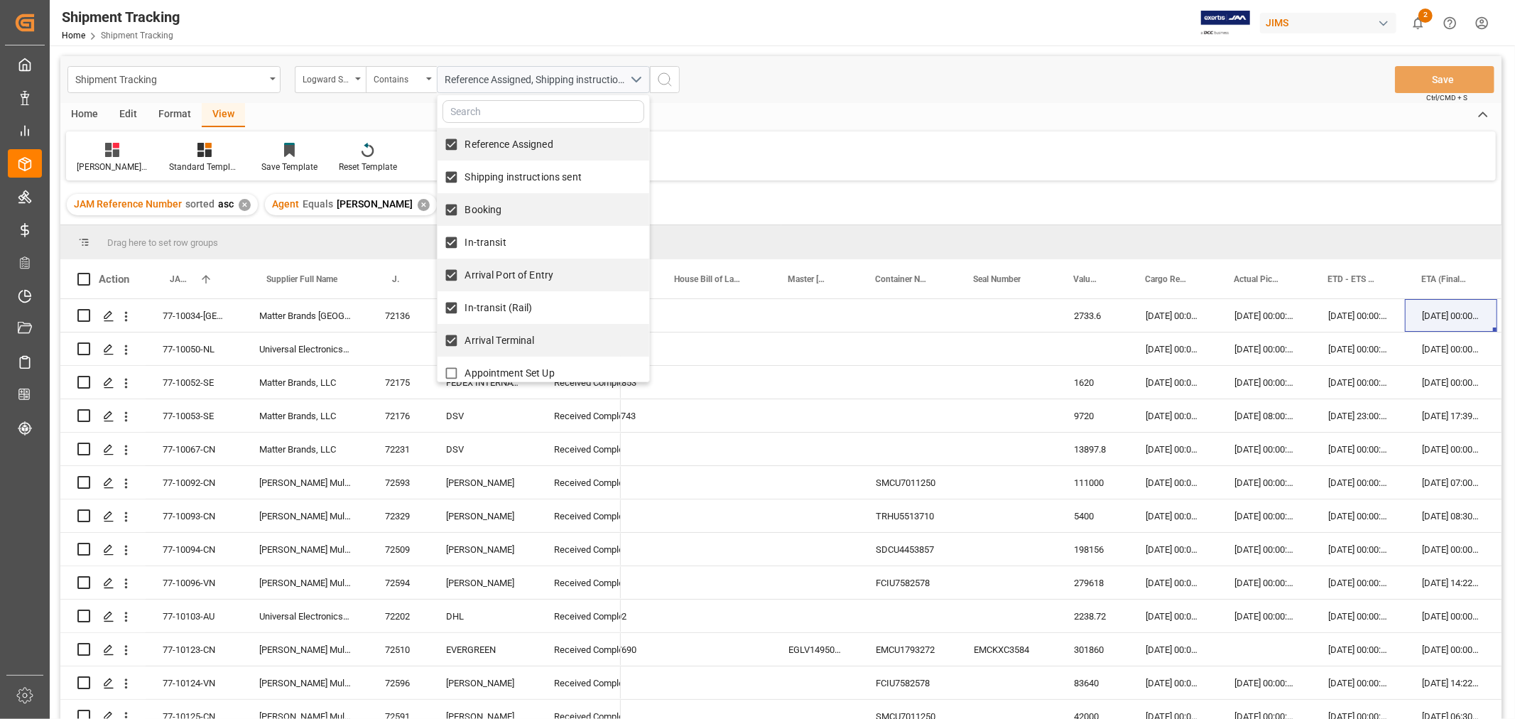
checkbox input "true"
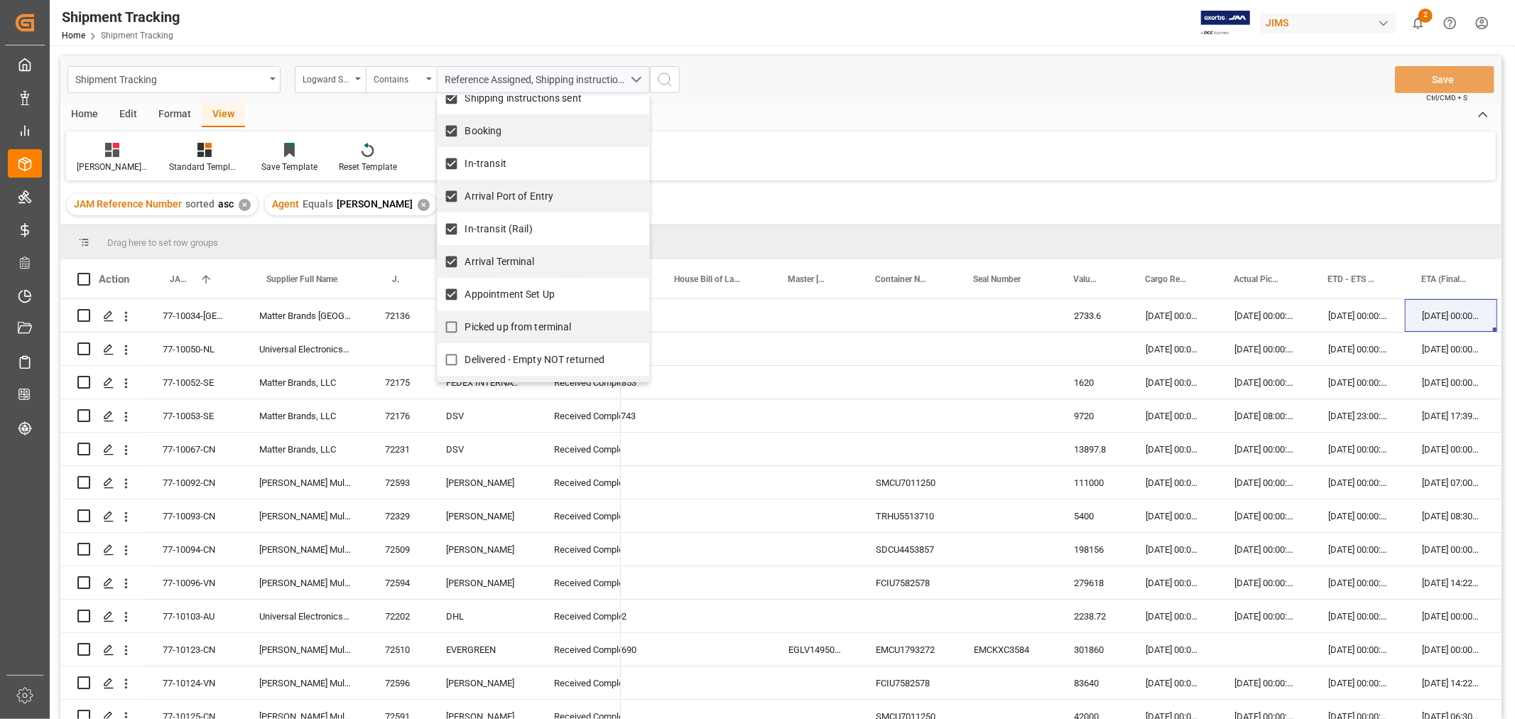
scroll to position [158, 0]
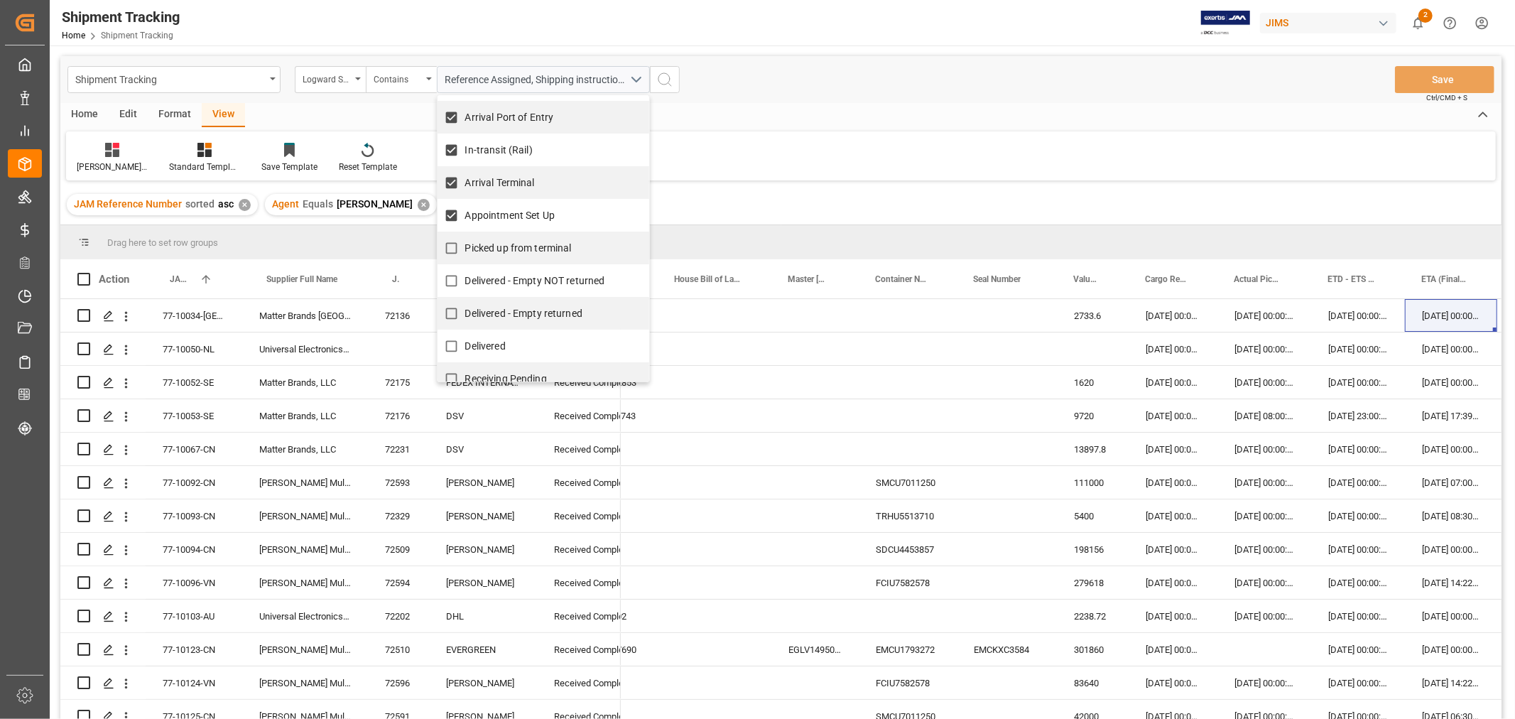
click at [526, 244] on span "Picked up from terminal" at bounding box center [518, 247] width 107 height 11
click at [465, 244] on input "Picked up from terminal" at bounding box center [452, 248] width 28 height 28
checkbox input "true"
click at [674, 77] on button "search button" at bounding box center [665, 79] width 30 height 27
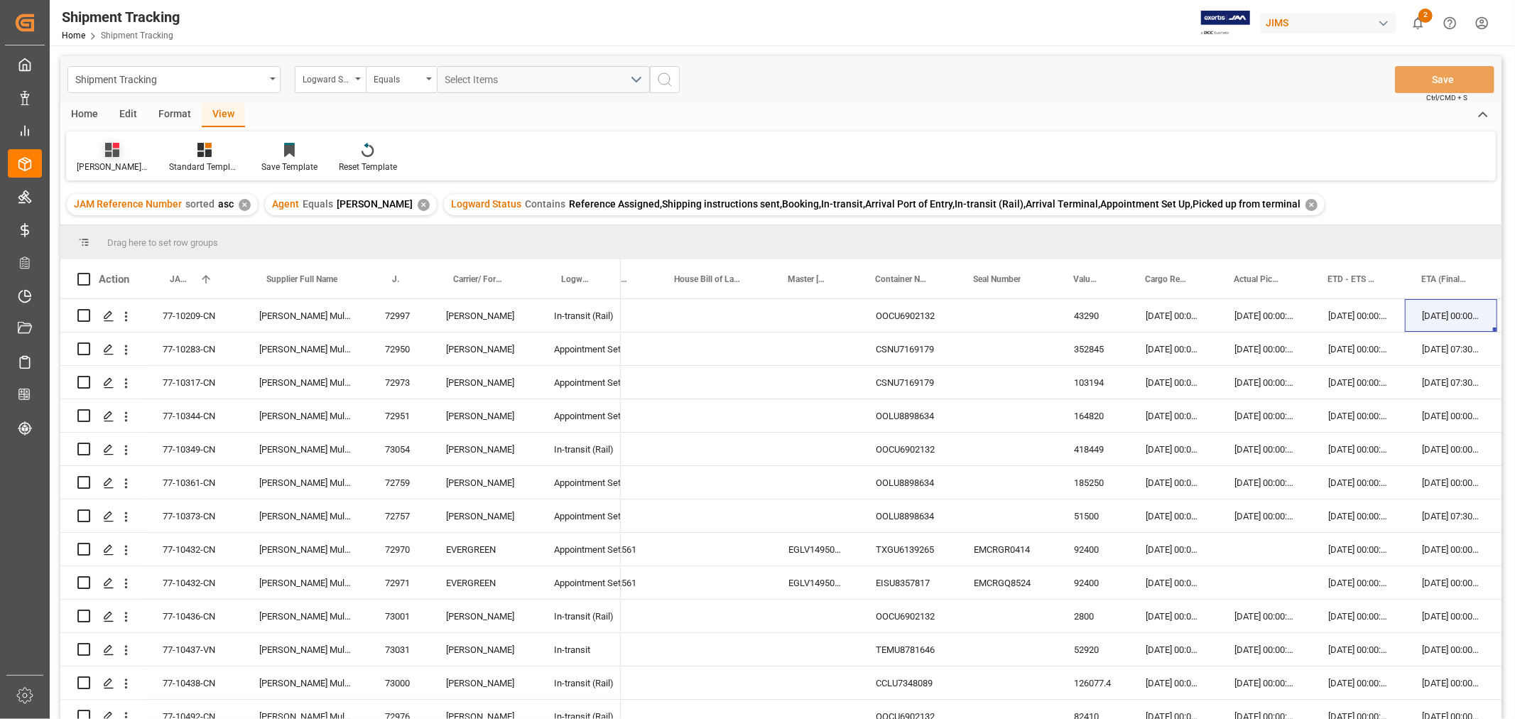
click at [107, 154] on icon at bounding box center [112, 150] width 14 height 14
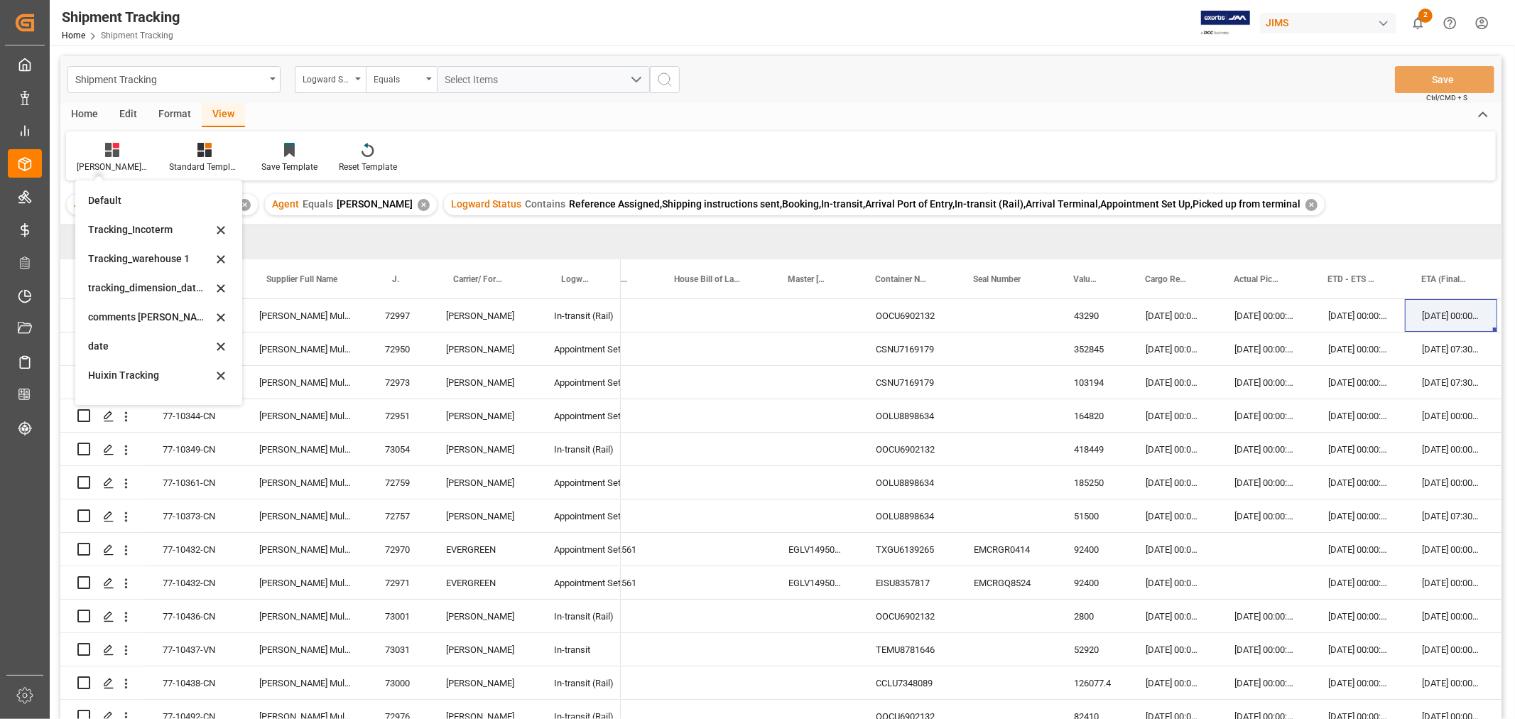
click at [154, 254] on div "Tracking_warehouse 1" at bounding box center [150, 259] width 124 height 15
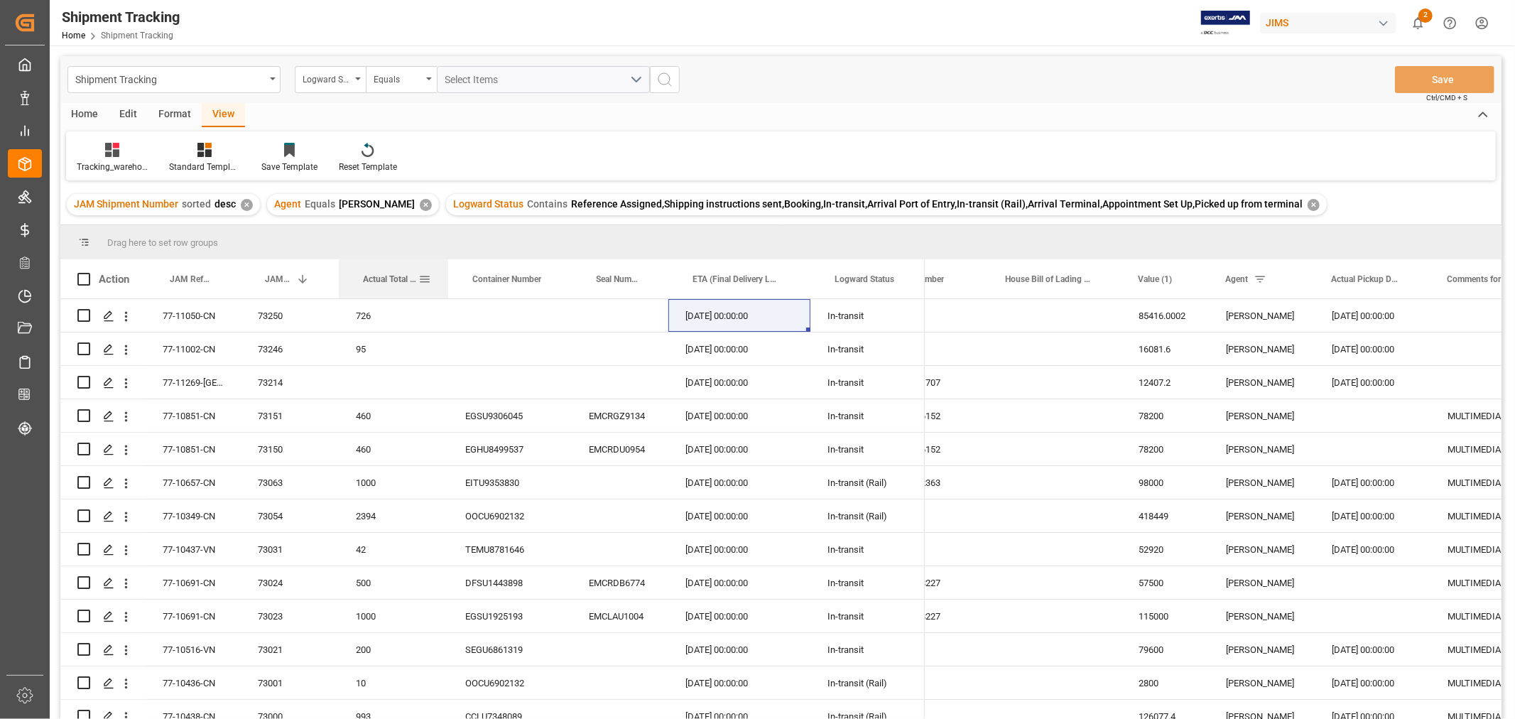
drag, startPoint x: 437, startPoint y: 270, endPoint x: 446, endPoint y: 270, distance: 9.2
click at [446, 270] on div at bounding box center [448, 278] width 6 height 39
click at [352, 384] on div "Press SPACE to select this row." at bounding box center [393, 382] width 109 height 33
click at [357, 384] on div "Press SPACE to select this row." at bounding box center [393, 382] width 109 height 33
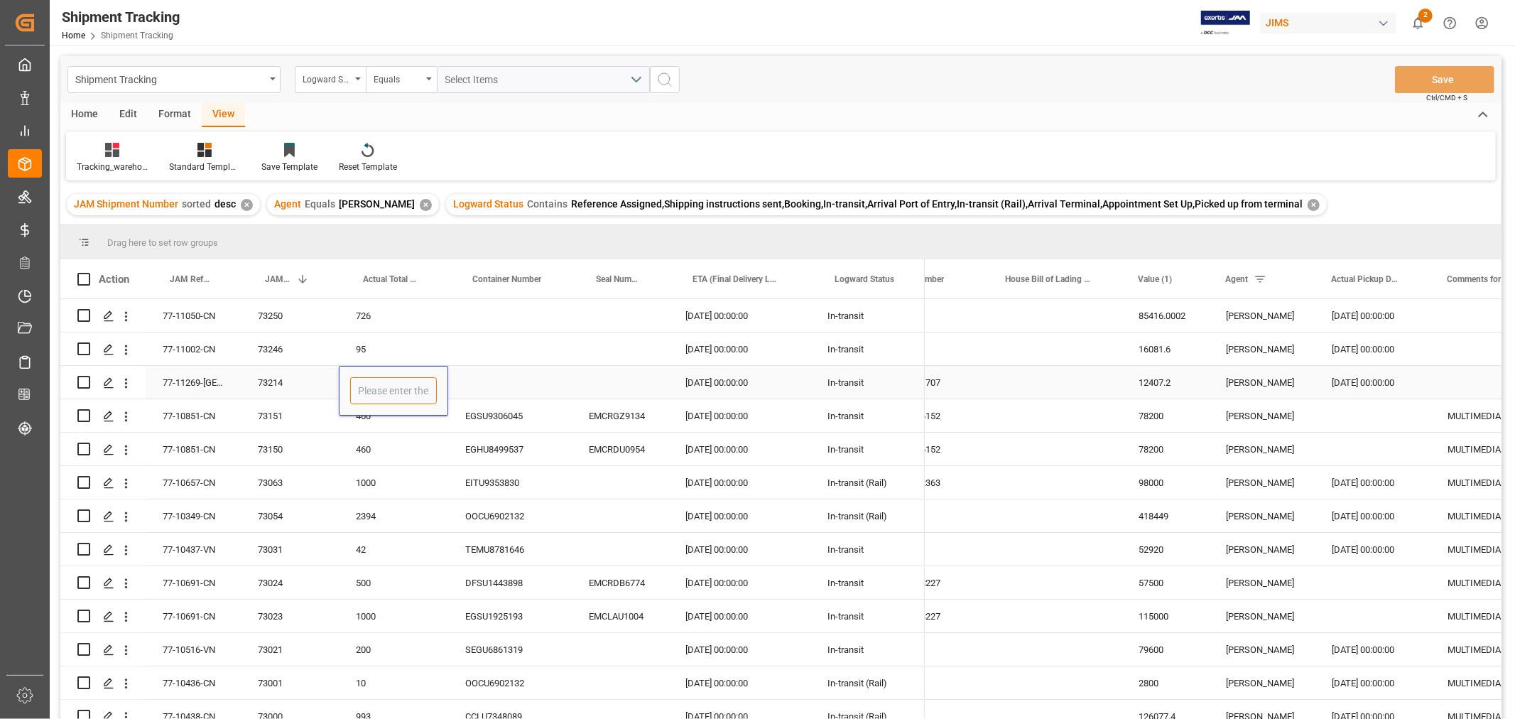
click at [365, 389] on input "Press SPACE to select this row." at bounding box center [393, 390] width 87 height 27
click at [389, 391] on input "Press SPACE to select this row." at bounding box center [393, 390] width 87 height 27
type input "25"
click at [486, 375] on div "Press SPACE to select this row." at bounding box center [510, 382] width 124 height 33
click at [602, 374] on div "Press SPACE to select this row." at bounding box center [620, 382] width 97 height 33
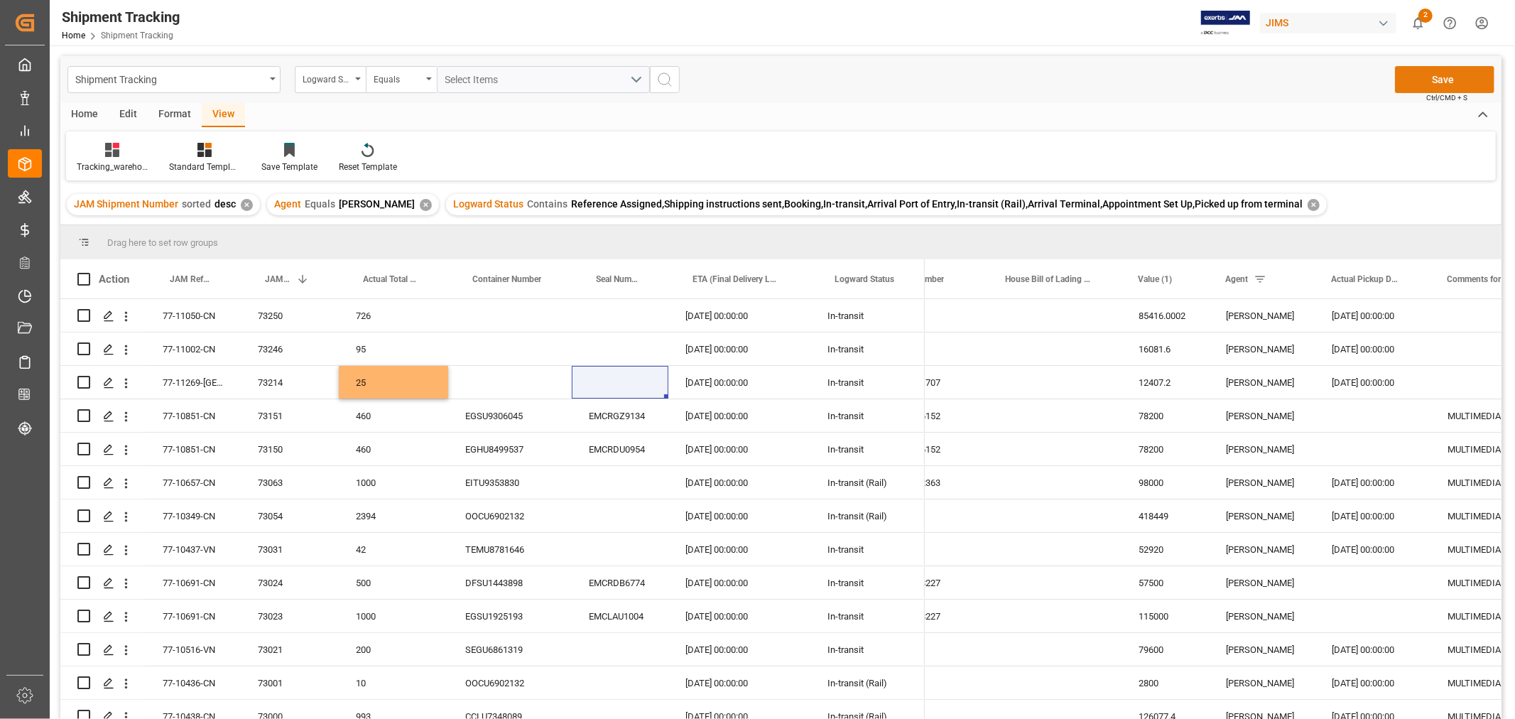
click at [1427, 74] on button "Save" at bounding box center [1444, 79] width 99 height 27
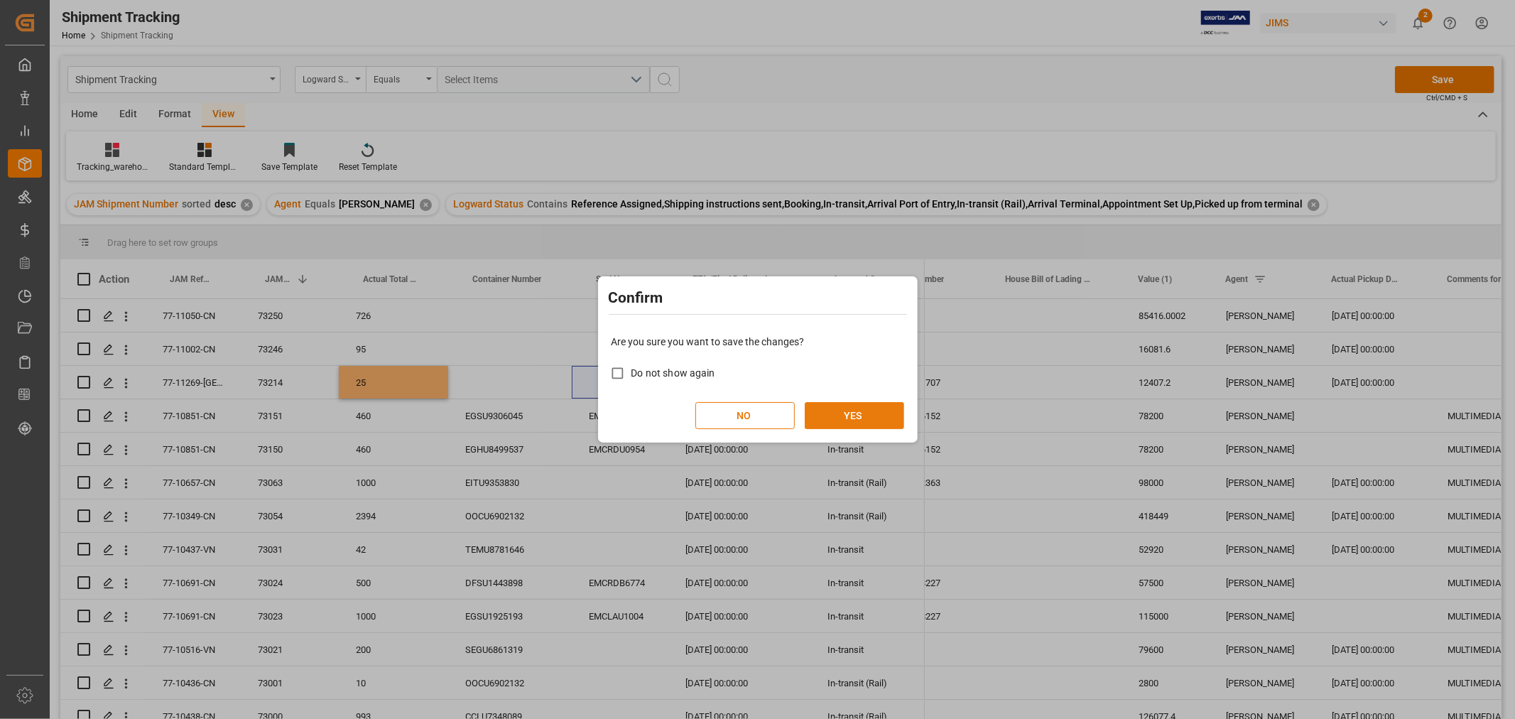
click at [880, 409] on button "YES" at bounding box center [854, 415] width 99 height 27
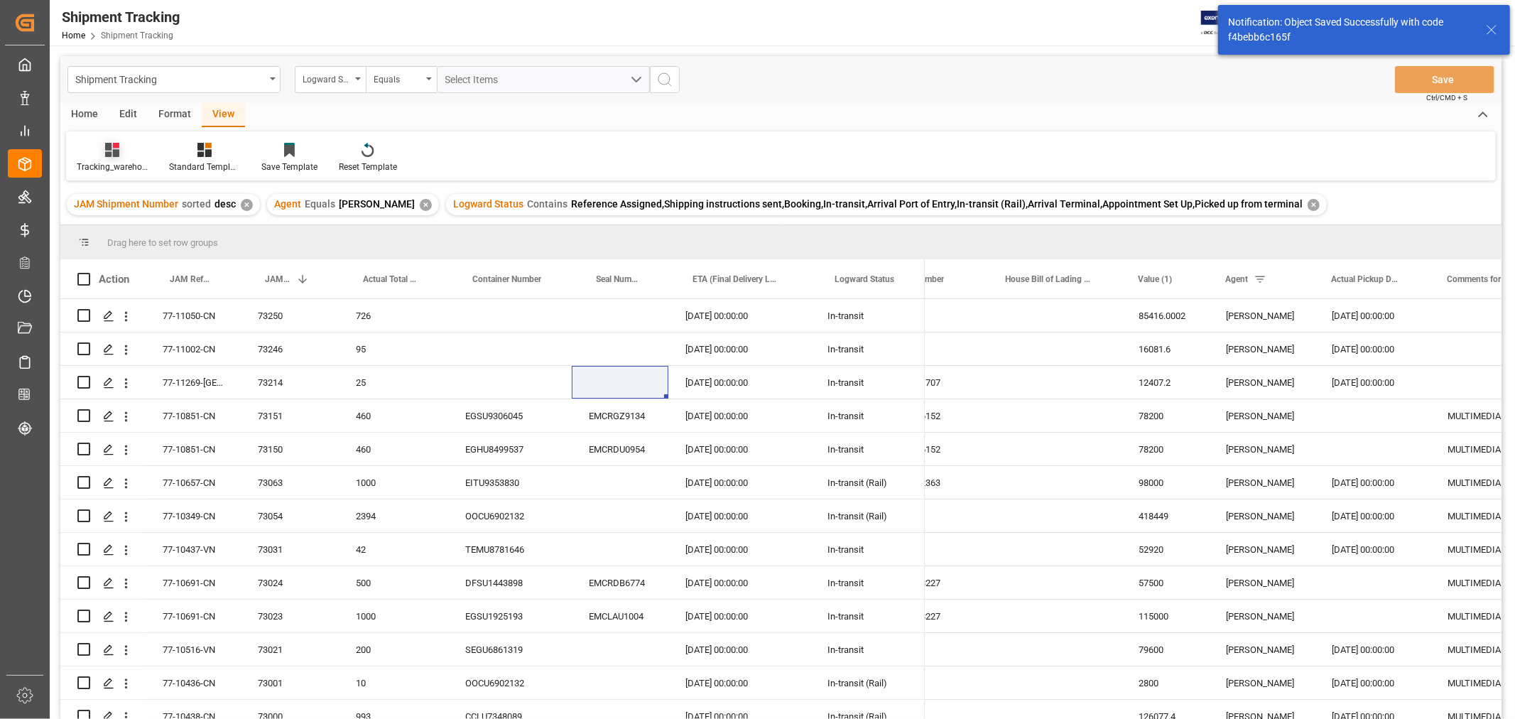
click at [119, 161] on div "Tracking_warehouse 1" at bounding box center [112, 167] width 71 height 13
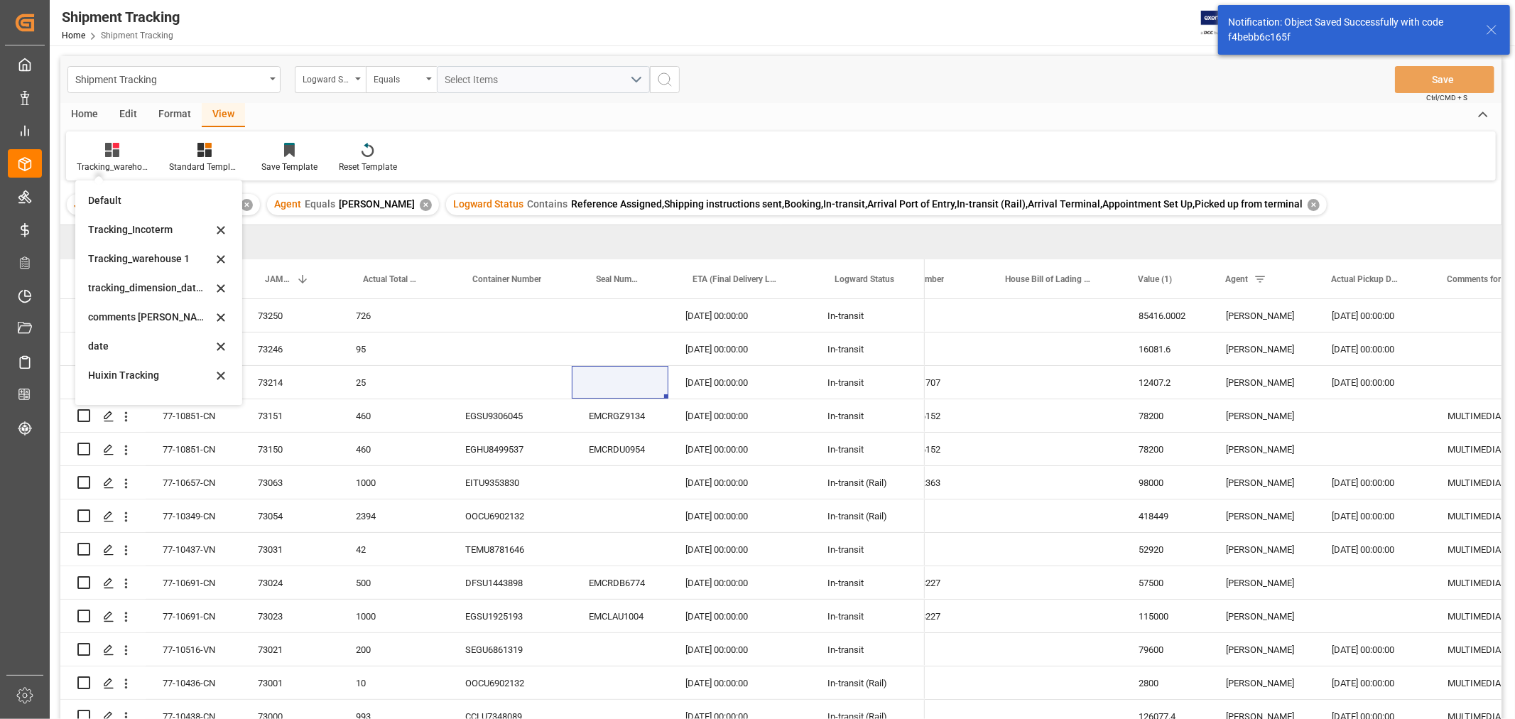
click at [146, 283] on div "tracking_dimension_date_3" at bounding box center [150, 288] width 124 height 15
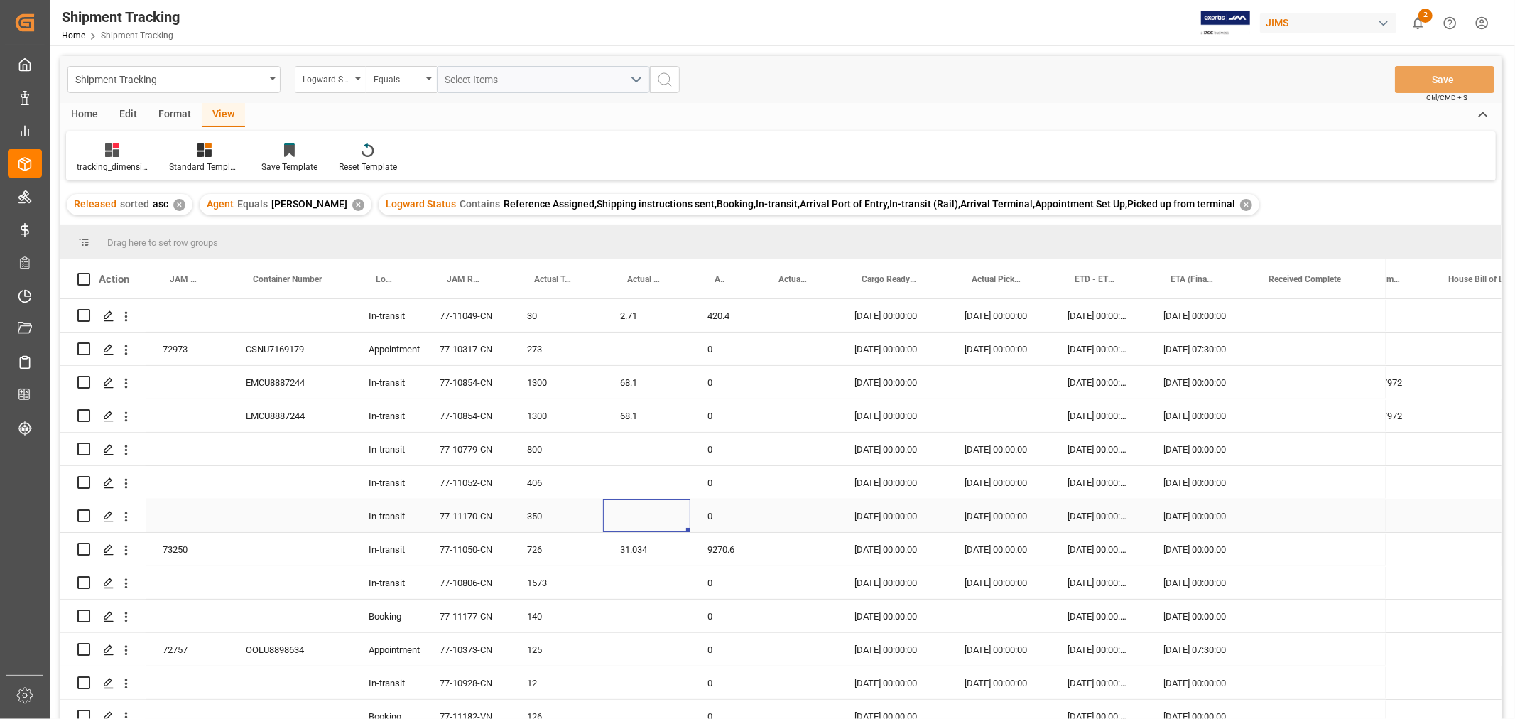
click at [629, 507] on div "Press SPACE to select this row." at bounding box center [646, 515] width 87 height 33
click at [460, 277] on span "JAM Reference Number" at bounding box center [463, 279] width 33 height 10
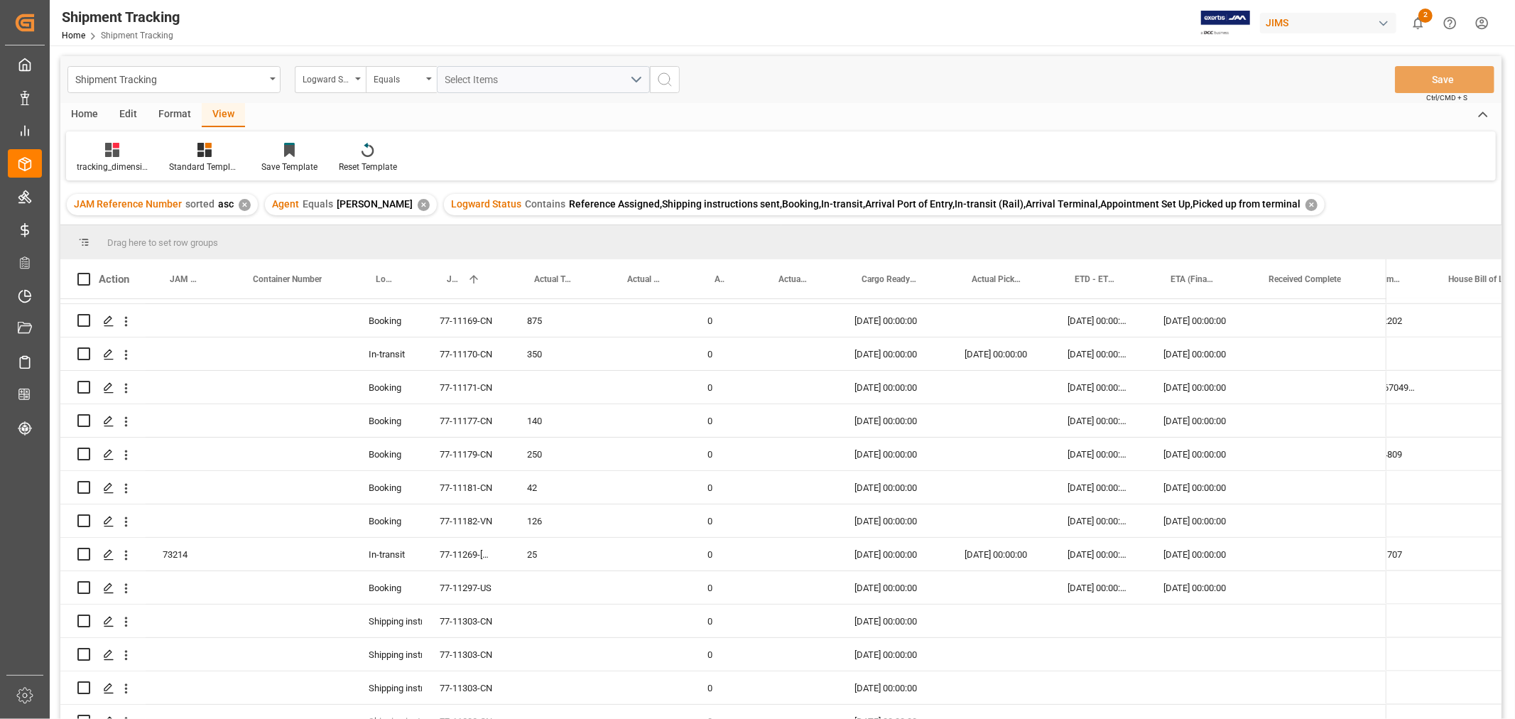
scroll to position [1500, 0]
click at [803, 551] on div "Press SPACE to select this row." at bounding box center [796, 552] width 83 height 33
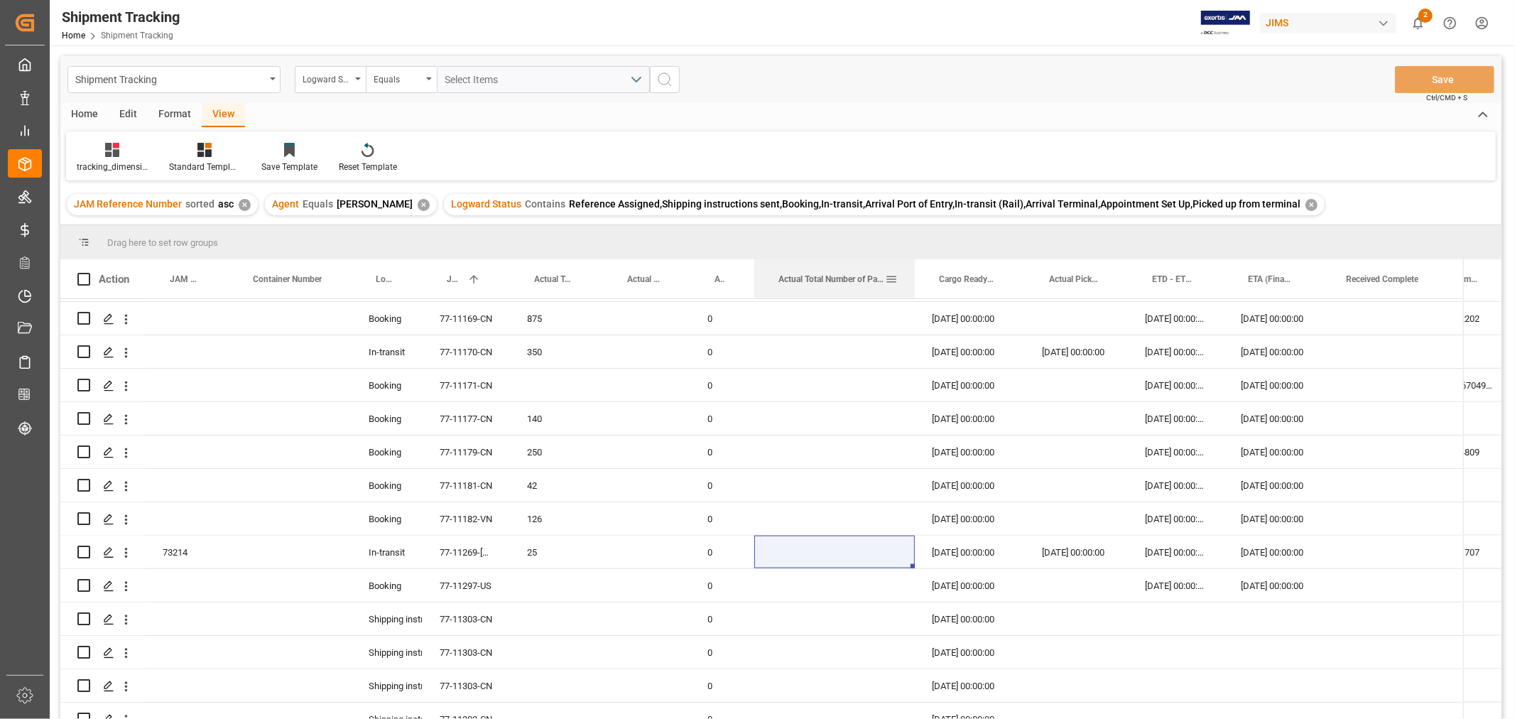
drag, startPoint x: 836, startPoint y: 271, endPoint x: 914, endPoint y: 271, distance: 77.4
click at [914, 271] on div at bounding box center [915, 278] width 6 height 39
click at [825, 543] on div "Press SPACE to select this row." at bounding box center [835, 552] width 161 height 33
click at [825, 548] on input "Press SPACE to select this row." at bounding box center [835, 560] width 138 height 27
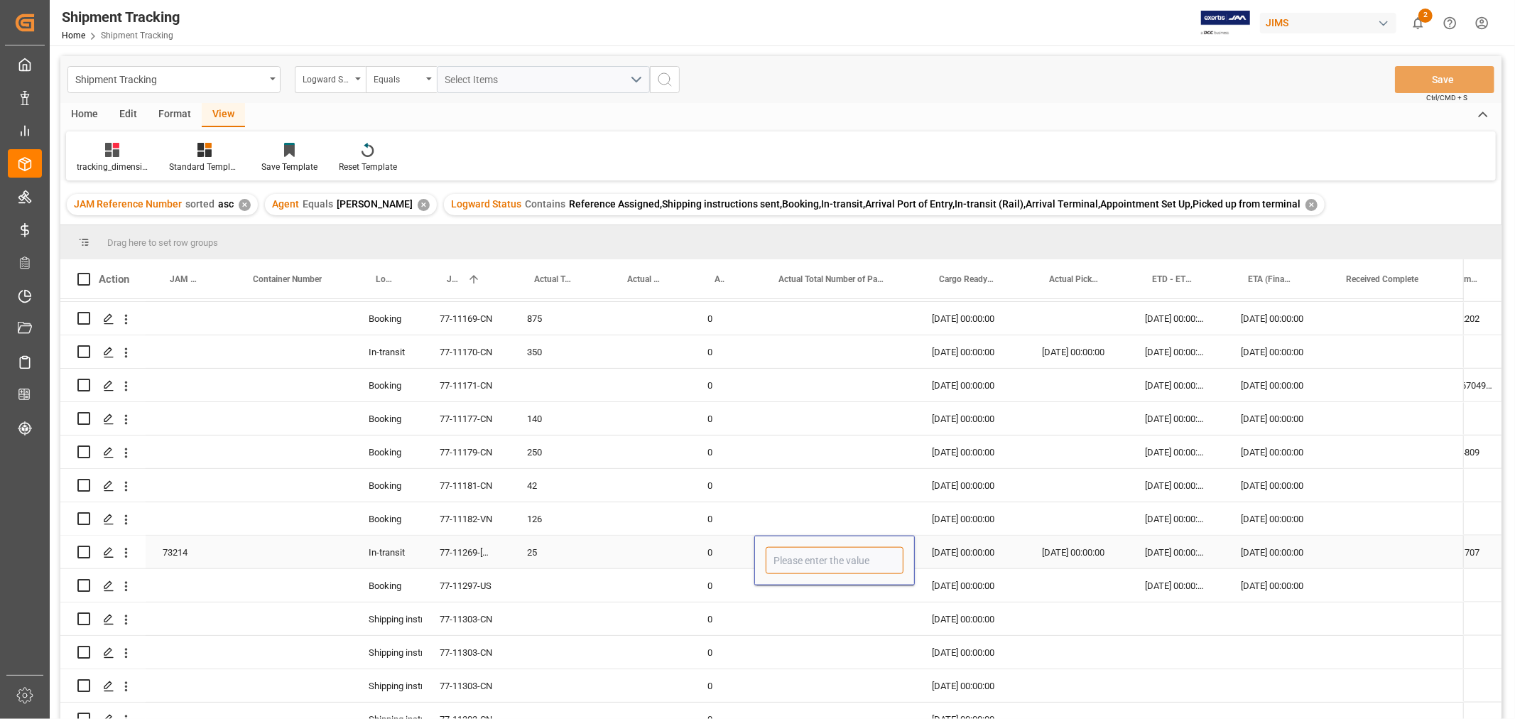
type input "2"
click at [769, 613] on div "Press SPACE to select this row." at bounding box center [835, 618] width 161 height 33
click at [1422, 76] on button "Save" at bounding box center [1444, 79] width 99 height 27
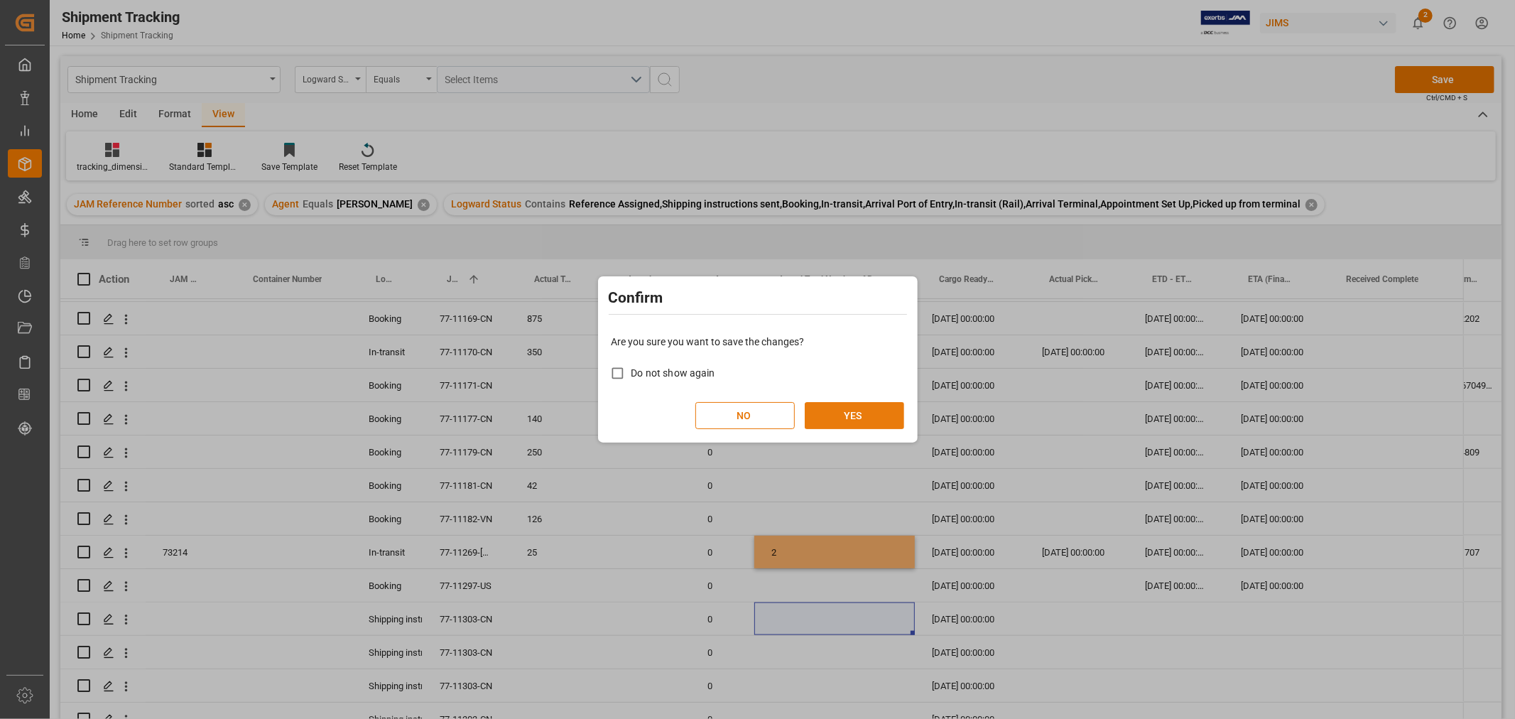
click at [875, 419] on button "YES" at bounding box center [854, 415] width 99 height 27
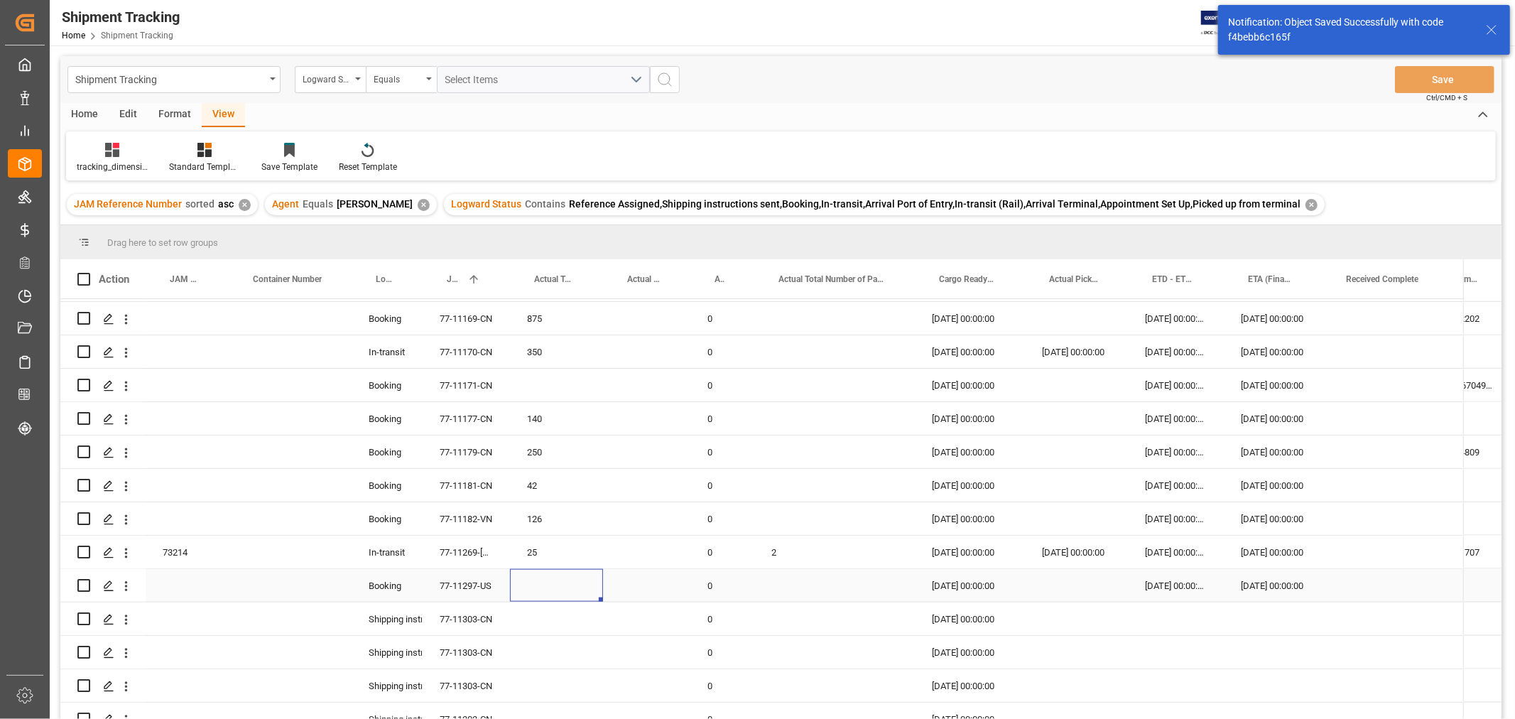
click at [573, 579] on div "Press SPACE to select this row." at bounding box center [556, 585] width 93 height 33
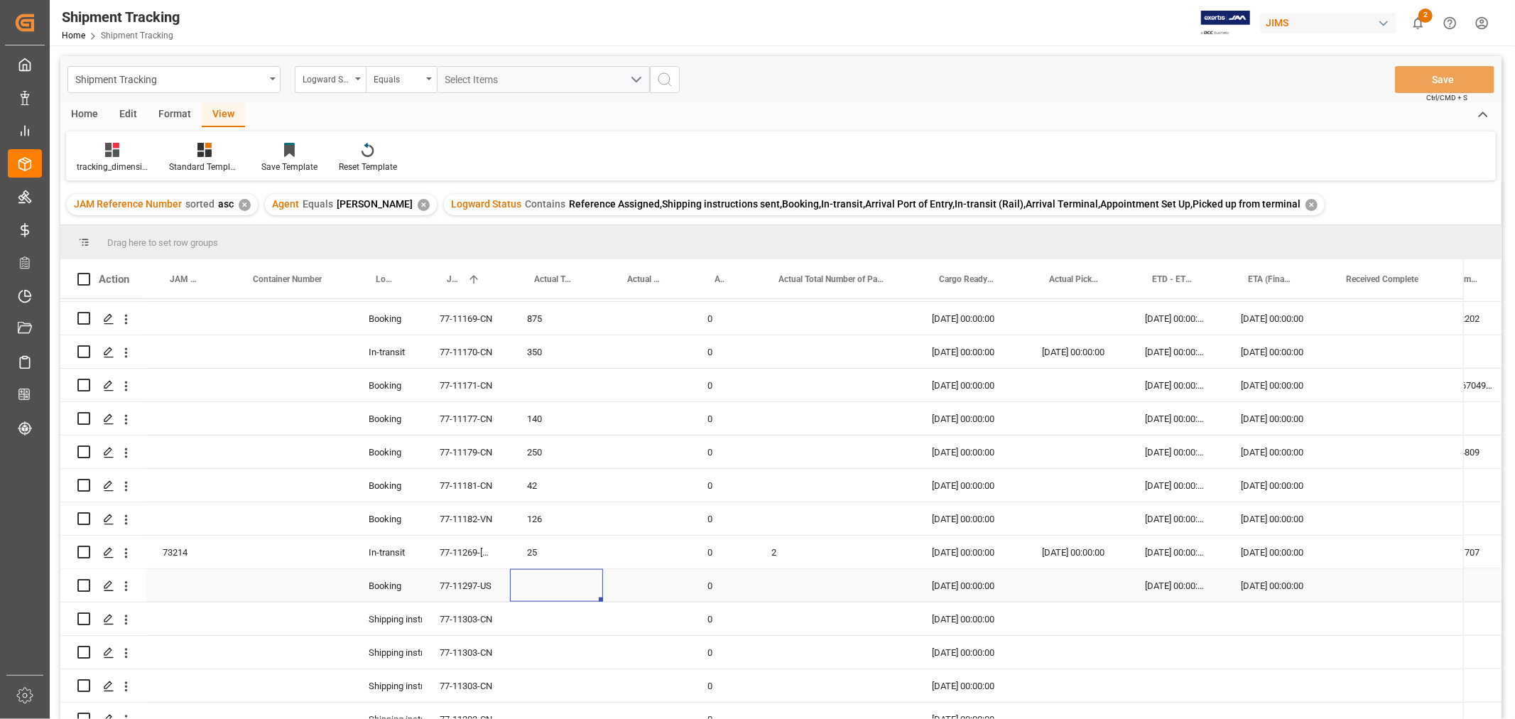
click at [576, 580] on div "Press SPACE to select this row." at bounding box center [556, 585] width 93 height 33
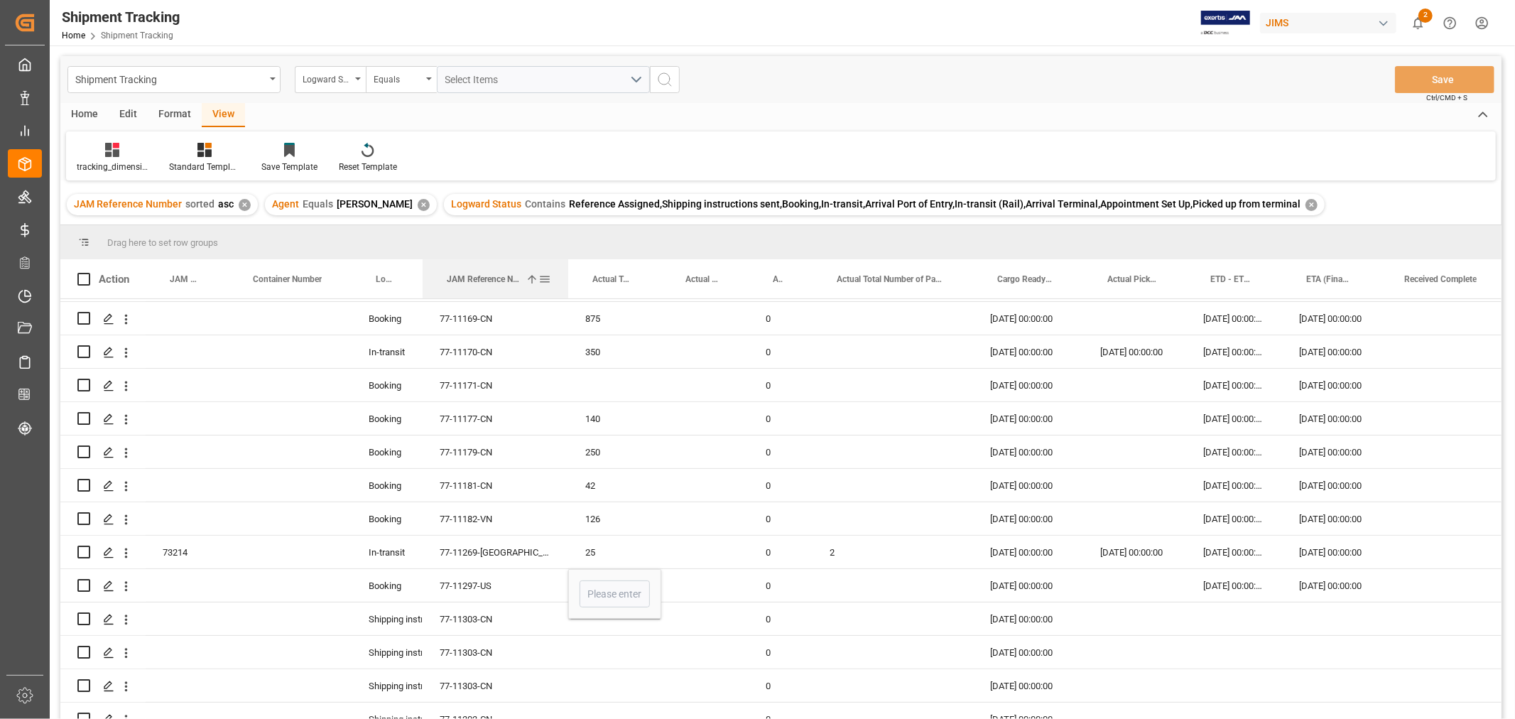
drag, startPoint x: 508, startPoint y: 269, endPoint x: 566, endPoint y: 273, distance: 58.4
click at [566, 273] on div at bounding box center [569, 278] width 6 height 39
click at [506, 382] on div "77-11171-CN" at bounding box center [496, 385] width 146 height 33
click at [605, 381] on div "Press SPACE to select this row." at bounding box center [614, 385] width 93 height 33
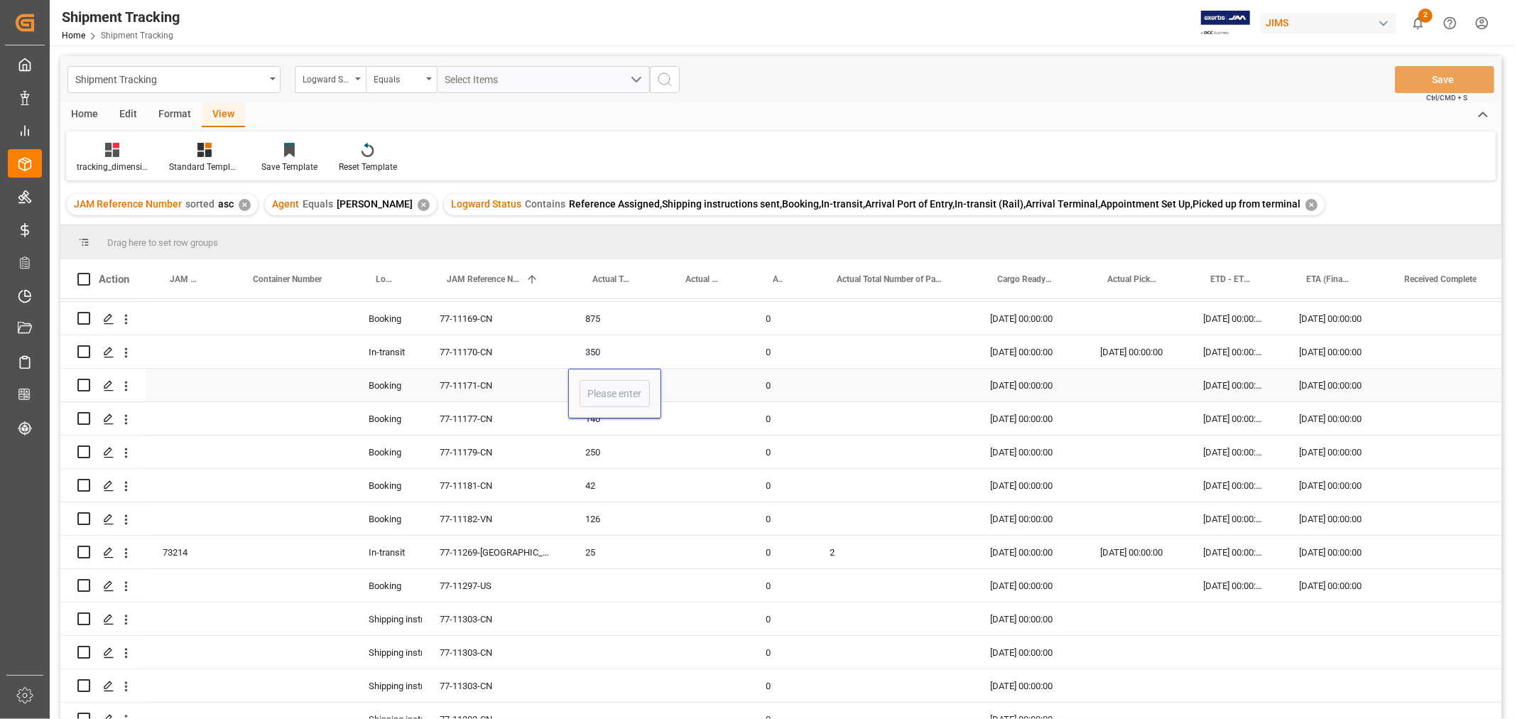
click at [605, 381] on input "Press SPACE to select this row." at bounding box center [615, 393] width 70 height 27
type input "2"
click at [692, 396] on div "Press SPACE to select this row." at bounding box center [704, 385] width 87 height 33
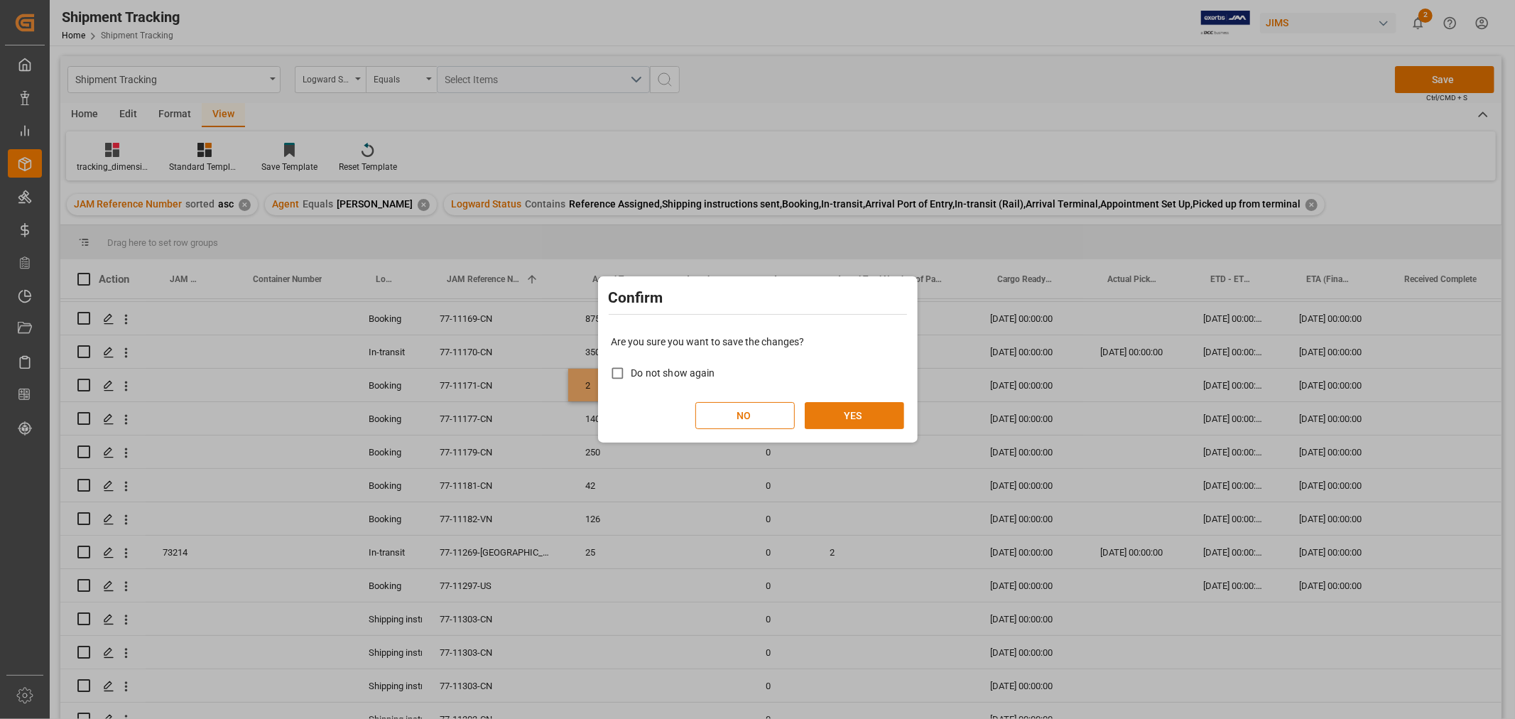
click at [860, 413] on button "YES" at bounding box center [854, 415] width 99 height 27
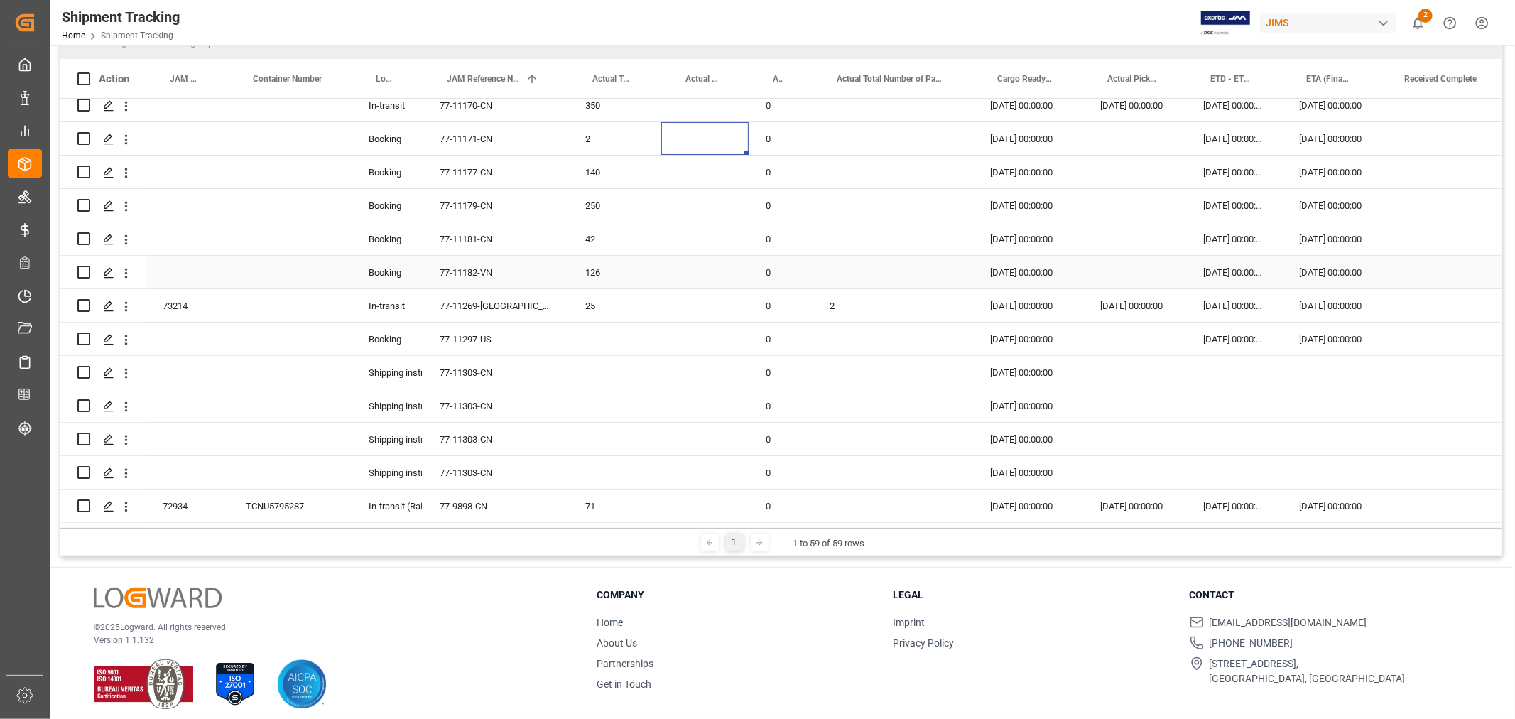
scroll to position [210, 0]
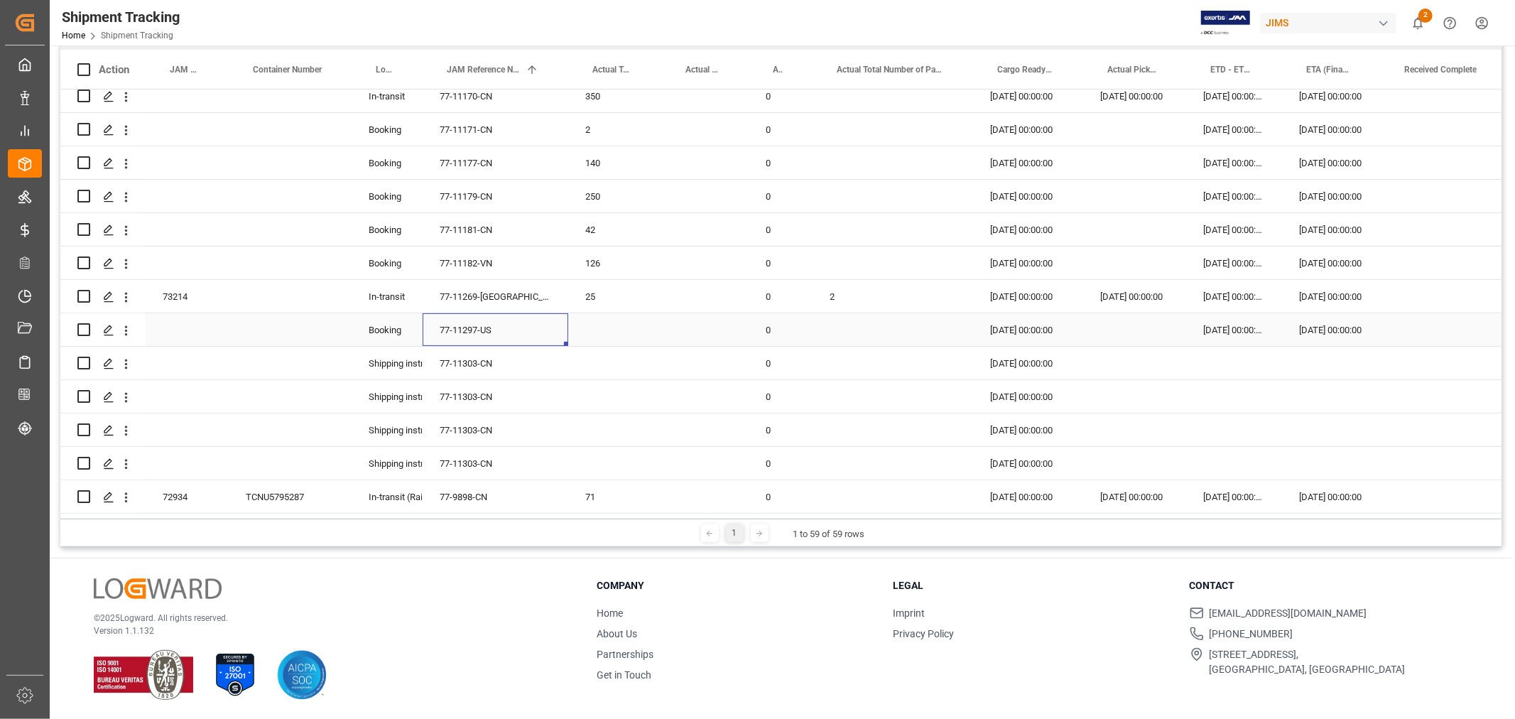
click at [498, 324] on div "77-11297-US" at bounding box center [496, 329] width 146 height 33
click at [619, 327] on div "Press SPACE to select this row." at bounding box center [614, 329] width 93 height 33
click at [621, 325] on div "Press SPACE to select this row." at bounding box center [614, 329] width 93 height 33
click at [610, 323] on div "Press SPACE to select this row." at bounding box center [614, 329] width 93 height 33
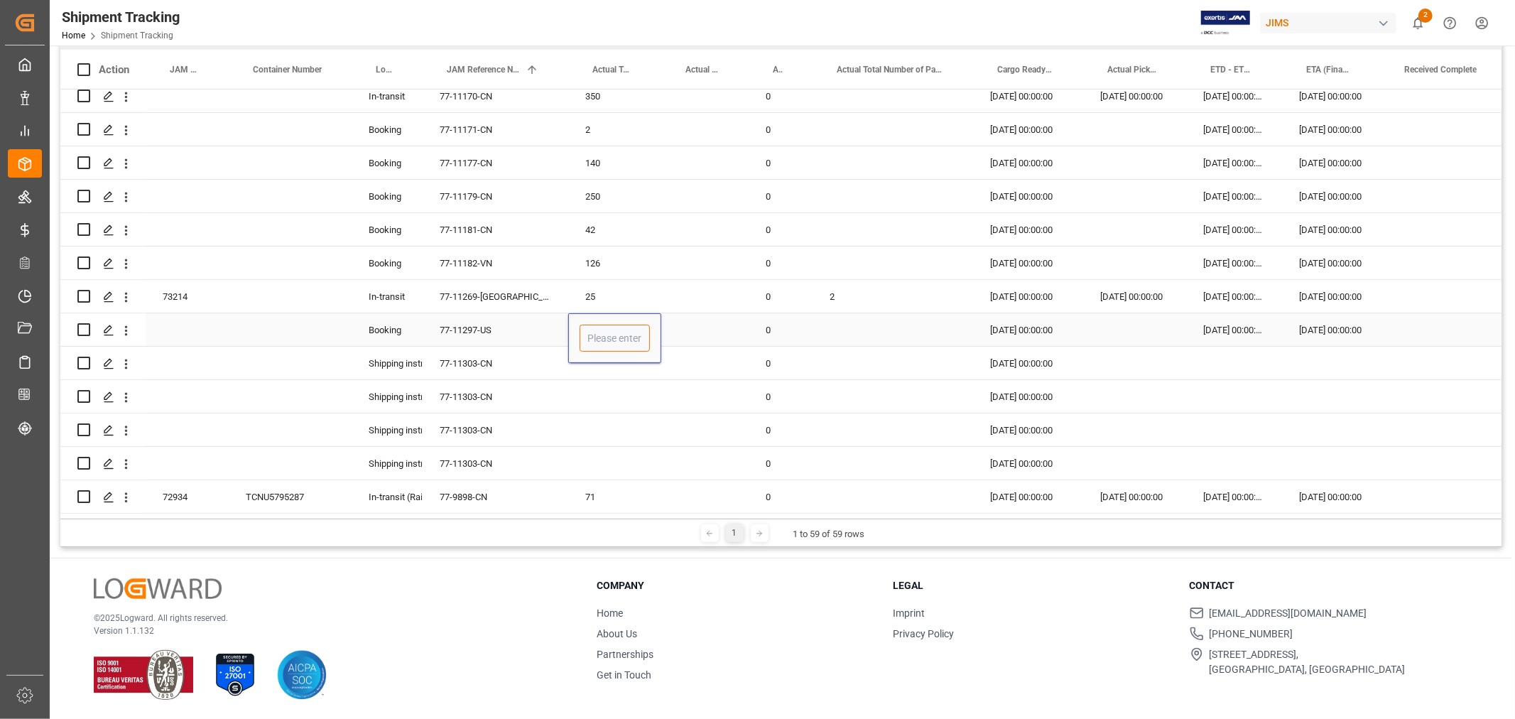
click at [610, 325] on input "Press SPACE to select this row." at bounding box center [615, 338] width 70 height 27
type input "64"
click at [835, 325] on div "Press SPACE to select this row." at bounding box center [893, 329] width 161 height 33
click at [836, 325] on div "Press SPACE to select this row." at bounding box center [893, 329] width 161 height 33
click at [839, 325] on input "Press SPACE to select this row." at bounding box center [893, 338] width 138 height 27
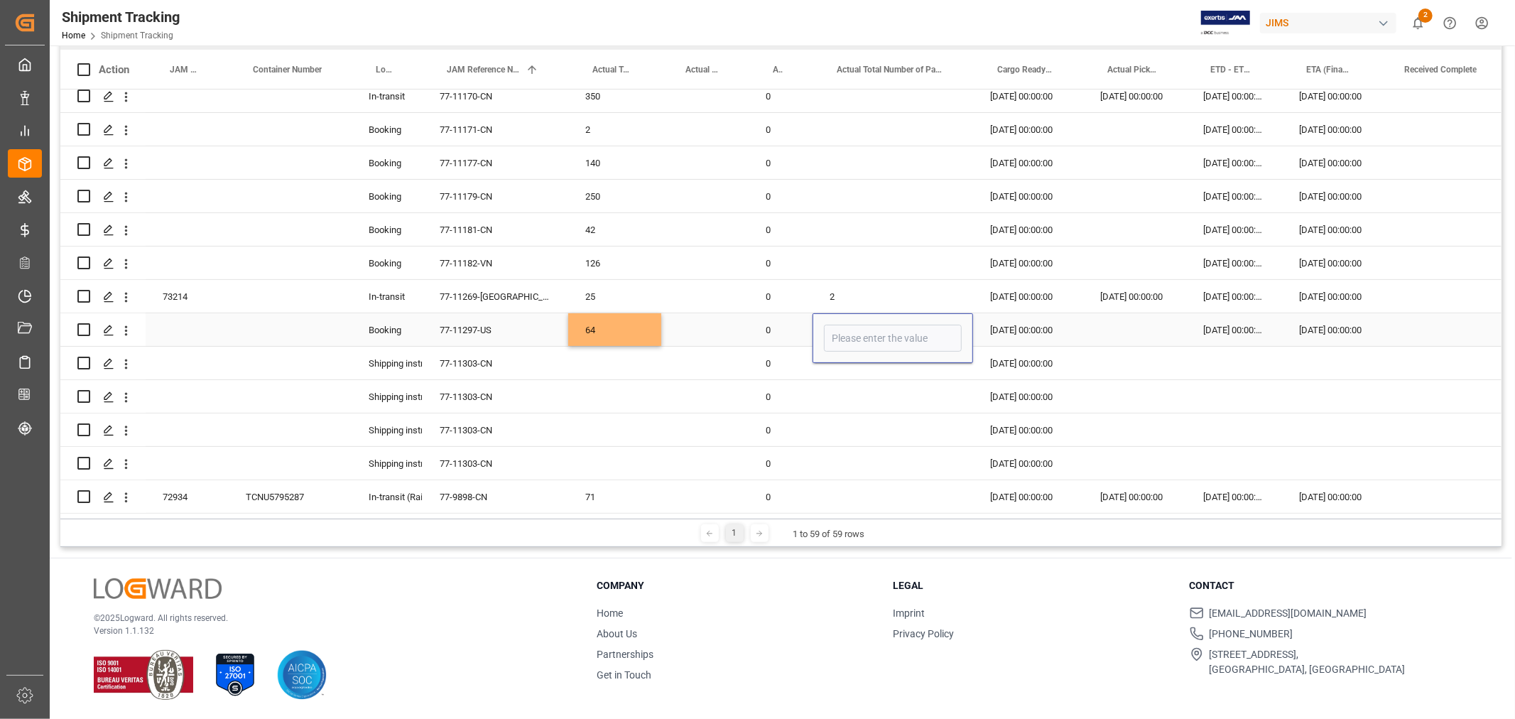
type input "2"
click at [837, 371] on div "Press SPACE to select this row." at bounding box center [893, 363] width 161 height 33
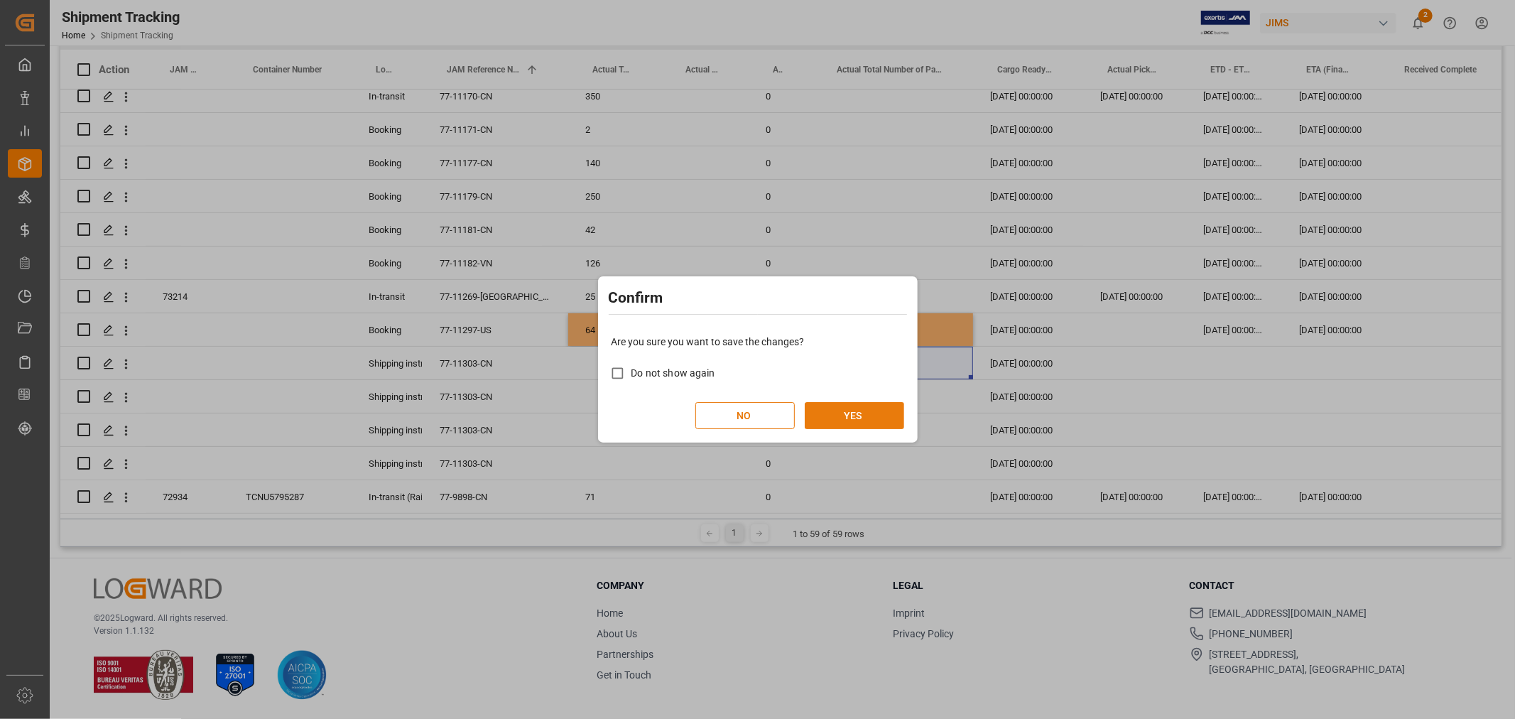
click at [831, 415] on button "YES" at bounding box center [854, 415] width 99 height 27
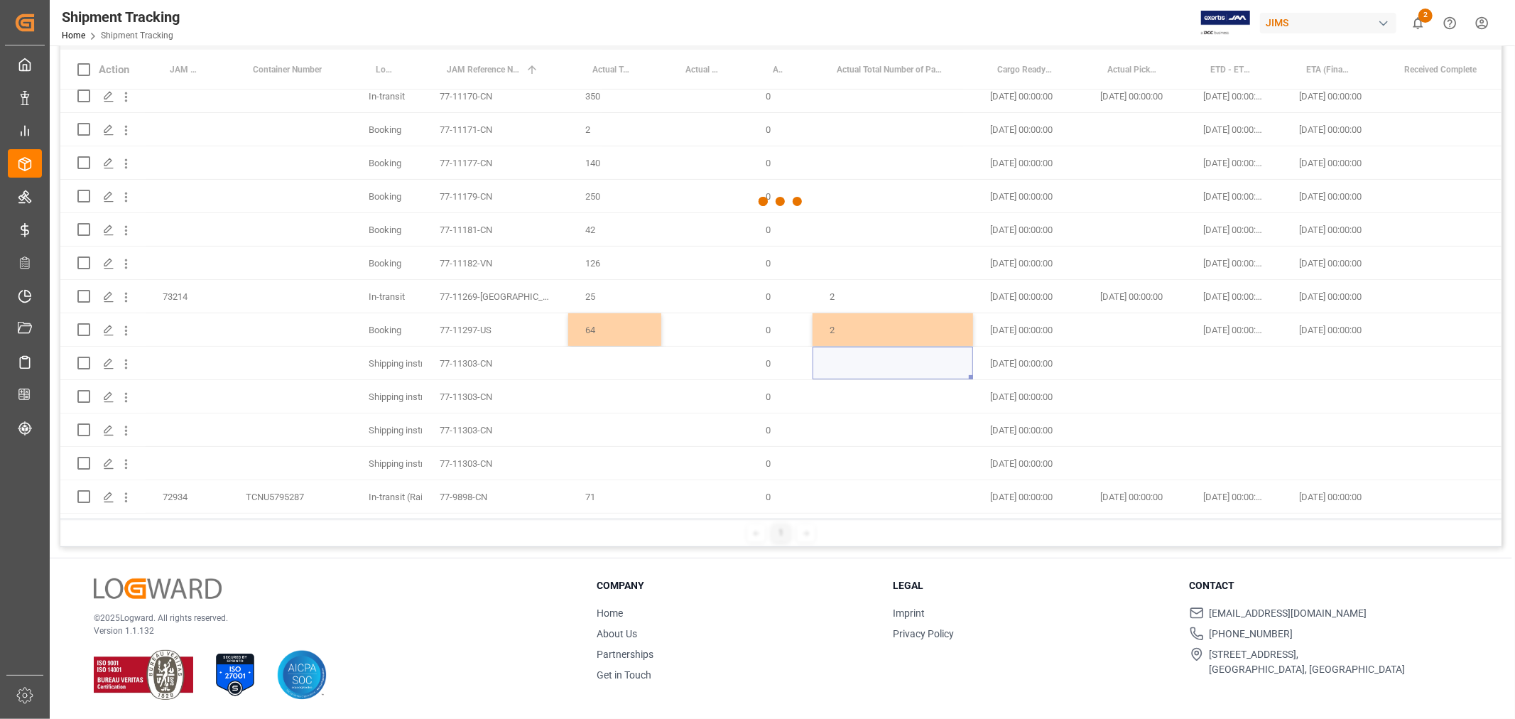
click at [641, 378] on div at bounding box center [781, 202] width 1442 height 710
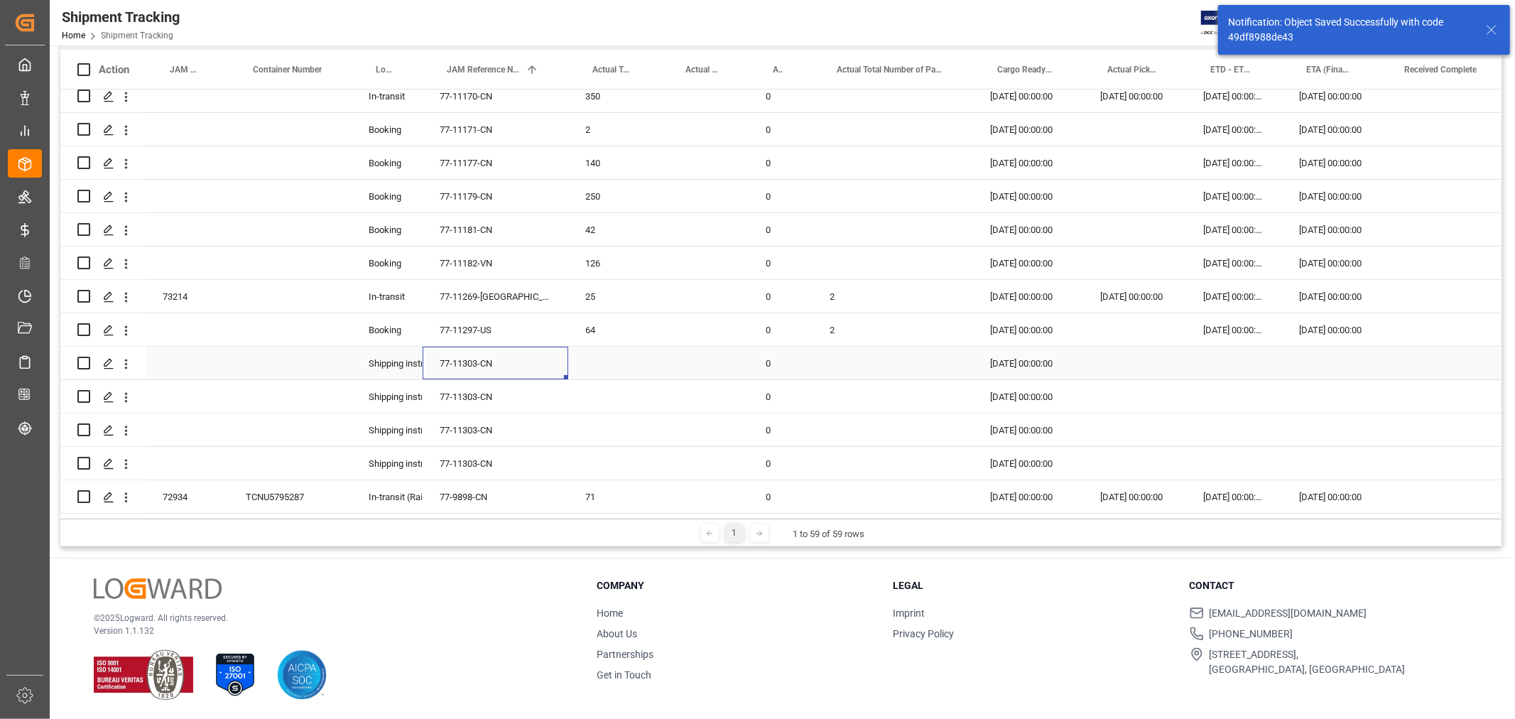
click at [490, 352] on div "77-11303-CN" at bounding box center [496, 363] width 146 height 33
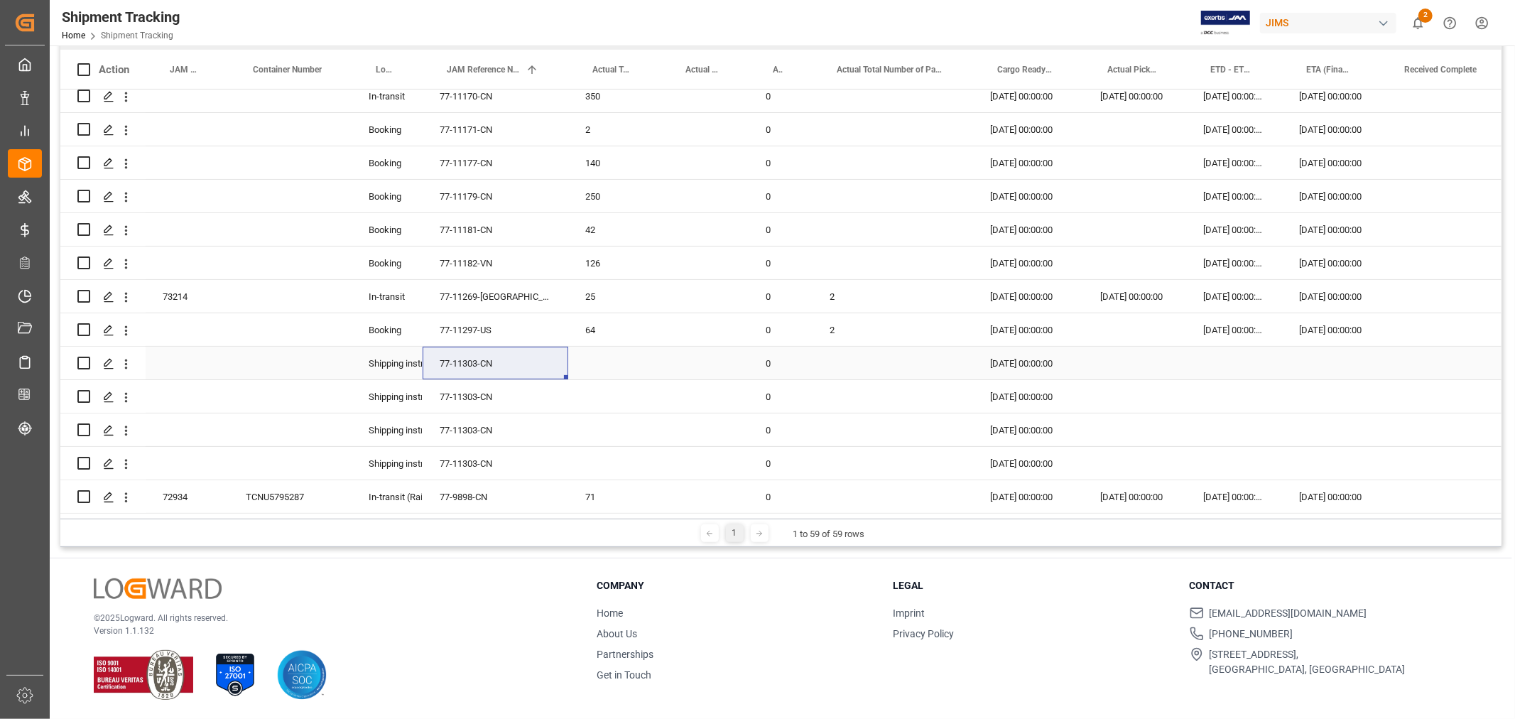
click at [602, 363] on div "Press SPACE to select this row." at bounding box center [614, 363] width 93 height 33
type input "330"
click at [650, 433] on div "Press SPACE to select this row." at bounding box center [614, 429] width 93 height 33
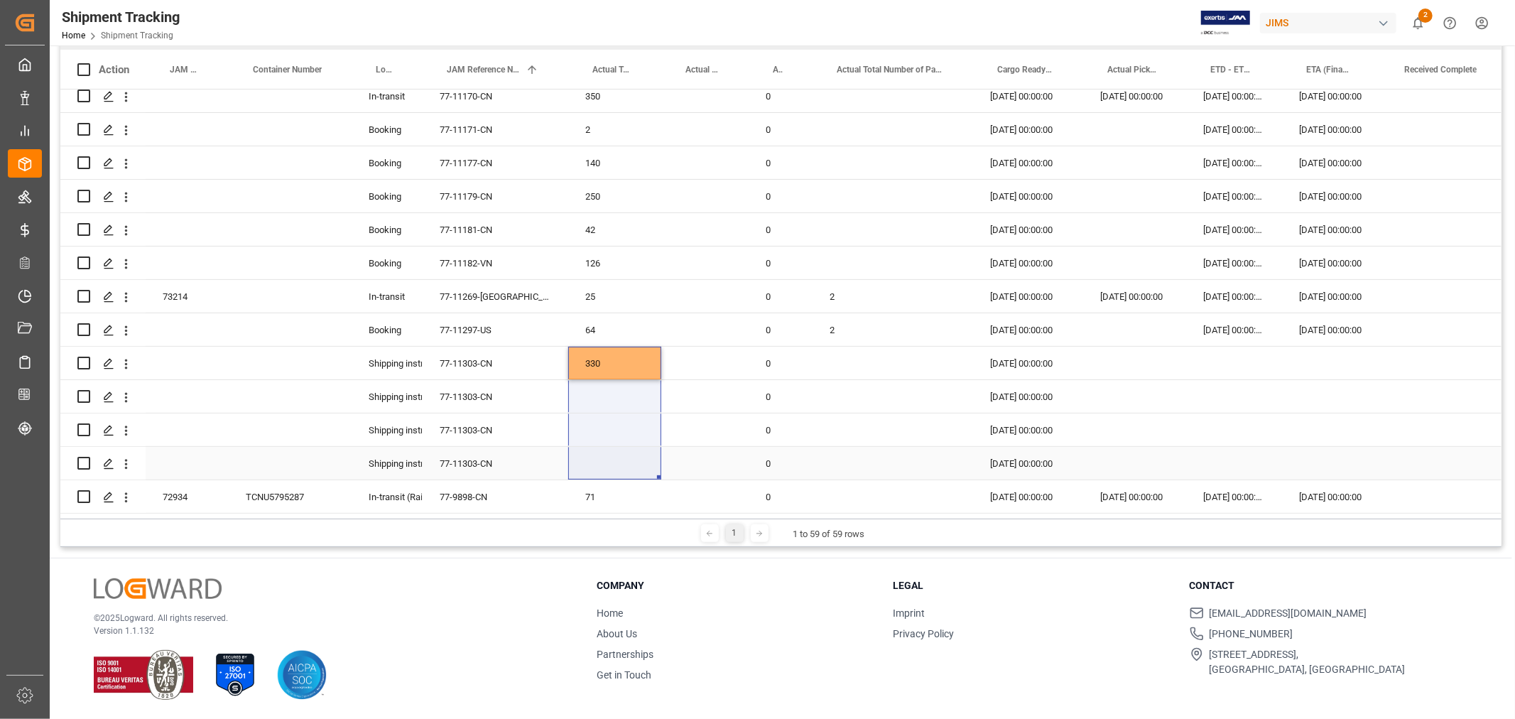
drag, startPoint x: 605, startPoint y: 359, endPoint x: 600, endPoint y: 453, distance: 94.6
click at [687, 438] on div "Press SPACE to select this row." at bounding box center [704, 429] width 87 height 33
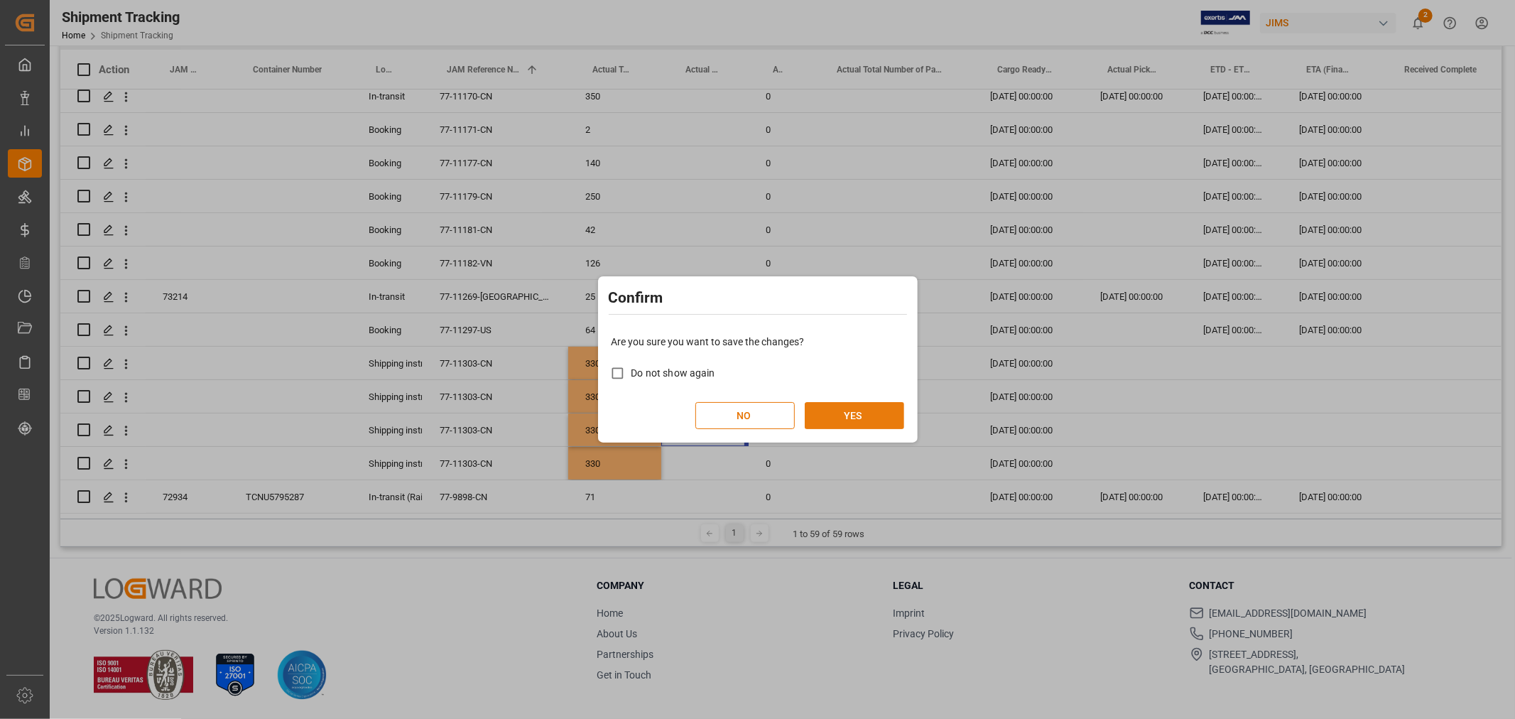
click at [850, 411] on button "YES" at bounding box center [854, 415] width 99 height 27
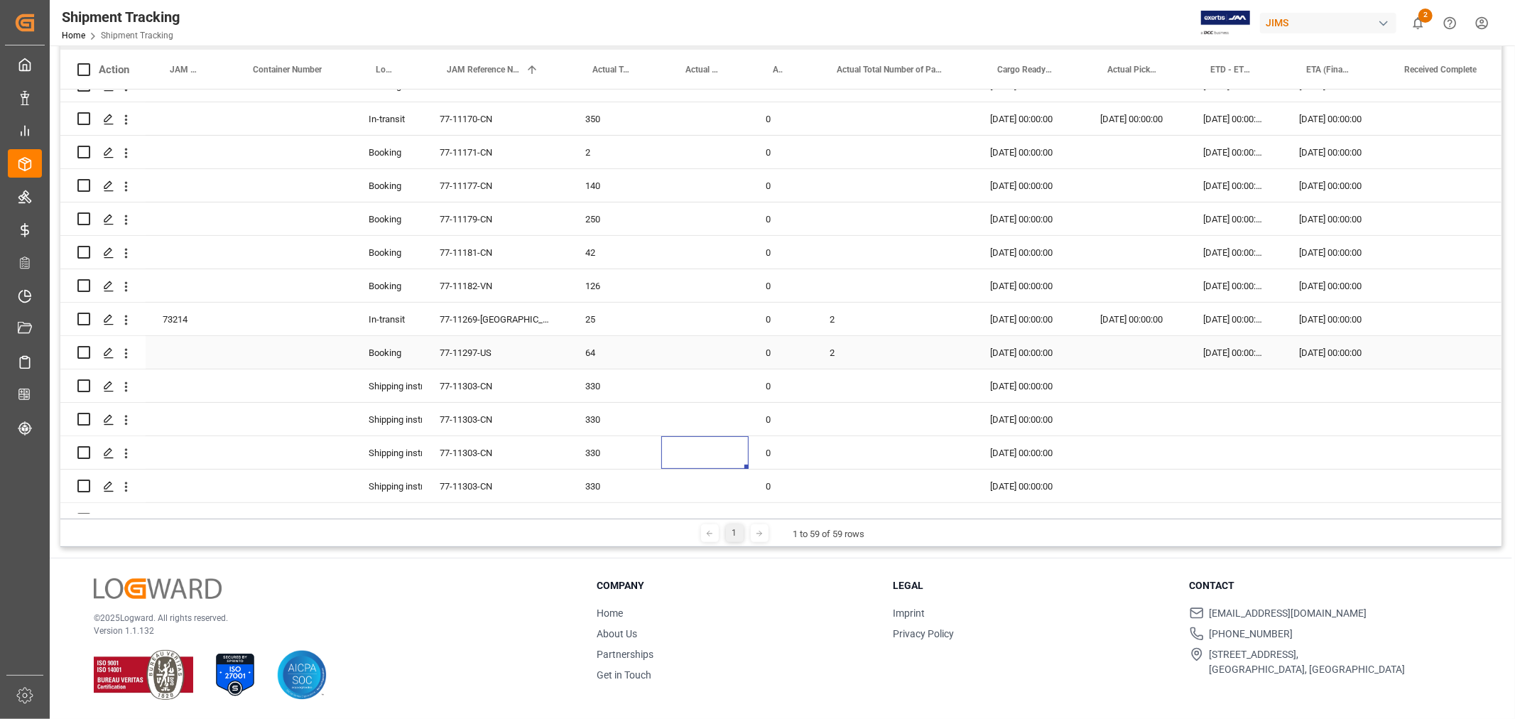
scroll to position [1550, 0]
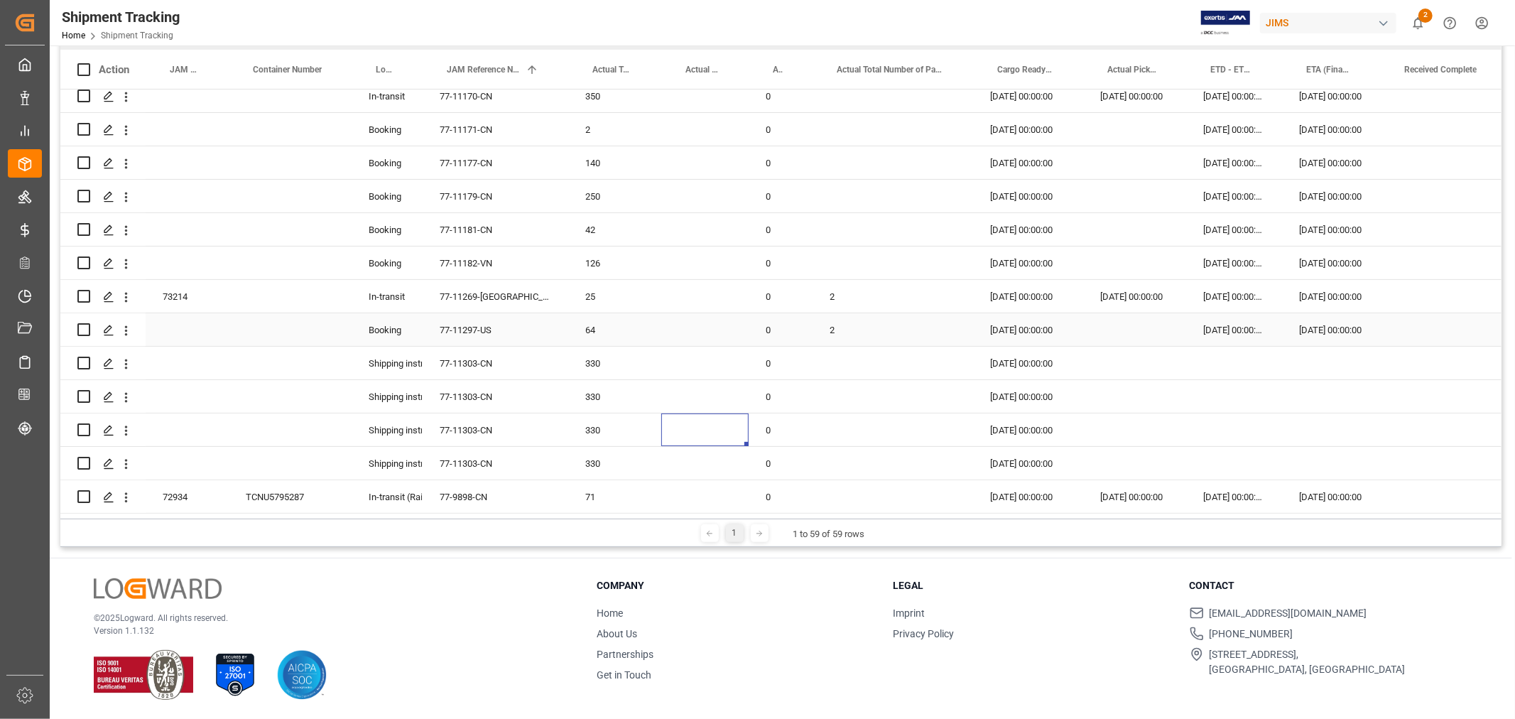
click at [470, 329] on div "77-11297-US" at bounding box center [496, 329] width 146 height 33
click at [1128, 328] on div "Press SPACE to select this row." at bounding box center [1134, 329] width 103 height 33
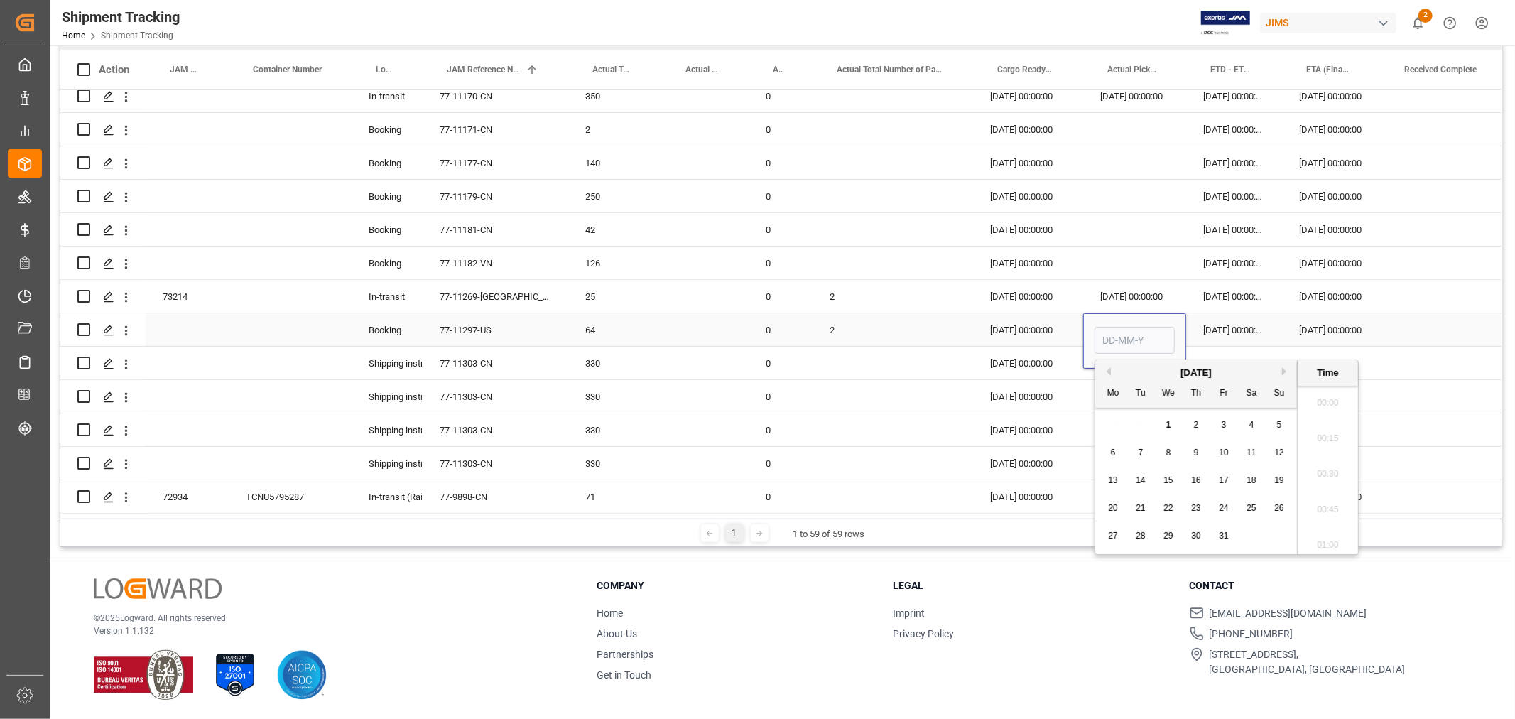
click at [1128, 327] on input "Press SPACE to select this row." at bounding box center [1135, 340] width 80 height 27
type input "1-10"
click at [1239, 334] on div "01-10-2025 00:00:00" at bounding box center [1234, 329] width 96 height 33
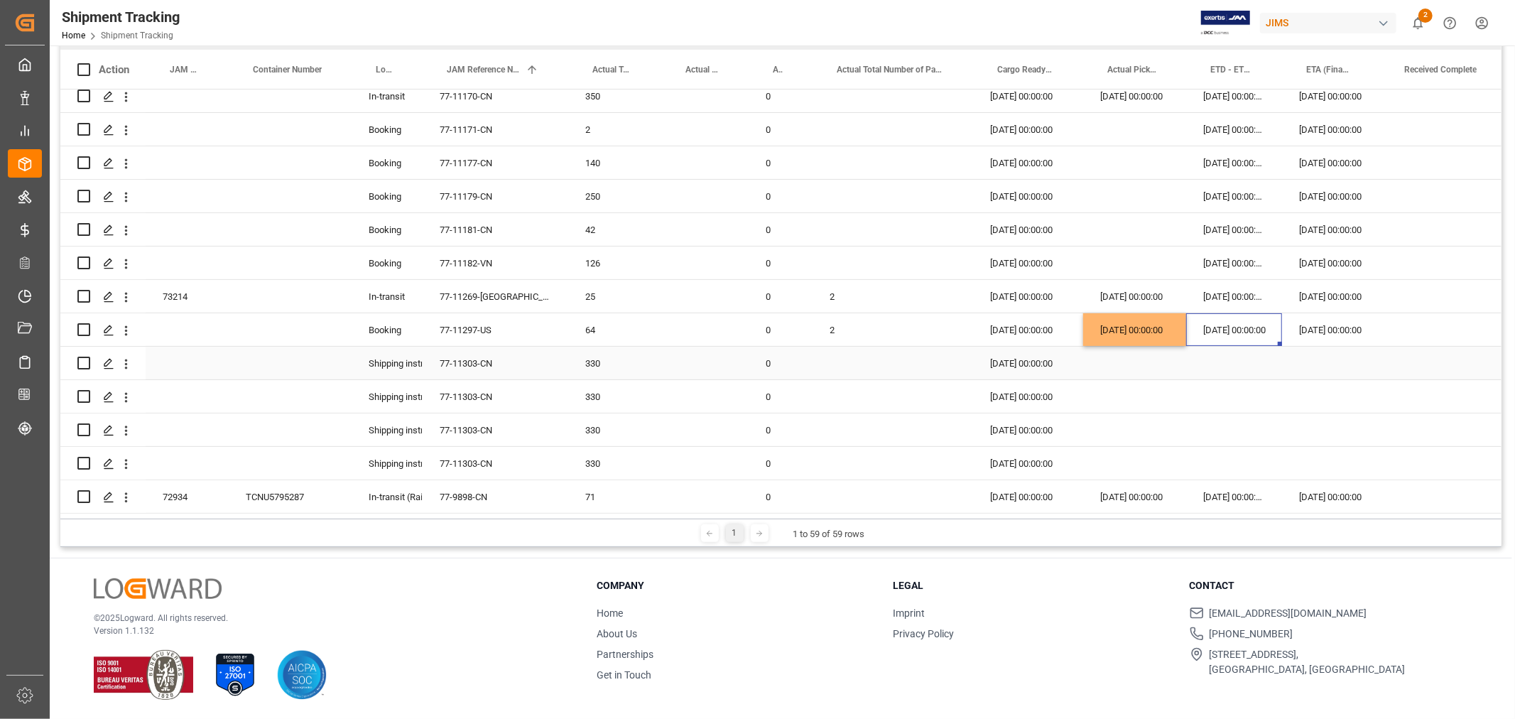
click at [1255, 358] on div "Press SPACE to select this row." at bounding box center [1234, 363] width 96 height 33
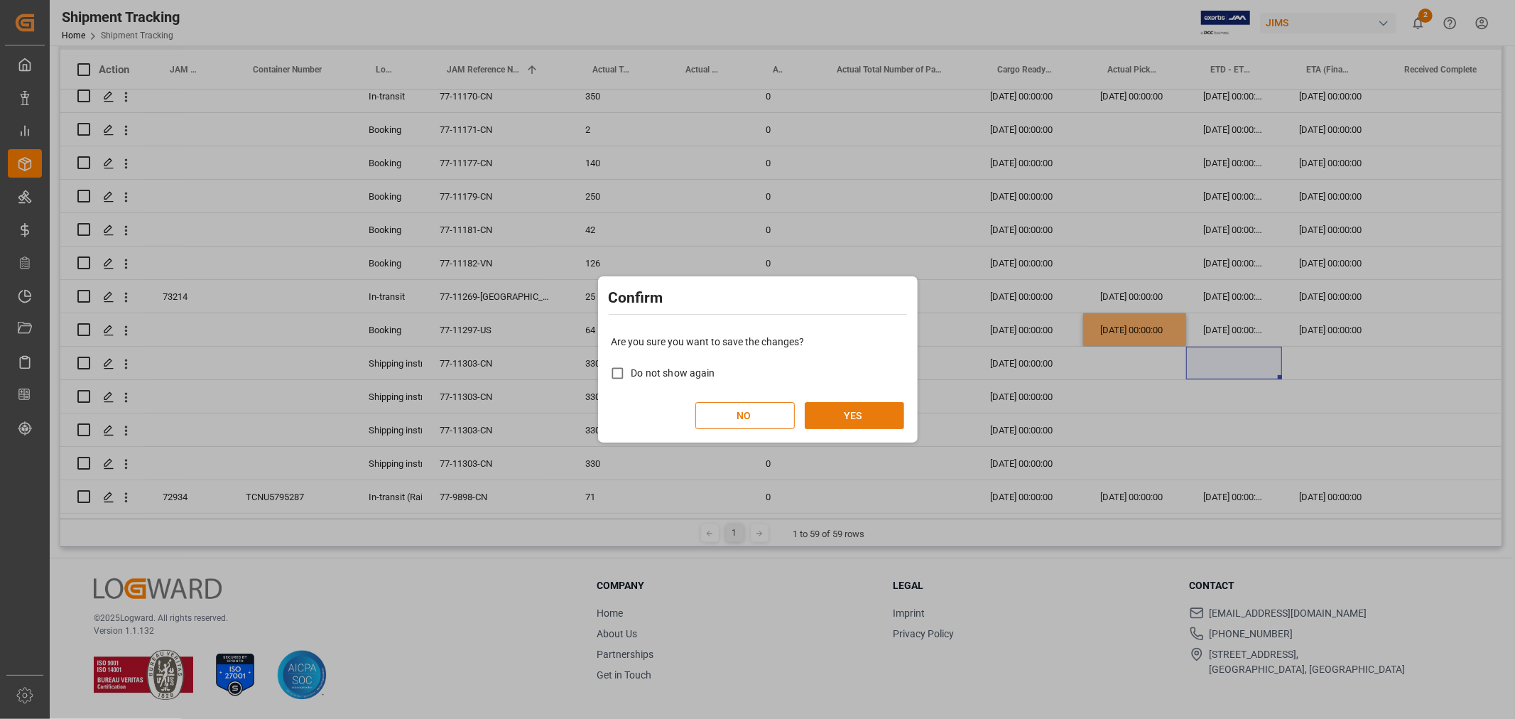
click at [855, 413] on button "YES" at bounding box center [854, 415] width 99 height 27
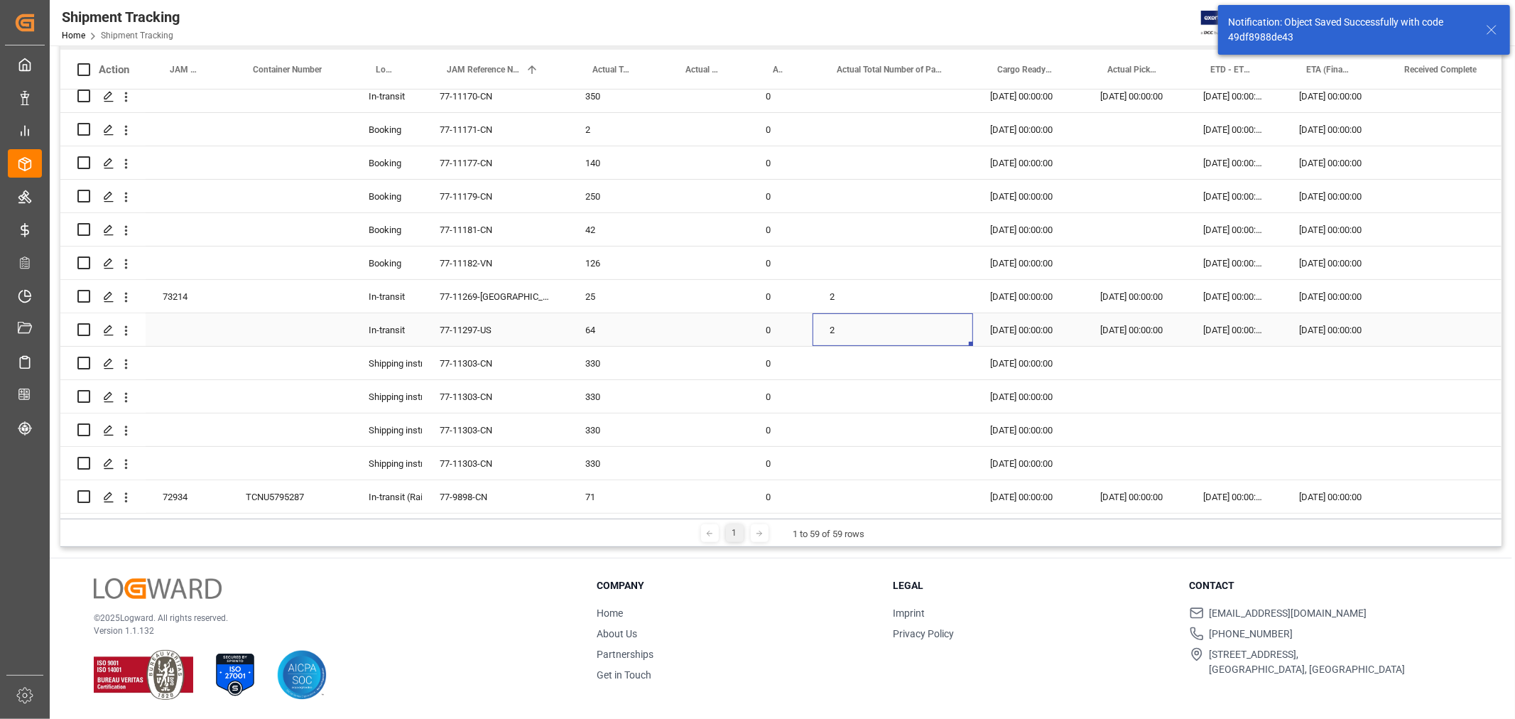
click at [840, 323] on div "2" at bounding box center [893, 329] width 161 height 33
drag, startPoint x: 845, startPoint y: 330, endPoint x: 827, endPoint y: 329, distance: 18.5
click at [827, 329] on input "2" at bounding box center [893, 338] width 138 height 27
type input "6"
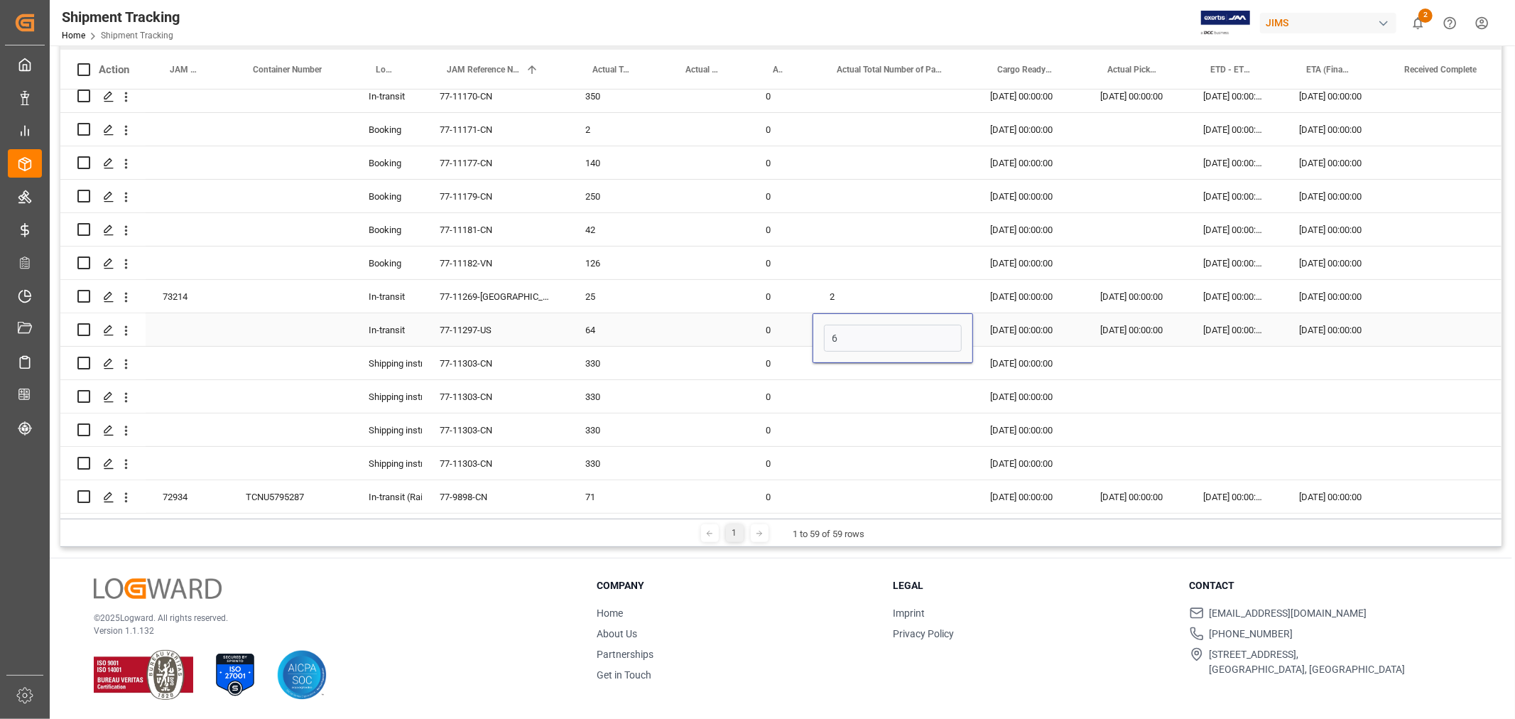
click at [1025, 331] on div "30-09-2025 00:00:00" at bounding box center [1028, 329] width 110 height 33
click at [1018, 367] on div "22-10-2025 00:00:00" at bounding box center [1028, 363] width 110 height 33
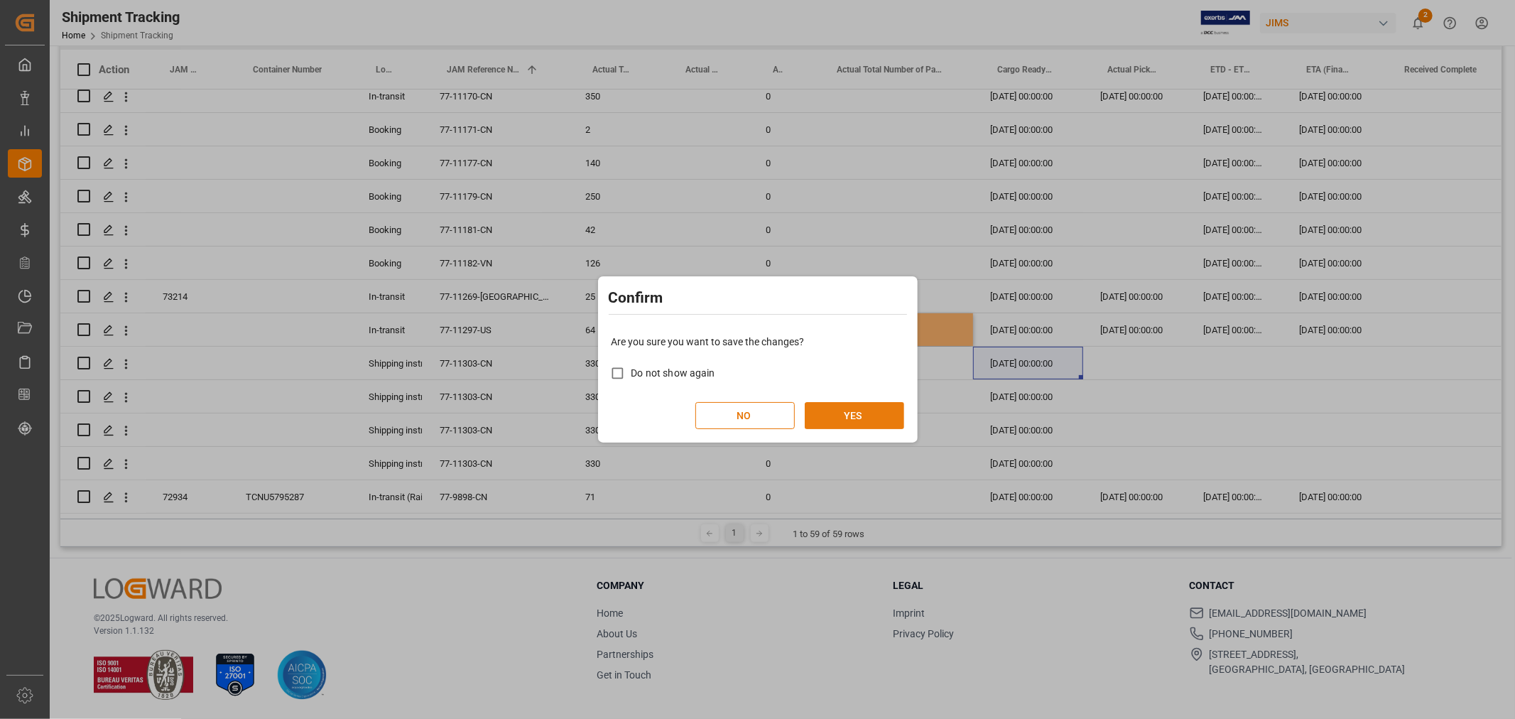
click at [872, 416] on button "YES" at bounding box center [854, 415] width 99 height 27
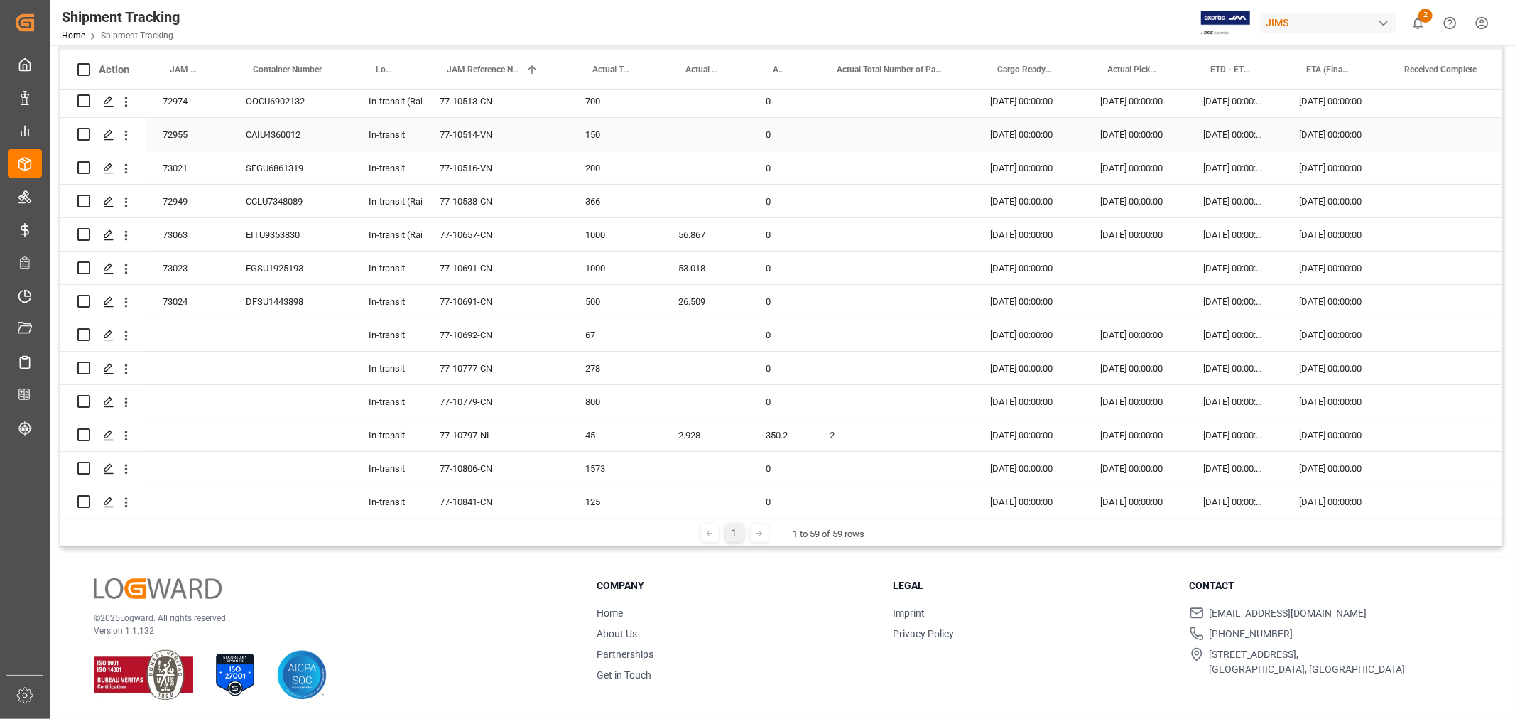
scroll to position [473, 0]
click at [598, 330] on div "67" at bounding box center [614, 334] width 93 height 33
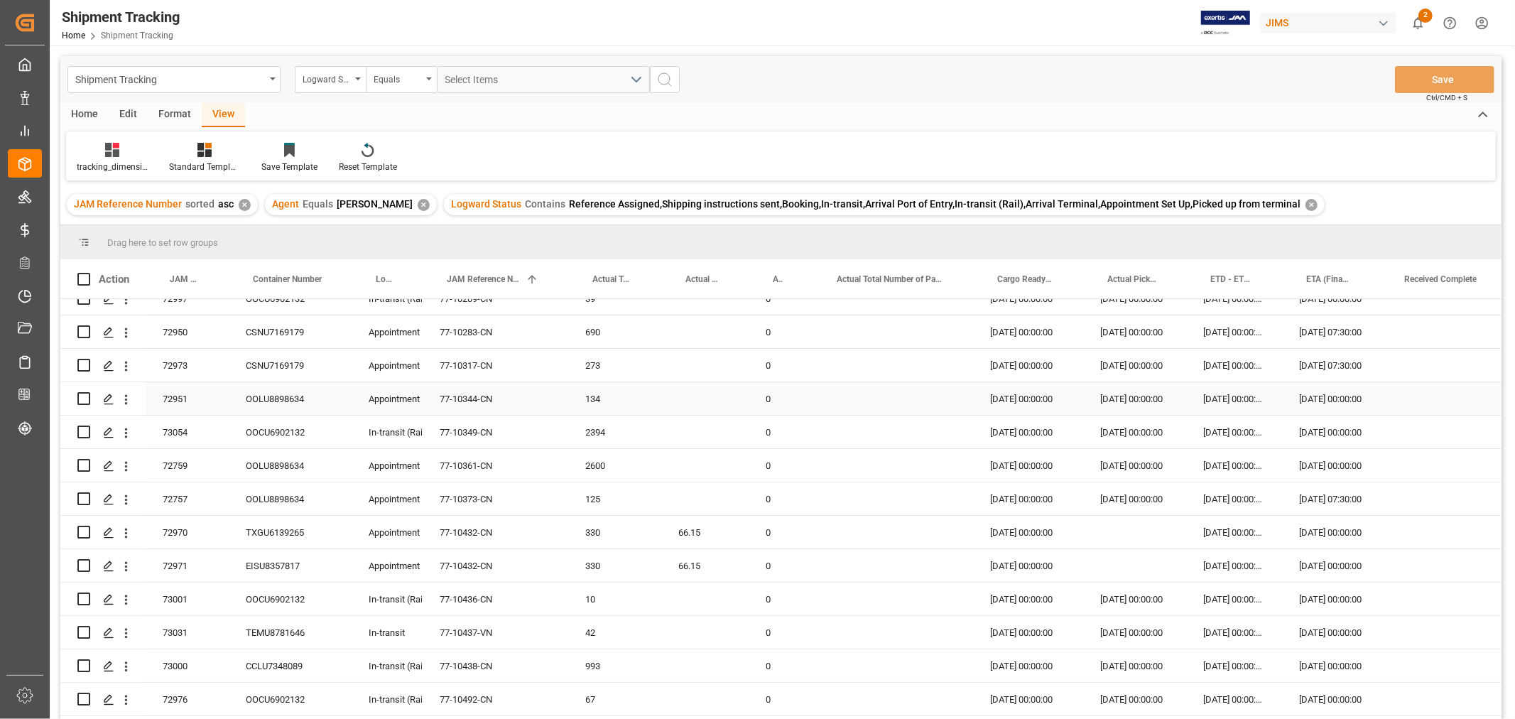
scroll to position [0, 0]
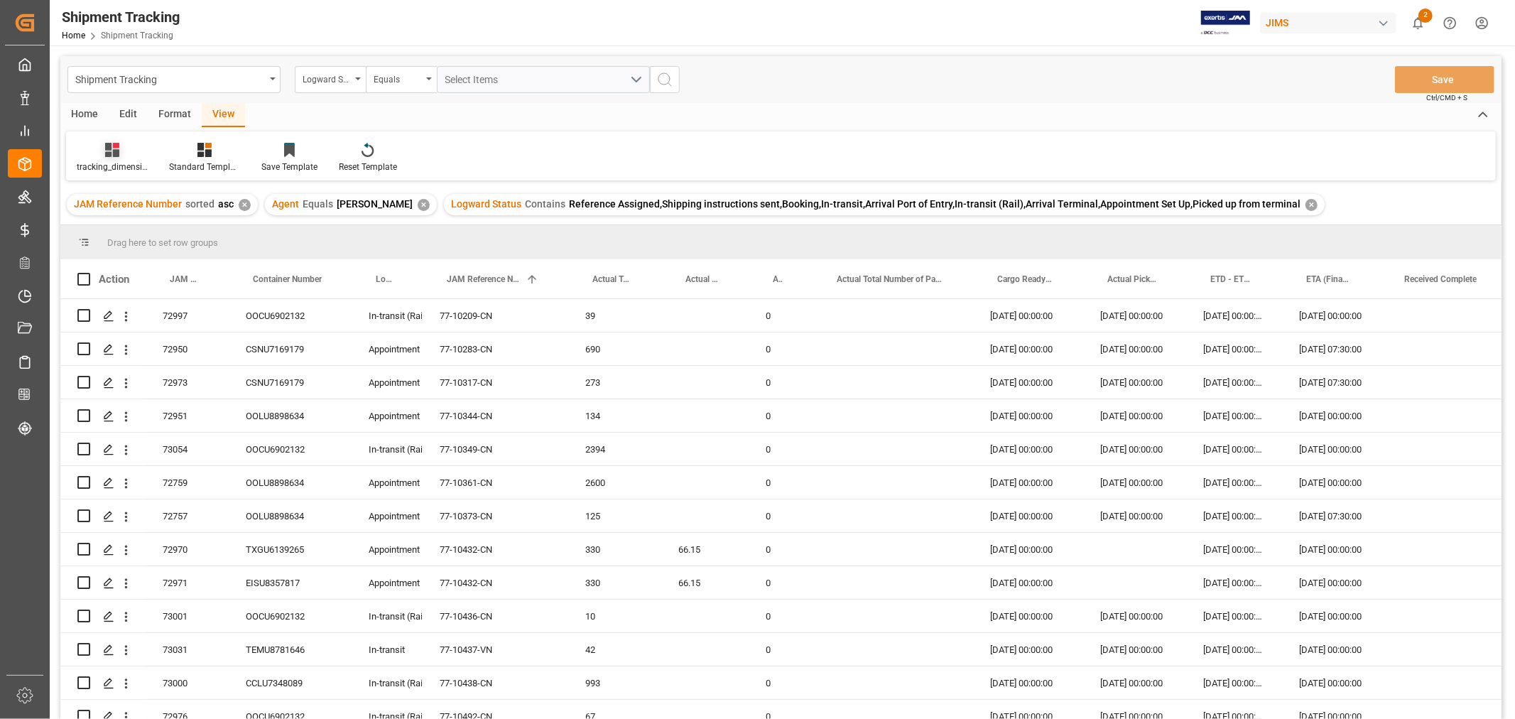
click at [117, 166] on div "tracking_dimension_date_3" at bounding box center [112, 167] width 71 height 13
click at [158, 242] on div "Huixin's tracking all_sample" at bounding box center [150, 239] width 124 height 15
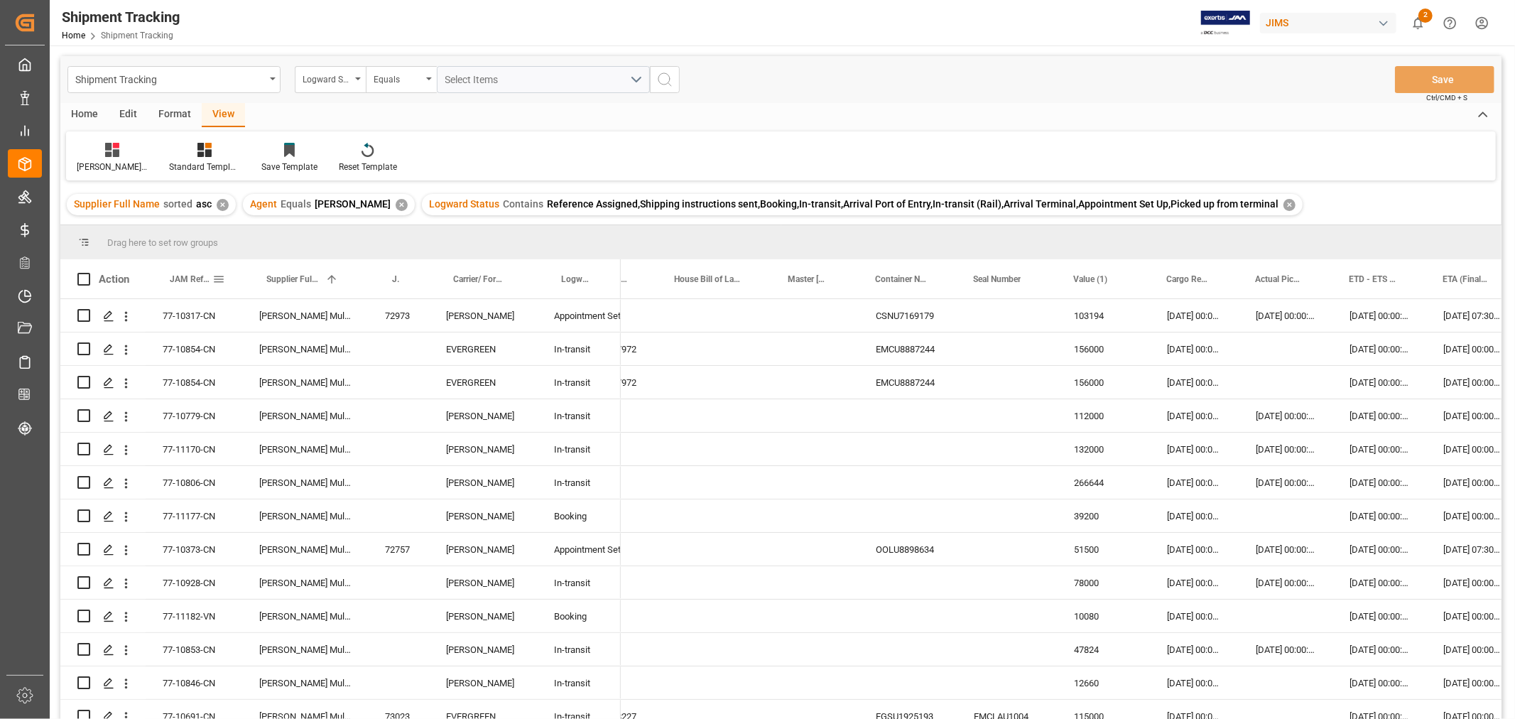
click at [192, 279] on span "JAM Reference Number" at bounding box center [191, 279] width 43 height 10
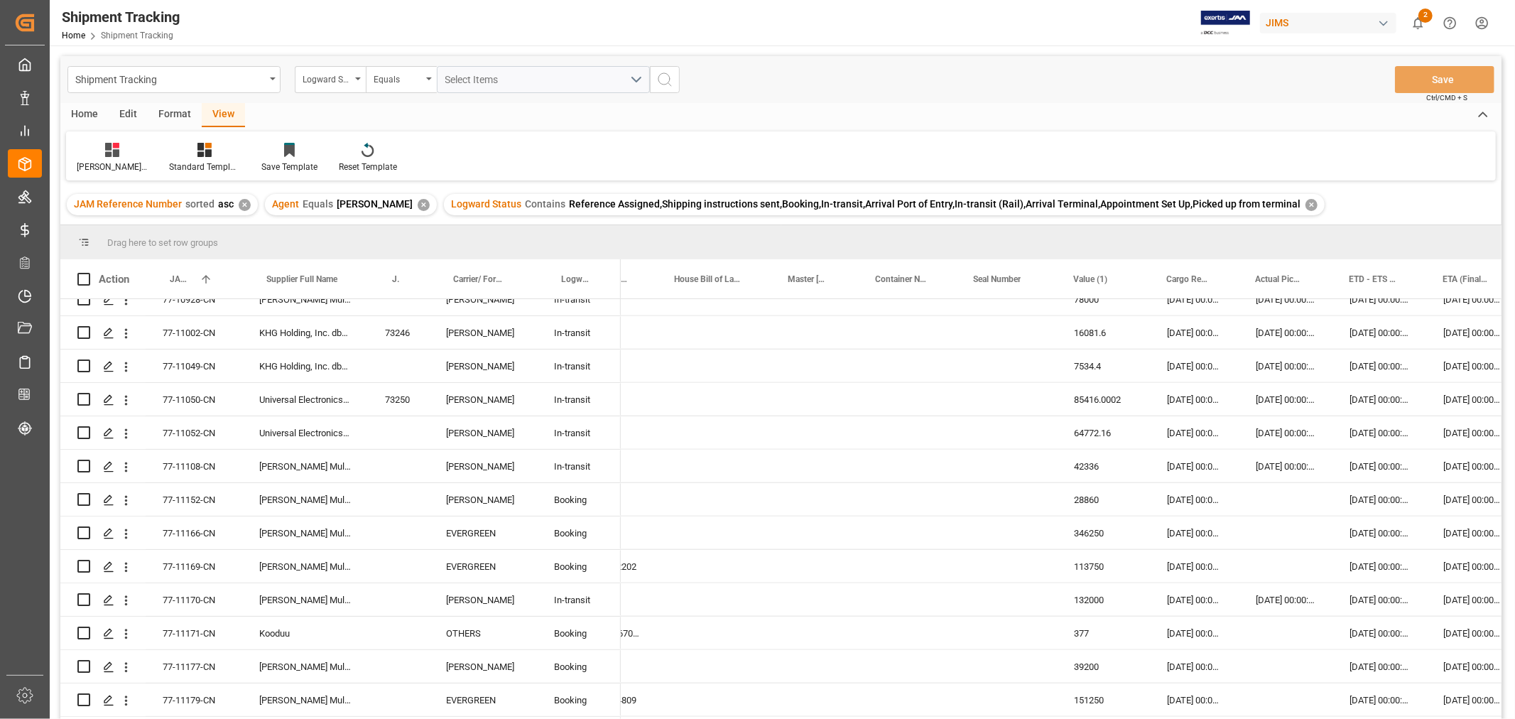
scroll to position [1262, 0]
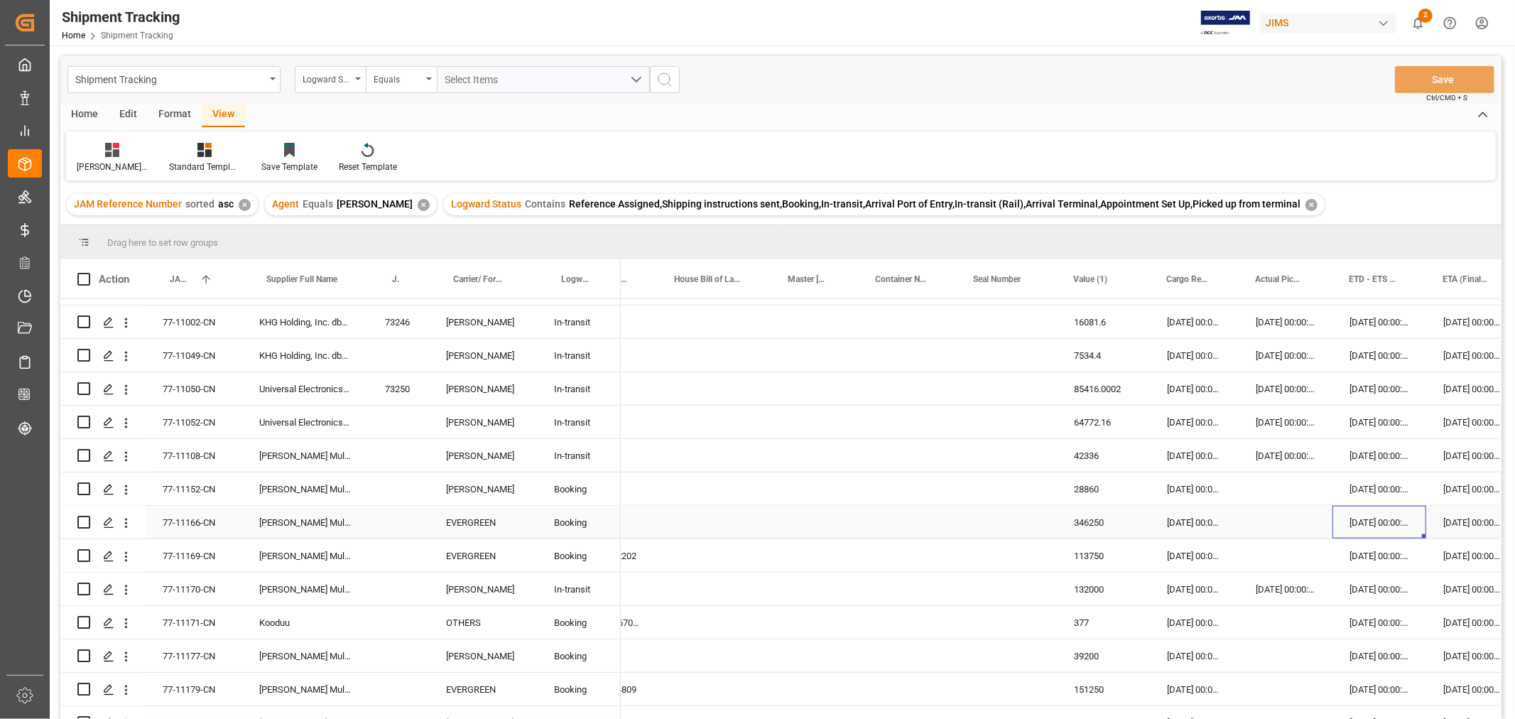
click at [1386, 526] on div "19-10-2025 00:00:00" at bounding box center [1380, 522] width 94 height 33
click at [1447, 528] on div "02-12-2025 00:00:00" at bounding box center [1473, 522] width 92 height 33
click at [783, 429] on div "Press SPACE to select this row." at bounding box center [815, 422] width 87 height 33
